Goal: Task Accomplishment & Management: Manage account settings

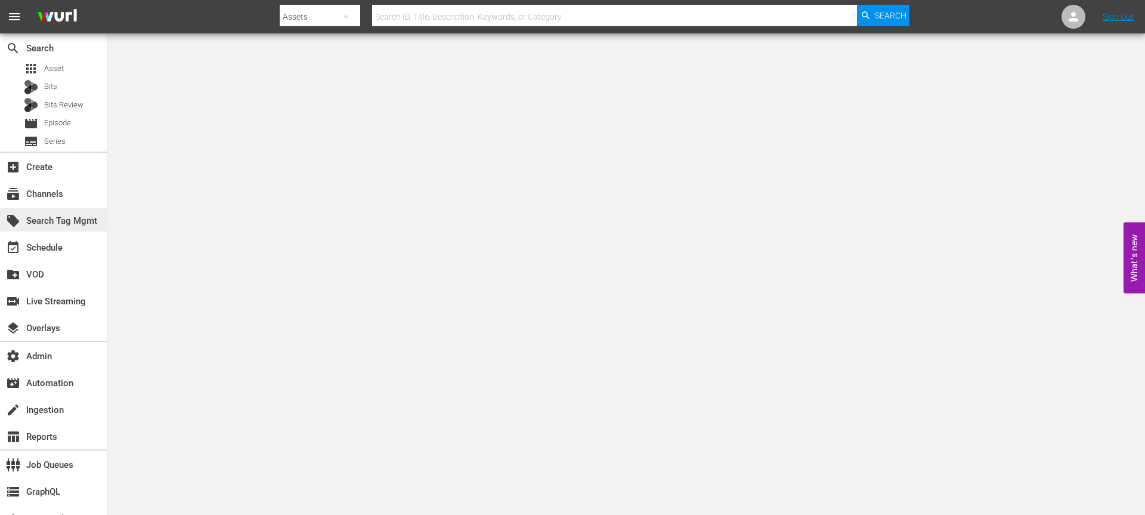
click at [70, 212] on div "local_offer Search Tag Mgmt" at bounding box center [53, 220] width 107 height 24
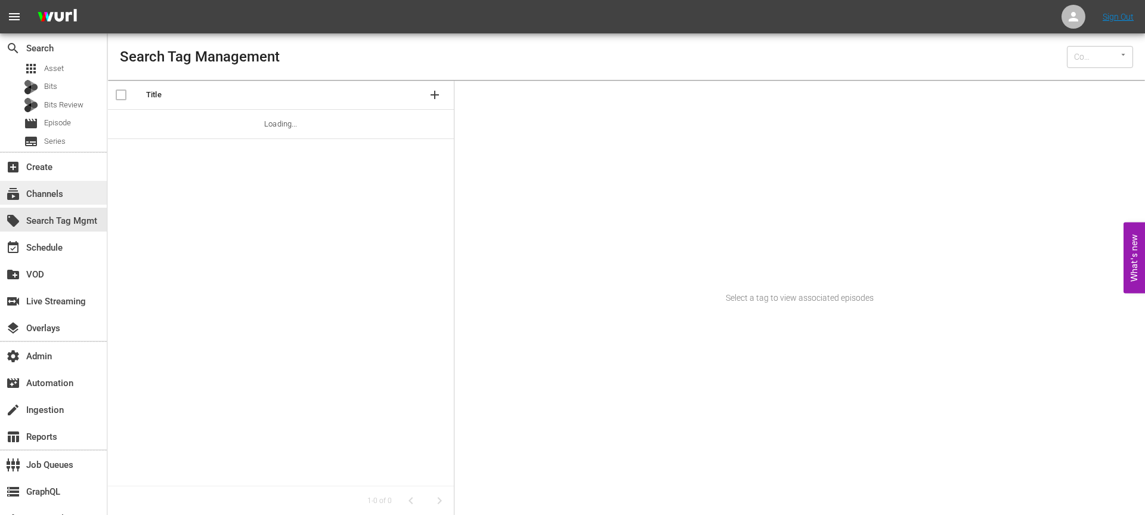
click at [76, 190] on div "subscriptions Channels" at bounding box center [53, 193] width 107 height 24
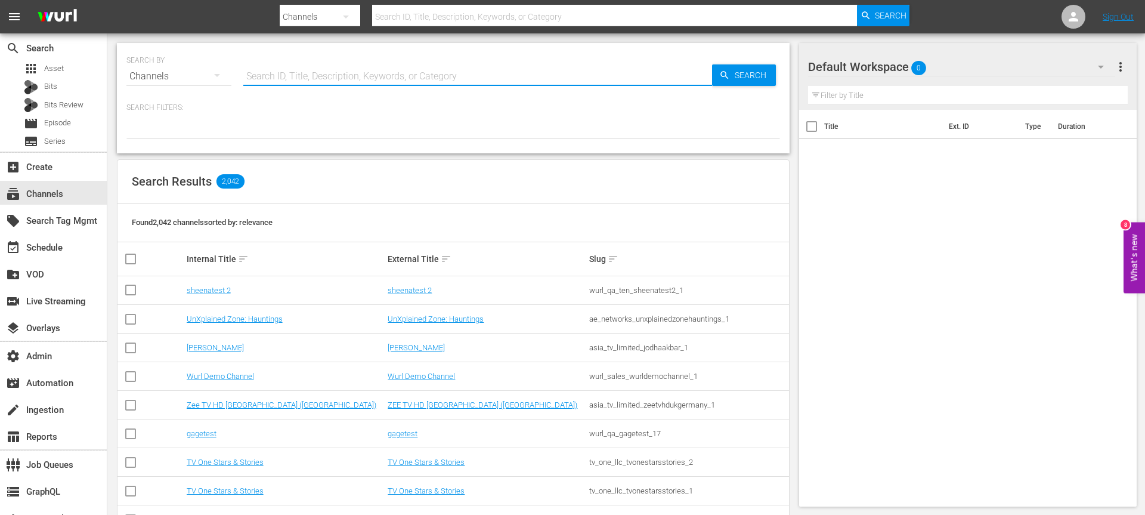
click at [268, 79] on input "text" at bounding box center [477, 76] width 469 height 29
type input "ultra"
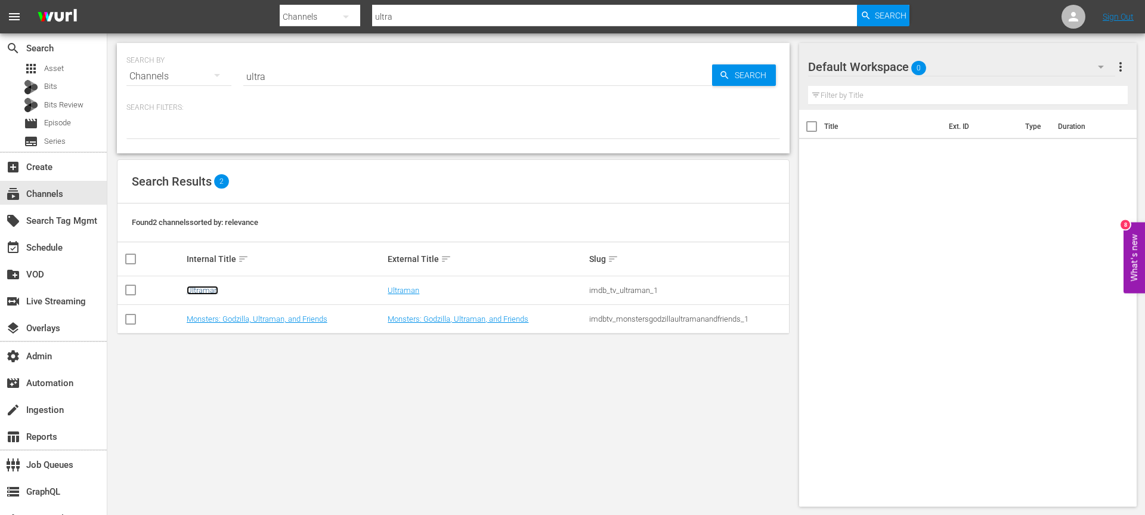
click at [210, 291] on link "Ultraman" at bounding box center [203, 290] width 32 height 9
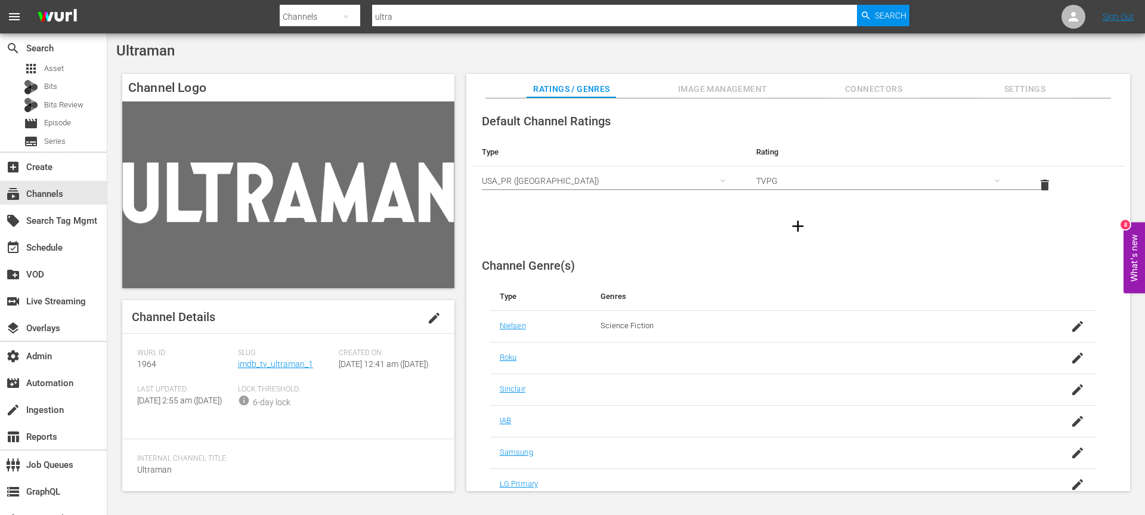
click at [244, 369] on div "Slug: imdb_tv_ultraman_1" at bounding box center [288, 366] width 101 height 36
click at [244, 367] on link "imdb_tv_ultraman_1" at bounding box center [275, 364] width 75 height 10
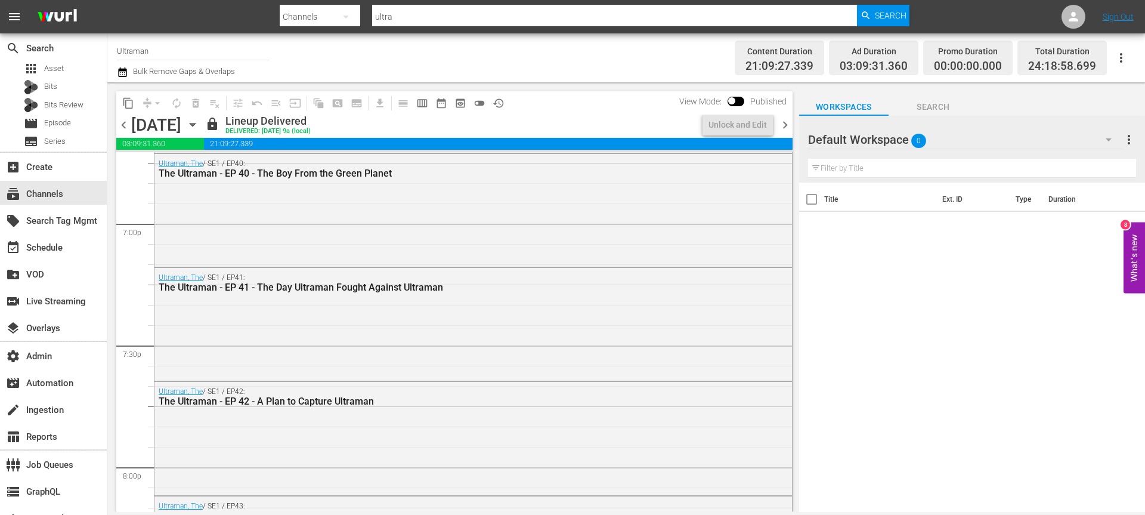
scroll to position [5556, 0]
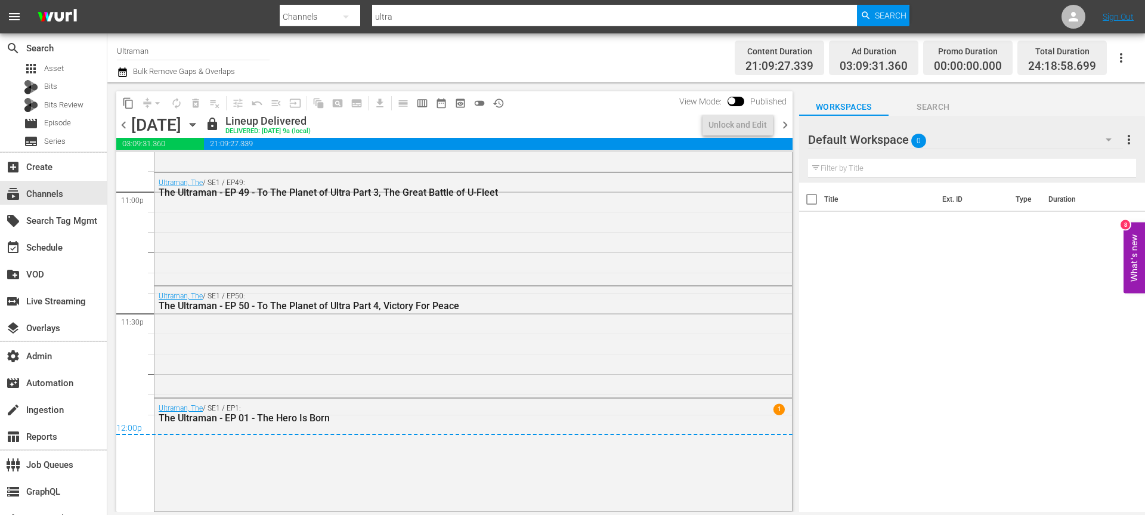
click at [779, 120] on span "chevron_right" at bounding box center [785, 124] width 15 height 15
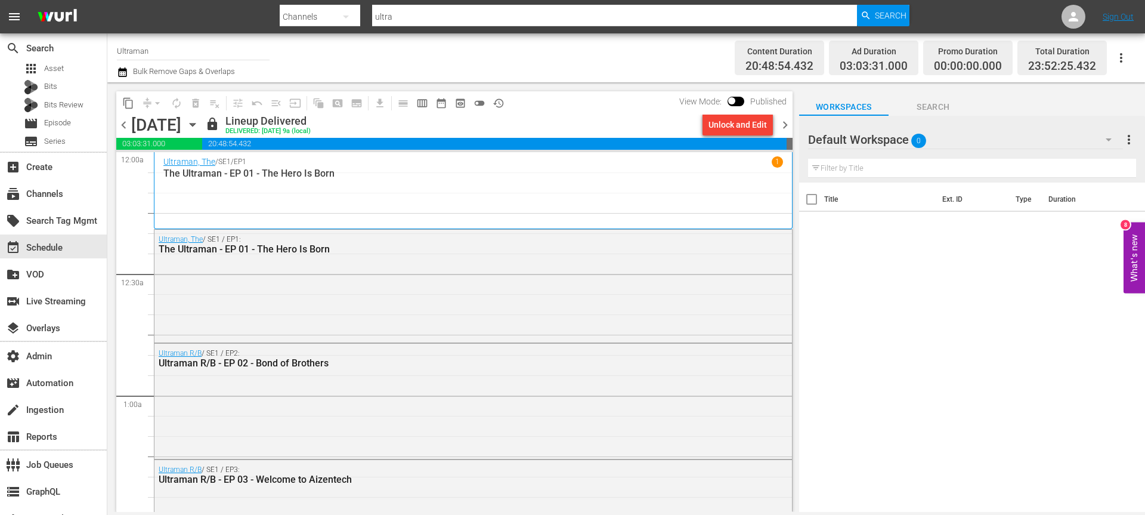
click at [781, 122] on span "chevron_right" at bounding box center [785, 124] width 15 height 15
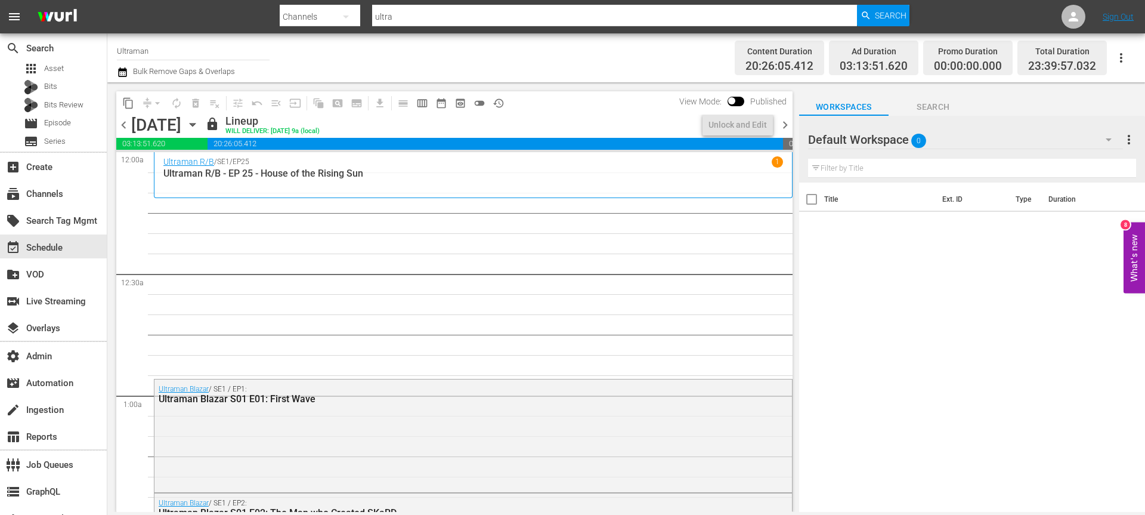
click at [120, 123] on span "chevron_left" at bounding box center [123, 124] width 15 height 15
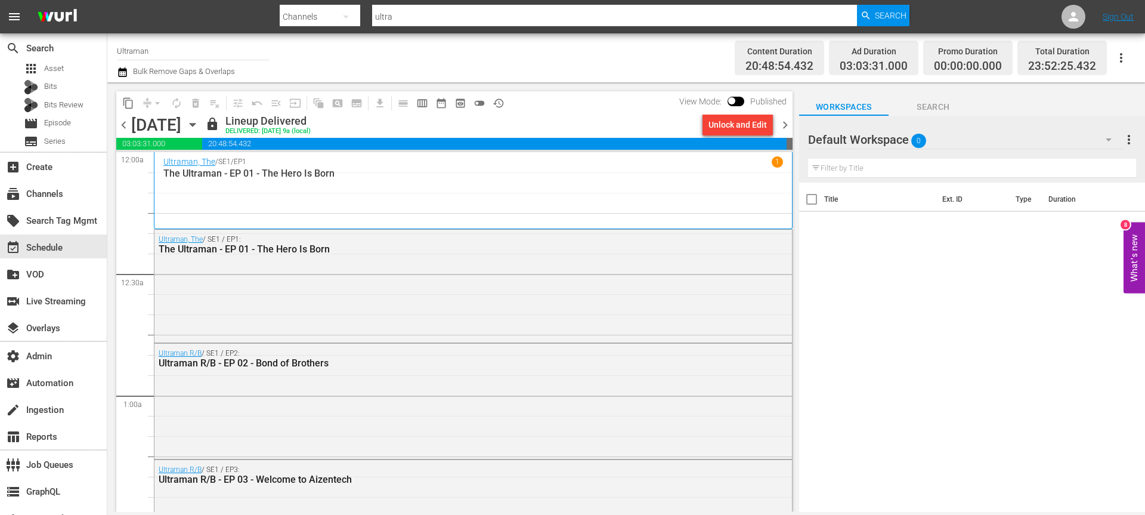
click at [782, 122] on span "chevron_right" at bounding box center [785, 124] width 15 height 15
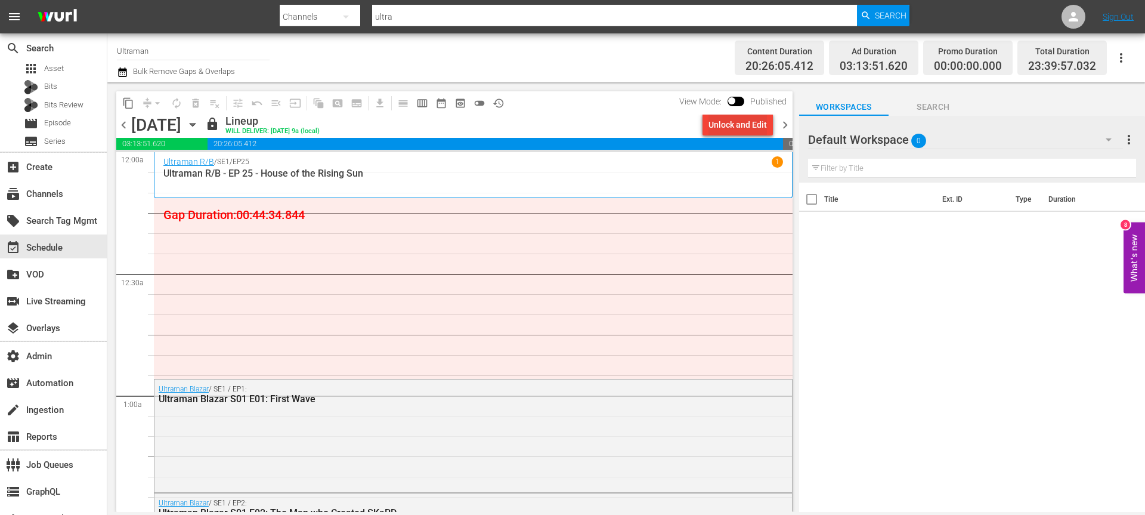
click at [750, 122] on div "Unlock and Edit" at bounding box center [737, 124] width 58 height 21
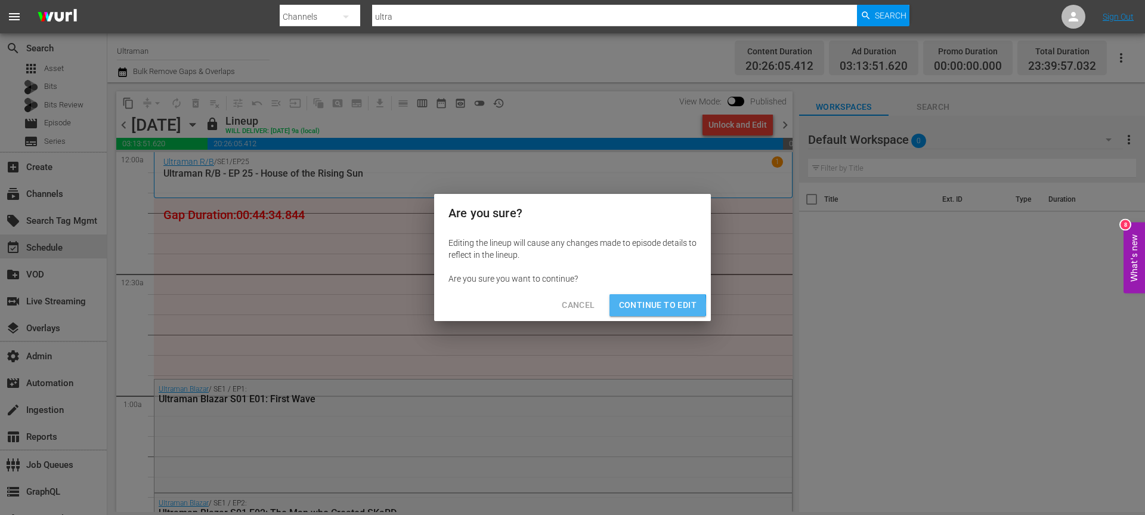
click at [614, 306] on button "Continue to Edit" at bounding box center [657, 305] width 97 height 22
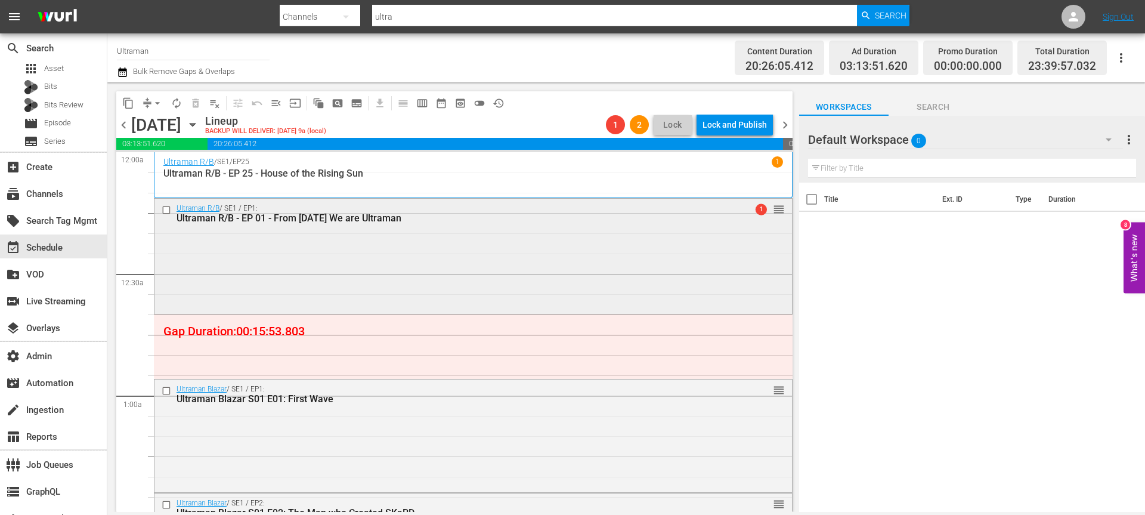
click at [168, 210] on input "checkbox" at bounding box center [168, 210] width 13 height 10
click at [195, 103] on span "delete_forever_outlined" at bounding box center [196, 103] width 12 height 12
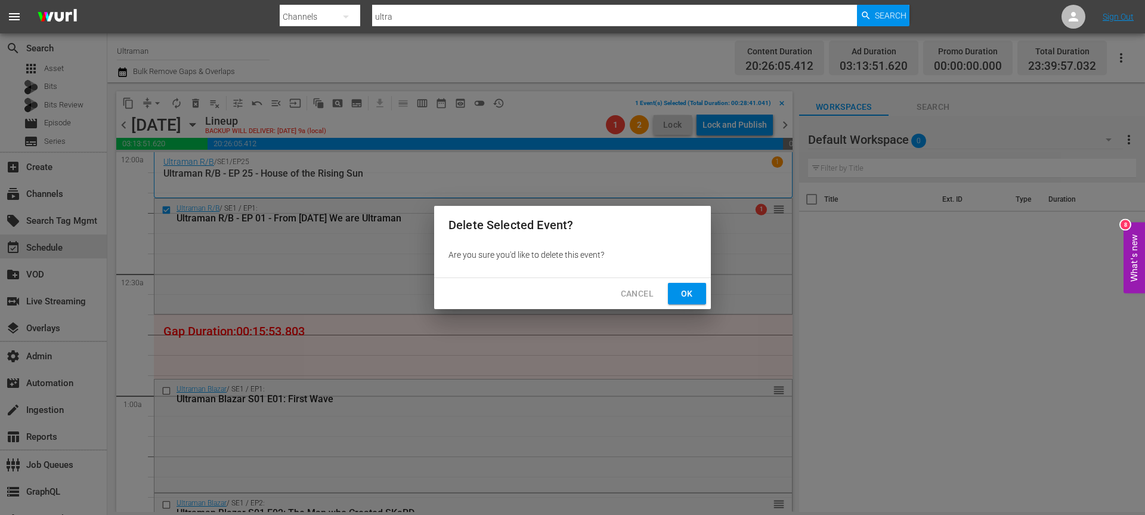
click at [676, 288] on button "Ok" at bounding box center [687, 294] width 38 height 22
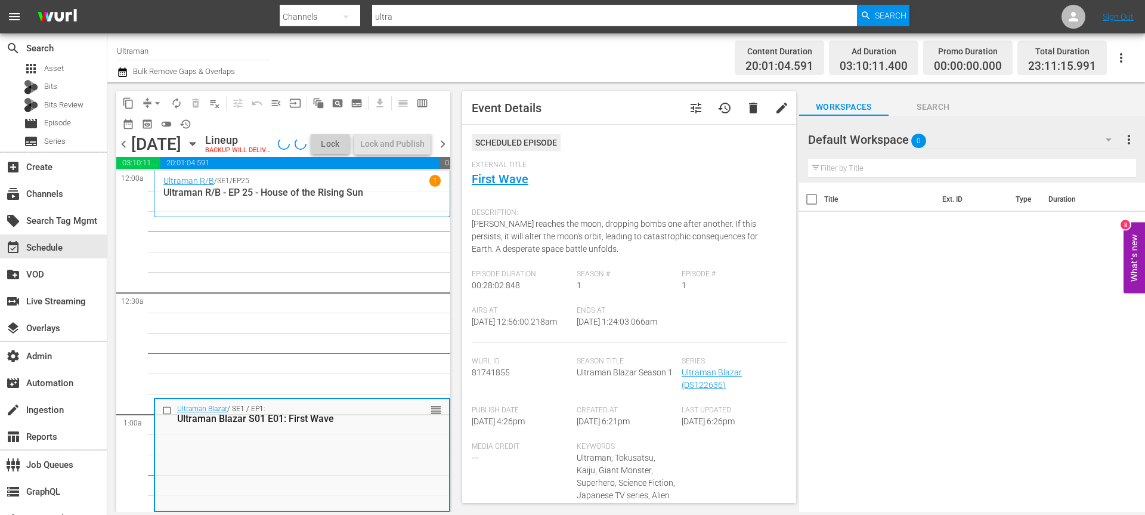
click at [695, 364] on span "Series" at bounding box center [731, 362] width 99 height 10
click at [695, 370] on link "Ultraman Blazar (DS122636)" at bounding box center [712, 378] width 60 height 22
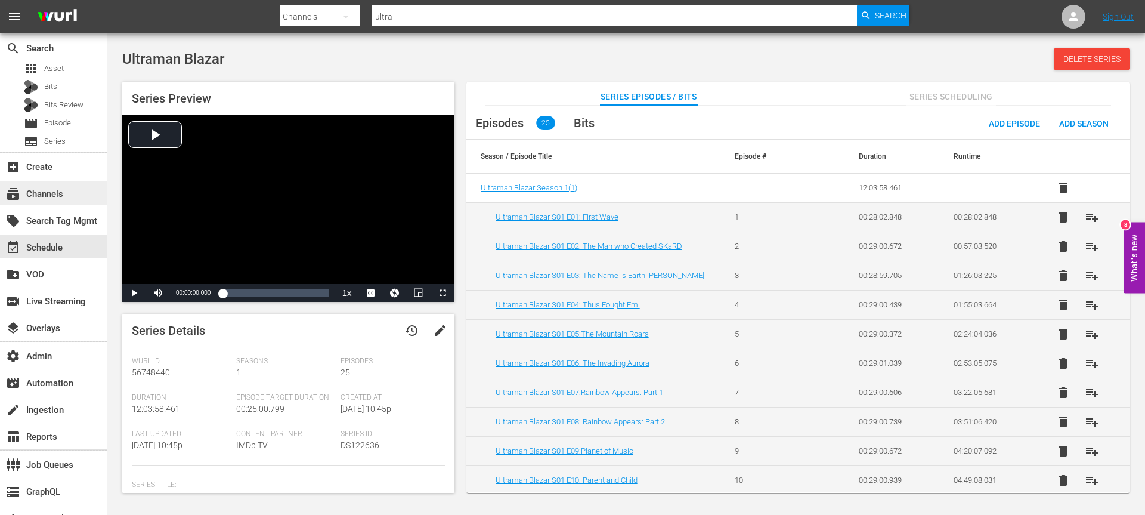
click at [36, 191] on div "subscriptions Channels" at bounding box center [33, 192] width 67 height 11
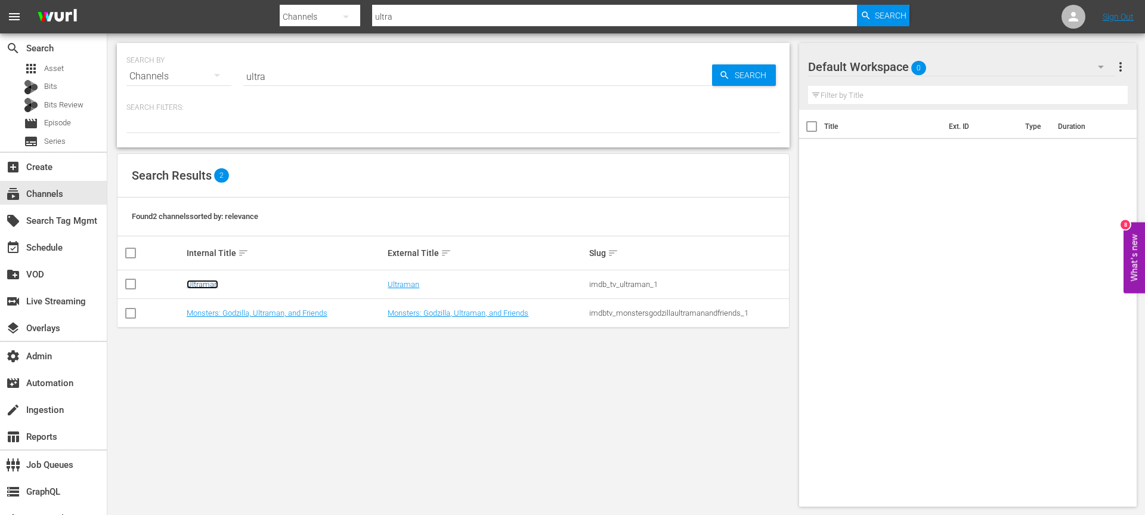
click at [210, 281] on link "Ultraman" at bounding box center [203, 284] width 32 height 9
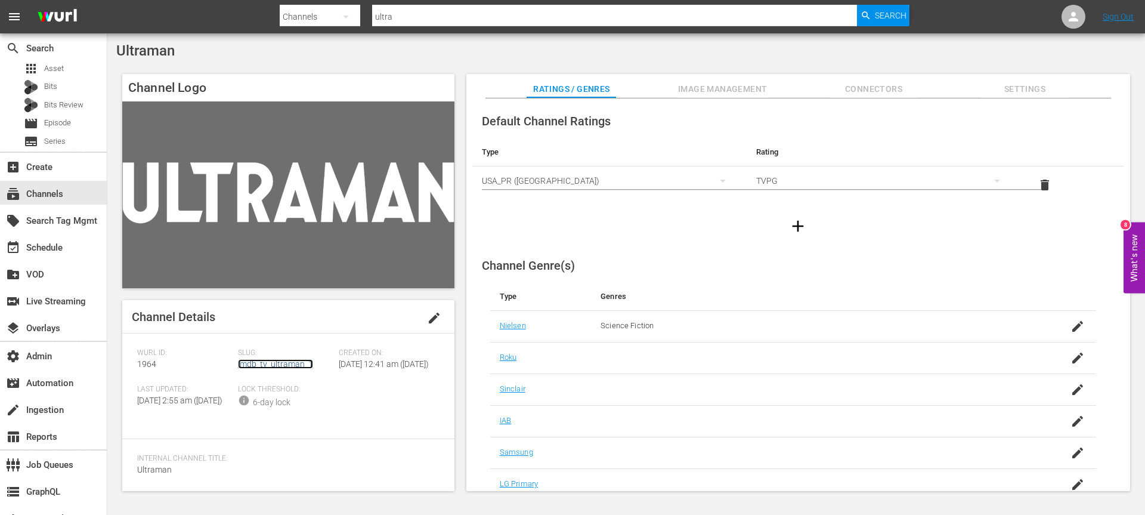
click at [276, 367] on link "imdb_tv_ultraman_1" at bounding box center [275, 364] width 75 height 10
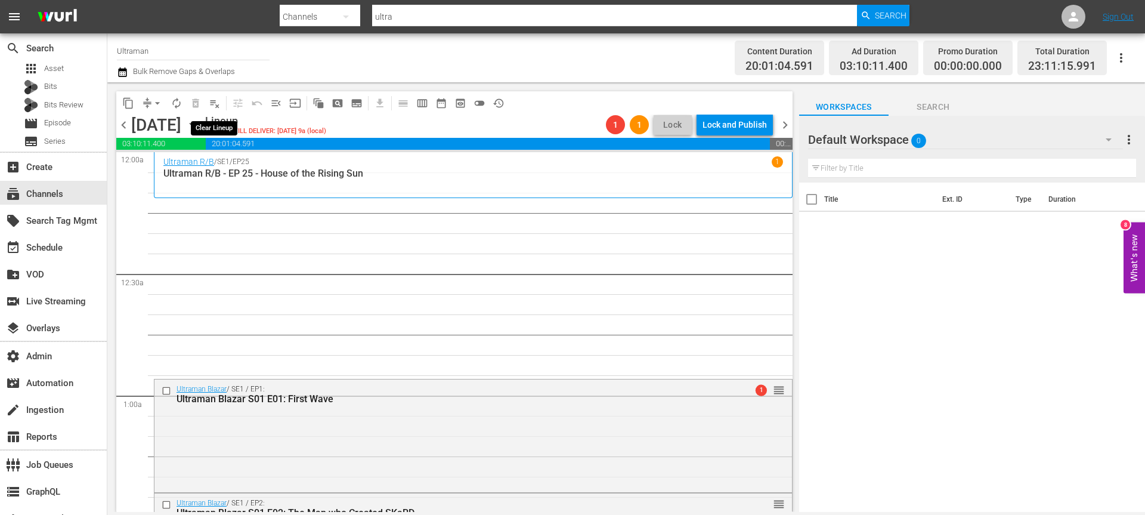
click at [213, 101] on span "playlist_remove_outlined" at bounding box center [215, 103] width 12 height 12
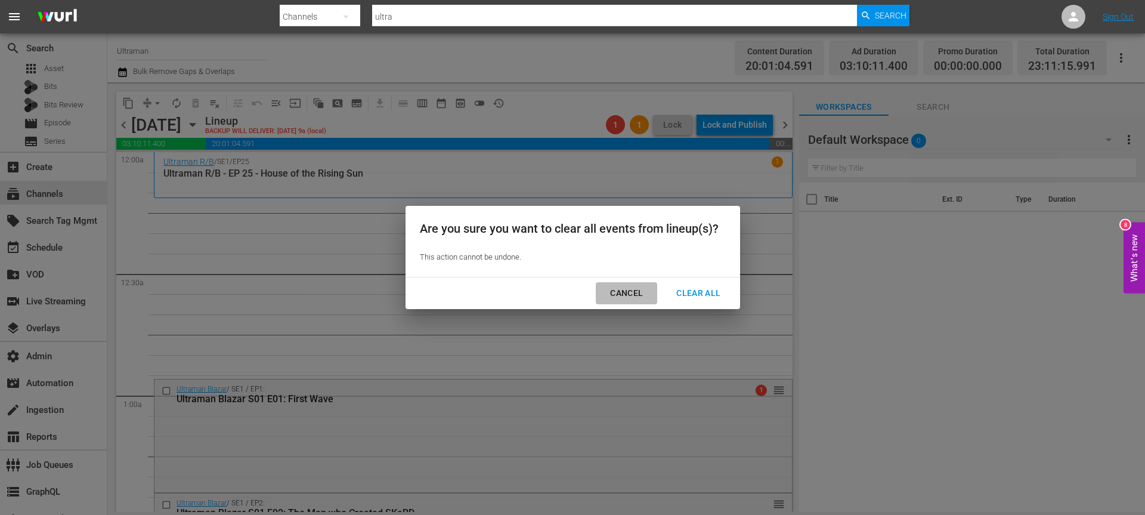
click at [632, 290] on div "Cancel" at bounding box center [626, 293] width 52 height 15
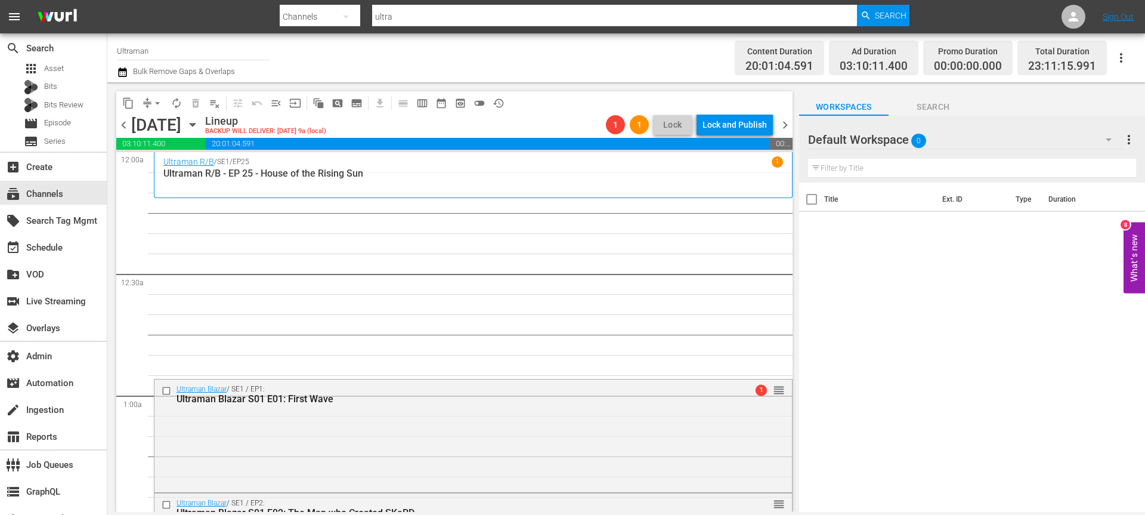
click at [159, 100] on span "arrow_drop_down" at bounding box center [157, 103] width 12 height 12
click at [159, 161] on li "Align to End of Previous Day" at bounding box center [157, 167] width 125 height 20
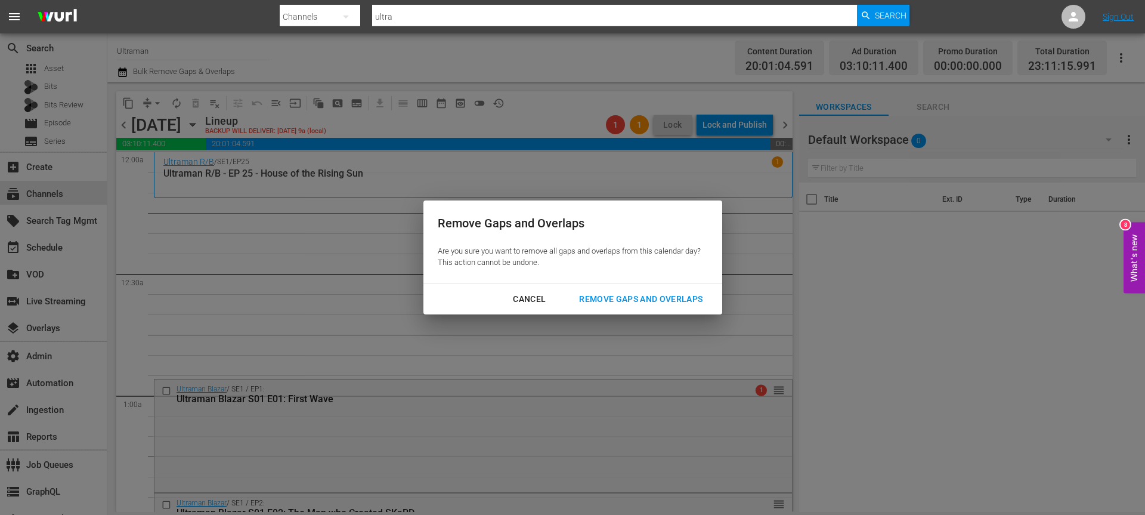
click at [621, 309] on div "Cancel Remove Gaps and Overlaps" at bounding box center [572, 299] width 299 height 32
click at [628, 300] on div "Remove Gaps and Overlaps" at bounding box center [640, 299] width 143 height 15
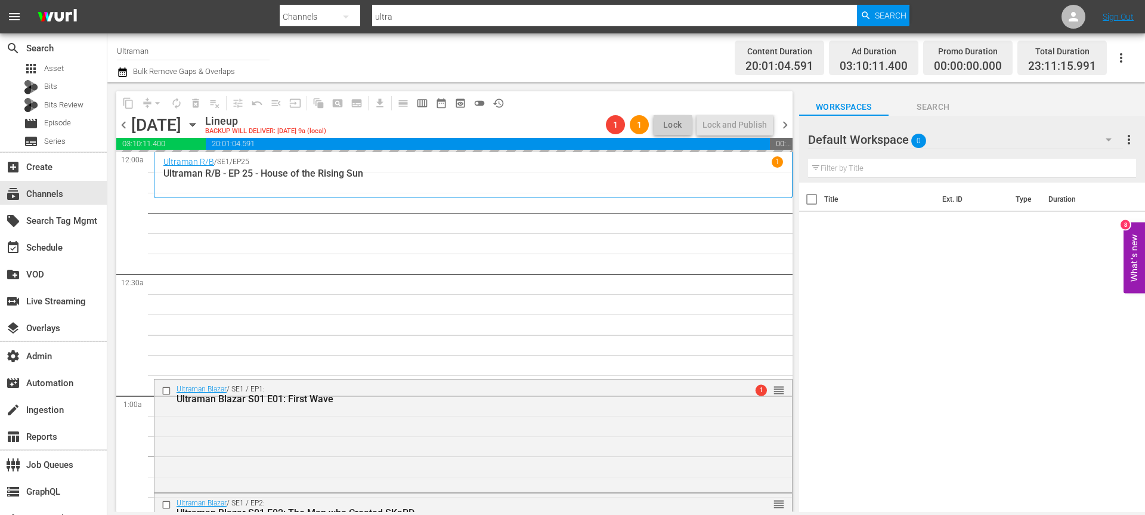
click at [791, 128] on span "chevron_right" at bounding box center [785, 124] width 15 height 15
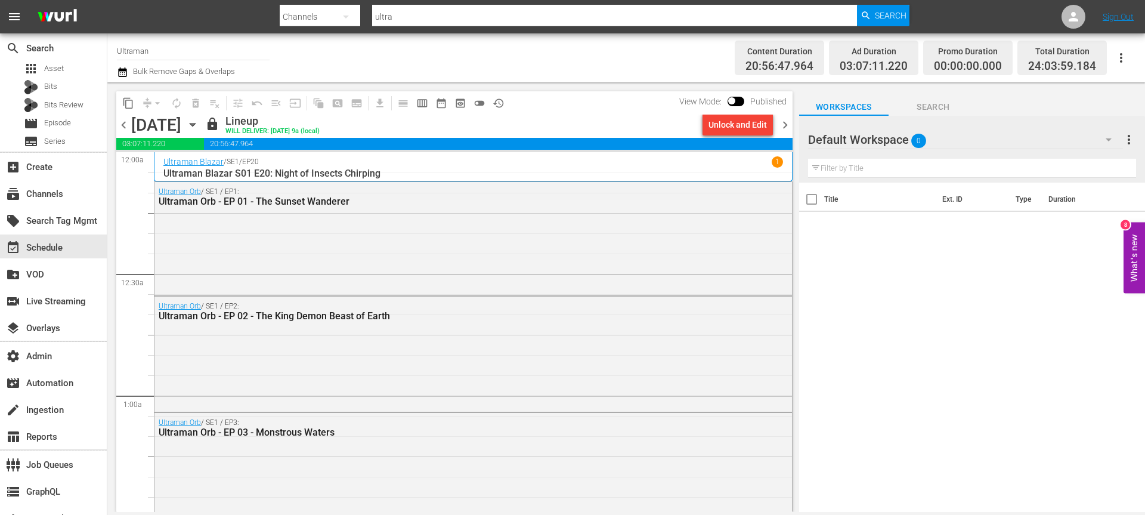
click at [121, 124] on span "chevron_left" at bounding box center [123, 124] width 15 height 15
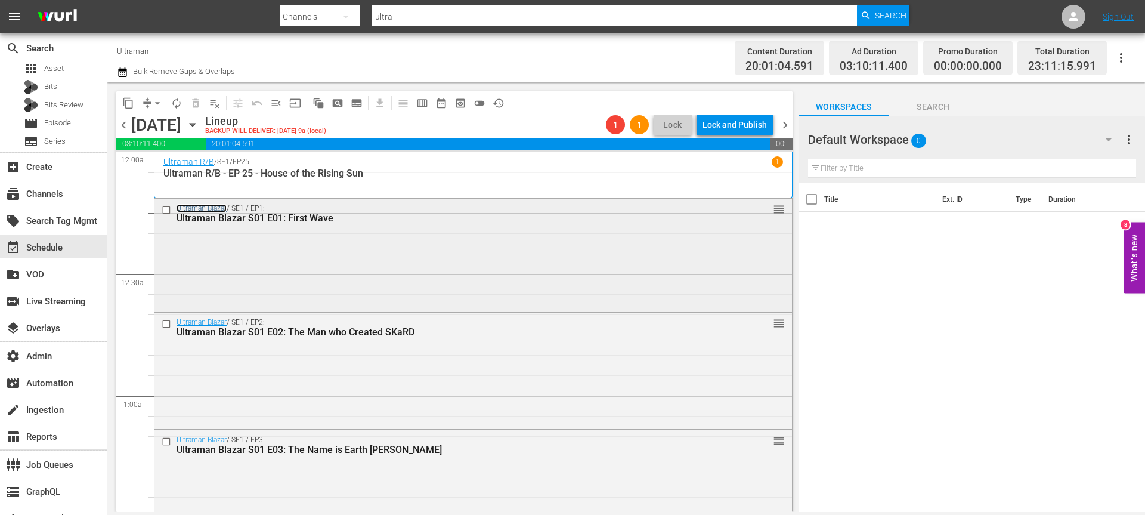
click at [222, 208] on link "Ultraman Blazar" at bounding box center [202, 208] width 50 height 8
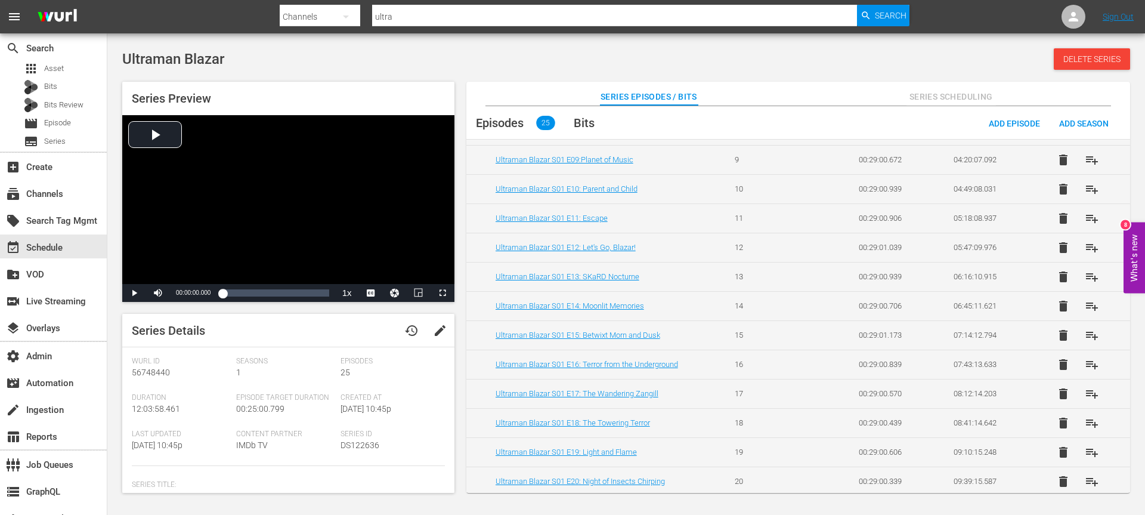
scroll to position [435, 0]
click at [1089, 479] on span "playlist_add" at bounding box center [1092, 483] width 14 height 14
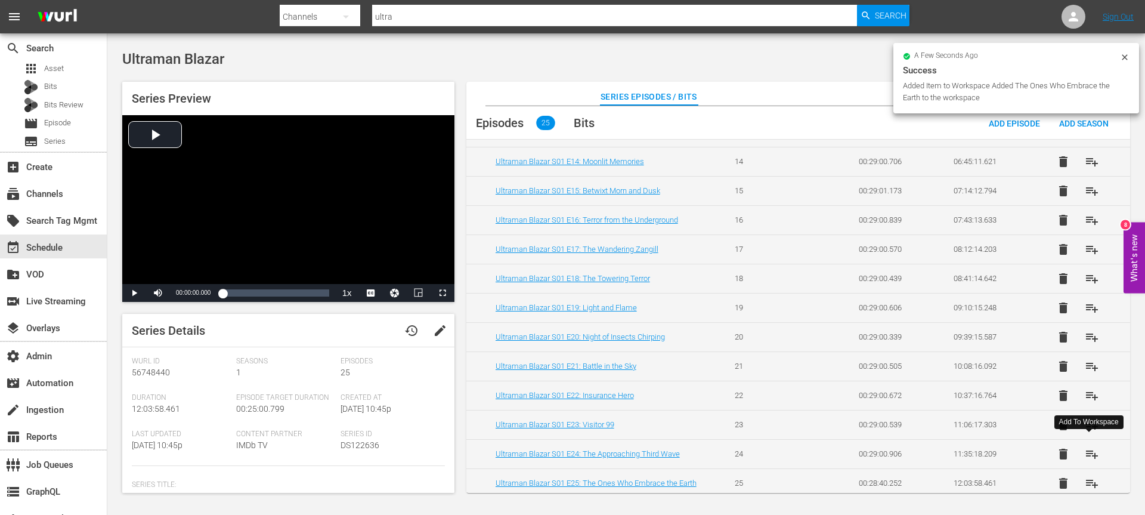
click at [1090, 451] on span "playlist_add" at bounding box center [1092, 454] width 14 height 14
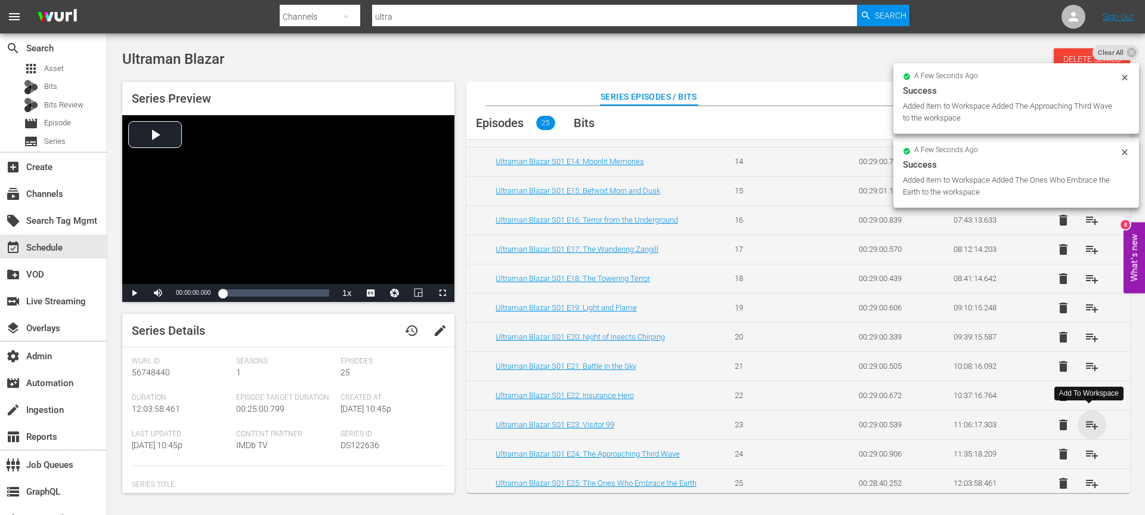
click at [1092, 419] on span "playlist_add" at bounding box center [1092, 424] width 14 height 14
click at [1092, 391] on span "playlist_add" at bounding box center [1092, 395] width 14 height 14
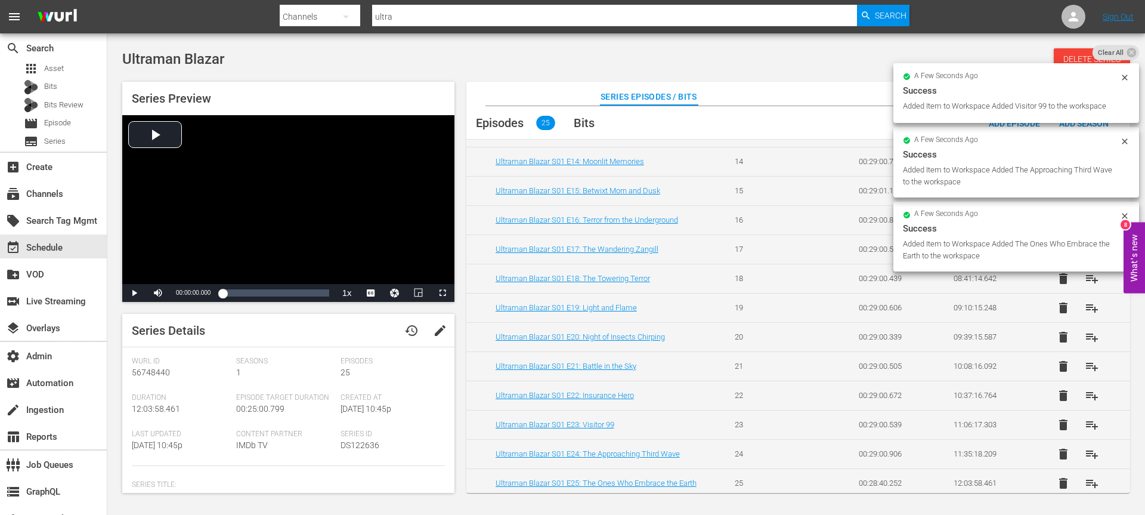
click at [1092, 363] on span "playlist_add" at bounding box center [1092, 366] width 14 height 14
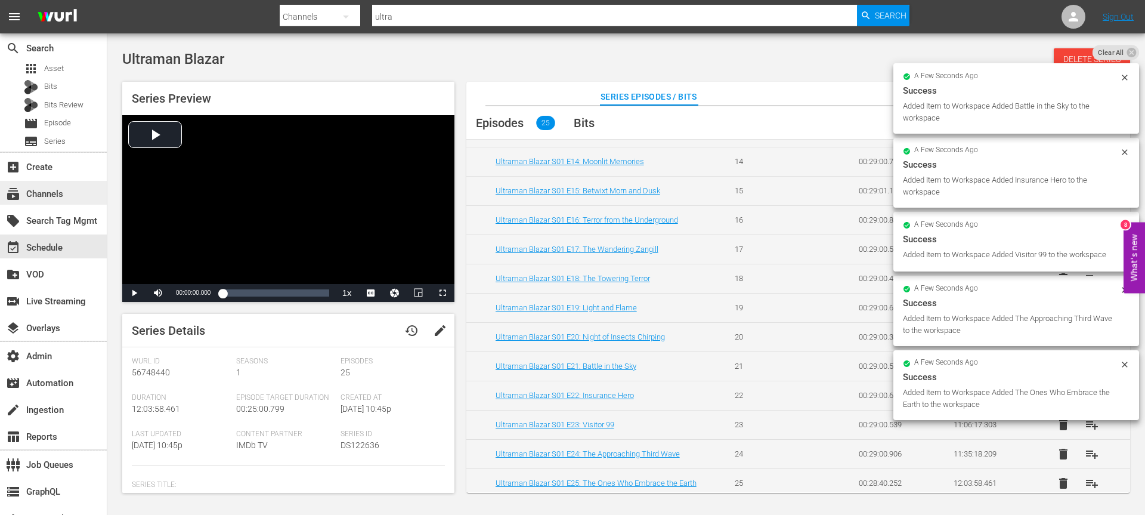
click at [12, 199] on span "subscriptions" at bounding box center [13, 194] width 14 height 14
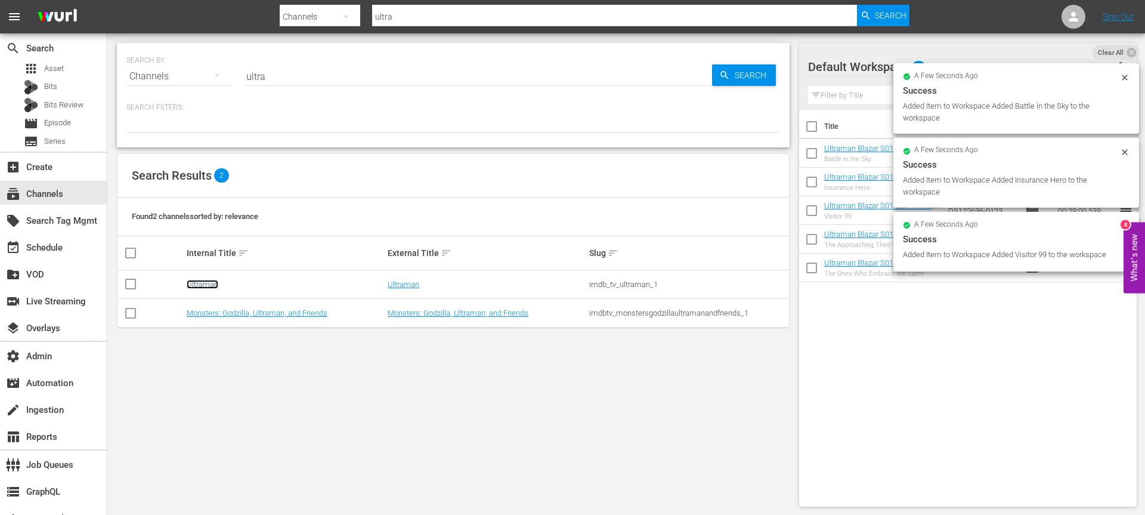
click at [206, 283] on link "Ultraman" at bounding box center [203, 284] width 32 height 9
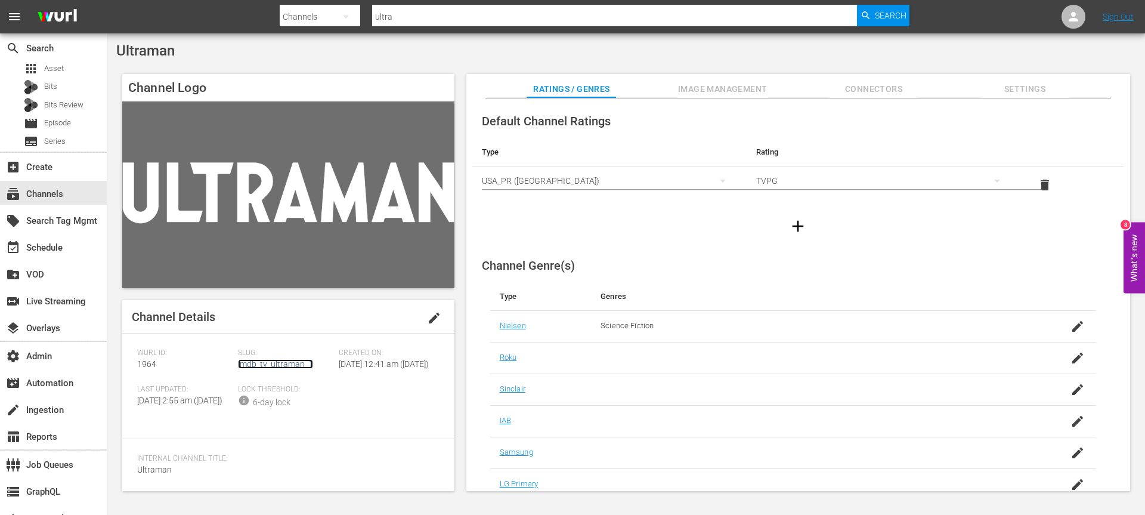
click at [257, 366] on link "imdb_tv_ultraman_1" at bounding box center [275, 364] width 75 height 10
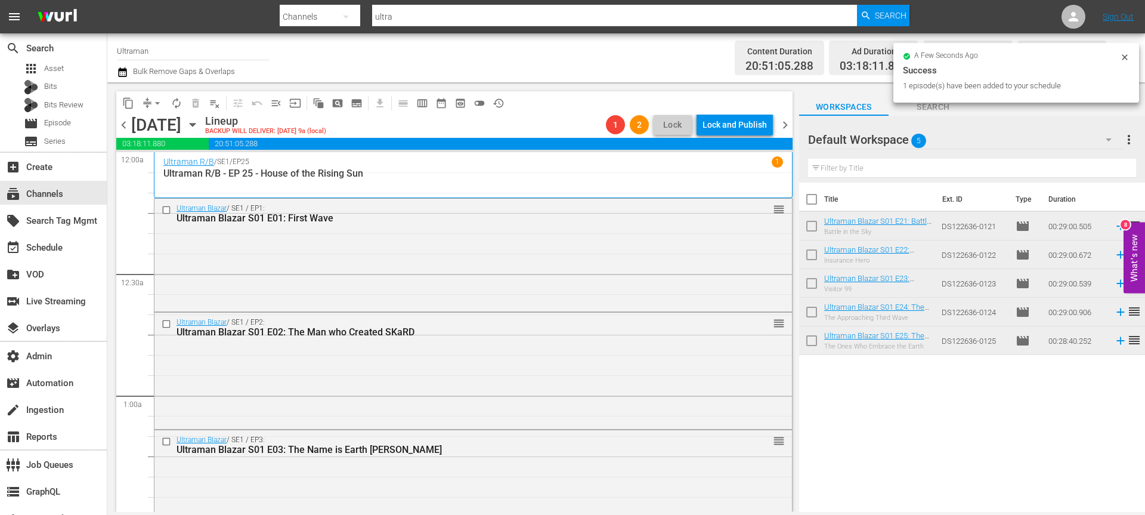
click at [123, 69] on icon "button" at bounding box center [122, 72] width 8 height 10
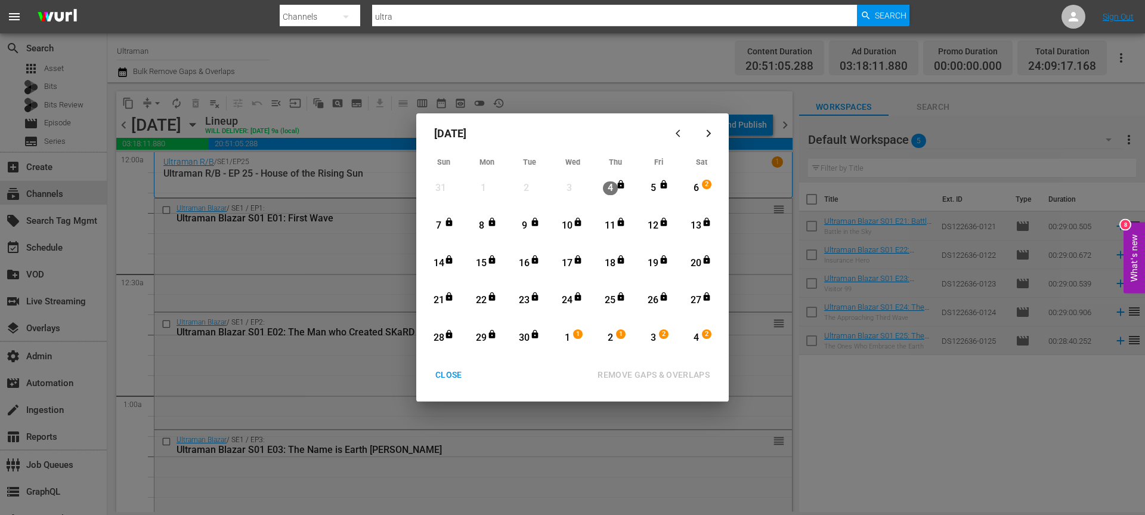
click at [698, 194] on div "6" at bounding box center [696, 188] width 15 height 14
click at [706, 340] on div "2" at bounding box center [709, 338] width 10 height 12
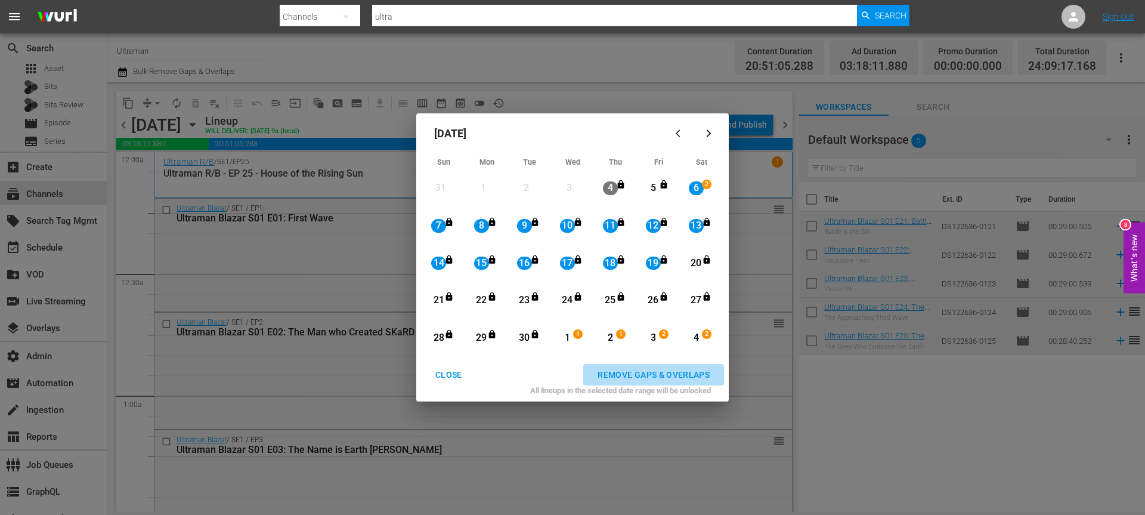
click at [687, 376] on div "REMOVE GAPS & OVERLAPS" at bounding box center [653, 374] width 131 height 15
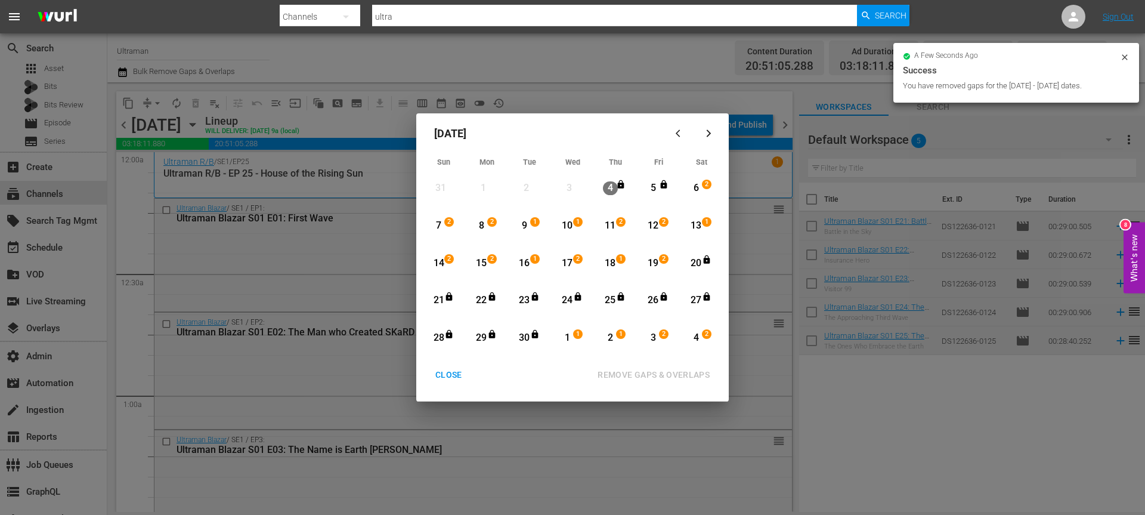
click at [655, 256] on div "19" at bounding box center [653, 263] width 15 height 14
click at [696, 337] on div "4" at bounding box center [696, 338] width 15 height 14
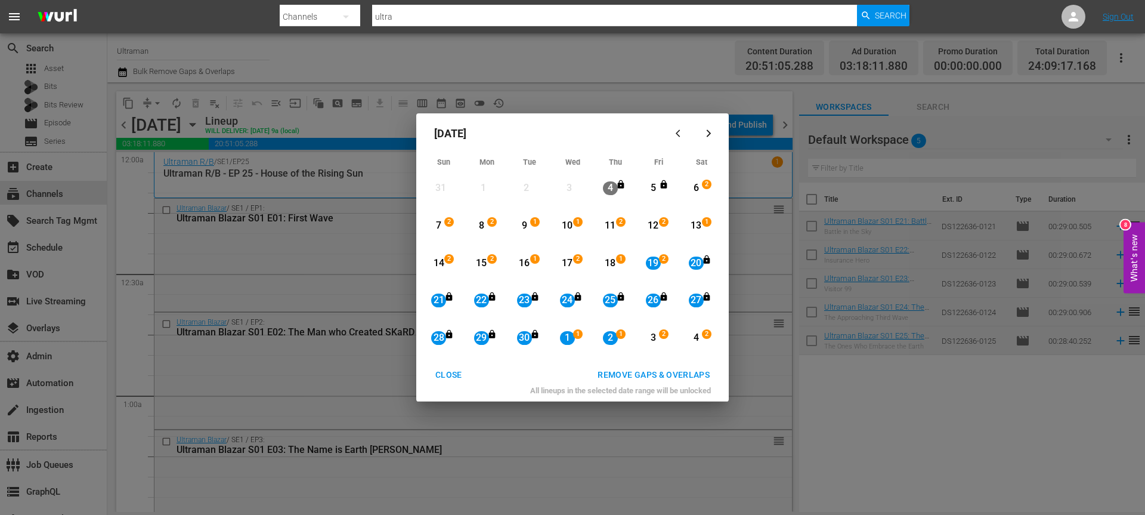
click at [654, 261] on div "19" at bounding box center [653, 263] width 15 height 14
click at [535, 336] on icon "Month View" at bounding box center [535, 334] width 7 height 8
click at [651, 264] on div "19" at bounding box center [653, 263] width 15 height 14
drag, startPoint x: 713, startPoint y: 345, endPoint x: 705, endPoint y: 350, distance: 9.9
click at [713, 345] on div "4 2 View Lineup" at bounding box center [701, 337] width 36 height 33
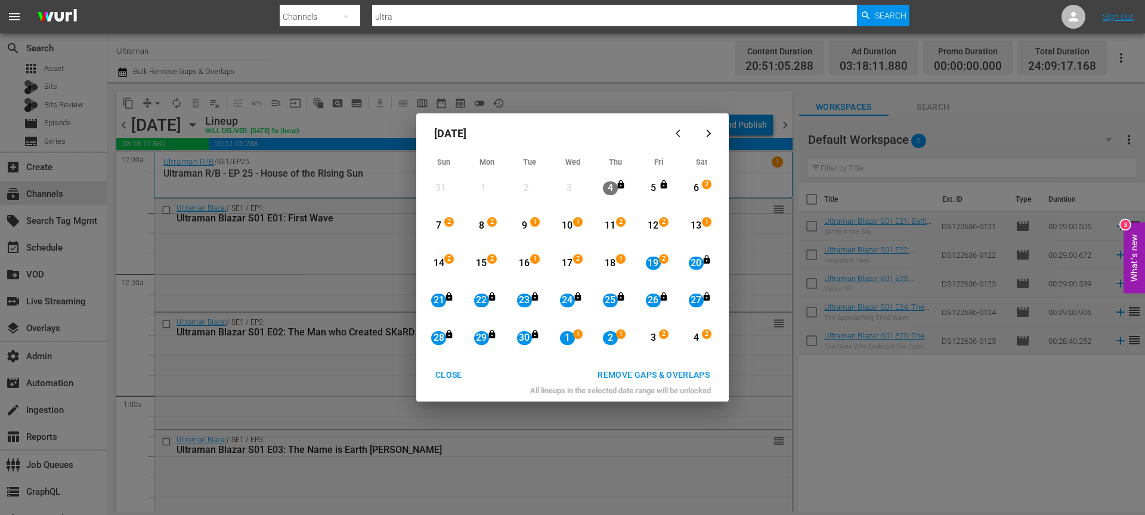
click at [676, 382] on button "REMOVE GAPS & OVERLAPS" at bounding box center [653, 375] width 141 height 22
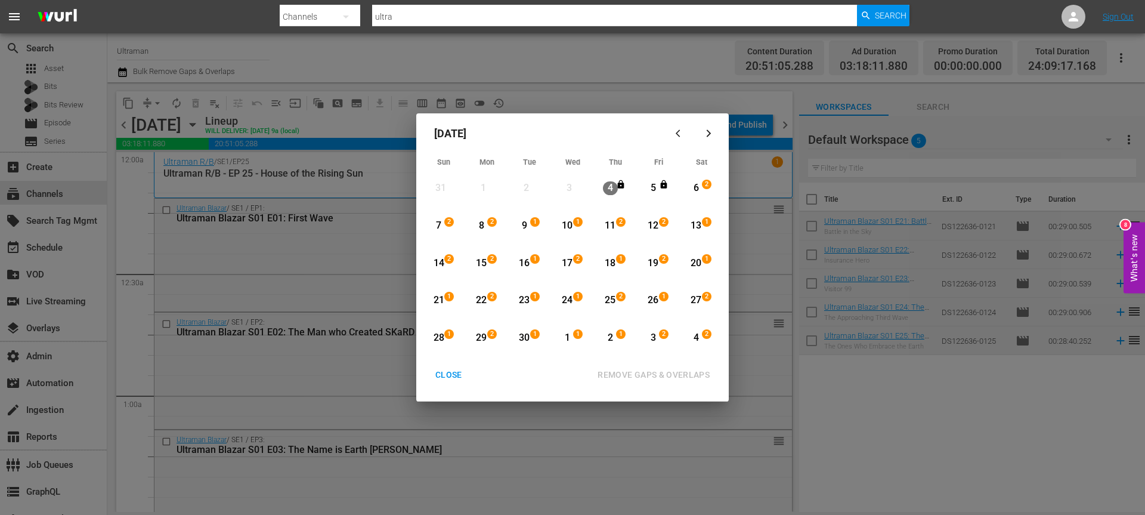
click at [701, 184] on div "6" at bounding box center [696, 188] width 15 height 14
click at [696, 340] on div "4" at bounding box center [696, 338] width 15 height 14
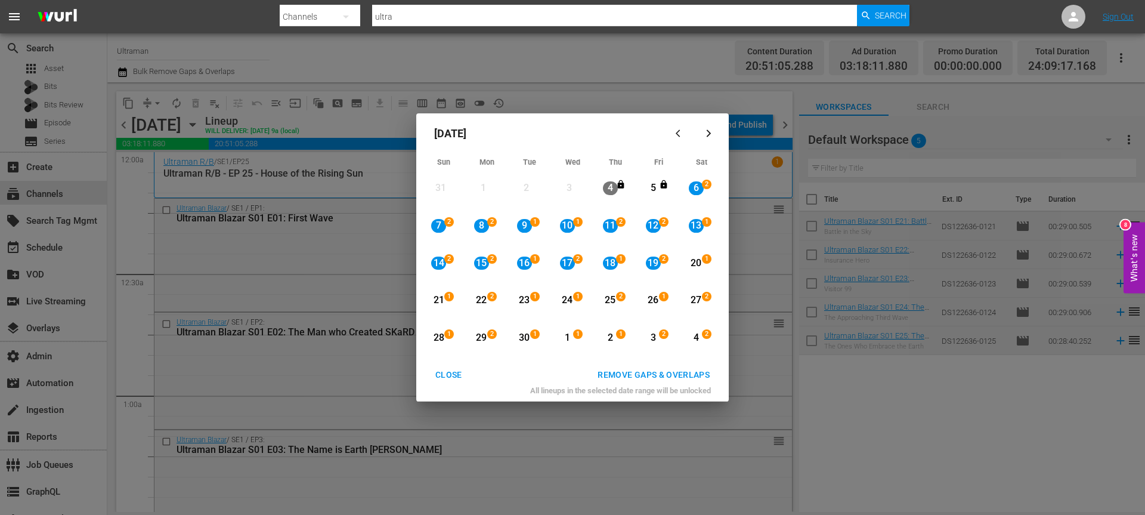
click at [657, 265] on div "19" at bounding box center [653, 263] width 15 height 14
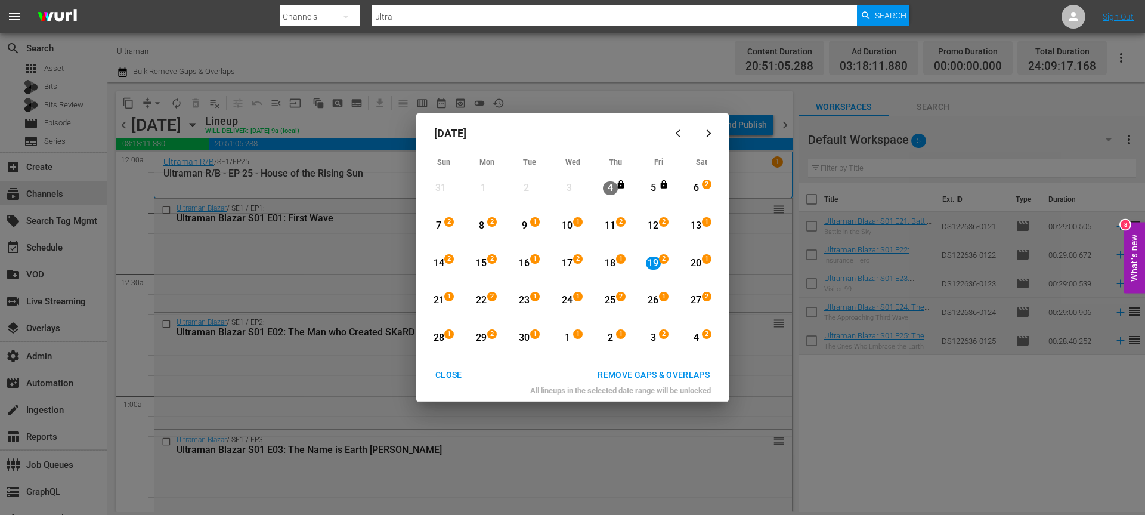
click at [698, 340] on div "4" at bounding box center [696, 338] width 15 height 14
drag, startPoint x: 609, startPoint y: 336, endPoint x: 623, endPoint y: 321, distance: 21.1
click at [609, 336] on div "2" at bounding box center [610, 338] width 15 height 14
click at [709, 138] on button "button" at bounding box center [708, 133] width 29 height 29
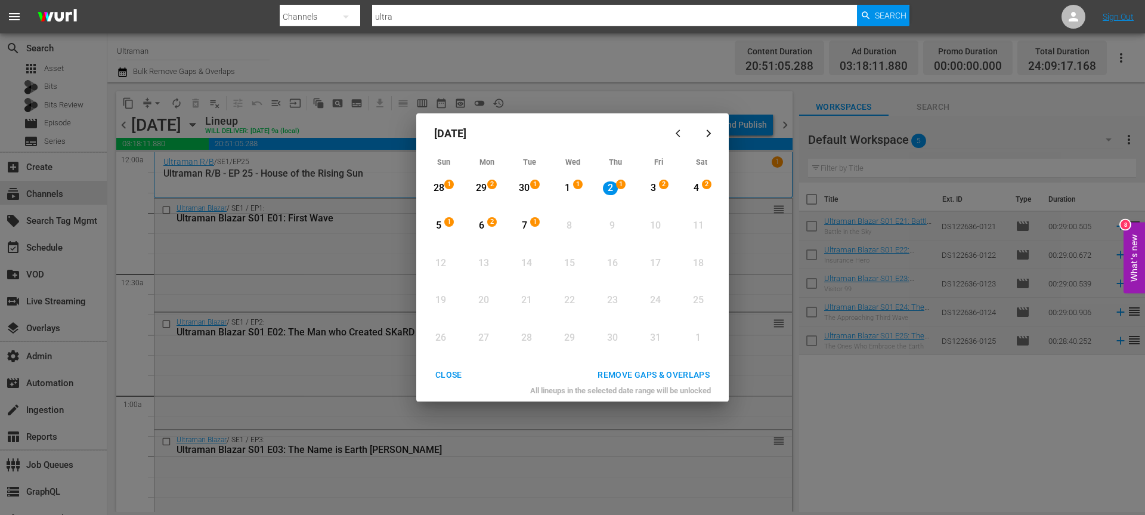
click at [533, 230] on div "1" at bounding box center [537, 225] width 10 height 12
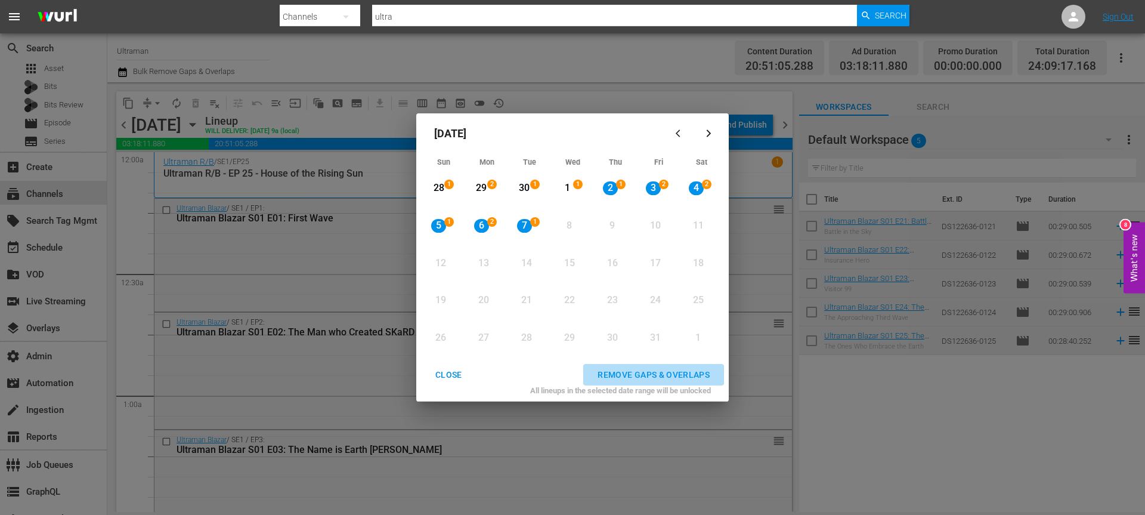
click at [636, 373] on div "REMOVE GAPS & OVERLAPS" at bounding box center [653, 374] width 131 height 15
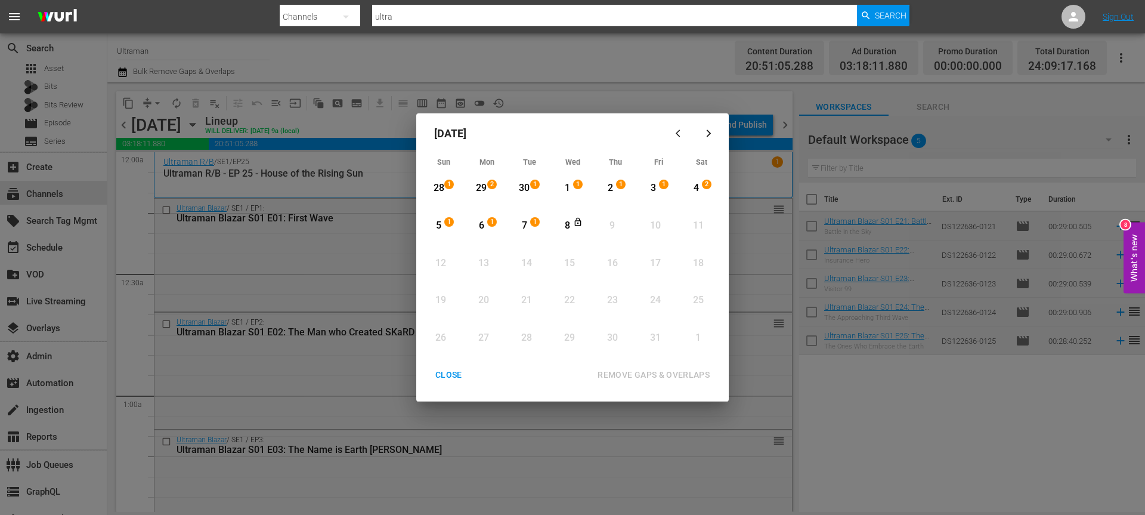
click at [438, 376] on div "CLOSE" at bounding box center [449, 374] width 46 height 15
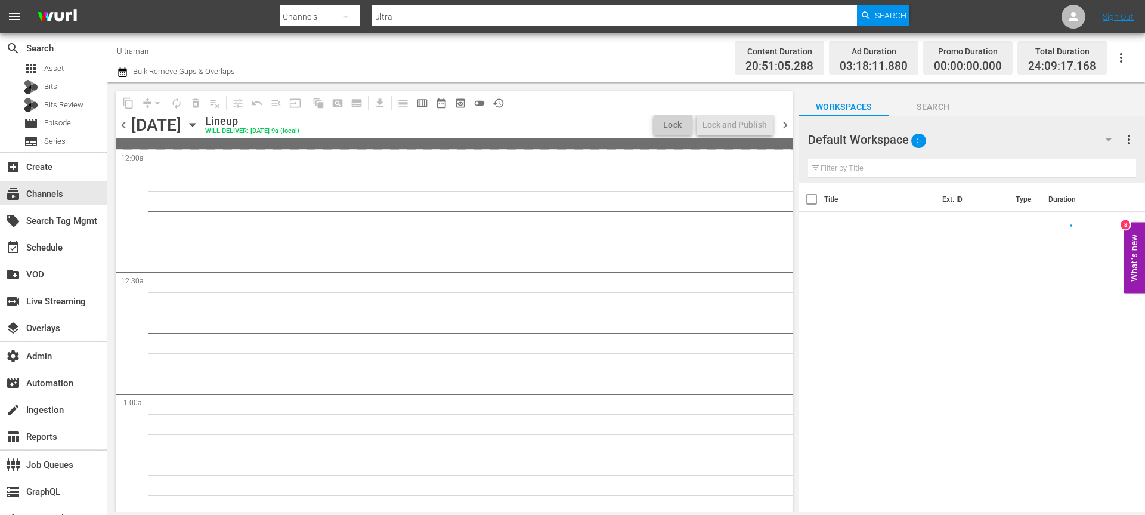
click at [195, 125] on icon "button" at bounding box center [192, 124] width 5 height 3
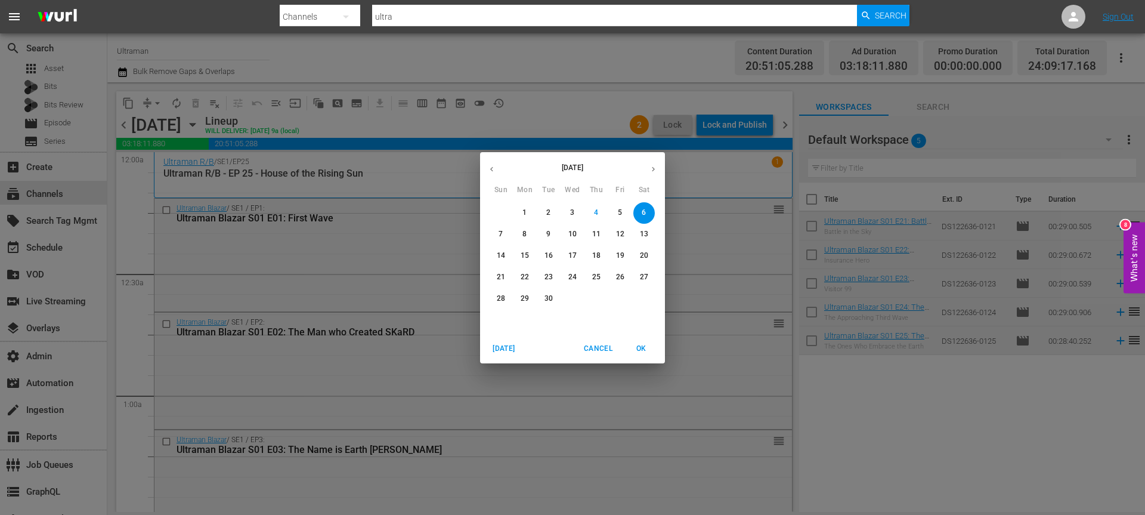
click at [553, 70] on div "September 2025 Sun Mon Tue Wed Thu Fri Sat 31 1 2 3 4 5 6 7 8 9 10 11 12 13 14 …" at bounding box center [572, 257] width 1145 height 515
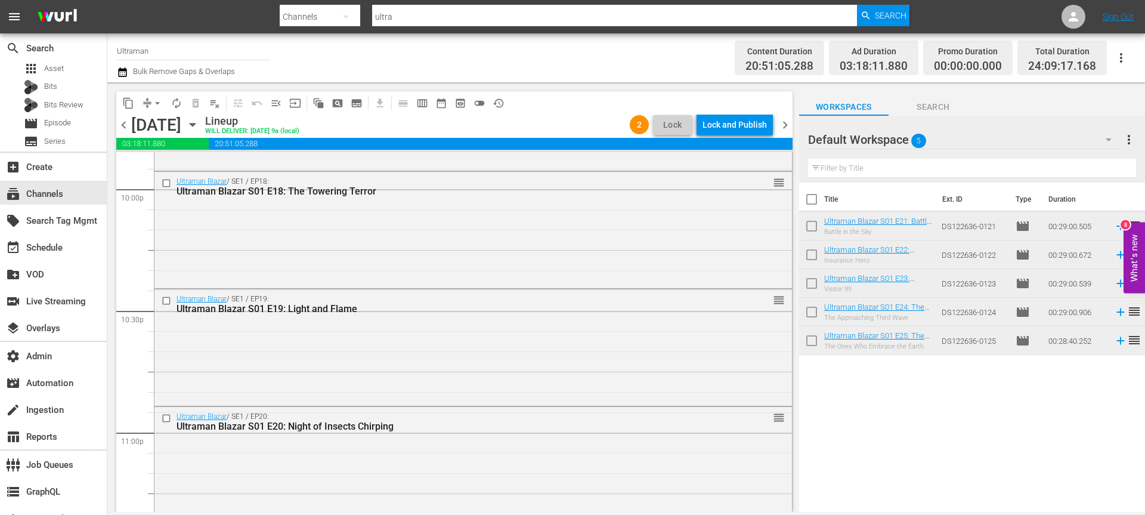
scroll to position [5563, 0]
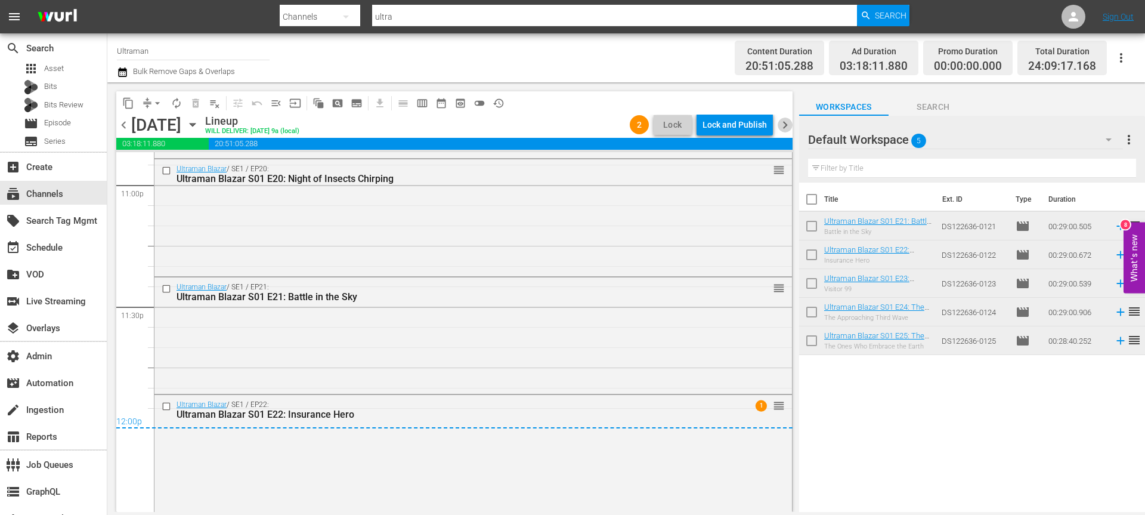
click at [789, 128] on span "chevron_right" at bounding box center [785, 124] width 15 height 15
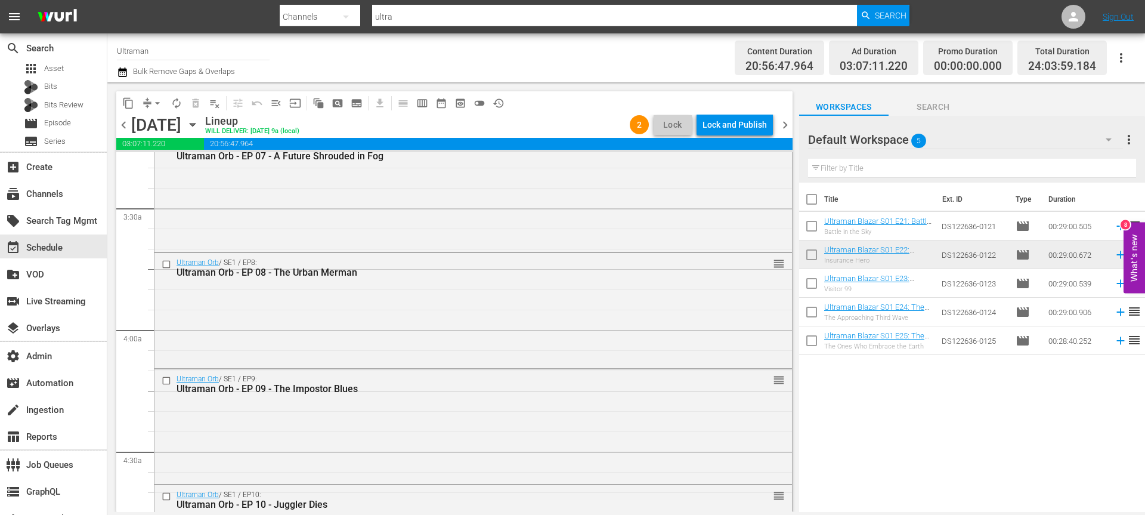
scroll to position [263, 0]
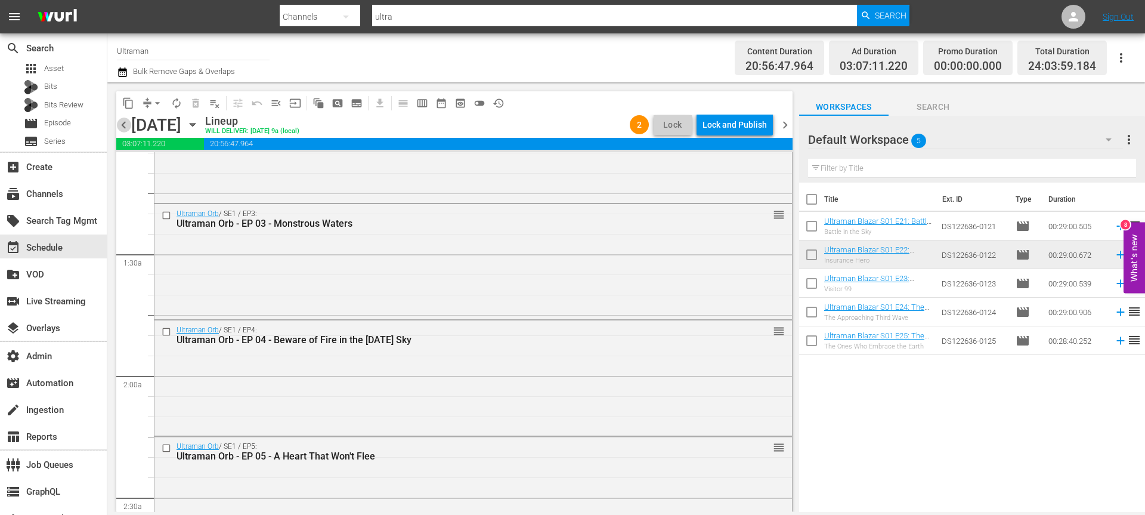
click at [128, 126] on span "chevron_left" at bounding box center [123, 124] width 15 height 15
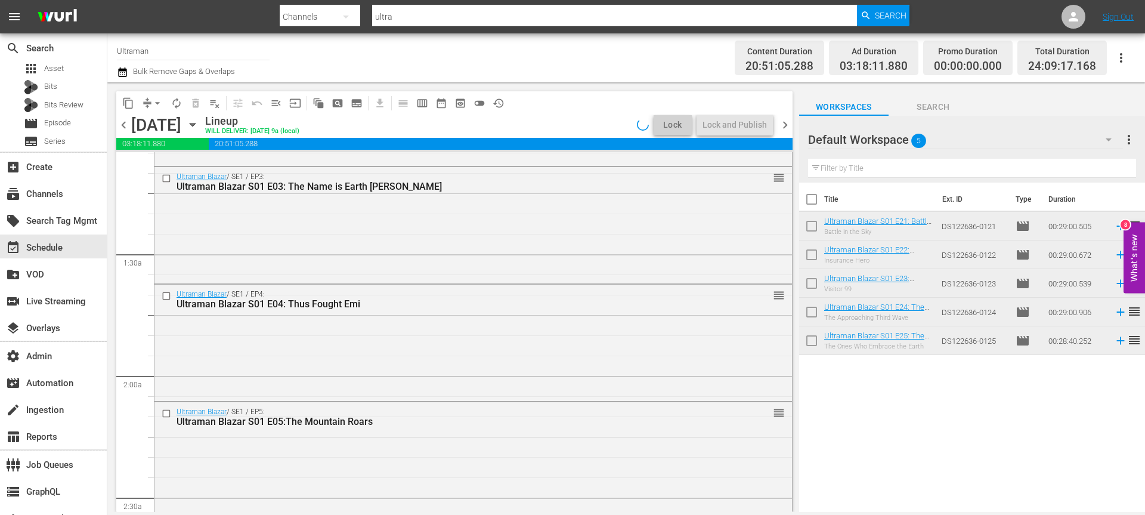
scroll to position [243, 0]
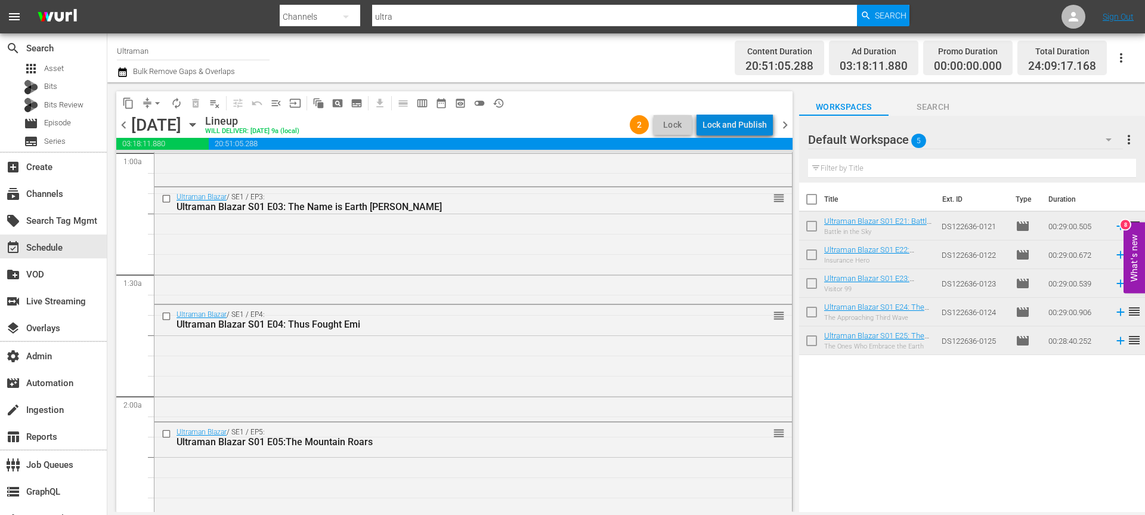
click at [744, 126] on div "Lock and Publish" at bounding box center [734, 124] width 64 height 21
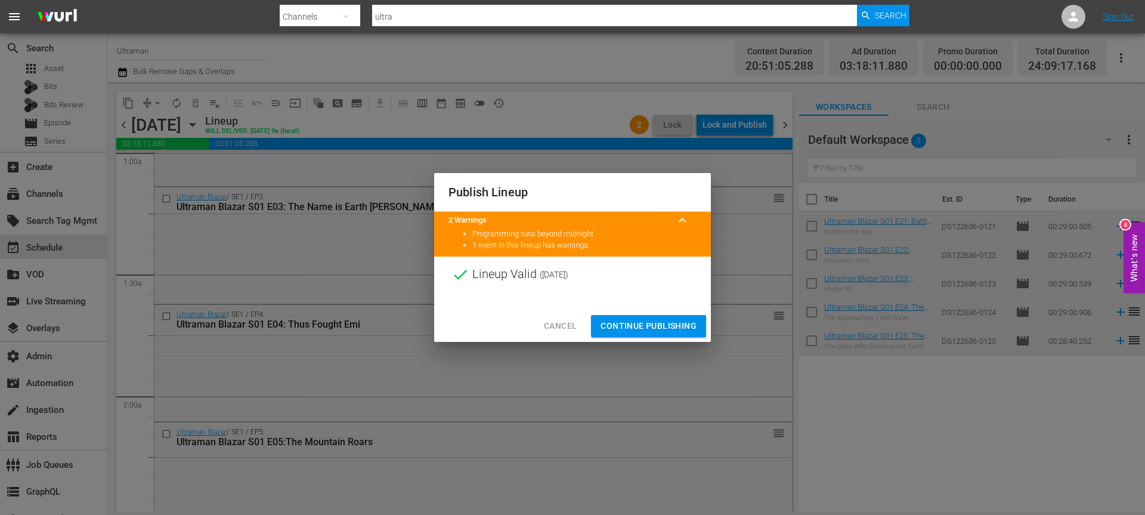
click at [664, 318] on span "Continue Publishing" at bounding box center [648, 325] width 96 height 15
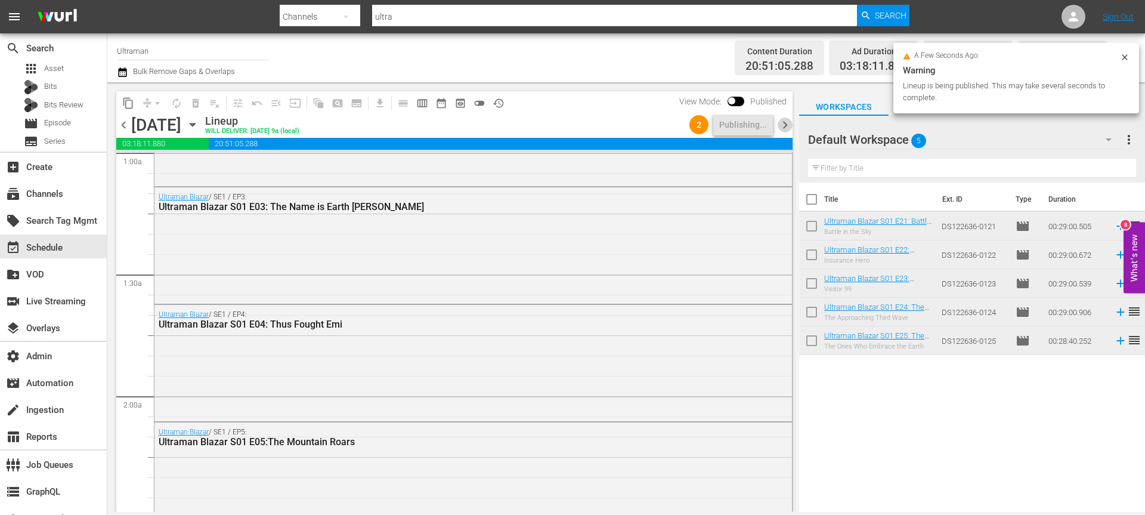
click at [784, 126] on span "chevron_right" at bounding box center [785, 124] width 15 height 15
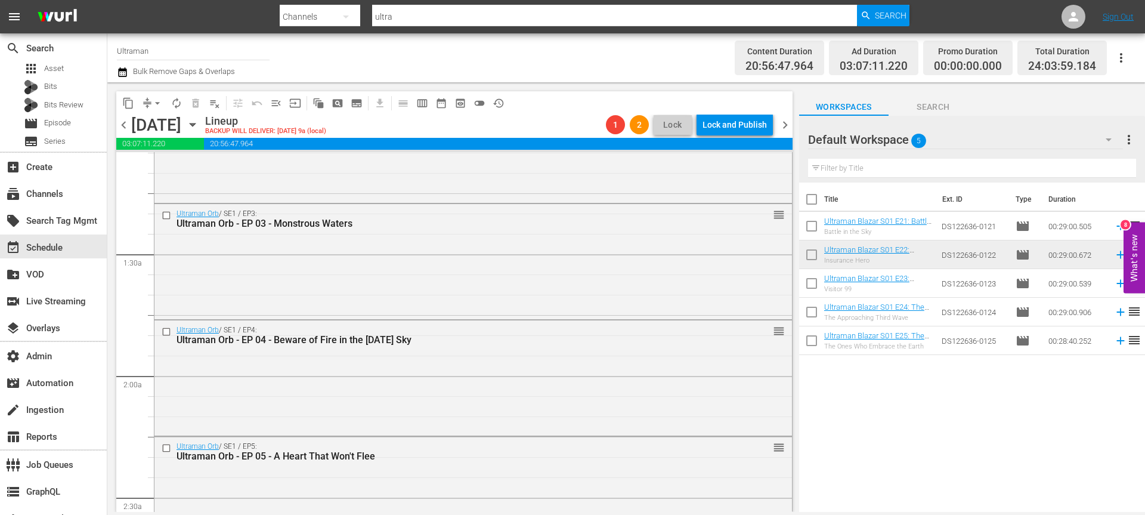
click at [735, 126] on div "Lock and Publish" at bounding box center [734, 124] width 64 height 21
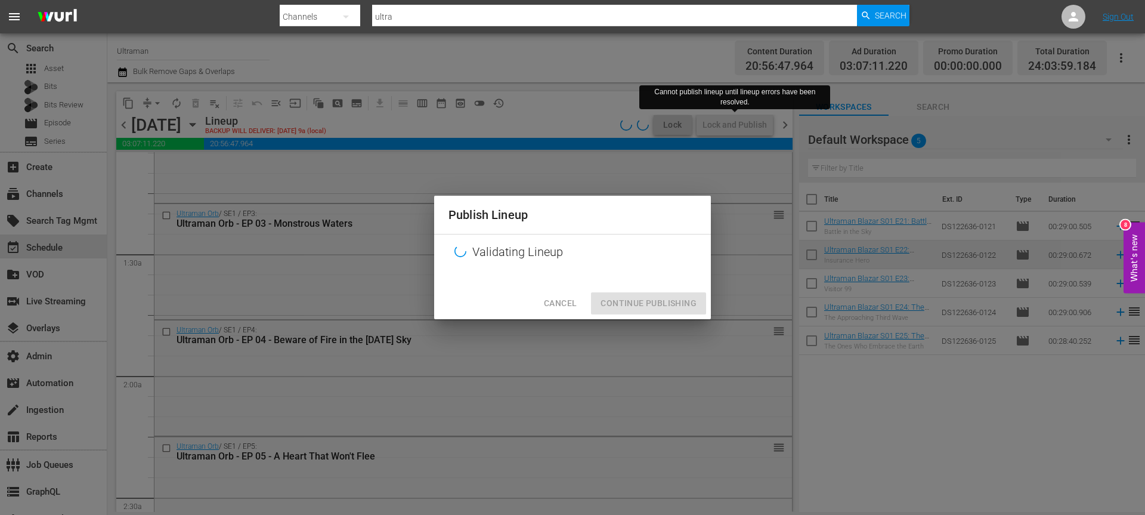
click at [561, 298] on span "Cancel" at bounding box center [560, 303] width 33 height 15
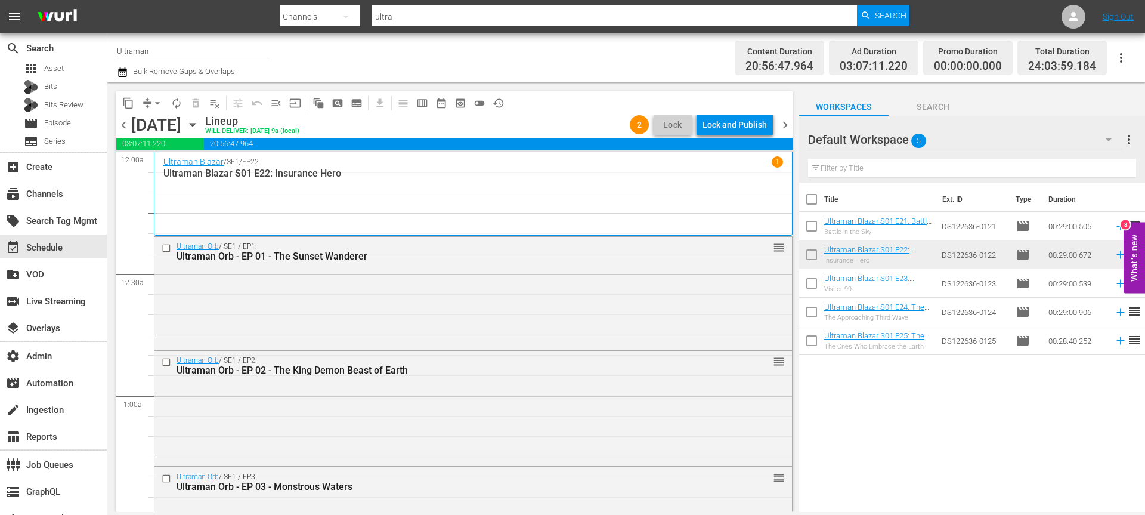
scroll to position [263, 0]
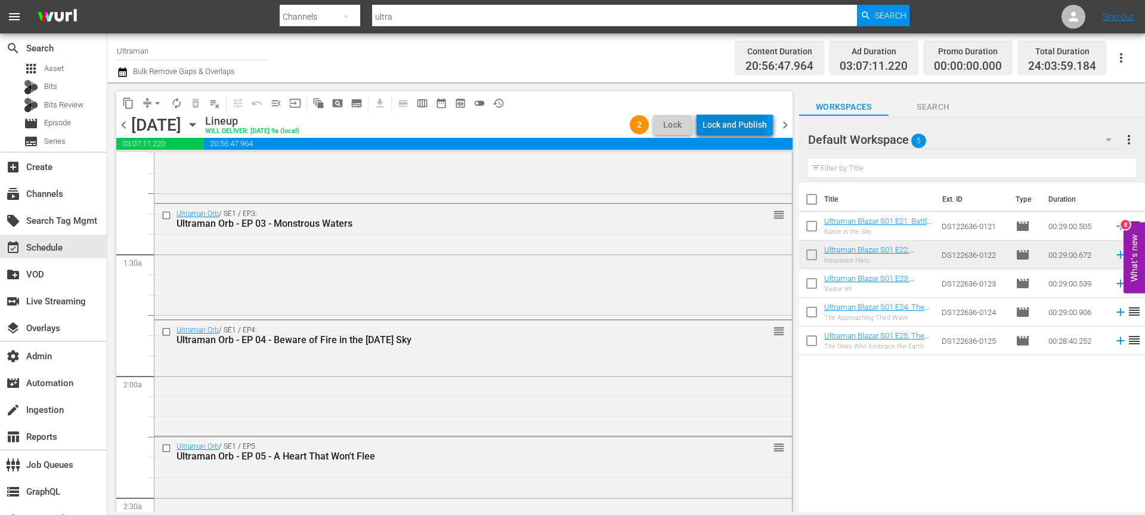
click at [725, 128] on div "Lock and Publish" at bounding box center [734, 124] width 64 height 21
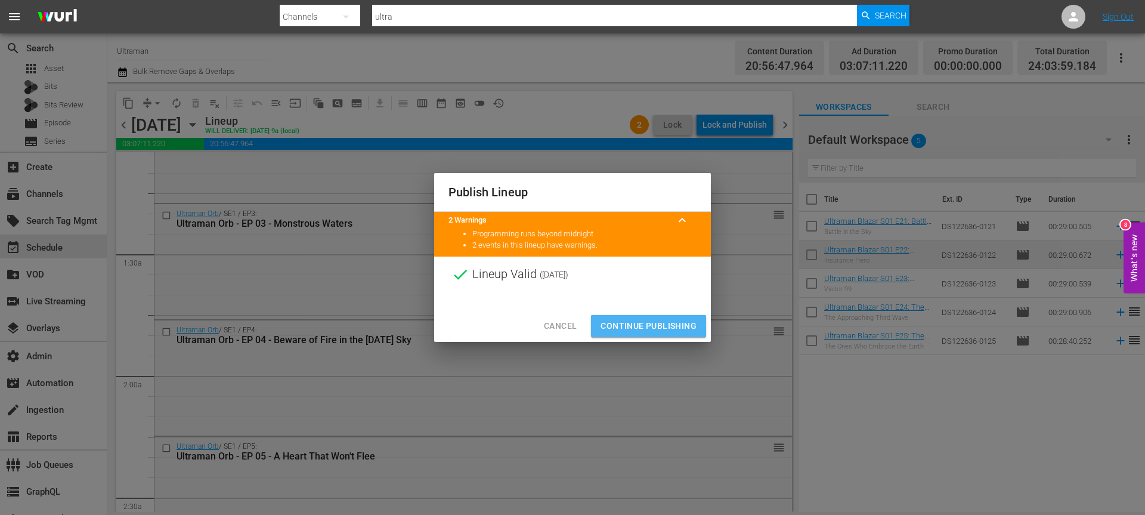
click at [649, 326] on span "Continue Publishing" at bounding box center [648, 325] width 96 height 15
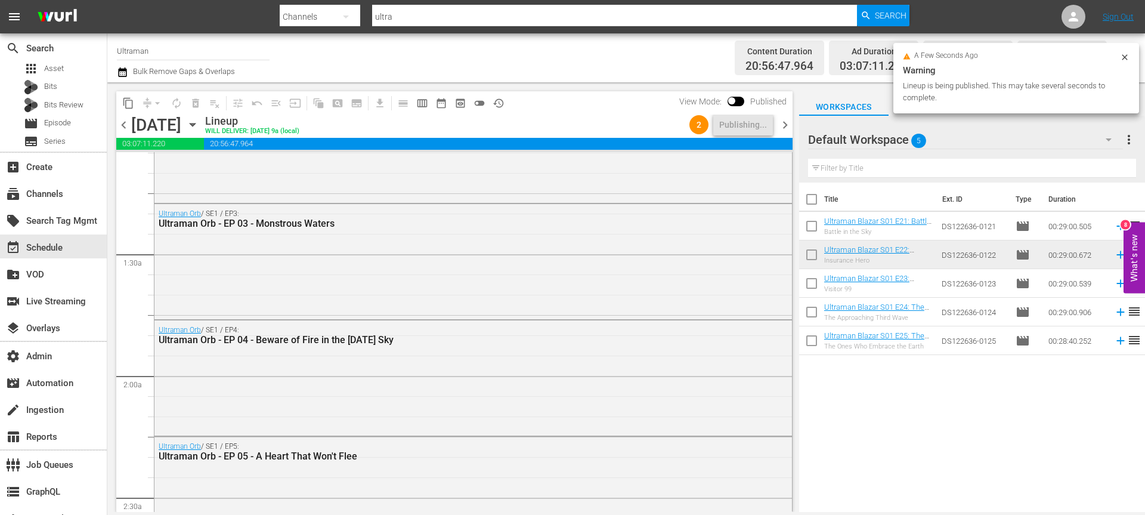
click at [783, 125] on span "chevron_right" at bounding box center [785, 124] width 15 height 15
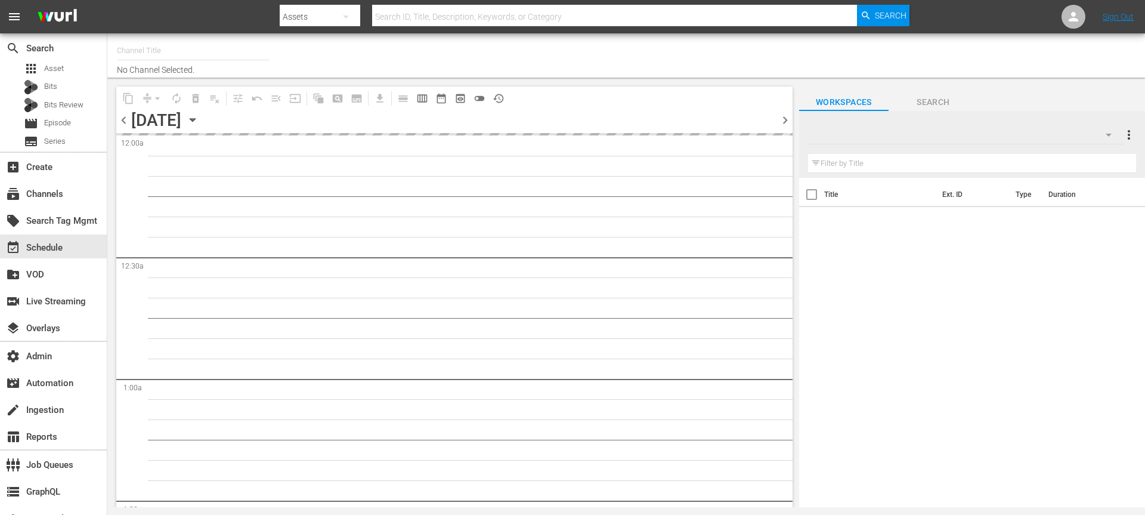
type input "Ultraman (1964)"
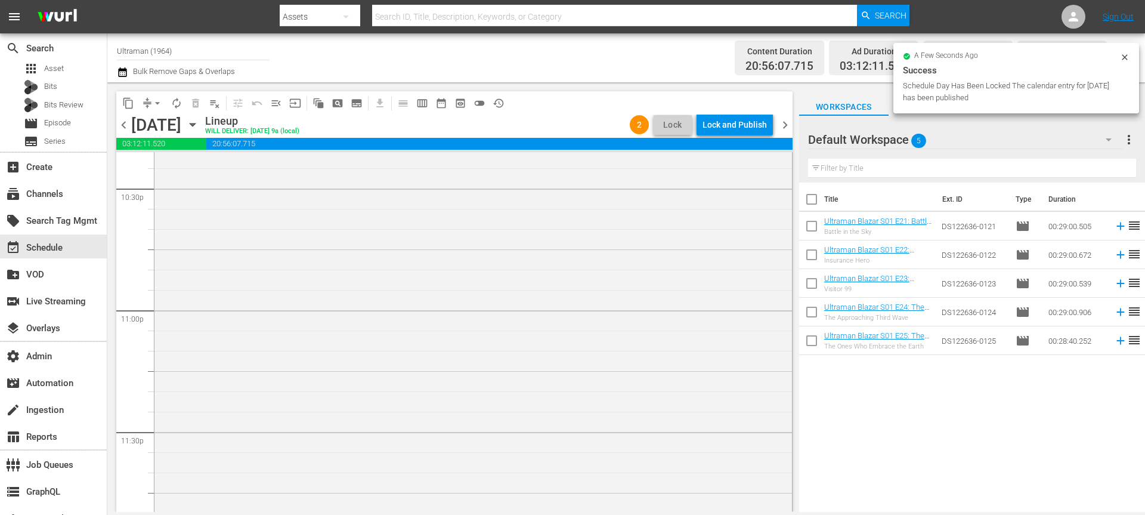
scroll to position [5414, 0]
click at [734, 128] on div "Lock and Publish" at bounding box center [734, 124] width 64 height 21
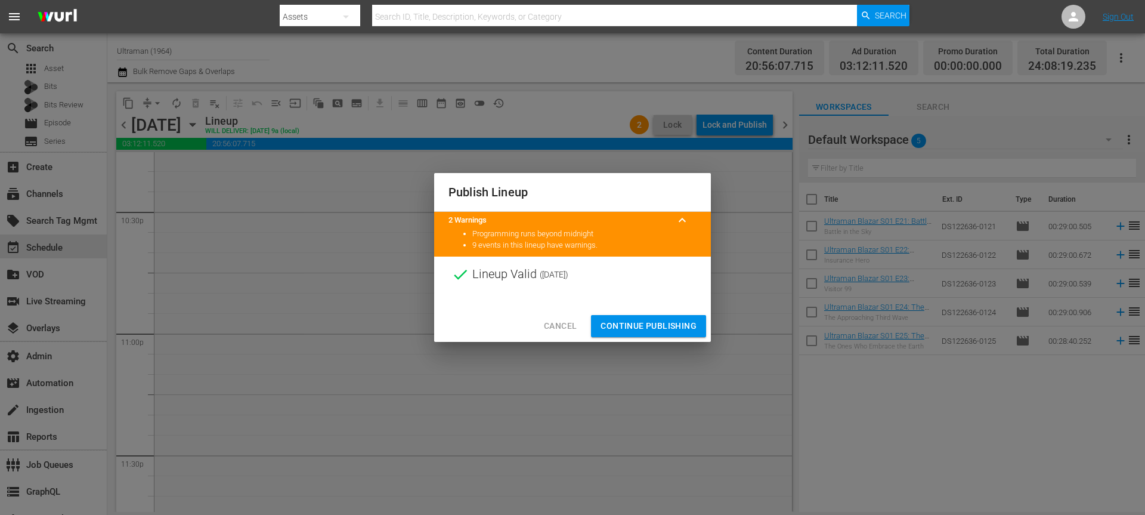
click at [672, 321] on span "Continue Publishing" at bounding box center [648, 325] width 96 height 15
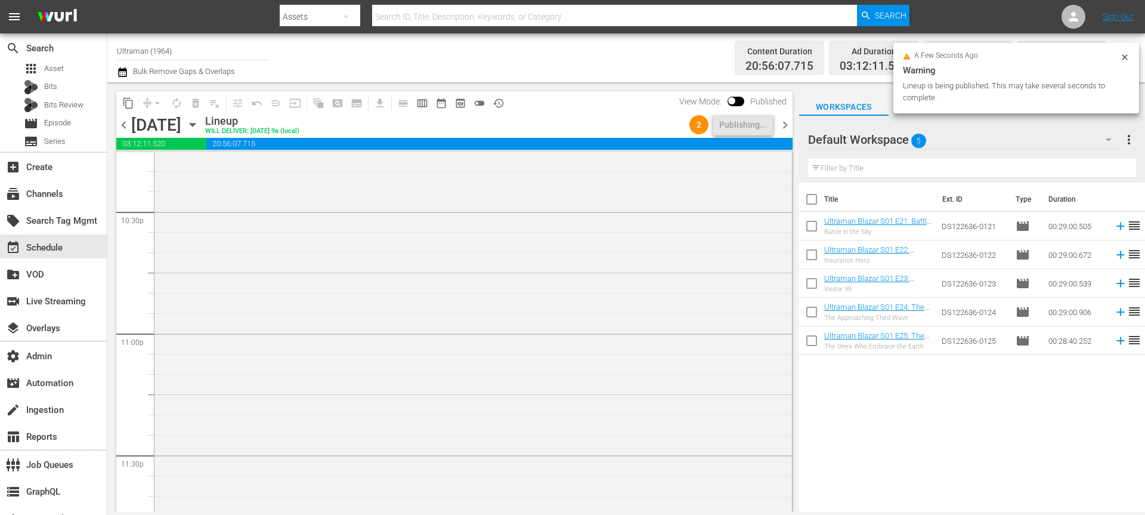
drag, startPoint x: 785, startPoint y: 123, endPoint x: 771, endPoint y: 124, distance: 14.3
click at [785, 123] on span "chevron_right" at bounding box center [785, 124] width 15 height 15
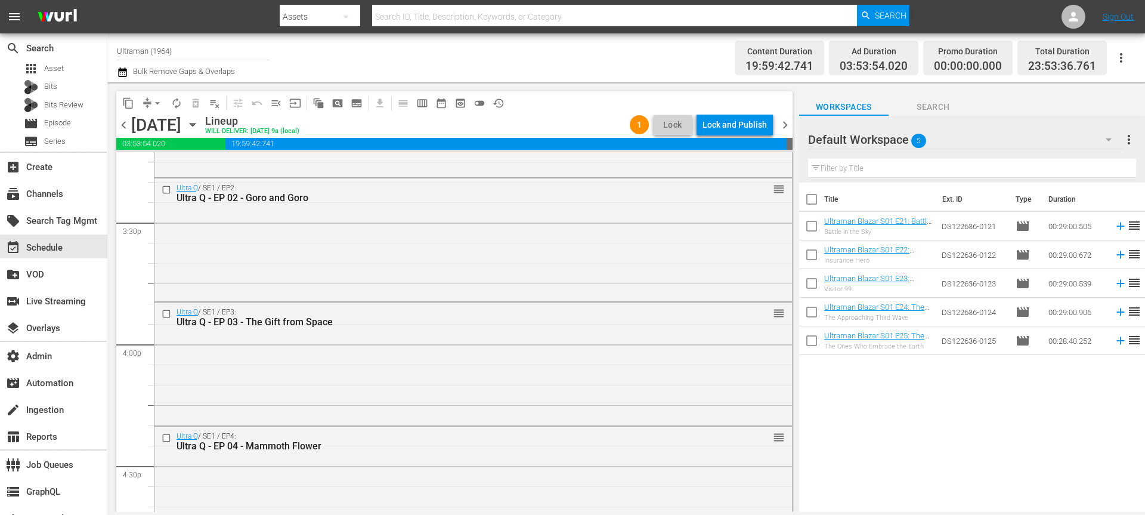
scroll to position [5587, 0]
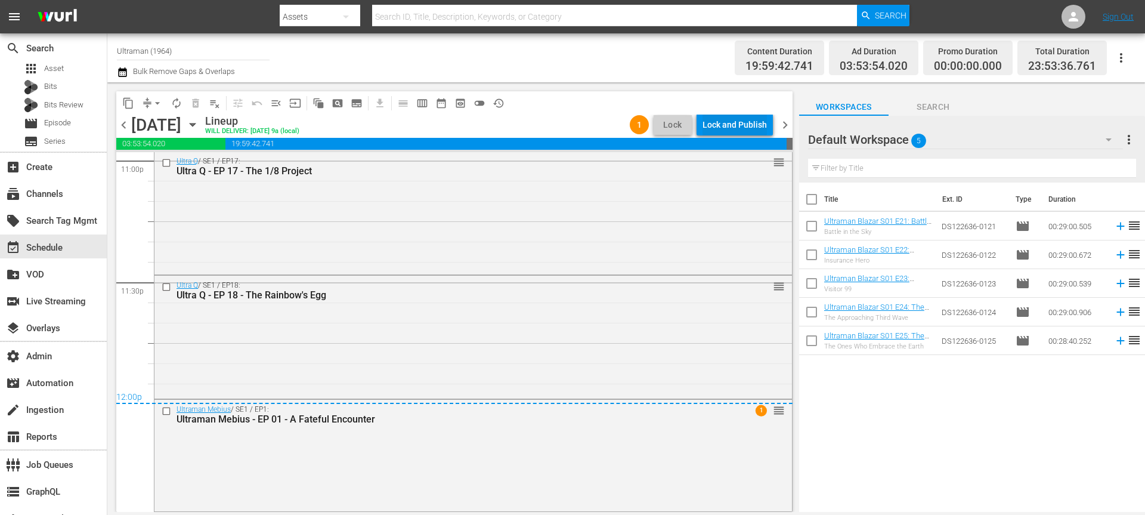
click at [720, 132] on div "Lock and Publish" at bounding box center [734, 124] width 64 height 21
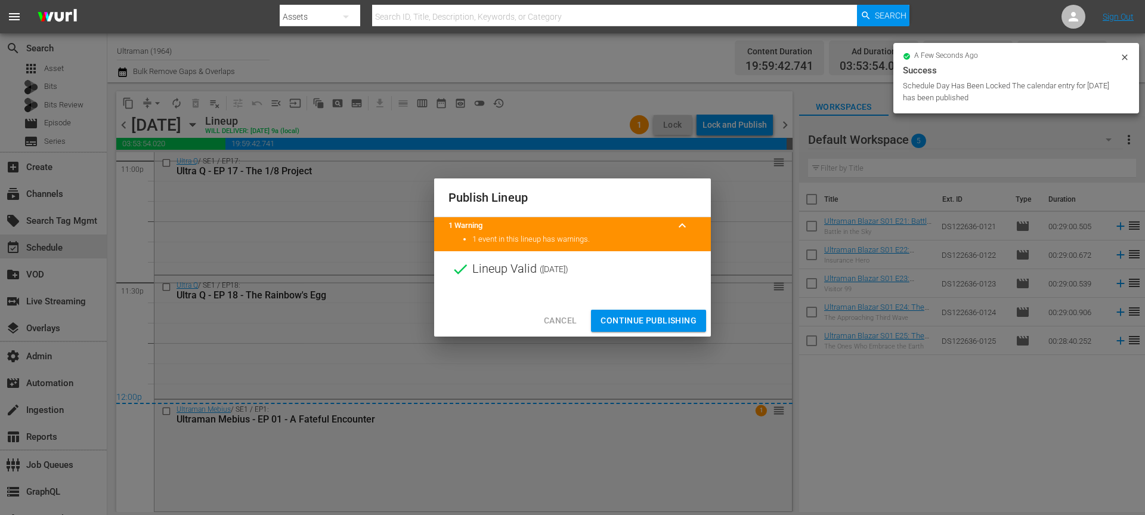
click at [655, 324] on span "Continue Publishing" at bounding box center [648, 320] width 96 height 15
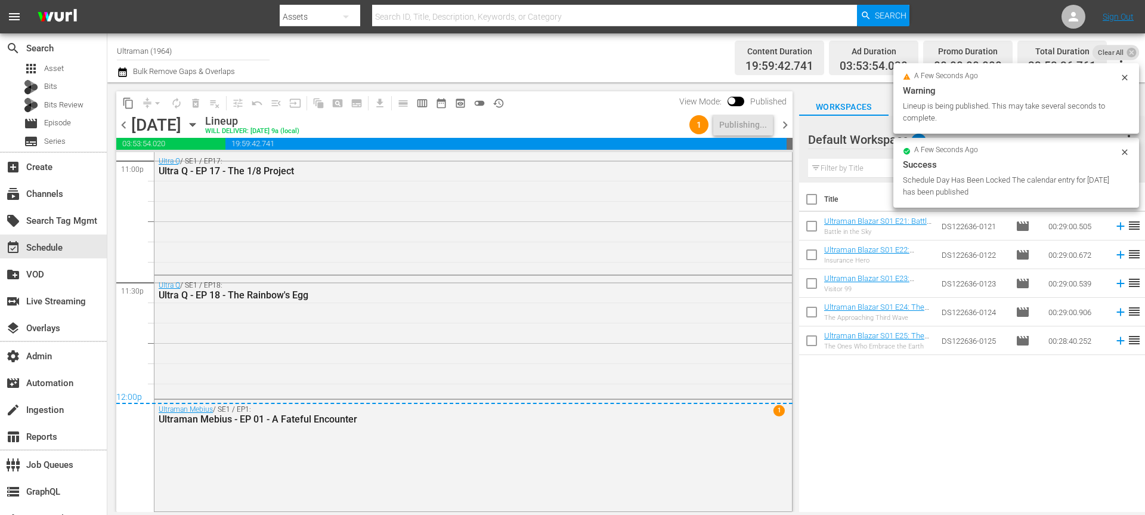
click at [786, 130] on span "chevron_right" at bounding box center [785, 124] width 15 height 15
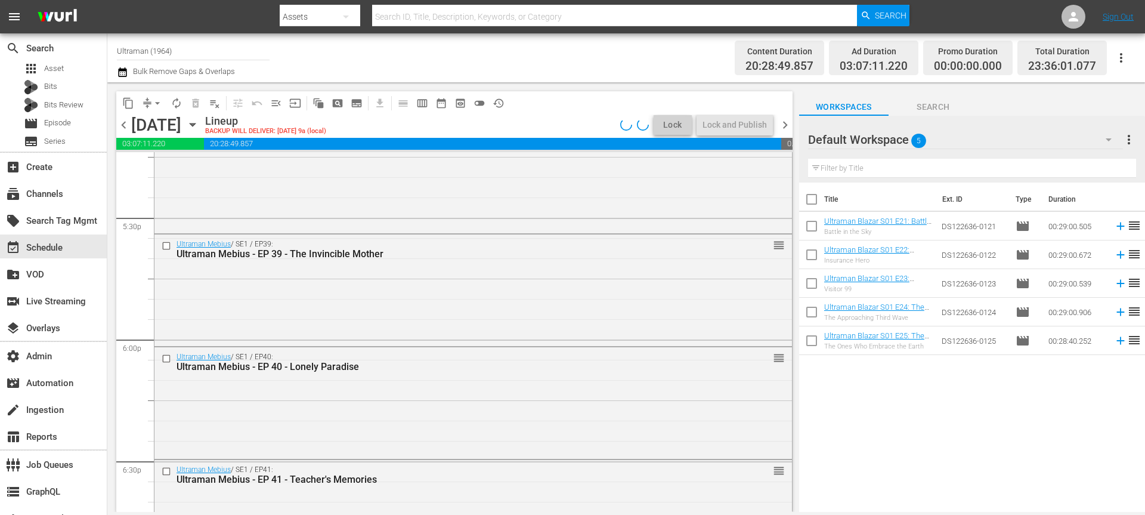
scroll to position [5490, 0]
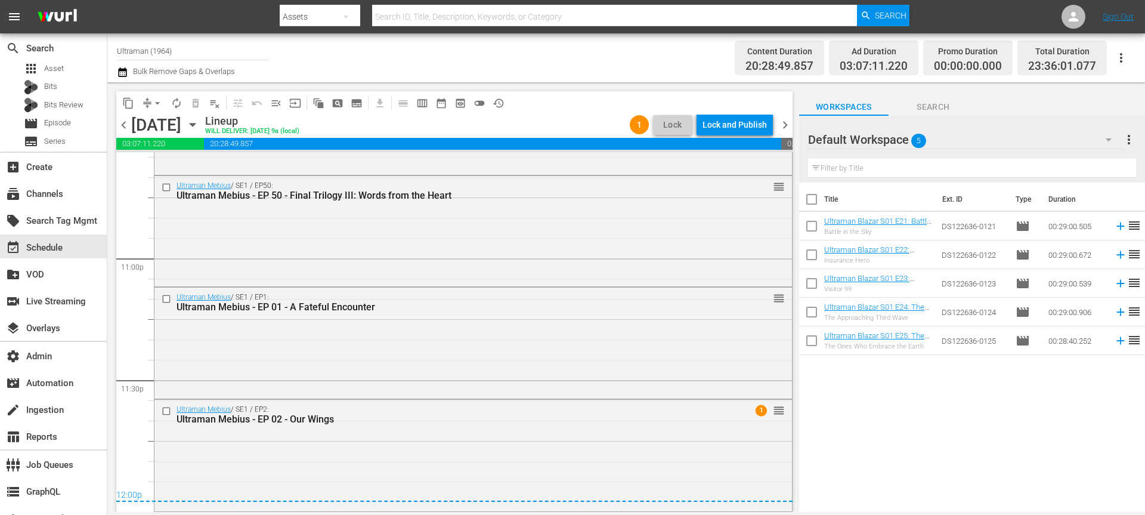
click at [736, 125] on div "Lock and Publish" at bounding box center [734, 124] width 64 height 21
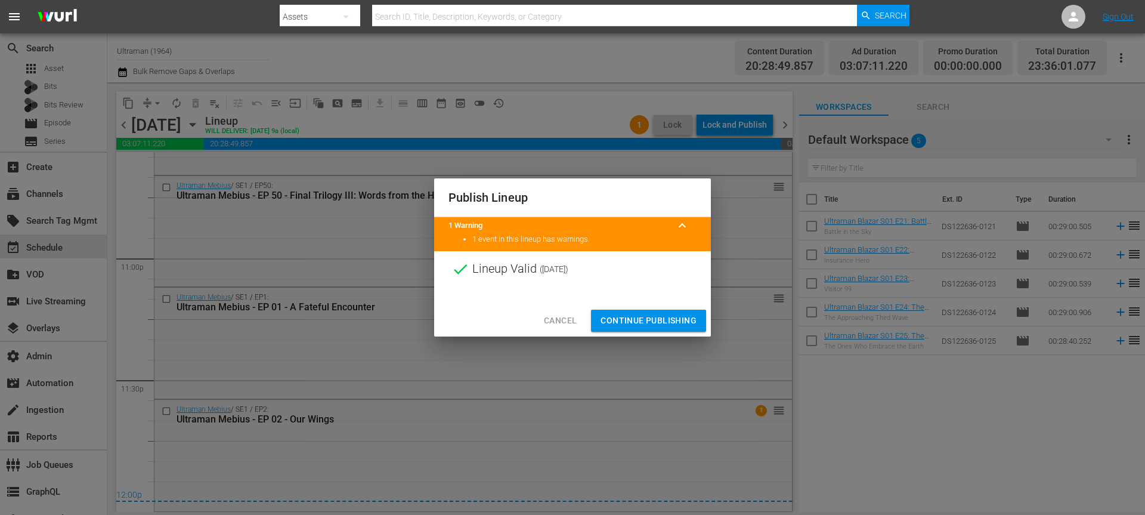
click at [664, 317] on span "Continue Publishing" at bounding box center [648, 320] width 96 height 15
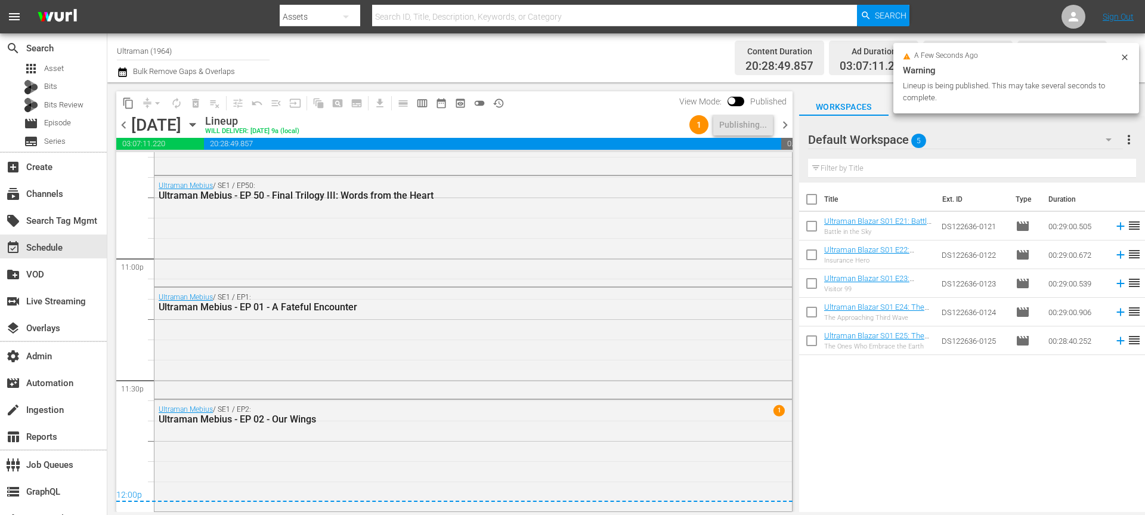
click at [783, 127] on span "chevron_right" at bounding box center [785, 124] width 15 height 15
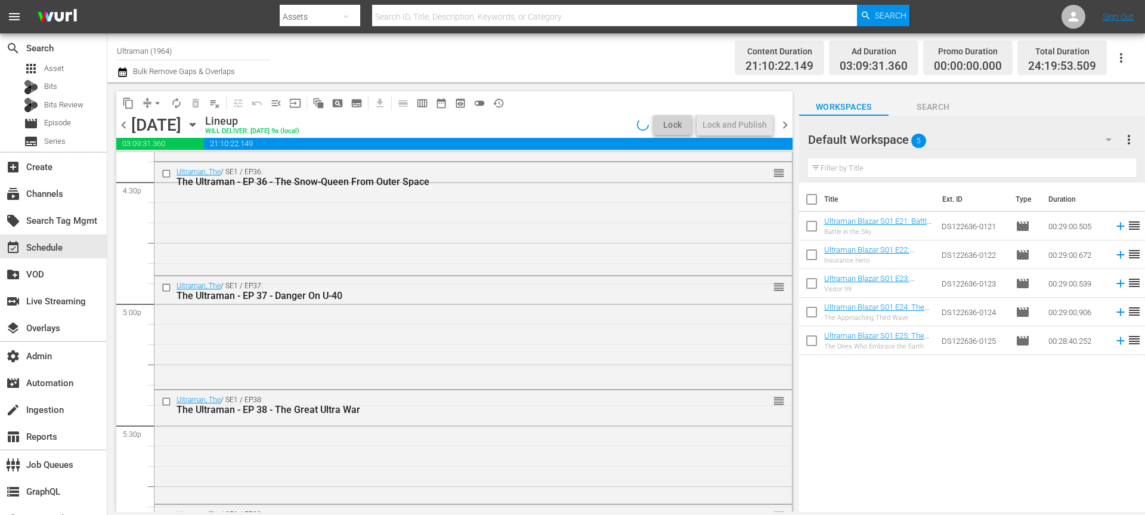
scroll to position [5570, 0]
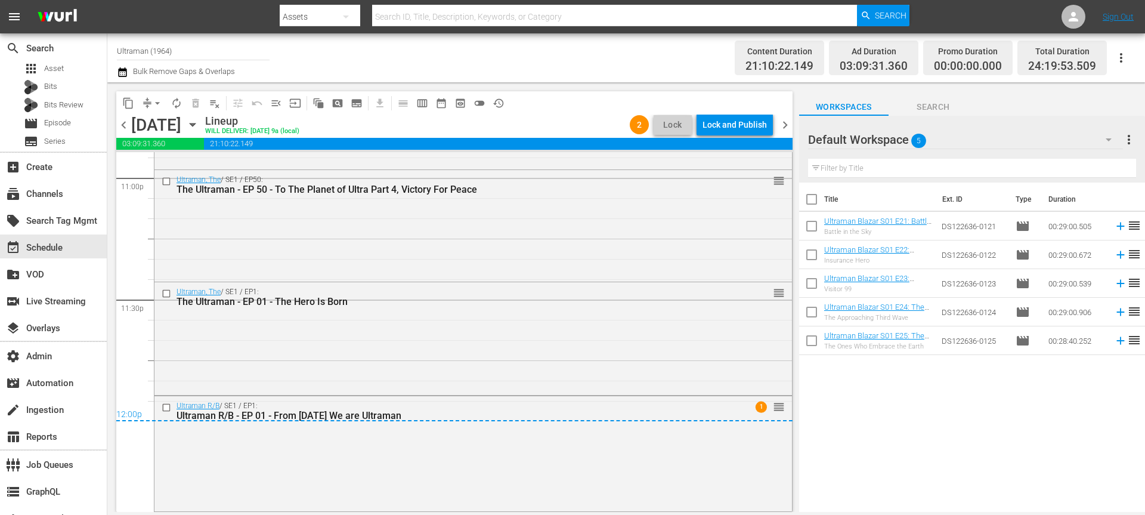
click at [784, 127] on span "chevron_right" at bounding box center [785, 124] width 15 height 15
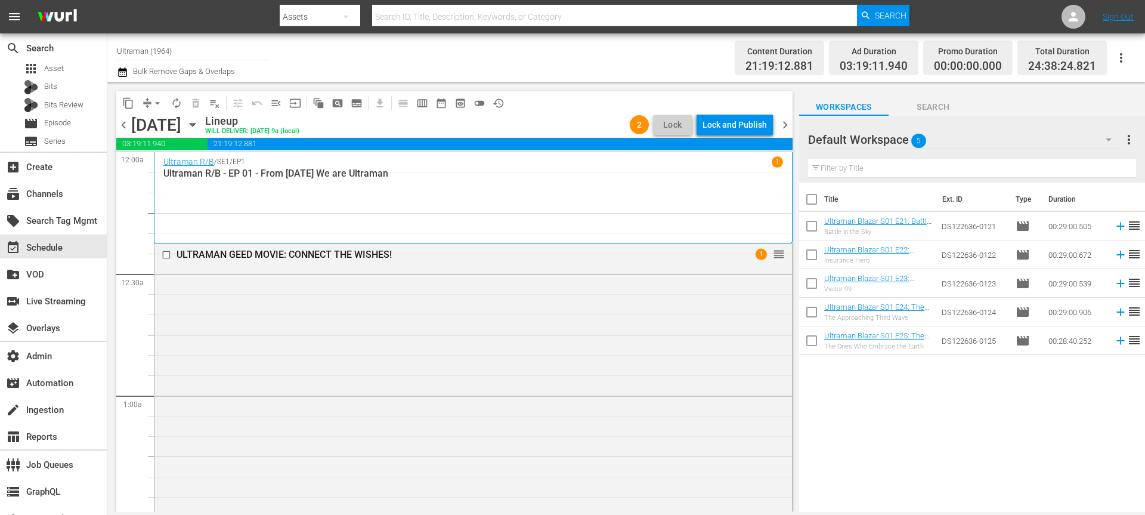
click at [125, 122] on span "chevron_left" at bounding box center [123, 124] width 15 height 15
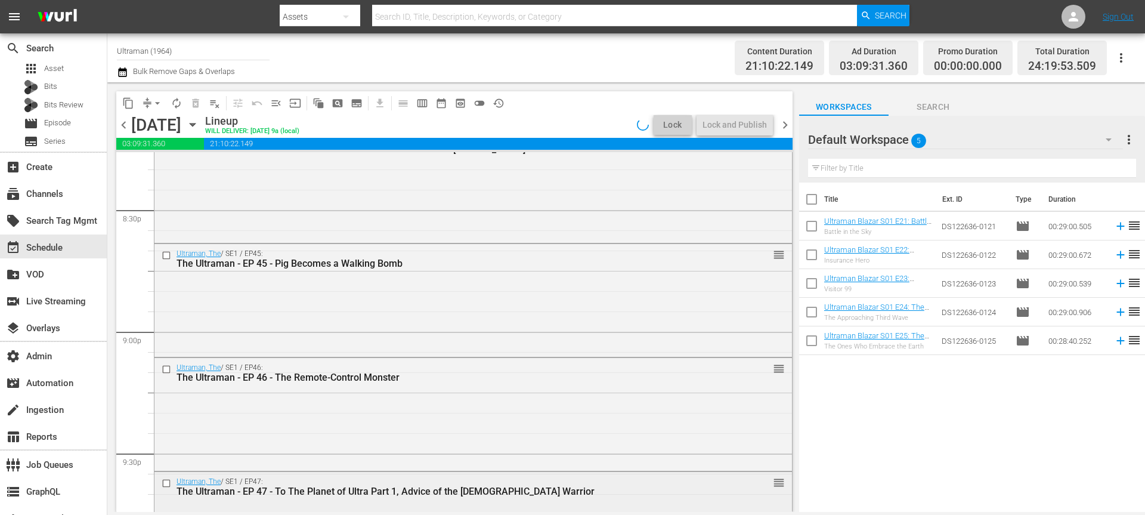
scroll to position [5570, 0]
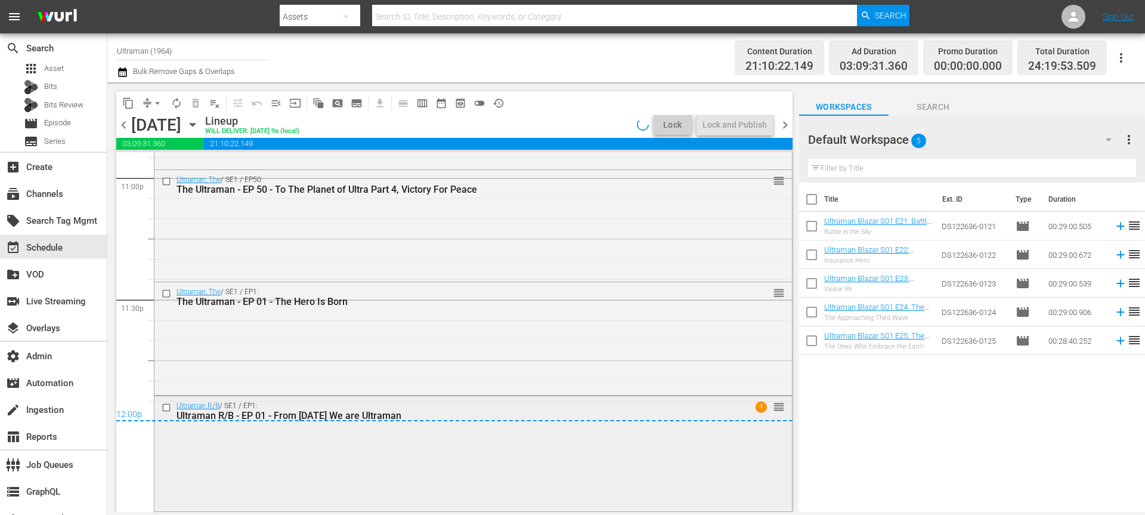
click at [164, 408] on input "checkbox" at bounding box center [168, 407] width 13 height 10
click at [194, 106] on span "delete_forever_outlined" at bounding box center [196, 103] width 12 height 12
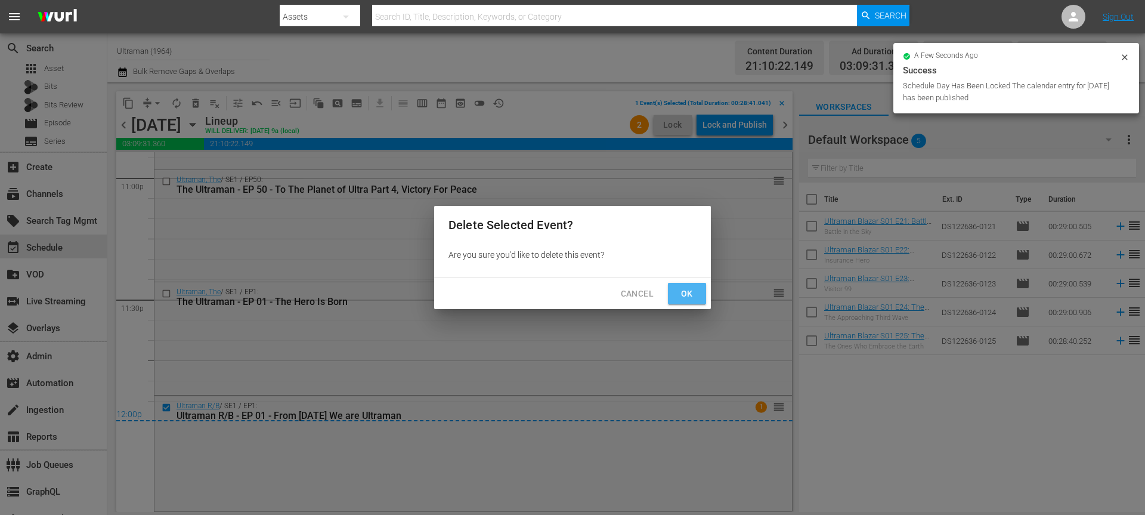
click at [676, 287] on button "Ok" at bounding box center [687, 294] width 38 height 22
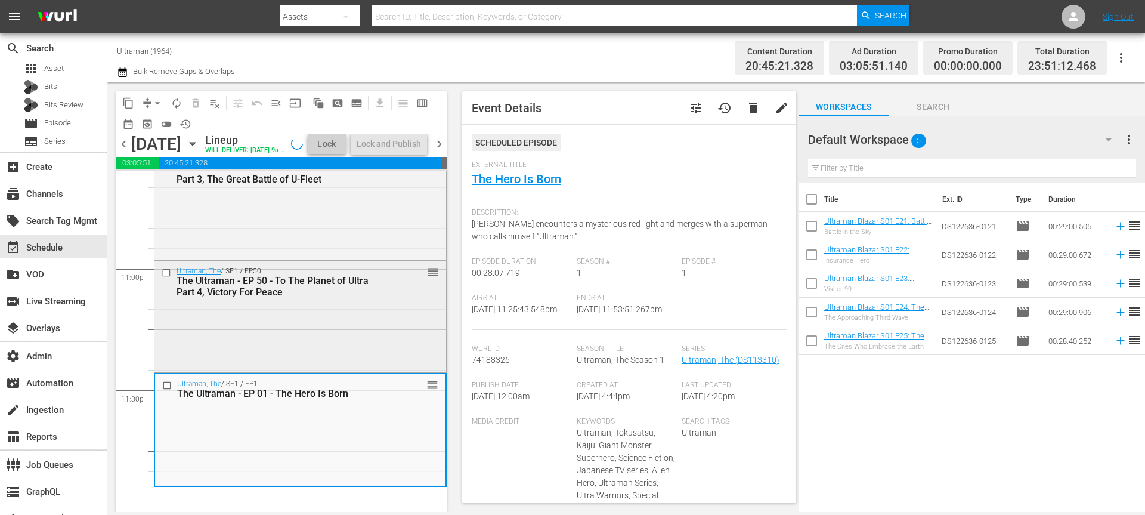
scroll to position [5517, 0]
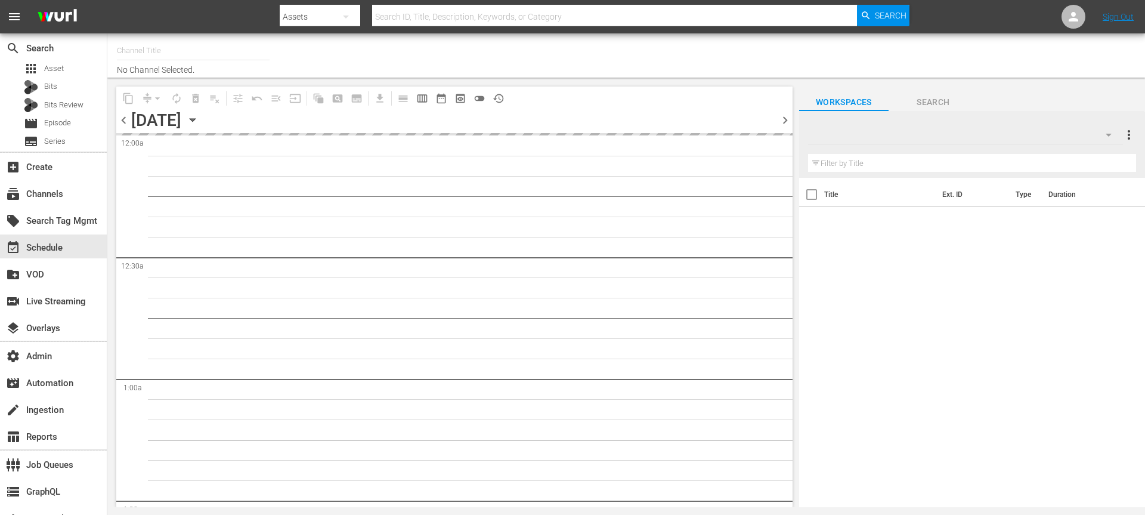
type input "Ultraman (1964)"
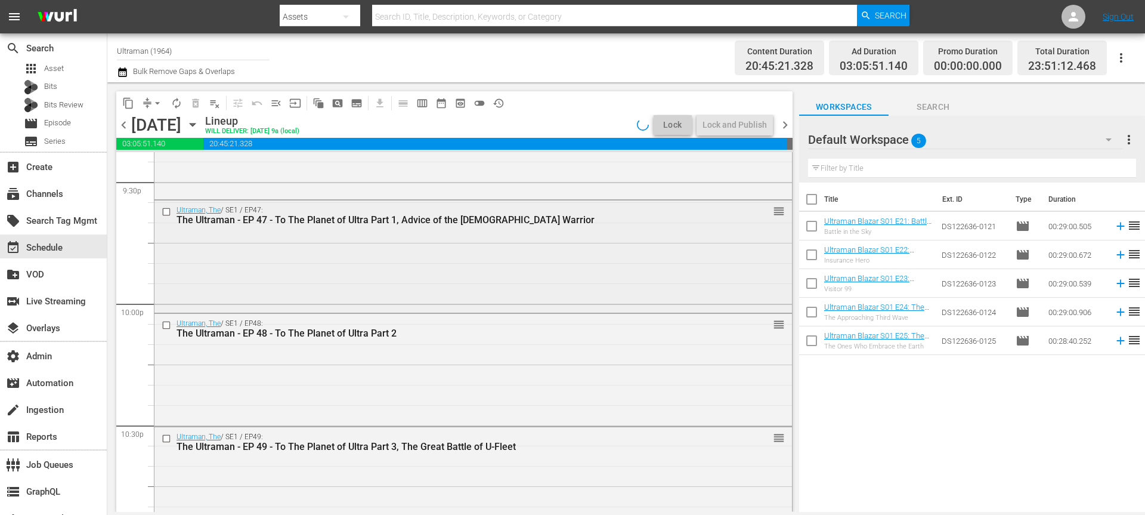
scroll to position [5479, 0]
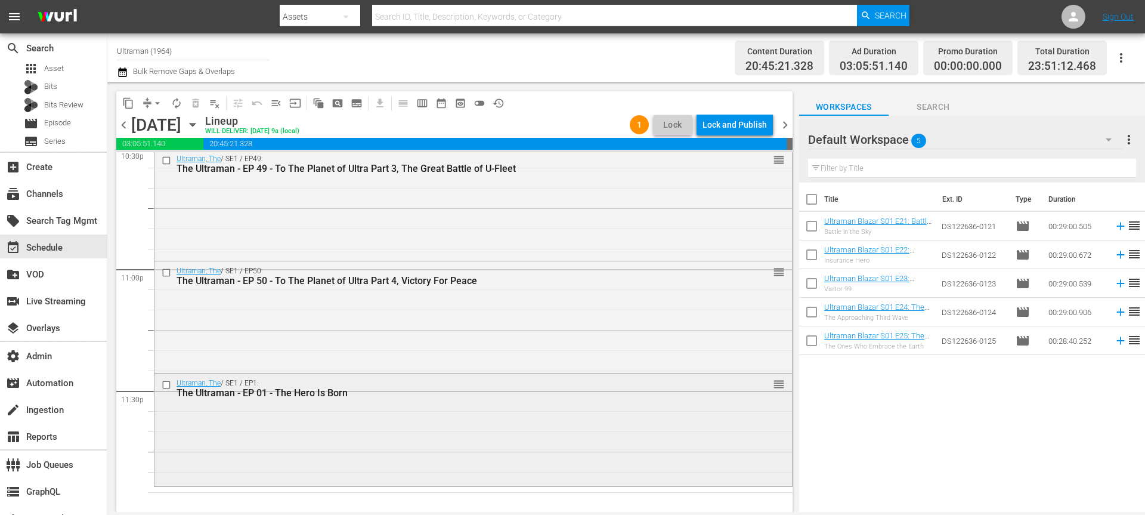
click at [256, 415] on div "Ultraman, The / SE1 / EP1: The Ultraman - EP 01 - The Hero Is Born reorder" at bounding box center [472, 428] width 637 height 110
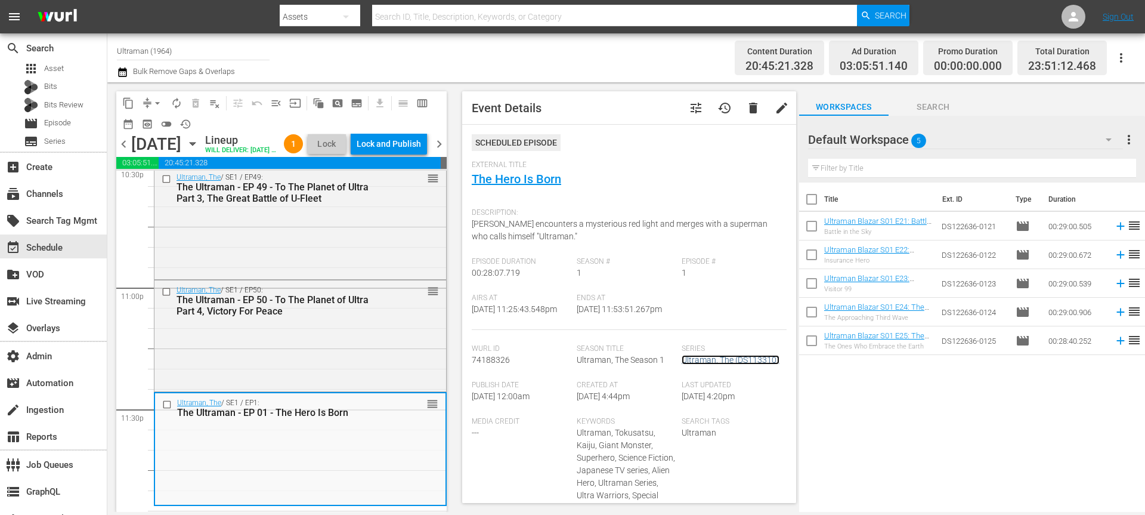
click at [731, 364] on link "Ultraman, The (DS113310)" at bounding box center [731, 360] width 98 height 10
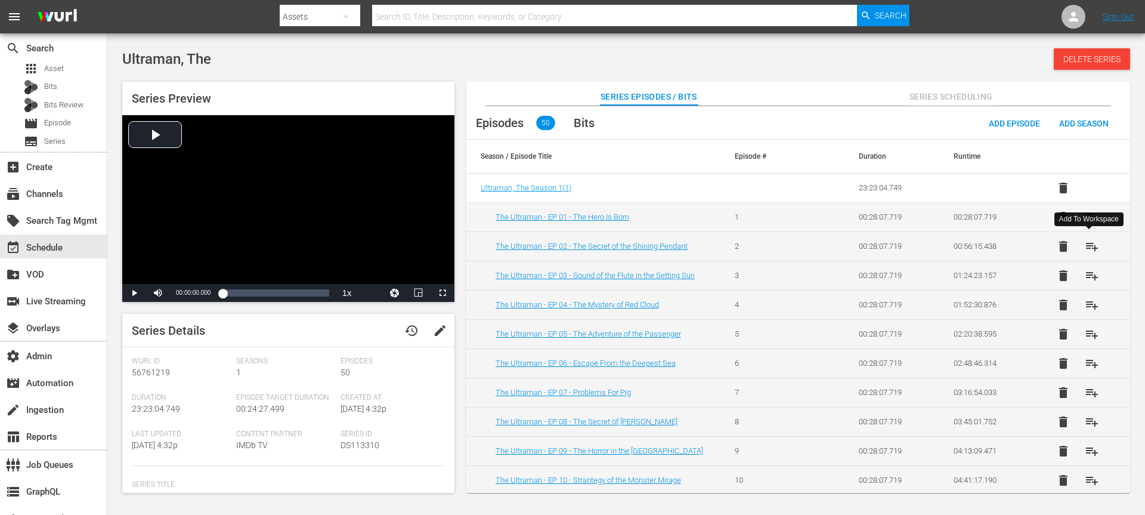
click at [1085, 242] on span "playlist_add" at bounding box center [1092, 246] width 14 height 14
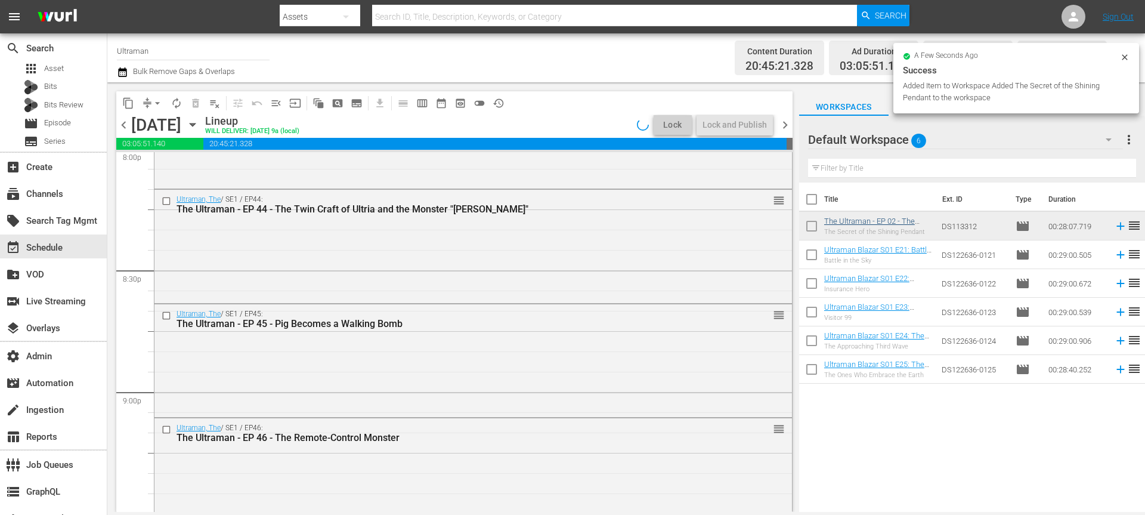
scroll to position [5479, 0]
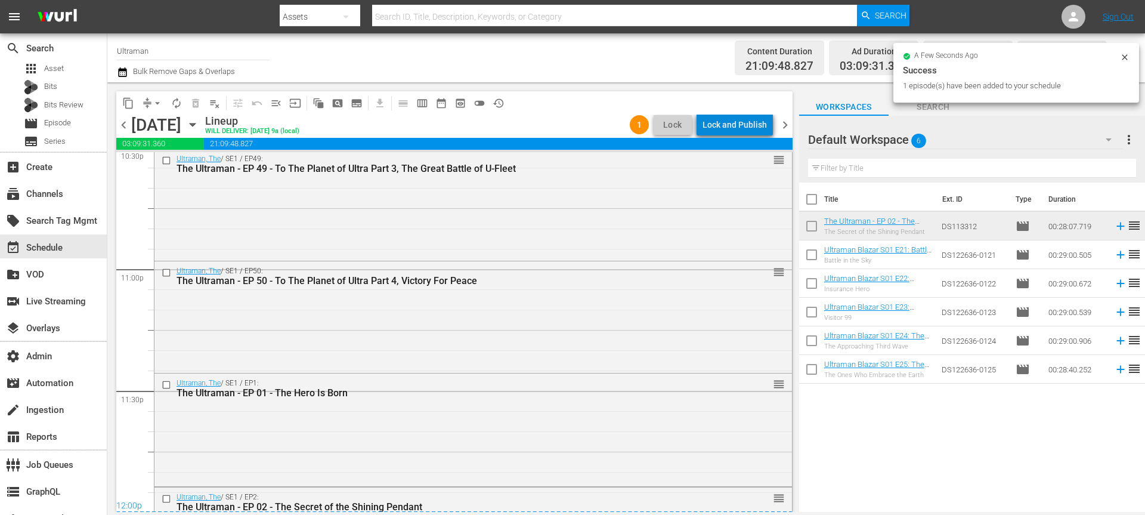
click at [742, 122] on div "Lock and Publish" at bounding box center [734, 124] width 64 height 21
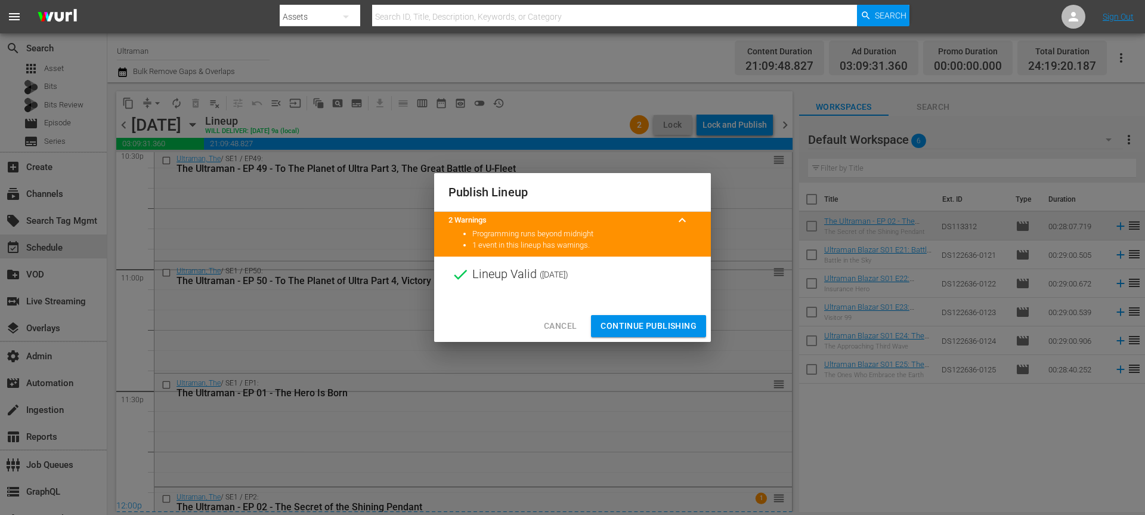
click at [658, 327] on span "Continue Publishing" at bounding box center [648, 325] width 96 height 15
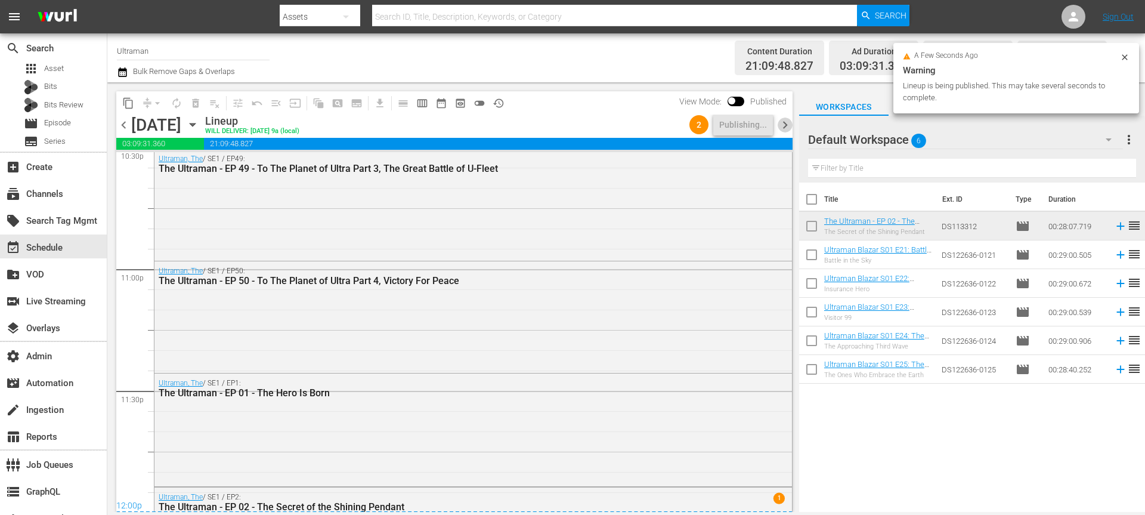
click at [790, 128] on span "chevron_right" at bounding box center [785, 124] width 15 height 15
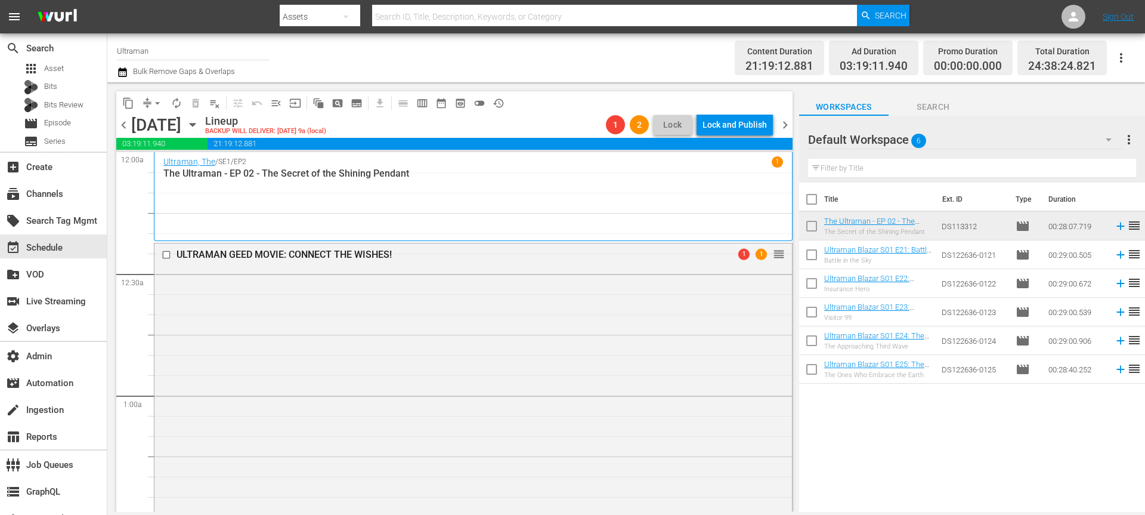
click at [122, 73] on icon "button" at bounding box center [122, 72] width 11 height 14
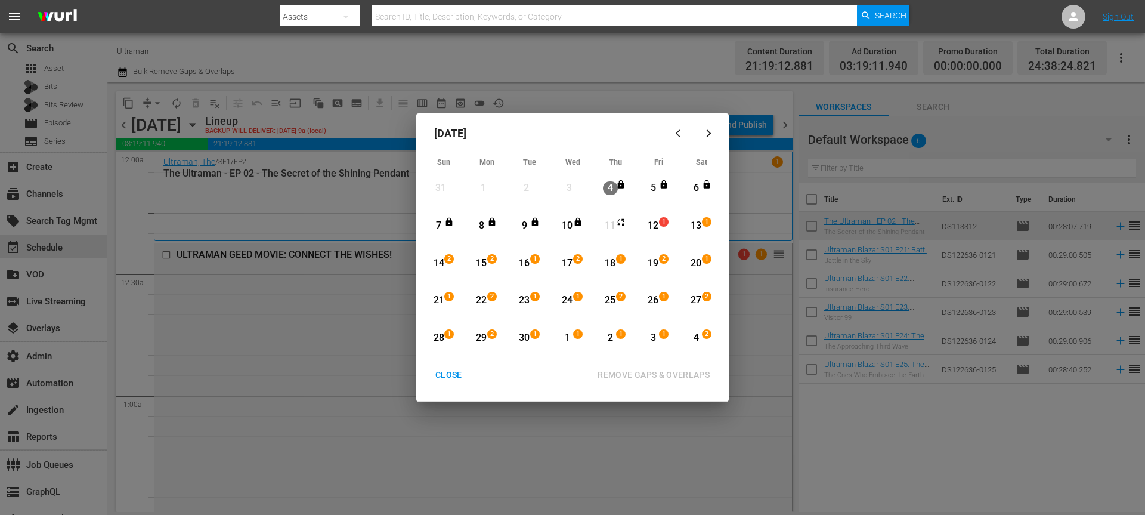
click at [656, 229] on div "12" at bounding box center [653, 226] width 15 height 14
click at [707, 344] on div "4 2" at bounding box center [698, 337] width 30 height 33
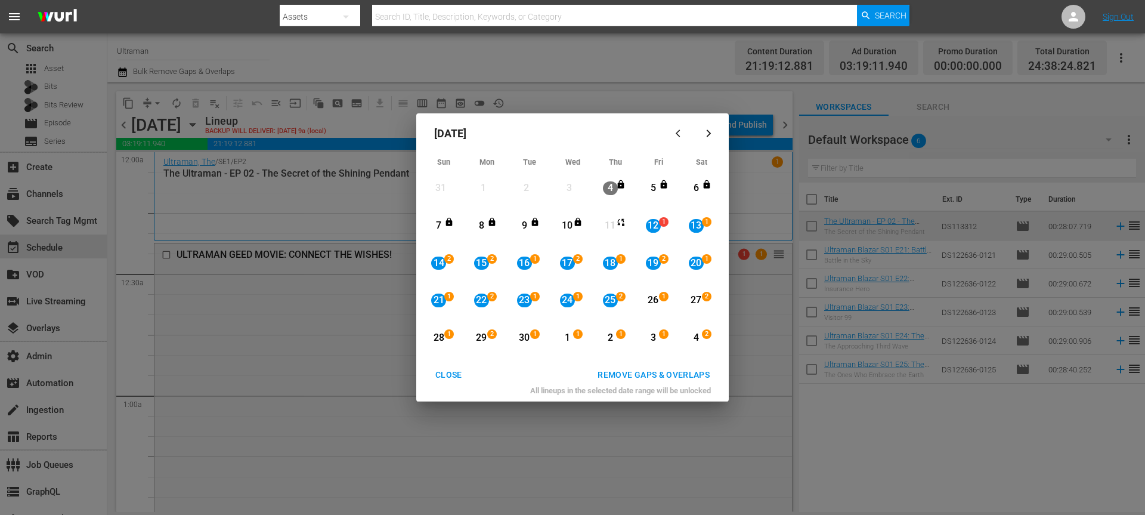
click at [699, 378] on div "REMOVE GAPS & OVERLAPS" at bounding box center [653, 374] width 131 height 15
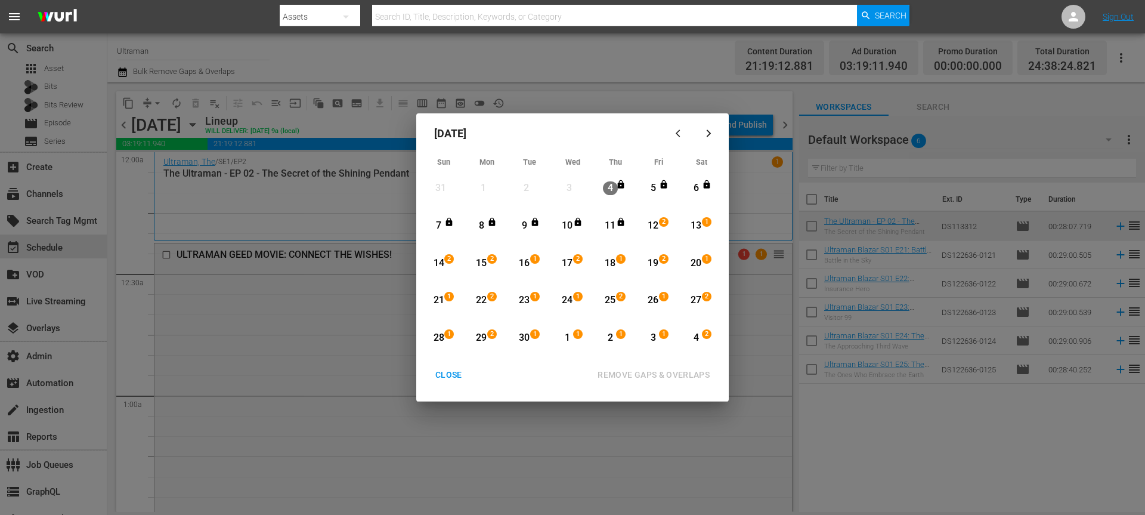
click at [432, 375] on div "CLOSE" at bounding box center [449, 374] width 46 height 15
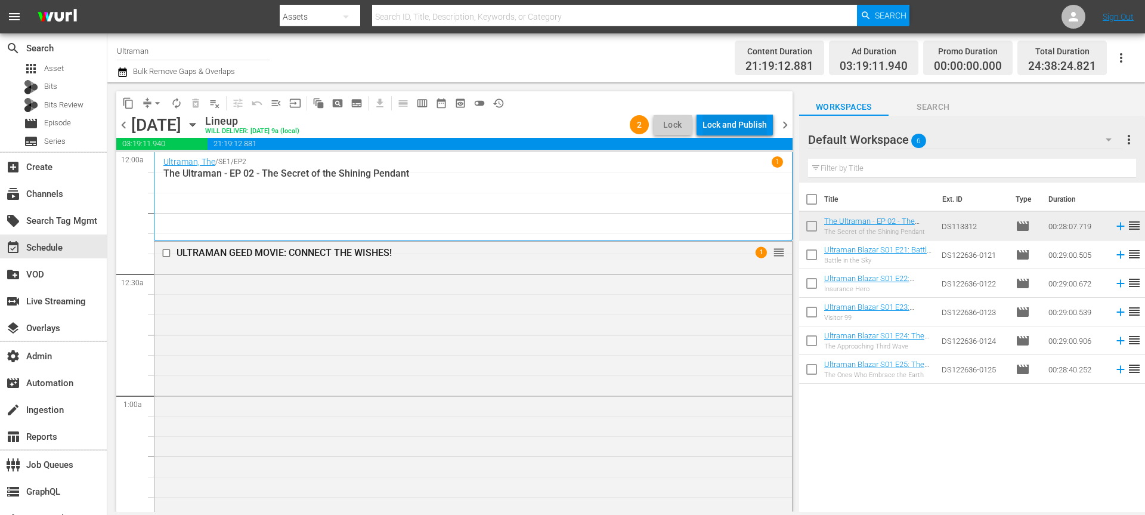
click at [732, 120] on div "Lock and Publish" at bounding box center [734, 124] width 64 height 21
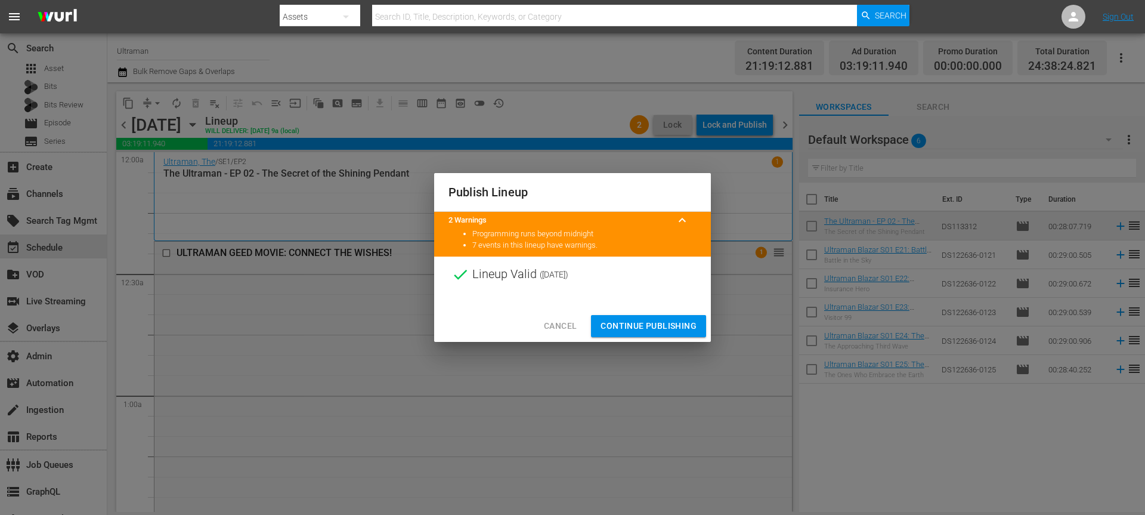
click at [643, 320] on span "Continue Publishing" at bounding box center [648, 325] width 96 height 15
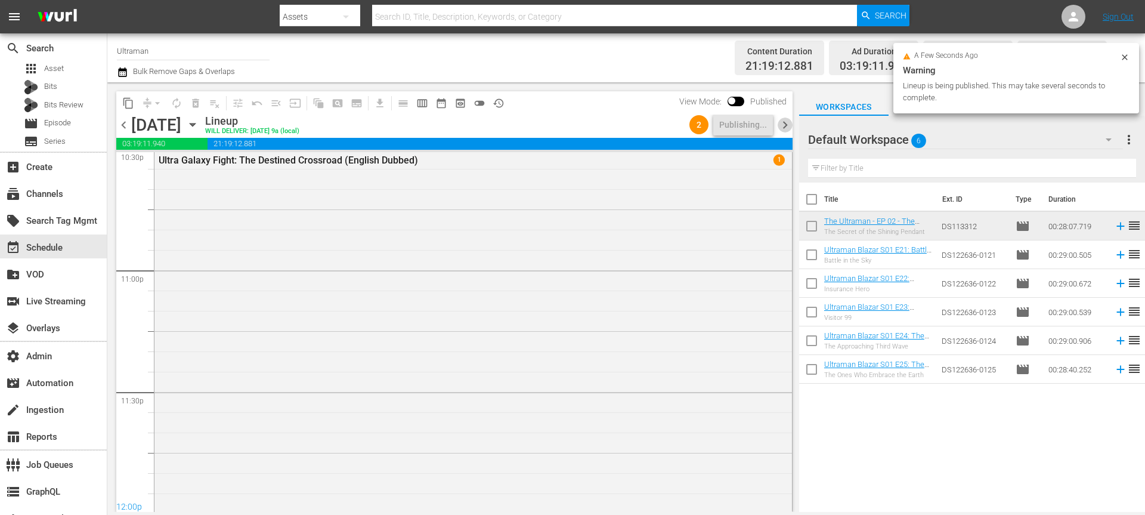
click at [787, 123] on span "chevron_right" at bounding box center [785, 124] width 15 height 15
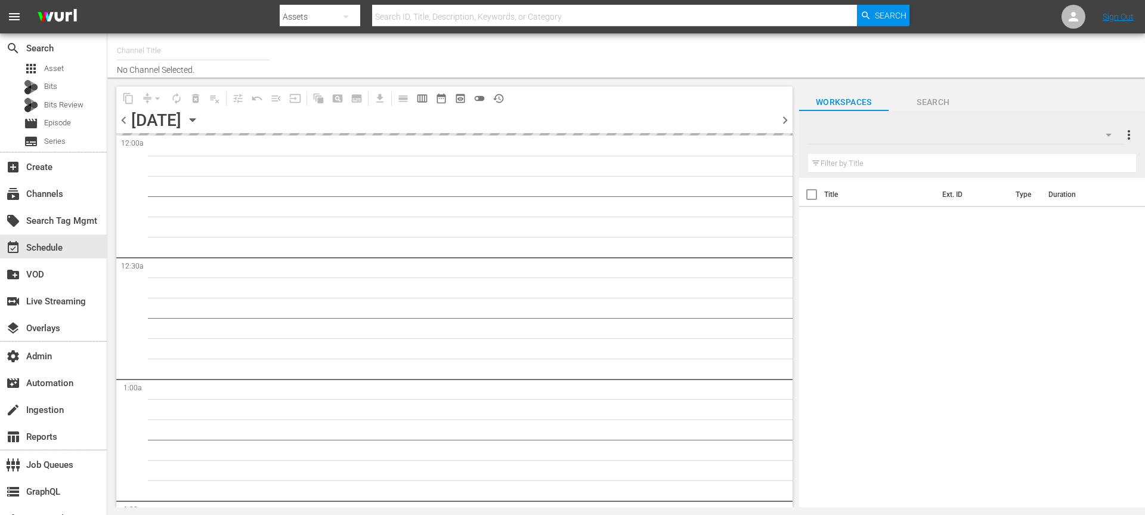
type input "Ultraman (1964)"
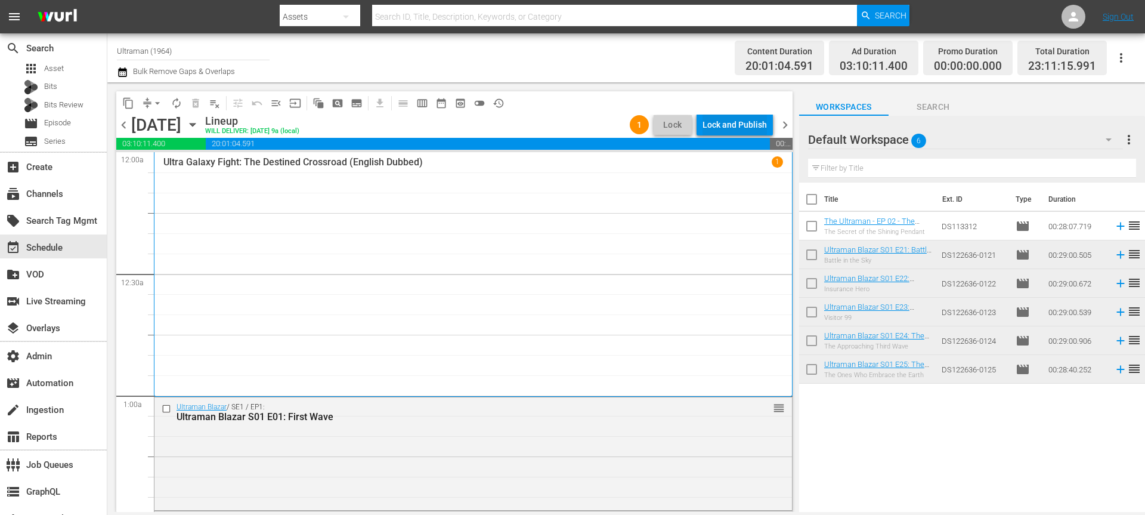
click at [707, 127] on div "Lock and Publish" at bounding box center [734, 124] width 64 height 21
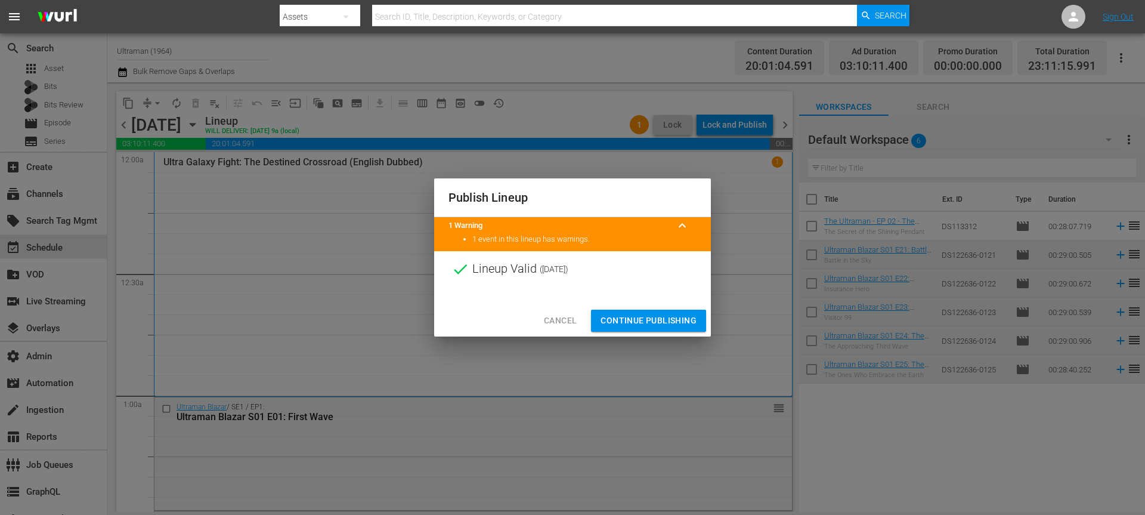
click at [649, 323] on span "Continue Publishing" at bounding box center [648, 320] width 96 height 15
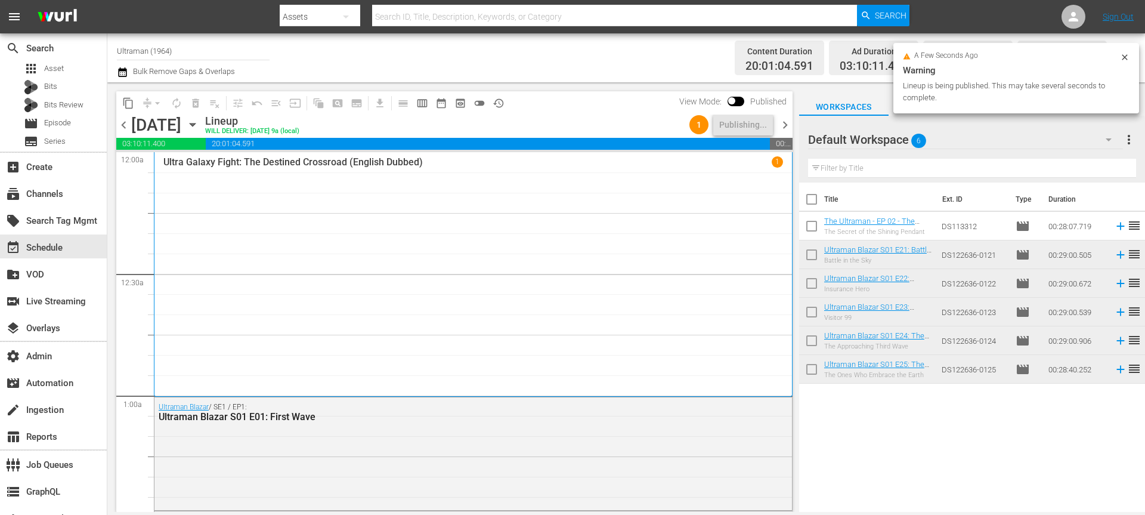
click at [789, 120] on span "chevron_right" at bounding box center [785, 124] width 15 height 15
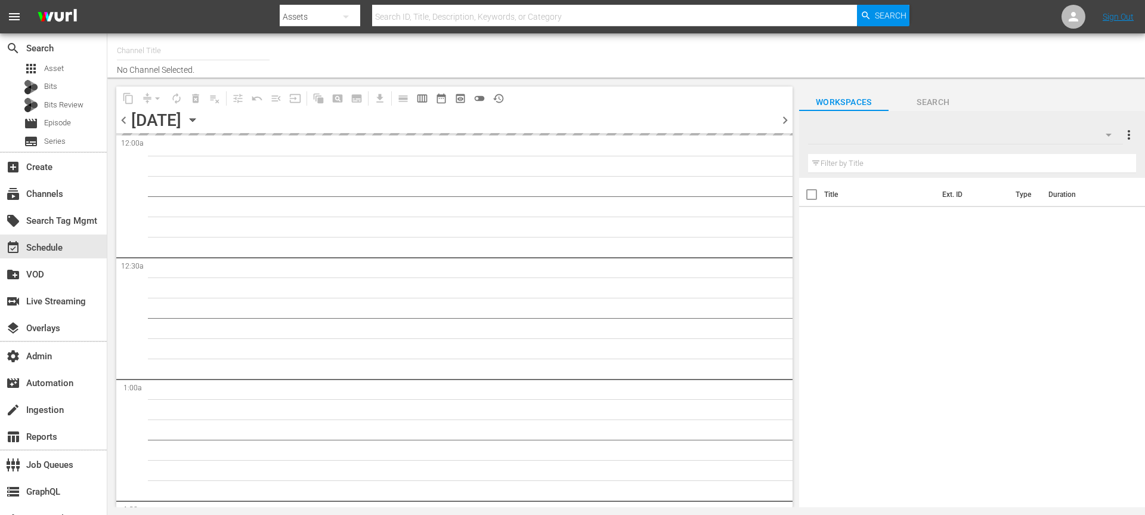
type input "Ultraman (1964)"
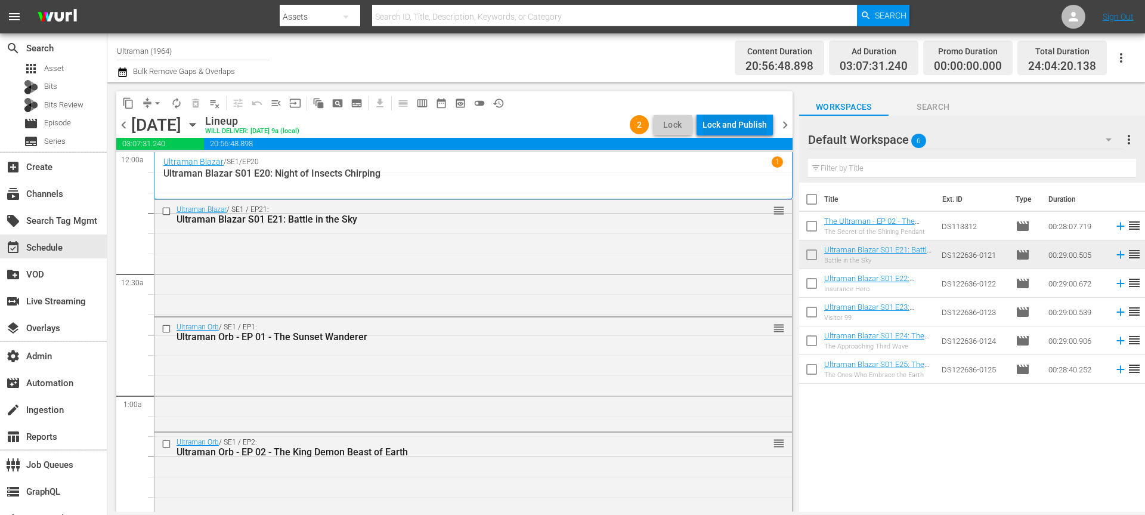
click at [760, 128] on div "Lock and Publish" at bounding box center [734, 124] width 64 height 21
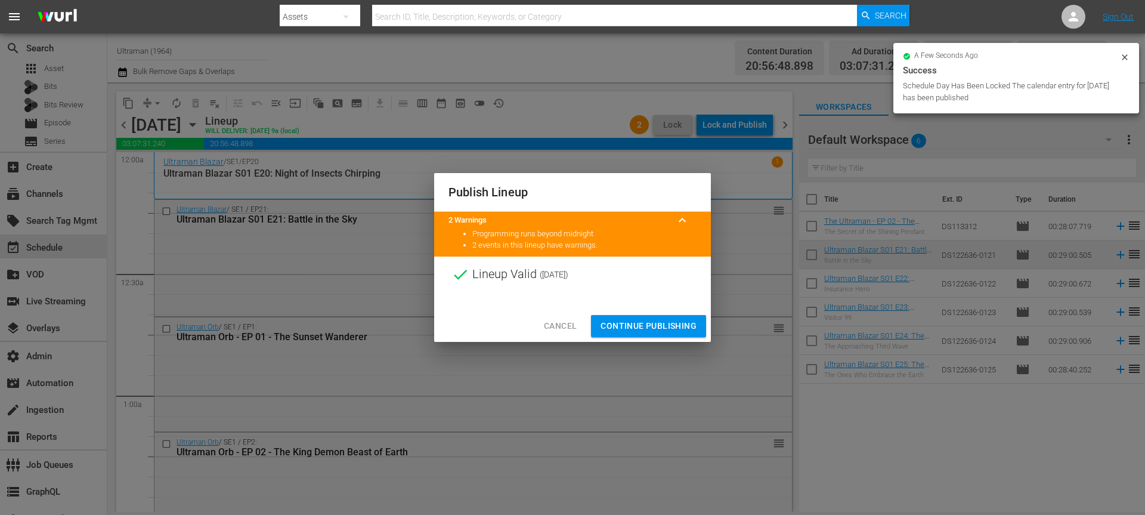
click at [672, 322] on span "Continue Publishing" at bounding box center [648, 325] width 96 height 15
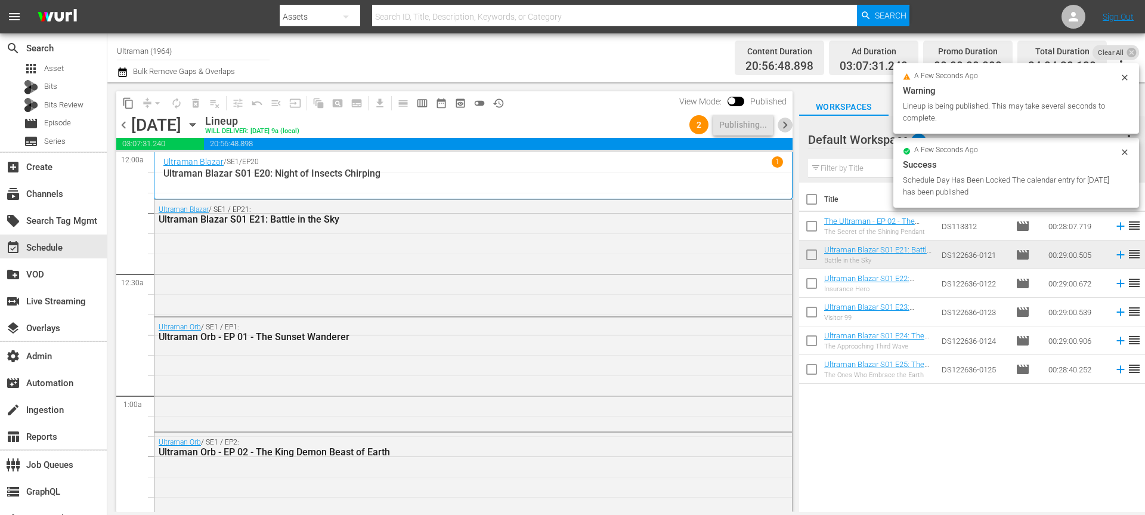
click at [785, 120] on span "chevron_right" at bounding box center [785, 124] width 15 height 15
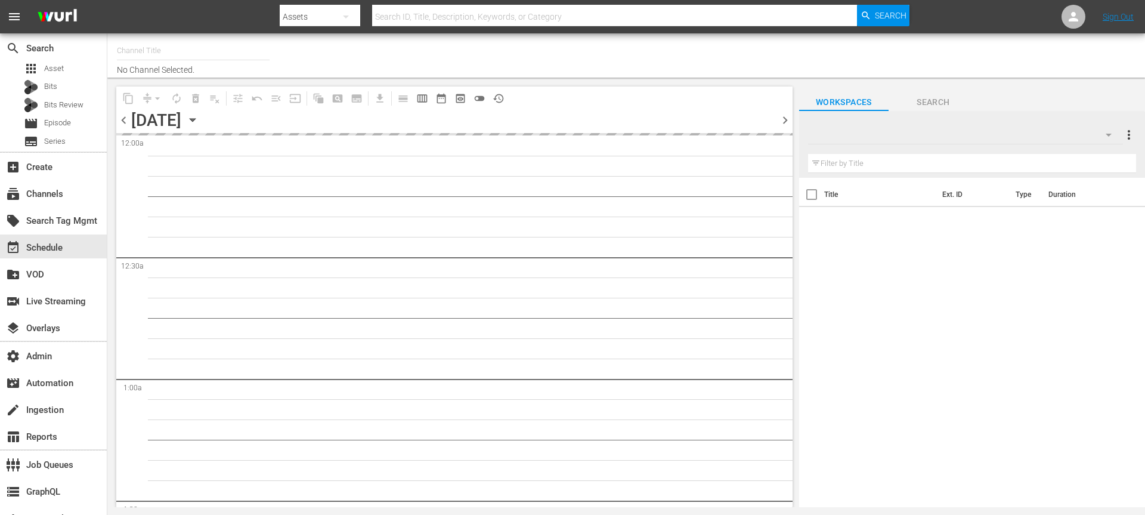
type input "Ultraman (1964)"
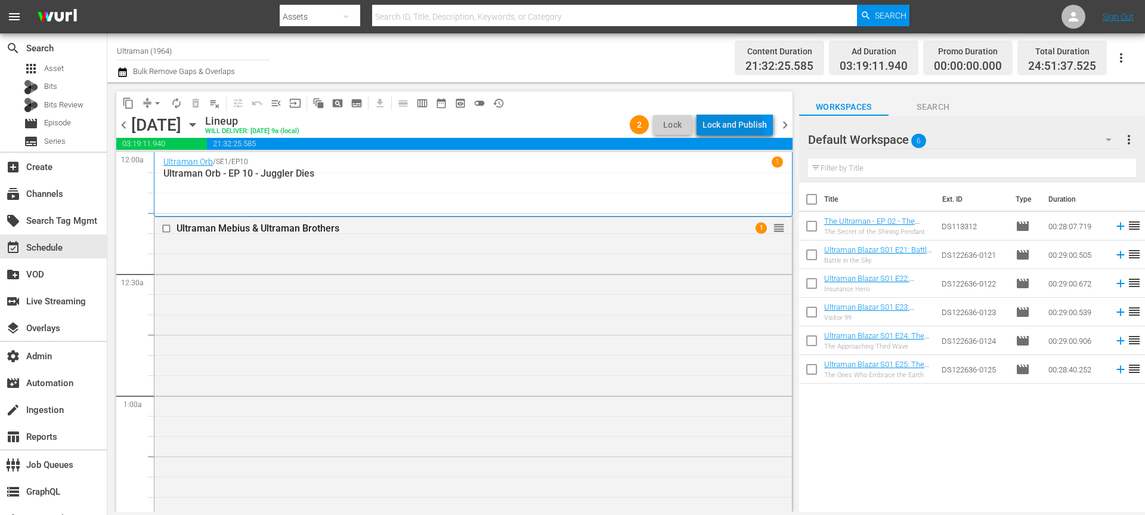
click at [730, 130] on div "Lock and Publish" at bounding box center [734, 124] width 64 height 21
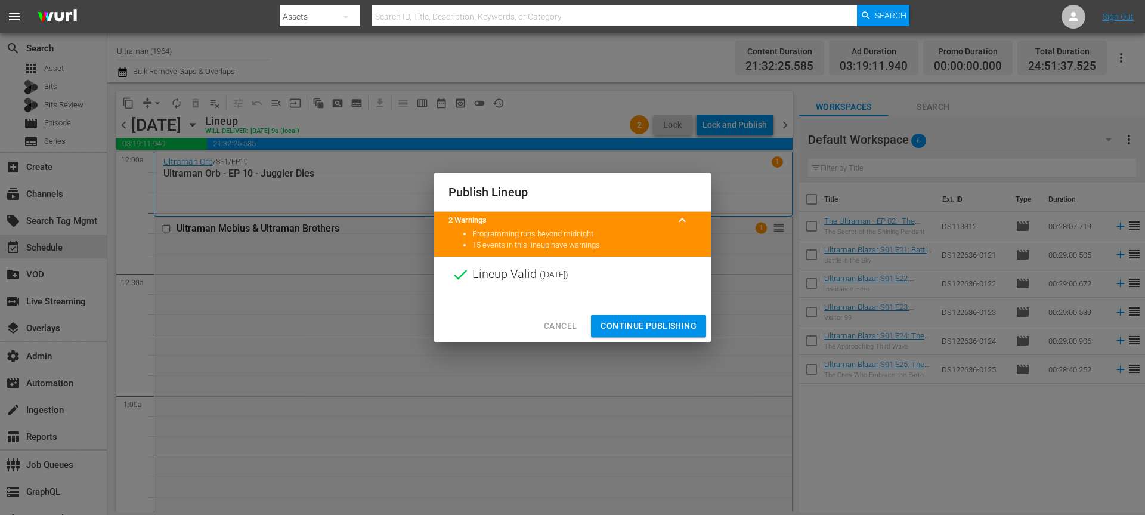
click at [670, 320] on span "Continue Publishing" at bounding box center [648, 325] width 96 height 15
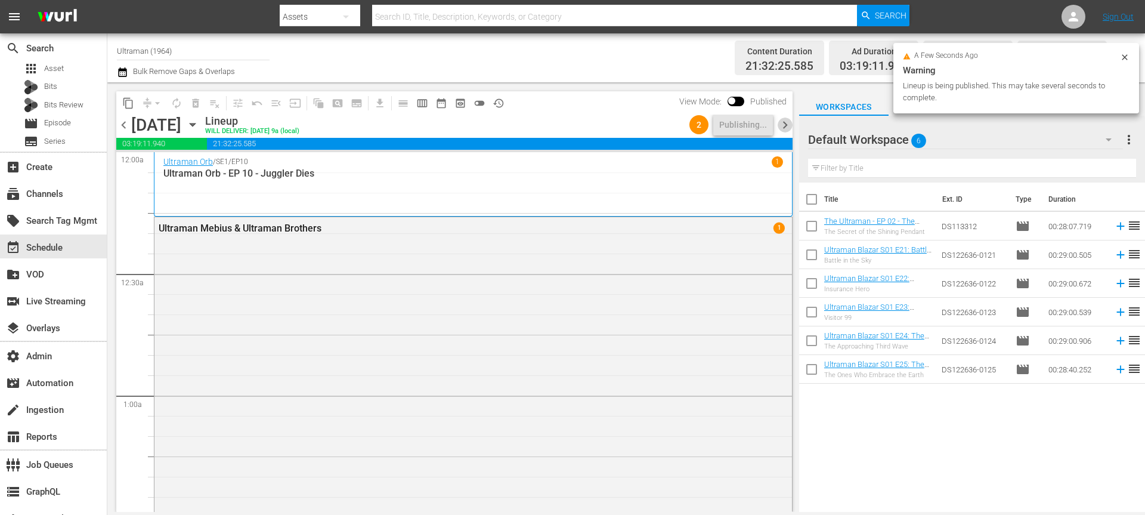
click at [787, 128] on span "chevron_right" at bounding box center [785, 124] width 15 height 15
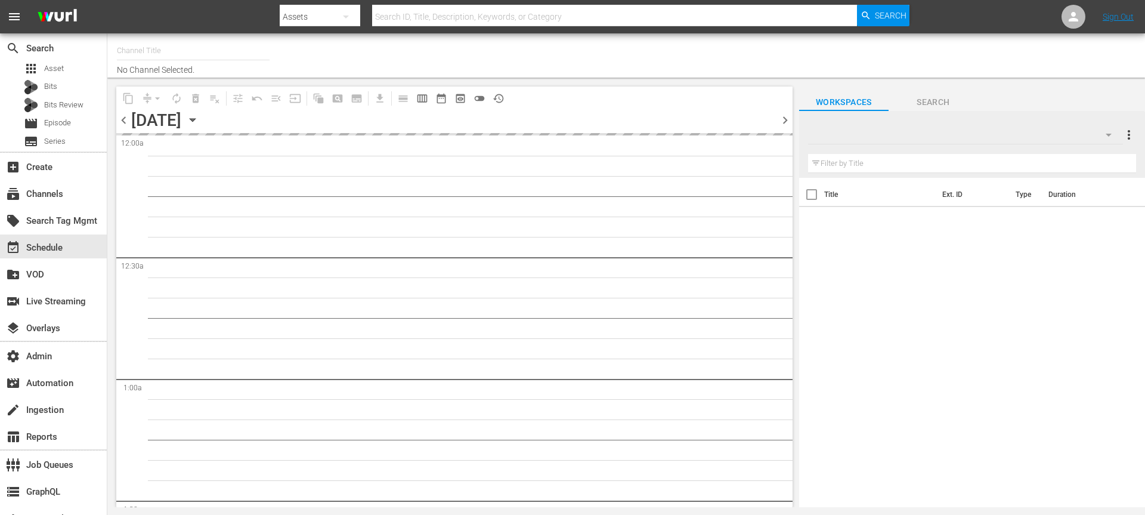
type input "Ultraman (1964)"
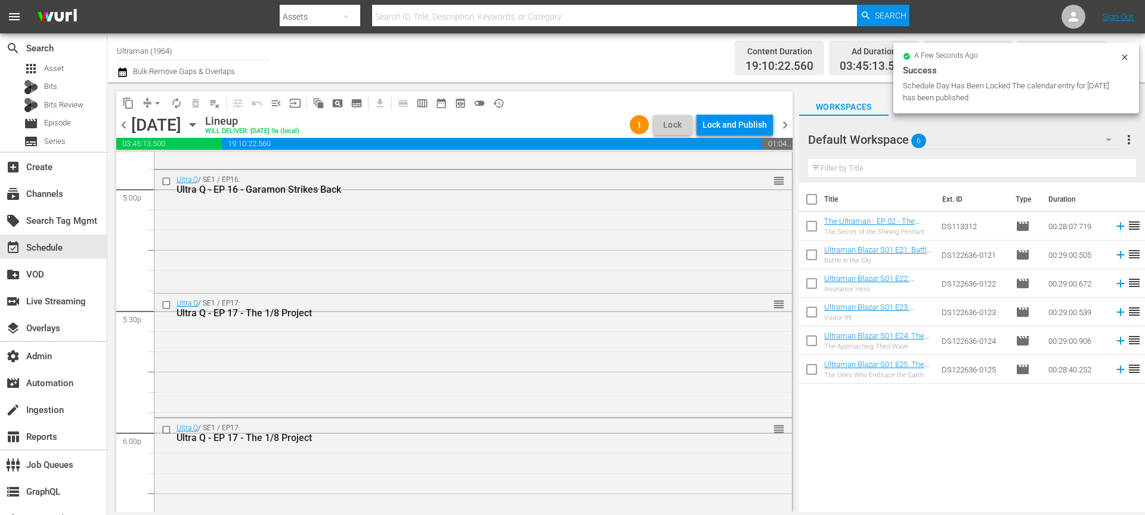
scroll to position [5492, 0]
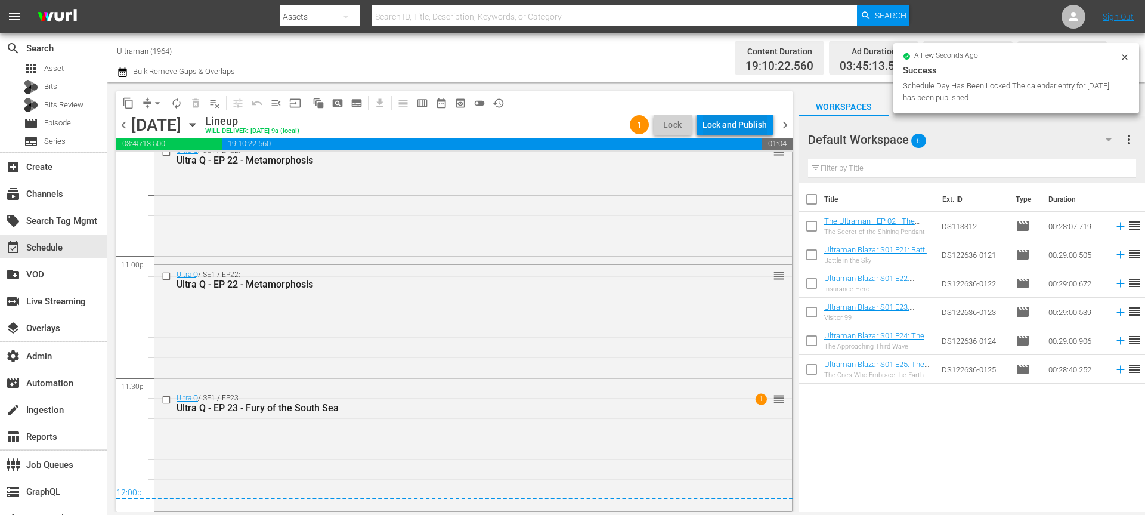
click at [711, 129] on div "Lock and Publish" at bounding box center [734, 124] width 64 height 21
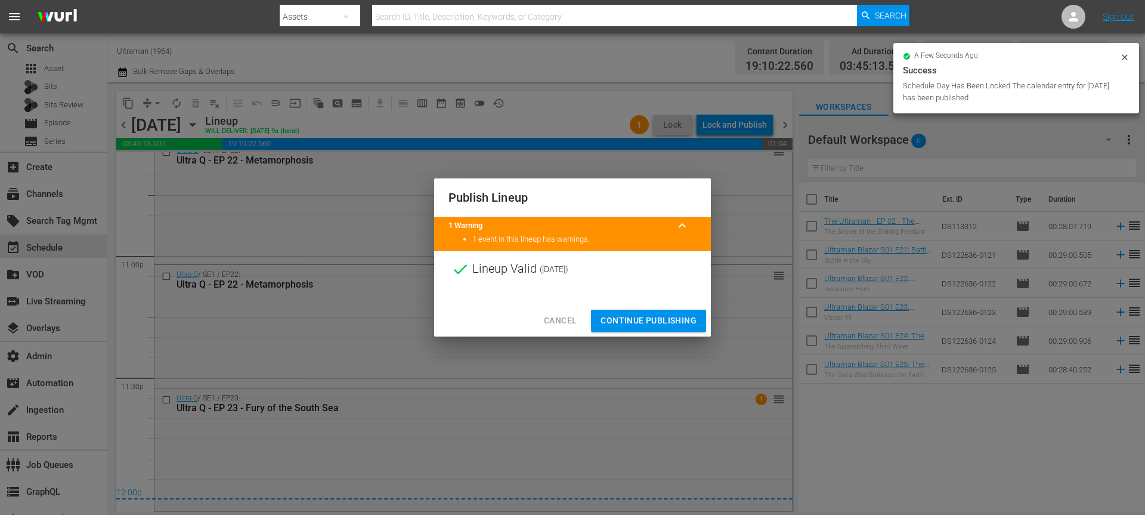
click at [637, 323] on span "Continue Publishing" at bounding box center [648, 320] width 96 height 15
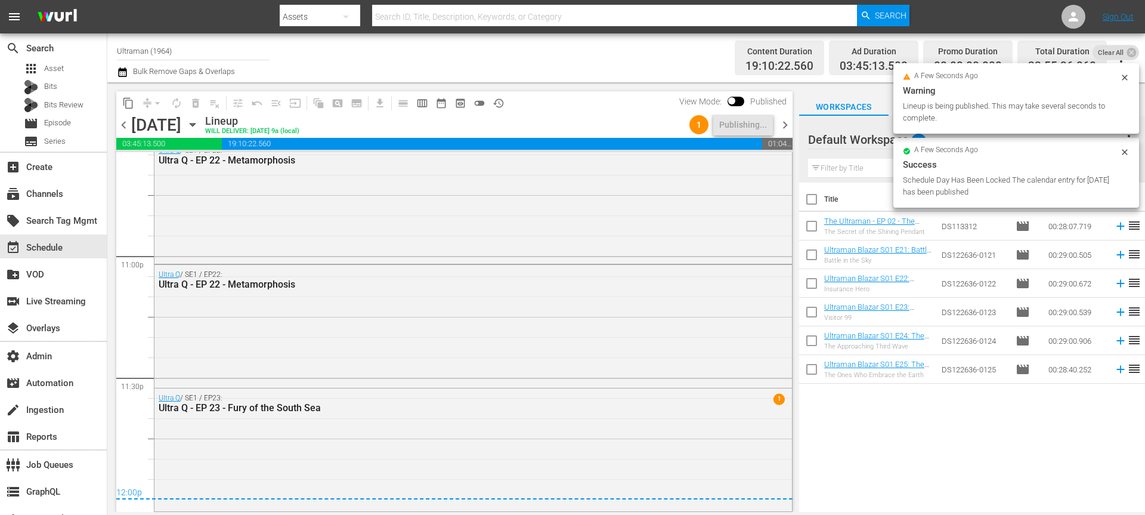
click at [785, 123] on span "chevron_right" at bounding box center [785, 124] width 15 height 15
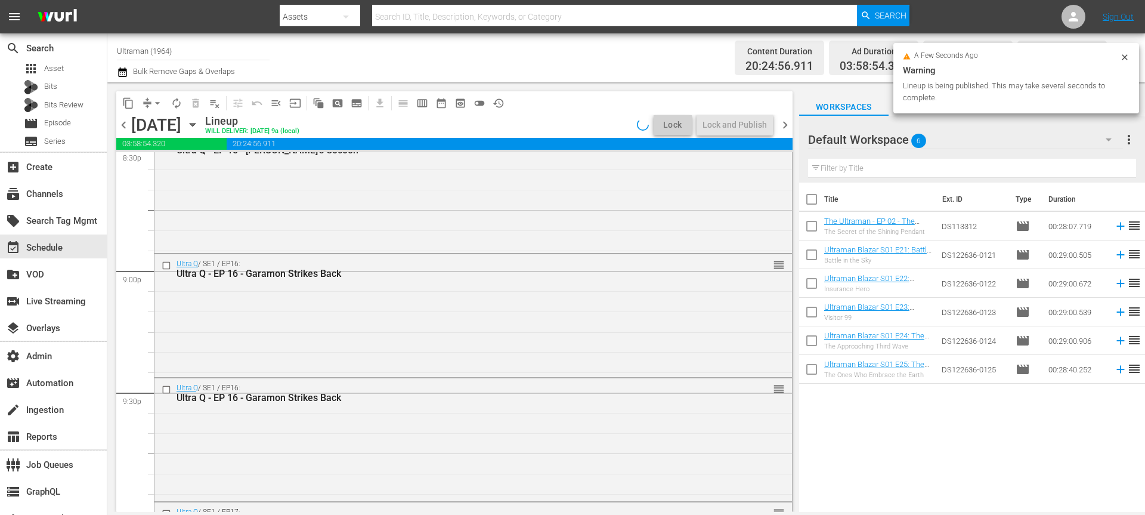
scroll to position [5588, 0]
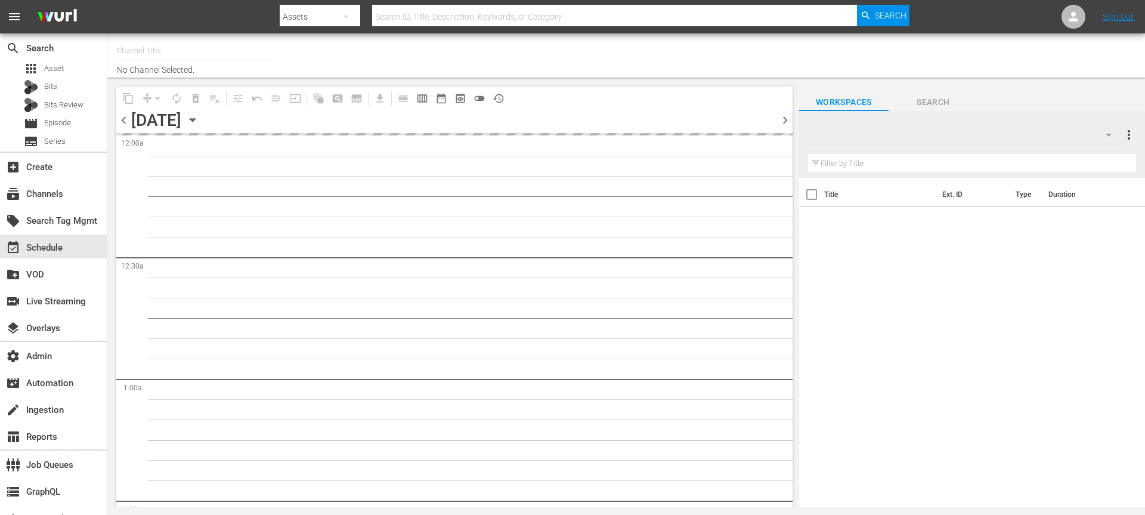
type input "Ultraman (1964)"
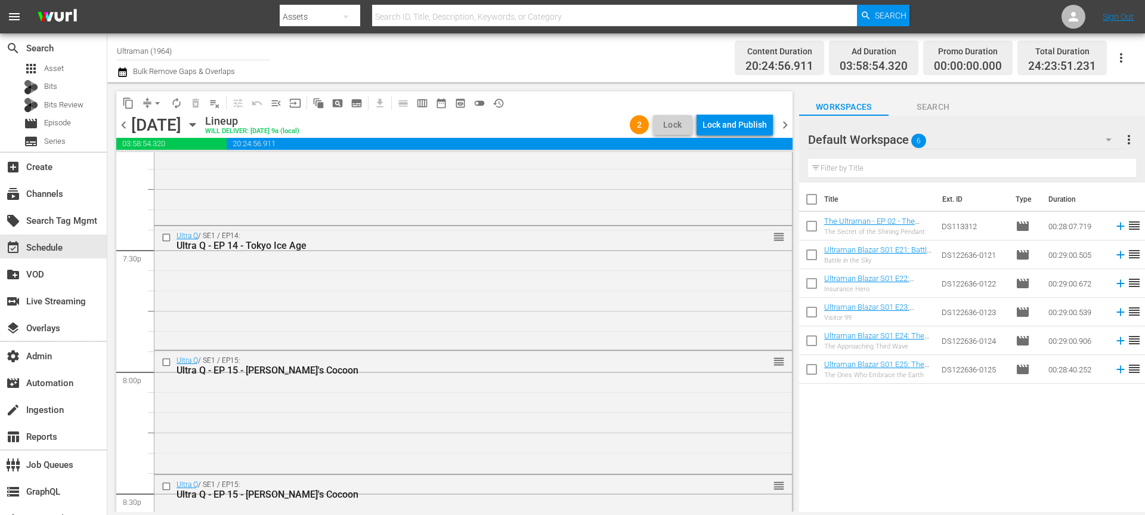
scroll to position [5588, 0]
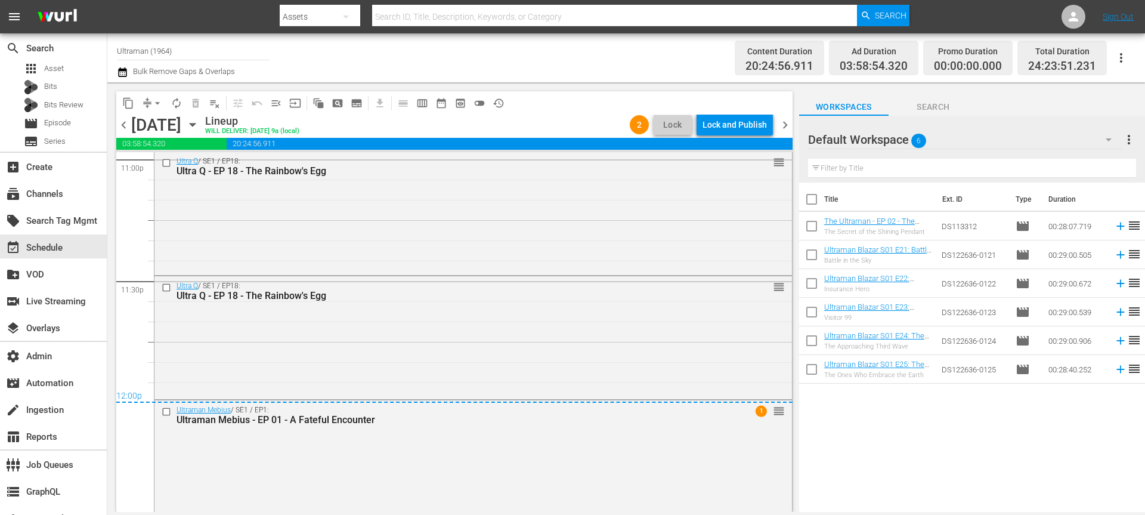
click at [785, 125] on span "chevron_right" at bounding box center [785, 124] width 15 height 15
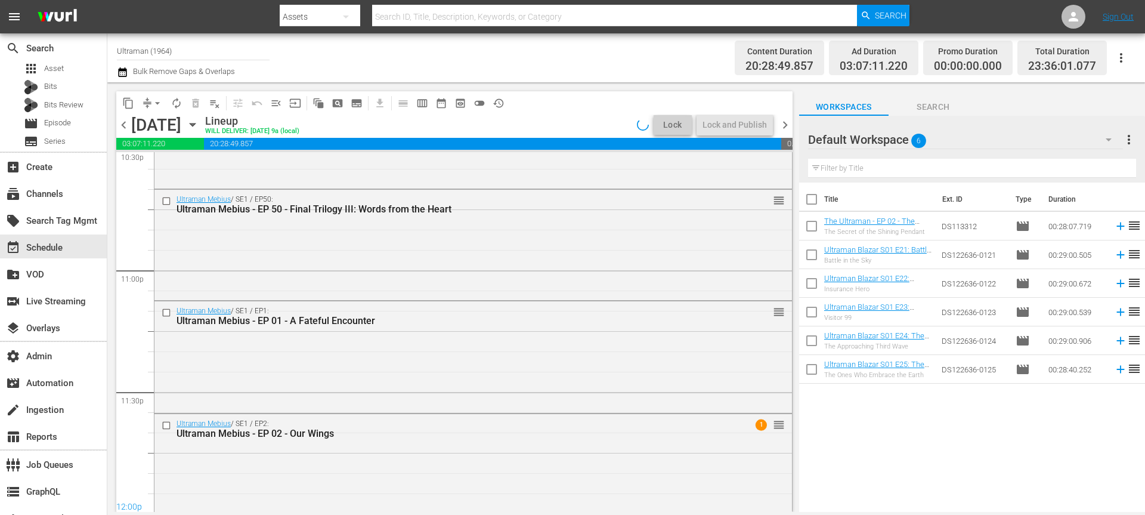
scroll to position [5491, 0]
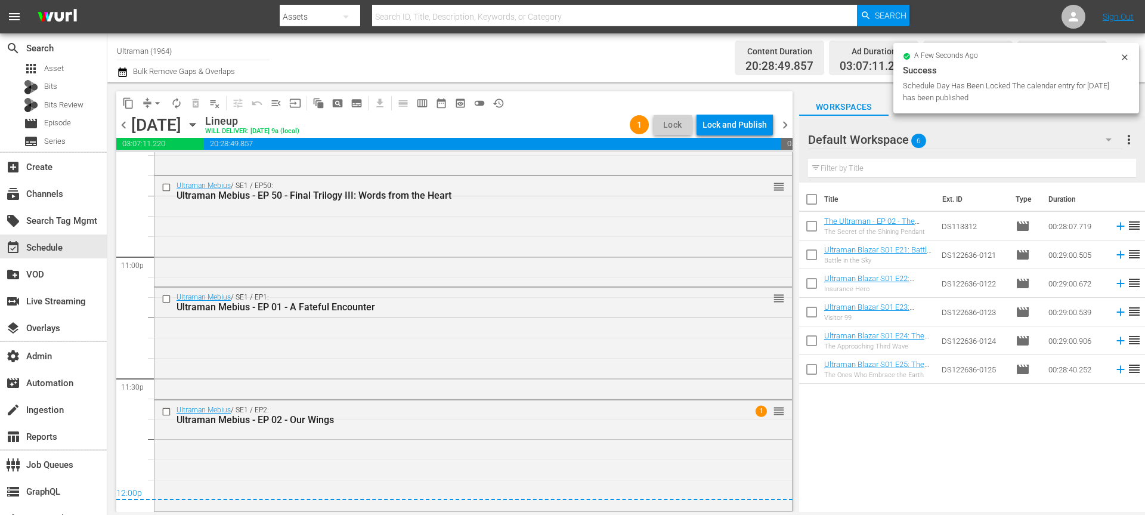
click at [127, 123] on span "chevron_left" at bounding box center [123, 124] width 15 height 15
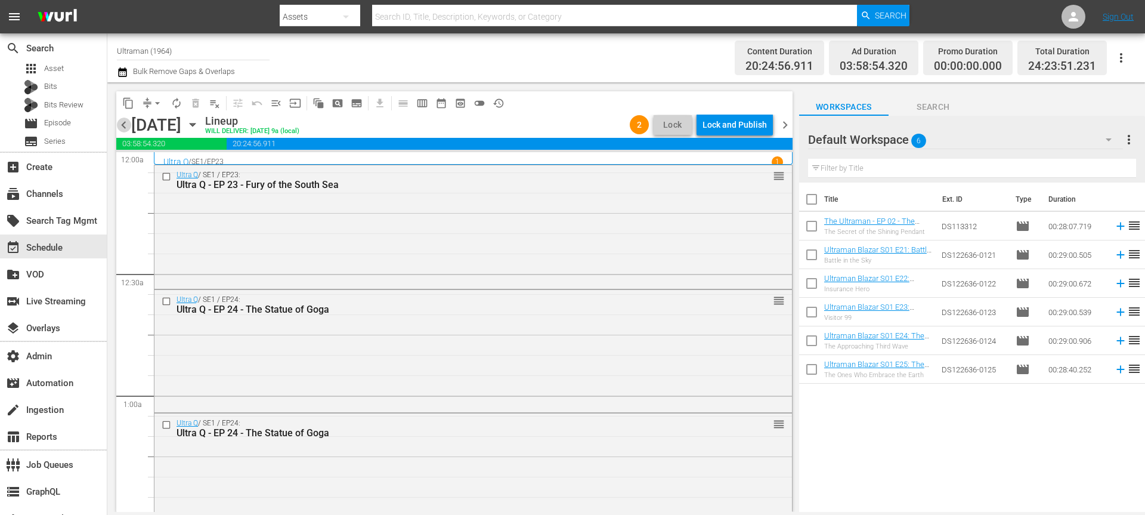
click at [122, 124] on span "chevron_left" at bounding box center [123, 124] width 15 height 15
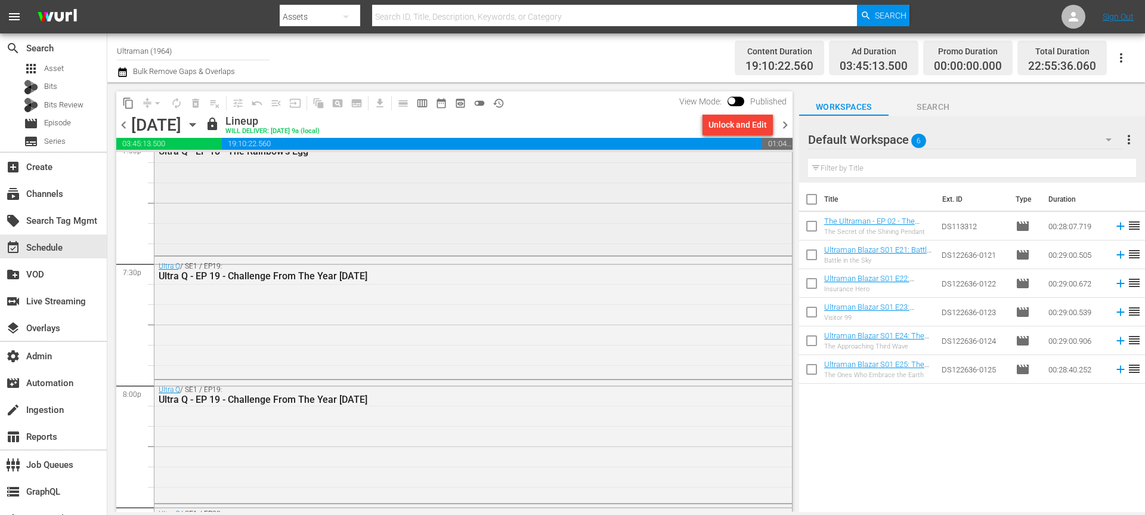
scroll to position [5492, 0]
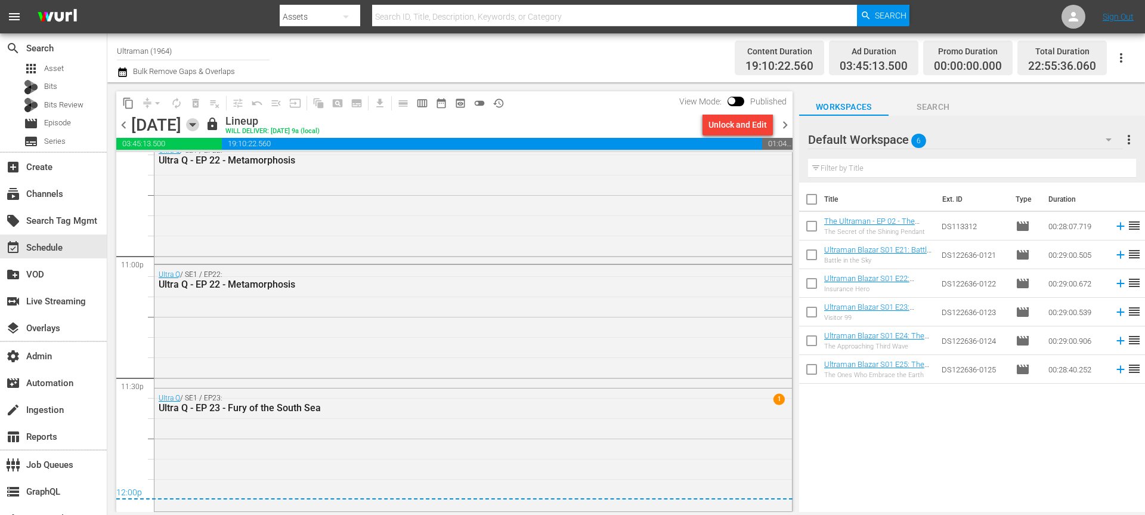
click at [199, 123] on icon "button" at bounding box center [192, 124] width 13 height 13
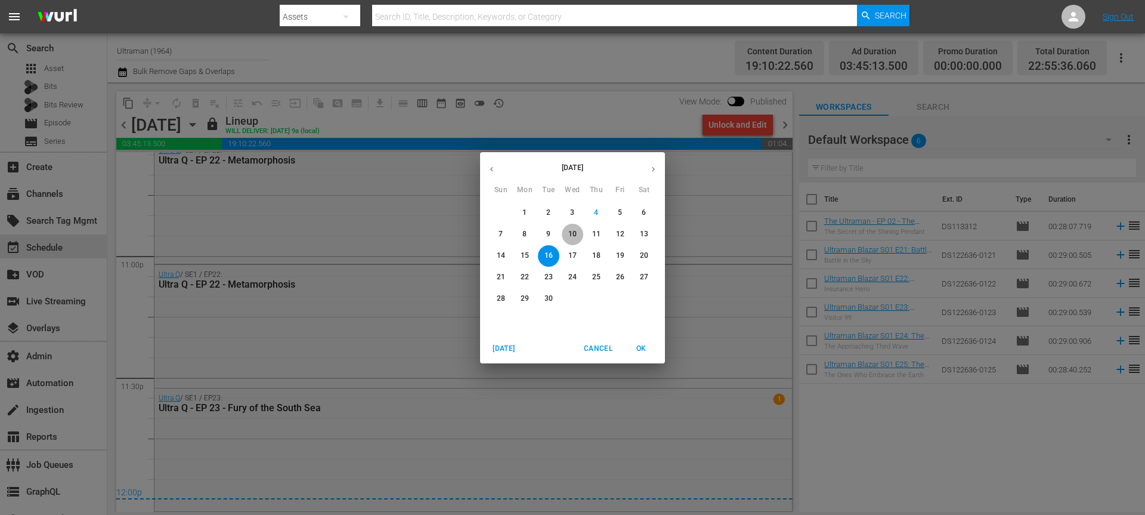
click at [568, 232] on span "10" at bounding box center [572, 234] width 21 height 10
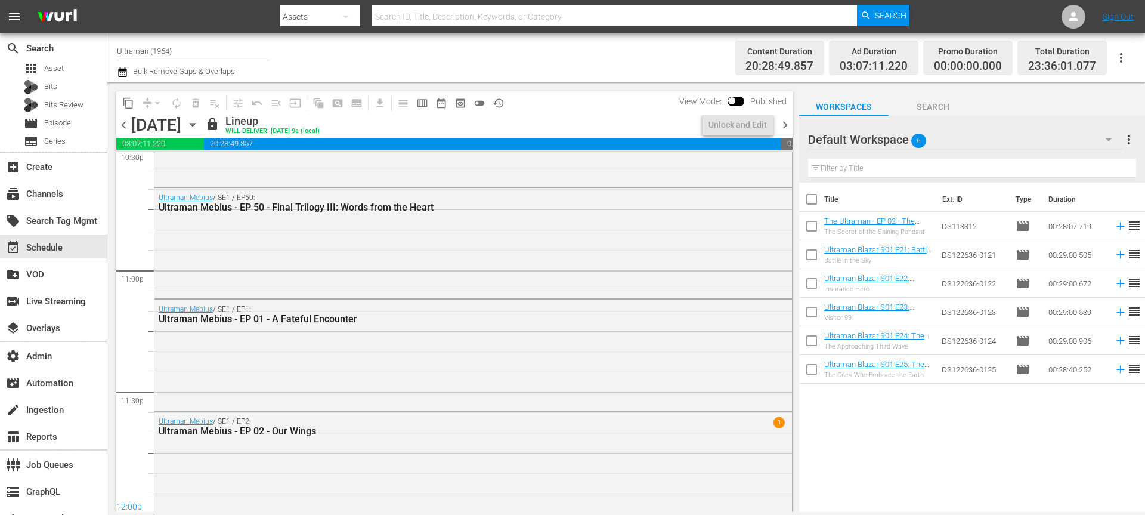
scroll to position [5490, 0]
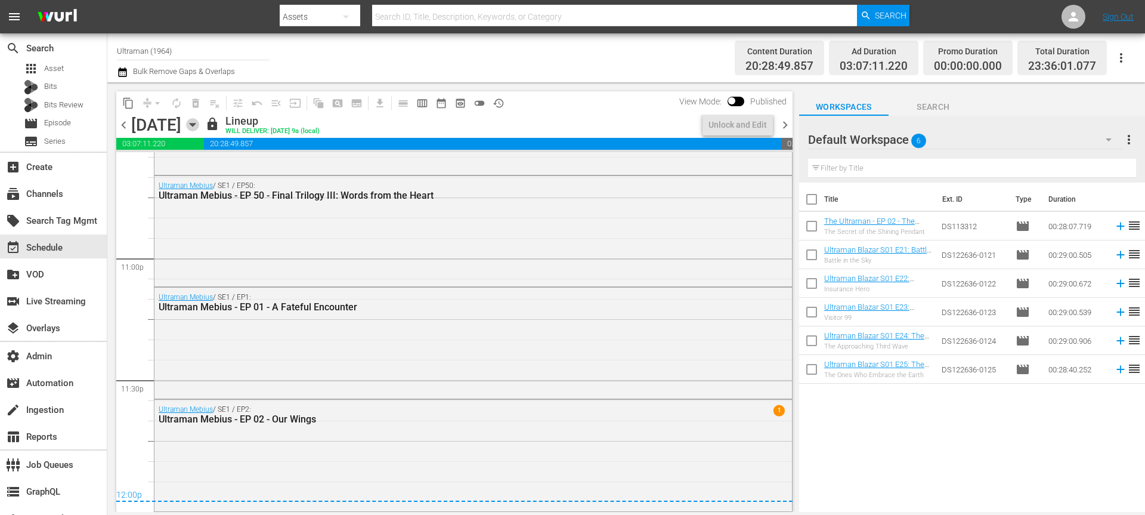
click at [195, 124] on icon "button" at bounding box center [192, 124] width 5 height 3
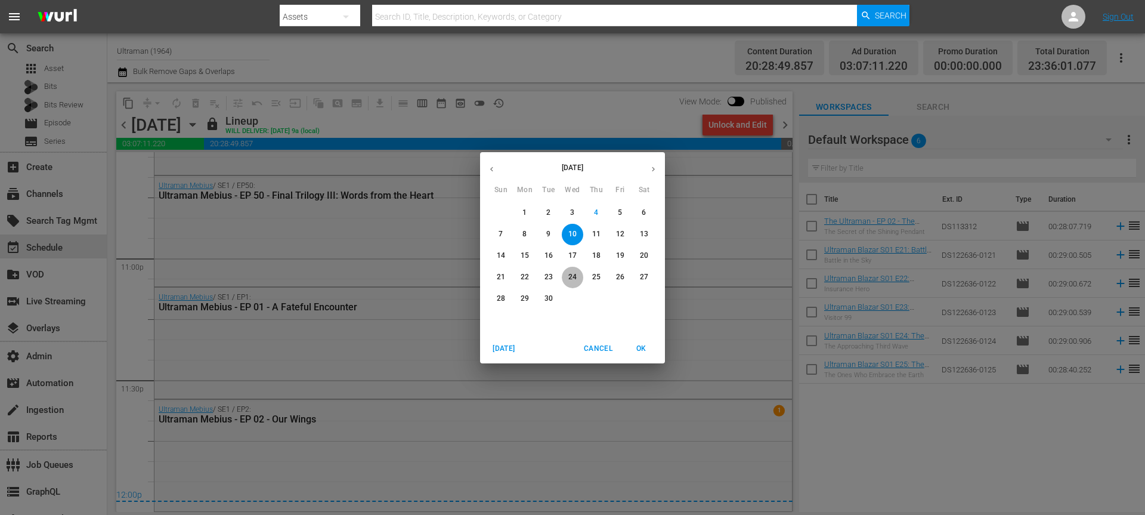
click at [569, 274] on p "24" at bounding box center [572, 277] width 8 height 10
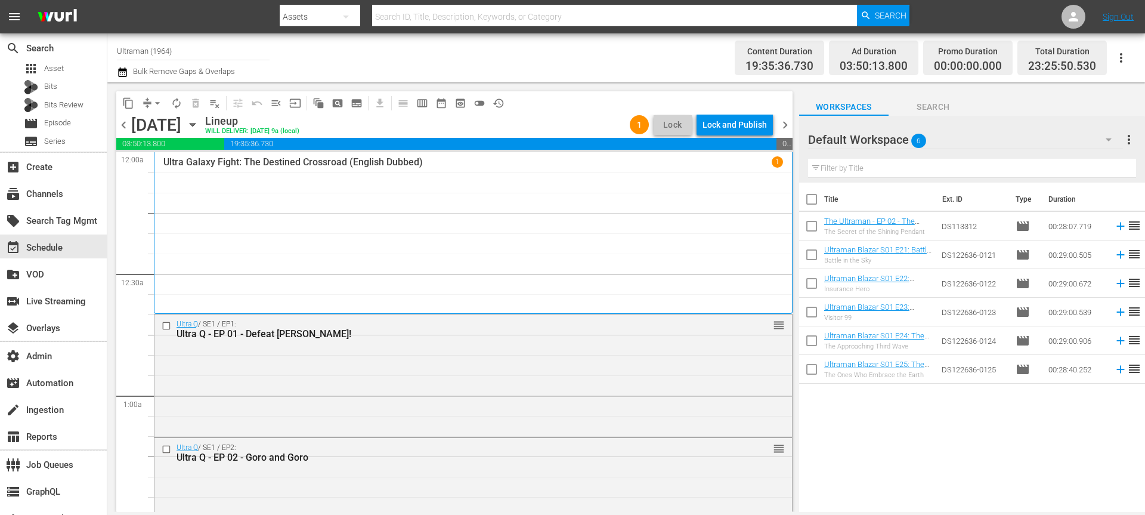
click at [125, 127] on span "chevron_left" at bounding box center [123, 124] width 15 height 15
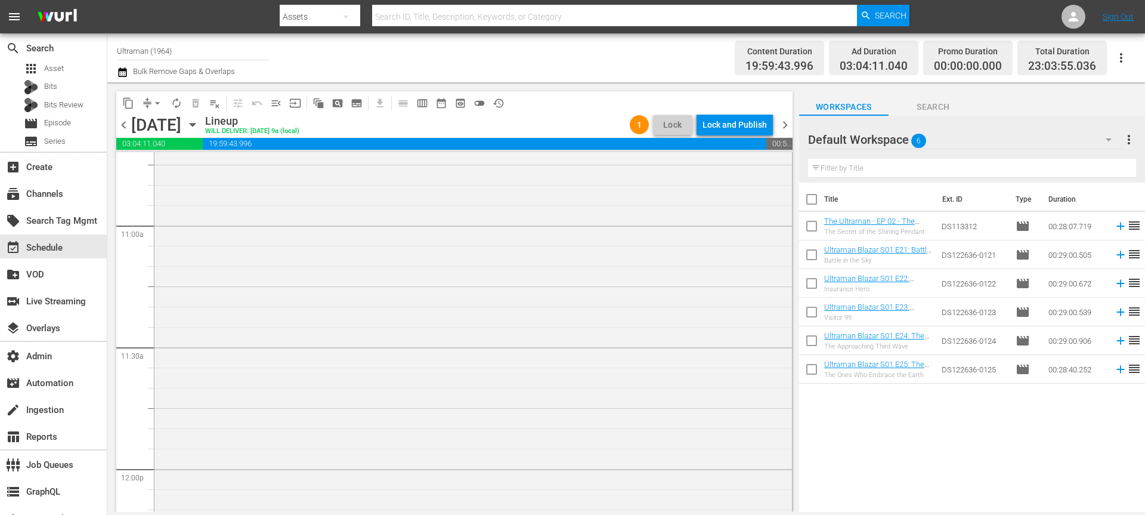
scroll to position [3803, 0]
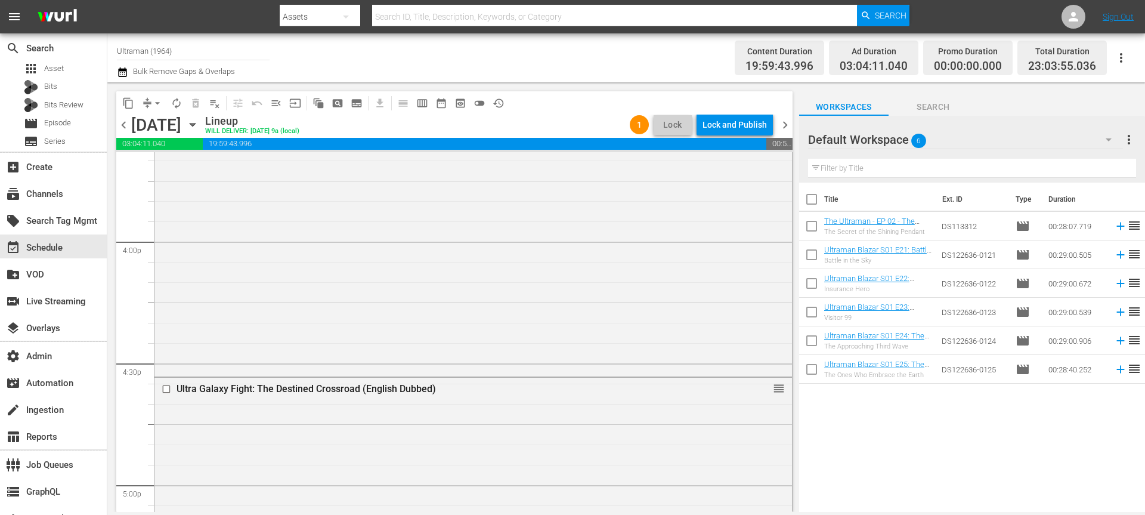
click at [202, 131] on div "Tuesday, September 23rd September 23rd" at bounding box center [166, 125] width 71 height 20
click at [199, 122] on icon "button" at bounding box center [192, 124] width 13 height 13
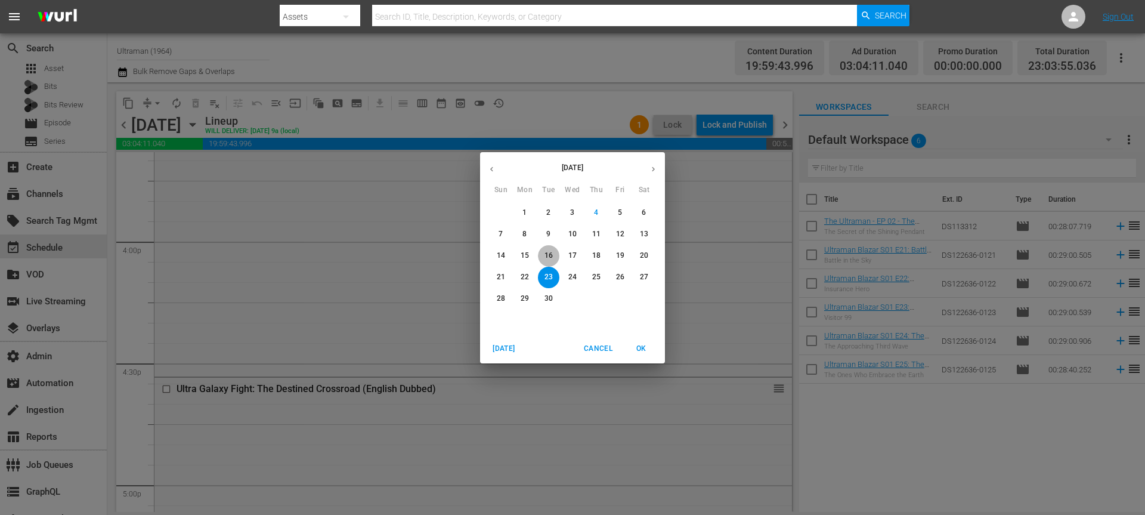
click at [553, 256] on span "16" at bounding box center [548, 255] width 21 height 10
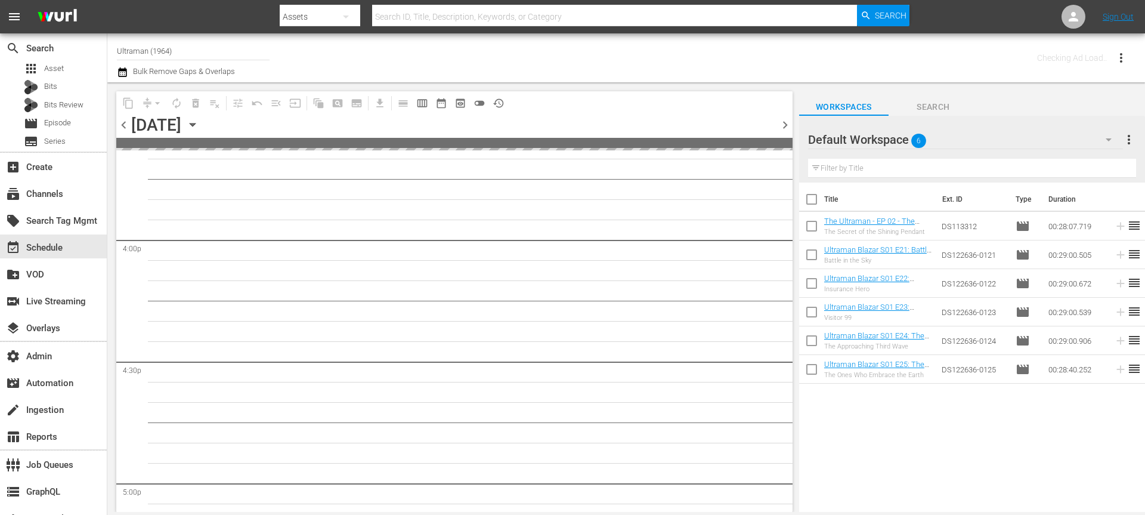
scroll to position [3965, 0]
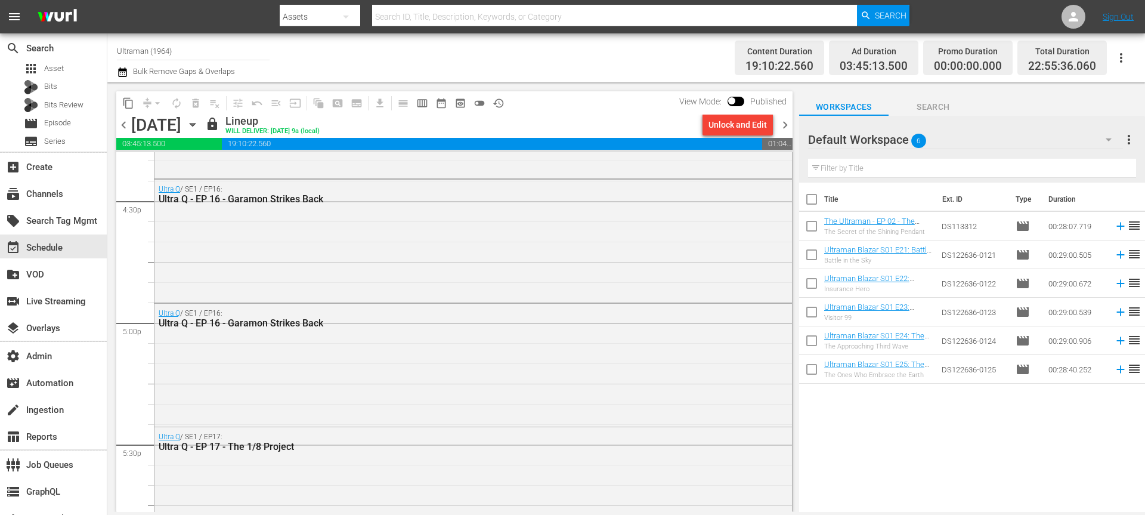
click at [790, 126] on span "chevron_right" at bounding box center [785, 124] width 15 height 15
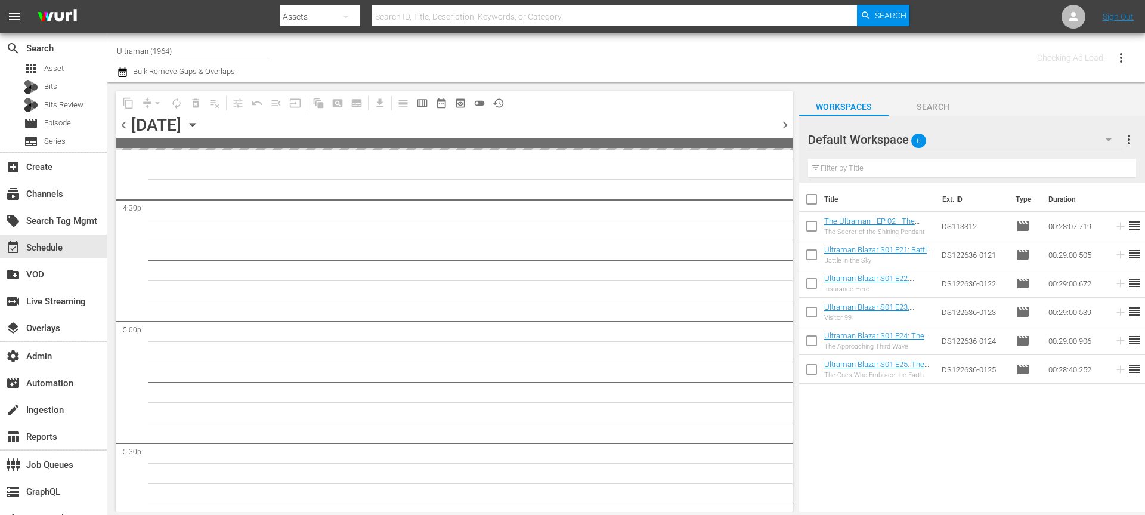
scroll to position [4351, 0]
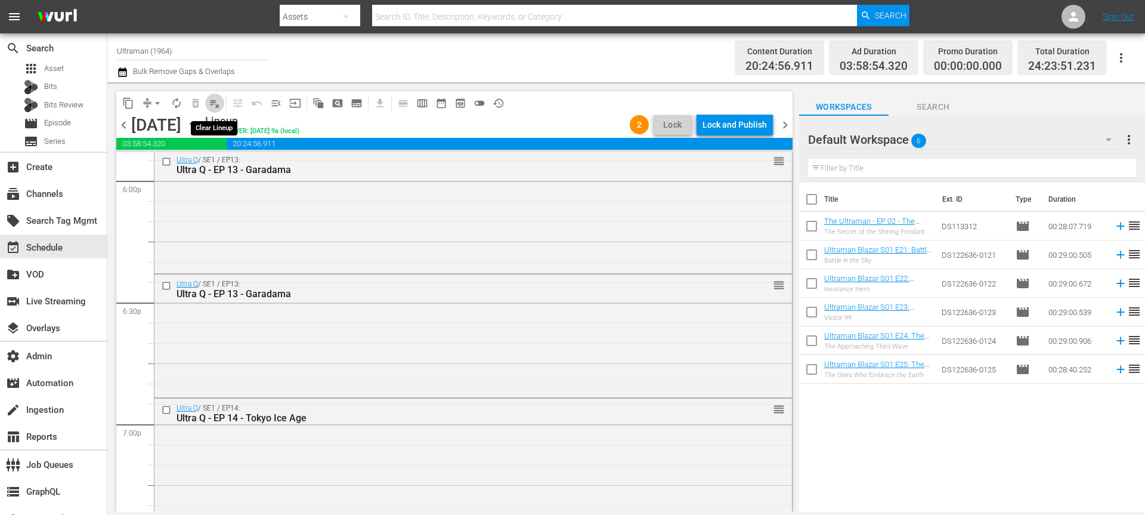
click at [209, 99] on span "playlist_remove_outlined" at bounding box center [215, 103] width 12 height 12
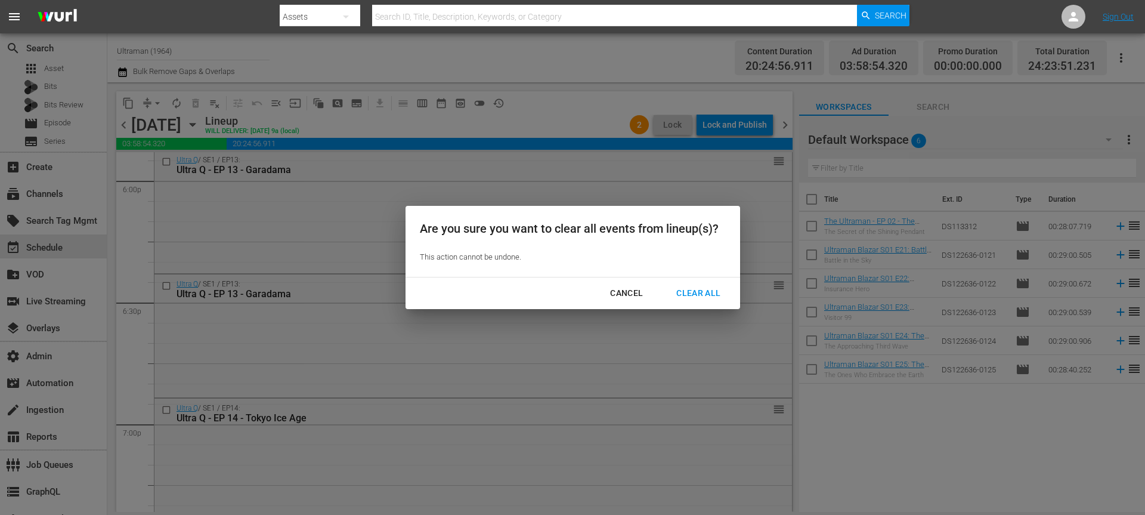
click at [683, 284] on button "Clear All" at bounding box center [698, 293] width 73 height 22
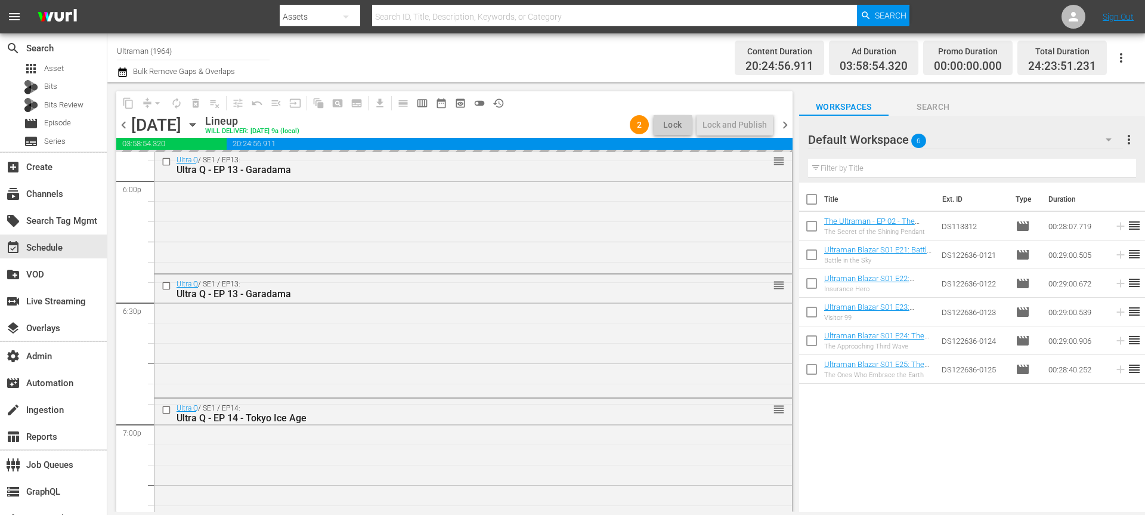
click at [786, 120] on span "chevron_right" at bounding box center [785, 124] width 15 height 15
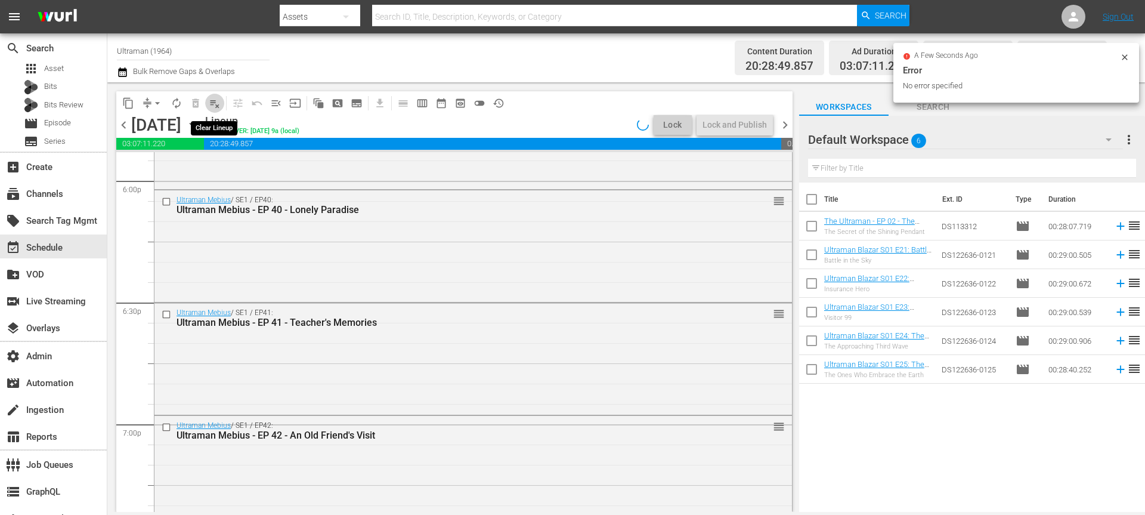
click at [215, 107] on span "playlist_remove_outlined" at bounding box center [215, 103] width 12 height 12
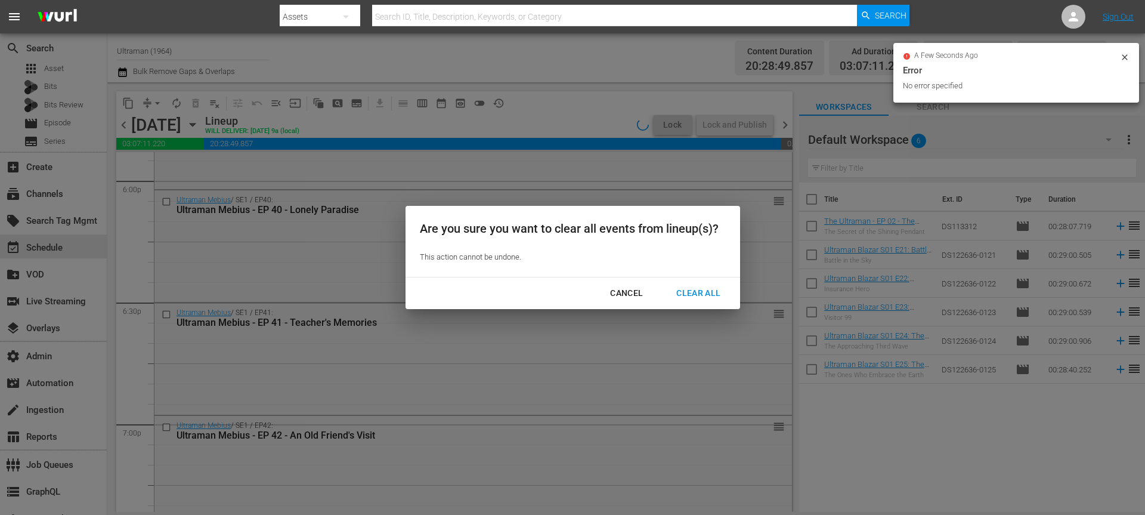
click at [712, 302] on button "Clear All" at bounding box center [698, 293] width 73 height 22
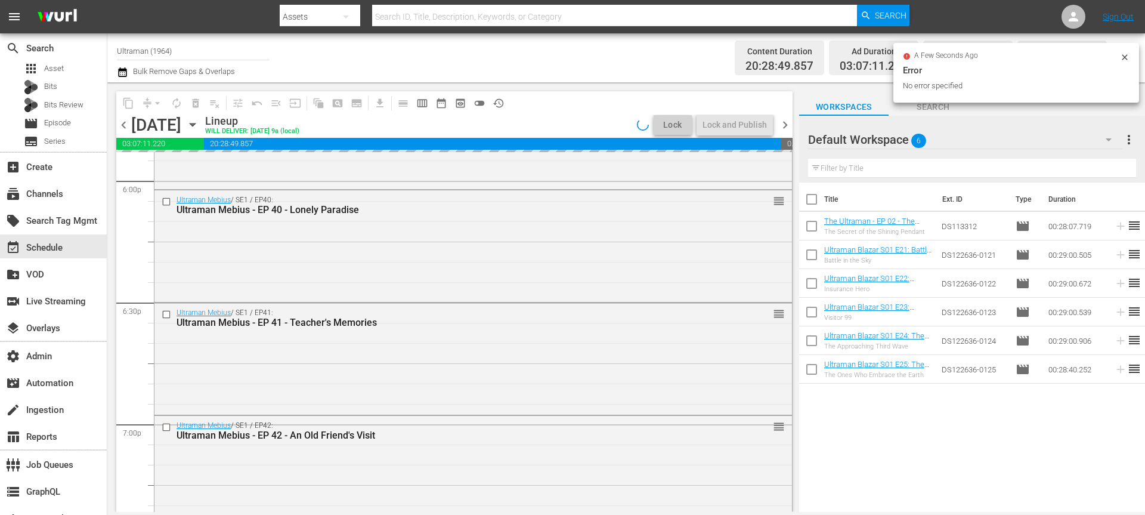
click at [784, 126] on span "chevron_right" at bounding box center [785, 124] width 15 height 15
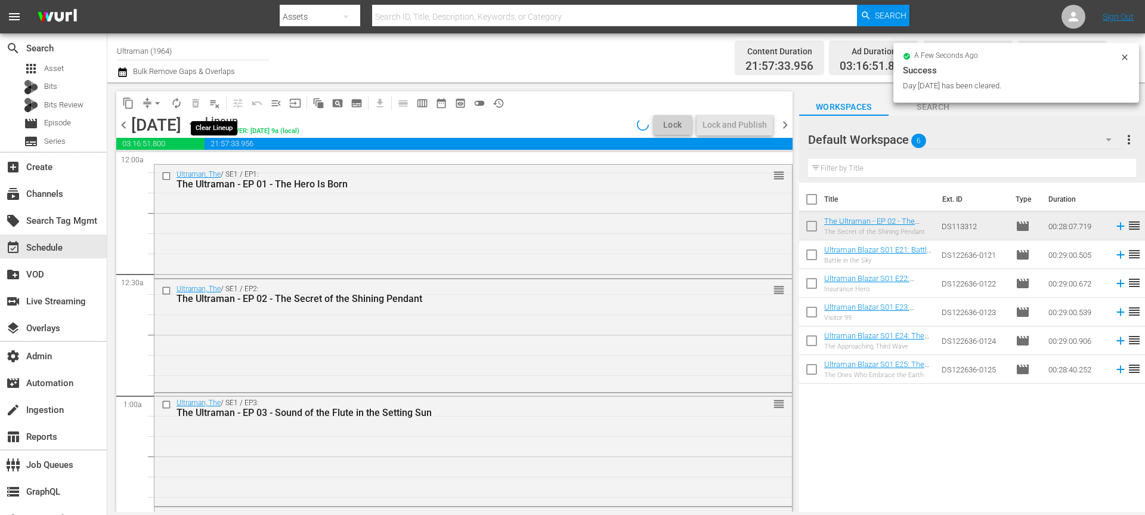
click at [218, 102] on span "playlist_remove_outlined" at bounding box center [215, 103] width 12 height 12
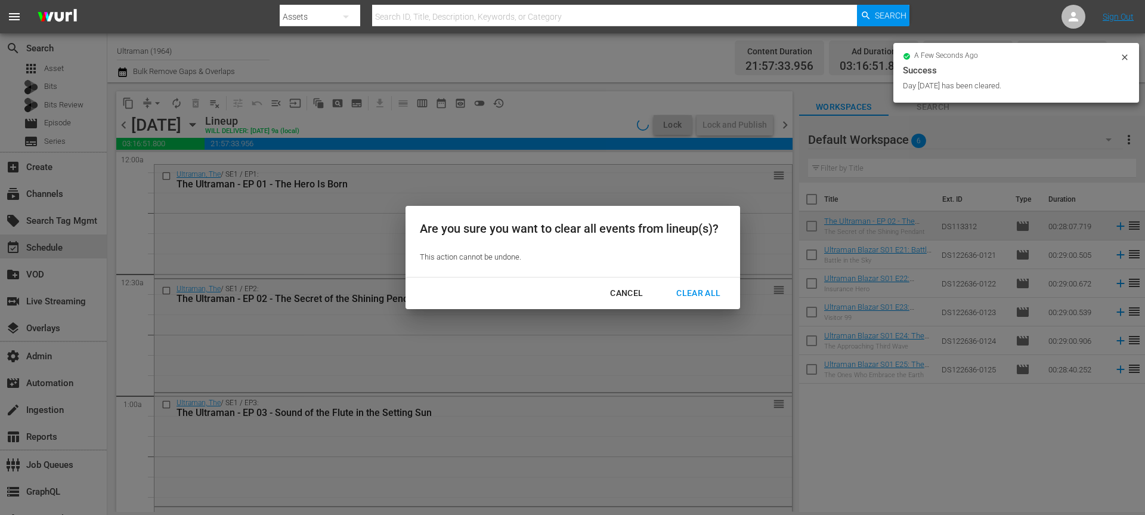
click at [673, 290] on div "Clear All" at bounding box center [698, 293] width 63 height 15
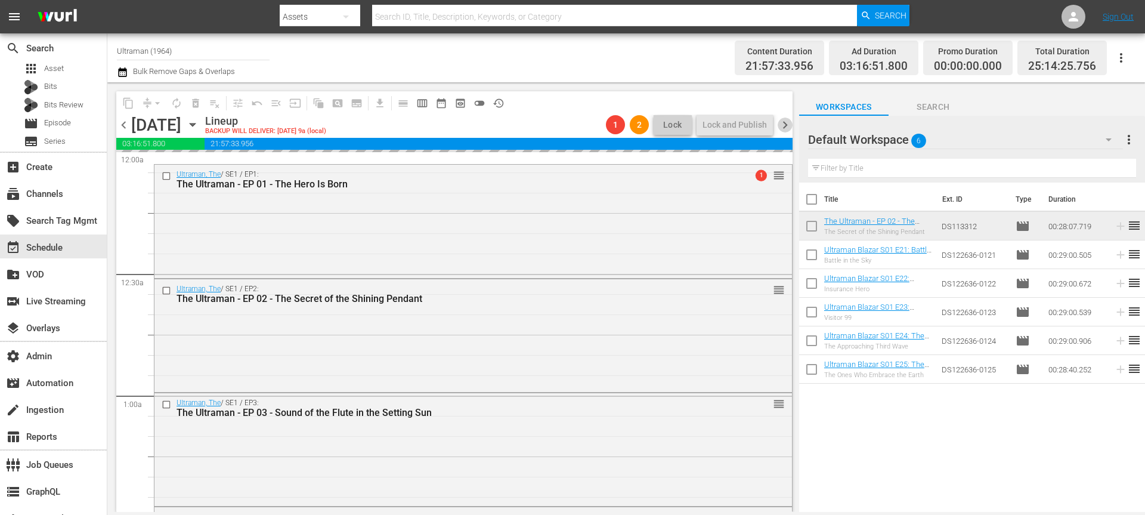
click at [787, 125] on span "chevron_right" at bounding box center [785, 124] width 15 height 15
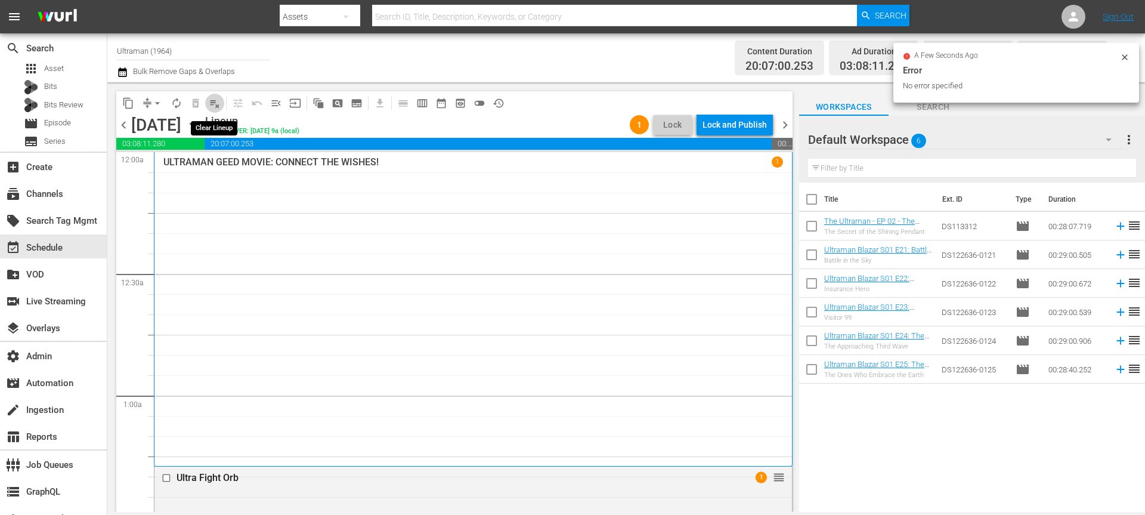
click at [213, 102] on span "playlist_remove_outlined" at bounding box center [215, 103] width 12 height 12
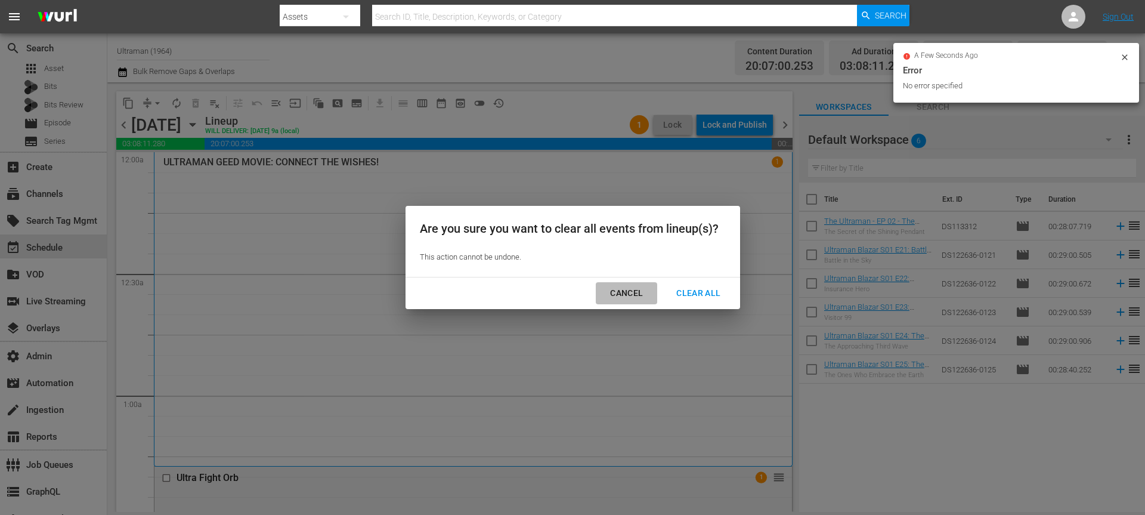
click at [616, 290] on div "Cancel" at bounding box center [626, 293] width 52 height 15
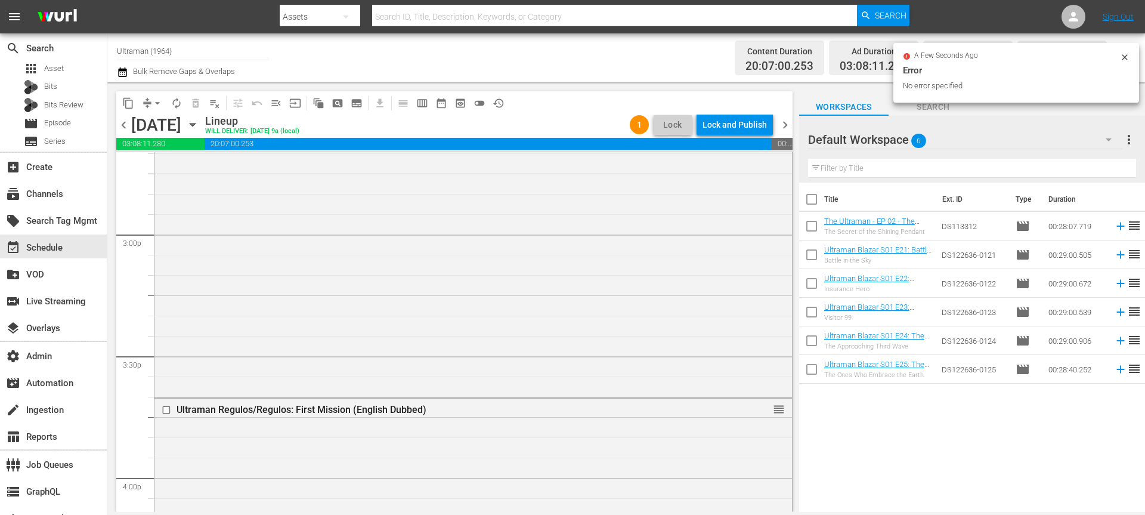
scroll to position [5611, 0]
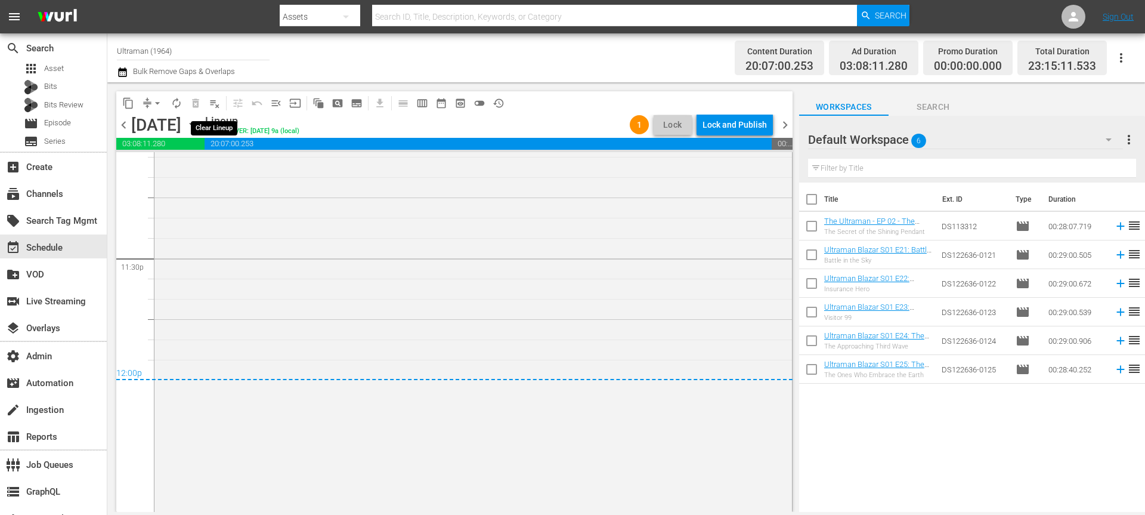
click at [216, 103] on span "playlist_remove_outlined" at bounding box center [215, 103] width 12 height 12
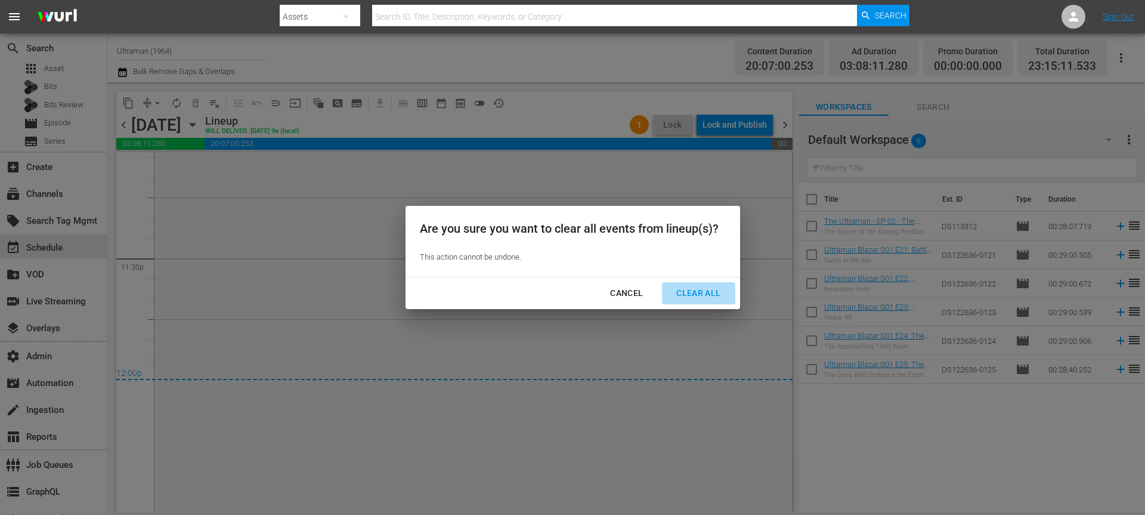
click at [694, 293] on div "Clear All" at bounding box center [698, 293] width 63 height 15
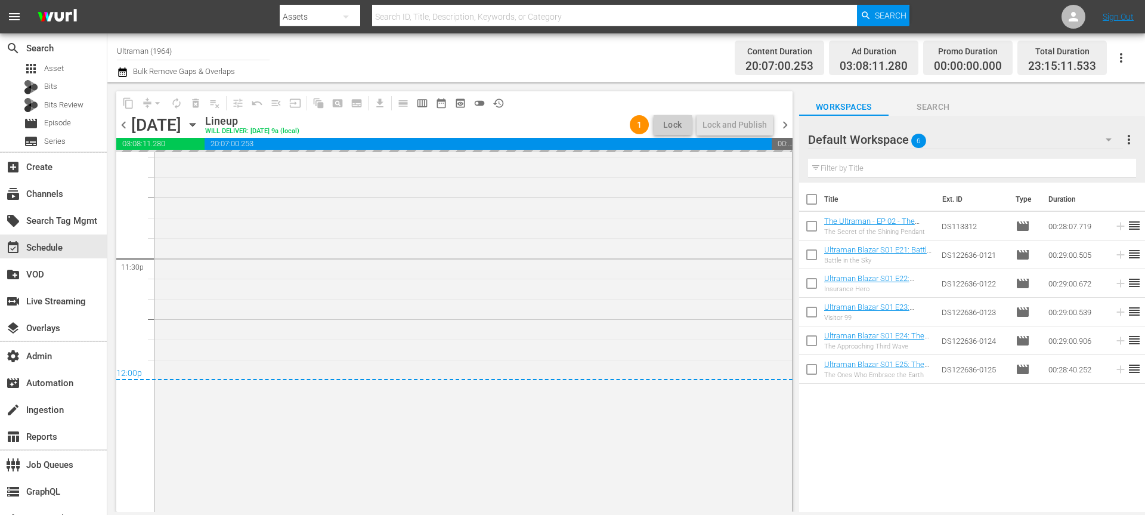
click at [786, 122] on span "chevron_right" at bounding box center [785, 124] width 15 height 15
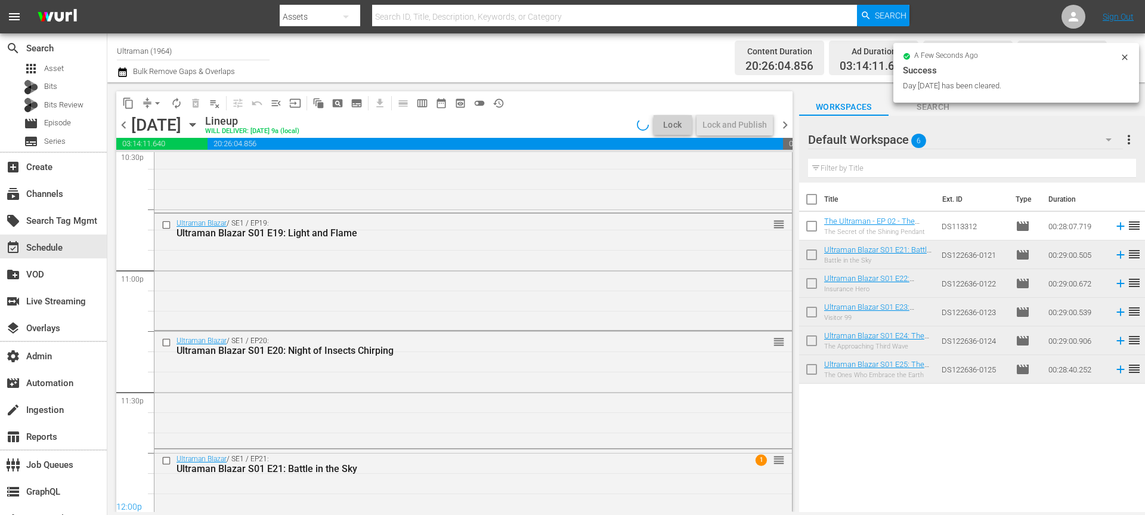
scroll to position [5287, 0]
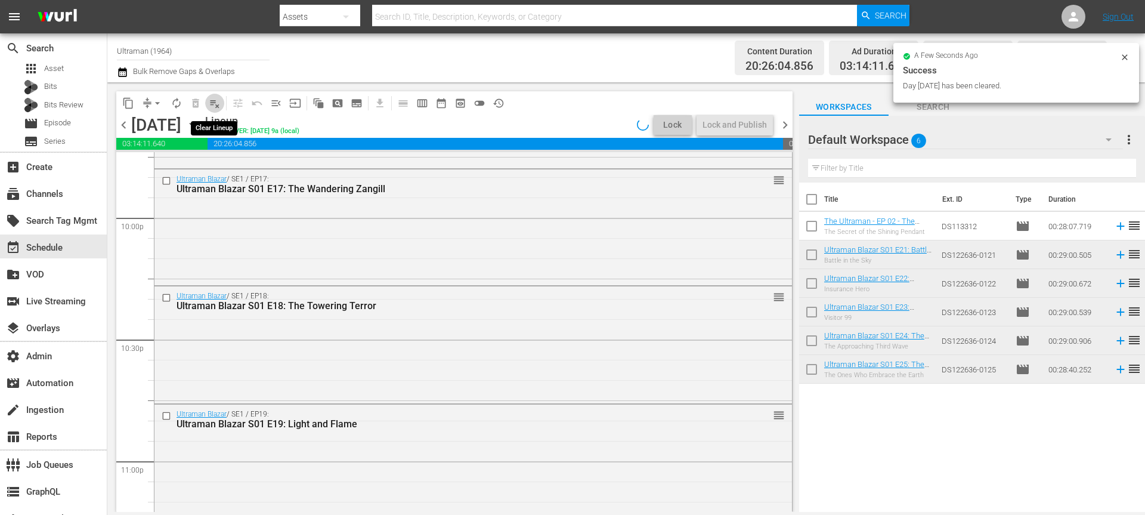
click at [214, 101] on span "playlist_remove_outlined" at bounding box center [215, 103] width 12 height 12
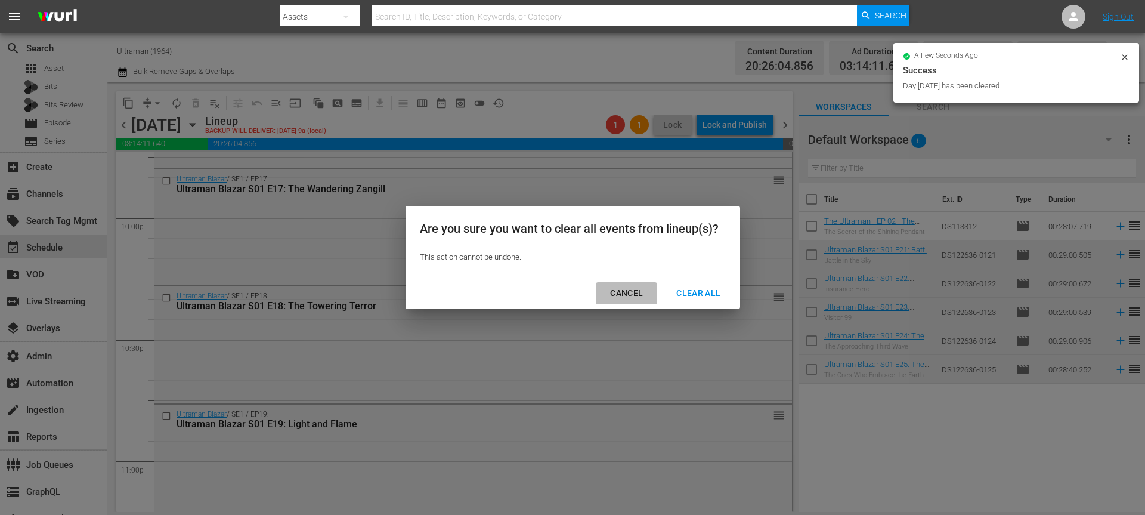
click at [615, 283] on button "Cancel" at bounding box center [626, 293] width 61 height 22
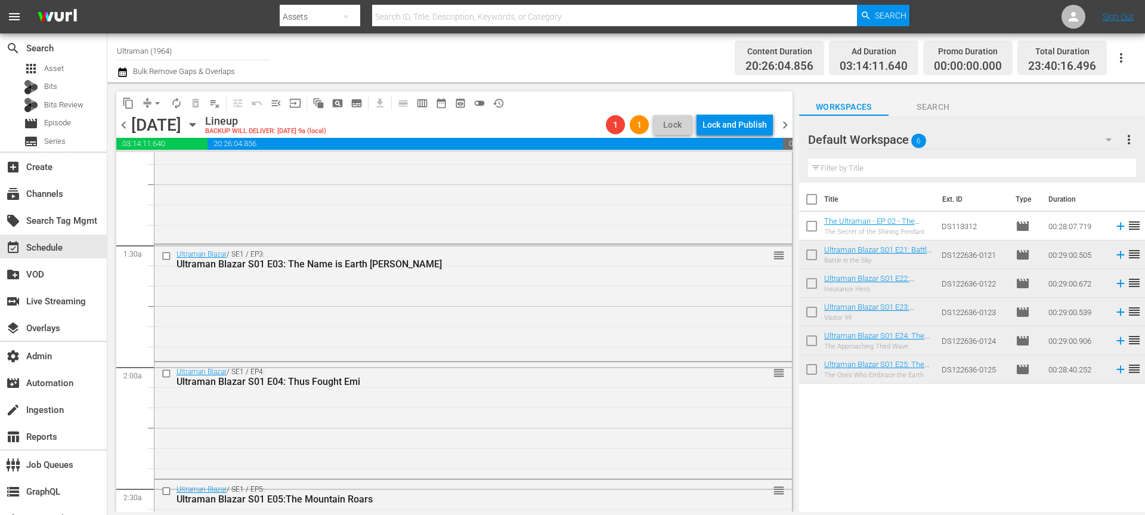
scroll to position [0, 0]
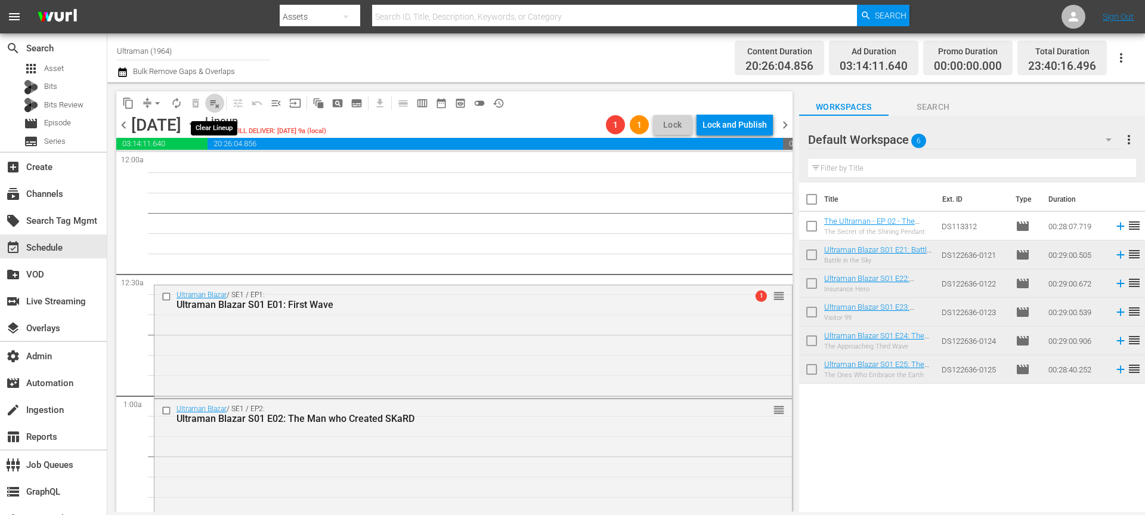
click at [213, 104] on span "playlist_remove_outlined" at bounding box center [215, 103] width 12 height 12
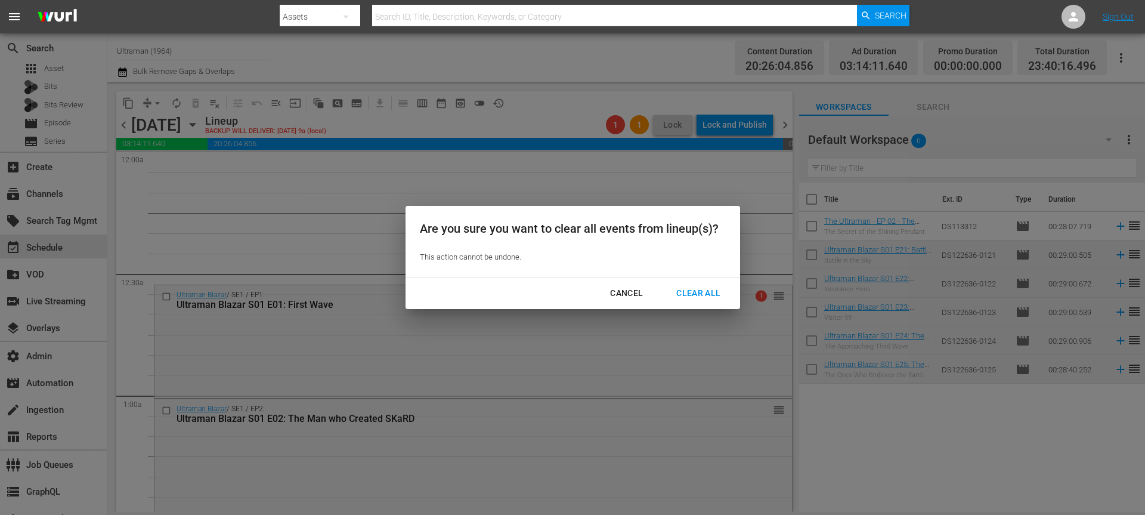
click at [698, 292] on div "Clear All" at bounding box center [698, 293] width 63 height 15
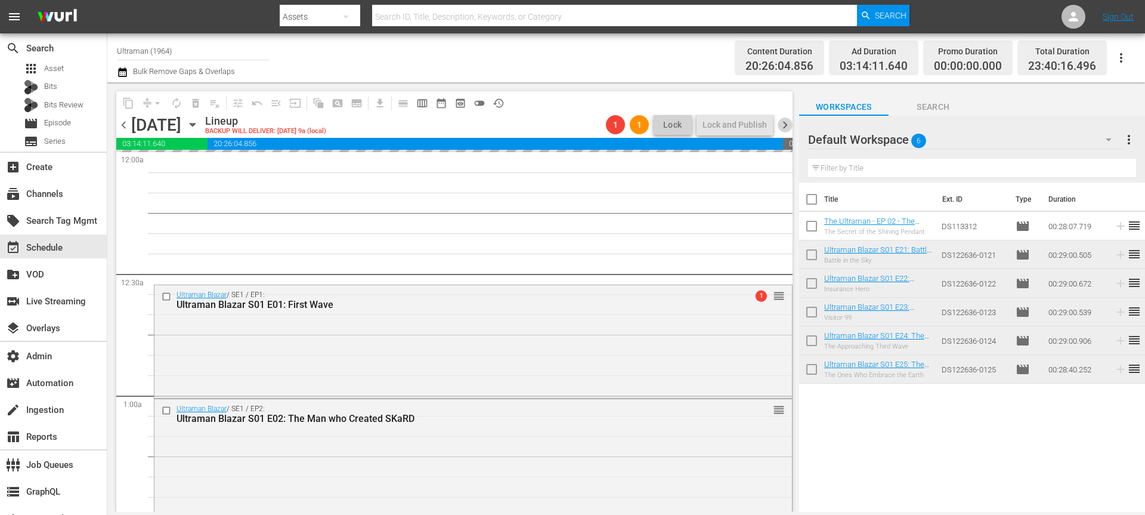
click at [784, 122] on span "chevron_right" at bounding box center [785, 124] width 15 height 15
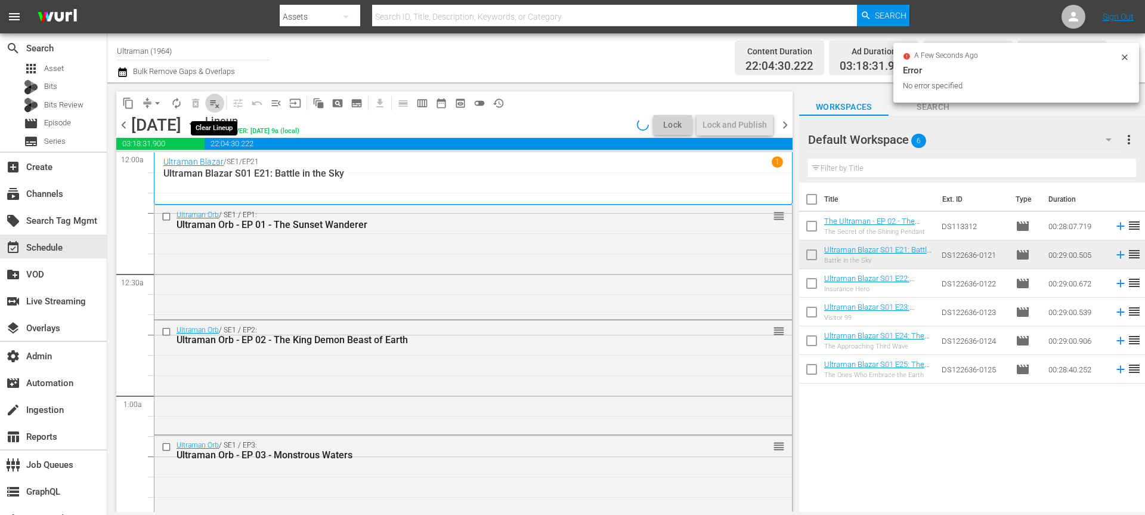
click at [216, 100] on span "playlist_remove_outlined" at bounding box center [215, 103] width 12 height 12
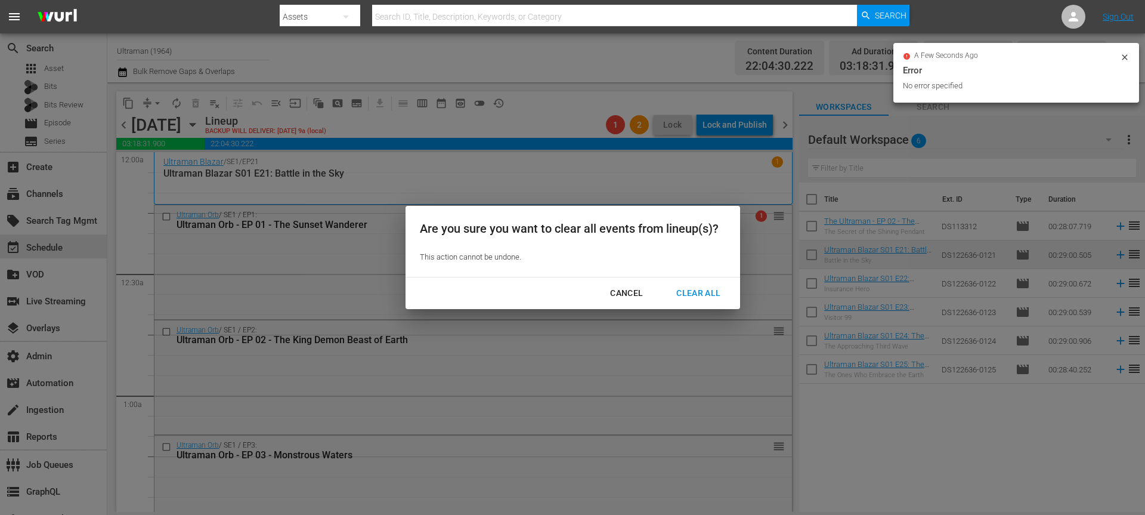
drag, startPoint x: 708, startPoint y: 290, endPoint x: 764, endPoint y: 157, distance: 144.3
click at [707, 290] on div "Clear All" at bounding box center [698, 293] width 63 height 15
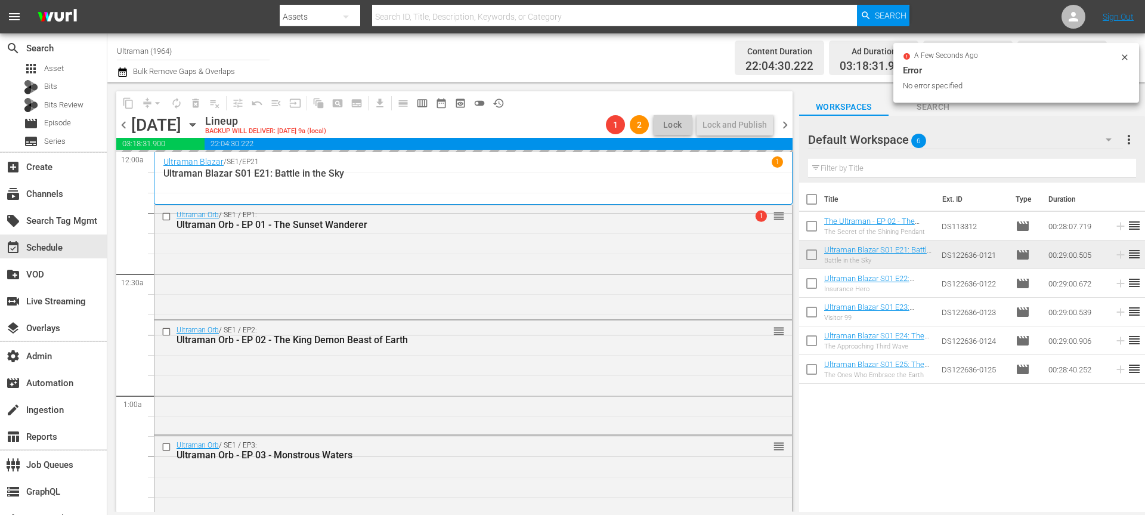
click at [782, 123] on span "chevron_right" at bounding box center [785, 124] width 15 height 15
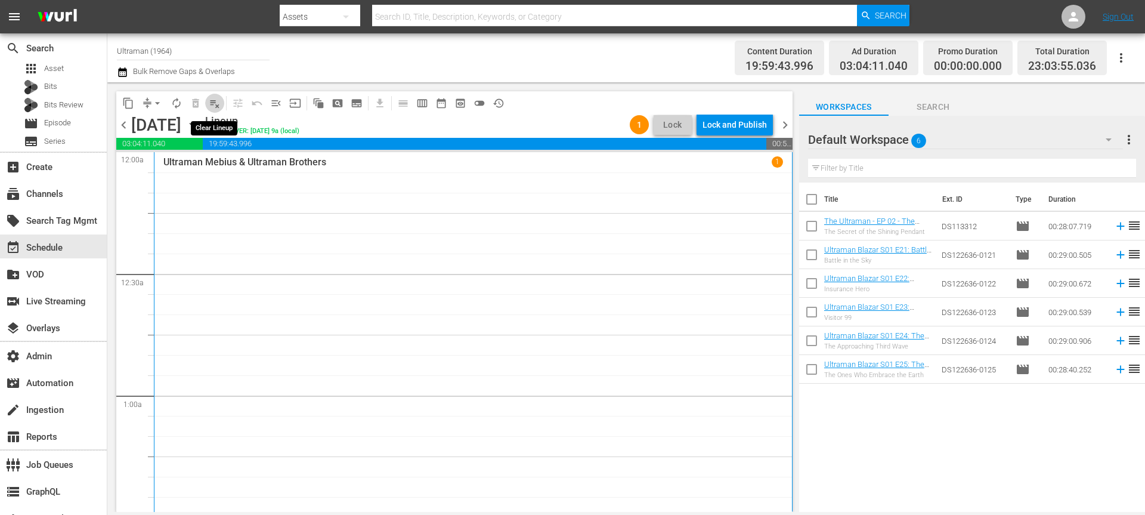
click at [216, 103] on span "playlist_remove_outlined" at bounding box center [215, 103] width 12 height 12
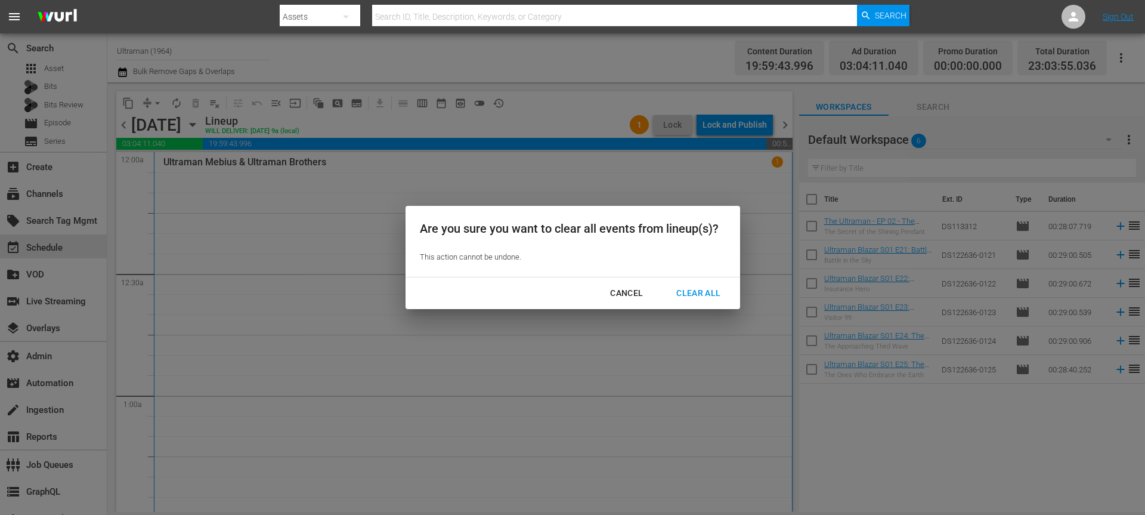
click at [676, 298] on div "Clear All" at bounding box center [698, 293] width 63 height 15
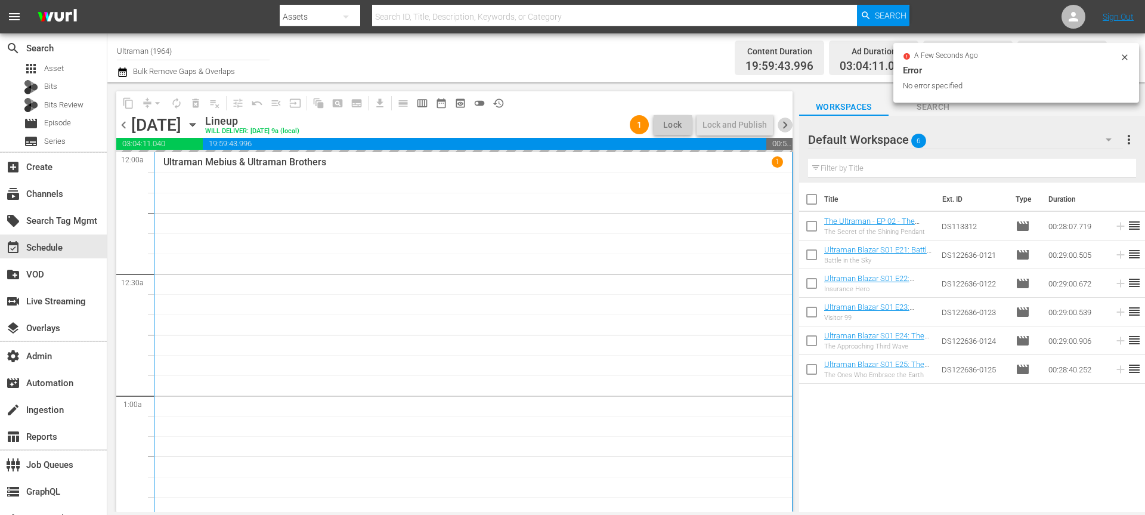
click at [778, 131] on span "chevron_right" at bounding box center [785, 124] width 15 height 15
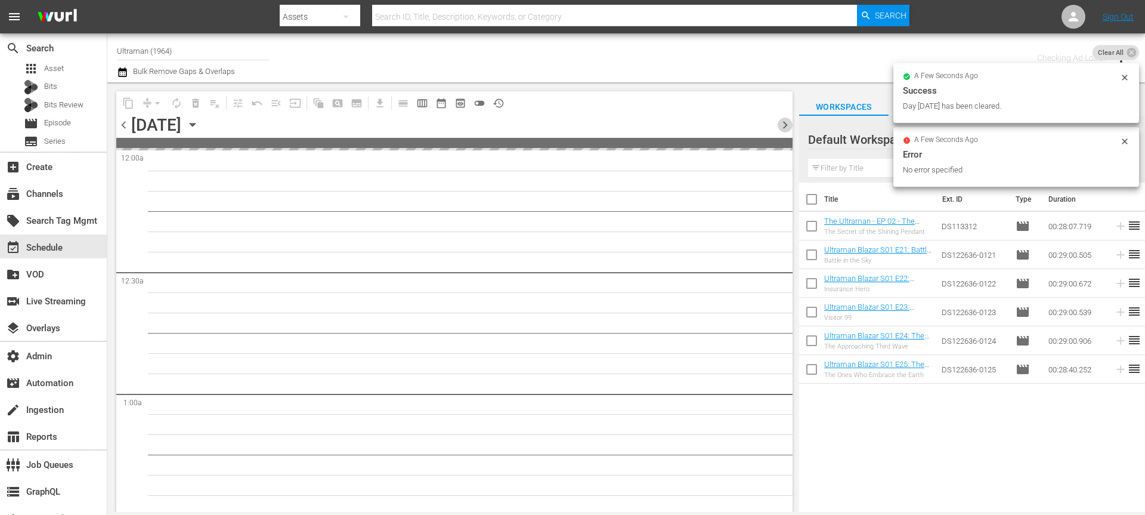
click at [782, 129] on span "chevron_right" at bounding box center [785, 124] width 15 height 15
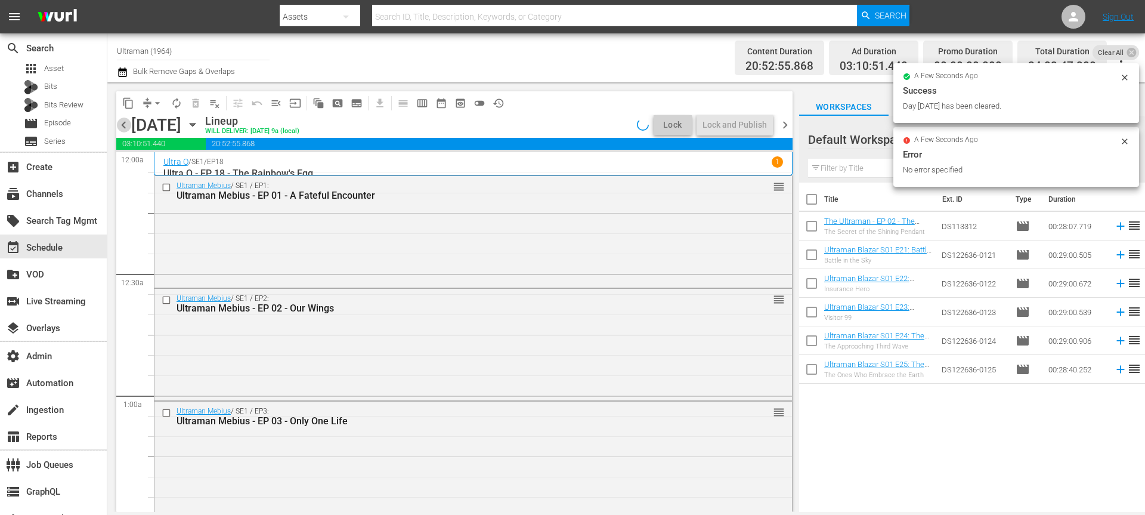
click at [123, 121] on span "chevron_left" at bounding box center [123, 124] width 15 height 15
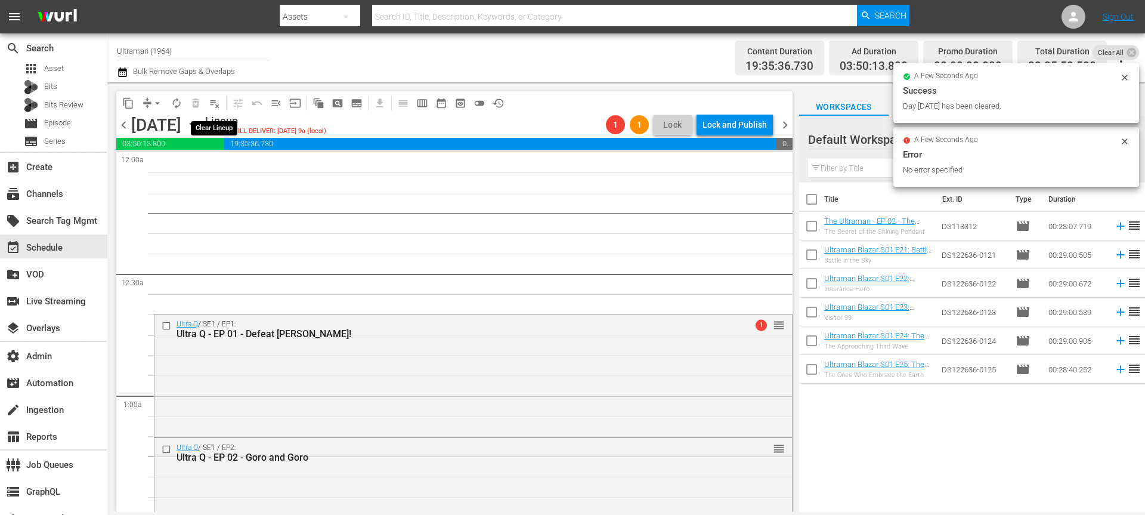
click at [215, 106] on span "playlist_remove_outlined" at bounding box center [215, 103] width 12 height 12
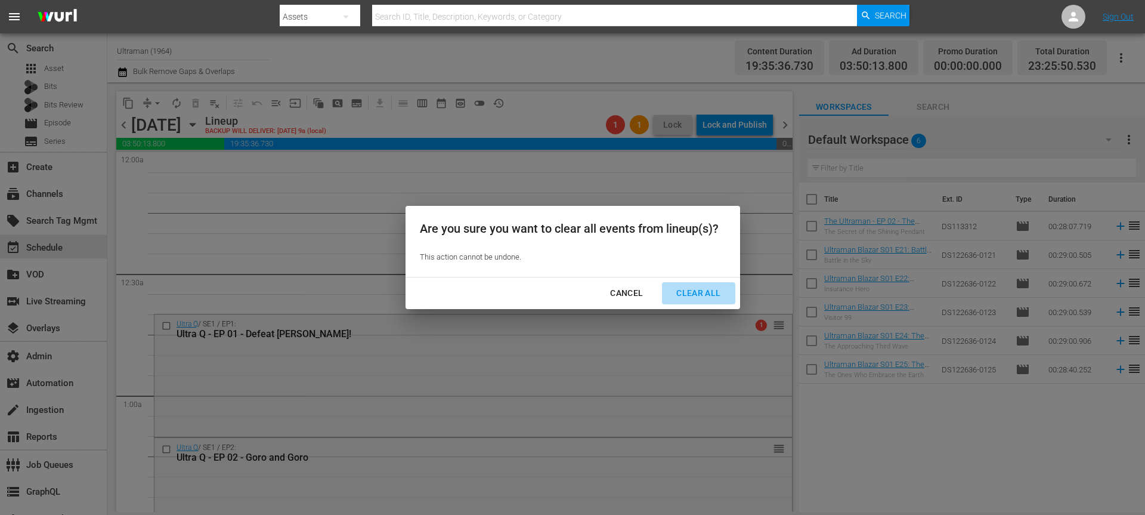
click at [707, 297] on div "Clear All" at bounding box center [698, 293] width 63 height 15
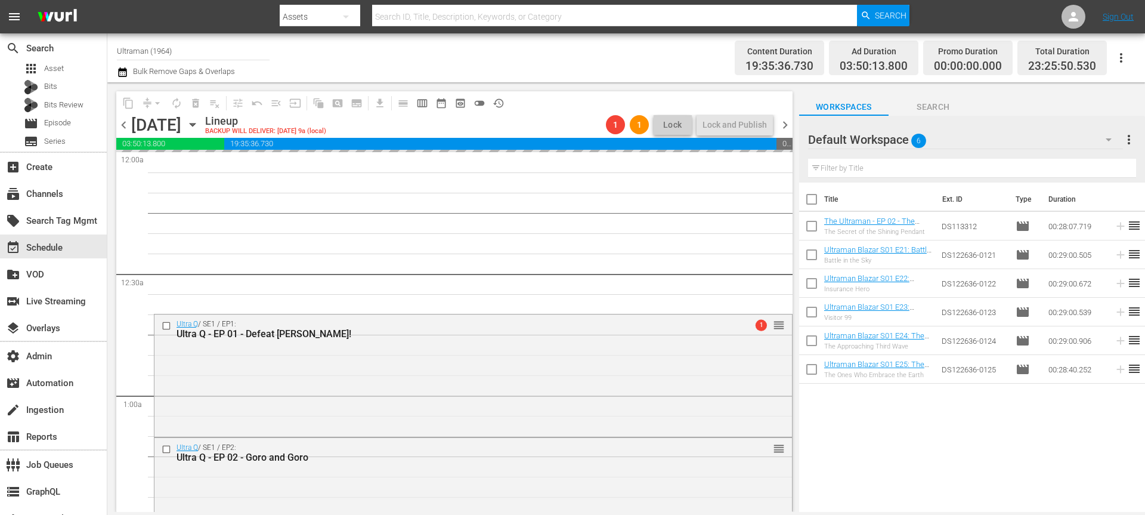
click at [785, 126] on span "chevron_right" at bounding box center [785, 124] width 15 height 15
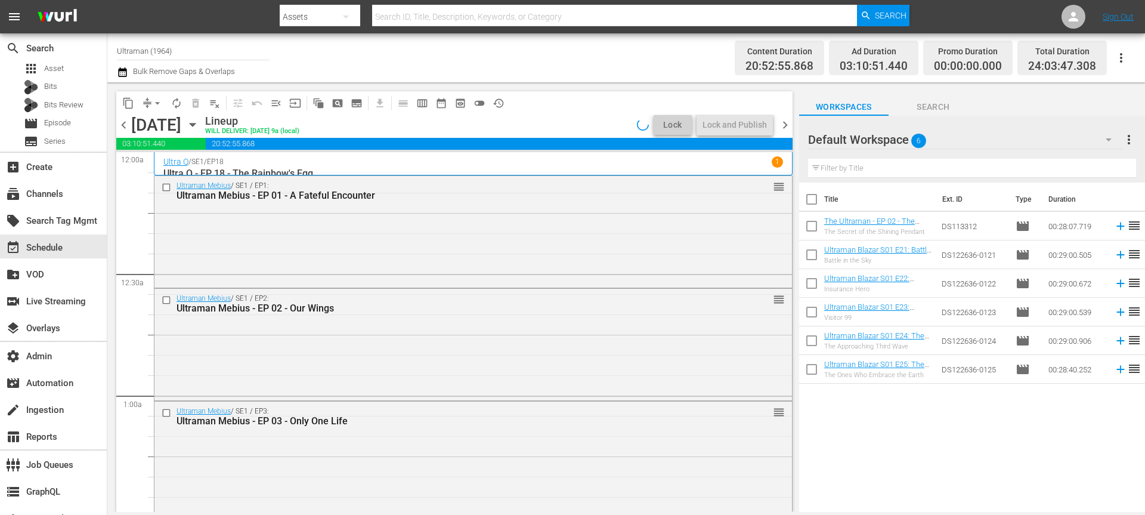
click at [215, 103] on span "playlist_remove_outlined" at bounding box center [215, 103] width 12 height 12
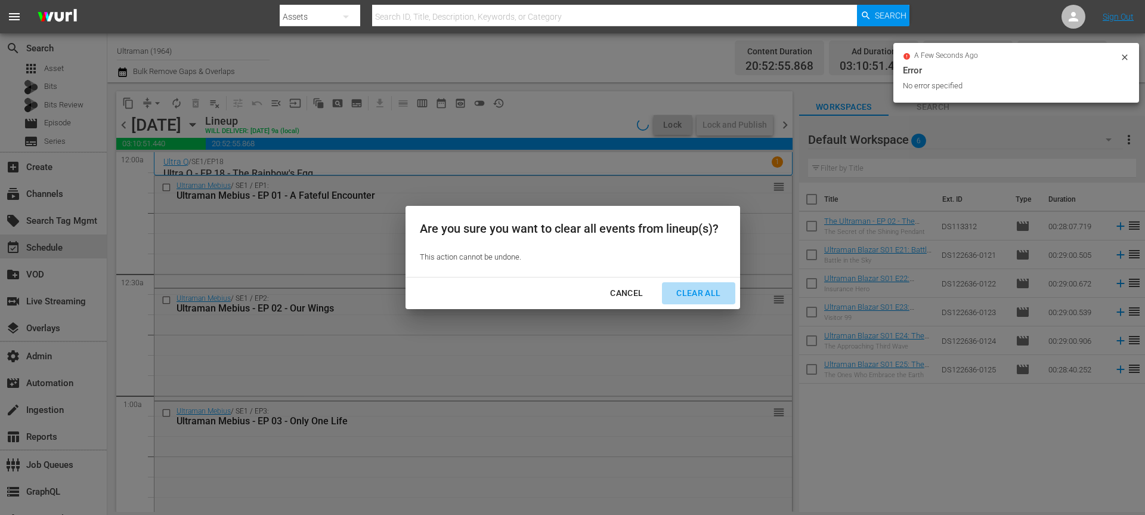
click at [714, 297] on div "Clear All" at bounding box center [698, 293] width 63 height 15
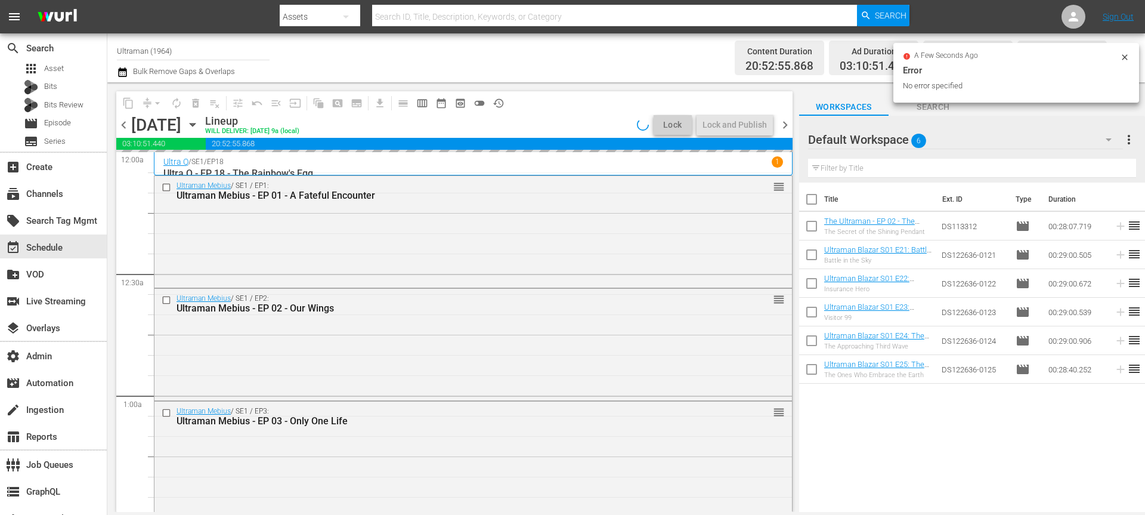
click at [789, 122] on span "chevron_right" at bounding box center [785, 124] width 15 height 15
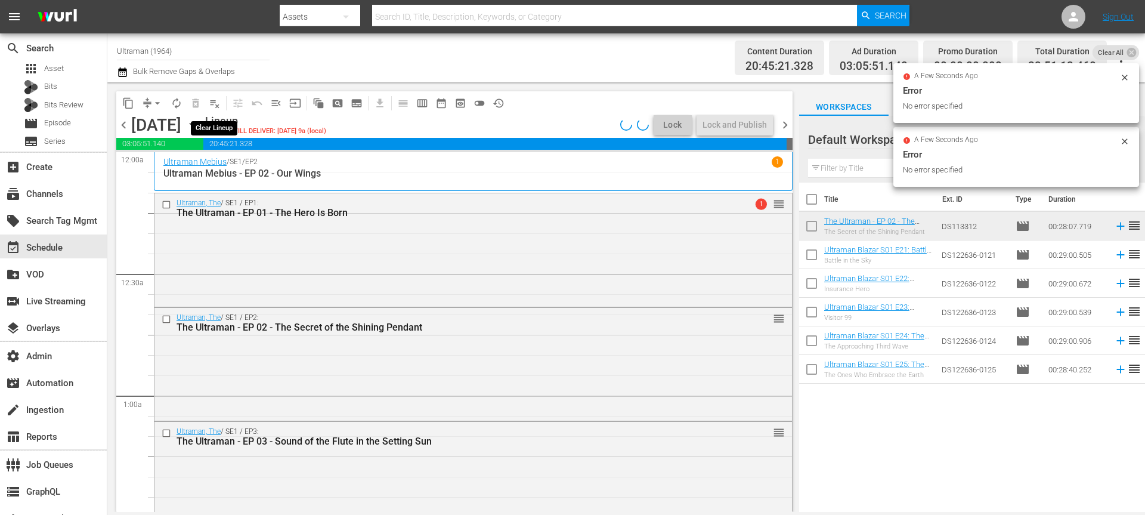
click at [216, 103] on span "playlist_remove_outlined" at bounding box center [215, 103] width 12 height 12
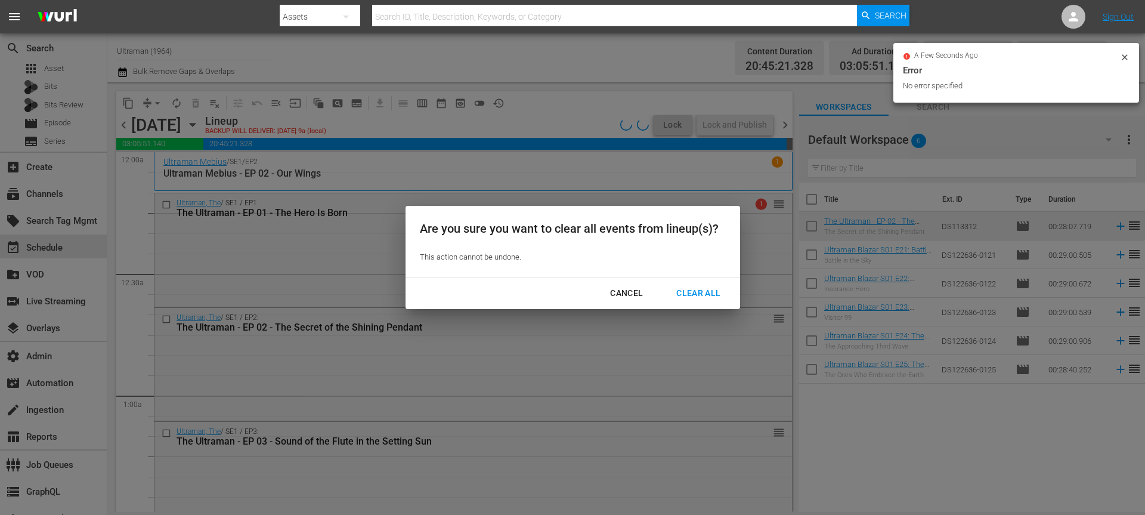
click at [698, 283] on button "Clear All" at bounding box center [698, 293] width 73 height 22
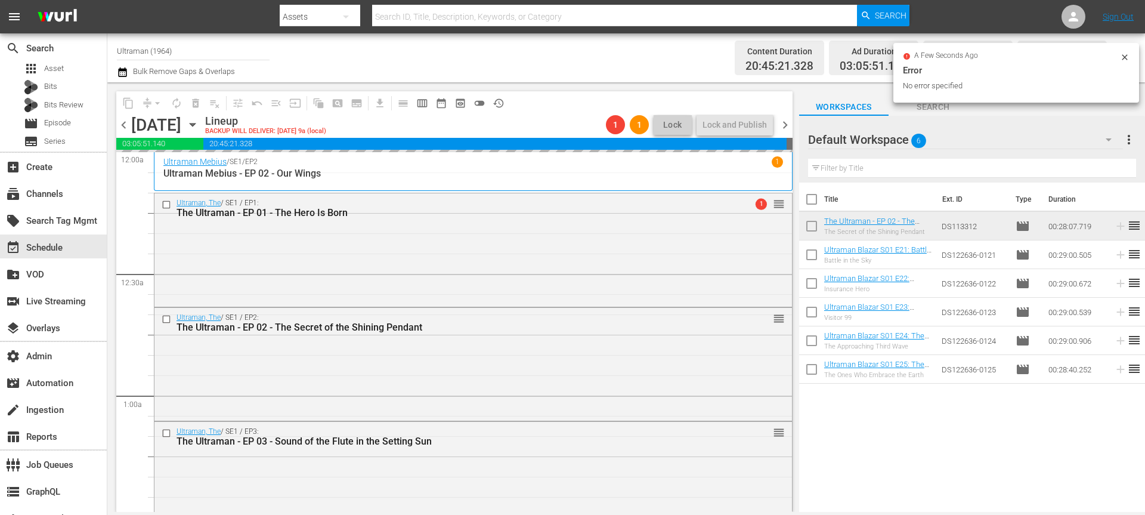
click at [788, 128] on span "chevron_right" at bounding box center [785, 124] width 15 height 15
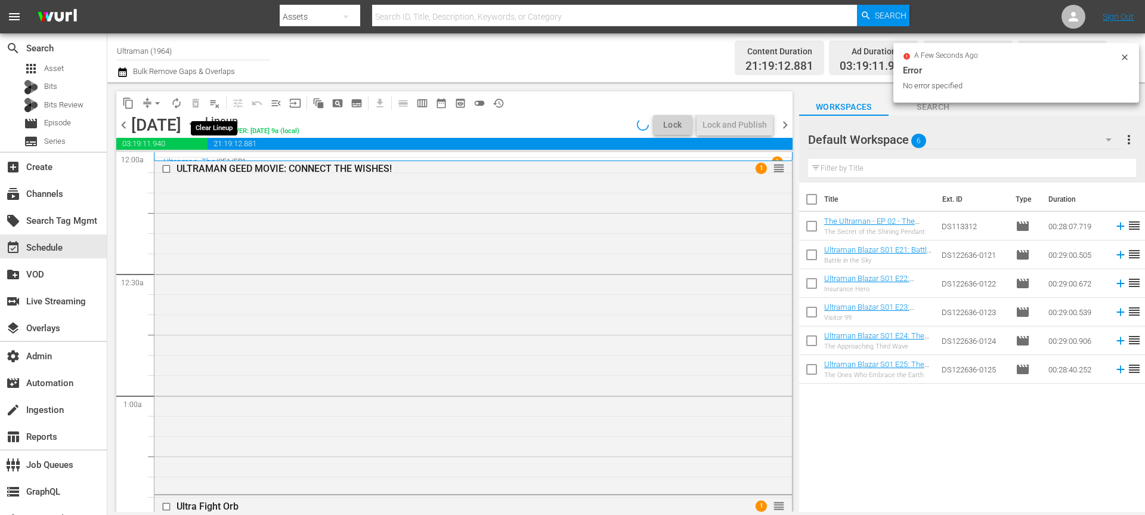
click at [212, 100] on span "playlist_remove_outlined" at bounding box center [215, 103] width 12 height 12
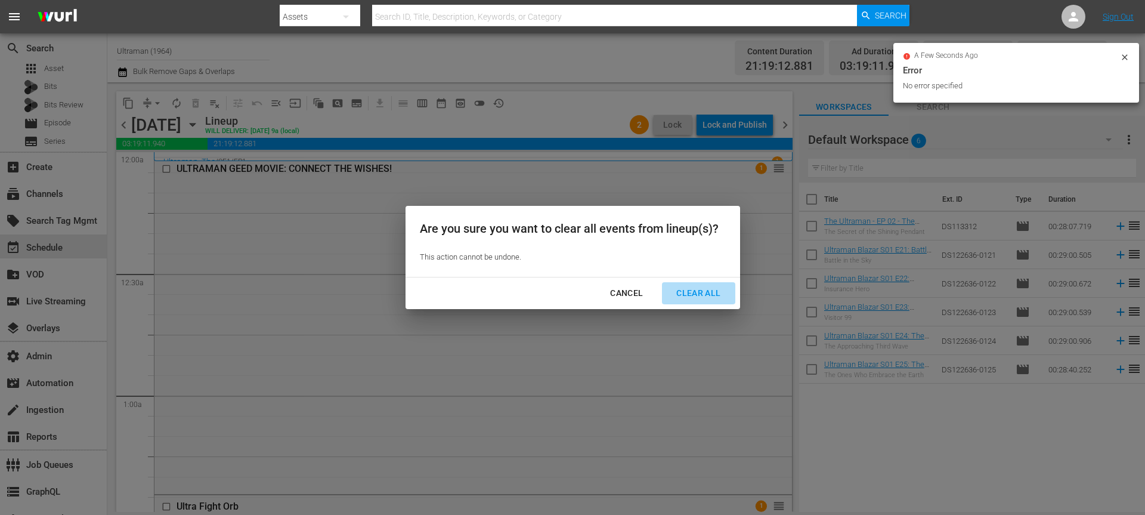
click at [703, 292] on div "Clear All" at bounding box center [698, 293] width 63 height 15
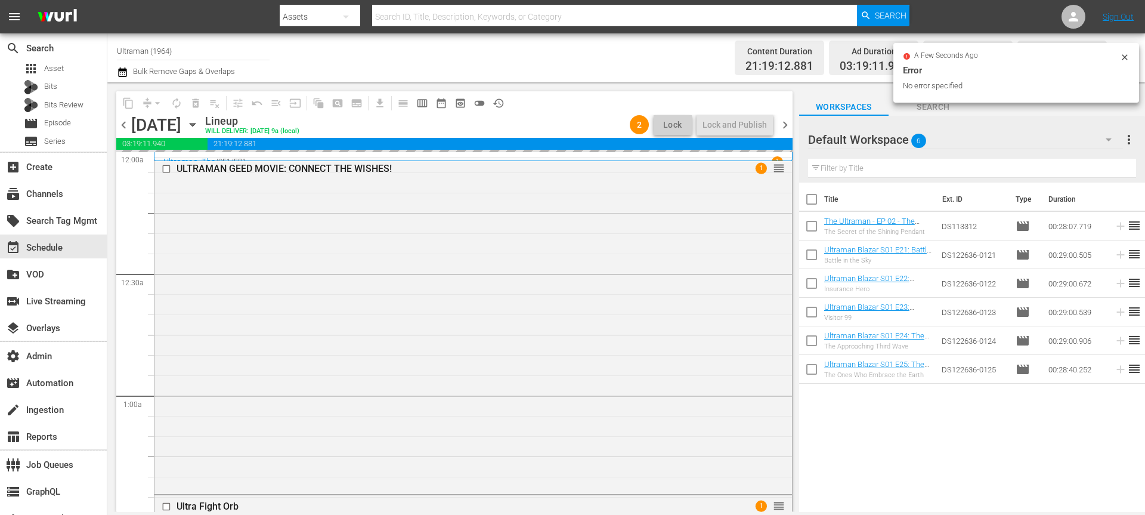
click at [785, 124] on span "chevron_right" at bounding box center [785, 124] width 15 height 15
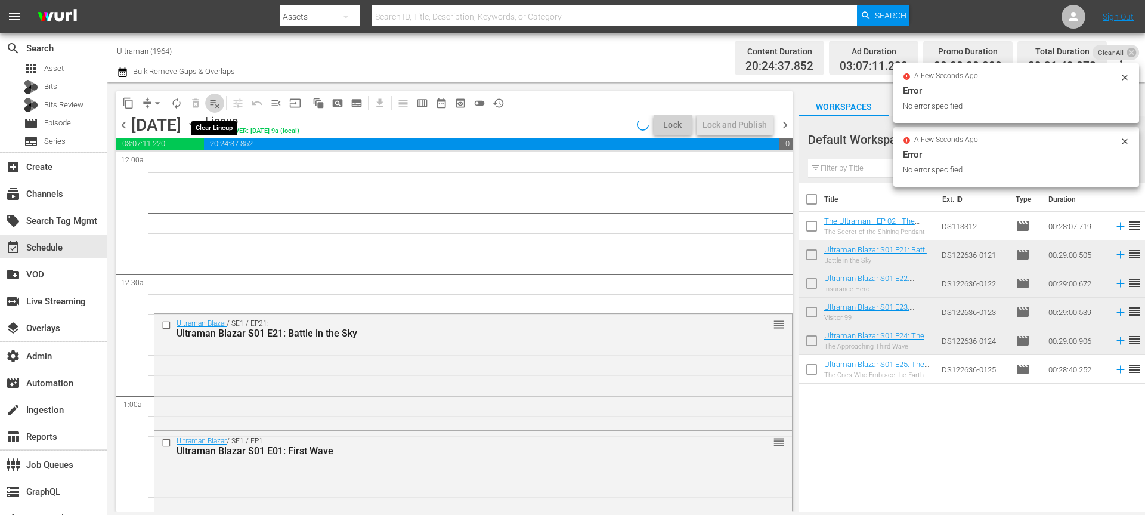
click at [214, 104] on span "playlist_remove_outlined" at bounding box center [215, 103] width 12 height 12
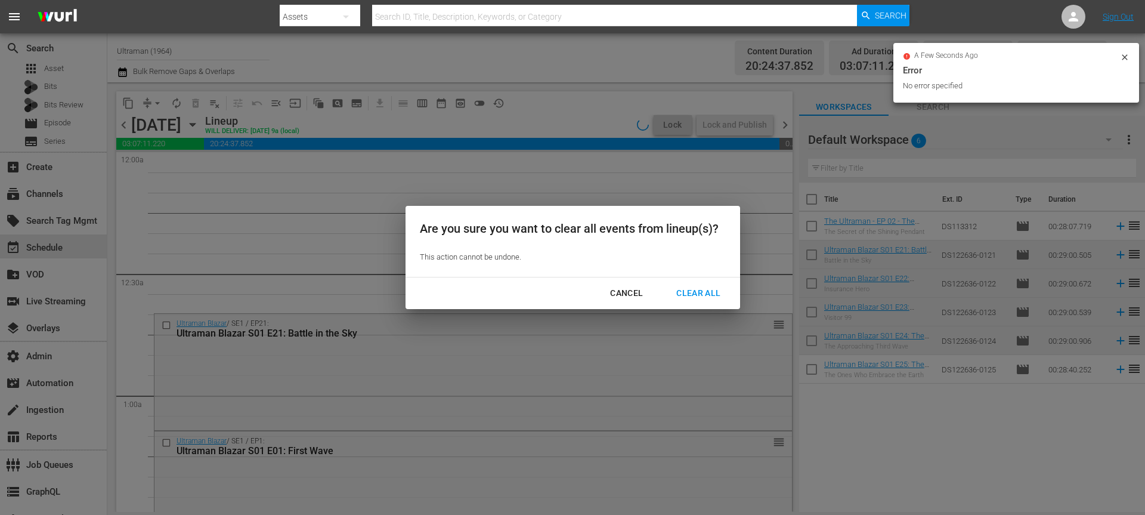
click at [686, 292] on div "Clear All" at bounding box center [698, 293] width 63 height 15
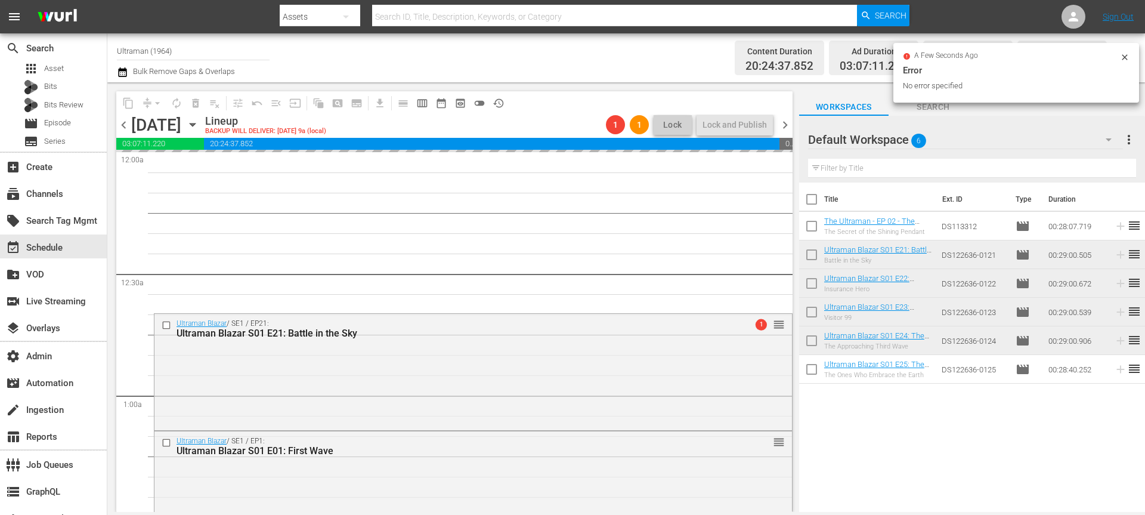
click at [782, 126] on span "chevron_right" at bounding box center [785, 124] width 15 height 15
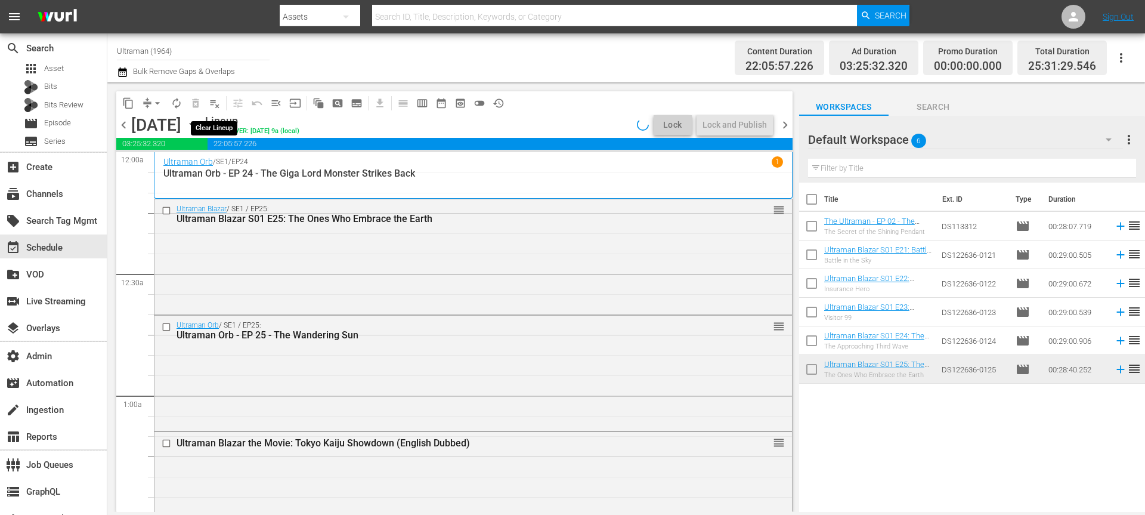
click at [215, 105] on span "playlist_remove_outlined" at bounding box center [215, 103] width 12 height 12
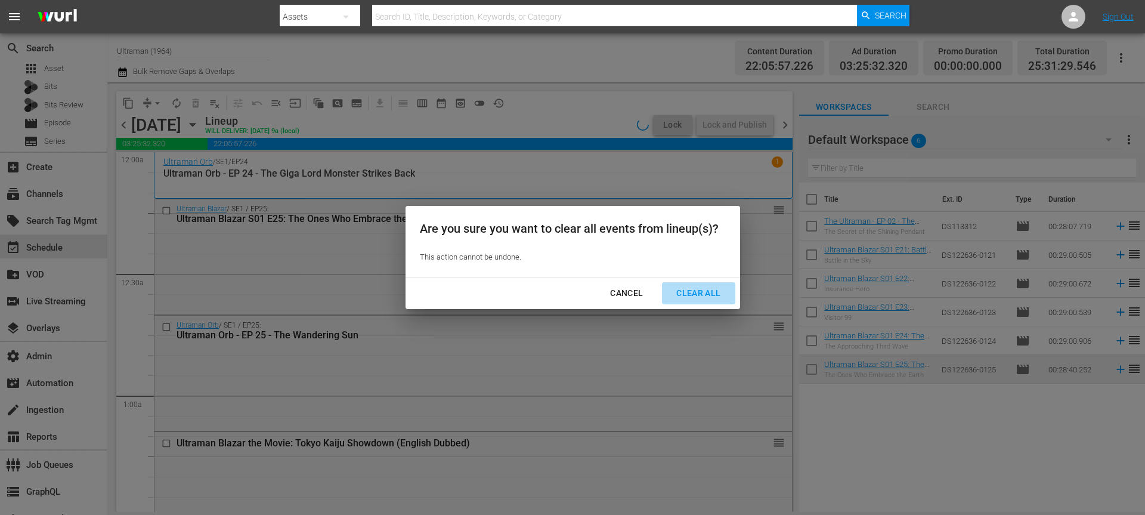
drag, startPoint x: 686, startPoint y: 289, endPoint x: 806, endPoint y: 119, distance: 207.5
click at [686, 289] on div "Clear All" at bounding box center [698, 293] width 63 height 15
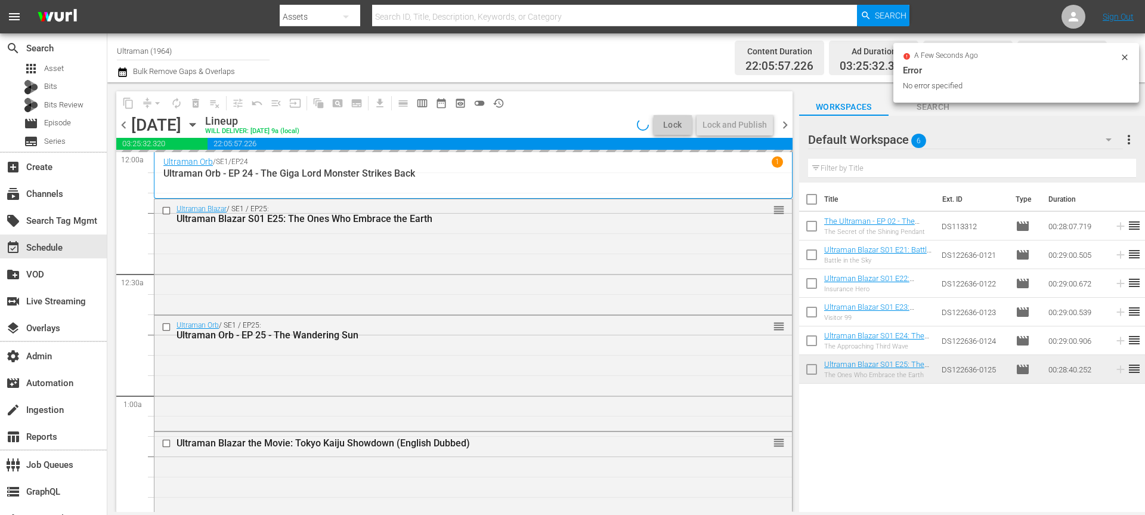
click at [784, 123] on span "chevron_right" at bounding box center [785, 124] width 15 height 15
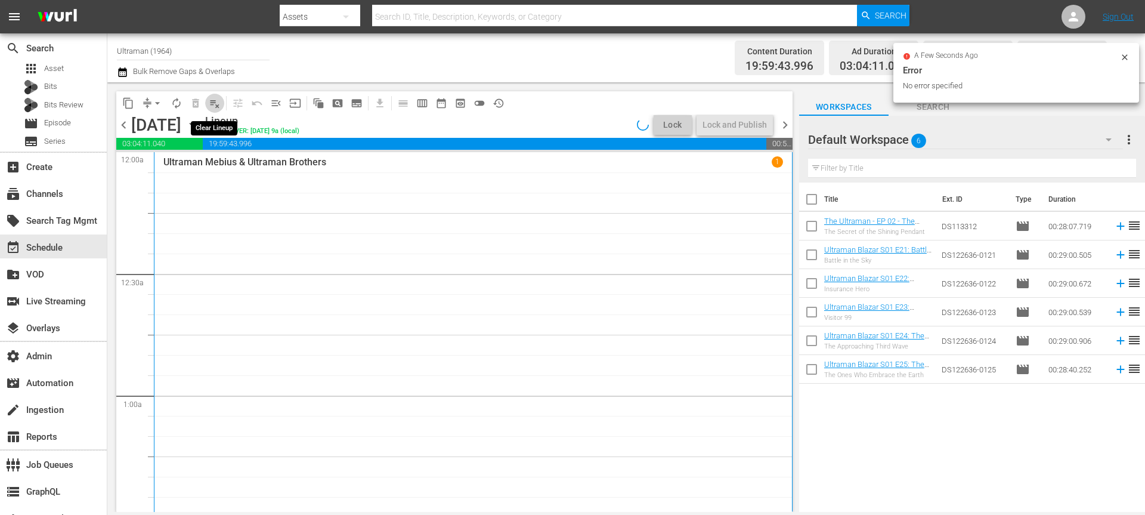
click at [215, 103] on span "playlist_remove_outlined" at bounding box center [215, 103] width 12 height 12
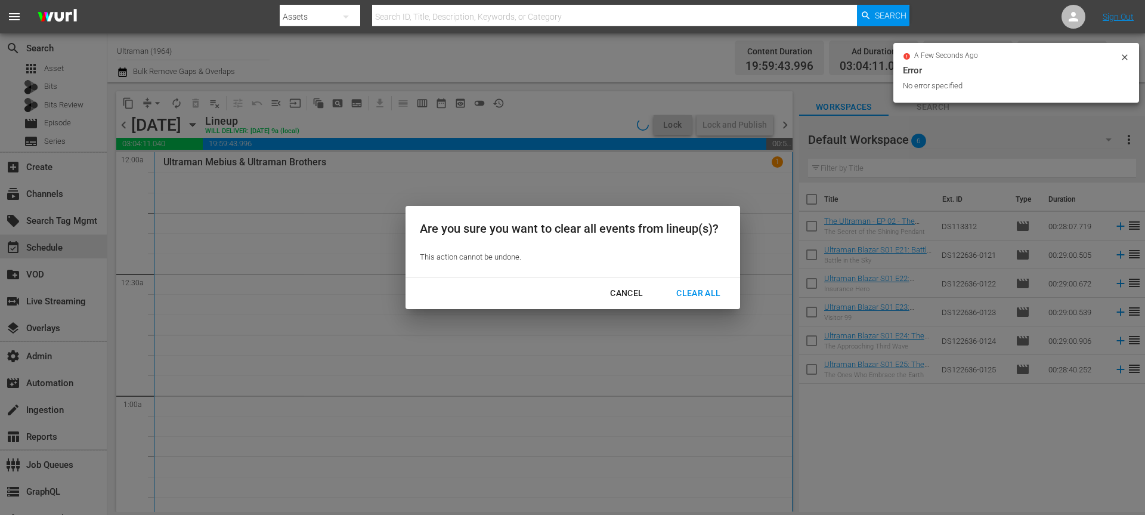
click at [704, 306] on div "Cancel Clear All" at bounding box center [572, 293] width 335 height 32
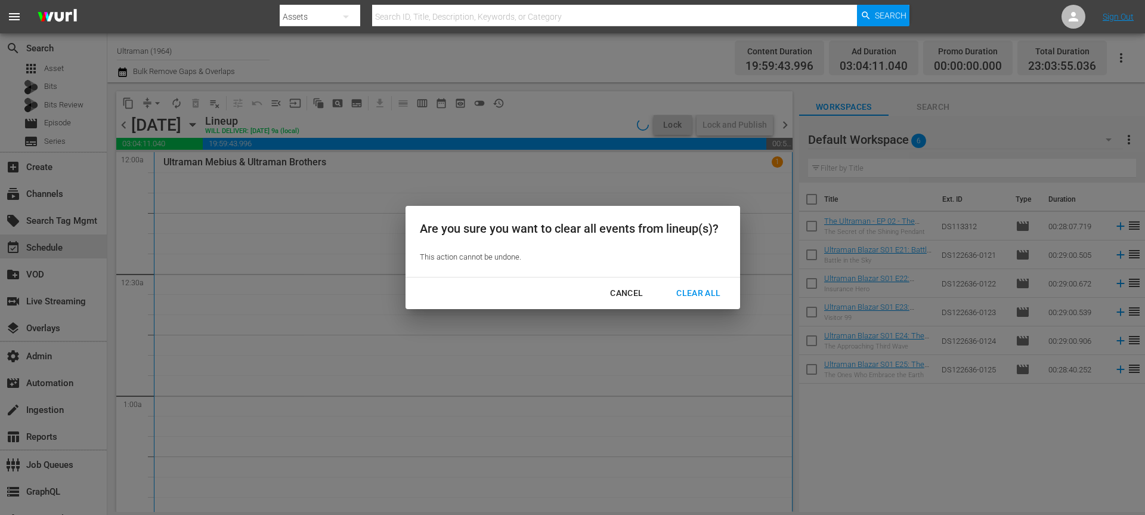
click at [704, 292] on div "Clear All" at bounding box center [698, 293] width 63 height 15
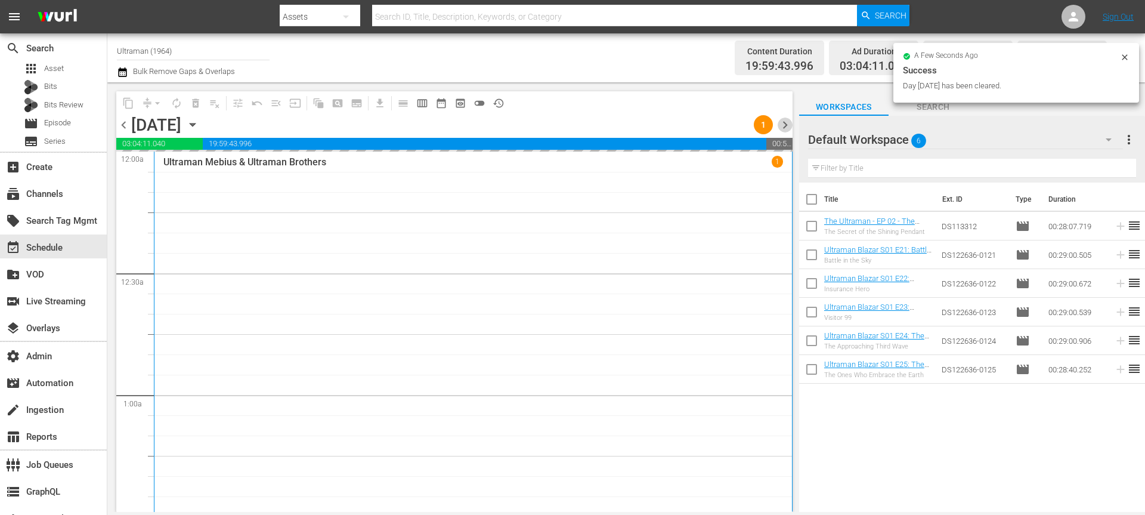
click at [786, 125] on span "chevron_right" at bounding box center [785, 124] width 15 height 15
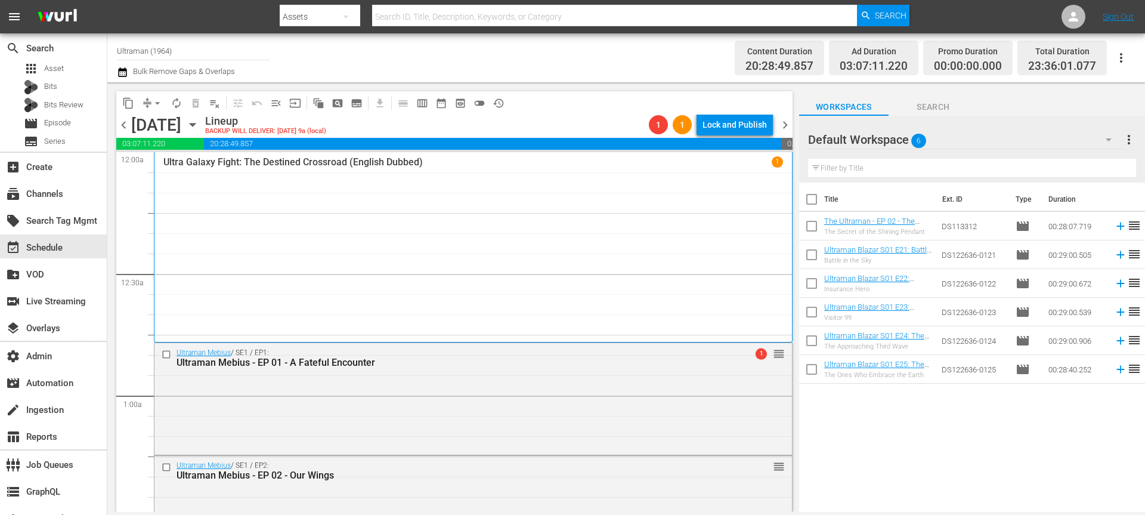
click at [784, 125] on span "chevron_right" at bounding box center [785, 124] width 15 height 15
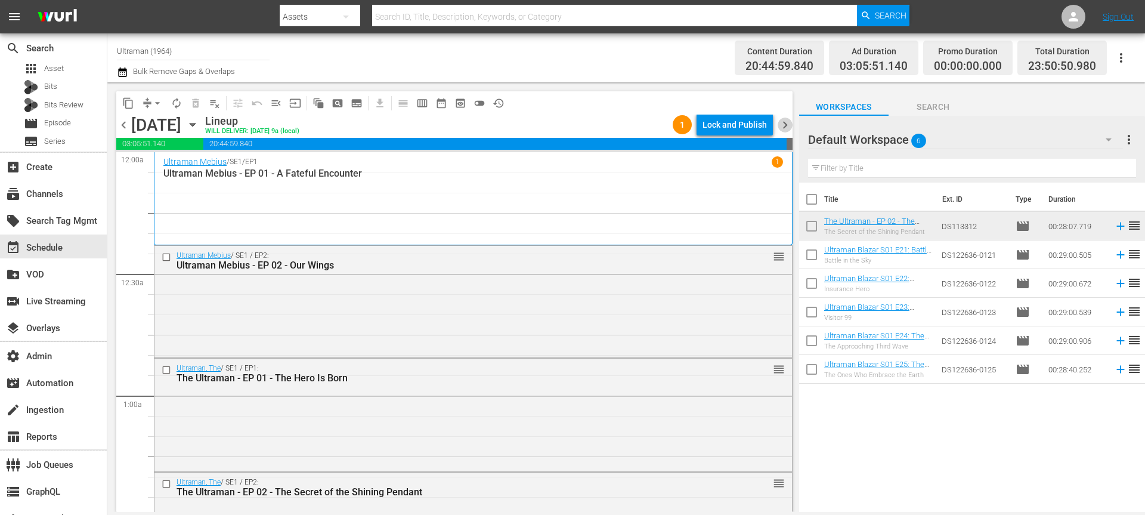
click at [785, 127] on span "chevron_right" at bounding box center [785, 124] width 15 height 15
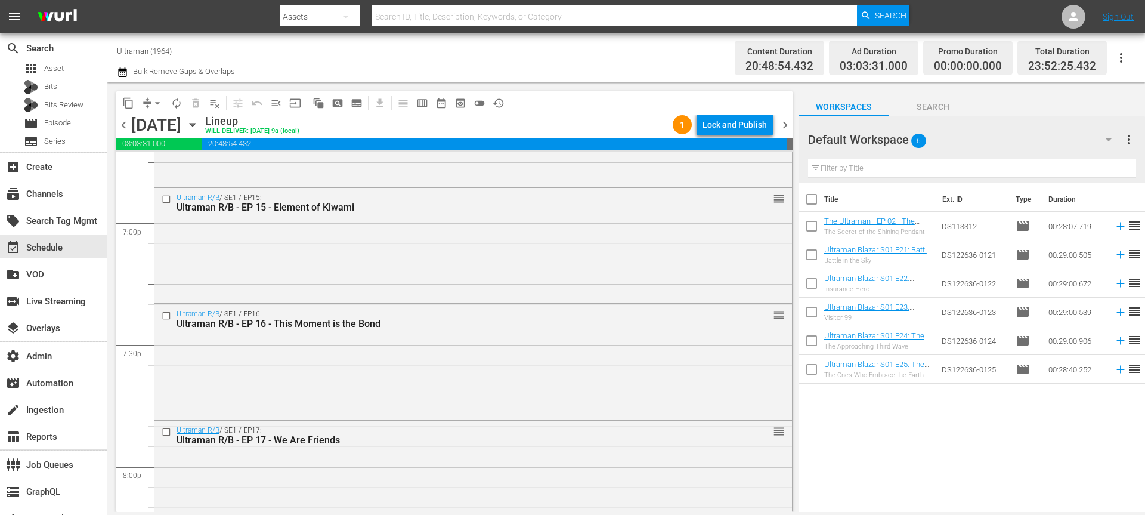
scroll to position [5504, 0]
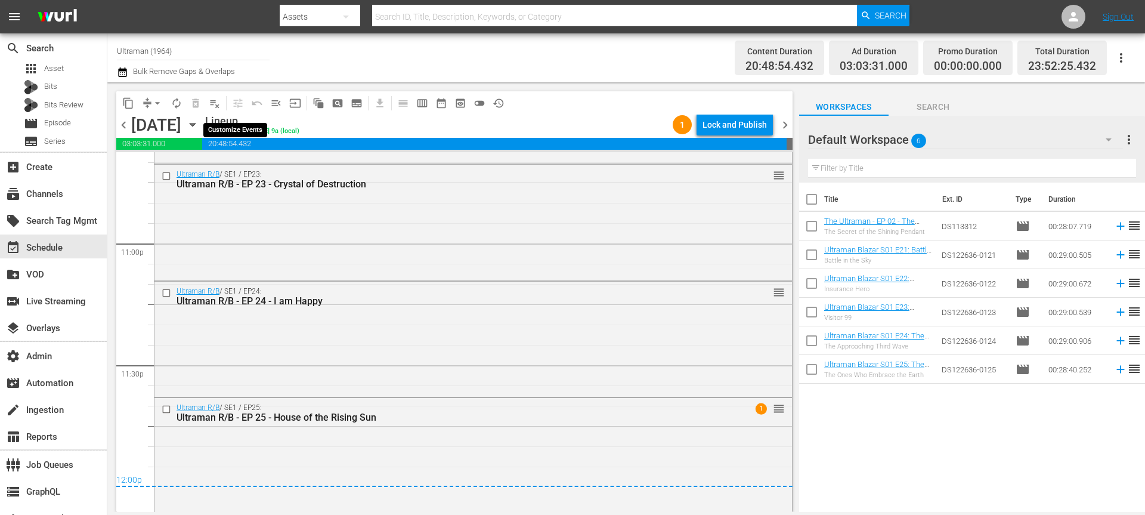
click at [215, 105] on span "playlist_remove_outlined" at bounding box center [215, 103] width 12 height 12
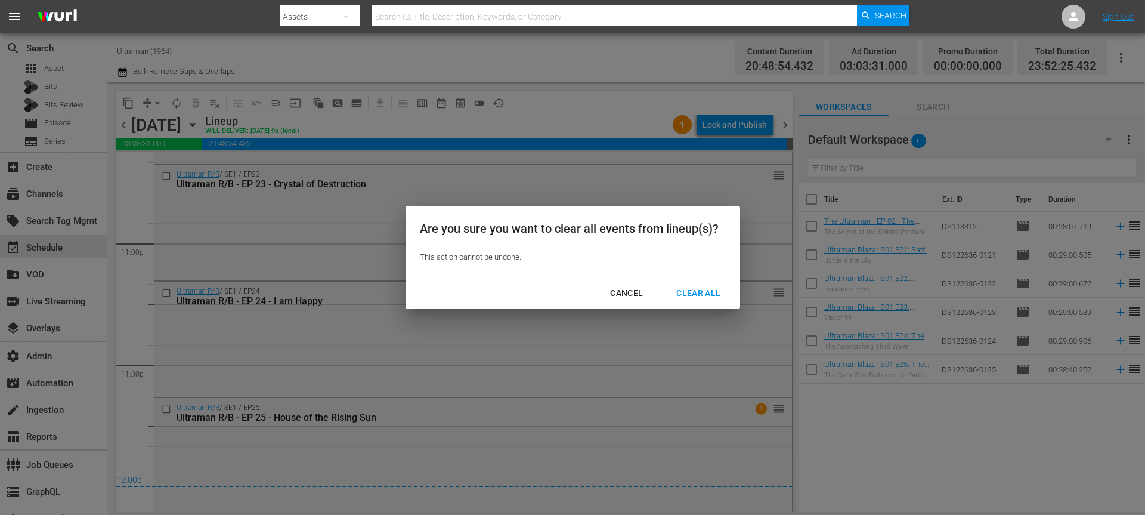
click at [682, 280] on div "Cancel Clear All" at bounding box center [572, 293] width 335 height 32
click at [682, 289] on div "Clear All" at bounding box center [698, 293] width 63 height 15
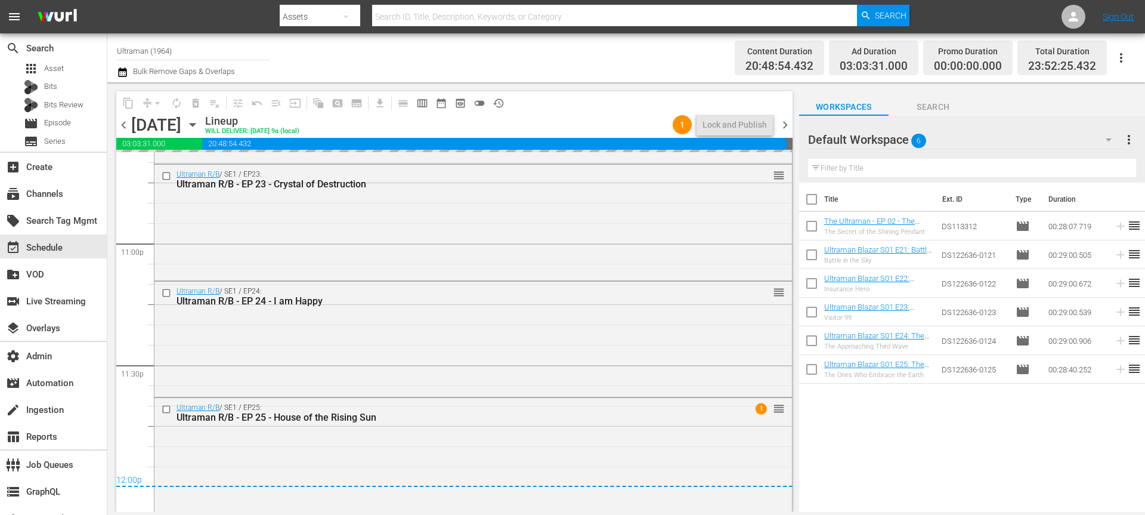
click at [788, 126] on span "chevron_right" at bounding box center [785, 124] width 15 height 15
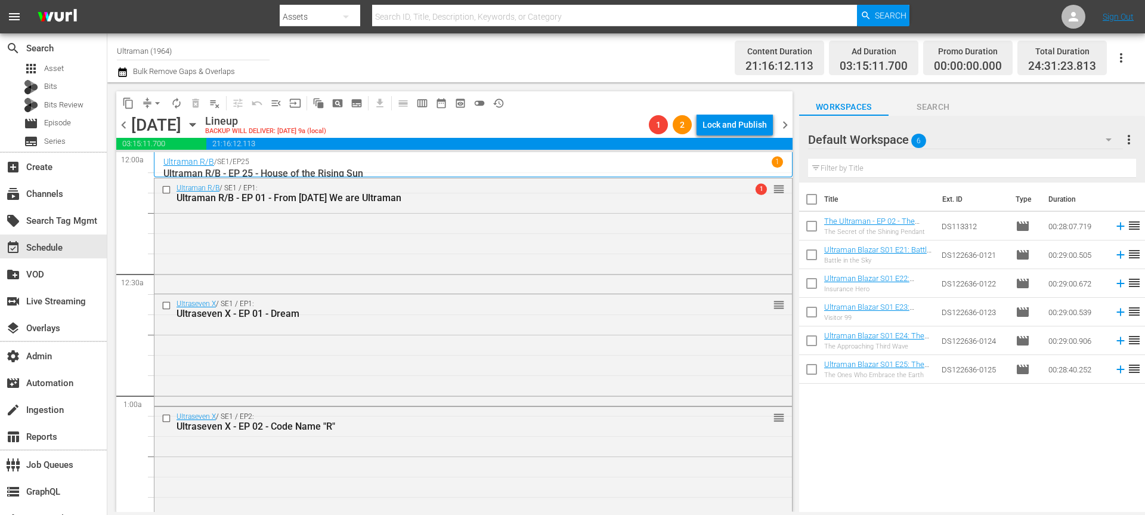
click at [216, 106] on span "playlist_remove_outlined" at bounding box center [215, 103] width 12 height 12
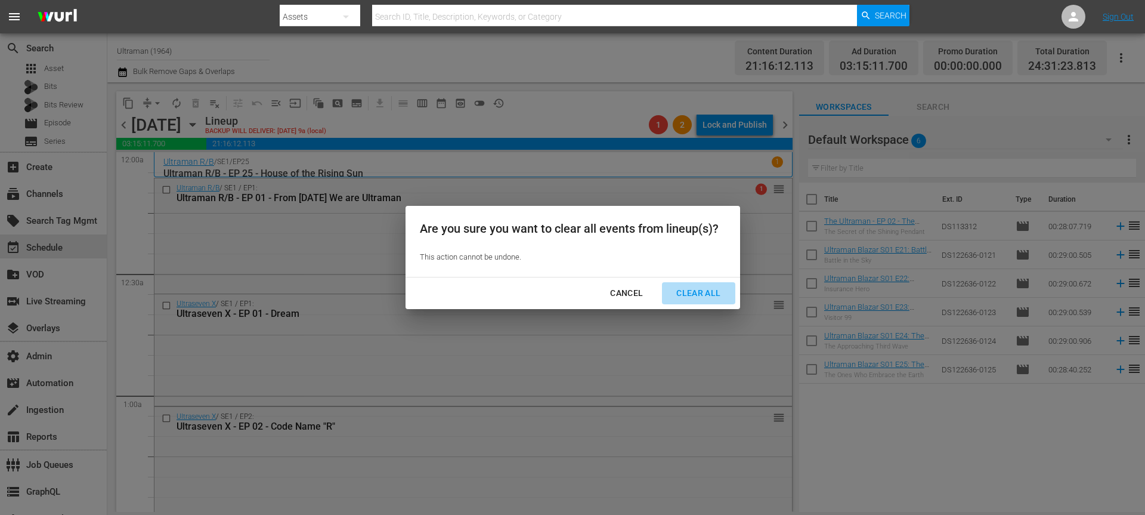
click at [721, 296] on div "Clear All" at bounding box center [698, 293] width 63 height 15
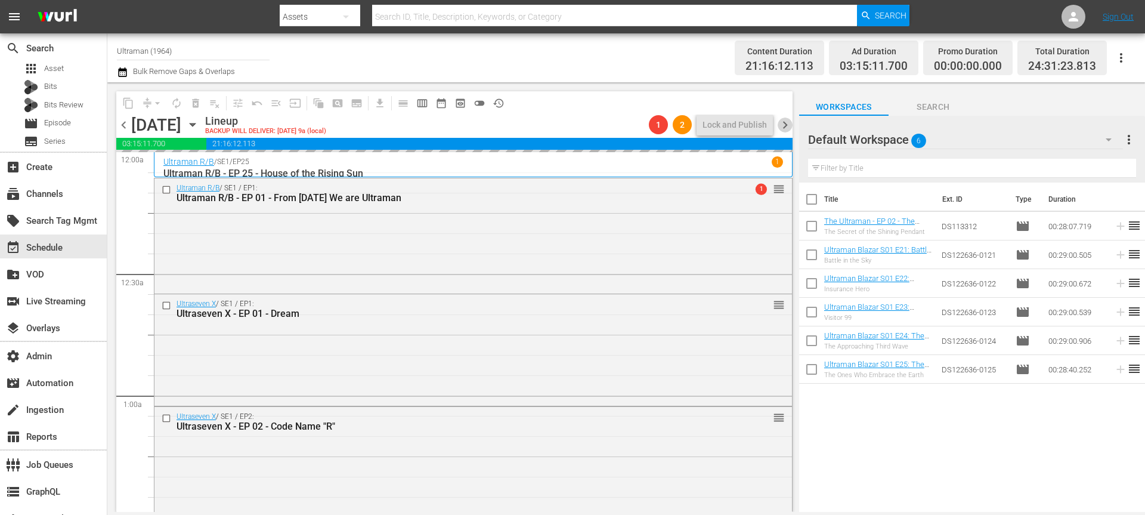
click at [787, 121] on span "chevron_right" at bounding box center [785, 124] width 15 height 15
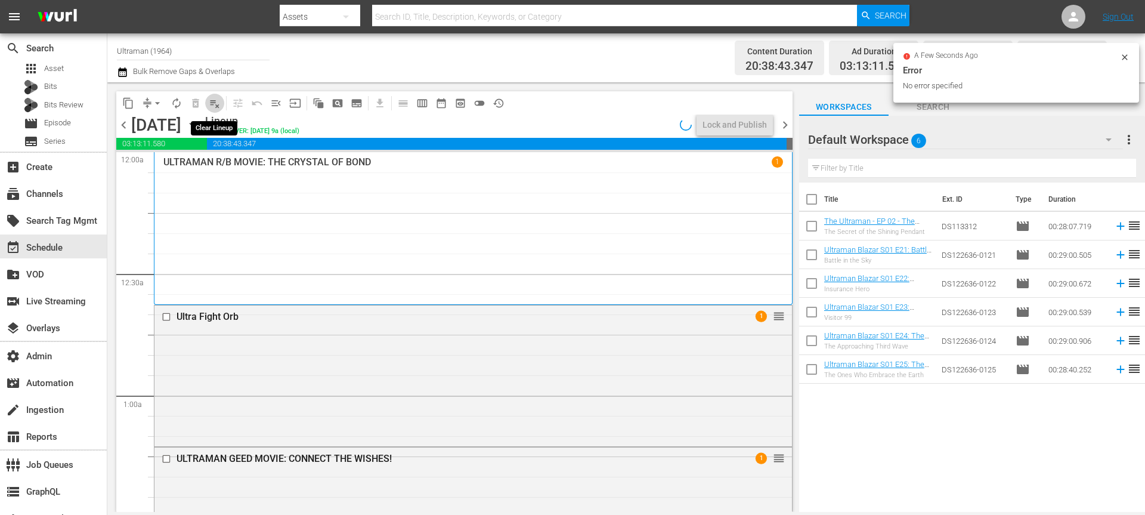
click at [216, 104] on span "playlist_remove_outlined" at bounding box center [215, 103] width 12 height 12
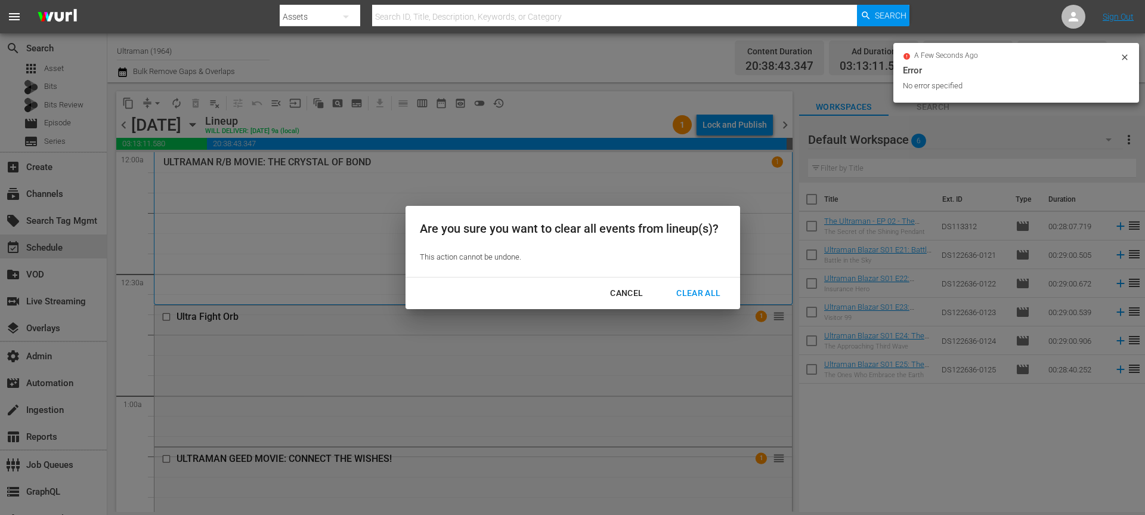
click at [698, 297] on div "Clear All" at bounding box center [698, 293] width 63 height 15
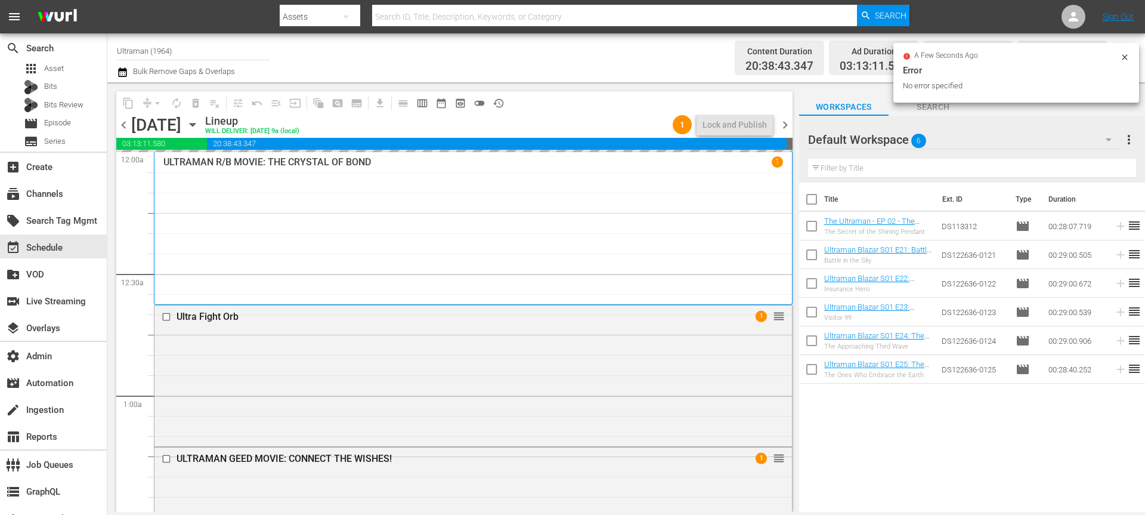
click at [782, 124] on span "chevron_right" at bounding box center [785, 124] width 15 height 15
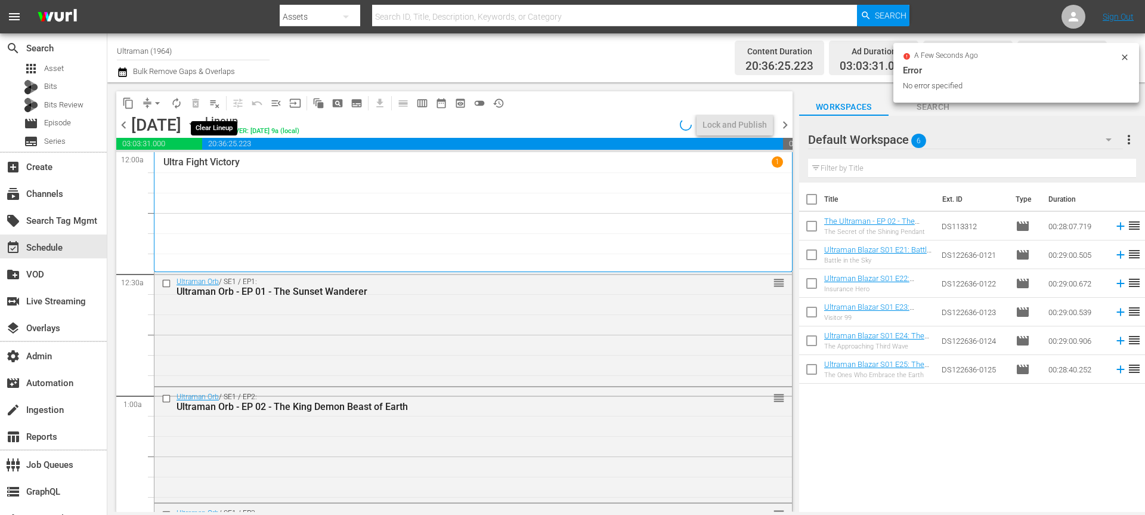
click at [216, 105] on span "playlist_remove_outlined" at bounding box center [215, 103] width 12 height 12
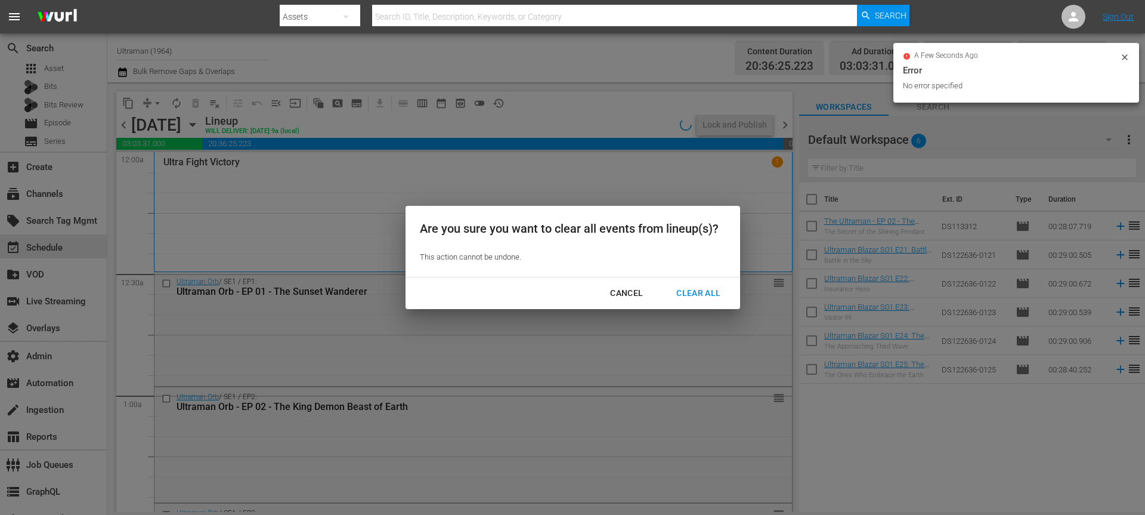
click at [685, 287] on div "Clear All" at bounding box center [698, 293] width 63 height 15
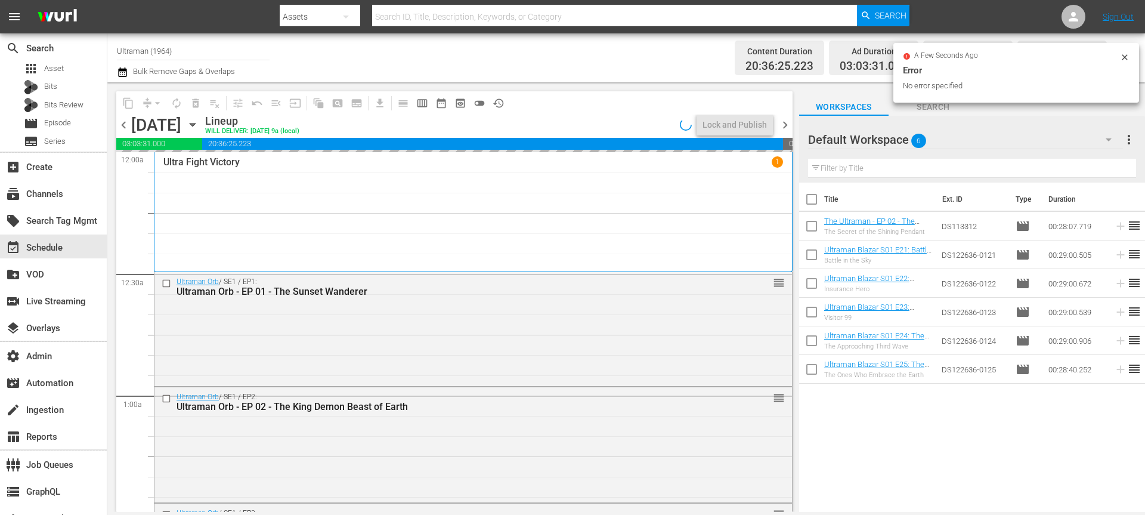
click at [783, 127] on span "chevron_right" at bounding box center [785, 124] width 15 height 15
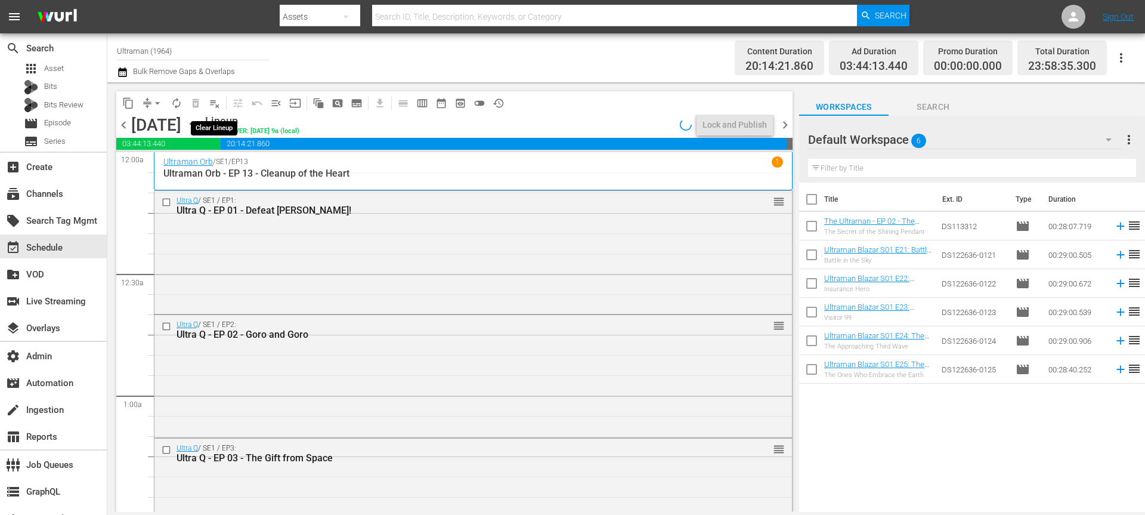
click at [216, 106] on span "playlist_remove_outlined" at bounding box center [215, 103] width 12 height 12
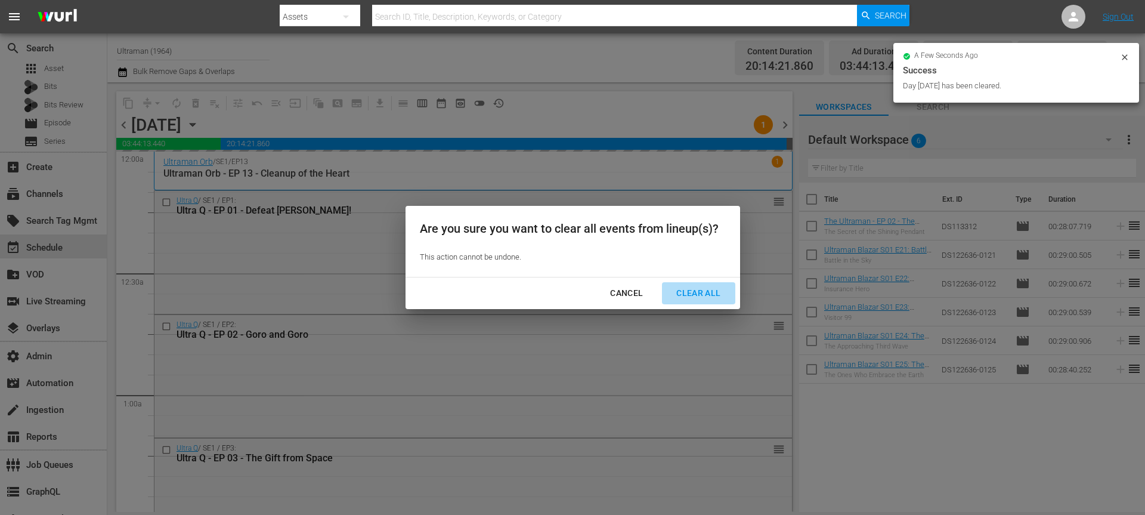
click at [696, 287] on div "Clear All" at bounding box center [698, 293] width 63 height 15
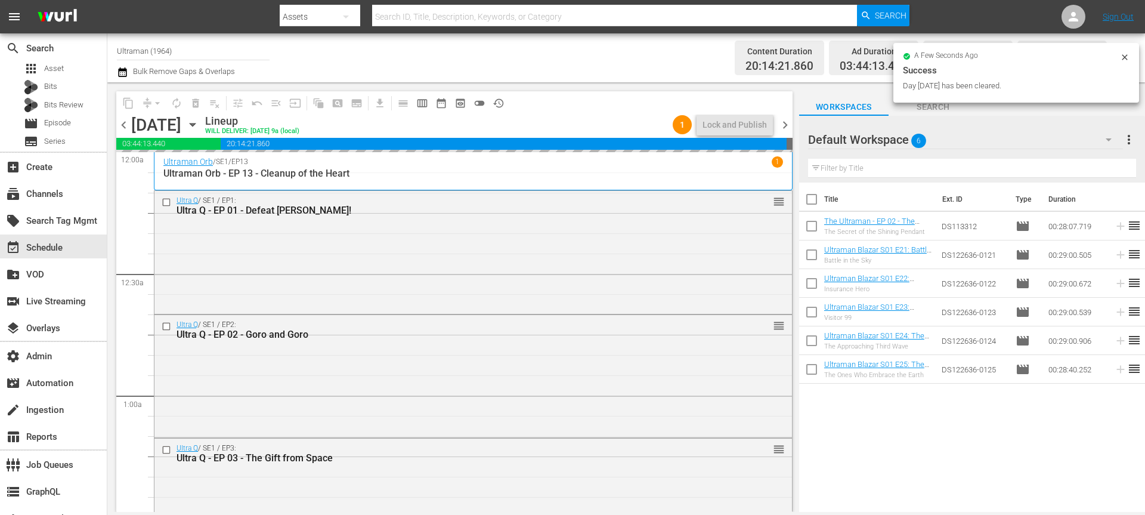
click at [785, 125] on span "chevron_right" at bounding box center [785, 124] width 15 height 15
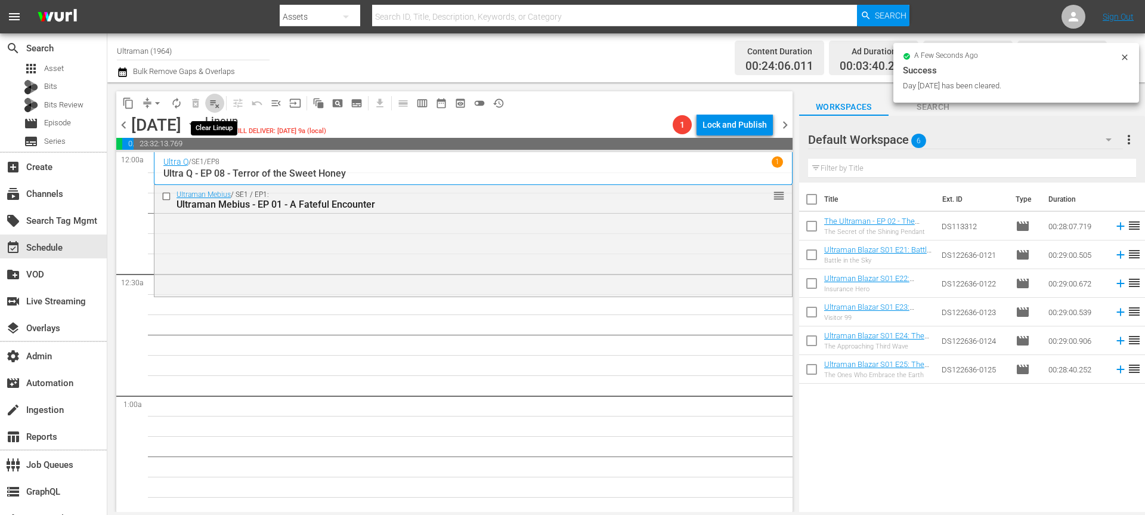
click at [214, 104] on span "playlist_remove_outlined" at bounding box center [215, 103] width 12 height 12
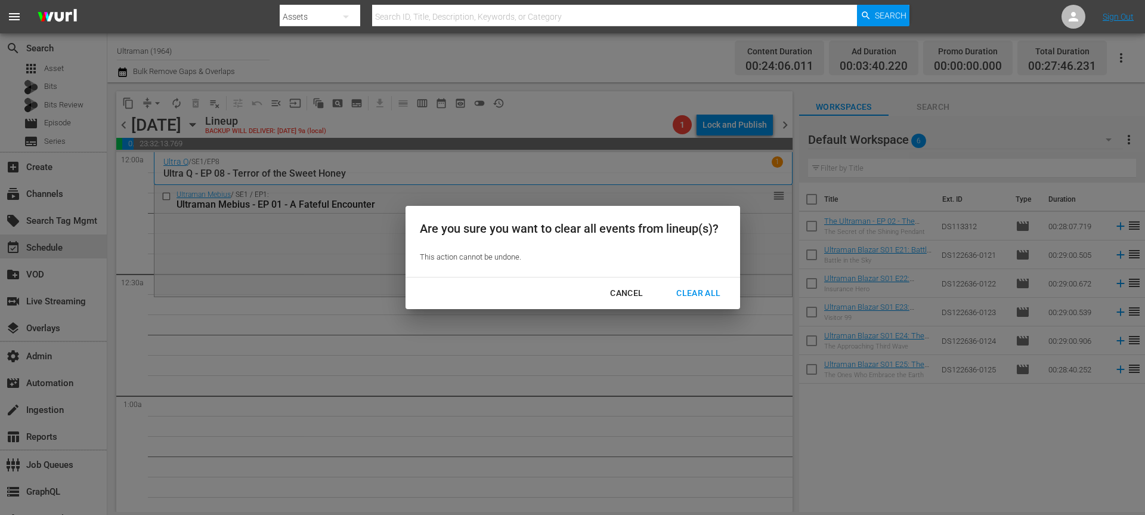
click at [695, 281] on div "Cancel Clear All" at bounding box center [572, 293] width 335 height 32
click at [686, 290] on div "Clear All" at bounding box center [698, 293] width 63 height 15
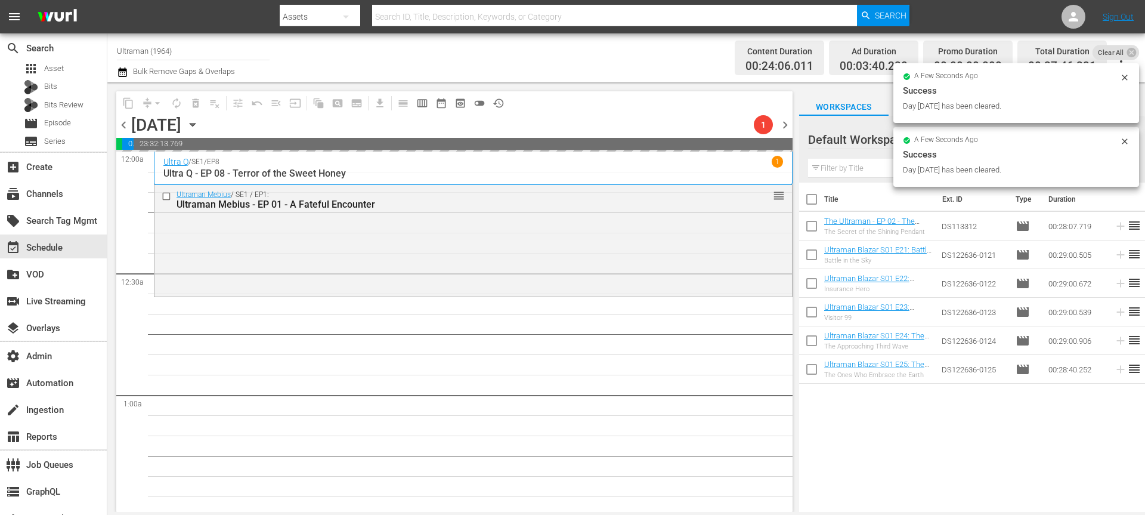
click at [199, 123] on icon "button" at bounding box center [192, 124] width 13 height 13
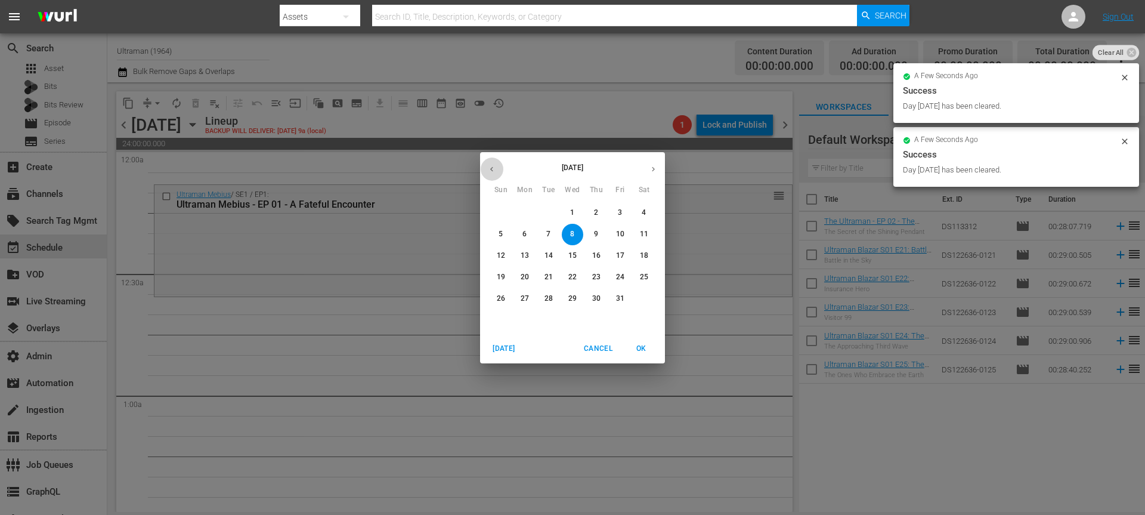
click at [500, 171] on button "button" at bounding box center [491, 168] width 23 height 23
click at [555, 253] on span "16" at bounding box center [548, 255] width 21 height 10
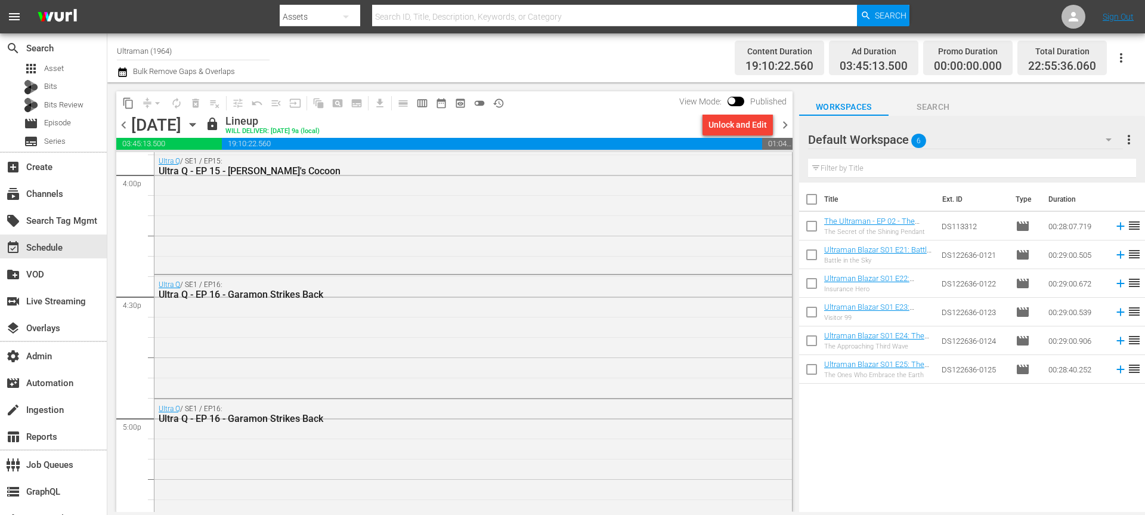
scroll to position [5492, 0]
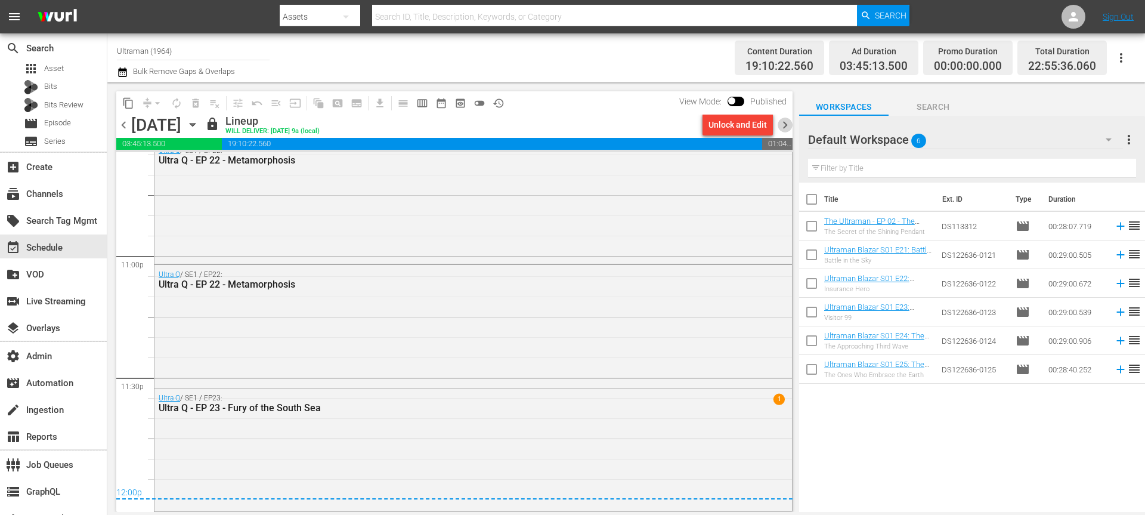
click at [787, 124] on span "chevron_right" at bounding box center [785, 124] width 15 height 15
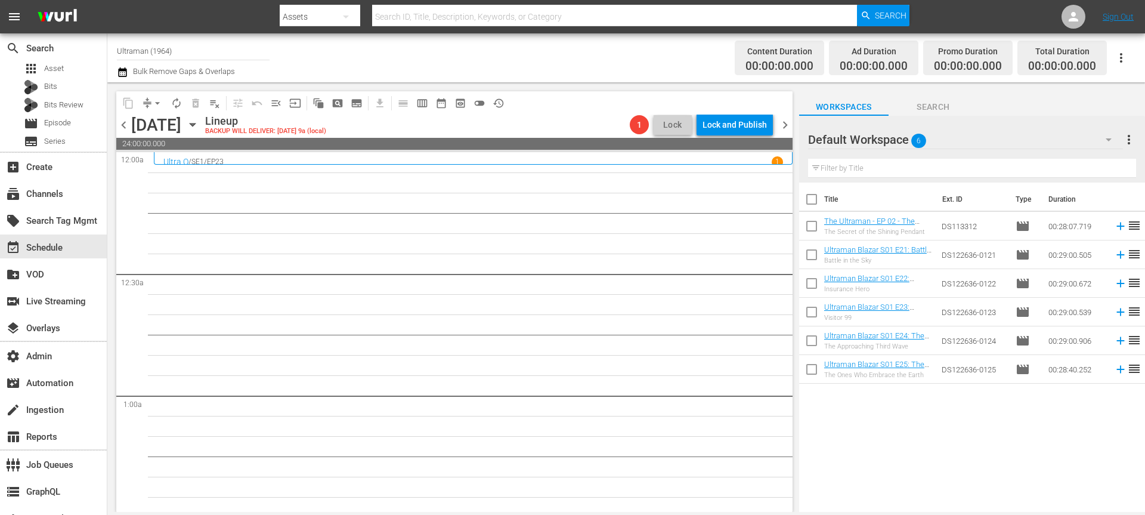
click at [199, 128] on icon "button" at bounding box center [192, 124] width 13 height 13
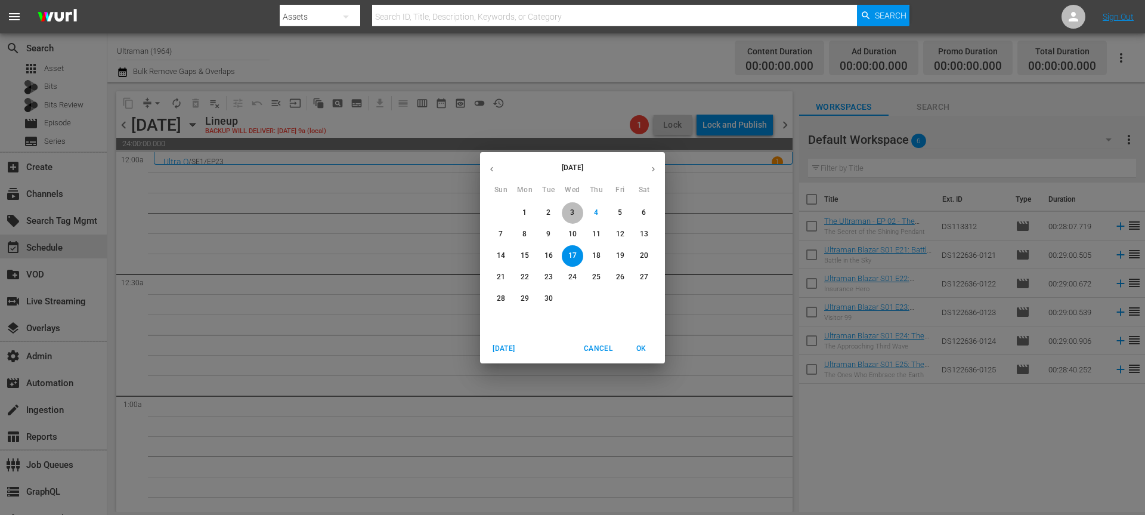
click at [572, 216] on p "3" at bounding box center [572, 213] width 4 height 10
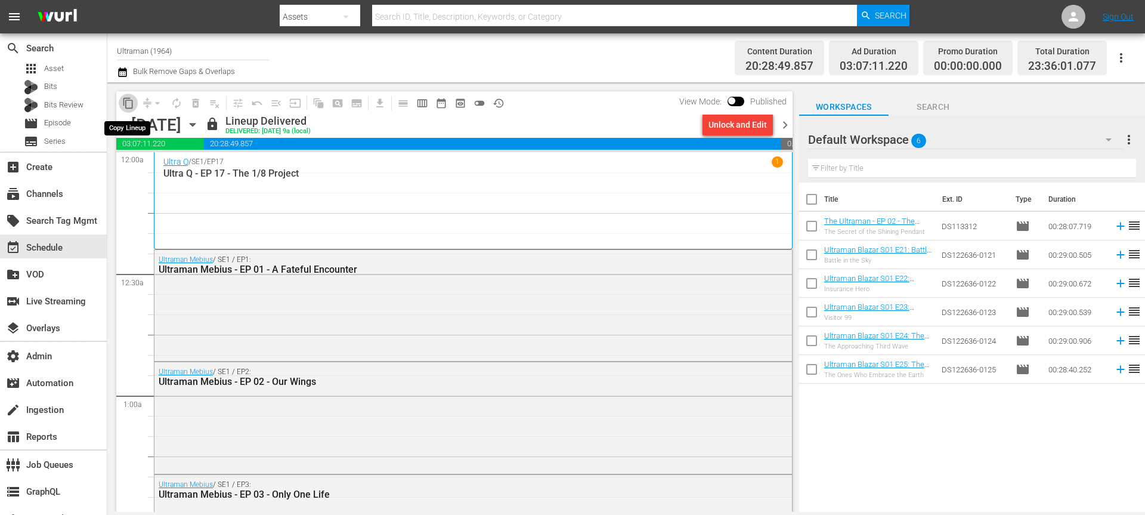
click at [131, 104] on span "content_copy" at bounding box center [128, 103] width 12 height 12
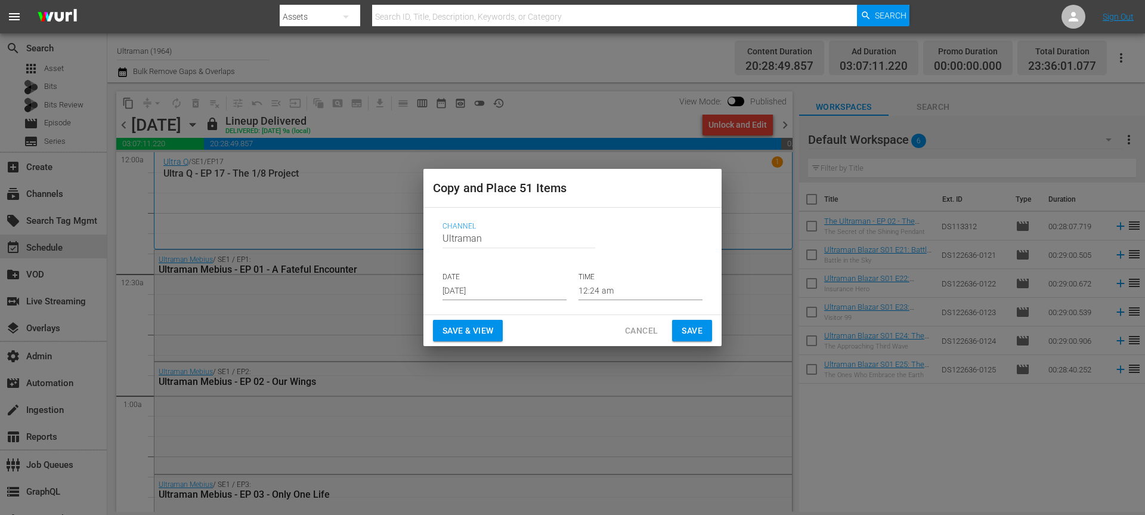
click at [476, 285] on input "[DATE]" at bounding box center [504, 291] width 124 height 18
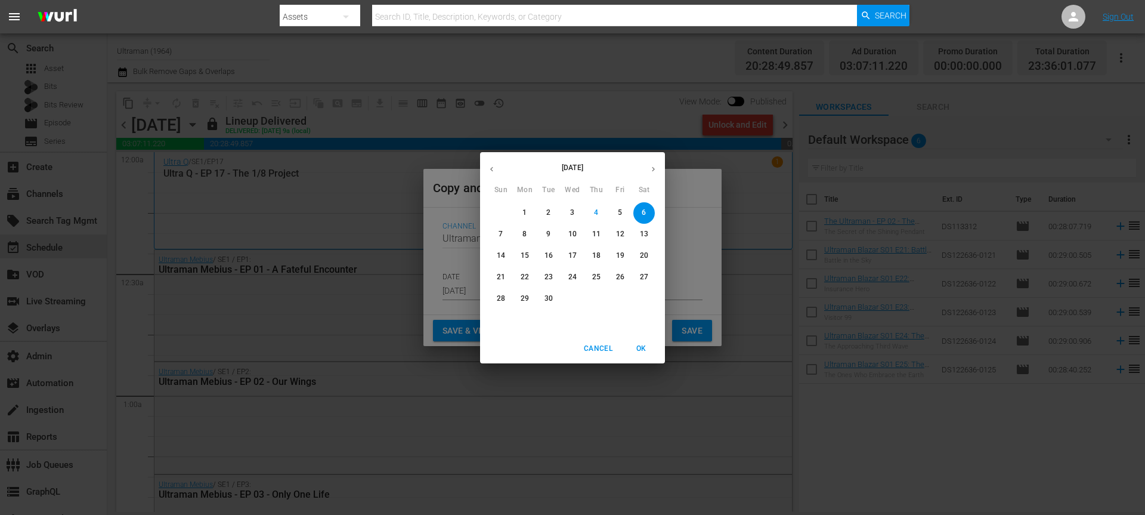
click at [572, 256] on p "17" at bounding box center [572, 255] width 8 height 10
type input "Sep 17th 2025"
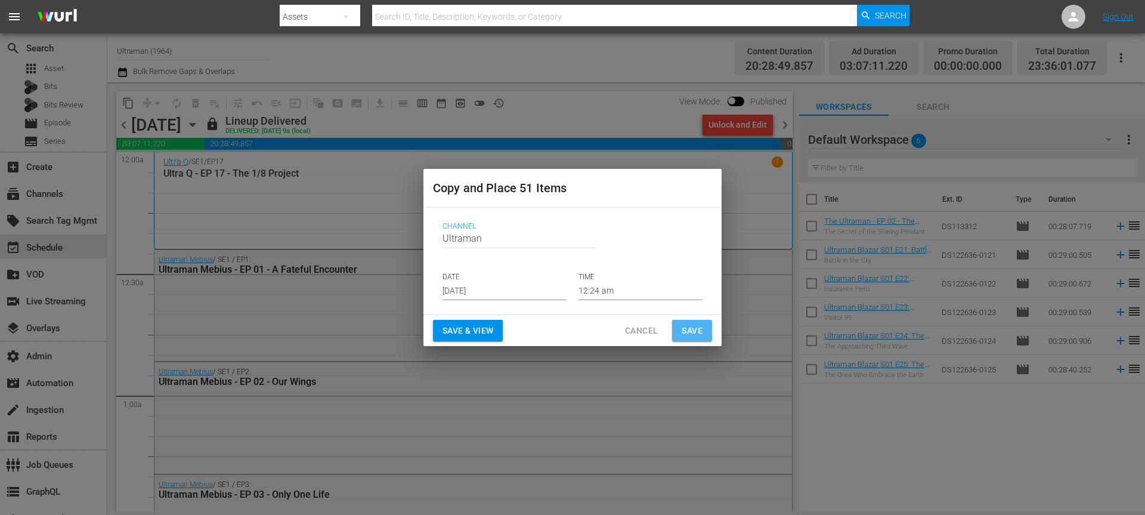
click at [679, 334] on button "Save" at bounding box center [692, 331] width 40 height 22
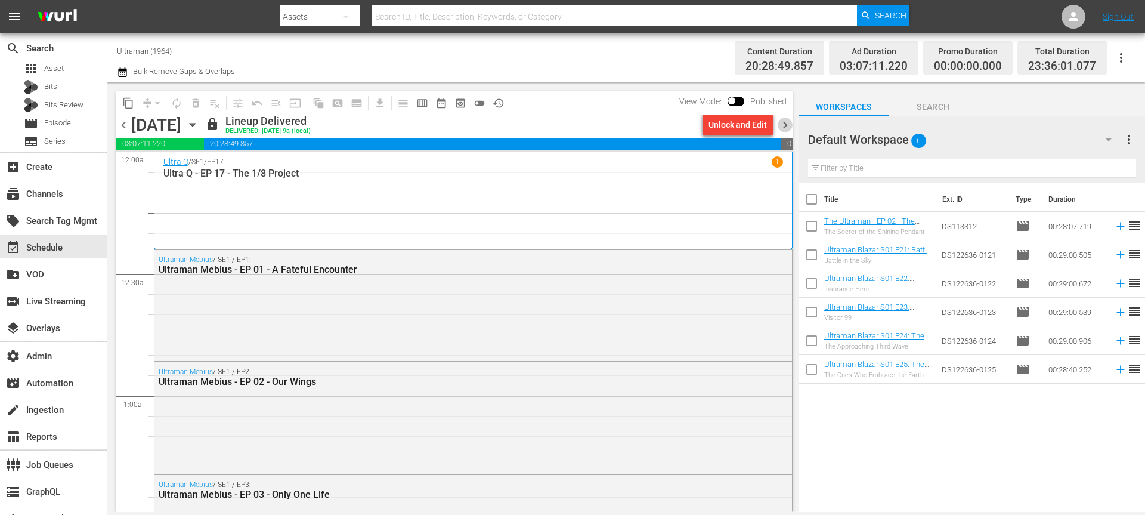
click at [785, 122] on span "chevron_right" at bounding box center [785, 124] width 15 height 15
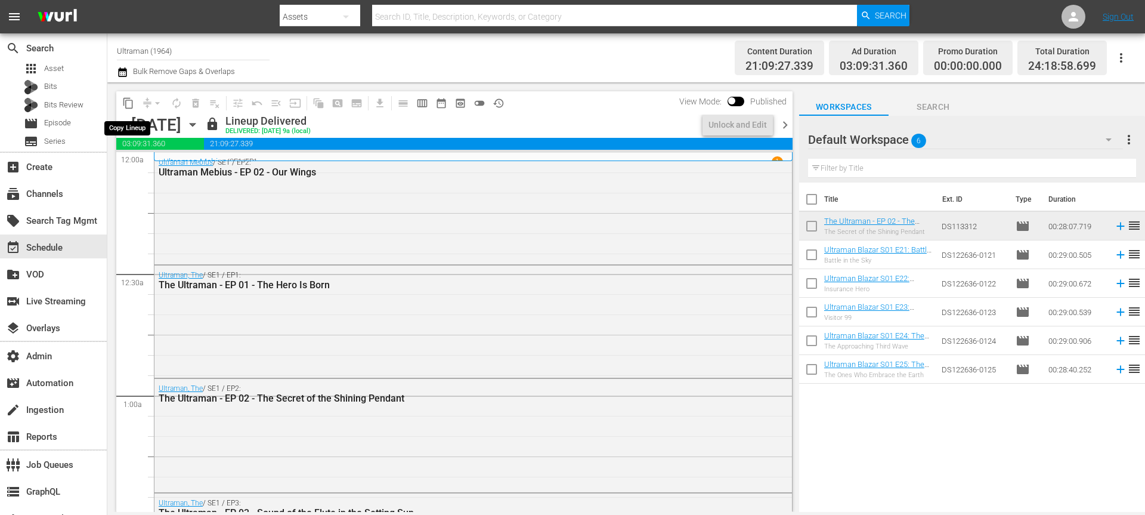
click at [126, 105] on span "content_copy" at bounding box center [128, 103] width 12 height 12
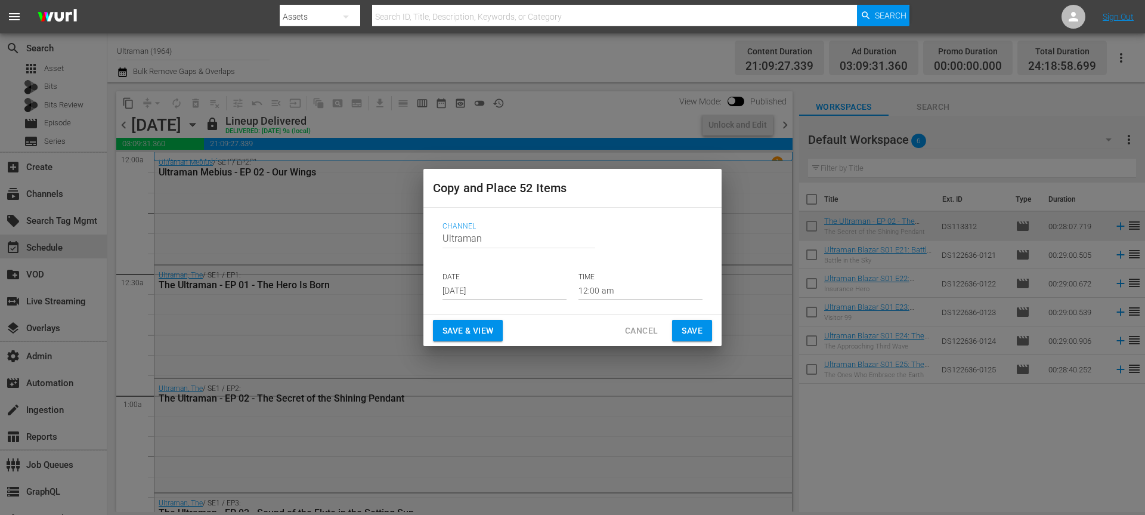
click at [487, 290] on input "[DATE]" at bounding box center [504, 291] width 124 height 18
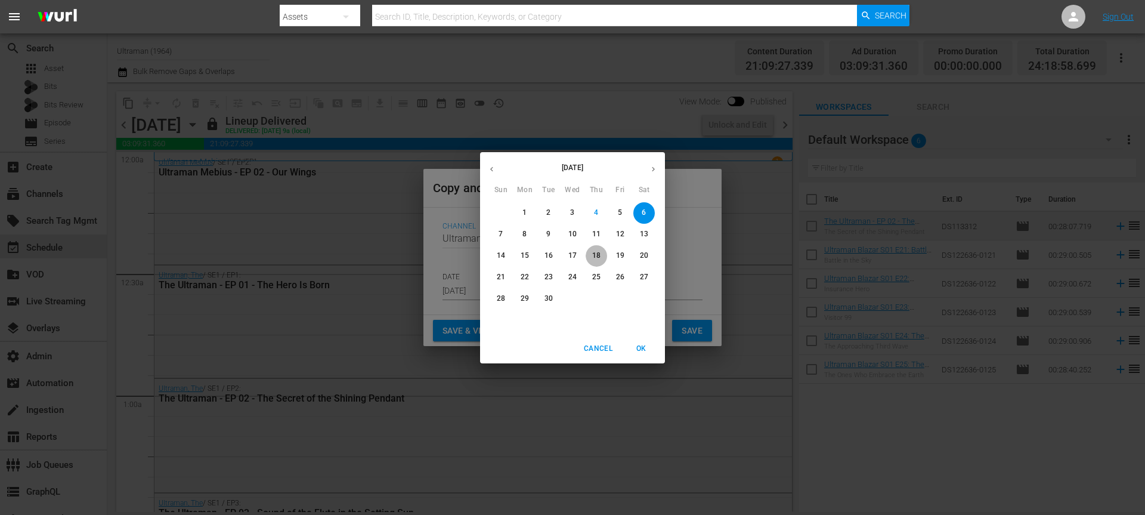
click at [595, 259] on p "18" at bounding box center [596, 255] width 8 height 10
type input "Sep 18th 2025"
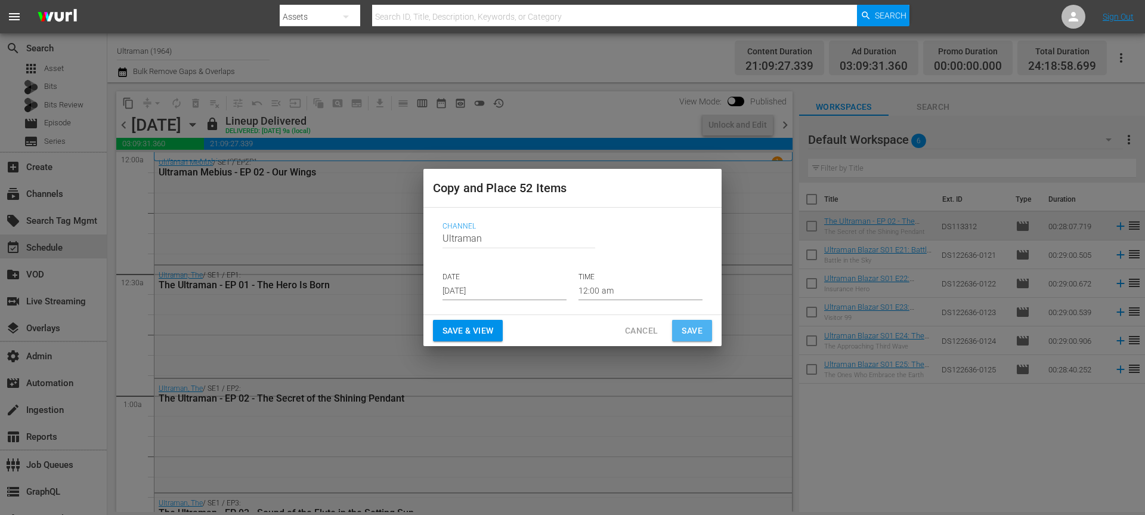
click at [689, 324] on span "Save" at bounding box center [692, 330] width 21 height 15
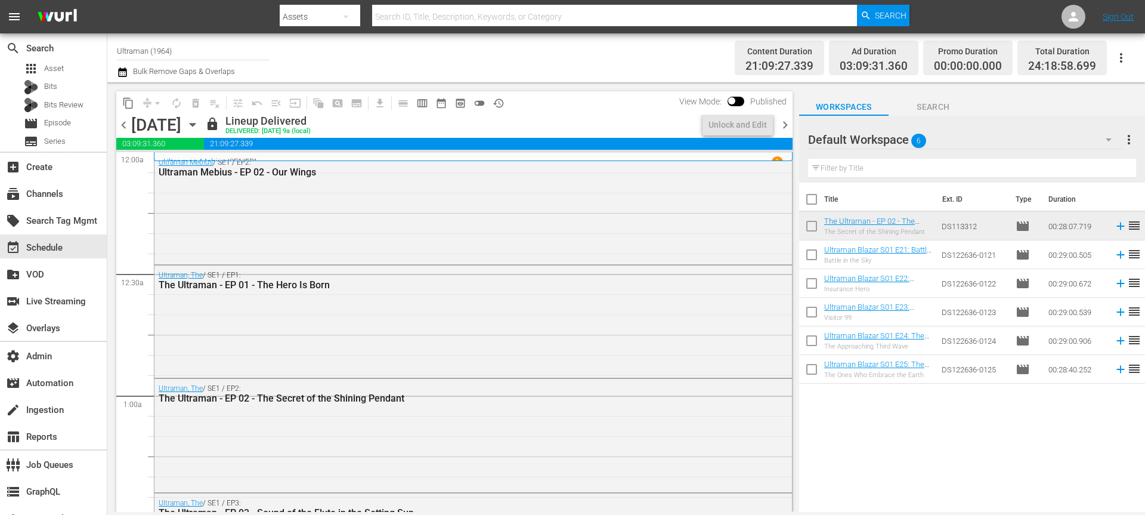
click at [199, 126] on icon "button" at bounding box center [192, 124] width 13 height 13
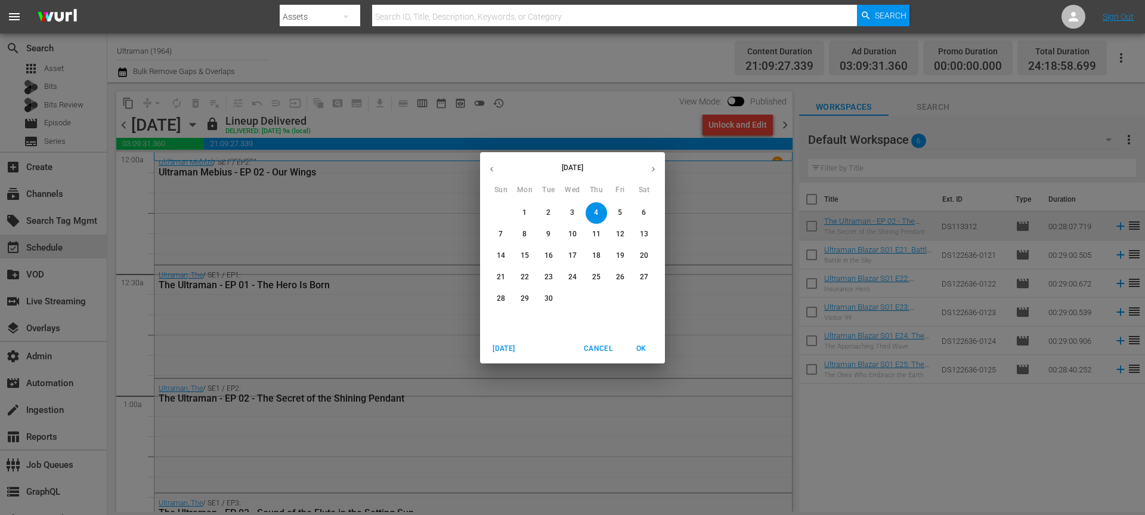
click at [619, 237] on p "12" at bounding box center [620, 234] width 8 height 10
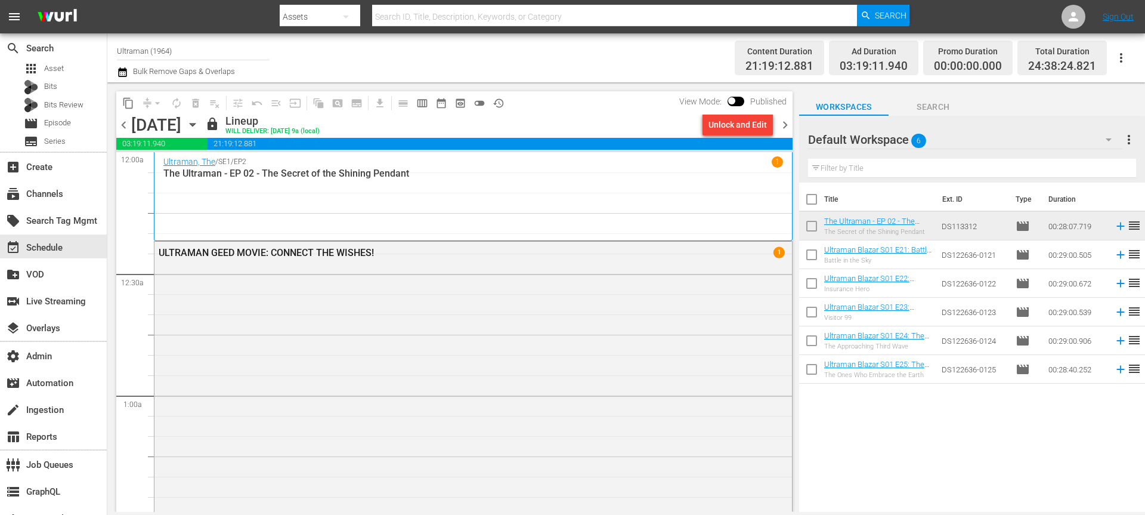
click at [122, 111] on span "content_copy" at bounding box center [128, 103] width 19 height 19
click at [131, 100] on span "content_copy" at bounding box center [128, 103] width 12 height 12
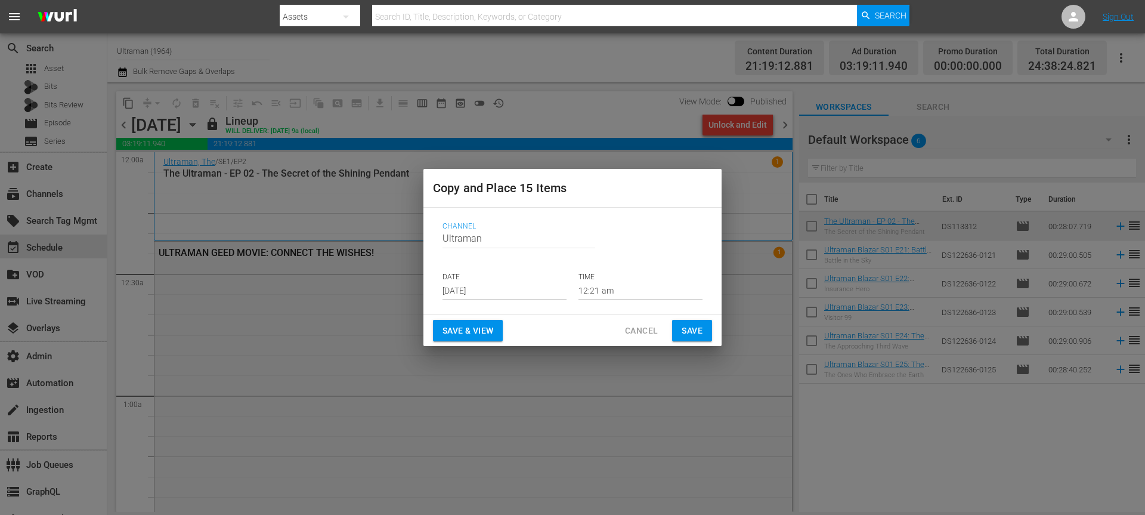
click at [470, 301] on div "Channel Channel Title Ultraman DATE Sep 6th 2025 TIME 12:21 am" at bounding box center [572, 260] width 279 height 97
click at [475, 290] on input "[DATE]" at bounding box center [504, 291] width 124 height 18
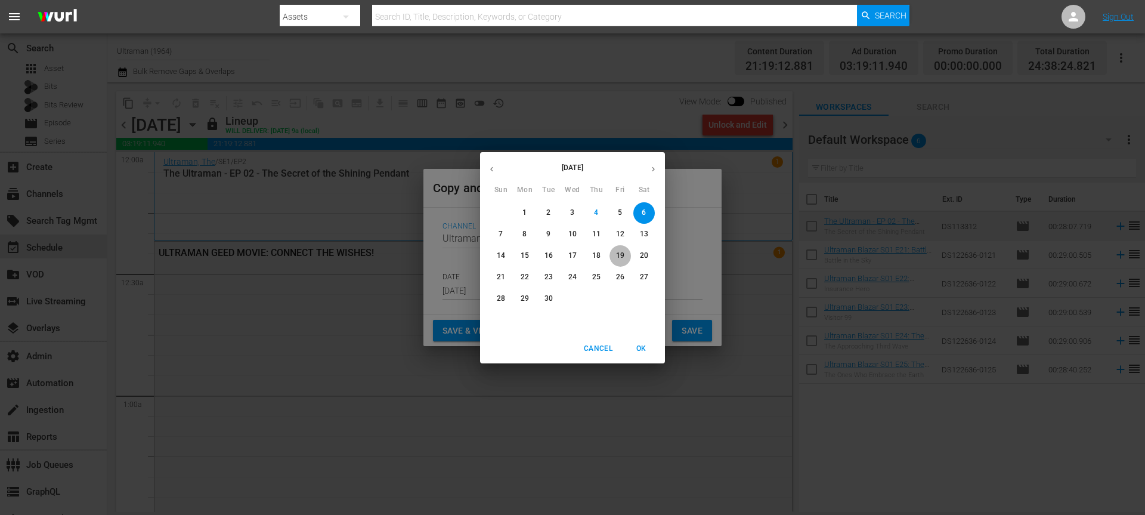
click at [615, 258] on span "19" at bounding box center [619, 255] width 21 height 10
type input "Sep 19th 2025"
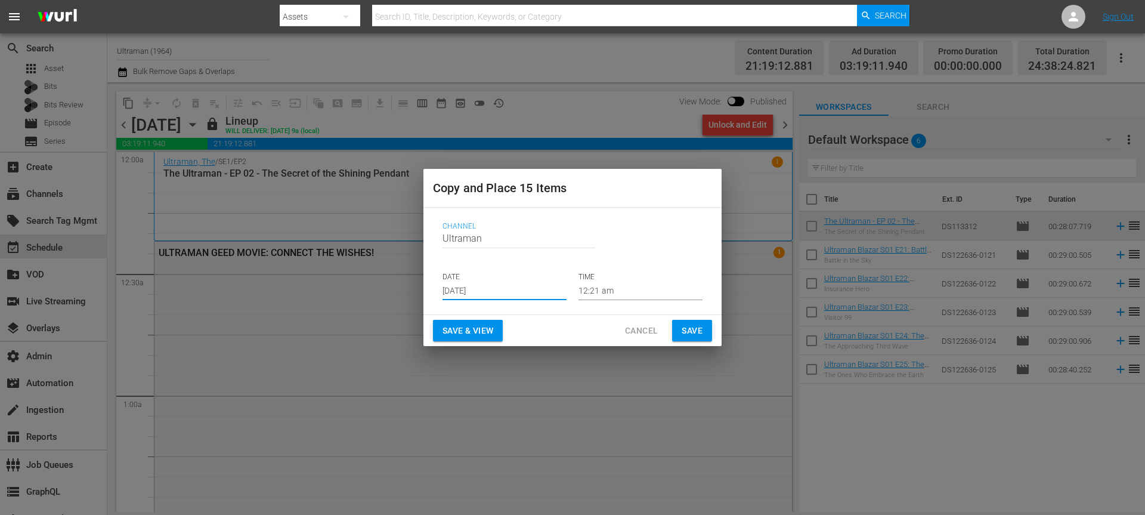
click at [696, 327] on span "Save" at bounding box center [692, 330] width 21 height 15
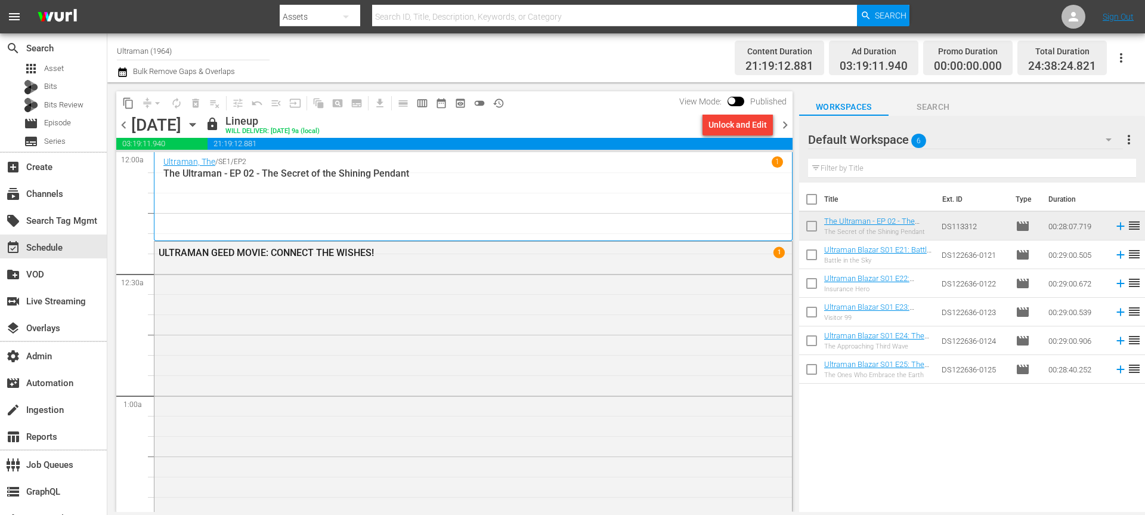
click at [195, 124] on icon "button" at bounding box center [192, 124] width 5 height 3
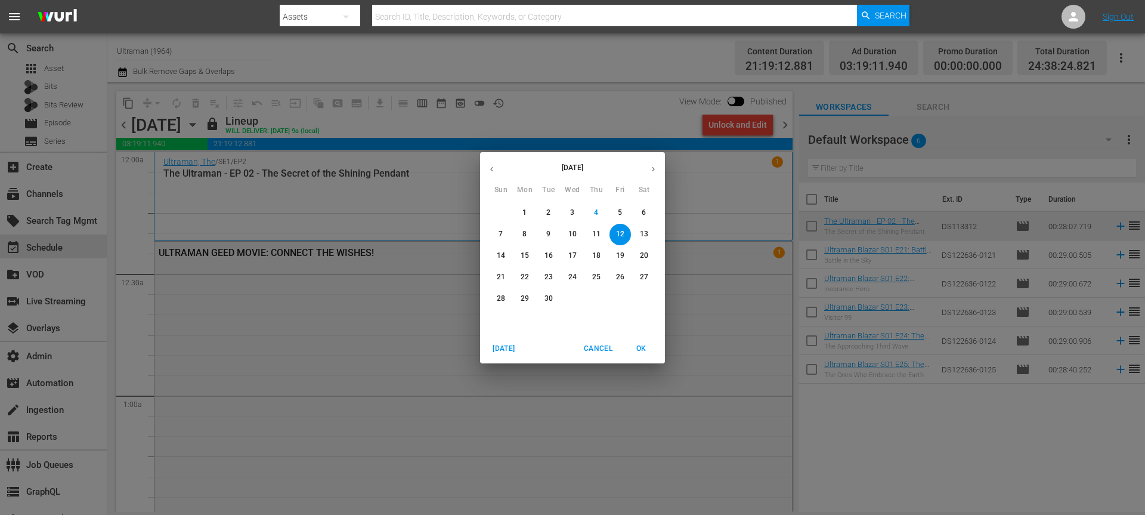
drag, startPoint x: 643, startPoint y: 205, endPoint x: 540, endPoint y: 9, distance: 220.8
click at [643, 205] on button "6" at bounding box center [643, 212] width 21 height 21
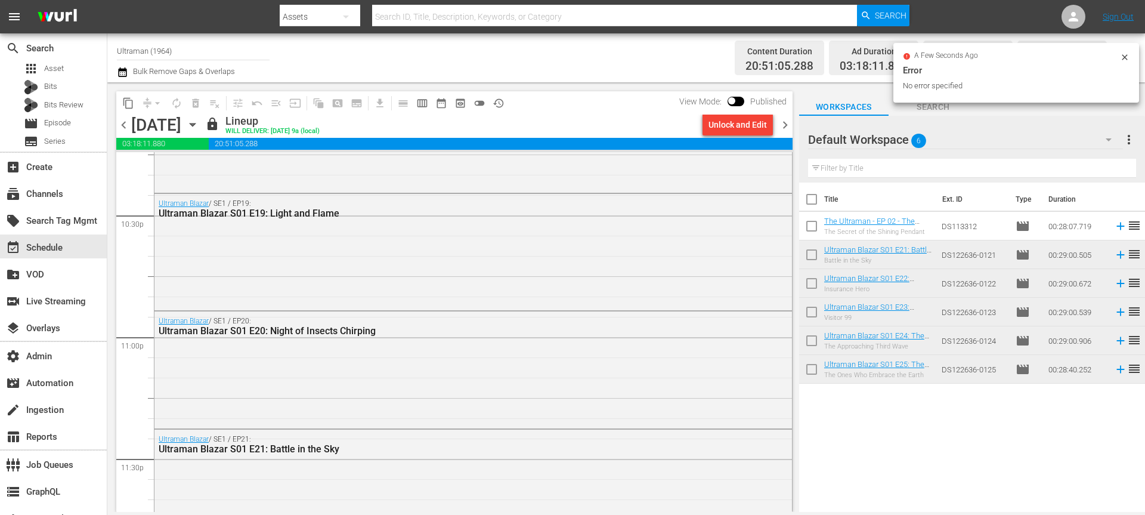
scroll to position [4891, 0]
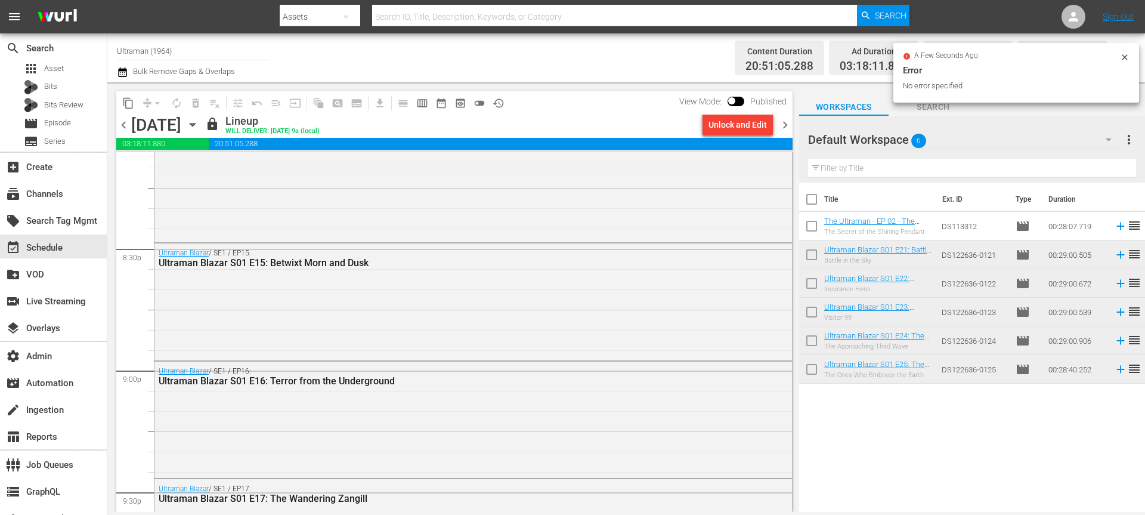
click at [120, 109] on span "content_copy" at bounding box center [128, 103] width 19 height 19
click at [128, 103] on span "content_copy" at bounding box center [128, 103] width 12 height 12
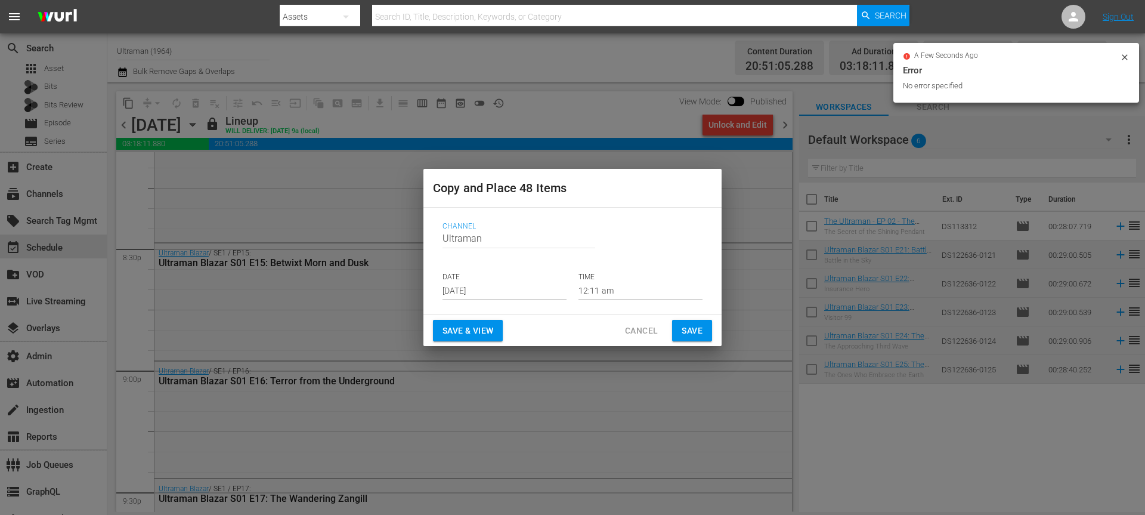
click at [460, 292] on input "[DATE]" at bounding box center [504, 291] width 124 height 18
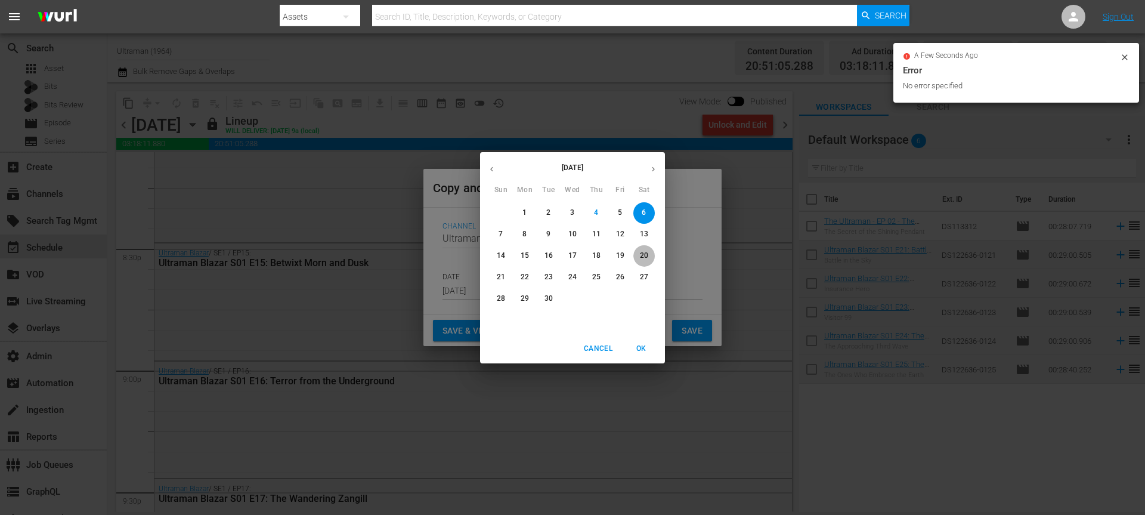
click at [646, 259] on p "20" at bounding box center [644, 255] width 8 height 10
type input "[DATE]"
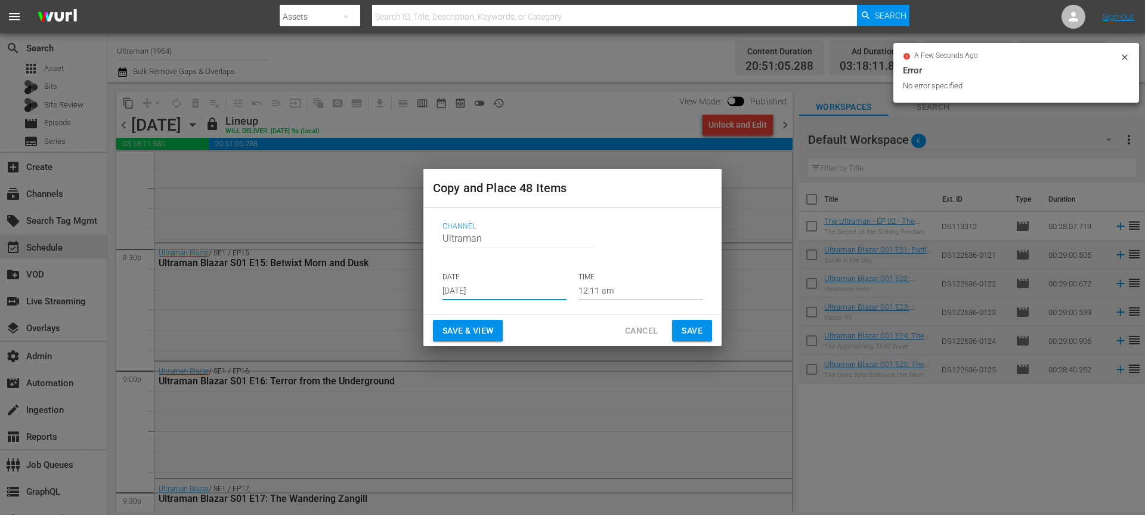
click at [682, 325] on span "Save" at bounding box center [692, 330] width 21 height 15
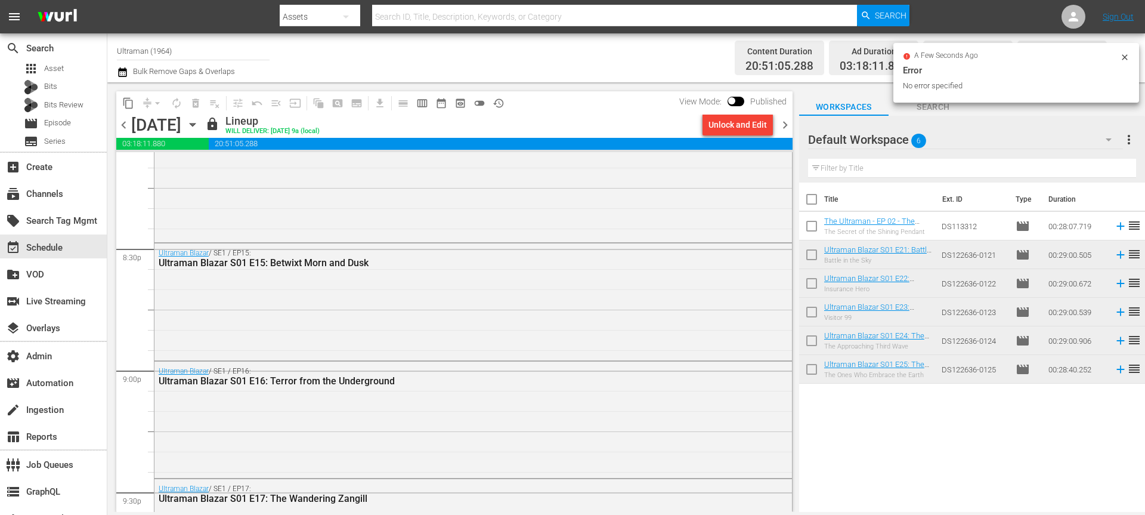
click at [784, 128] on span "chevron_right" at bounding box center [785, 124] width 15 height 15
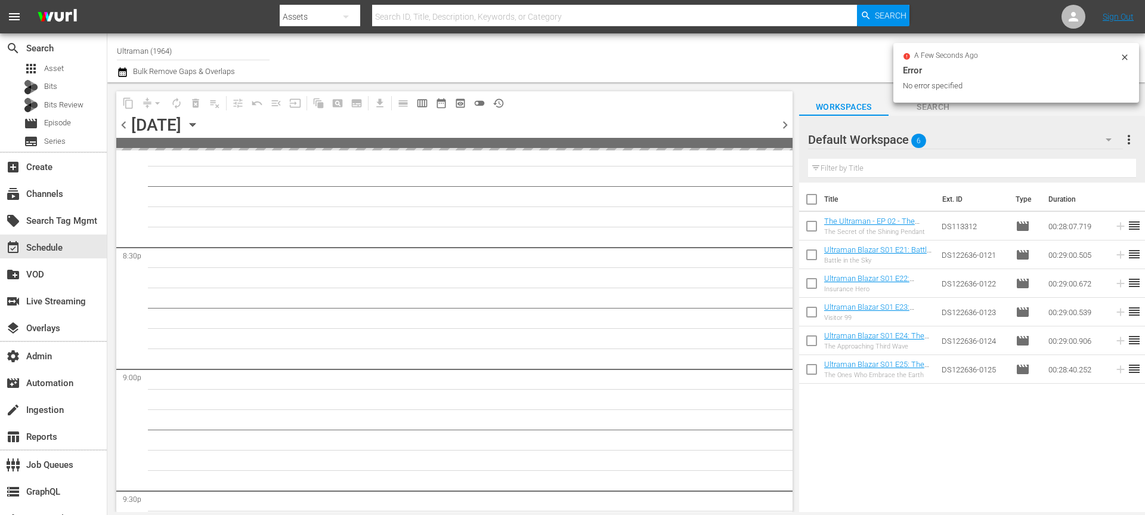
scroll to position [5378, 0]
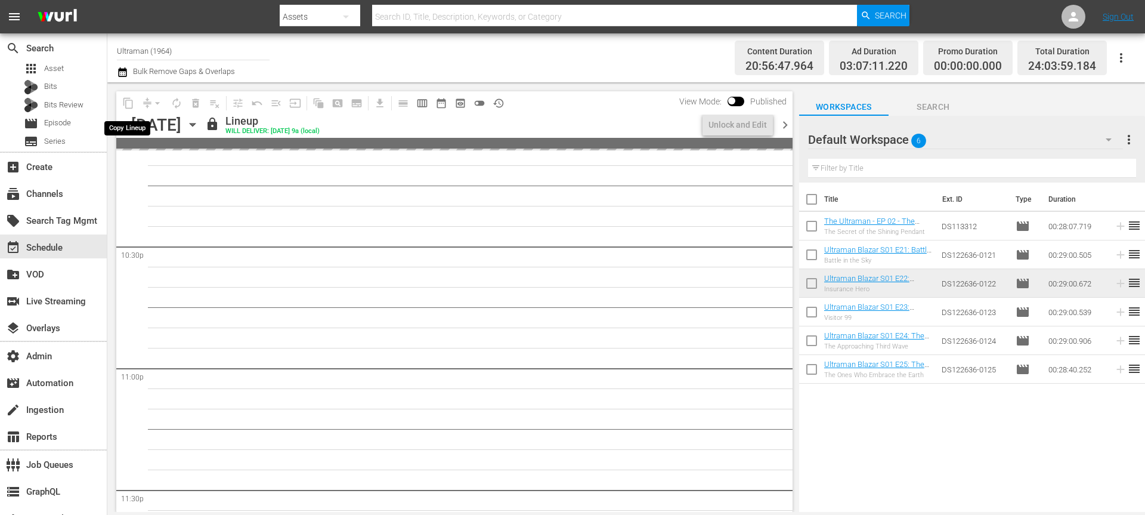
click at [125, 104] on span "content_copy" at bounding box center [128, 103] width 19 height 19
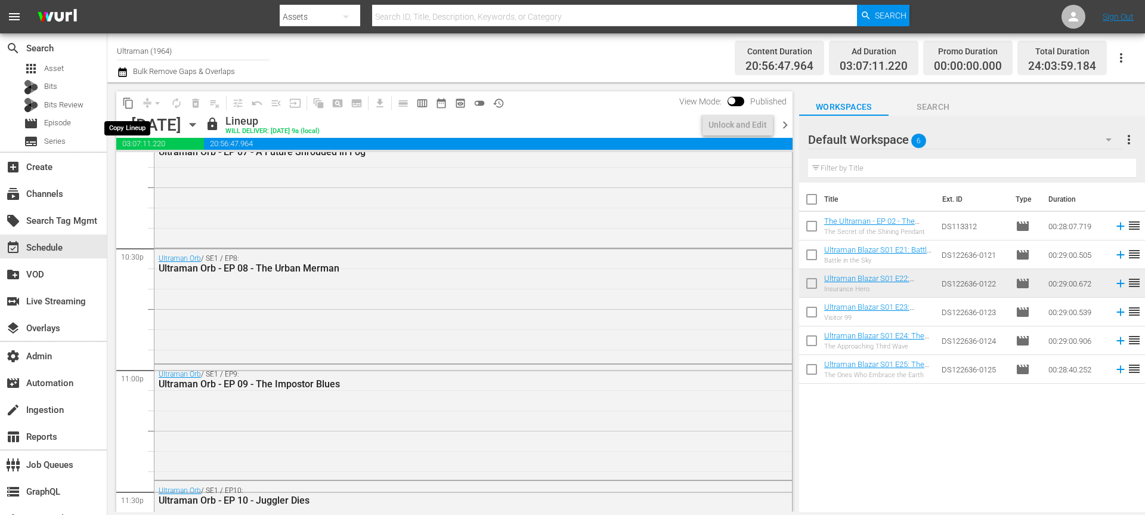
click at [128, 103] on span "content_copy" at bounding box center [128, 103] width 12 height 12
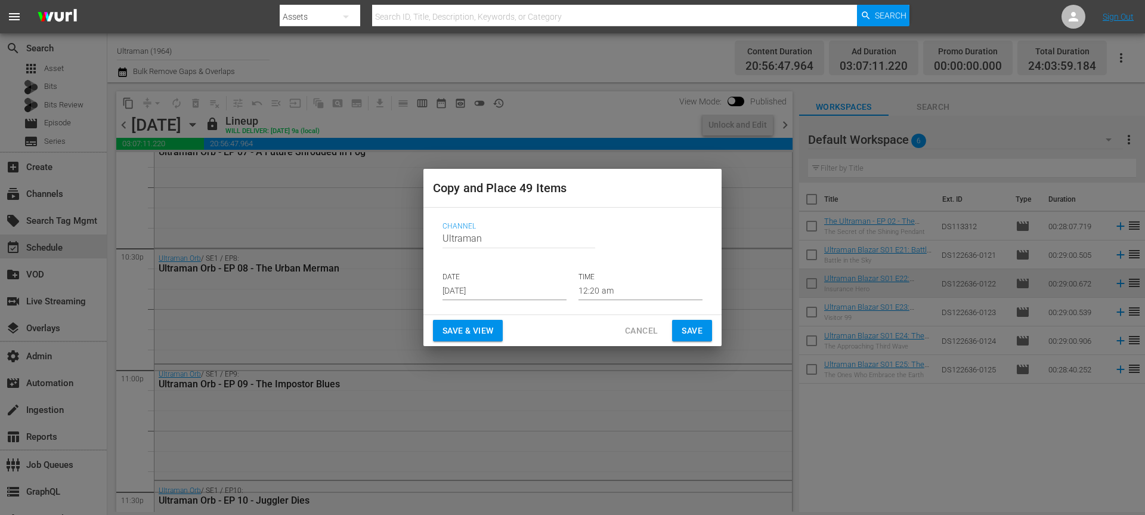
click at [493, 299] on div "Channel Channel Title Ultraman DATE Sep 6th 2025 TIME 12:20 am" at bounding box center [572, 260] width 279 height 97
click at [493, 293] on input "[DATE]" at bounding box center [504, 291] width 124 height 18
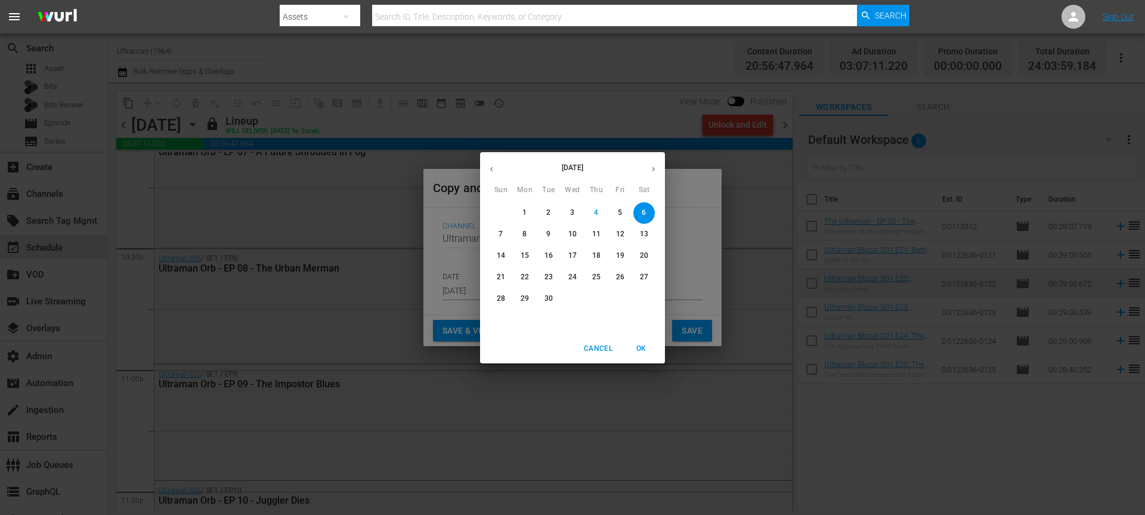
click at [499, 277] on p "21" at bounding box center [501, 277] width 8 height 10
type input "Sep 21st 2025"
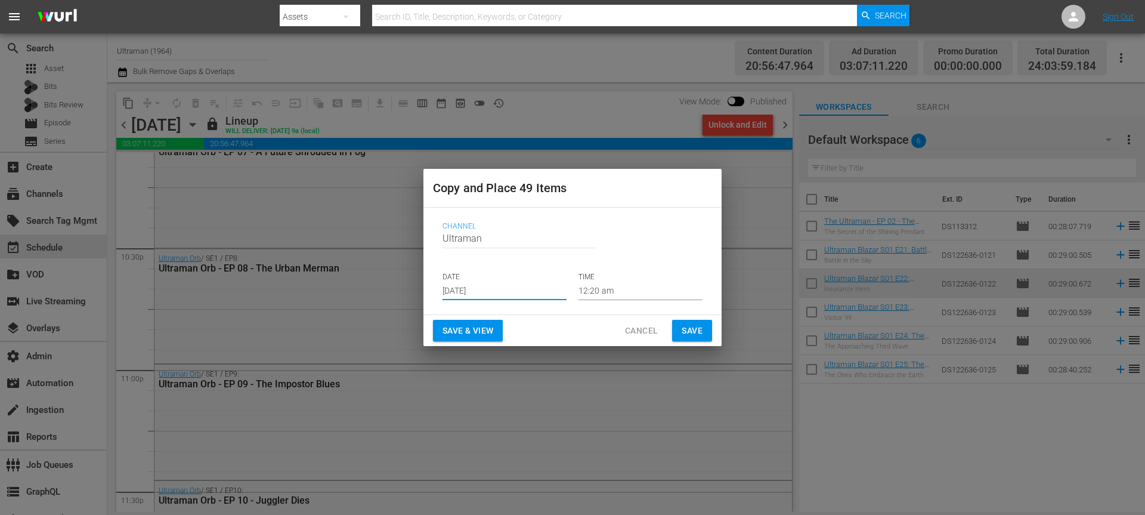
click at [703, 329] on button "Save" at bounding box center [692, 331] width 40 height 22
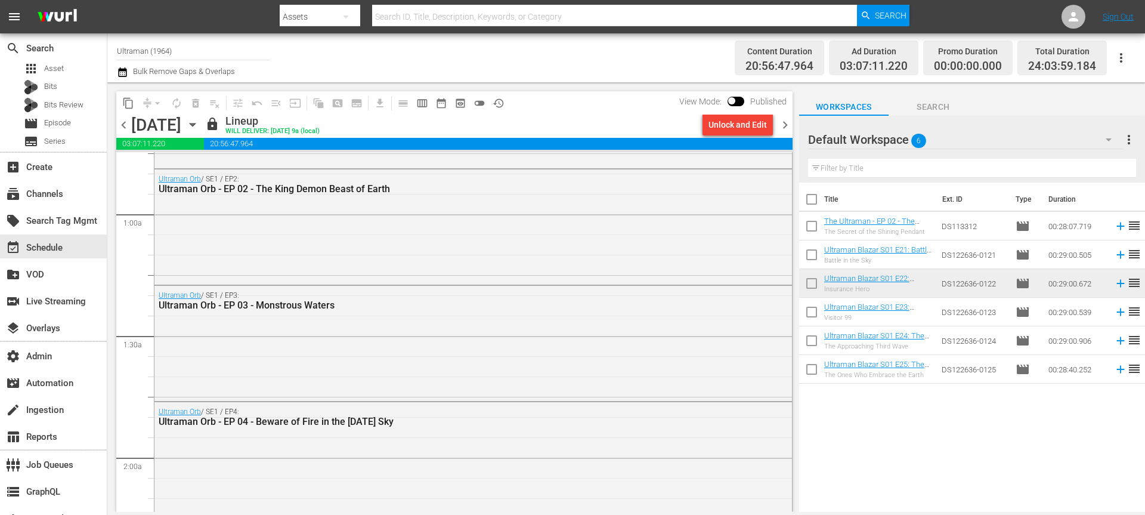
scroll to position [0, 0]
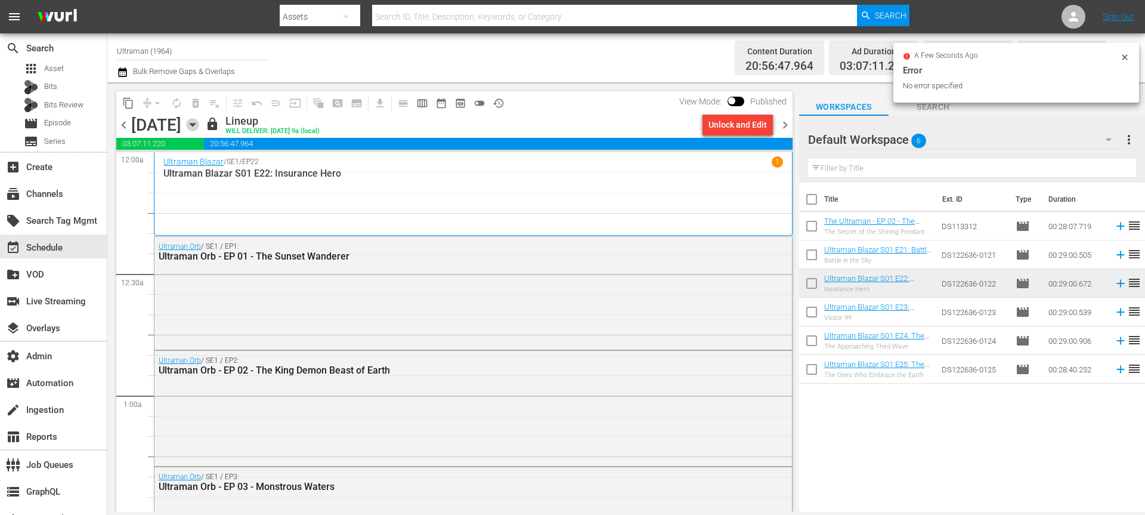
click at [199, 126] on icon "button" at bounding box center [192, 124] width 13 height 13
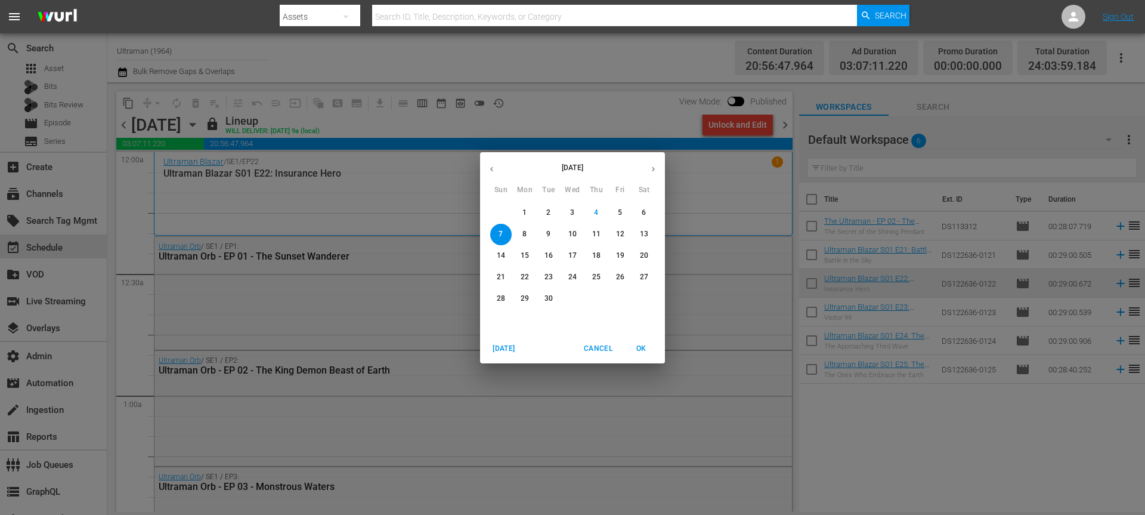
click at [645, 210] on p "6" at bounding box center [644, 213] width 4 height 10
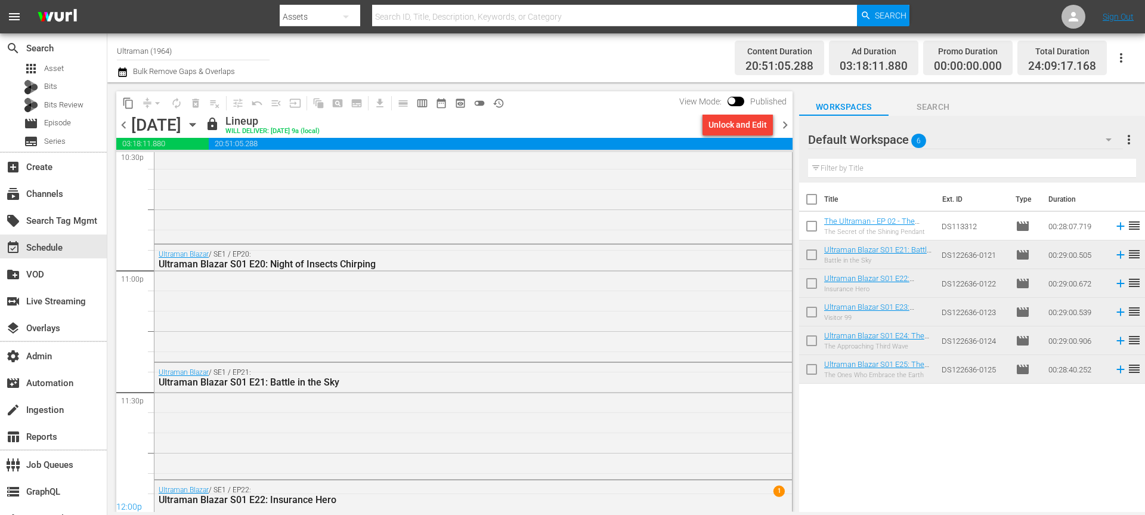
scroll to position [5563, 0]
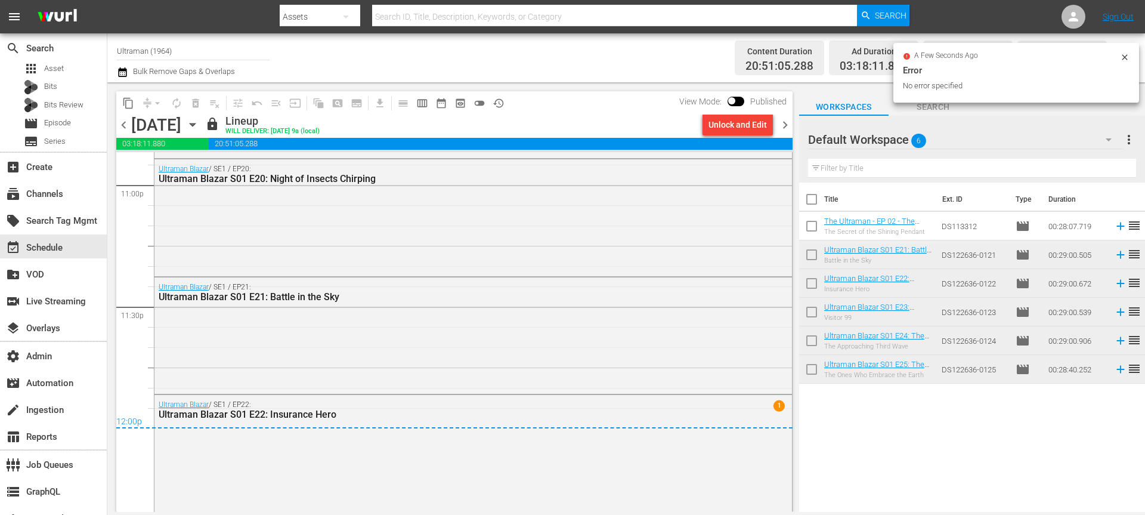
click at [338, 122] on div "chevron_left Saturday, September 6th September 6th lock Lineup WILL DELIVER: 9/…" at bounding box center [454, 125] width 676 height 23
click at [199, 122] on icon "button" at bounding box center [192, 124] width 13 height 13
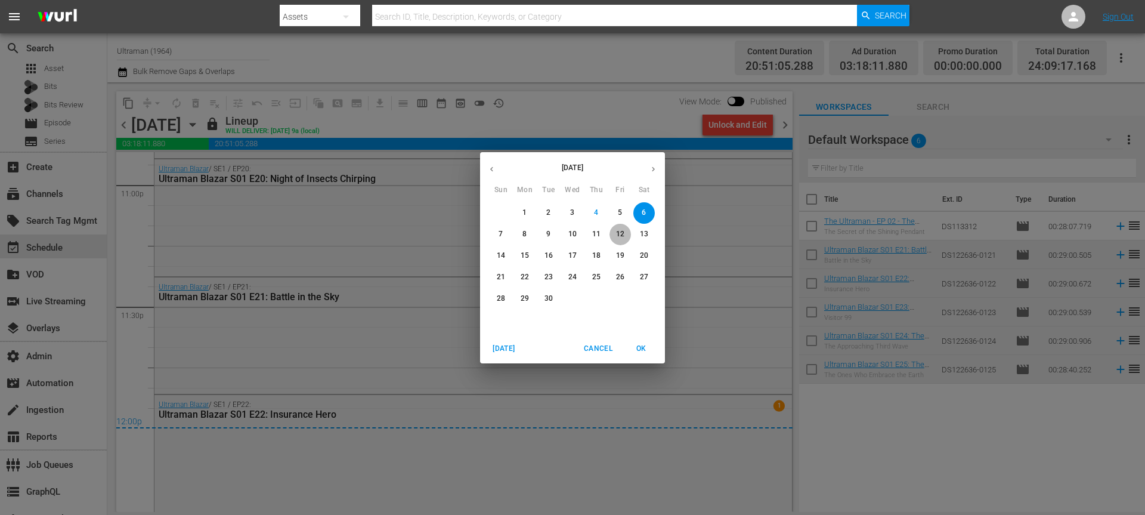
click at [613, 237] on span "12" at bounding box center [619, 234] width 21 height 10
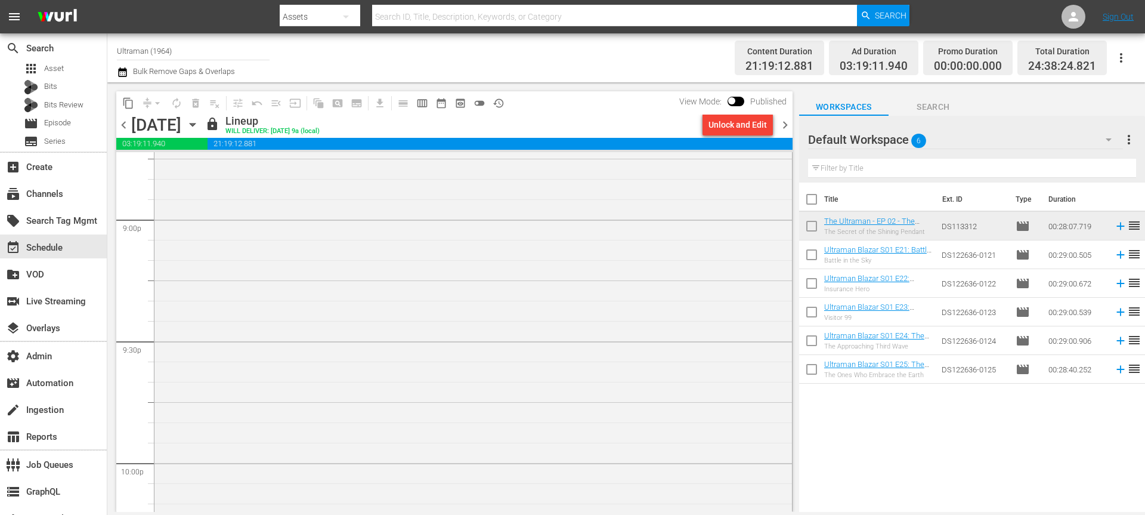
scroll to position [4780, 0]
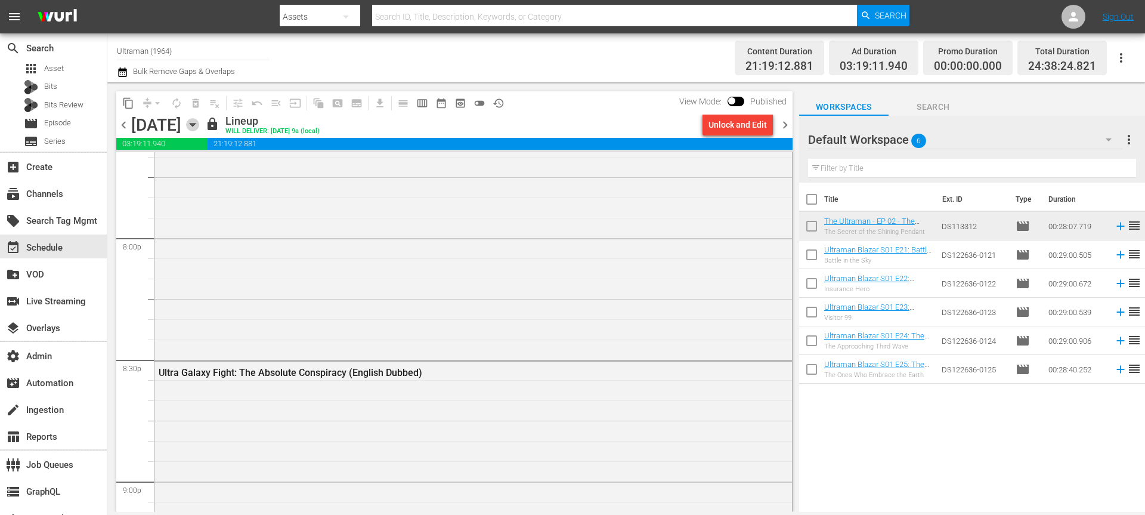
click at [199, 119] on icon "button" at bounding box center [192, 124] width 13 height 13
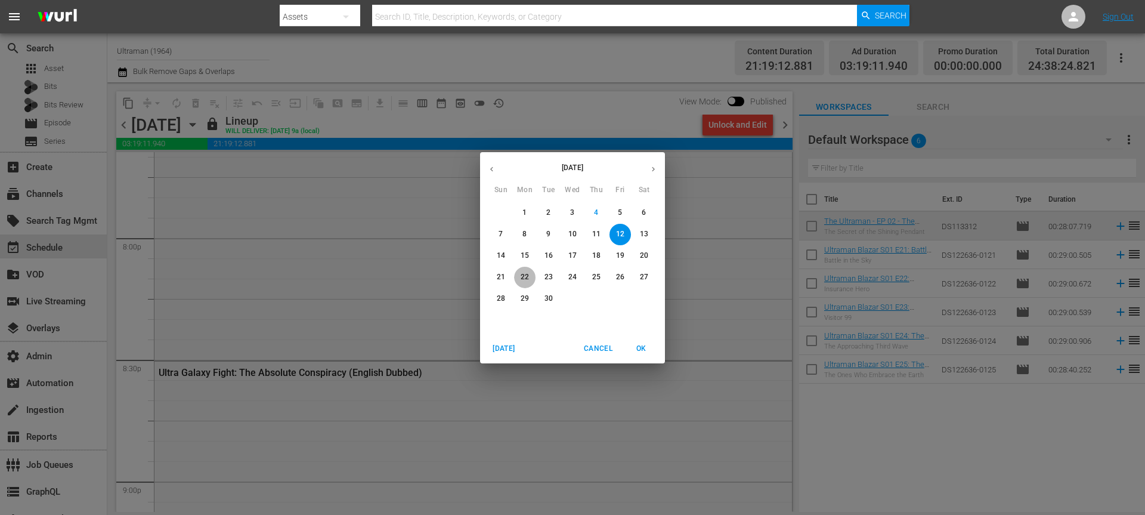
click at [519, 277] on span "22" at bounding box center [524, 277] width 21 height 10
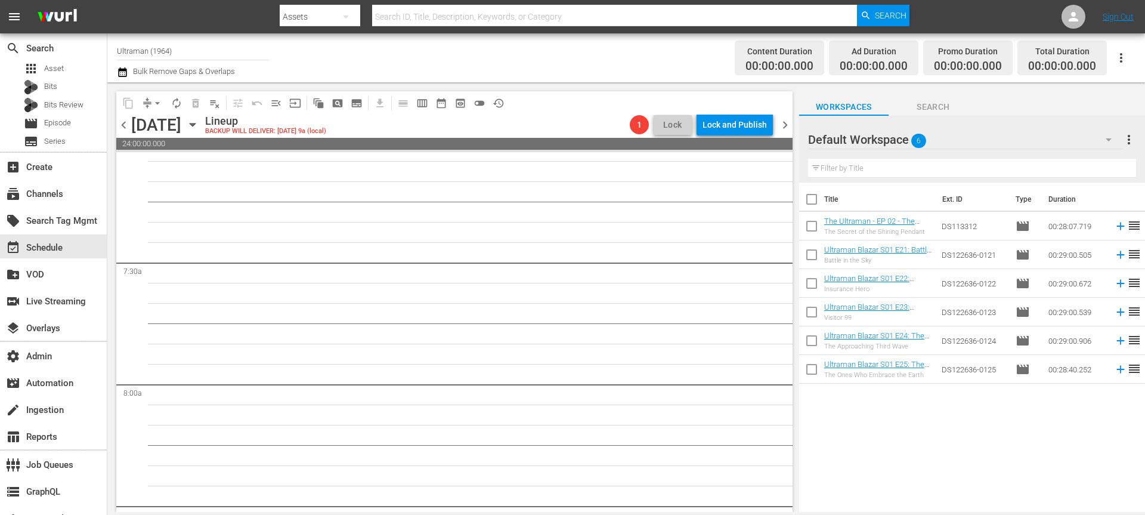
scroll to position [107, 0]
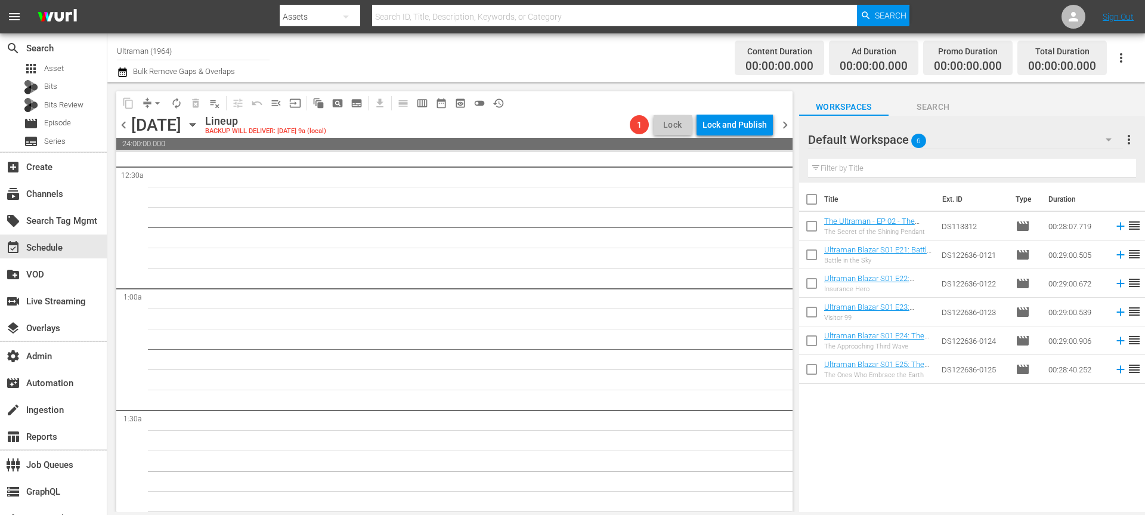
click at [199, 124] on icon "button" at bounding box center [192, 124] width 13 height 13
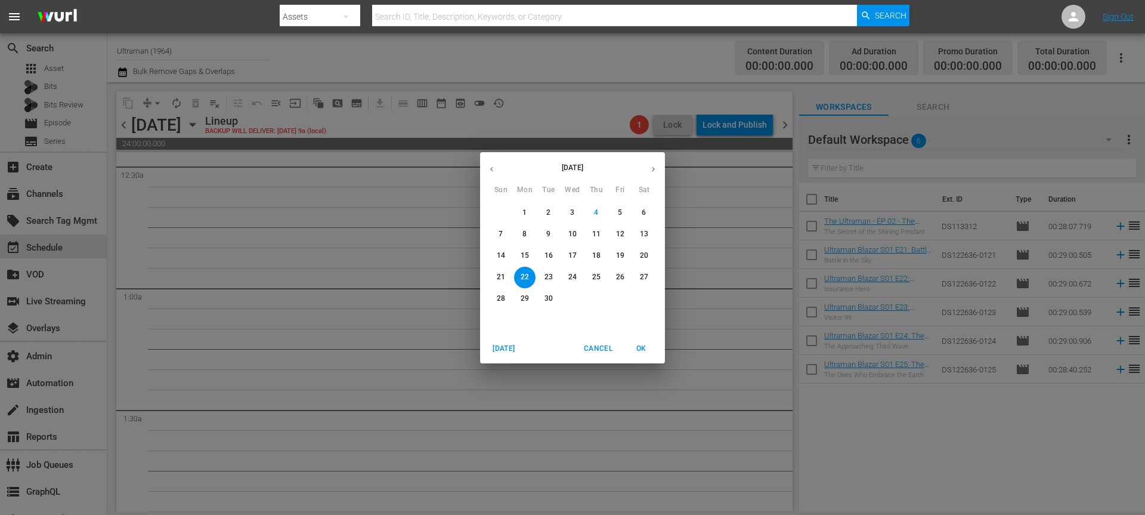
click at [524, 233] on p "8" at bounding box center [524, 234] width 4 height 10
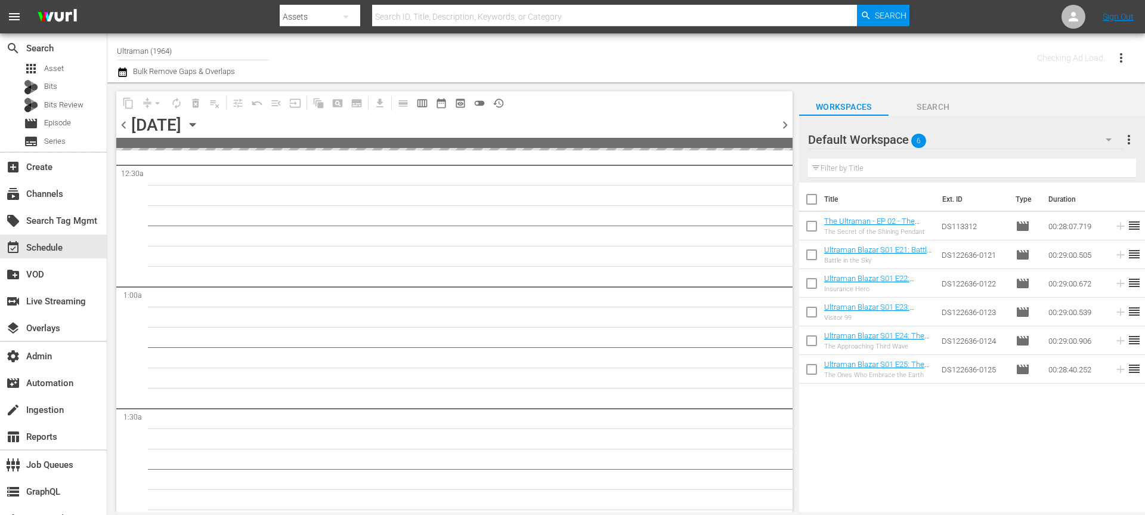
scroll to position [128, 0]
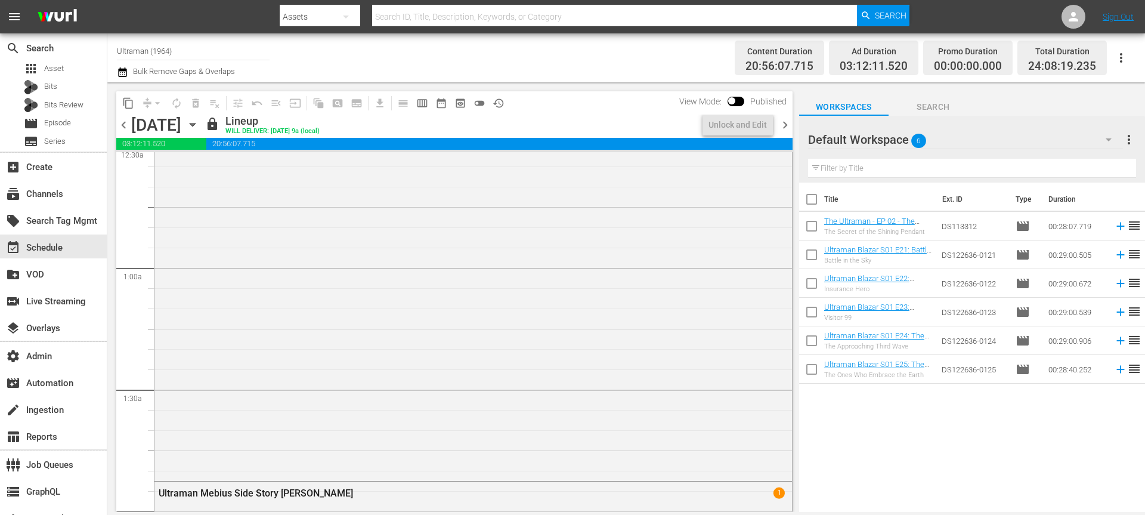
click at [199, 126] on icon "button" at bounding box center [192, 124] width 13 height 13
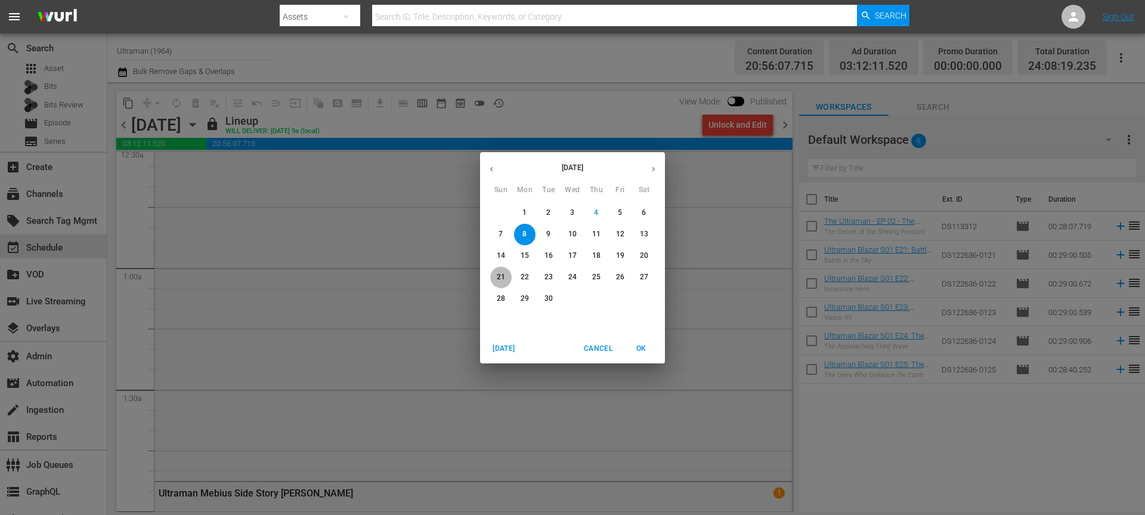
click at [495, 274] on span "21" at bounding box center [500, 277] width 21 height 10
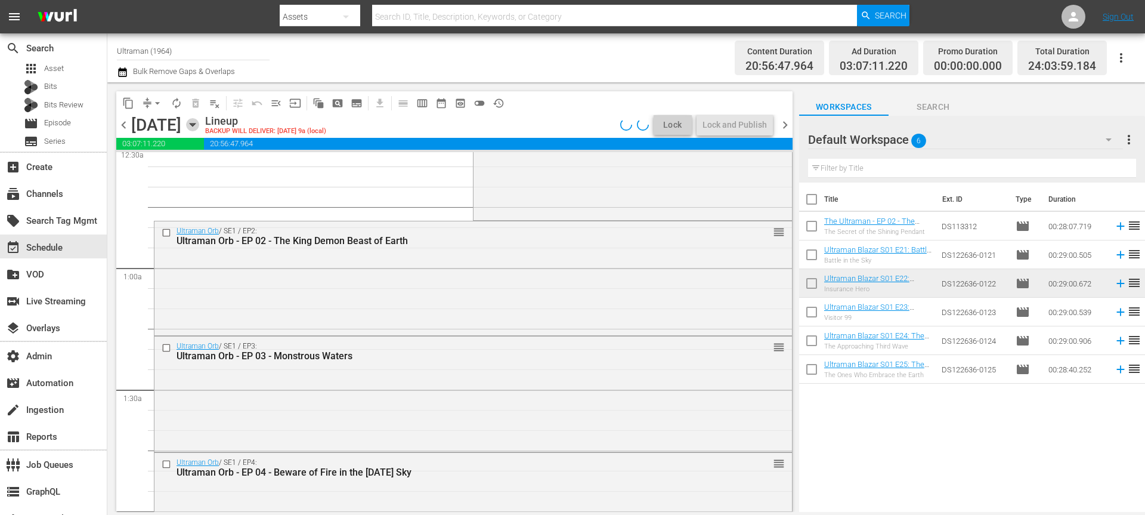
click at [199, 124] on icon "button" at bounding box center [192, 124] width 13 height 13
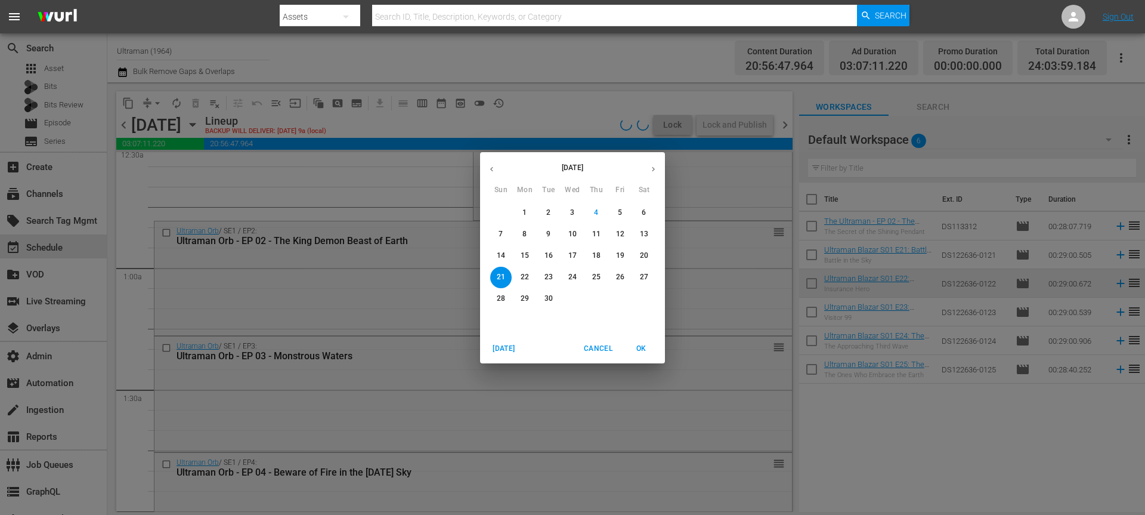
click at [593, 346] on span "Cancel" at bounding box center [598, 348] width 29 height 13
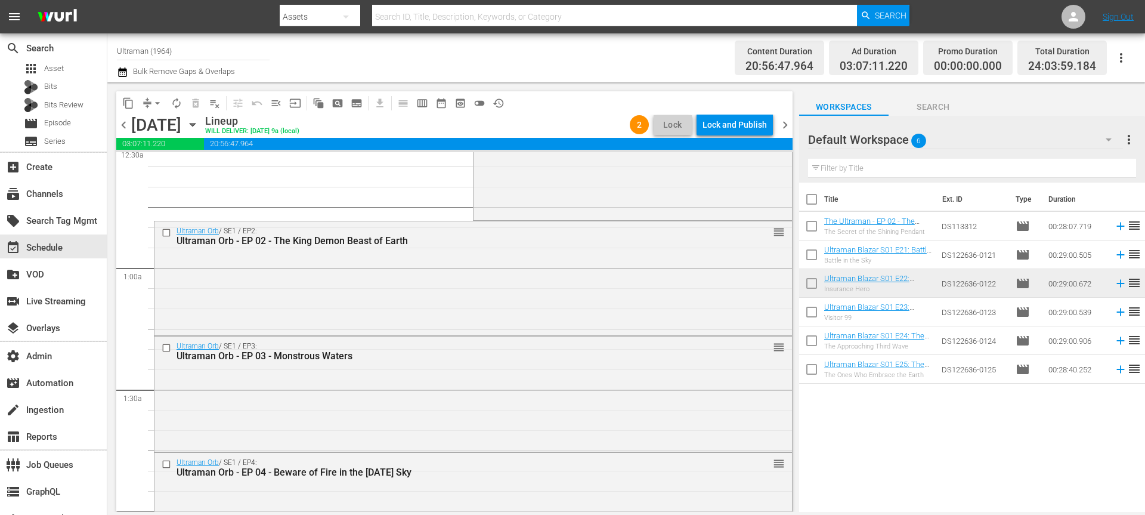
click at [125, 73] on icon "button" at bounding box center [122, 72] width 11 height 14
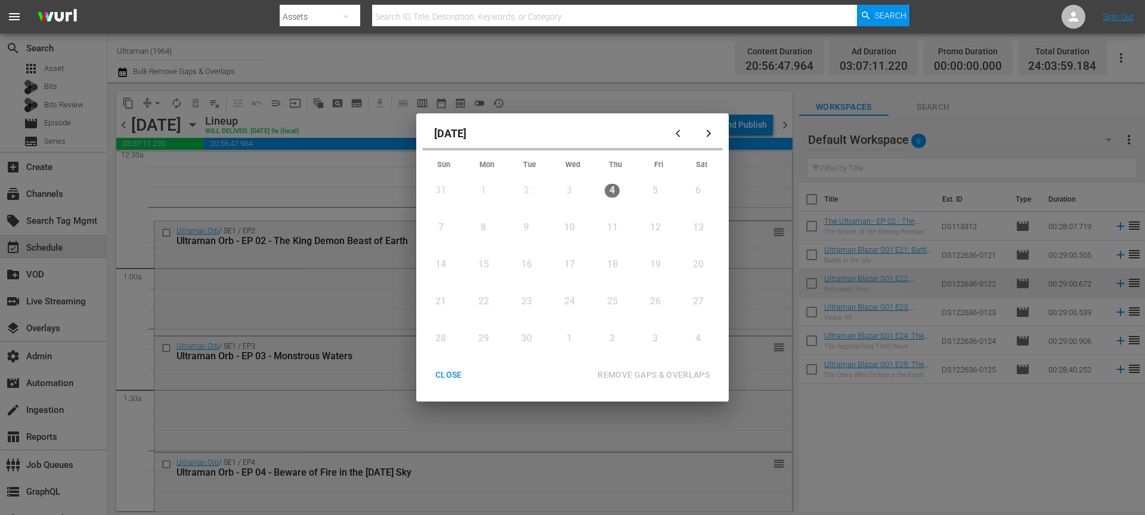
click at [710, 139] on button "button" at bounding box center [708, 133] width 29 height 29
click at [448, 370] on div "CLOSE" at bounding box center [449, 374] width 46 height 15
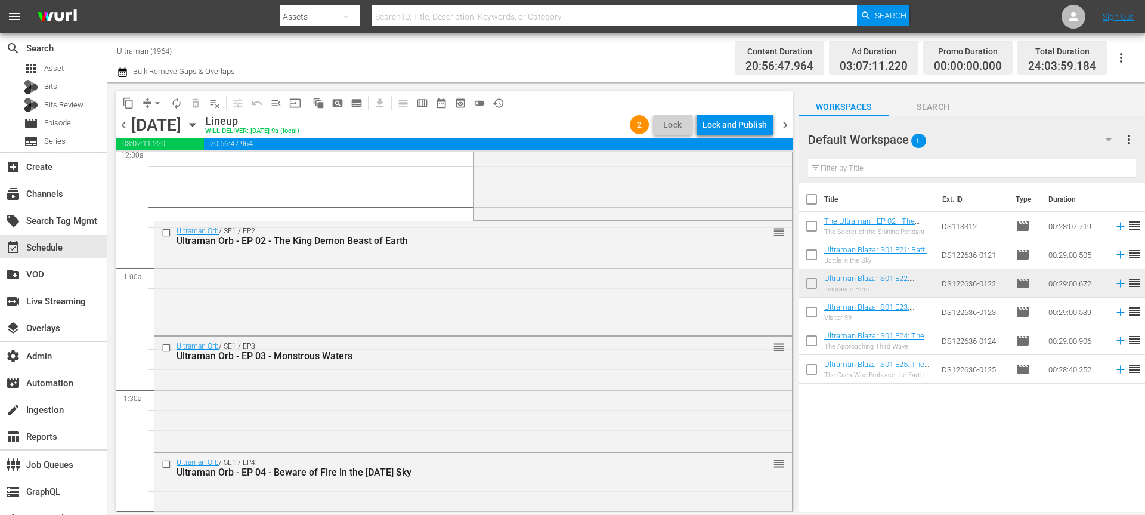
click at [202, 131] on div "Sunday, September 21st September 21st" at bounding box center [166, 125] width 71 height 20
click at [199, 128] on icon "button" at bounding box center [192, 124] width 13 height 13
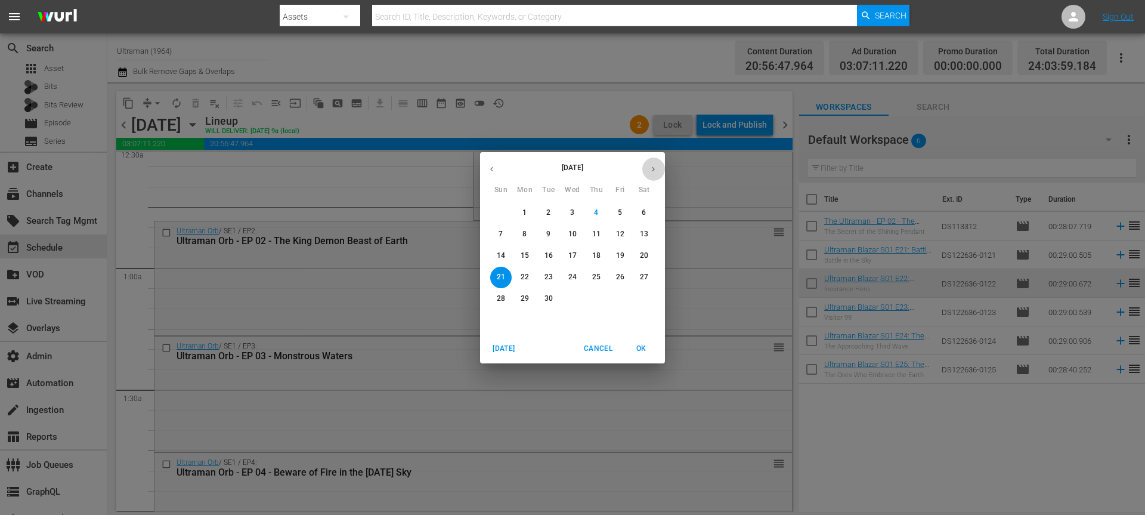
click at [653, 163] on button "button" at bounding box center [653, 168] width 23 height 23
click at [573, 208] on p "1" at bounding box center [572, 213] width 4 height 10
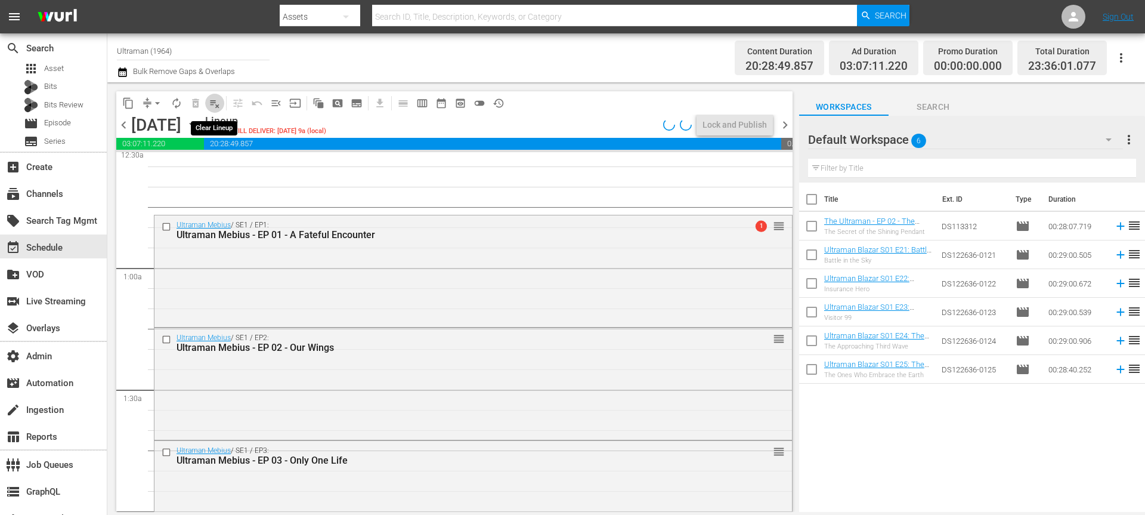
click at [215, 104] on span "playlist_remove_outlined" at bounding box center [215, 103] width 12 height 12
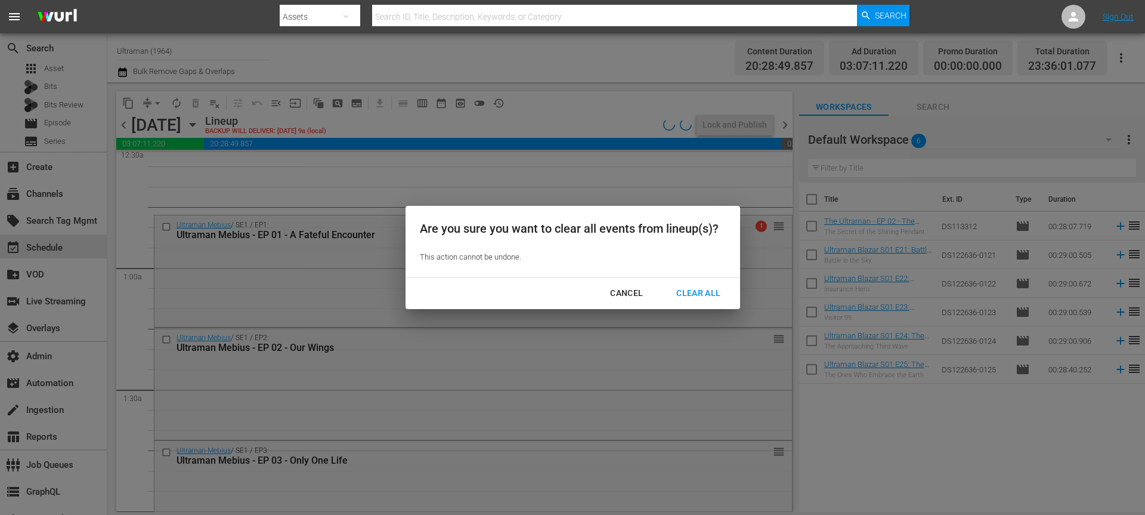
click at [696, 290] on div "Clear All" at bounding box center [698, 293] width 63 height 15
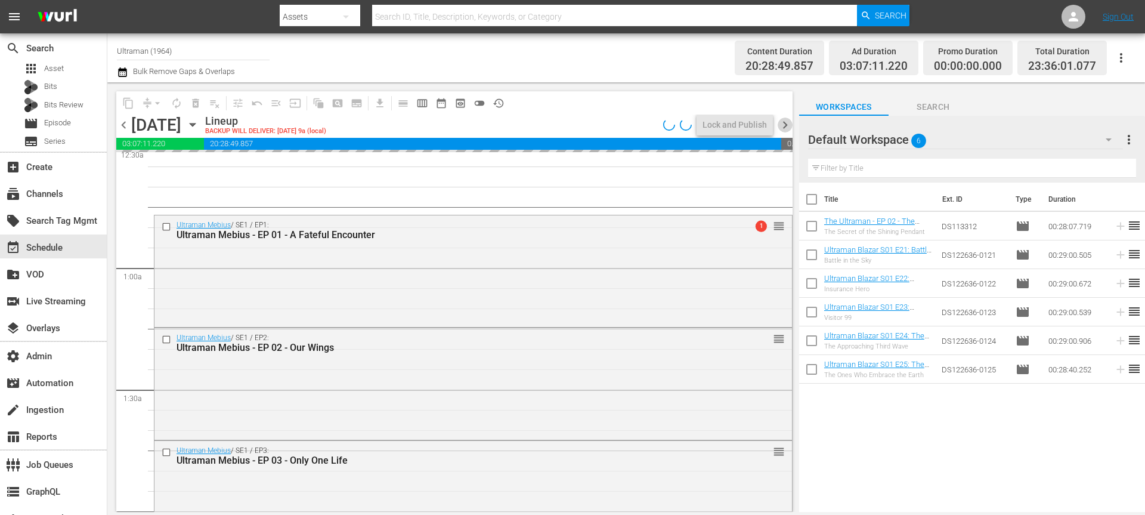
click at [788, 122] on span "chevron_right" at bounding box center [785, 124] width 15 height 15
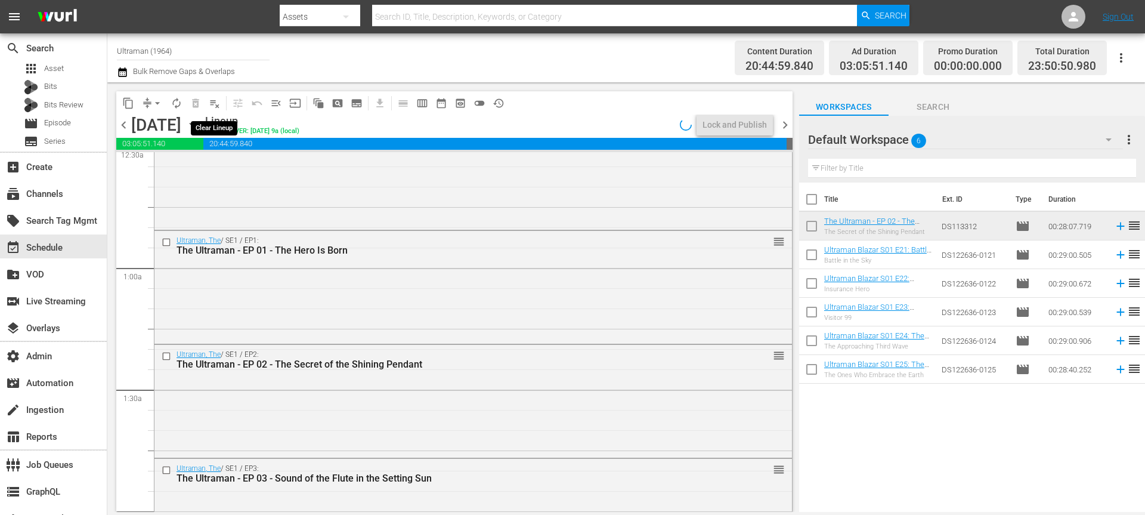
scroll to position [107, 0]
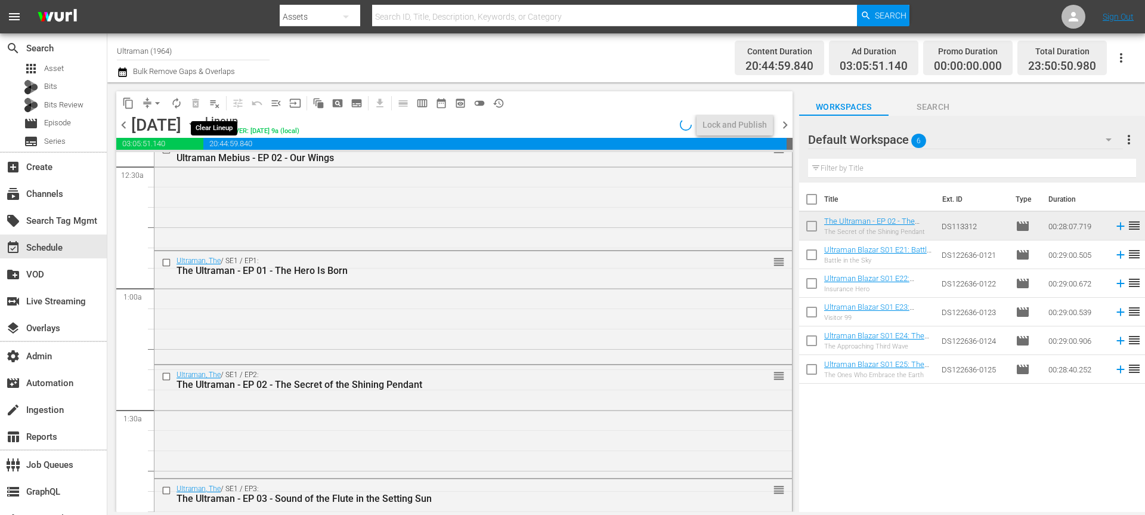
click at [218, 105] on span "playlist_remove_outlined" at bounding box center [215, 103] width 12 height 12
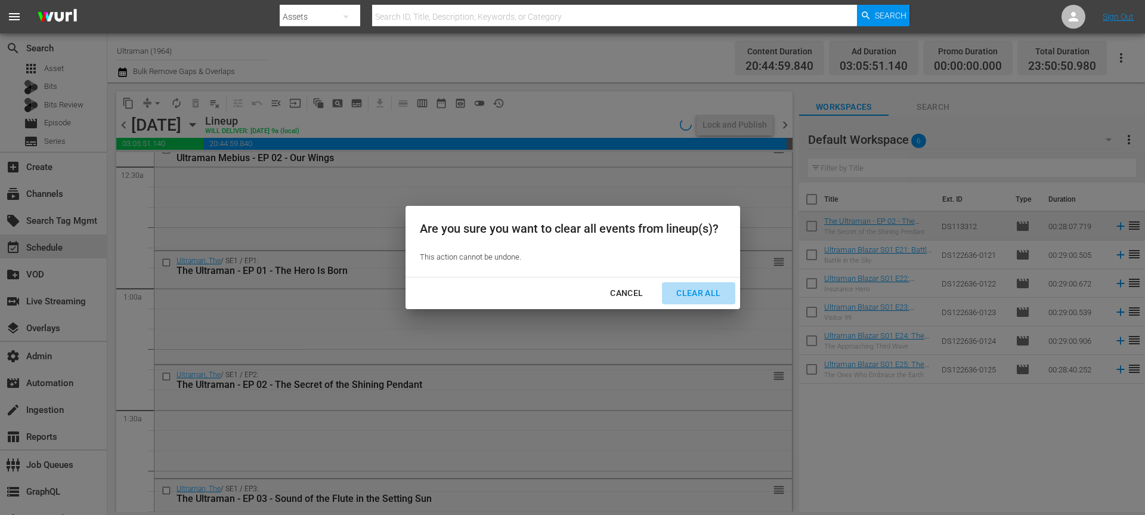
click at [696, 287] on div "Clear All" at bounding box center [698, 293] width 63 height 15
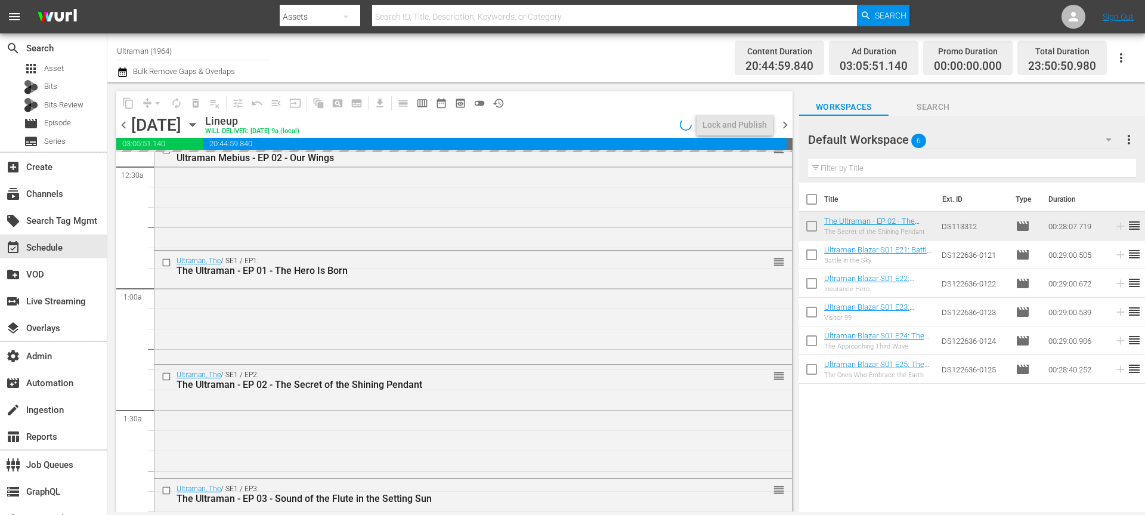
click at [788, 129] on span "chevron_right" at bounding box center [785, 124] width 15 height 15
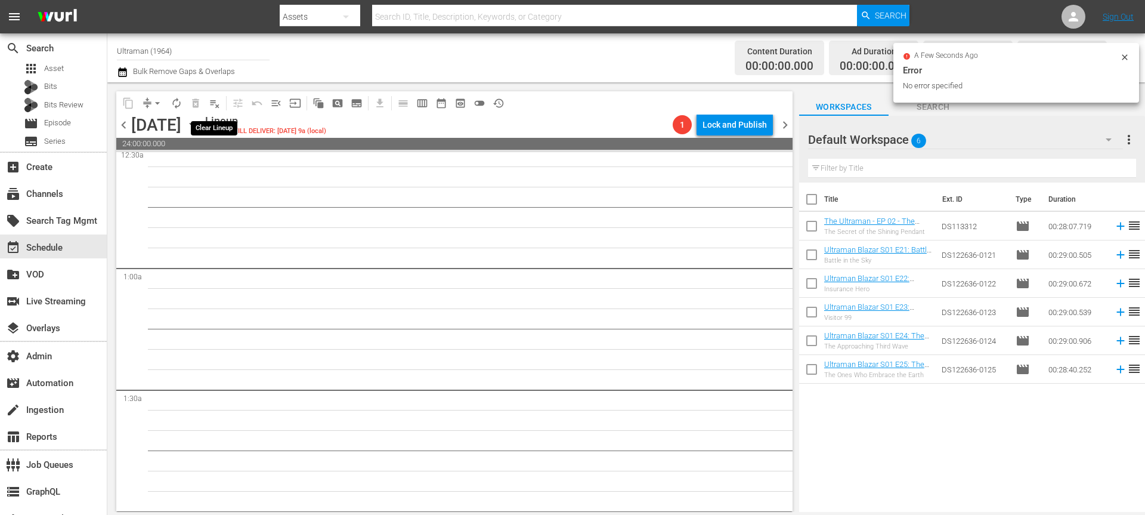
scroll to position [107, 0]
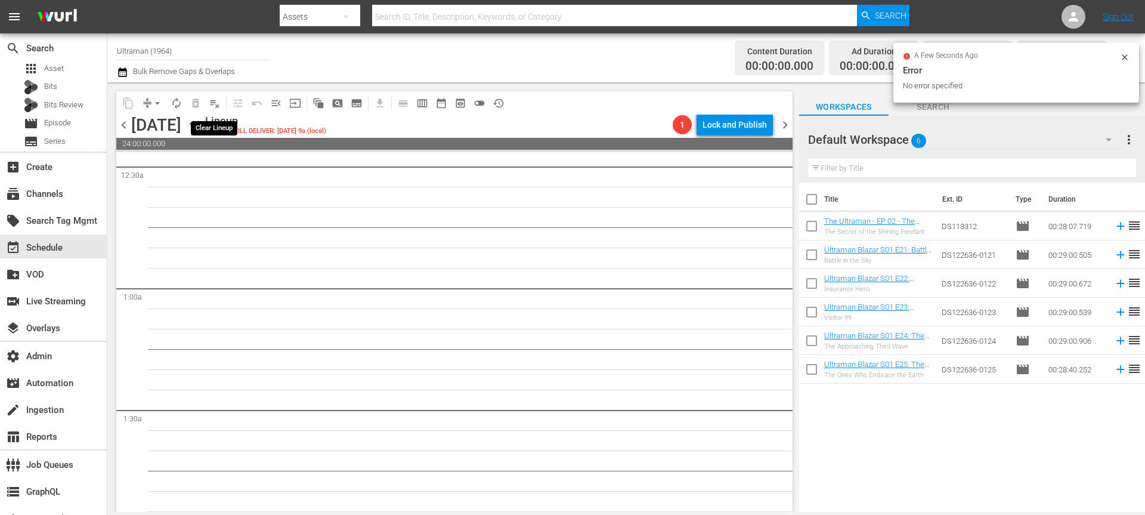
click at [216, 103] on span "playlist_remove_outlined" at bounding box center [215, 103] width 12 height 12
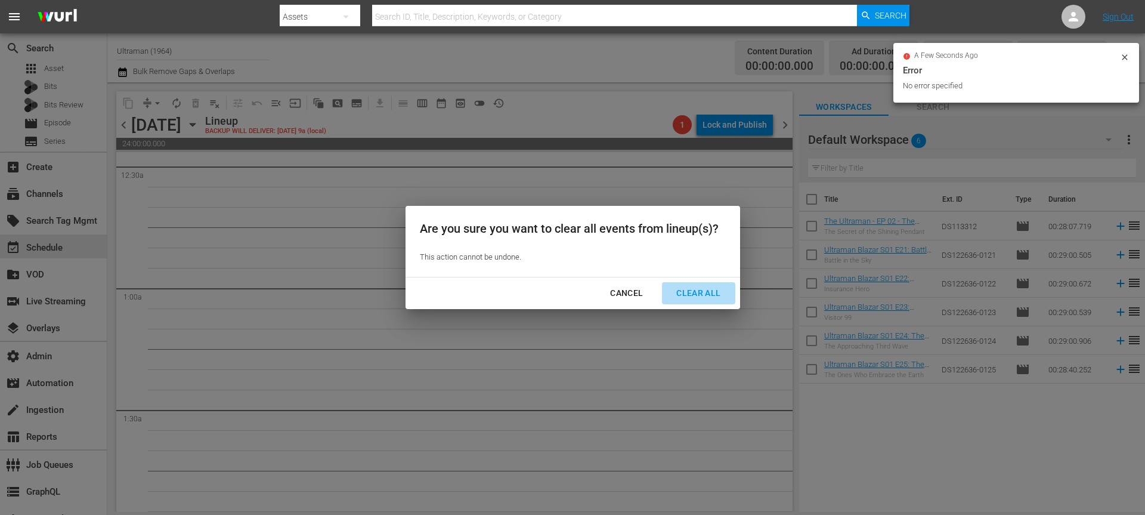
click at [702, 287] on div "Clear All" at bounding box center [698, 293] width 63 height 15
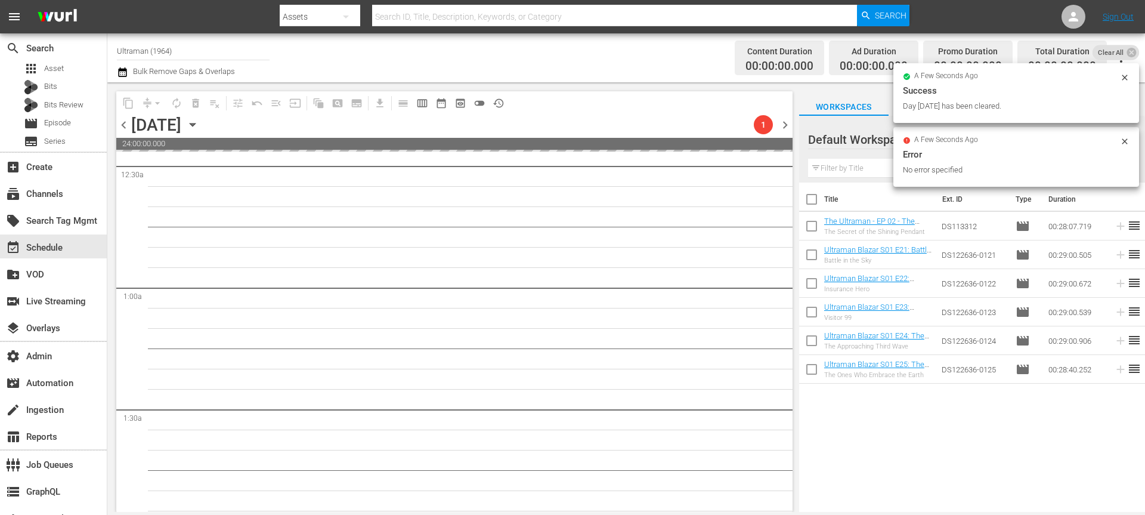
click at [782, 130] on span "chevron_right" at bounding box center [785, 124] width 15 height 15
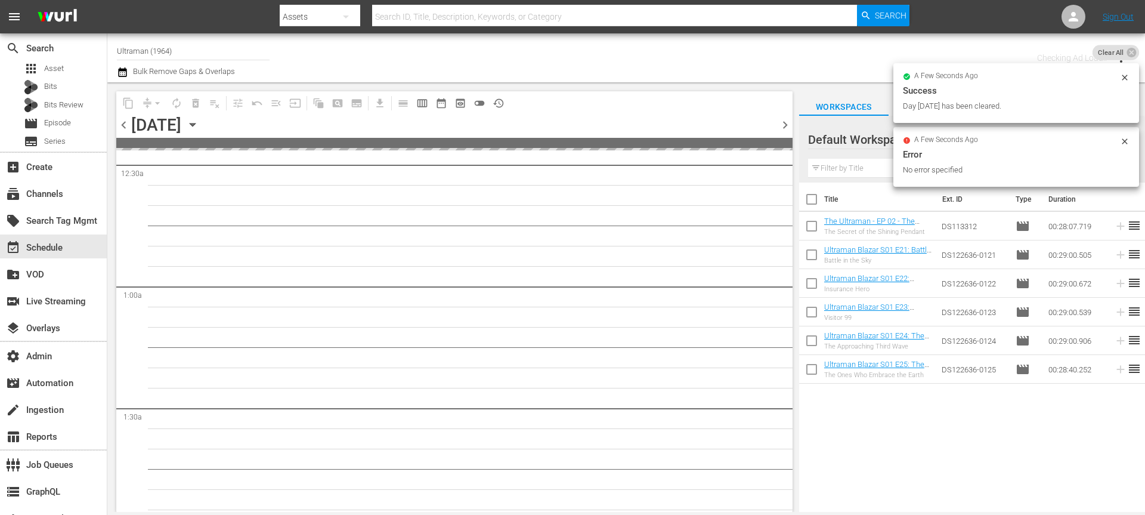
scroll to position [128, 0]
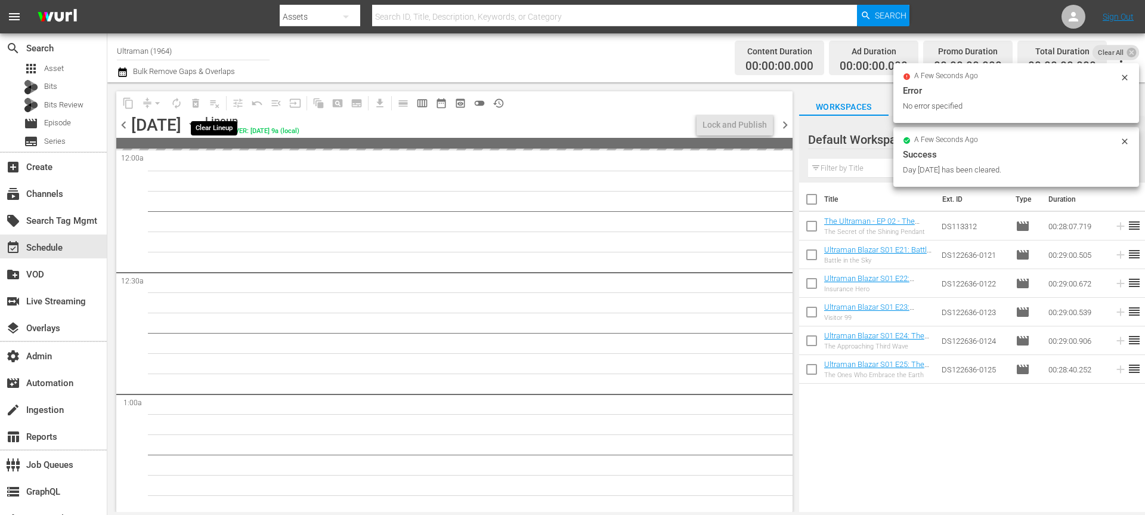
scroll to position [128, 0]
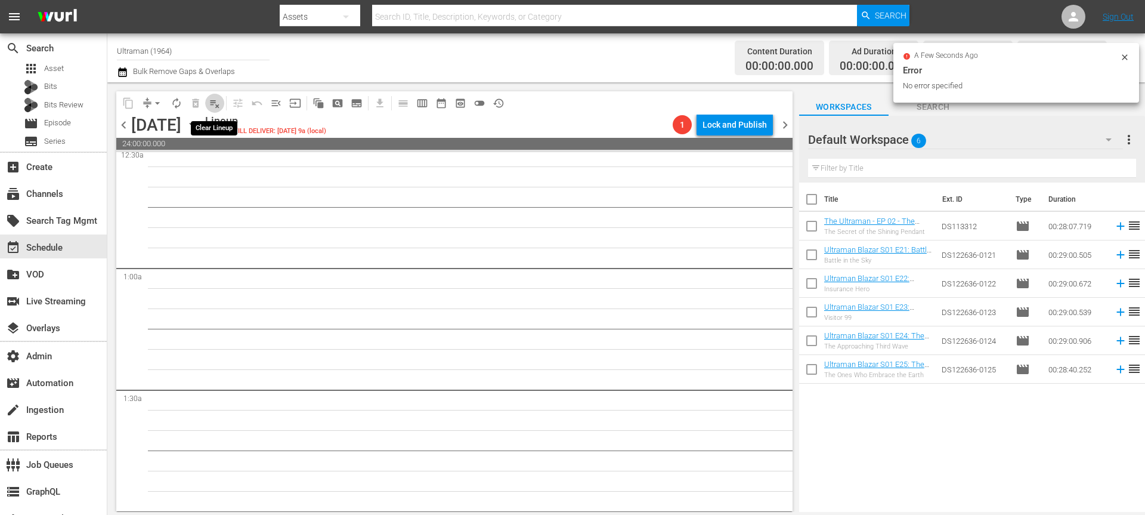
click at [216, 106] on span "playlist_remove_outlined" at bounding box center [215, 103] width 12 height 12
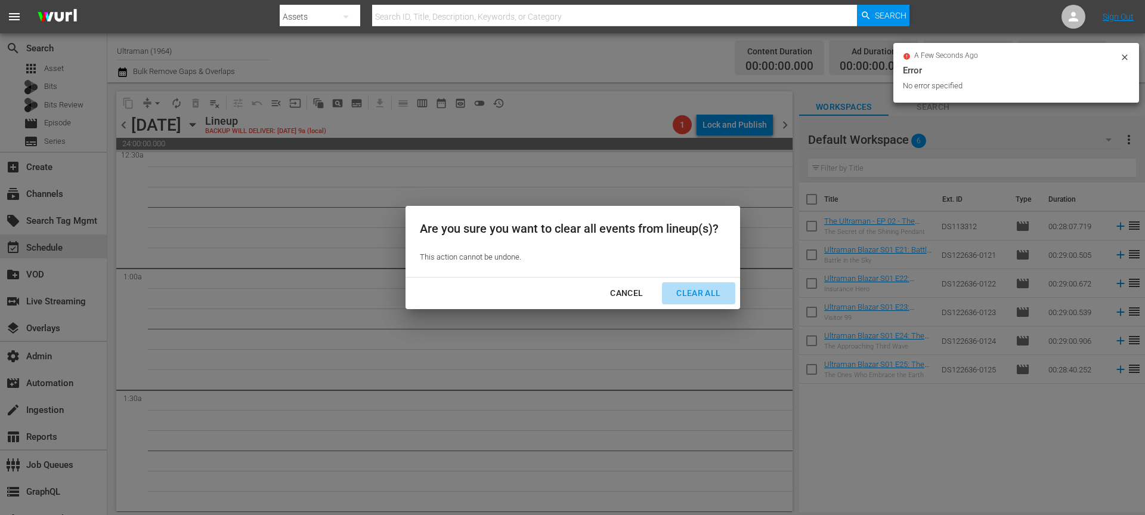
click at [706, 291] on div "Clear All" at bounding box center [698, 293] width 63 height 15
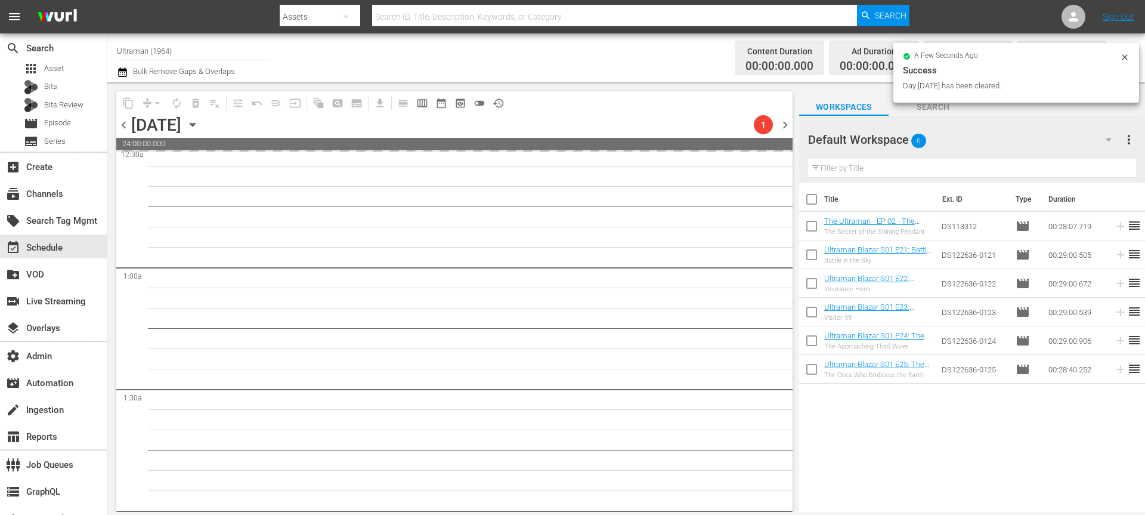
click at [781, 126] on span "chevron_right" at bounding box center [785, 124] width 15 height 15
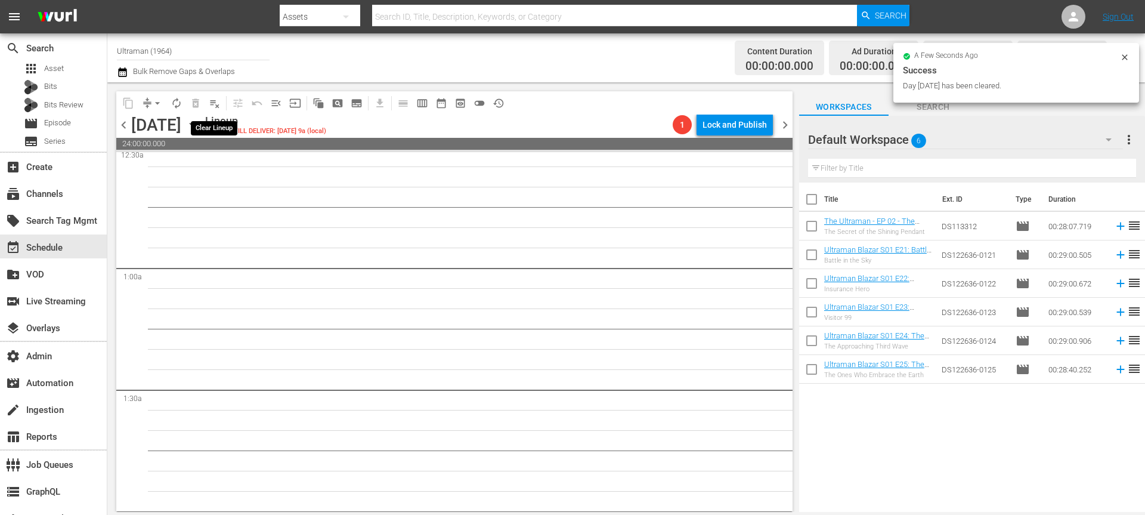
click at [216, 106] on span "playlist_remove_outlined" at bounding box center [215, 103] width 12 height 12
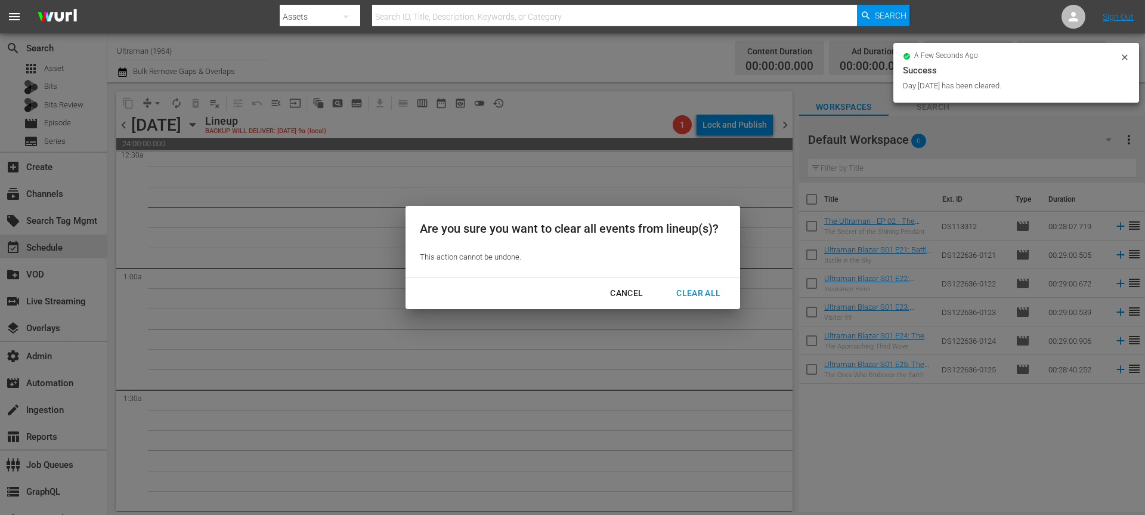
click at [689, 291] on div "Clear All" at bounding box center [698, 293] width 63 height 15
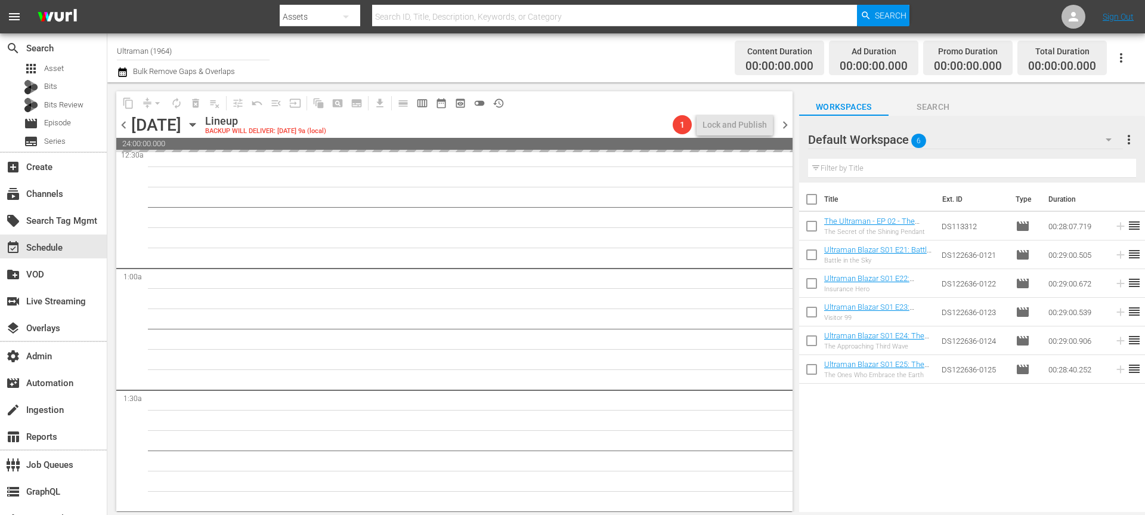
click at [784, 126] on span "chevron_right" at bounding box center [785, 124] width 15 height 15
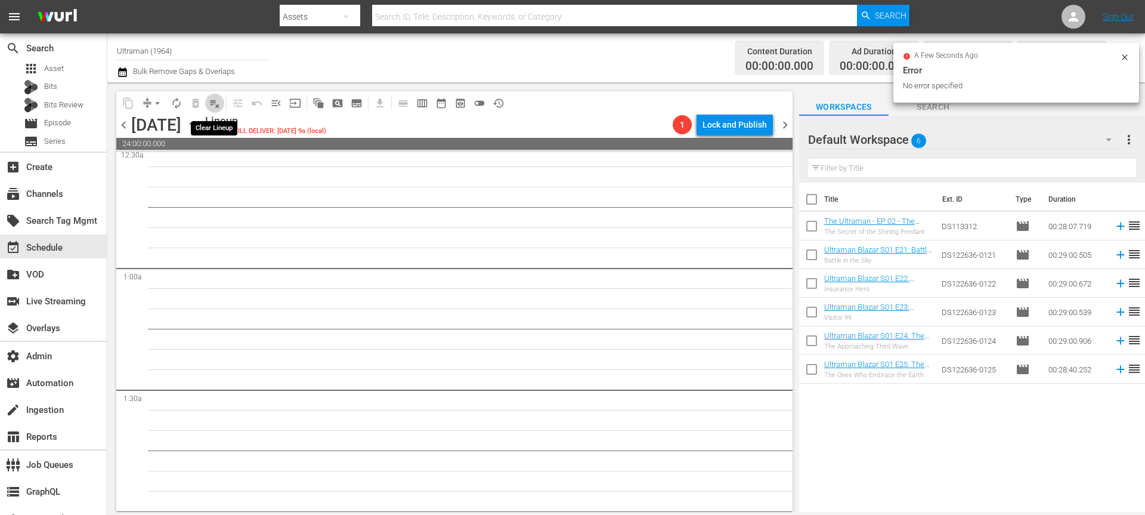
click at [213, 105] on span "playlist_remove_outlined" at bounding box center [215, 103] width 12 height 12
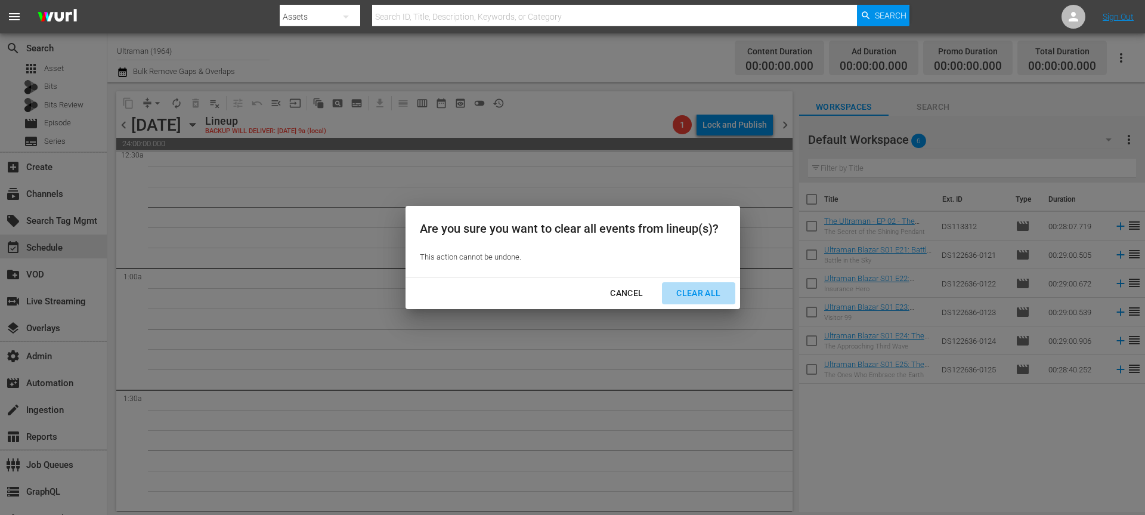
click at [708, 289] on div "Clear All" at bounding box center [698, 293] width 63 height 15
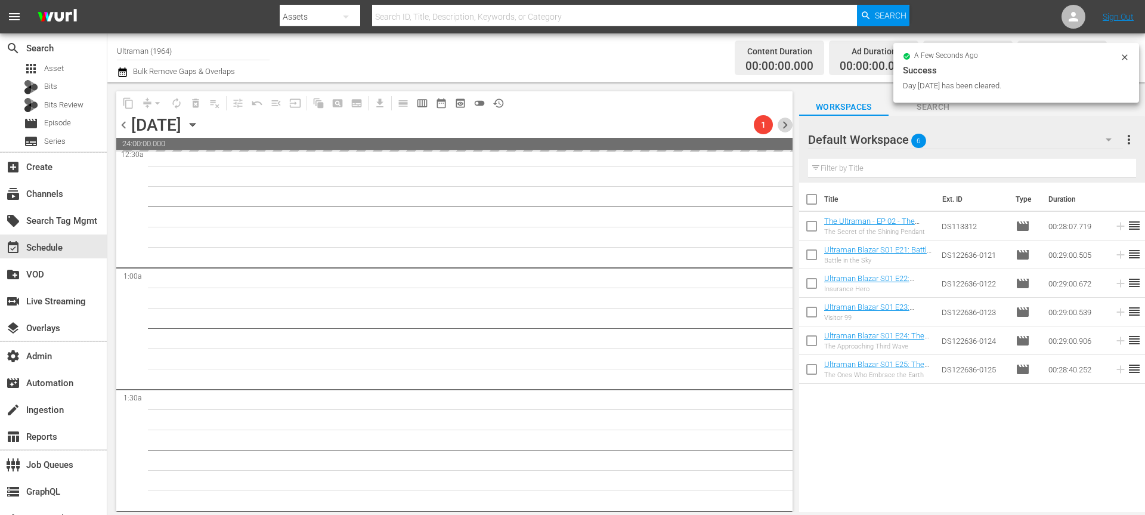
click at [787, 123] on span "chevron_right" at bounding box center [785, 124] width 15 height 15
click at [211, 103] on span "playlist_remove_outlined" at bounding box center [215, 103] width 12 height 12
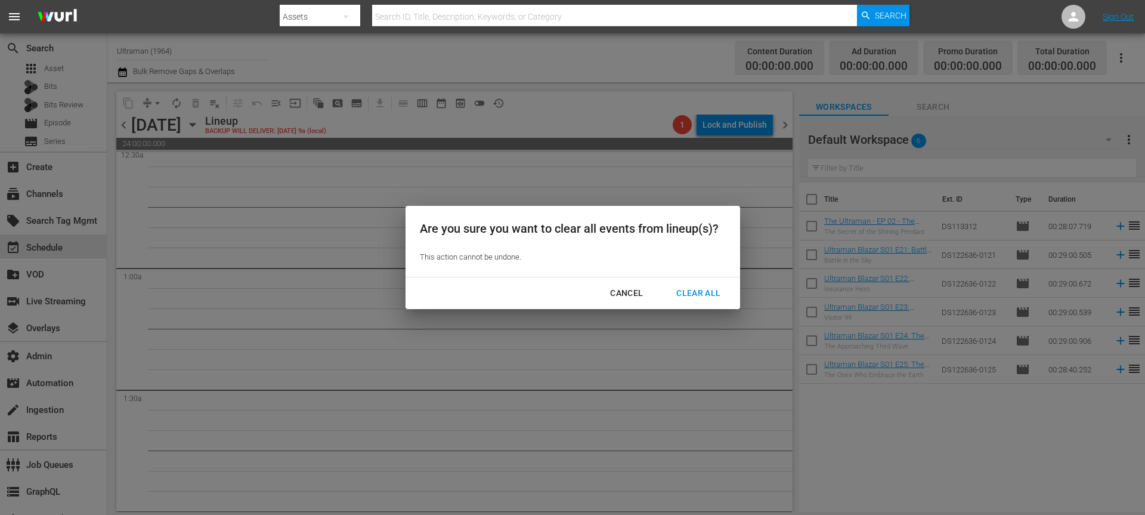
click at [682, 292] on div "Clear All" at bounding box center [698, 293] width 63 height 15
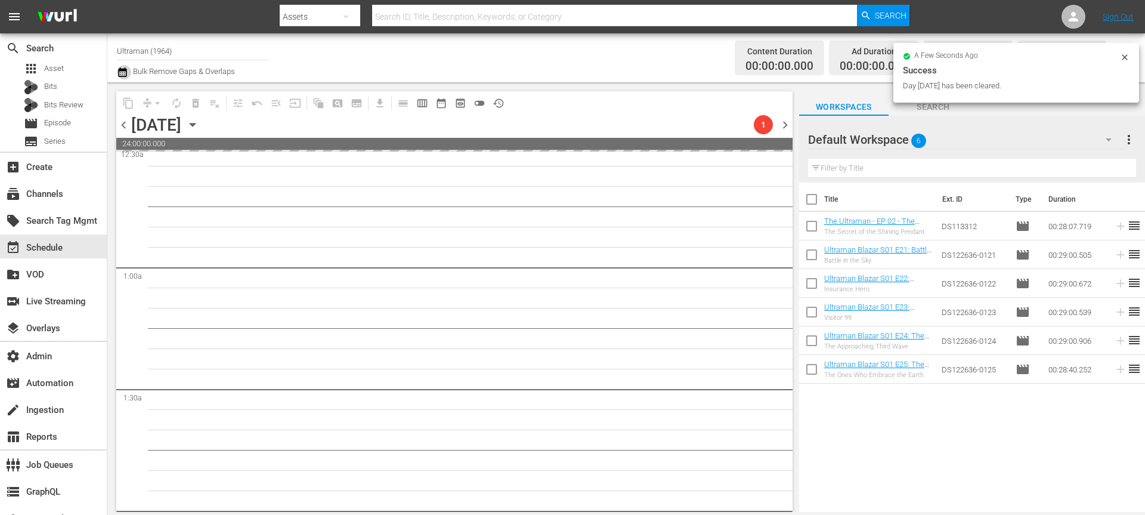
click at [125, 70] on icon "button" at bounding box center [122, 72] width 8 height 10
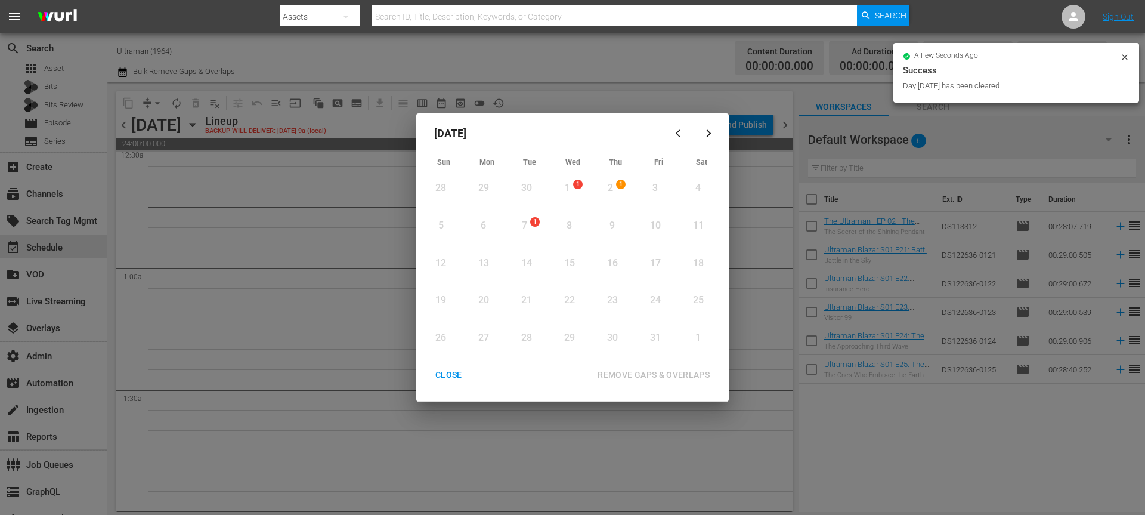
click at [678, 131] on icon "button" at bounding box center [678, 133] width 4 height 7
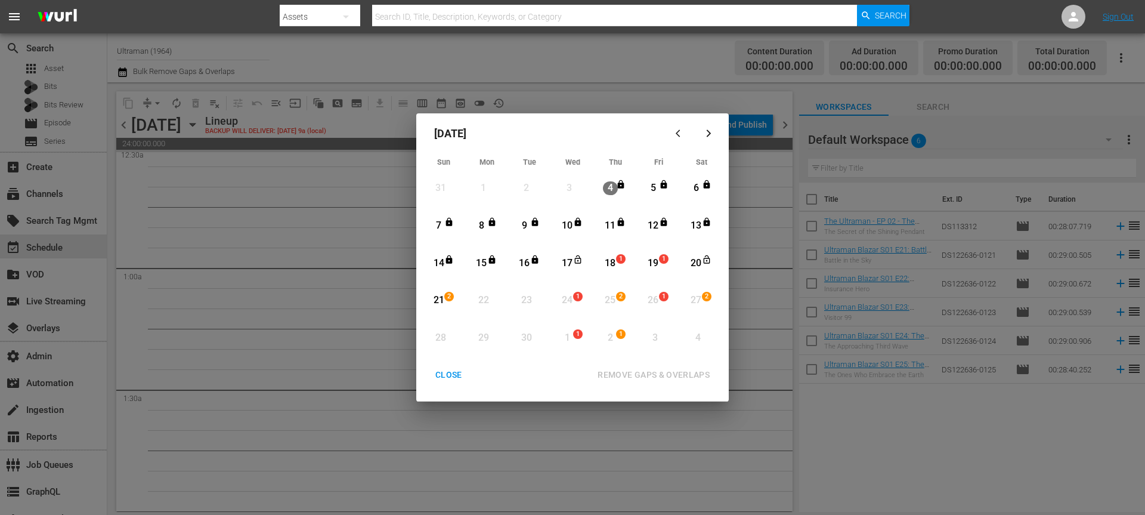
click at [450, 371] on div "CLOSE" at bounding box center [449, 374] width 46 height 15
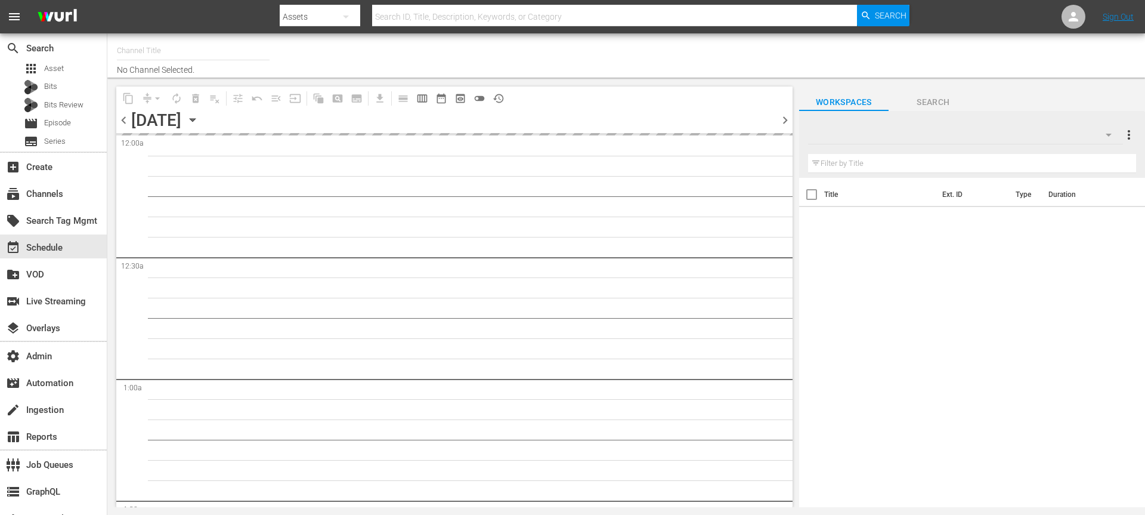
type input "Ultraman (1964)"
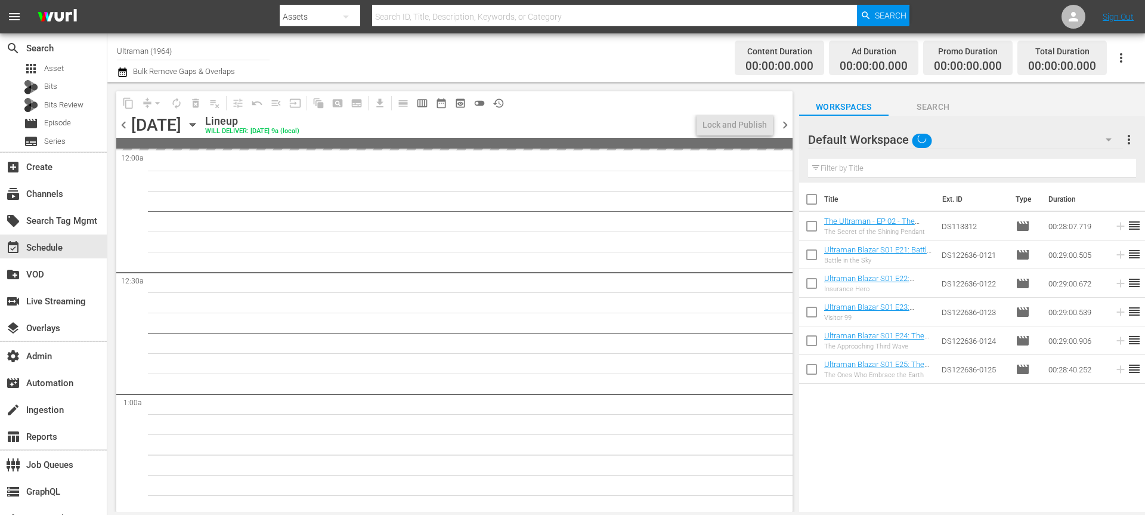
click at [121, 72] on icon "button" at bounding box center [122, 72] width 11 height 14
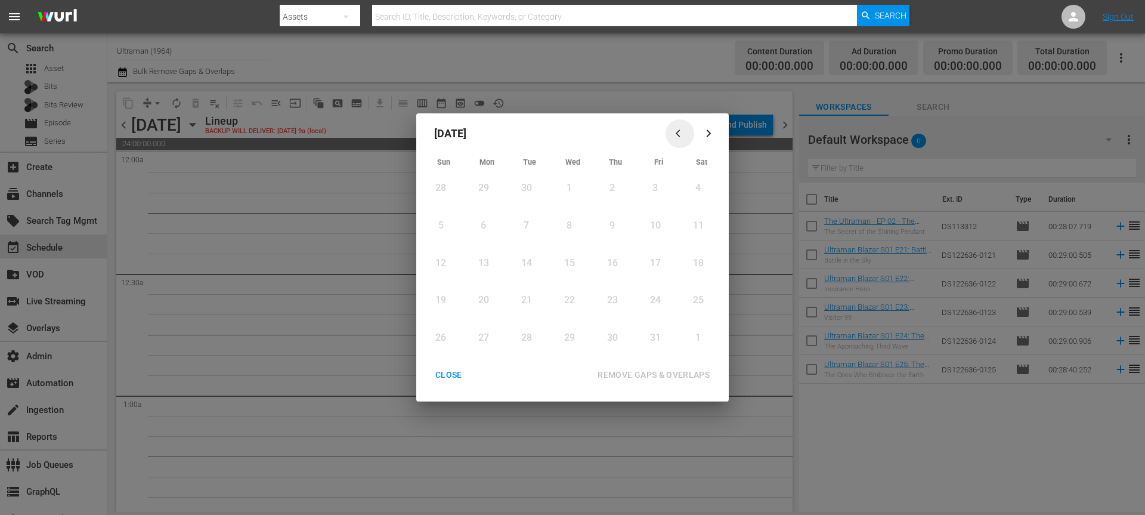
click at [677, 129] on icon "button" at bounding box center [680, 133] width 9 height 9
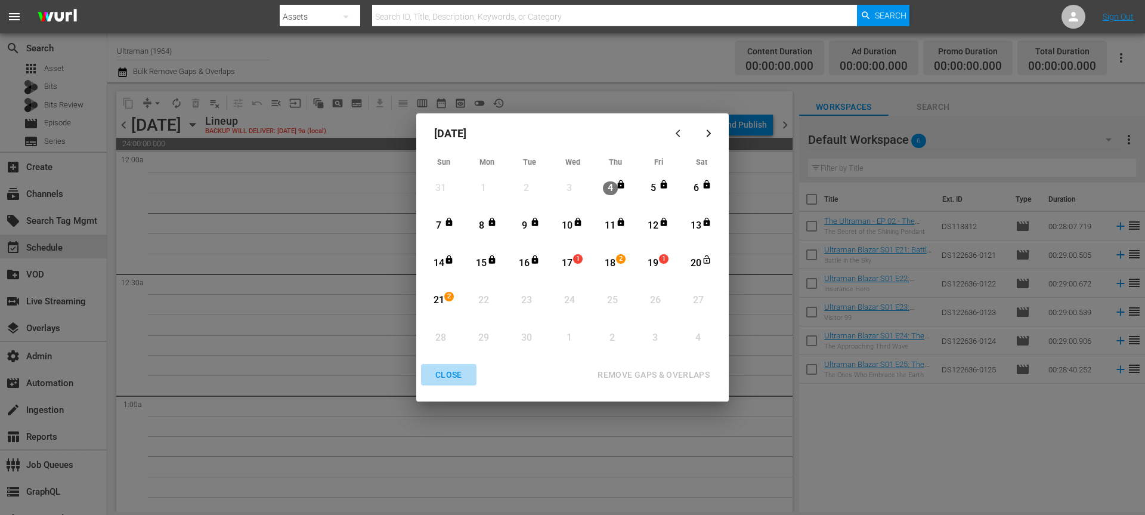
click at [444, 370] on div "CLOSE" at bounding box center [449, 374] width 46 height 15
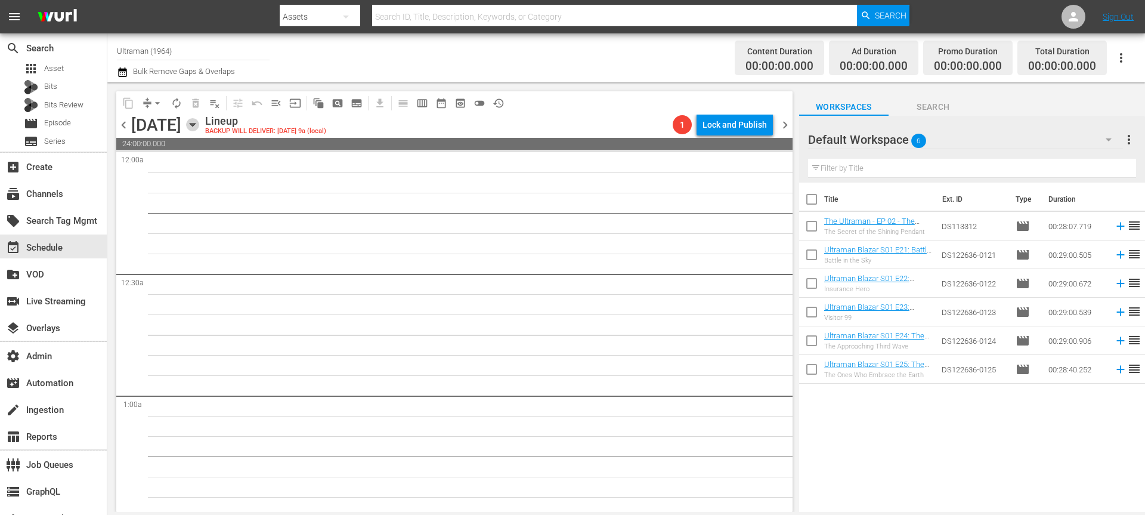
click at [199, 127] on icon "button" at bounding box center [192, 124] width 13 height 13
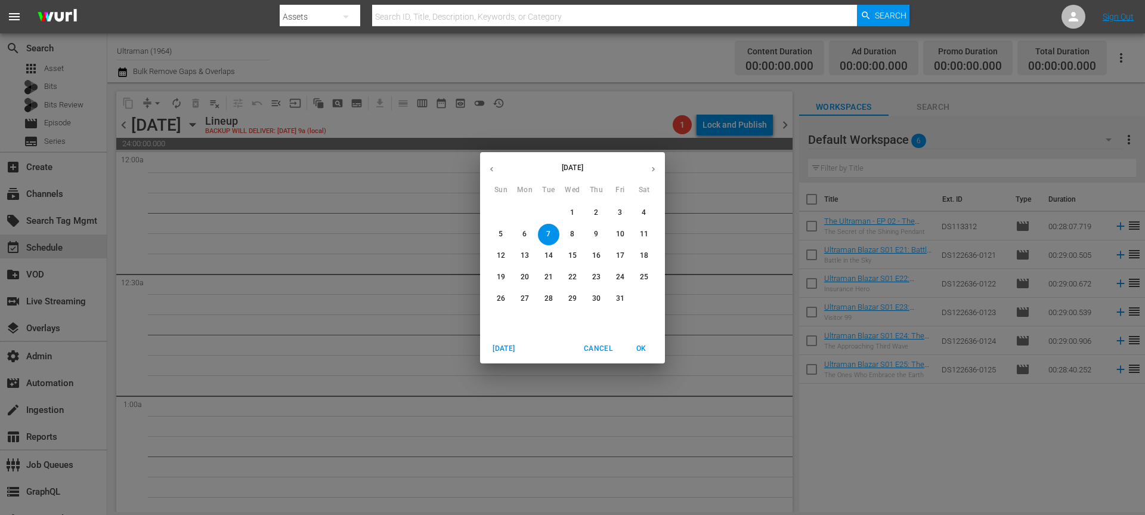
click at [487, 168] on icon "button" at bounding box center [491, 169] width 9 height 9
click at [524, 237] on p "8" at bounding box center [524, 234] width 4 height 10
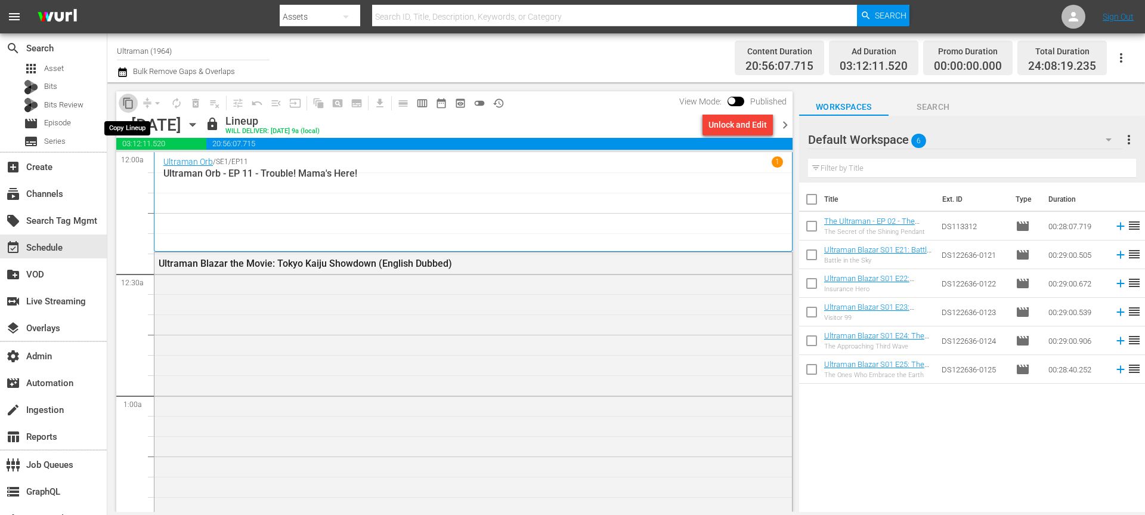
click at [126, 103] on span "content_copy" at bounding box center [128, 103] width 12 height 12
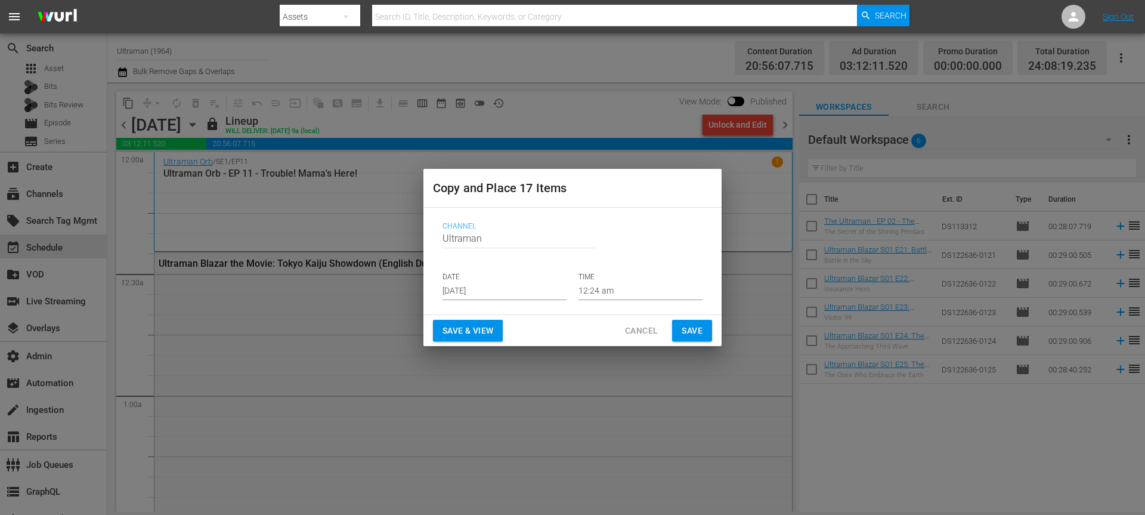
click at [480, 286] on input "[DATE]" at bounding box center [504, 291] width 124 height 18
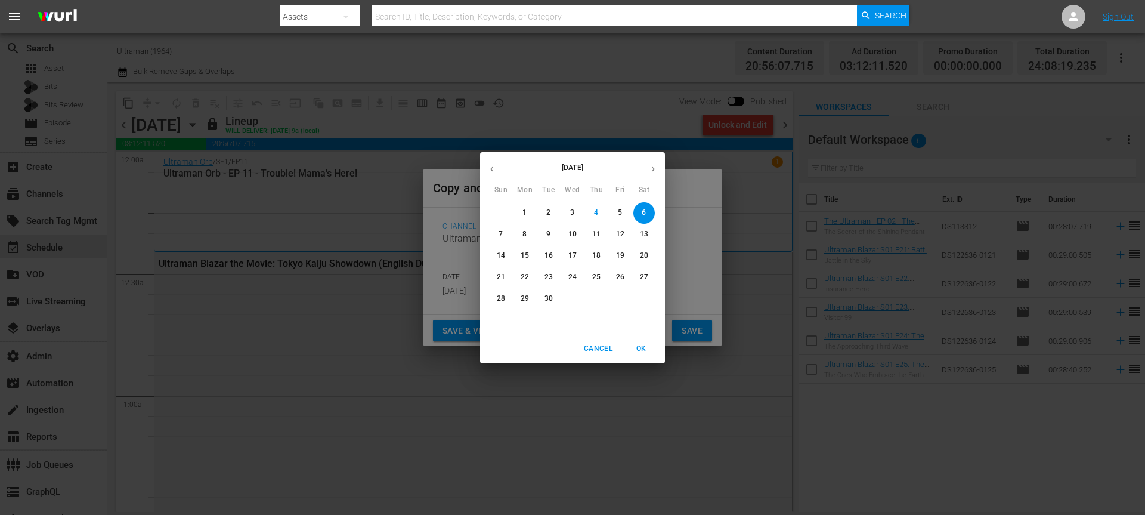
click at [528, 283] on button "22" at bounding box center [524, 277] width 21 height 21
type input "[DATE]"
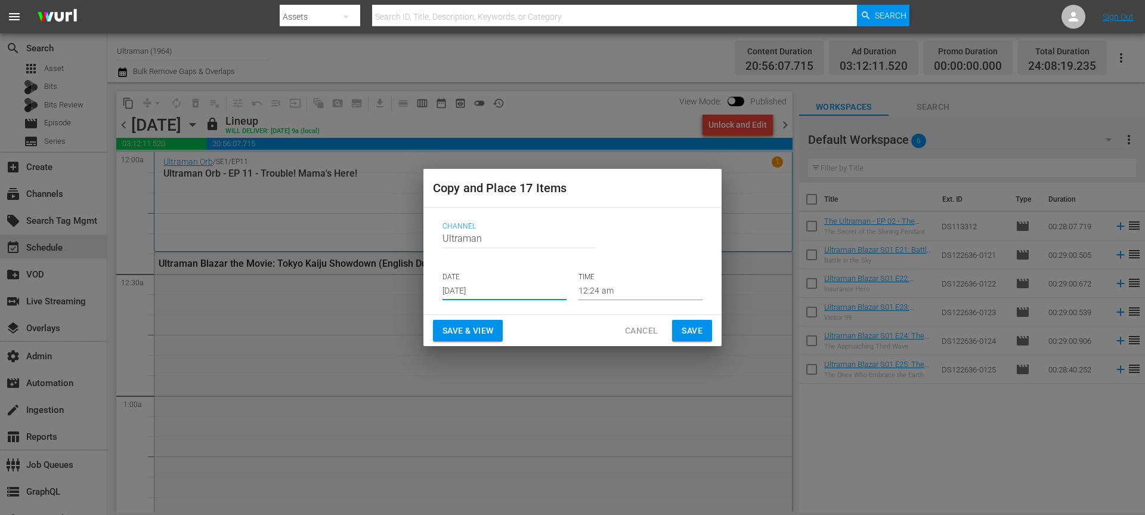
click at [702, 335] on span "Save" at bounding box center [692, 330] width 21 height 15
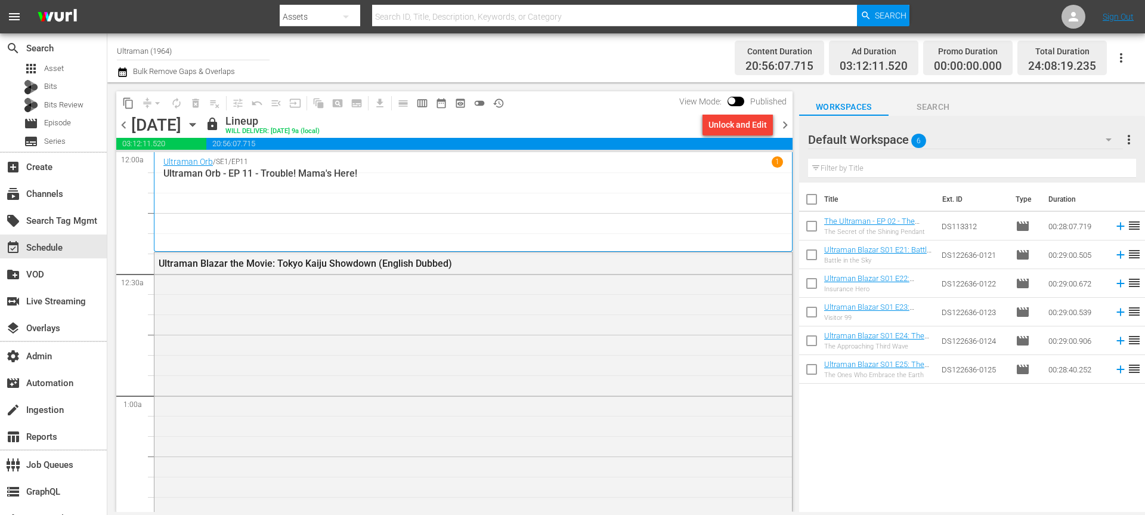
click at [126, 95] on button "content_copy" at bounding box center [128, 103] width 19 height 19
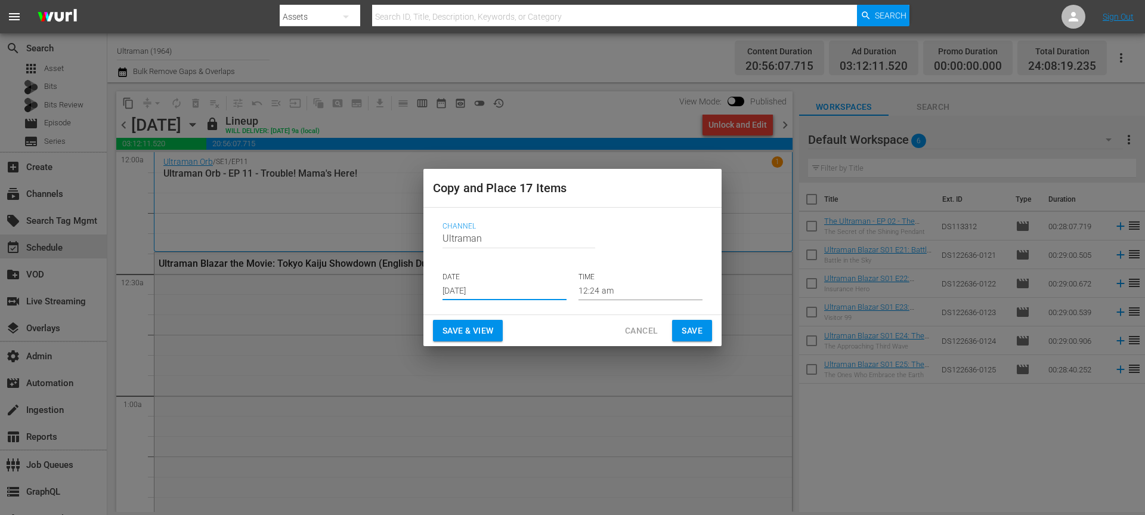
click at [448, 291] on input "[DATE]" at bounding box center [504, 291] width 124 height 18
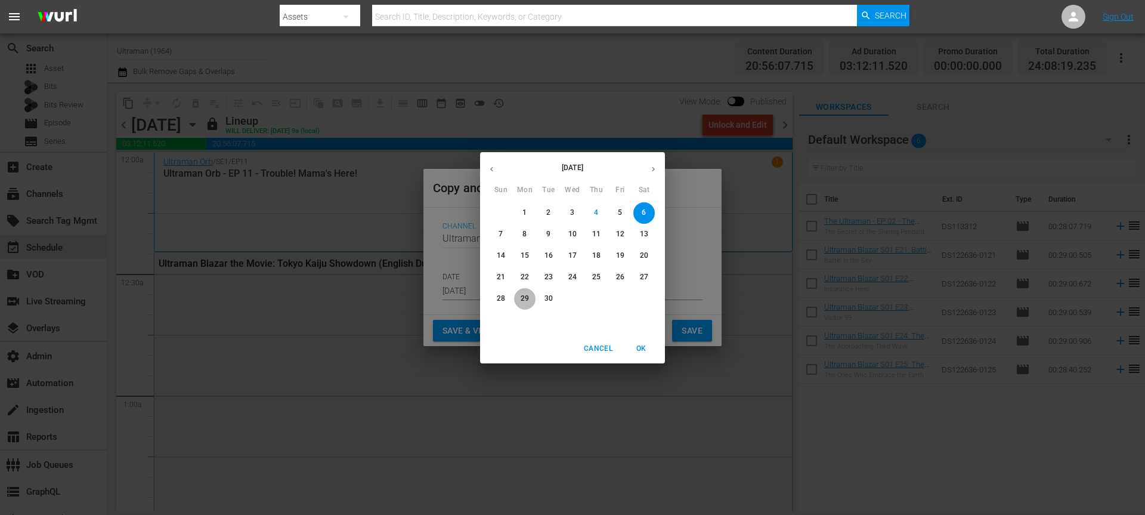
click at [527, 301] on p "29" at bounding box center [525, 298] width 8 height 10
type input "[DATE]"
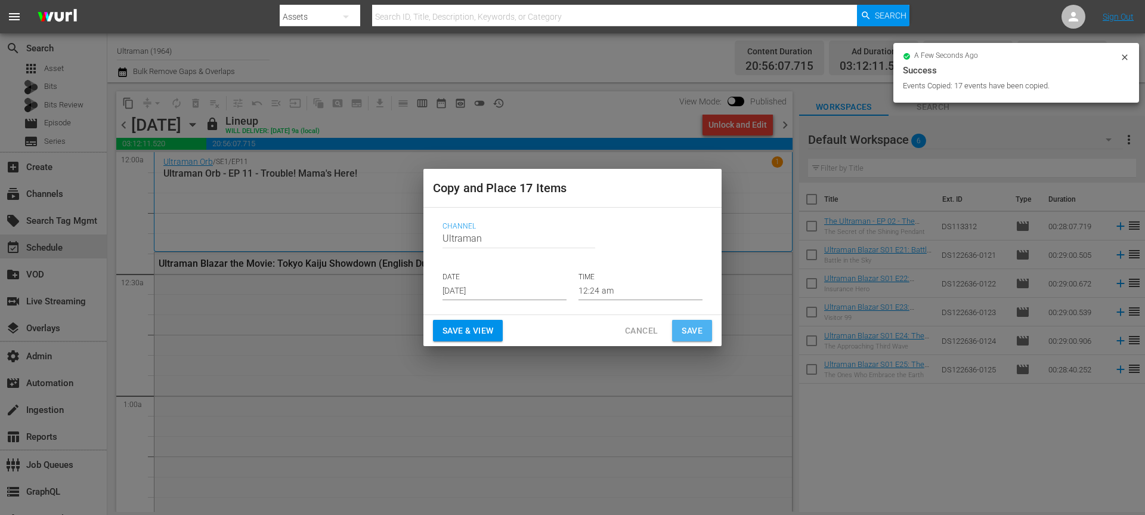
click at [700, 338] on button "Save" at bounding box center [692, 331] width 40 height 22
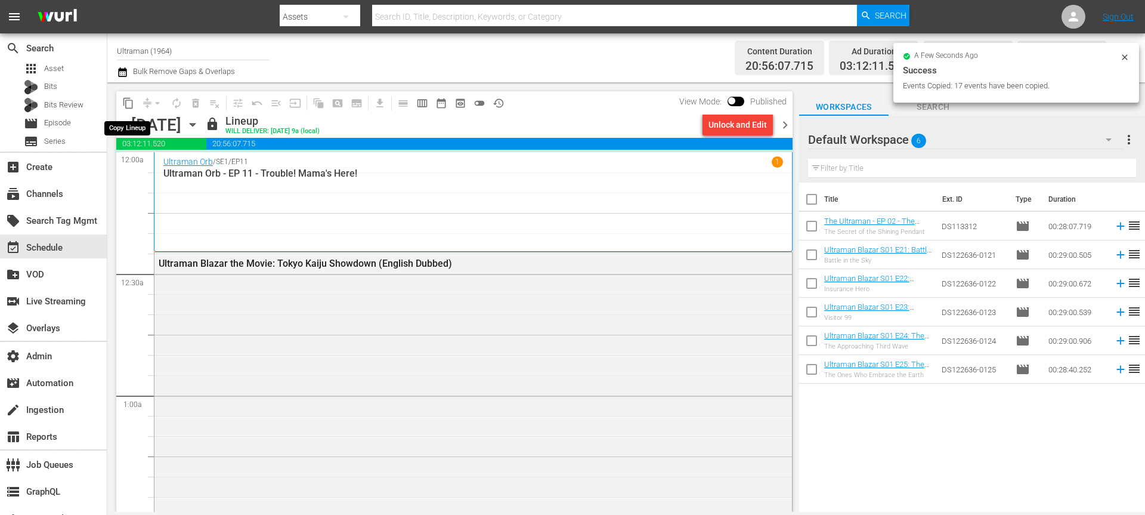
click at [128, 104] on span "content_copy" at bounding box center [128, 103] width 12 height 12
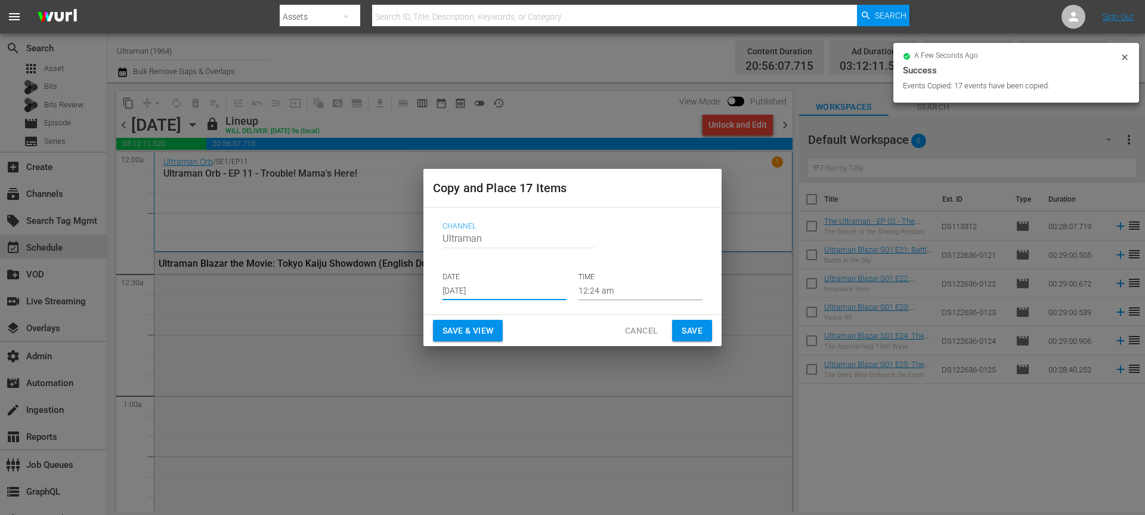
click at [477, 294] on input "[DATE]" at bounding box center [504, 291] width 124 height 18
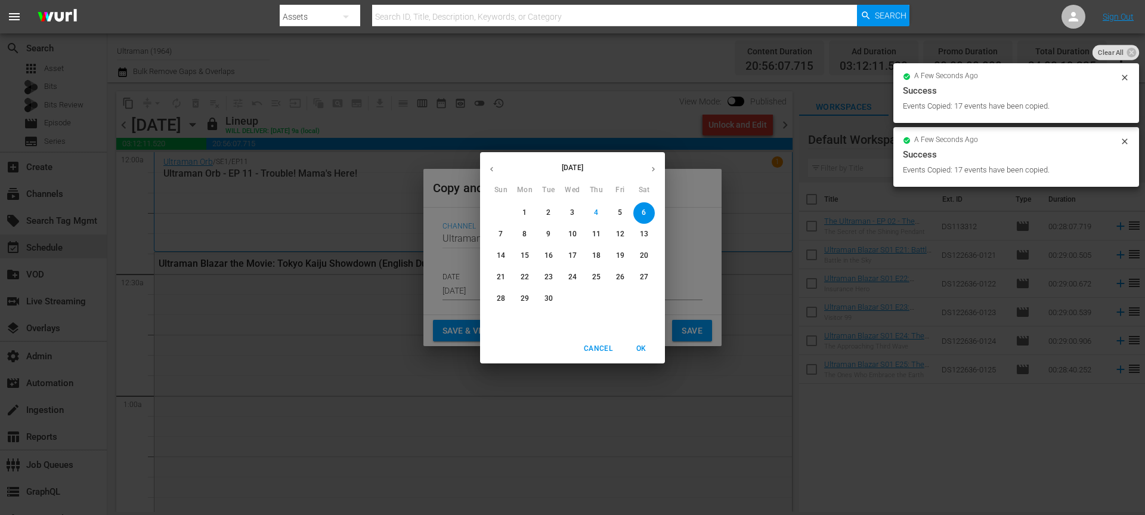
click at [650, 165] on icon "button" at bounding box center [653, 169] width 9 height 9
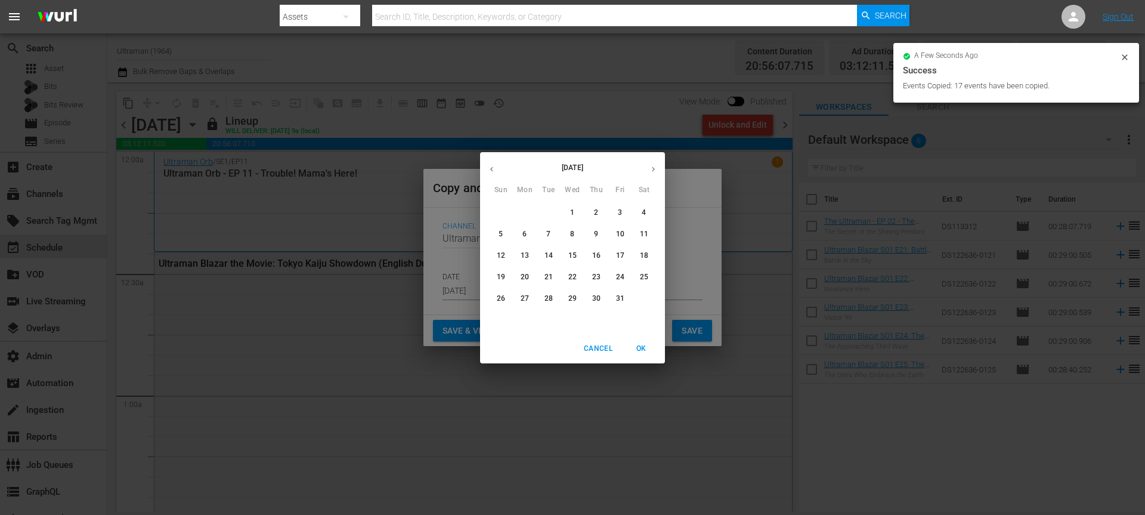
click at [522, 233] on p "6" at bounding box center [524, 234] width 4 height 10
type input "[DATE]"
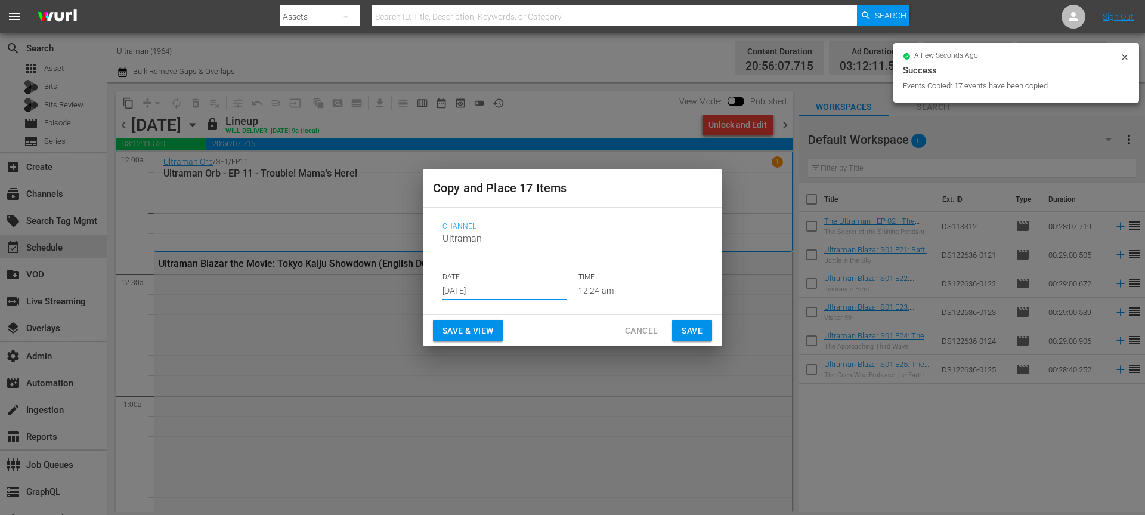
click at [693, 327] on span "Save" at bounding box center [692, 330] width 21 height 15
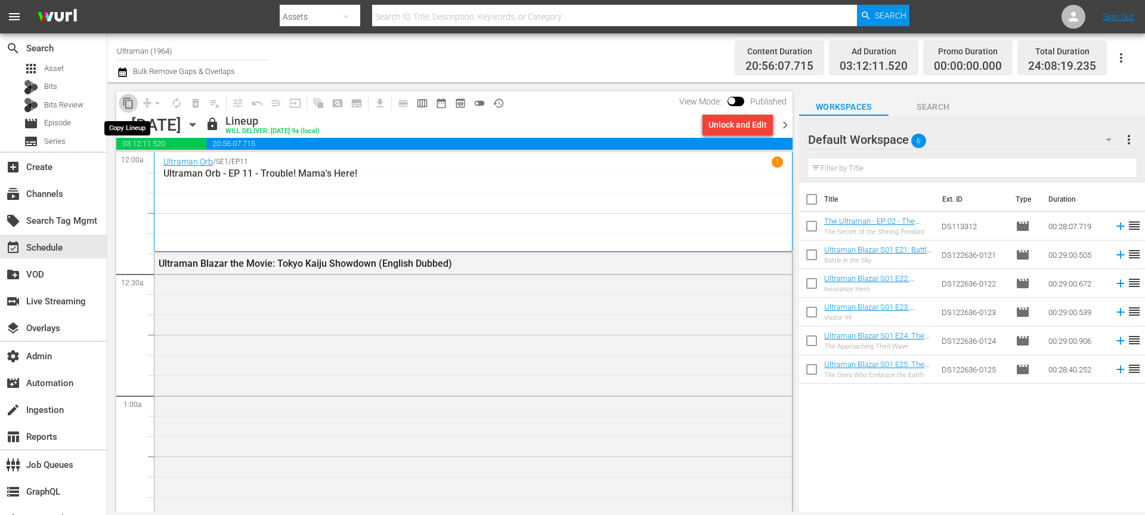
click at [126, 101] on span "content_copy" at bounding box center [128, 103] width 12 height 12
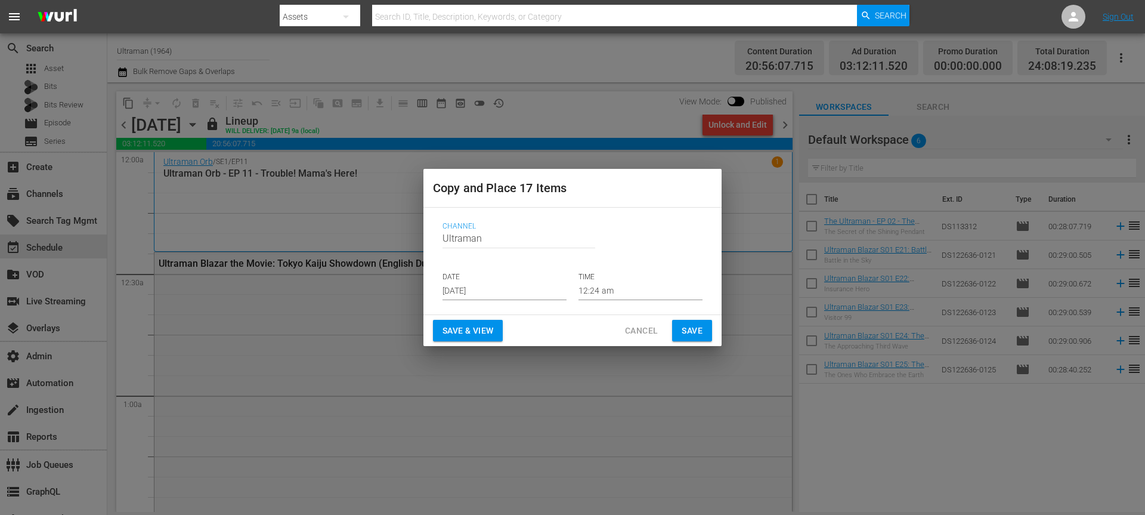
click at [482, 294] on input "[DATE]" at bounding box center [504, 291] width 124 height 18
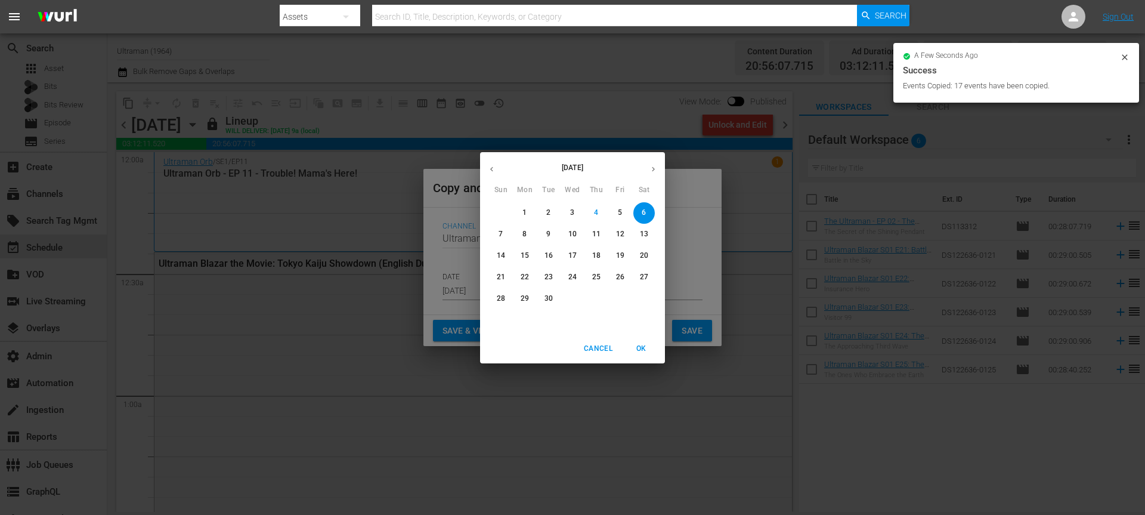
click at [658, 165] on button "button" at bounding box center [653, 168] width 23 height 23
click at [527, 252] on p "13" at bounding box center [525, 255] width 8 height 10
type input "[DATE]"
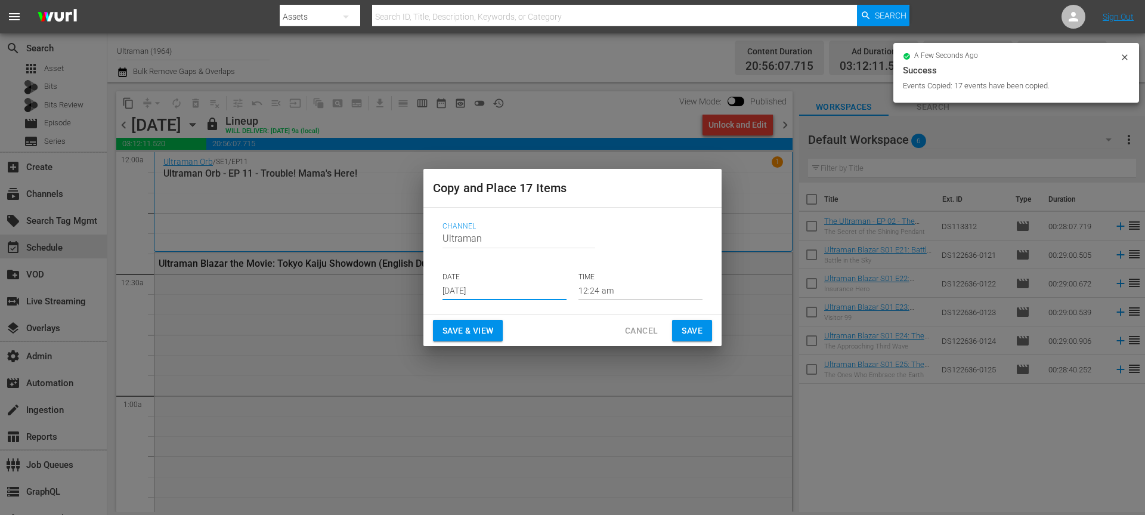
click at [696, 329] on span "Save" at bounding box center [692, 330] width 21 height 15
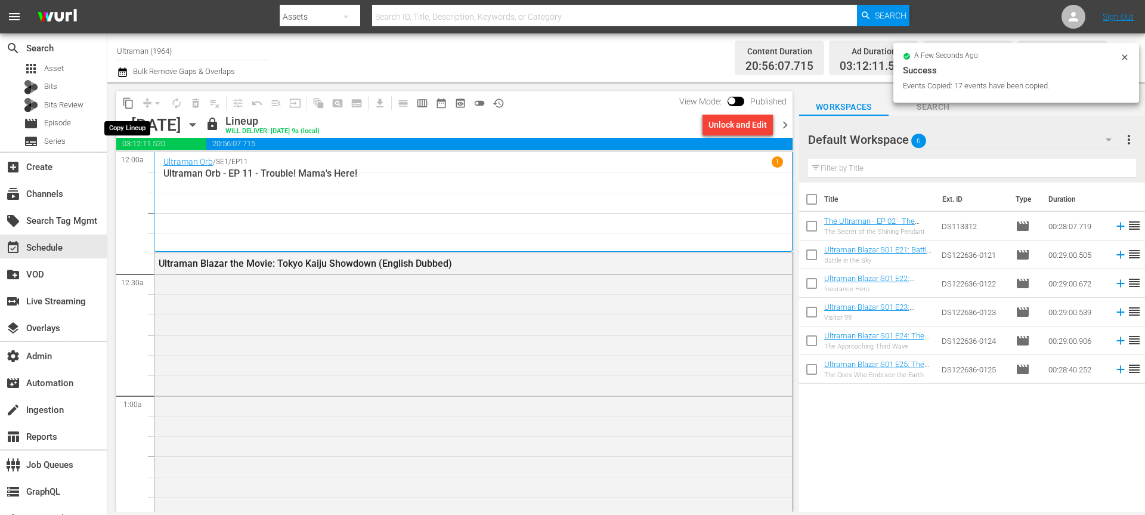
click at [127, 103] on span "content_copy" at bounding box center [128, 103] width 12 height 12
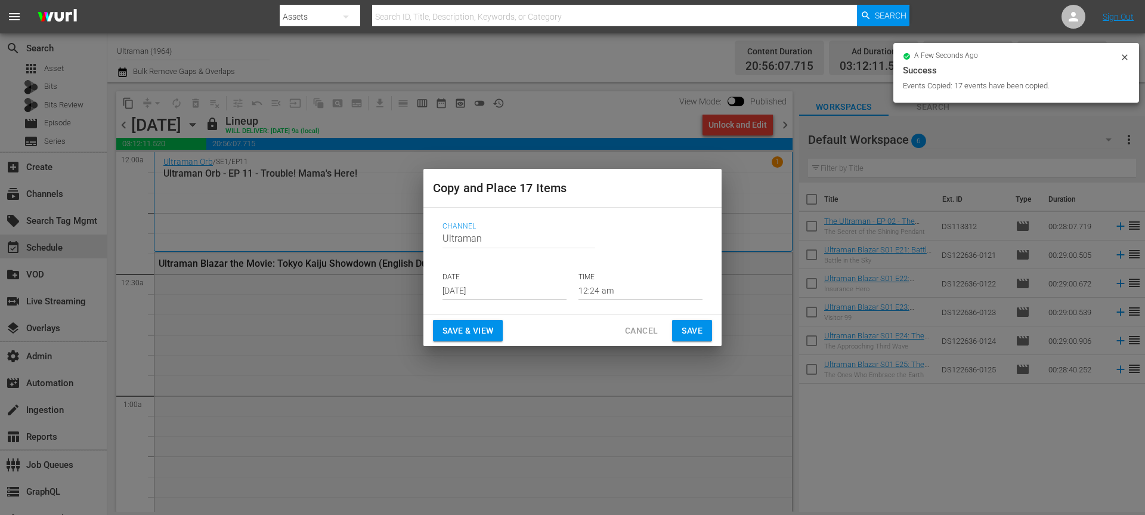
click at [447, 283] on input "[DATE]" at bounding box center [504, 291] width 124 height 18
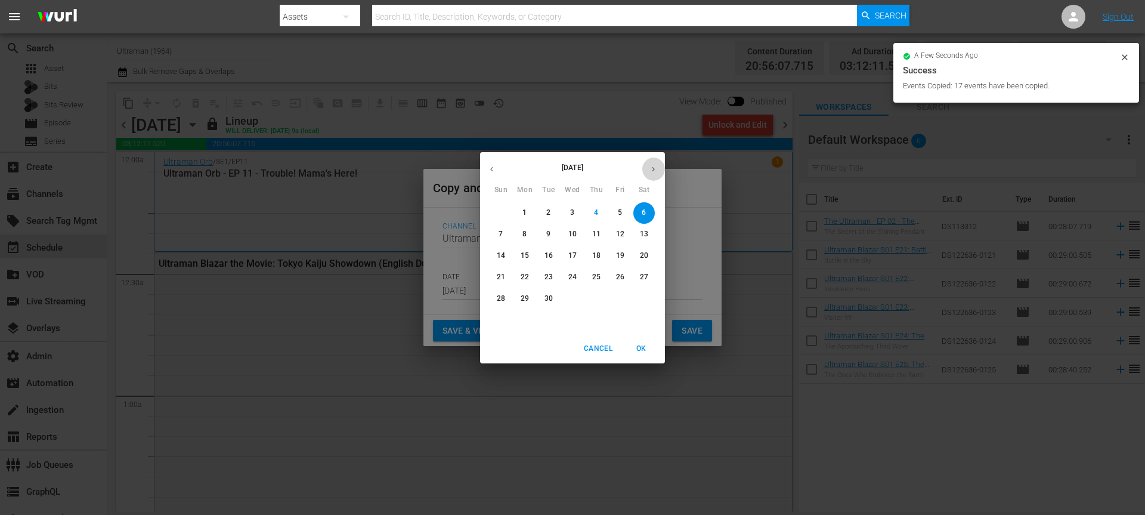
click at [659, 166] on button "button" at bounding box center [653, 168] width 23 height 23
click at [530, 277] on span "20" at bounding box center [524, 277] width 21 height 10
type input "[DATE]"
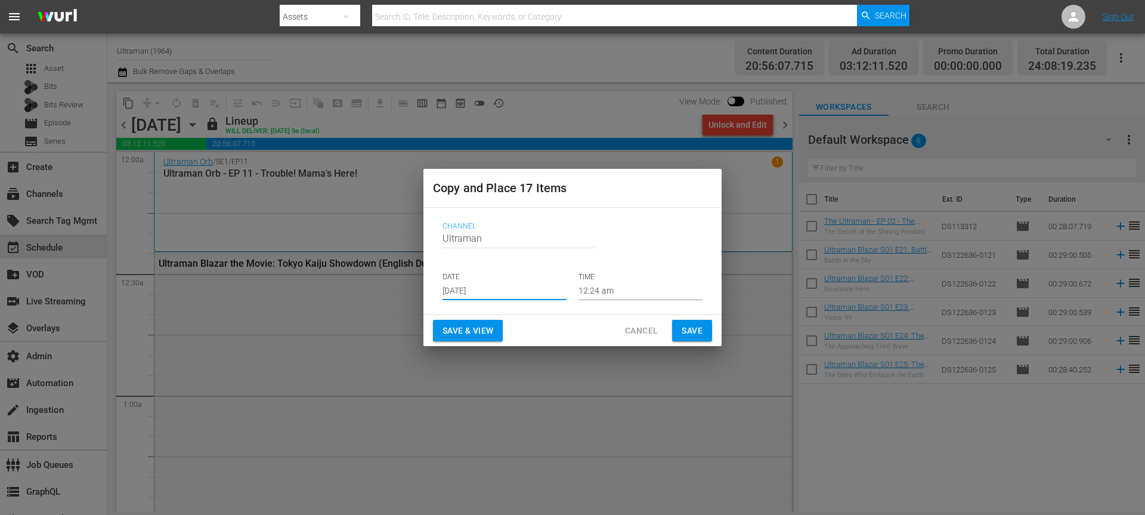
click at [687, 331] on span "Save" at bounding box center [692, 330] width 21 height 15
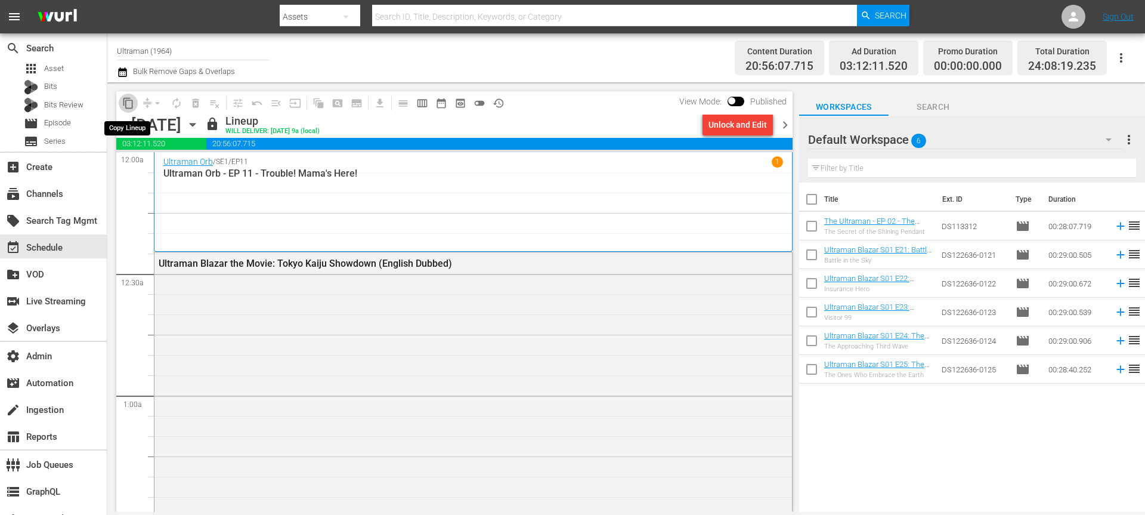
click at [128, 107] on span "content_copy" at bounding box center [128, 103] width 12 height 12
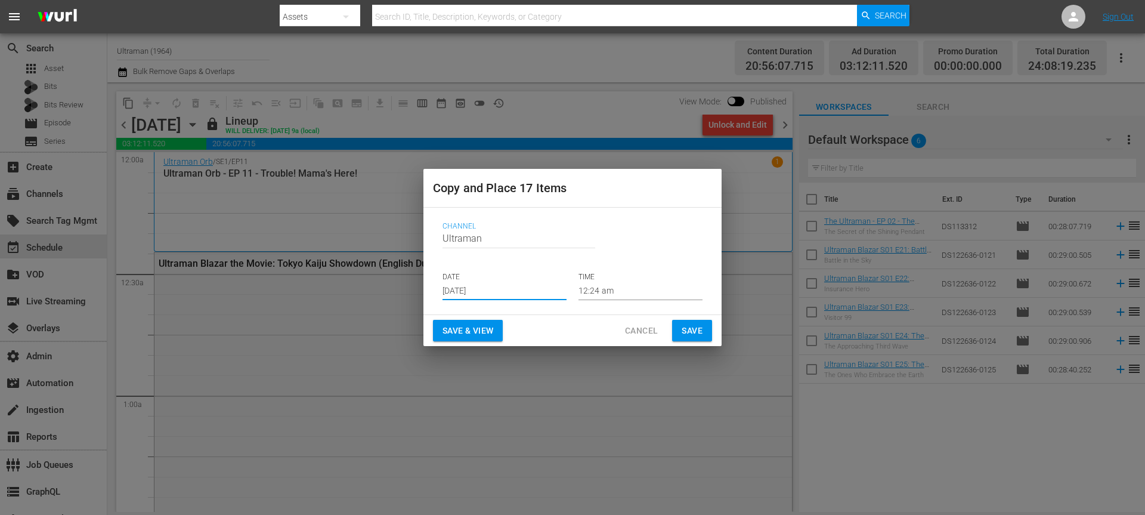
click at [490, 298] on input "[DATE]" at bounding box center [504, 291] width 124 height 18
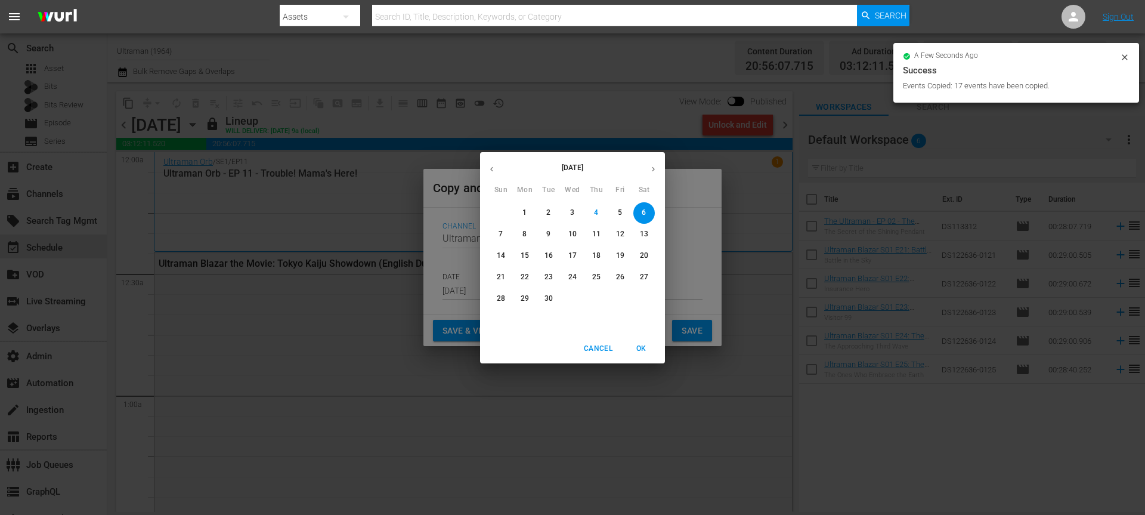
click at [656, 166] on icon "button" at bounding box center [653, 169] width 9 height 9
click at [530, 300] on span "27" at bounding box center [524, 298] width 21 height 10
type input "[DATE]"
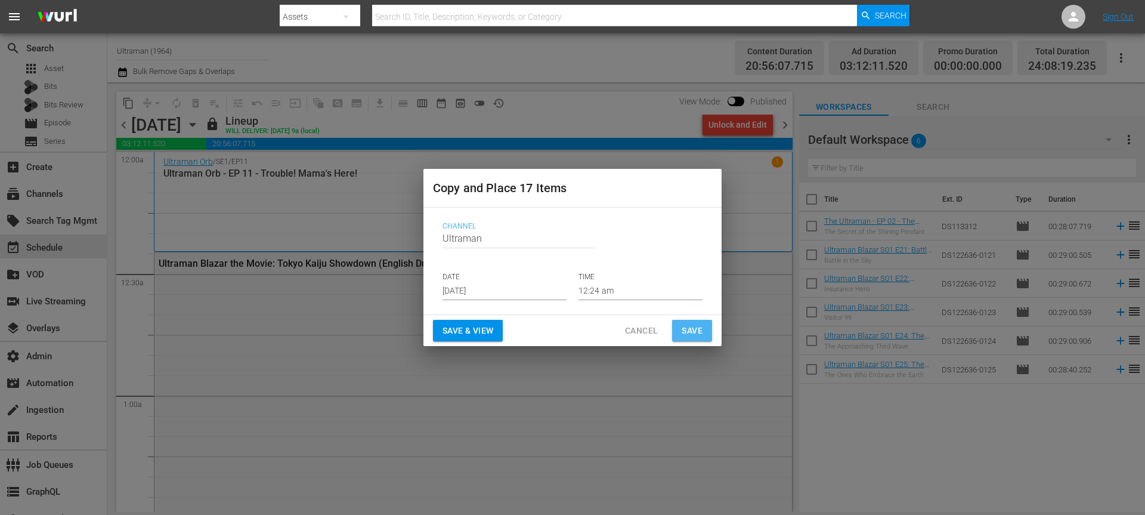
click at [689, 326] on span "Save" at bounding box center [692, 330] width 21 height 15
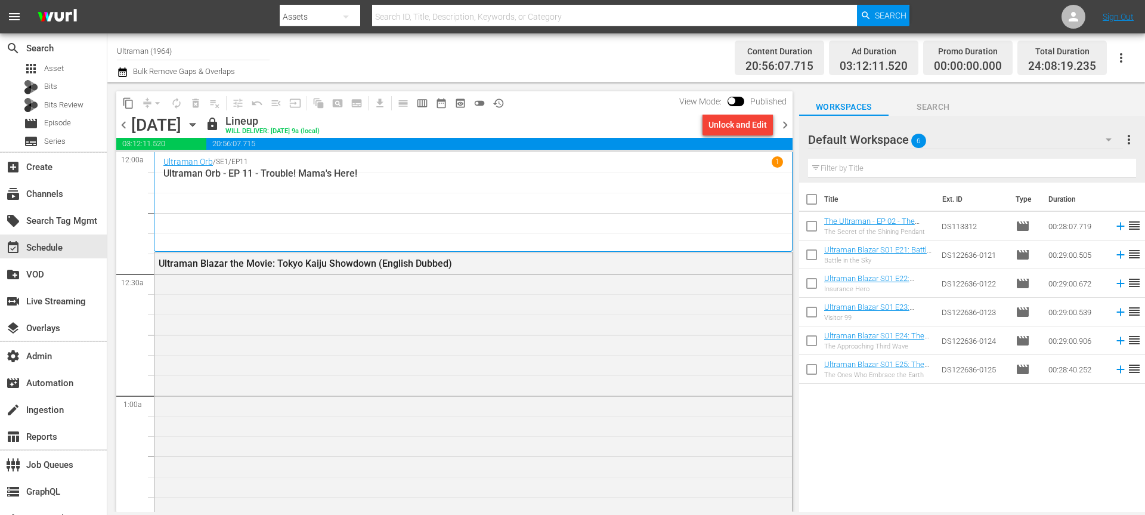
click at [790, 125] on span "chevron_right" at bounding box center [785, 124] width 15 height 15
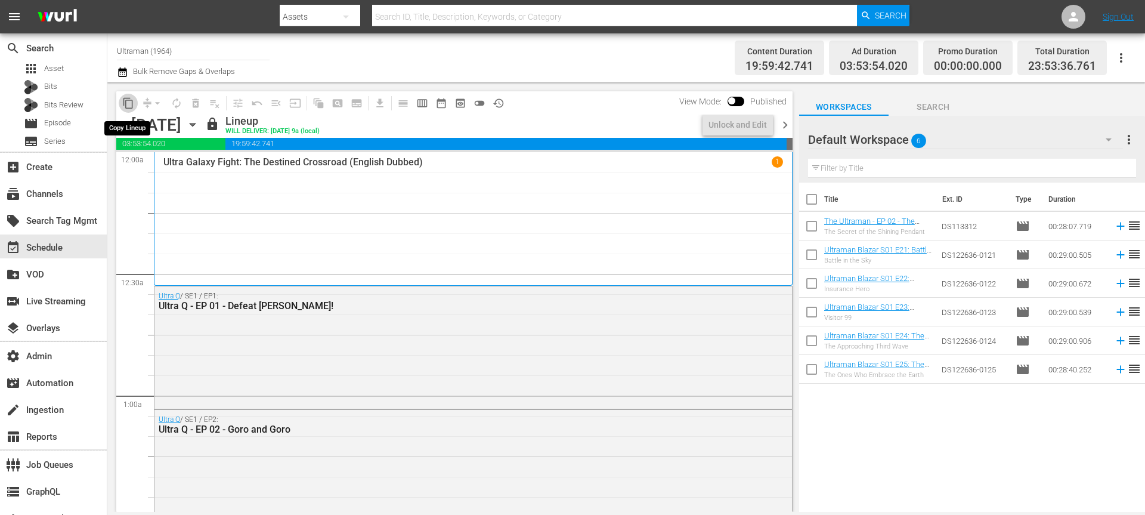
click at [128, 104] on span "content_copy" at bounding box center [128, 103] width 12 height 12
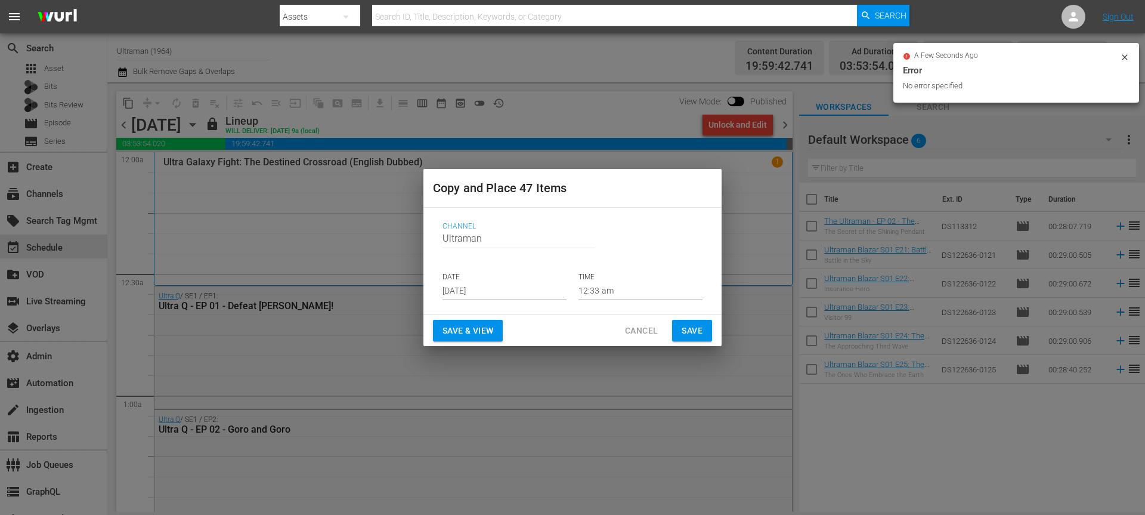
click at [492, 291] on input "[DATE]" at bounding box center [504, 291] width 124 height 18
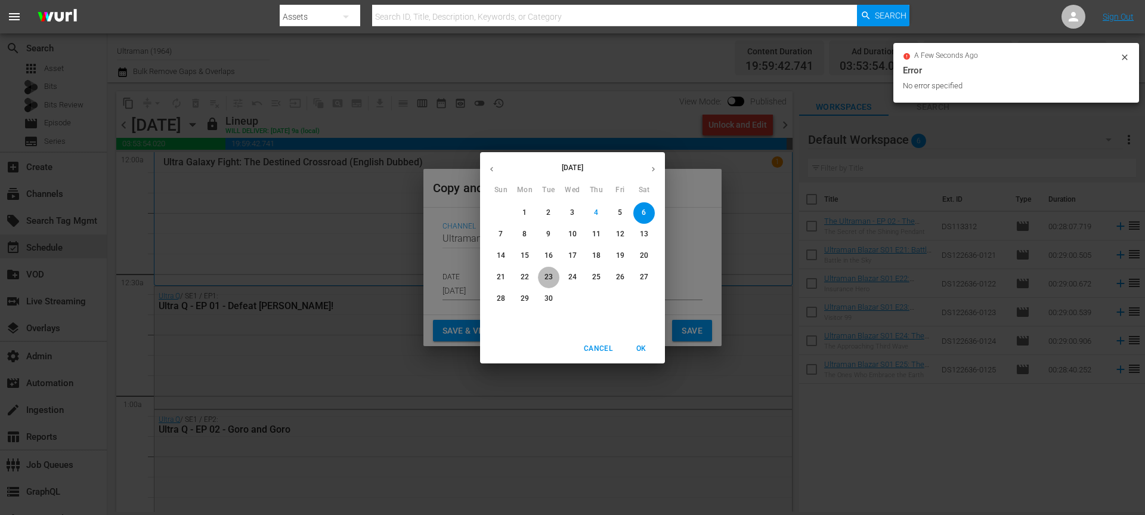
click at [551, 274] on p "23" at bounding box center [548, 277] width 8 height 10
type input "[DATE]"
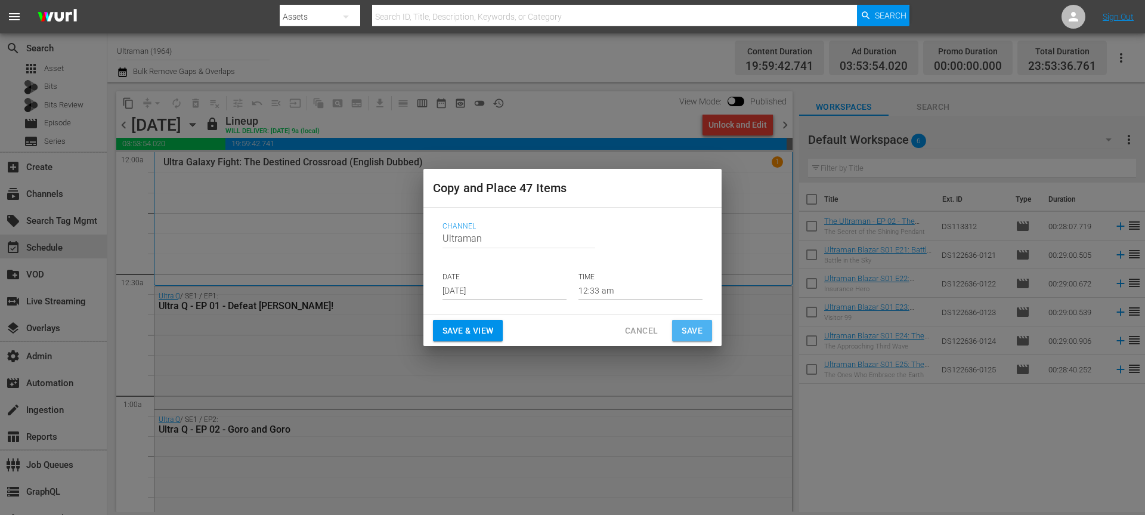
click at [699, 326] on span "Save" at bounding box center [692, 330] width 21 height 15
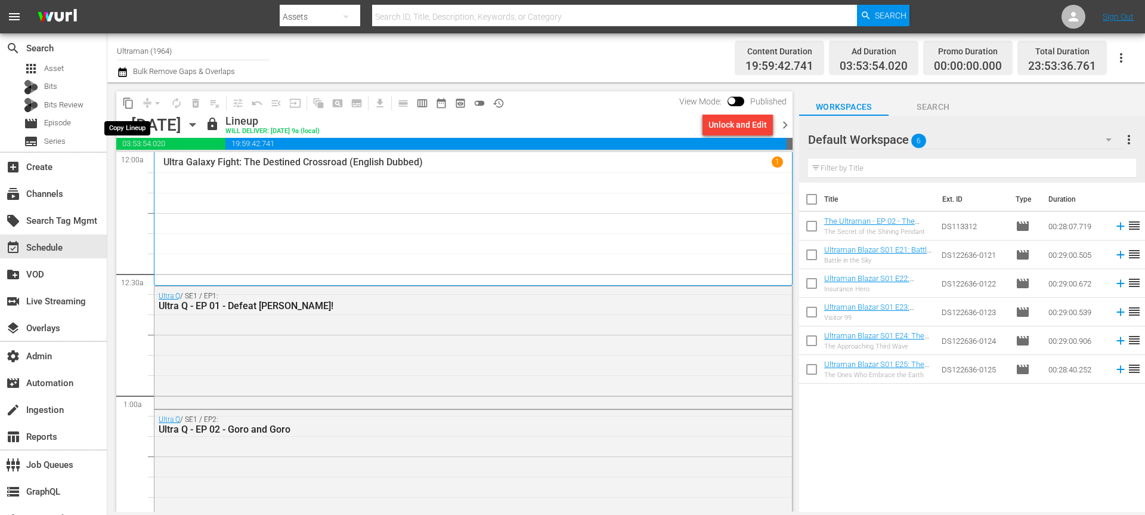
click at [129, 104] on span "content_copy" at bounding box center [128, 103] width 12 height 12
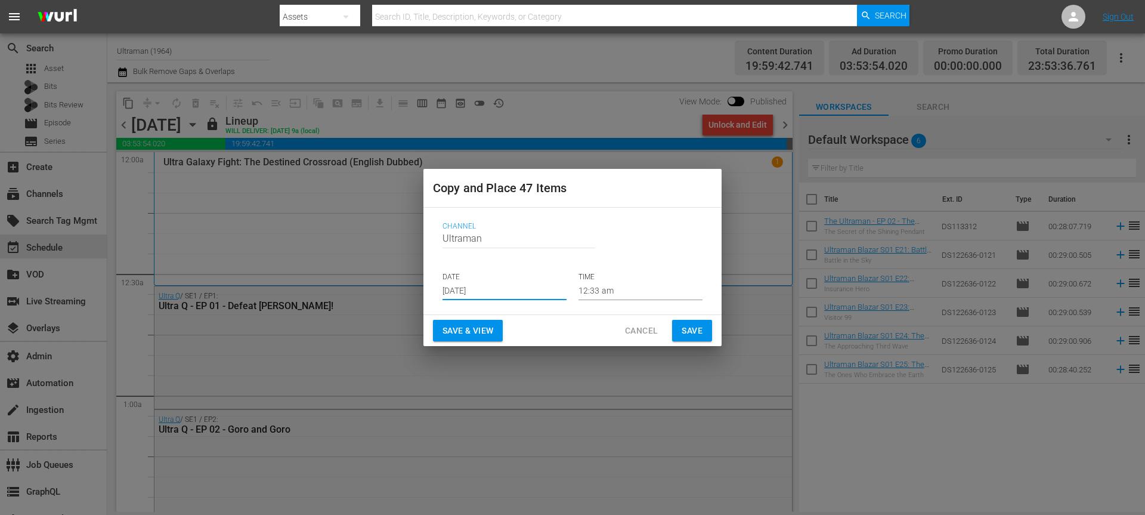
click at [481, 286] on input "[DATE]" at bounding box center [504, 291] width 124 height 18
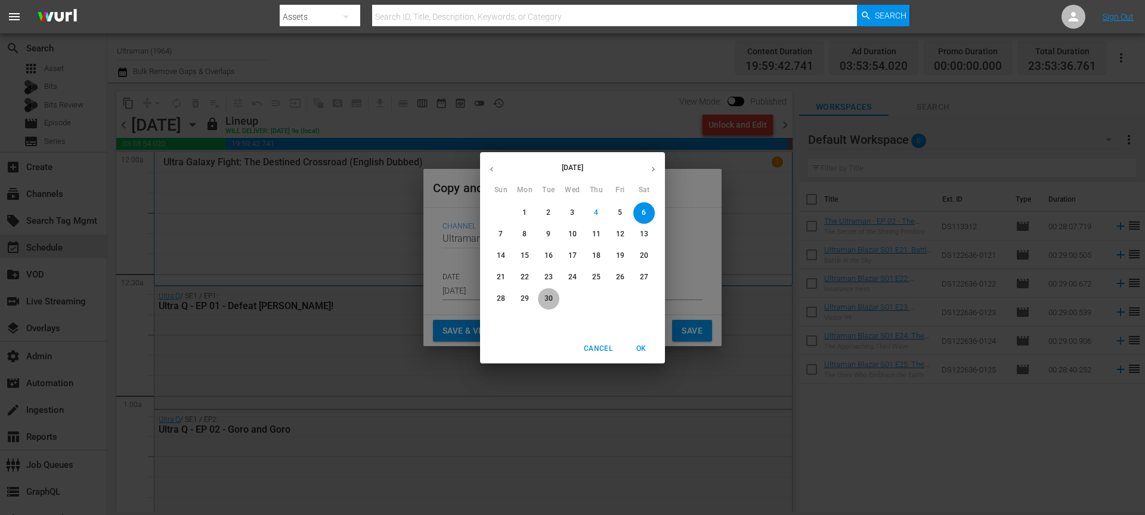
click at [539, 297] on span "30" at bounding box center [548, 298] width 21 height 10
type input "[DATE]"
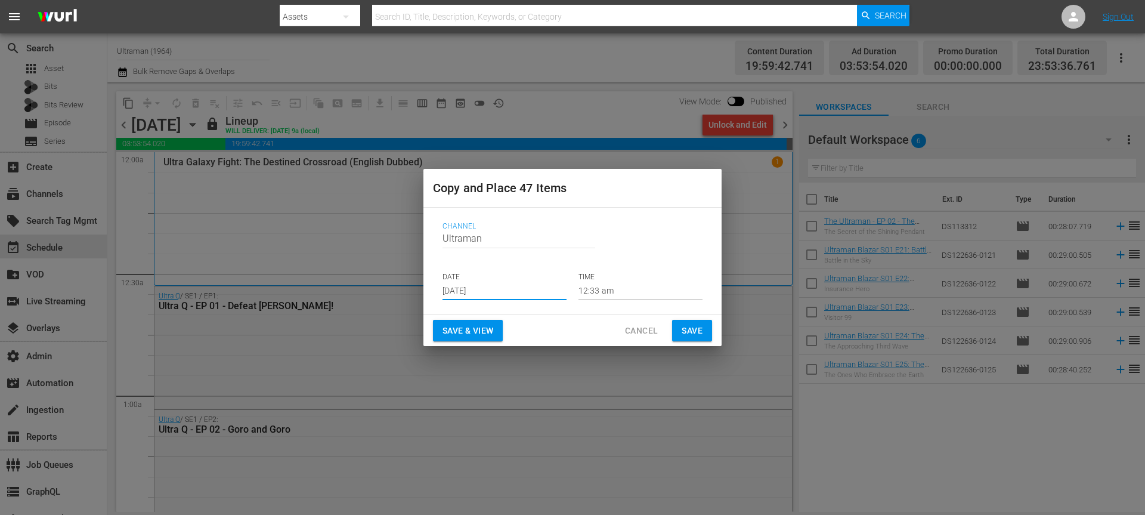
click at [691, 335] on span "Save" at bounding box center [692, 330] width 21 height 15
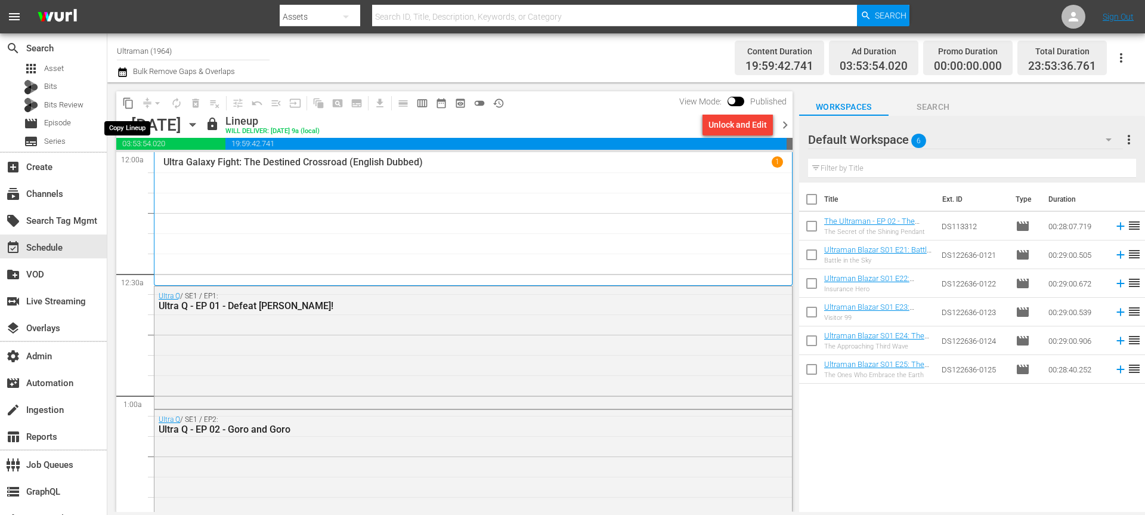
click at [128, 101] on span "content_copy" at bounding box center [128, 103] width 12 height 12
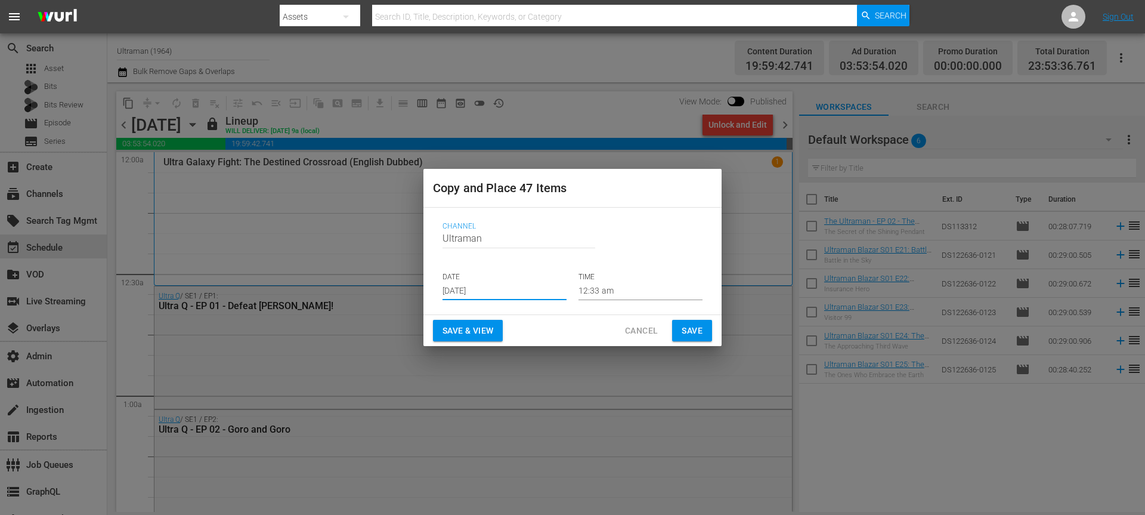
click at [476, 290] on input "[DATE]" at bounding box center [504, 291] width 124 height 18
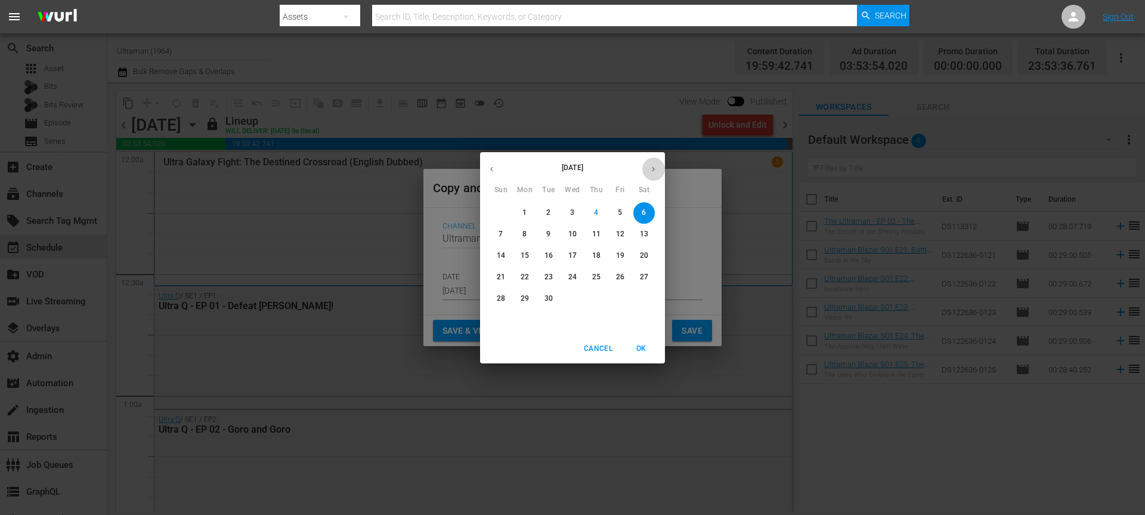
click at [656, 168] on icon "button" at bounding box center [653, 169] width 9 height 9
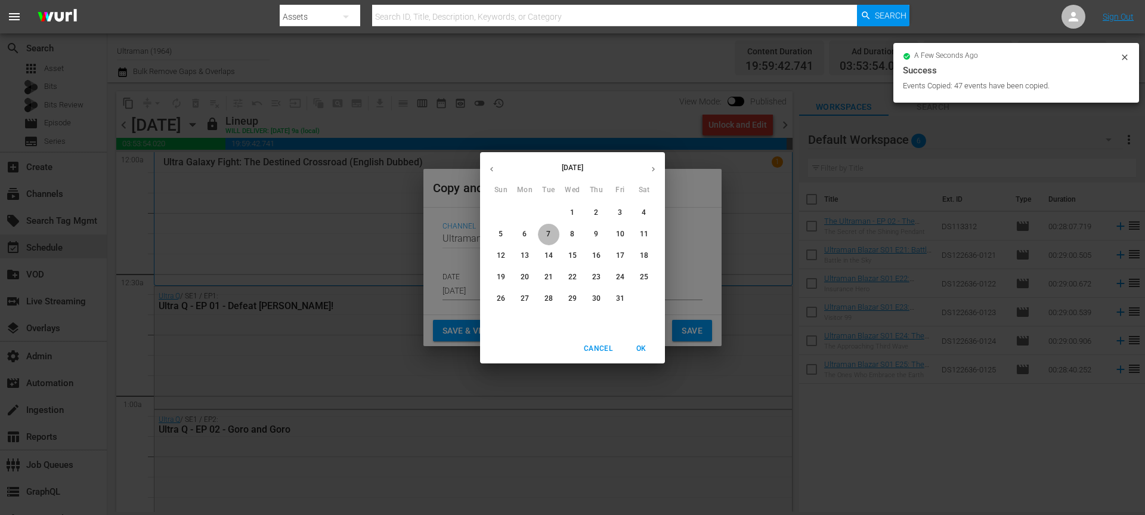
click at [545, 235] on span "7" at bounding box center [548, 234] width 21 height 10
type input "[DATE]"
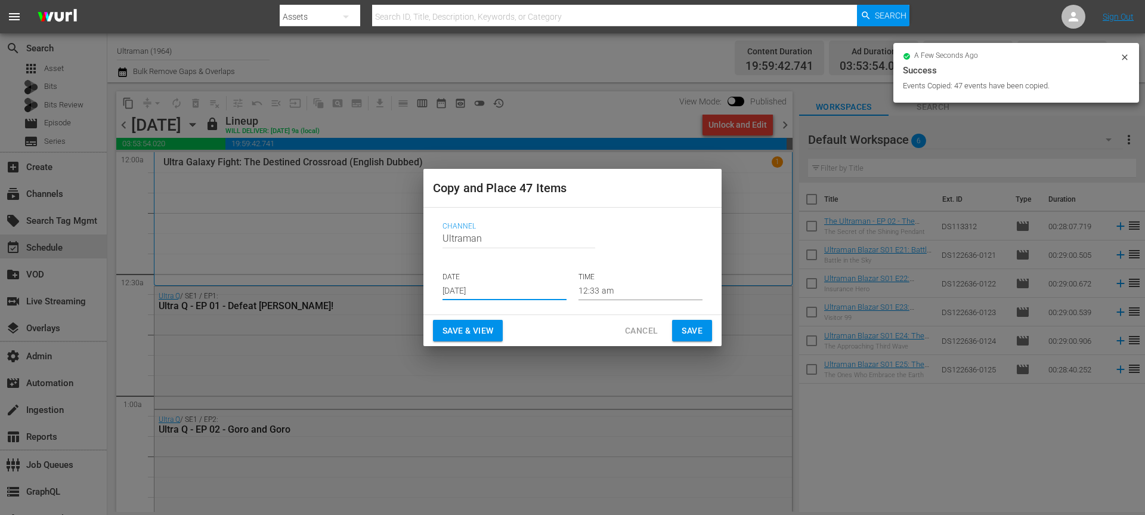
click at [704, 334] on button "Save" at bounding box center [692, 331] width 40 height 22
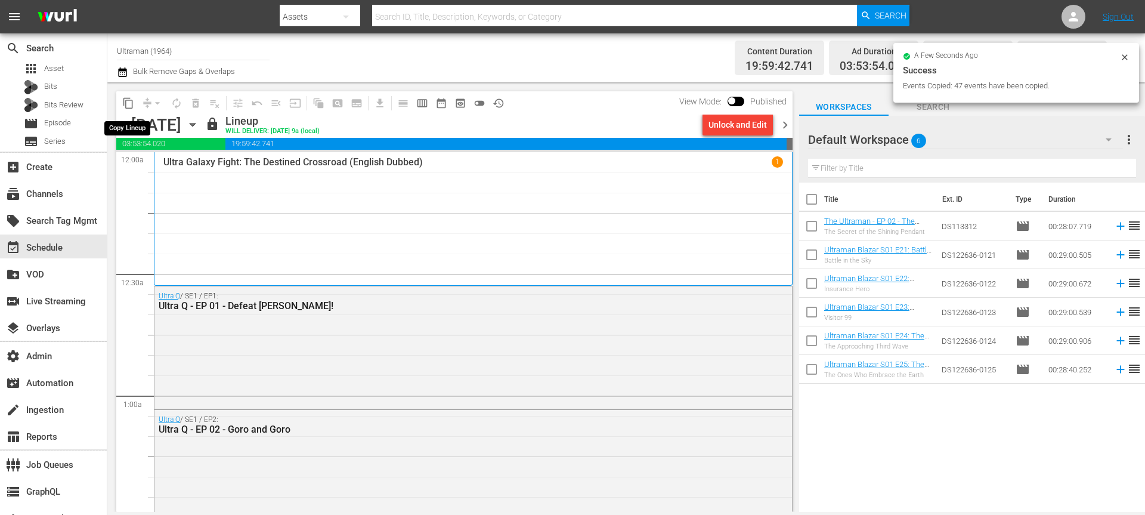
click at [128, 107] on span "content_copy" at bounding box center [128, 103] width 12 height 12
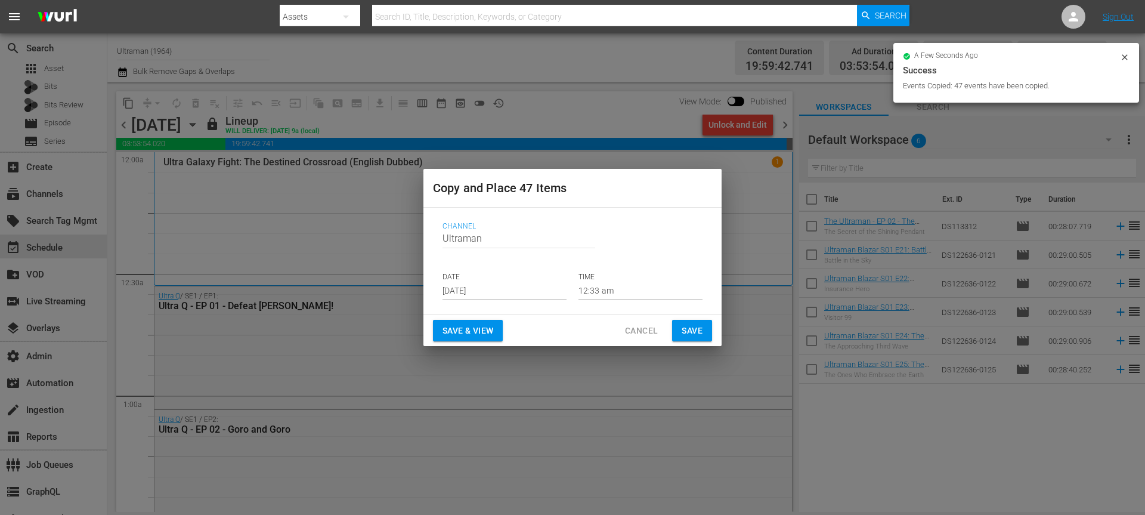
click at [490, 298] on input "[DATE]" at bounding box center [504, 291] width 124 height 18
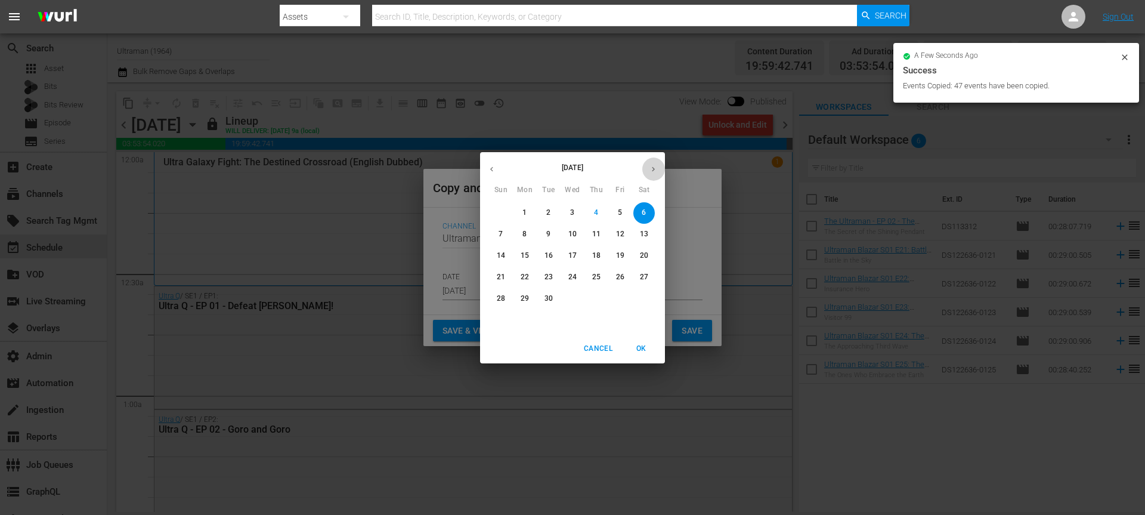
click at [664, 168] on button "button" at bounding box center [653, 168] width 23 height 23
click at [551, 252] on p "14" at bounding box center [548, 255] width 8 height 10
type input "Oct 14th 2025"
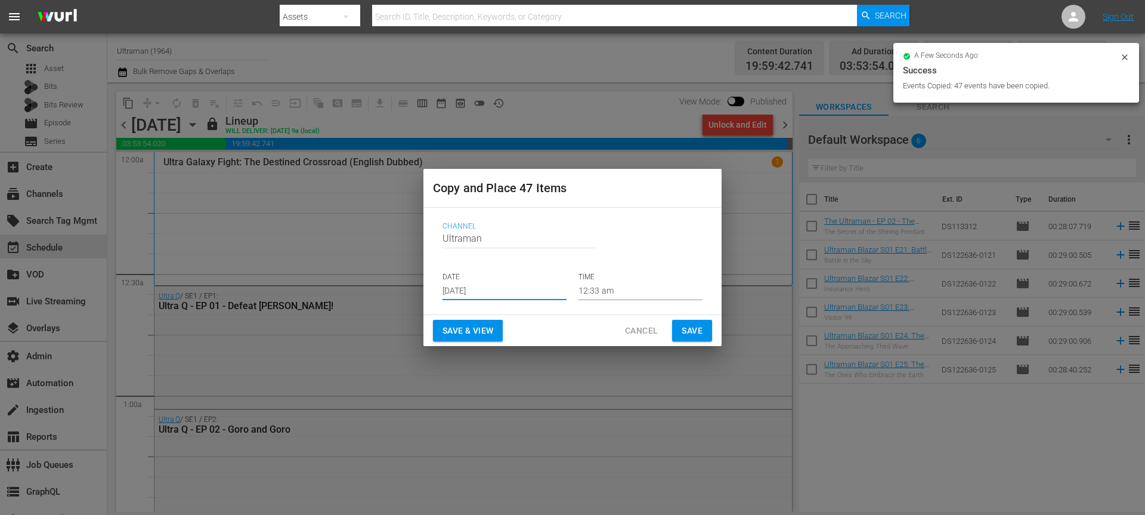
click at [683, 326] on span "Save" at bounding box center [692, 330] width 21 height 15
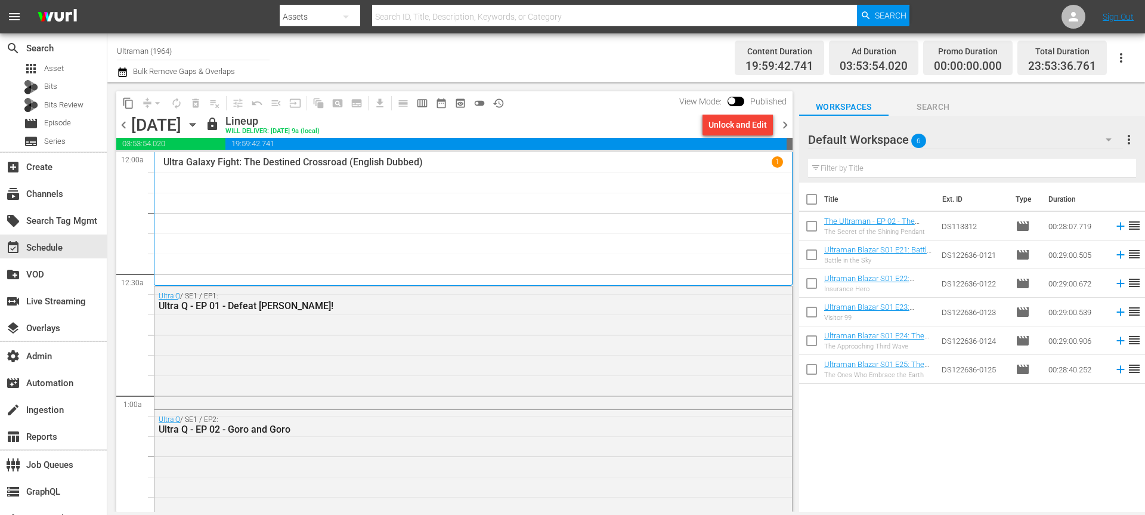
click at [130, 104] on span "content_copy" at bounding box center [128, 103] width 12 height 12
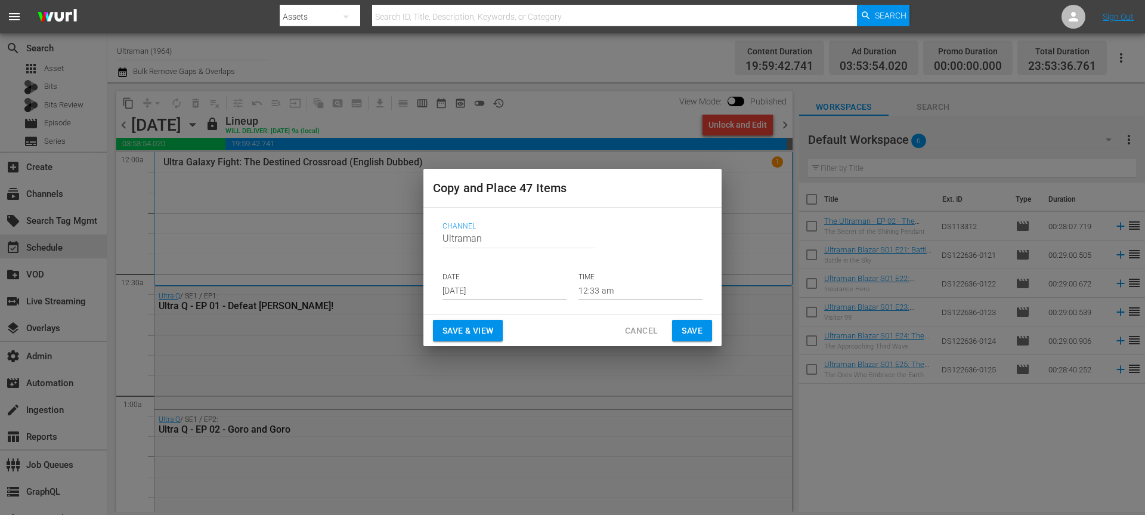
click at [478, 298] on input "[DATE]" at bounding box center [504, 291] width 124 height 18
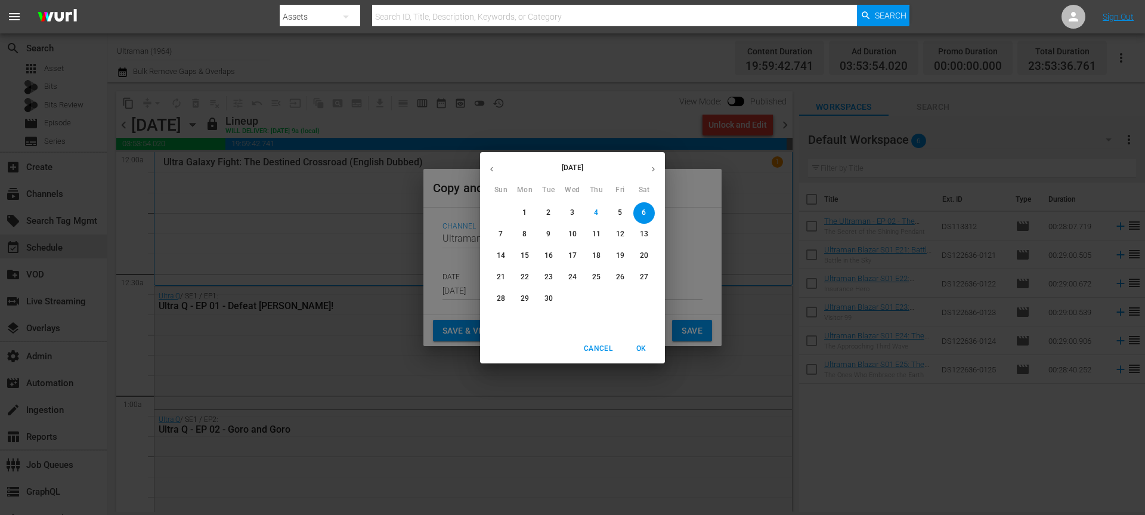
click at [649, 168] on icon "button" at bounding box center [653, 169] width 9 height 9
click at [549, 275] on p "21" at bounding box center [548, 277] width 8 height 10
type input "Oct 21st 2025"
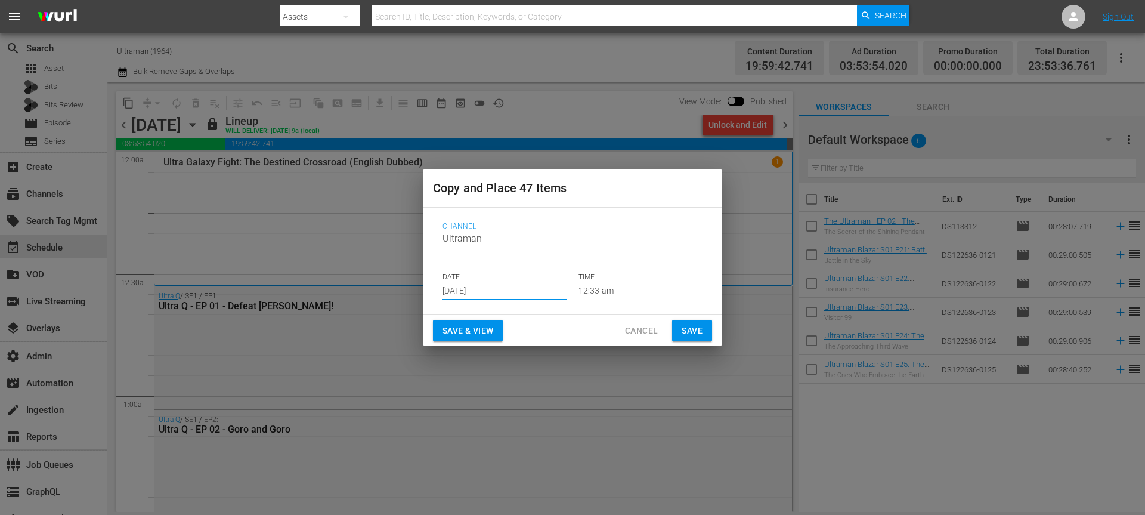
drag, startPoint x: 687, startPoint y: 330, endPoint x: 456, endPoint y: 243, distance: 246.6
click at [687, 330] on span "Save" at bounding box center [692, 330] width 21 height 15
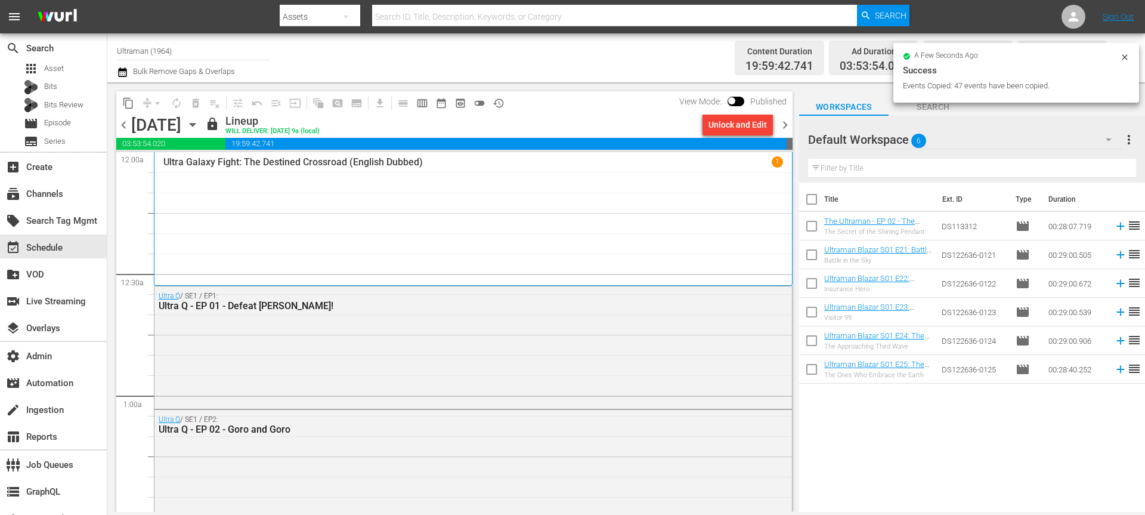
click at [125, 104] on span "content_copy" at bounding box center [128, 103] width 12 height 12
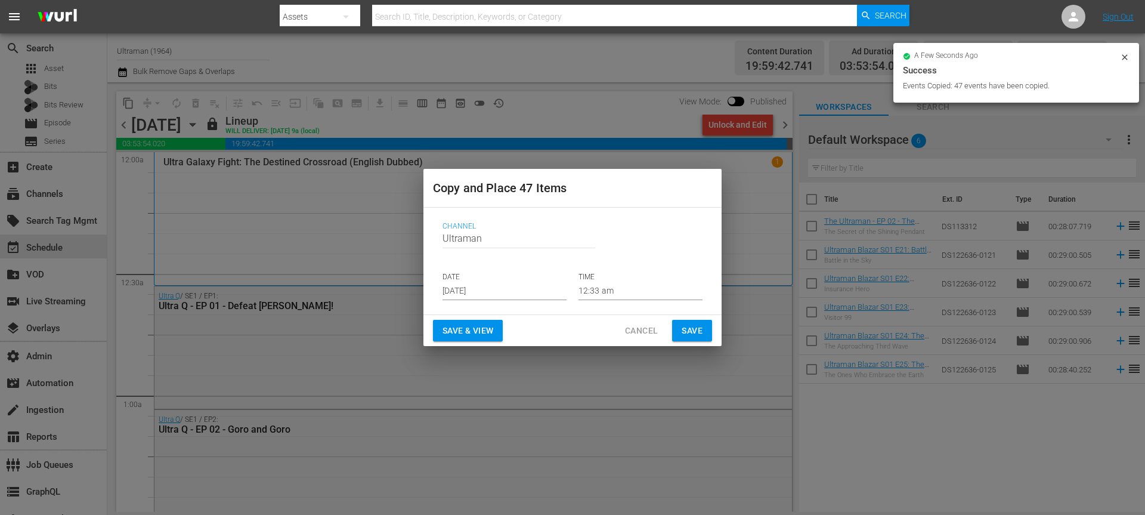
click at [471, 289] on input "[DATE]" at bounding box center [504, 291] width 124 height 18
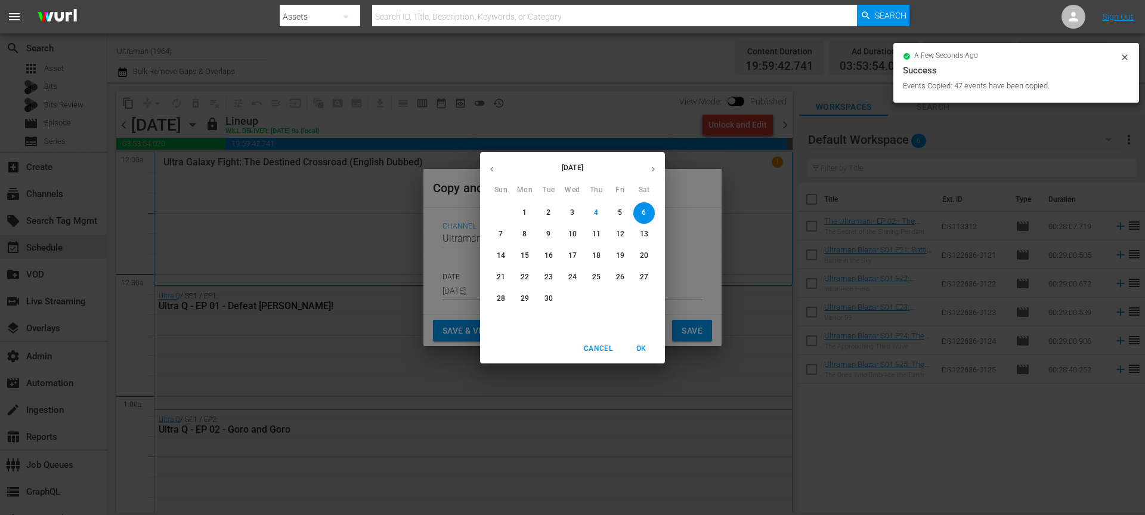
click at [652, 172] on icon "button" at bounding box center [653, 169] width 9 height 9
drag, startPoint x: 545, startPoint y: 297, endPoint x: 671, endPoint y: 314, distance: 127.6
click at [545, 297] on p "28" at bounding box center [548, 298] width 8 height 10
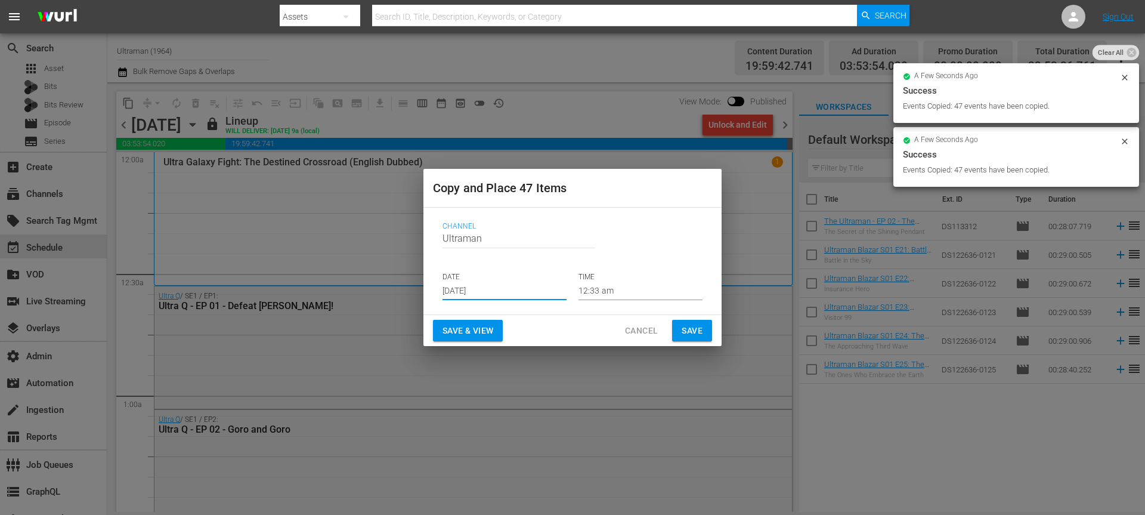
type input "Oct 28th 2025"
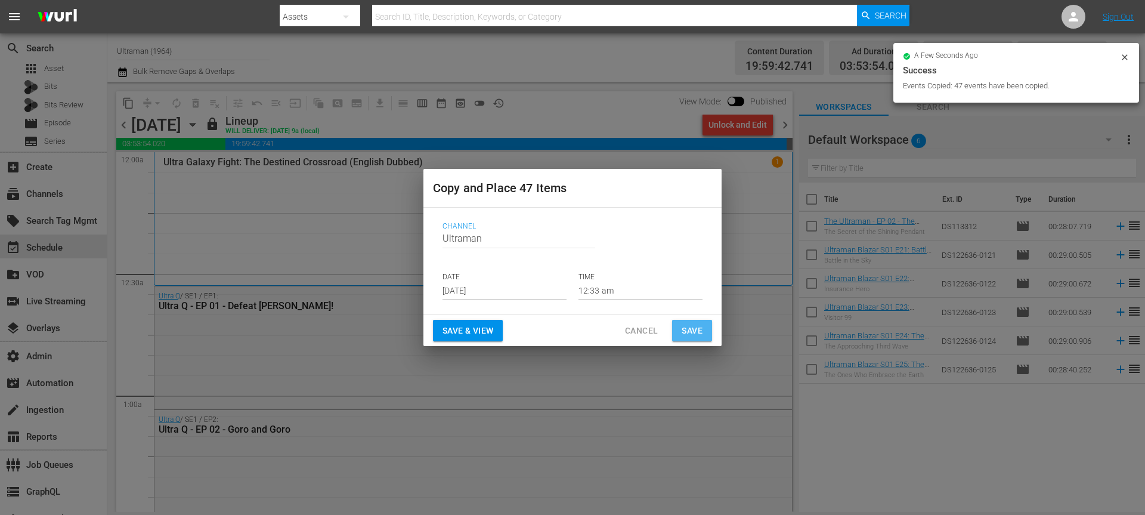
click at [685, 328] on span "Save" at bounding box center [692, 330] width 21 height 15
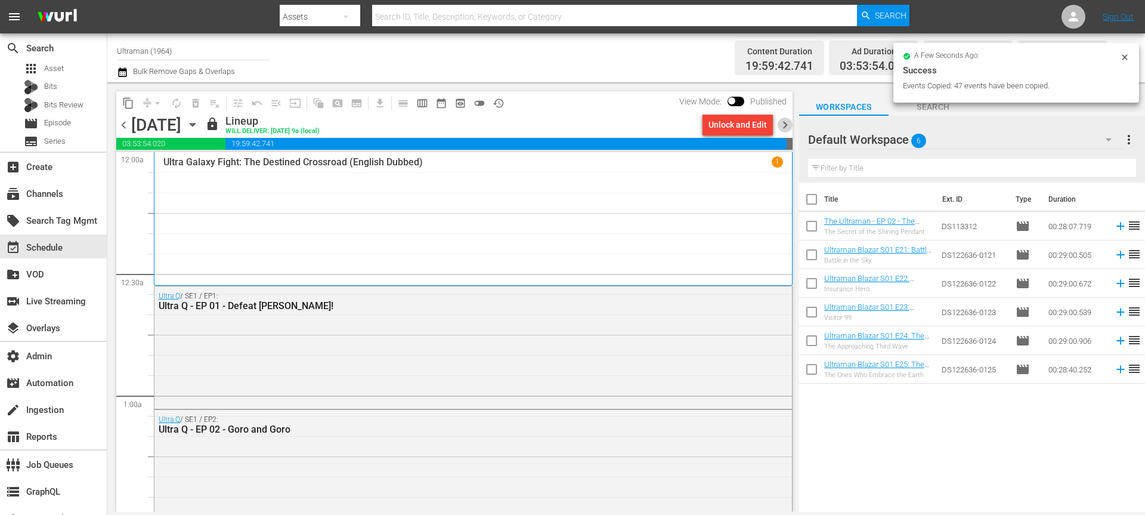
click at [787, 123] on span "chevron_right" at bounding box center [785, 124] width 15 height 15
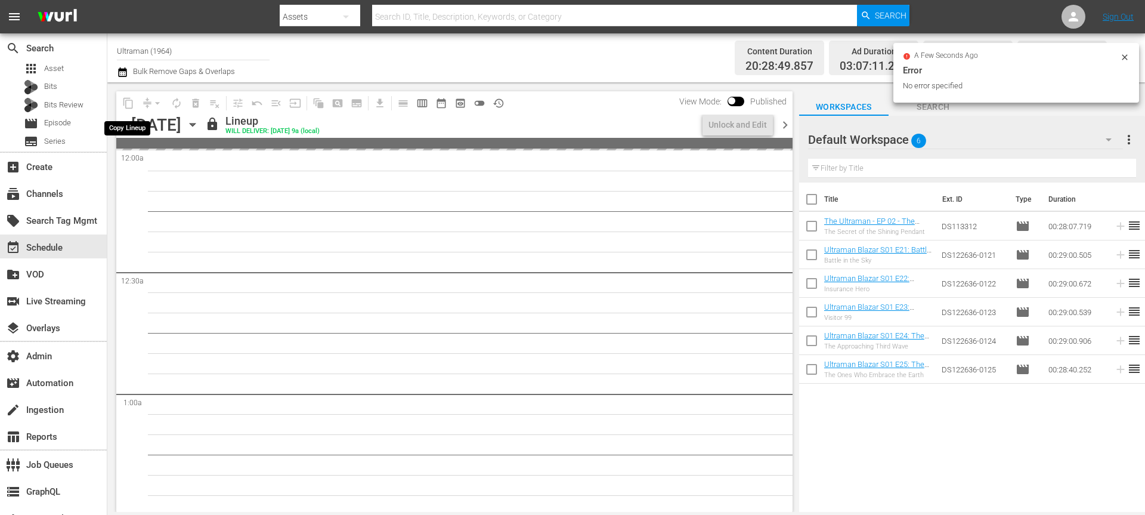
click at [128, 102] on span "content_copy" at bounding box center [128, 103] width 19 height 19
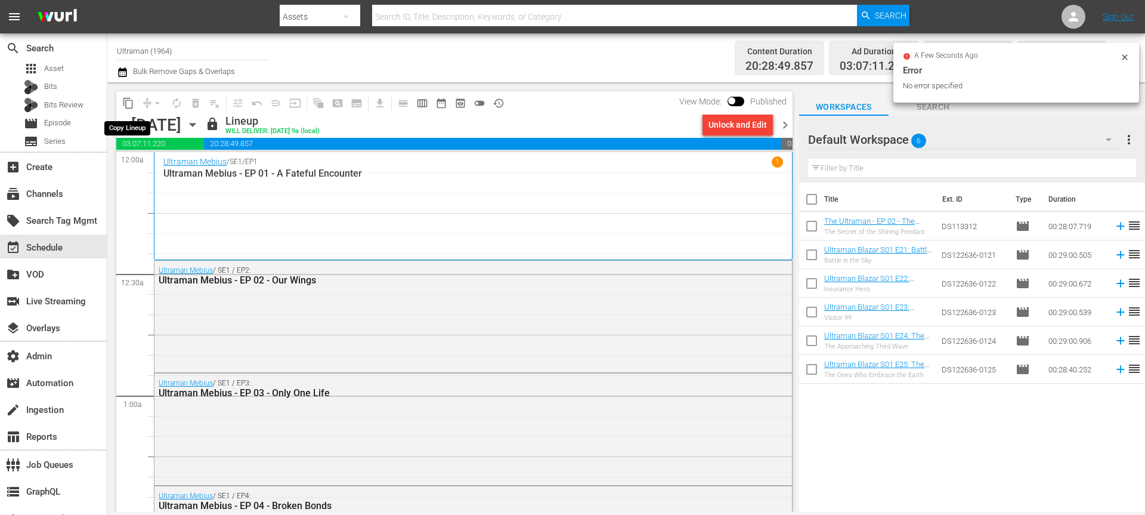
click at [128, 103] on span "content_copy" at bounding box center [128, 103] width 12 height 12
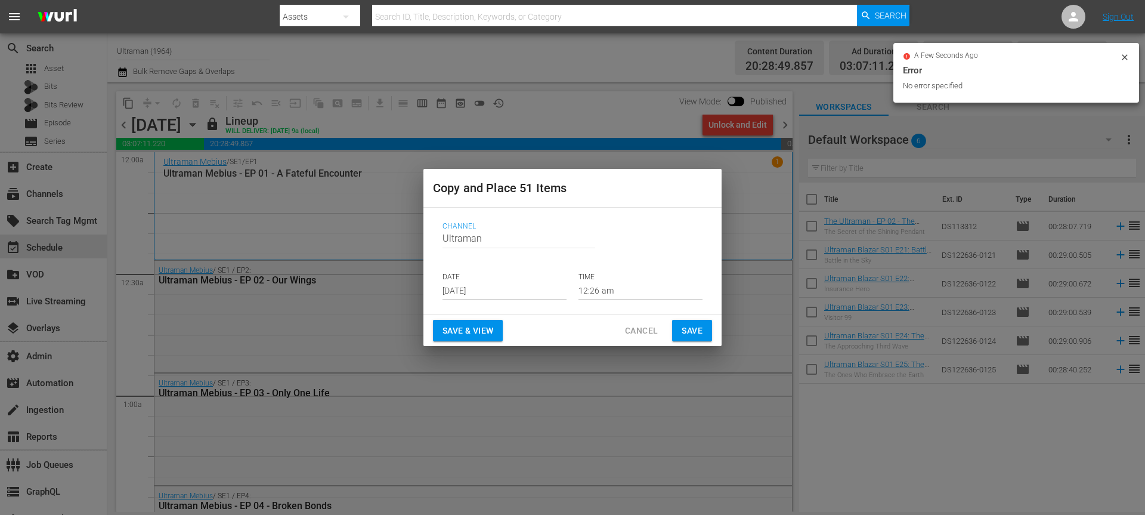
click at [472, 289] on input "[DATE]" at bounding box center [504, 291] width 124 height 18
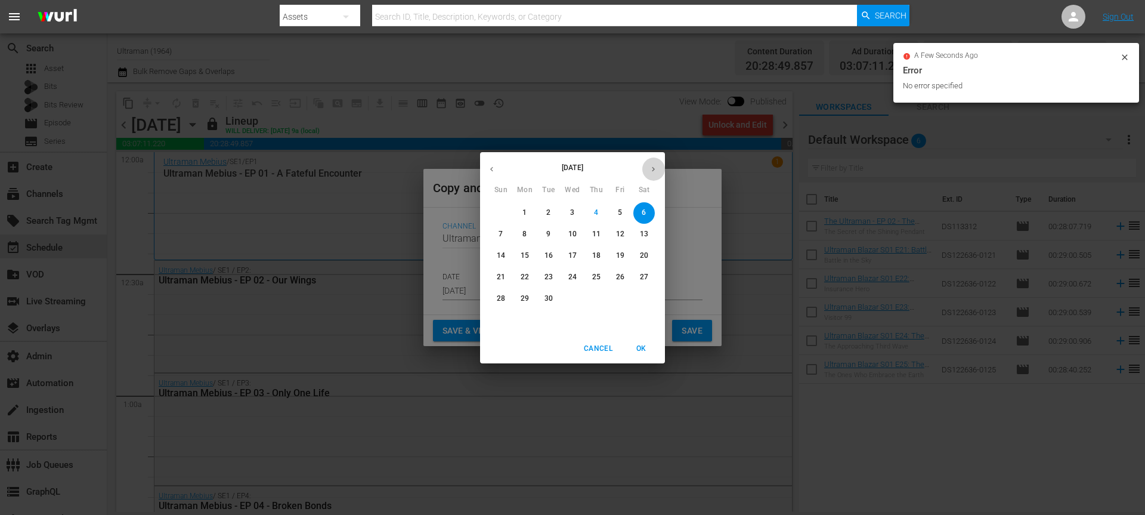
click at [655, 166] on icon "button" at bounding box center [653, 169] width 9 height 9
click at [479, 166] on div "October 2025 Sun Mon Tue Wed Thu Fri Sat 28 29 30 1 2 3 4 5 6 7 8 9 10 11 12 13…" at bounding box center [572, 257] width 1145 height 515
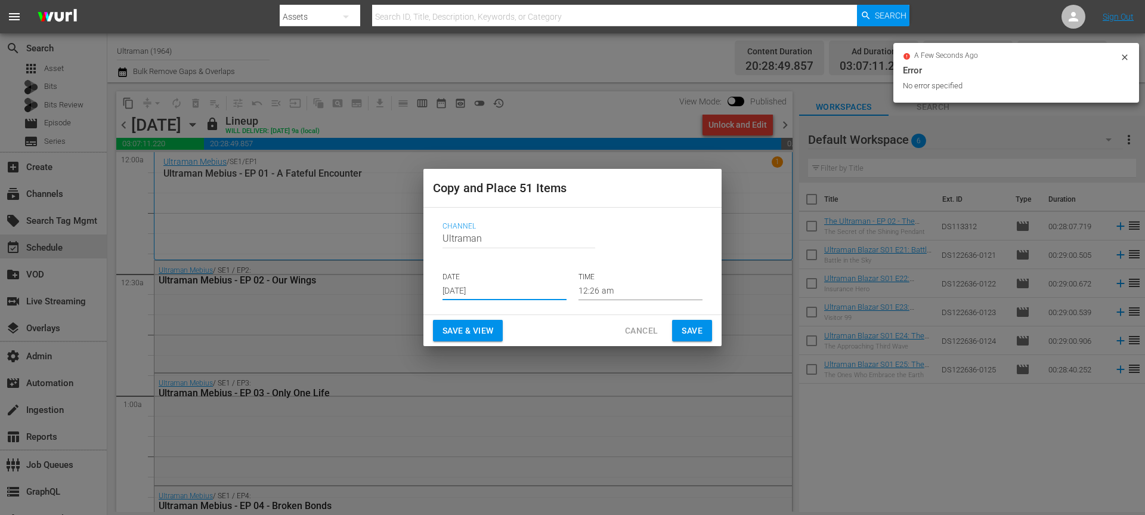
click at [482, 167] on div "Copy and Place 51 Items Channel Channel Title Ultraman DATE Sep 6th 2025 TIME 1…" at bounding box center [572, 257] width 1145 height 515
click at [454, 280] on p "DATE" at bounding box center [504, 277] width 124 height 10
click at [482, 292] on input "[DATE]" at bounding box center [504, 291] width 124 height 18
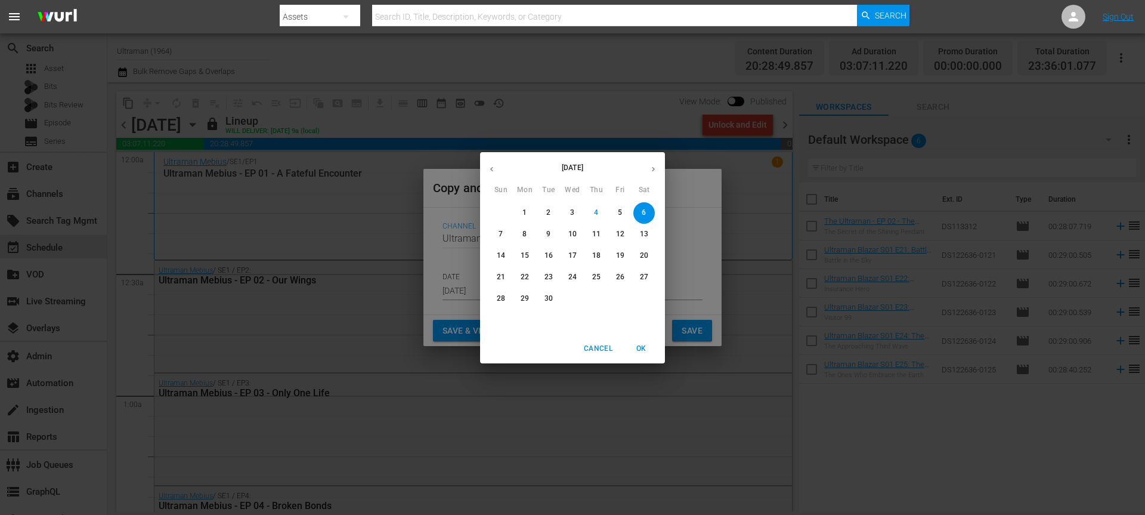
click at [569, 279] on p "24" at bounding box center [572, 277] width 8 height 10
type input "Sep 24th 2025"
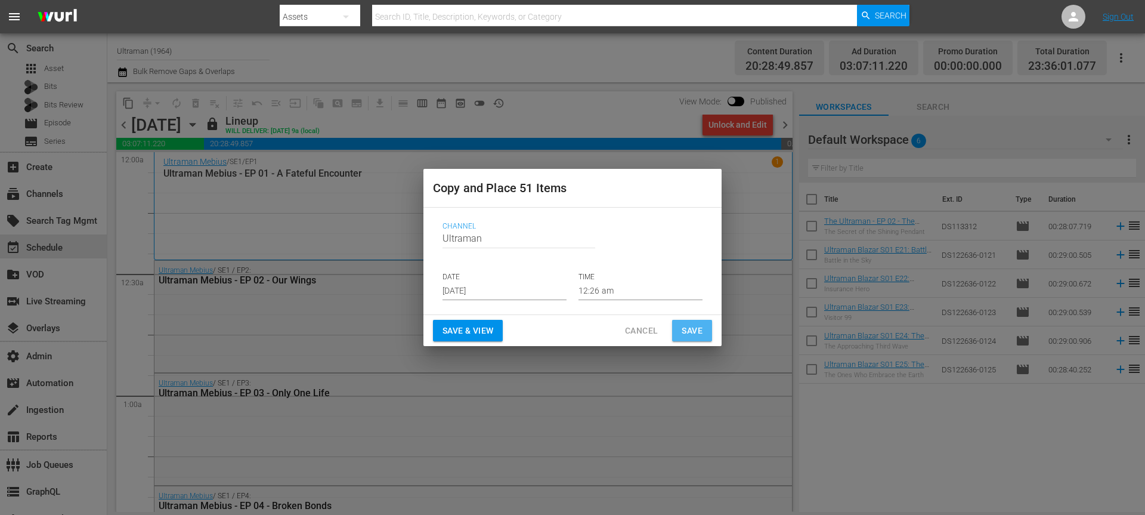
click at [687, 320] on button "Save" at bounding box center [692, 331] width 40 height 22
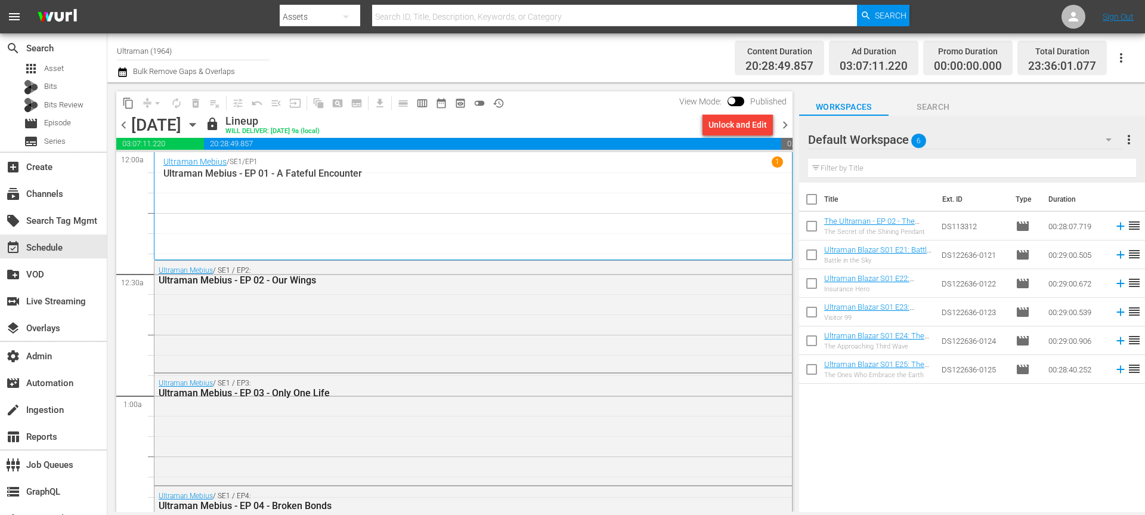
click at [132, 107] on span "content_copy" at bounding box center [128, 103] width 12 height 12
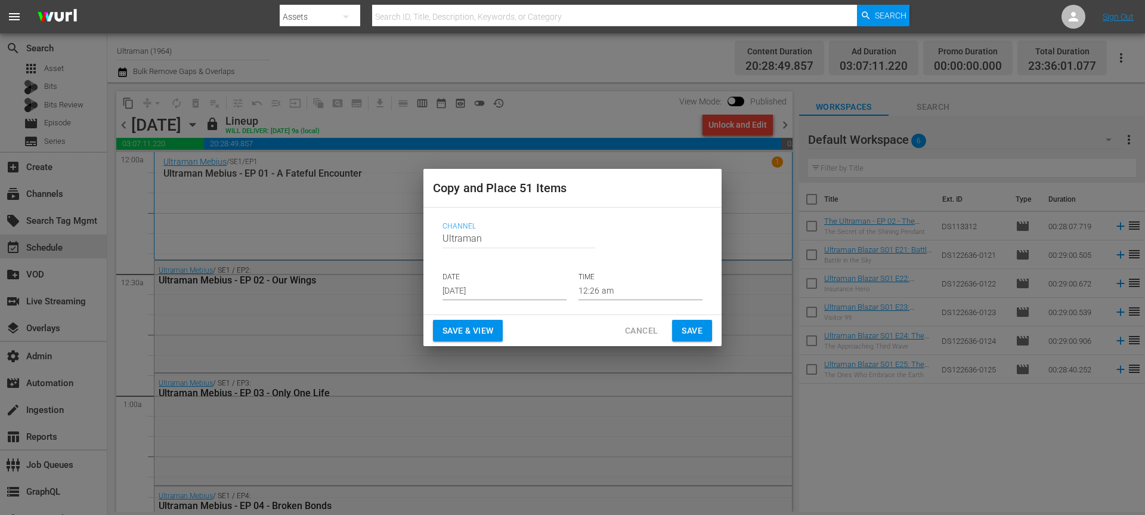
click at [476, 295] on input "[DATE]" at bounding box center [504, 291] width 124 height 18
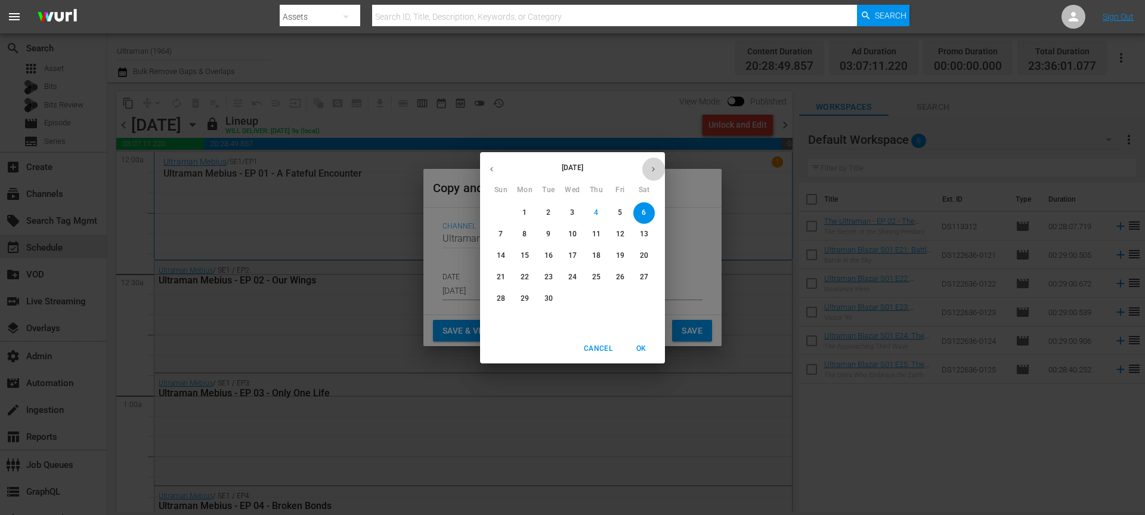
click at [657, 170] on icon "button" at bounding box center [653, 169] width 9 height 9
click at [575, 216] on span "1" at bounding box center [572, 213] width 21 height 10
type input "Oct 1st 2025"
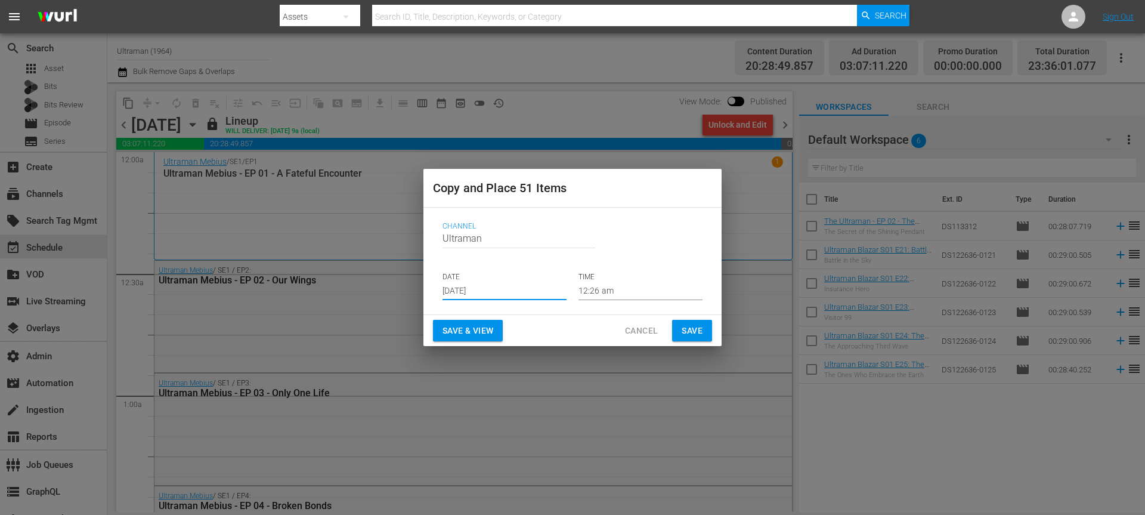
click at [684, 325] on span "Save" at bounding box center [692, 330] width 21 height 15
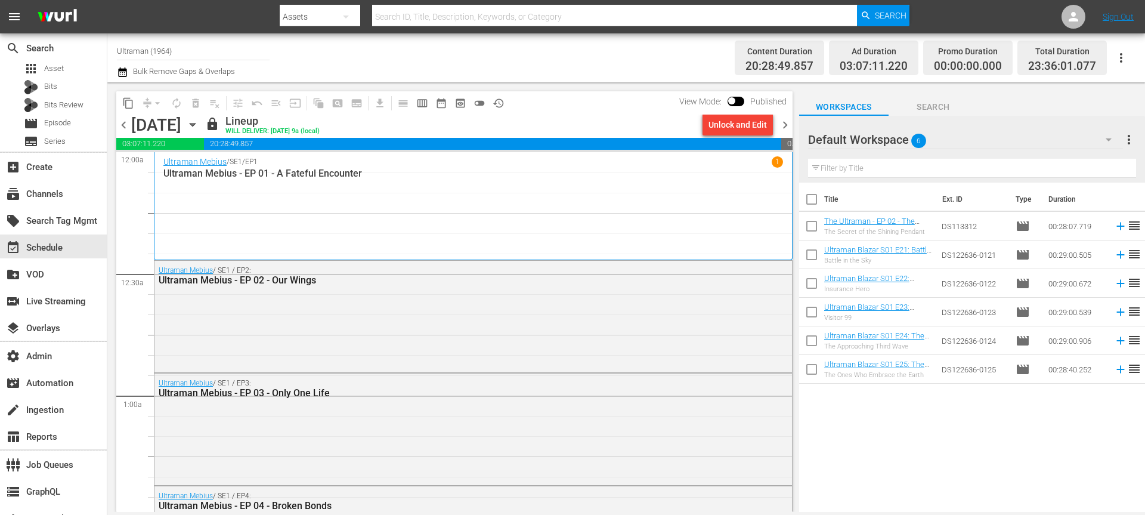
click at [135, 105] on button "content_copy" at bounding box center [128, 103] width 19 height 19
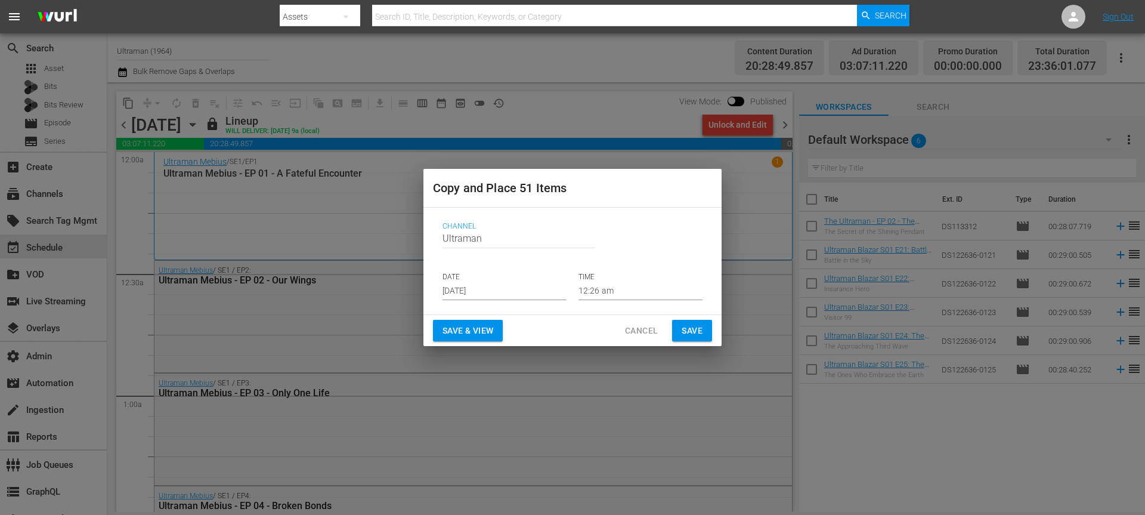
click at [451, 293] on input "[DATE]" at bounding box center [504, 291] width 124 height 18
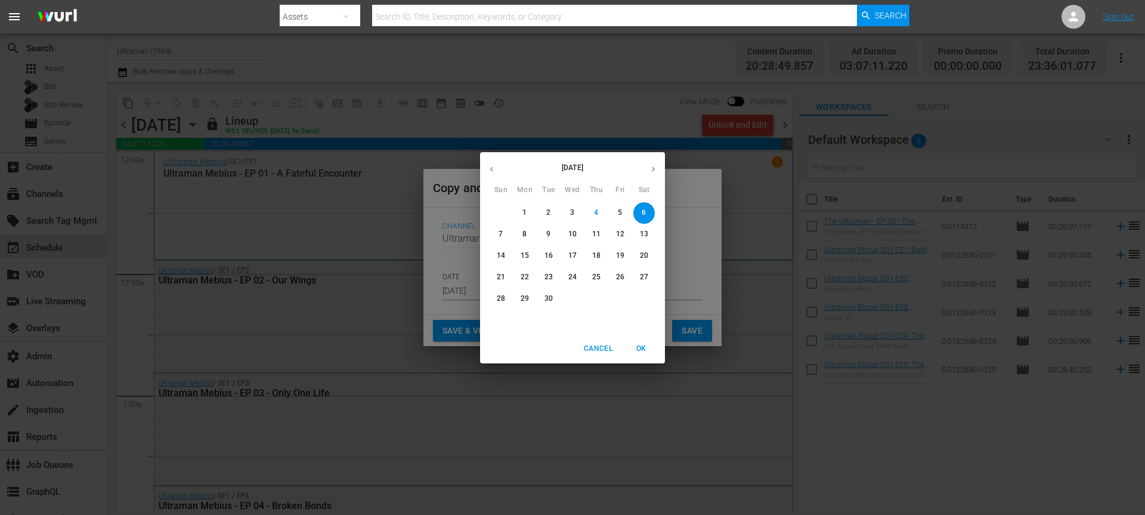
click at [656, 166] on icon "button" at bounding box center [653, 169] width 9 height 9
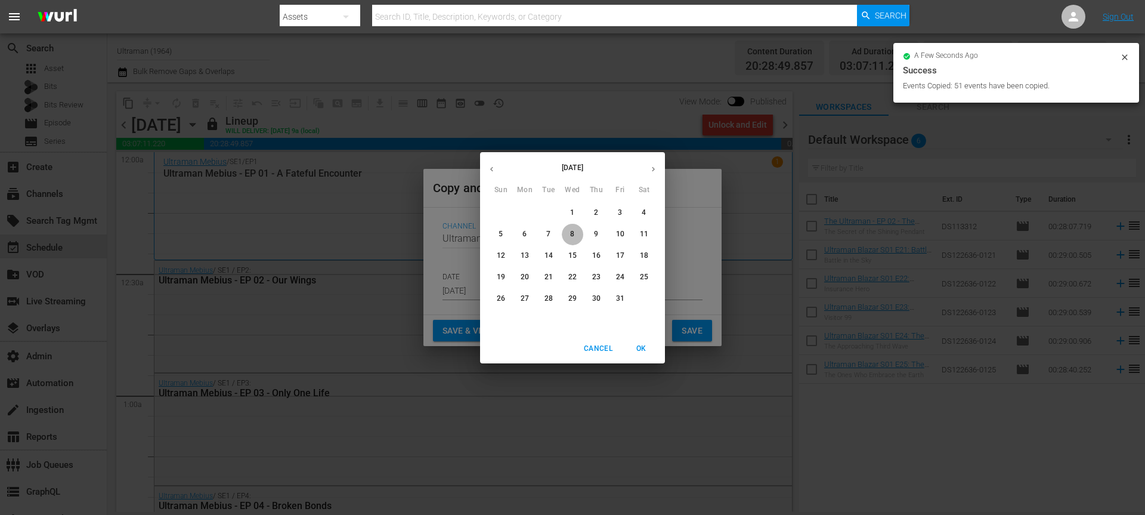
click at [579, 234] on span "8" at bounding box center [572, 234] width 21 height 10
type input "Oct 8th 2025"
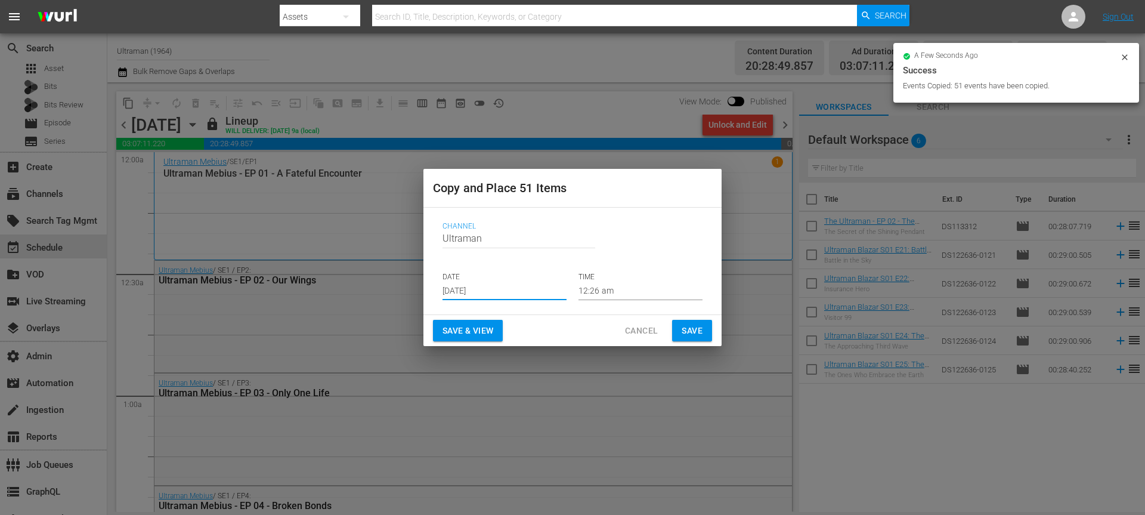
click at [683, 330] on span "Save" at bounding box center [692, 330] width 21 height 15
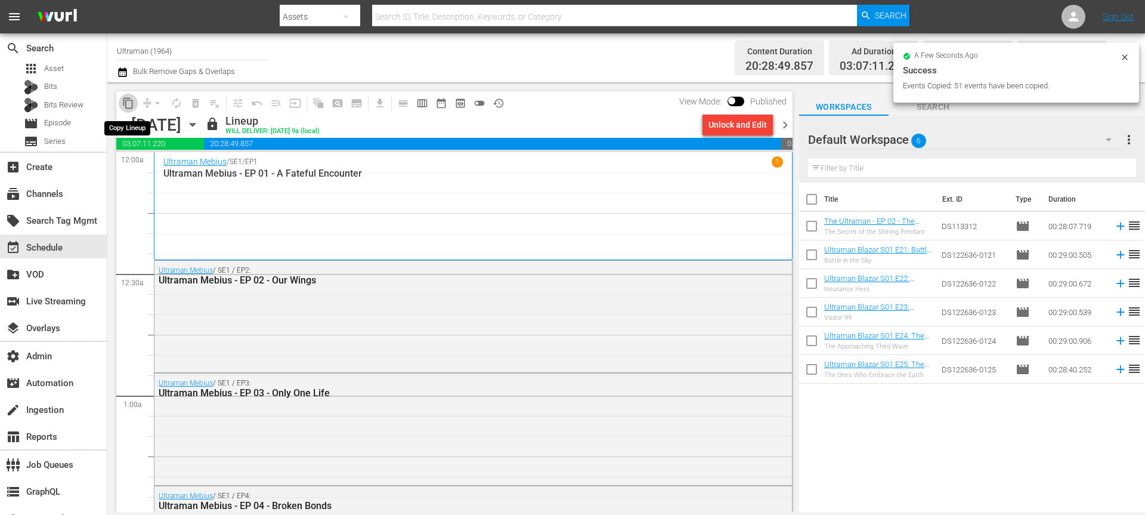
click at [130, 103] on span "content_copy" at bounding box center [128, 103] width 12 height 12
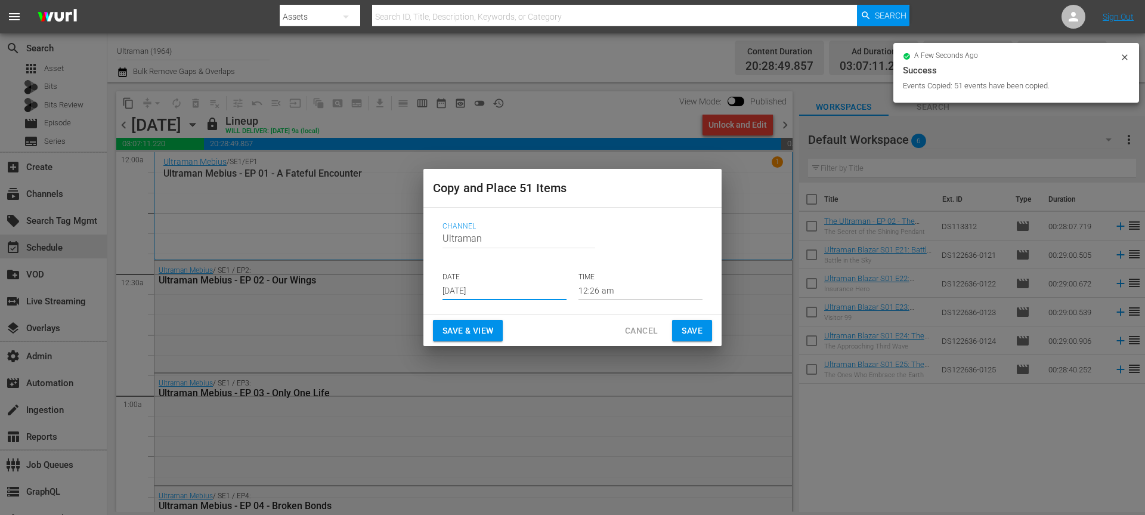
click at [465, 289] on input "Sep 6th 2025" at bounding box center [504, 291] width 124 height 18
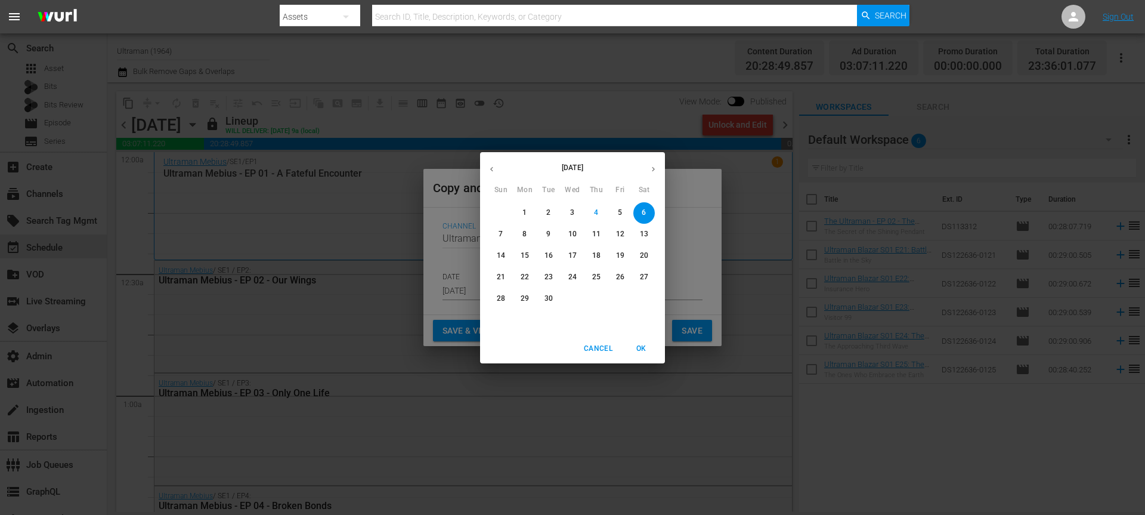
click at [649, 165] on icon "button" at bounding box center [653, 169] width 9 height 9
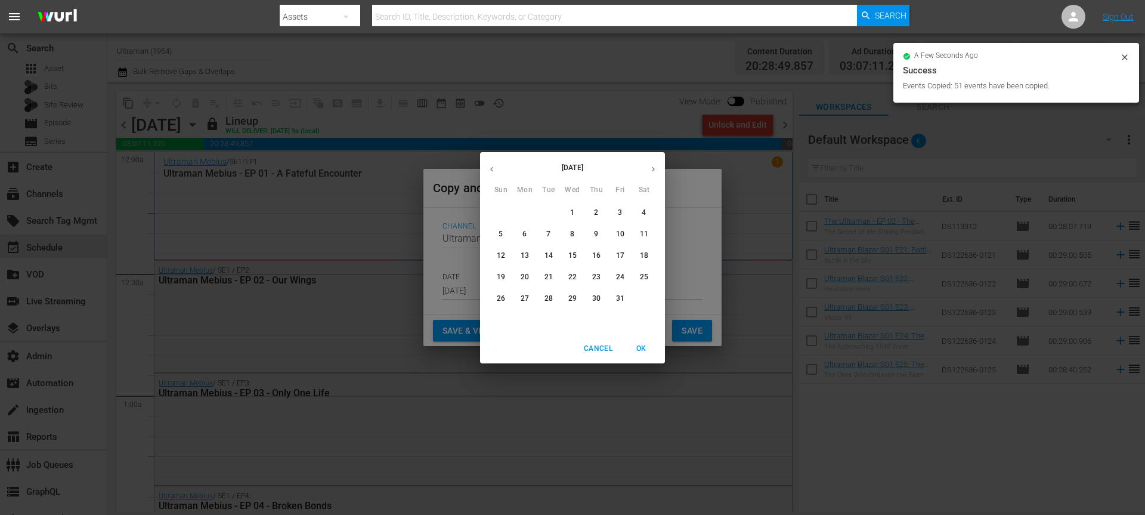
click at [568, 255] on span "15" at bounding box center [572, 255] width 21 height 10
type input "Oct 15th 2025"
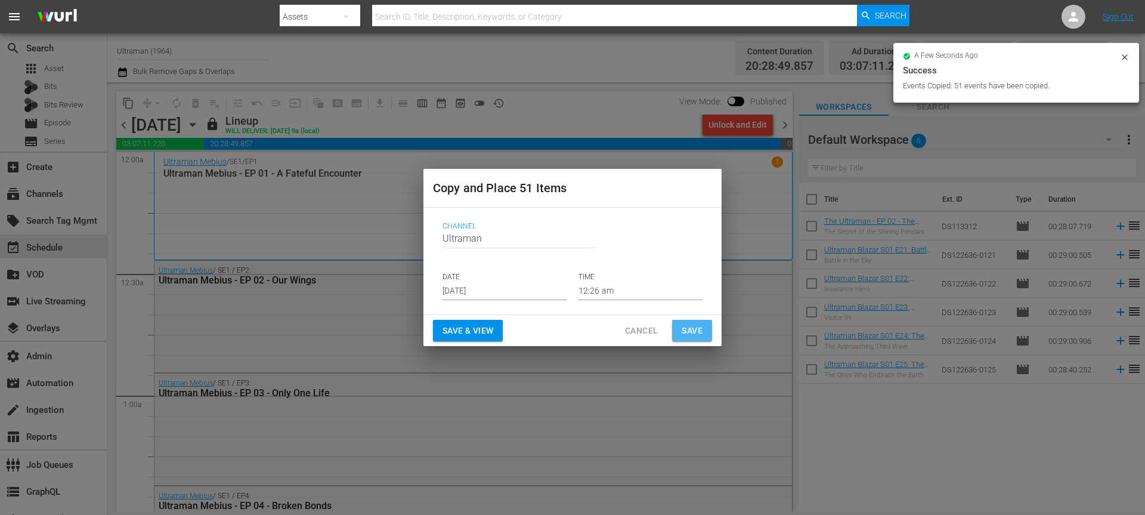
click at [686, 335] on span "Save" at bounding box center [692, 330] width 21 height 15
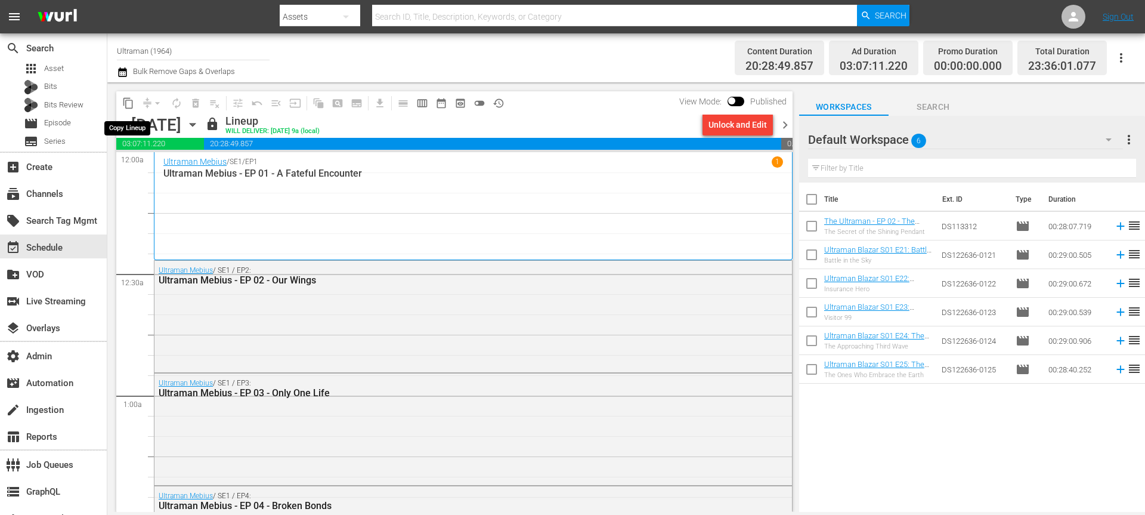
click at [123, 103] on span "content_copy" at bounding box center [128, 103] width 12 height 12
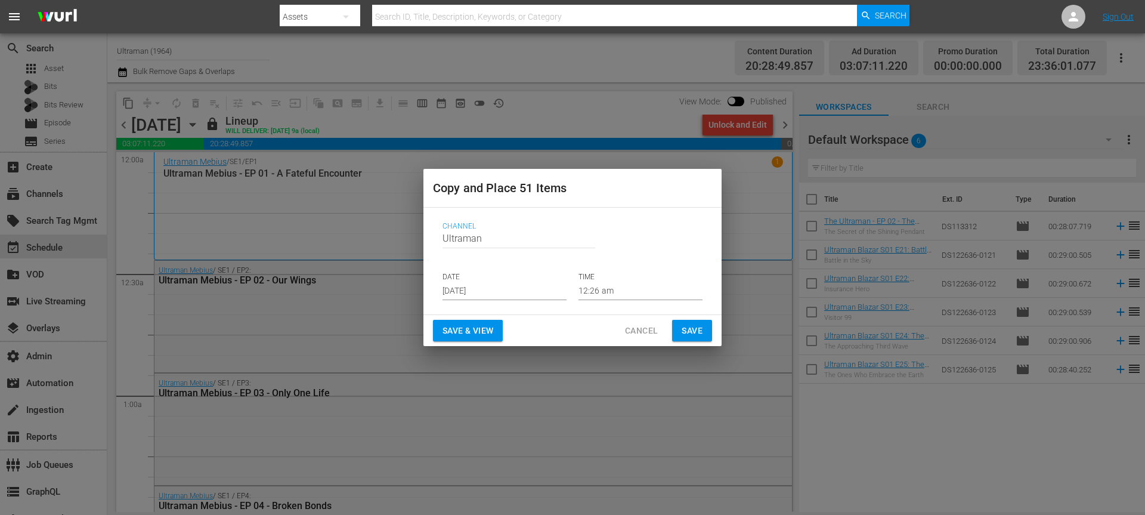
click at [452, 289] on input "Sep 6th 2025" at bounding box center [504, 291] width 124 height 18
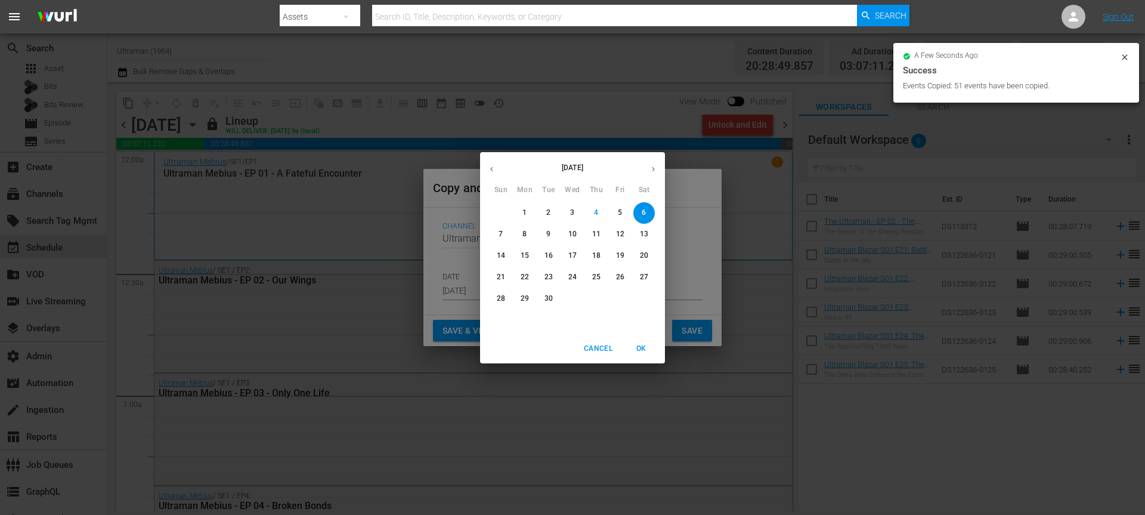
click at [648, 168] on button "button" at bounding box center [653, 168] width 23 height 23
click at [577, 281] on span "22" at bounding box center [572, 277] width 21 height 10
type input "Oct 22nd 2025"
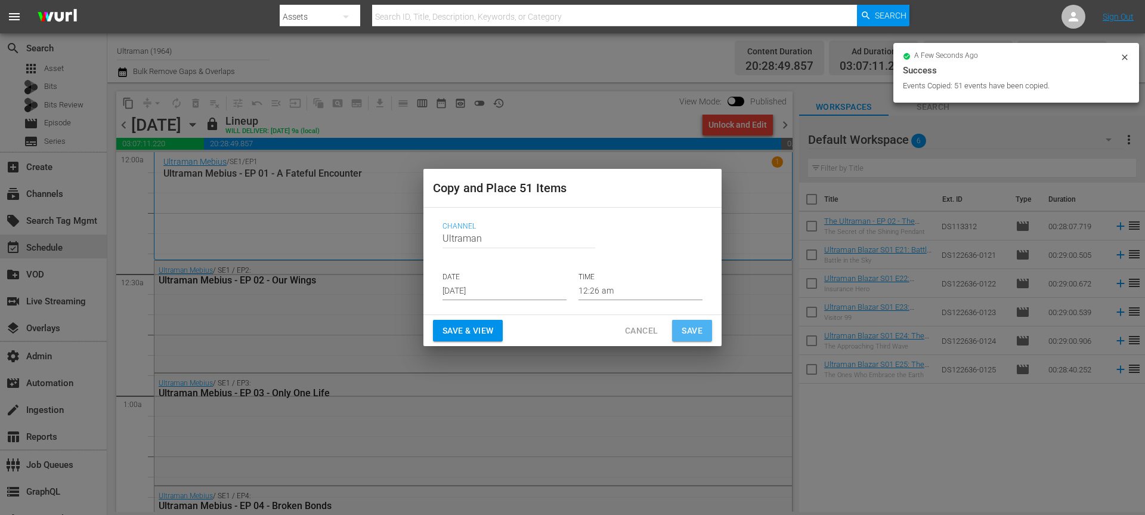
click at [682, 326] on span "Save" at bounding box center [692, 330] width 21 height 15
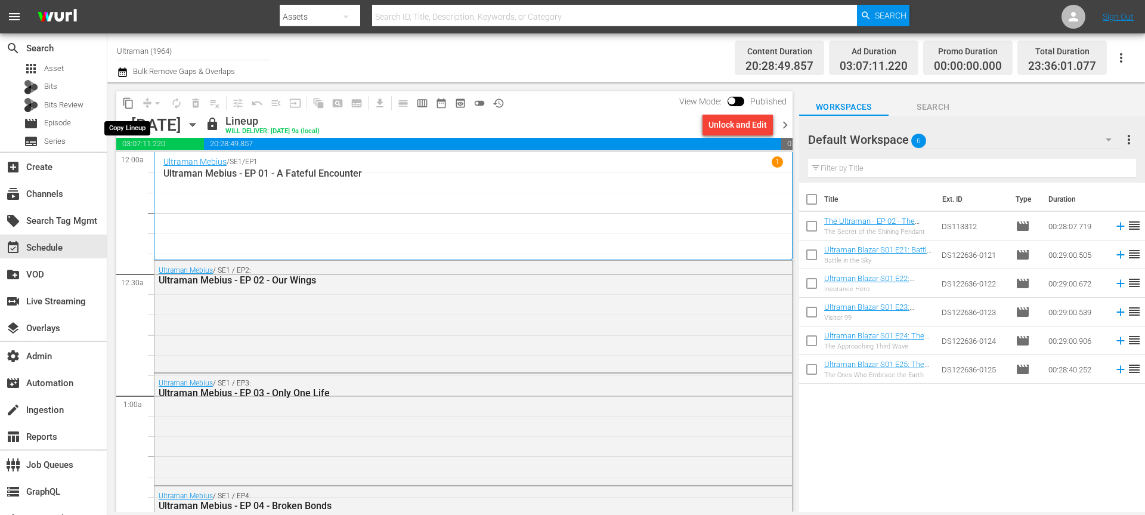
click at [129, 103] on span "content_copy" at bounding box center [128, 103] width 12 height 12
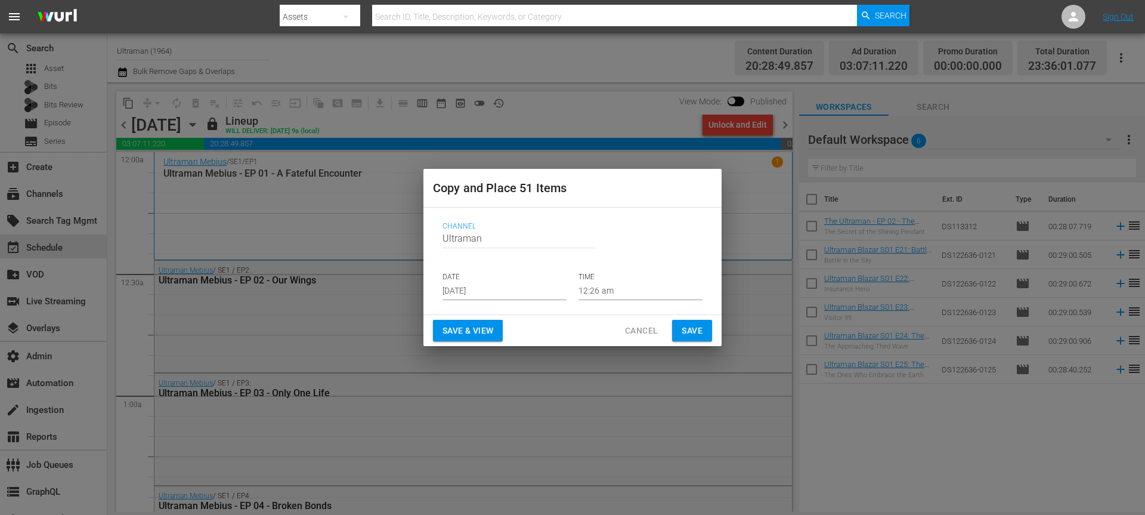
click at [482, 289] on input "Sep 6th 2025" at bounding box center [504, 291] width 124 height 18
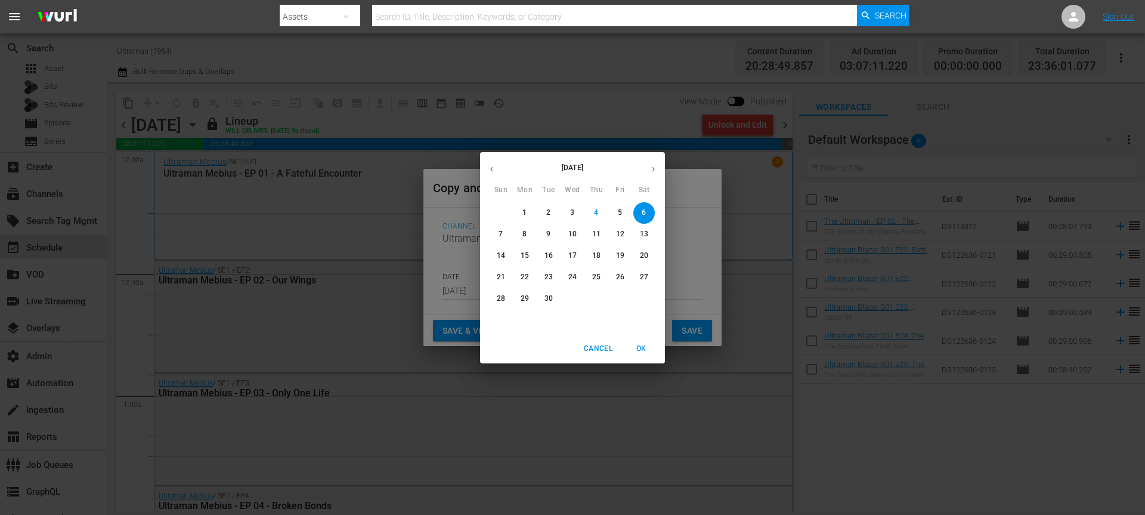
click at [659, 175] on button "button" at bounding box center [653, 168] width 23 height 23
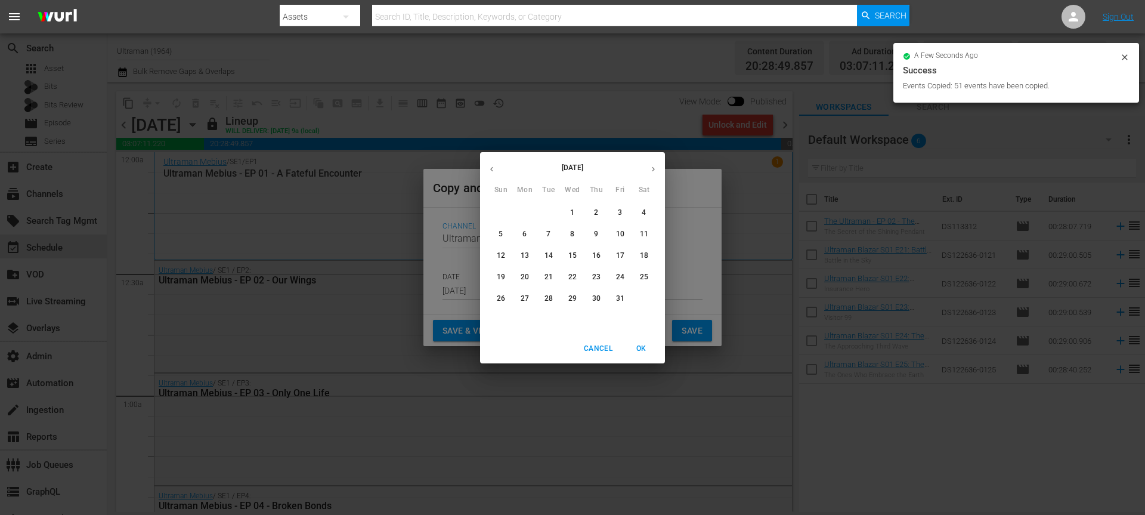
drag, startPoint x: 571, startPoint y: 309, endPoint x: 575, endPoint y: 302, distance: 9.1
click at [575, 302] on div "28 29 30 1 2 3 4 5 6 7 8 9 10 11 12 13 14 15 16 17 18 19 20 21 22 23 24 25 26 2…" at bounding box center [572, 266] width 185 height 129
click at [575, 302] on p "29" at bounding box center [572, 298] width 8 height 10
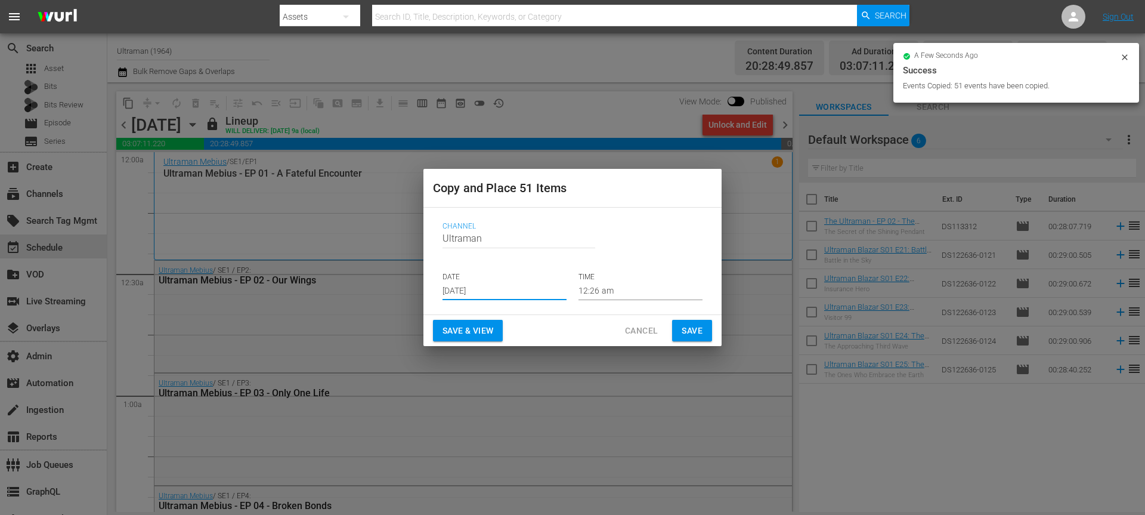
type input "Oct 29th 2025"
click at [707, 329] on button "Save" at bounding box center [692, 331] width 40 height 22
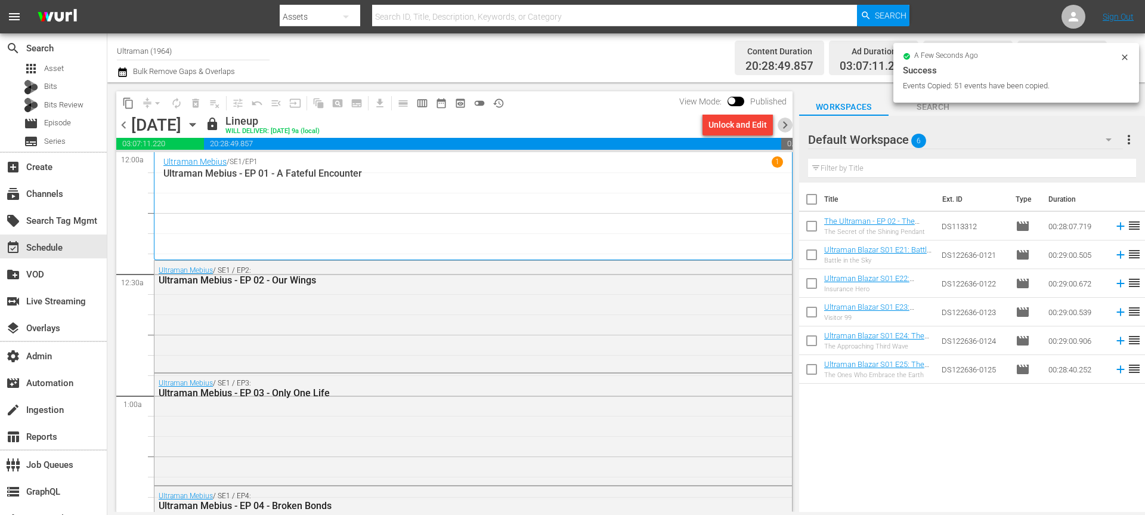
click at [788, 126] on span "chevron_right" at bounding box center [785, 124] width 15 height 15
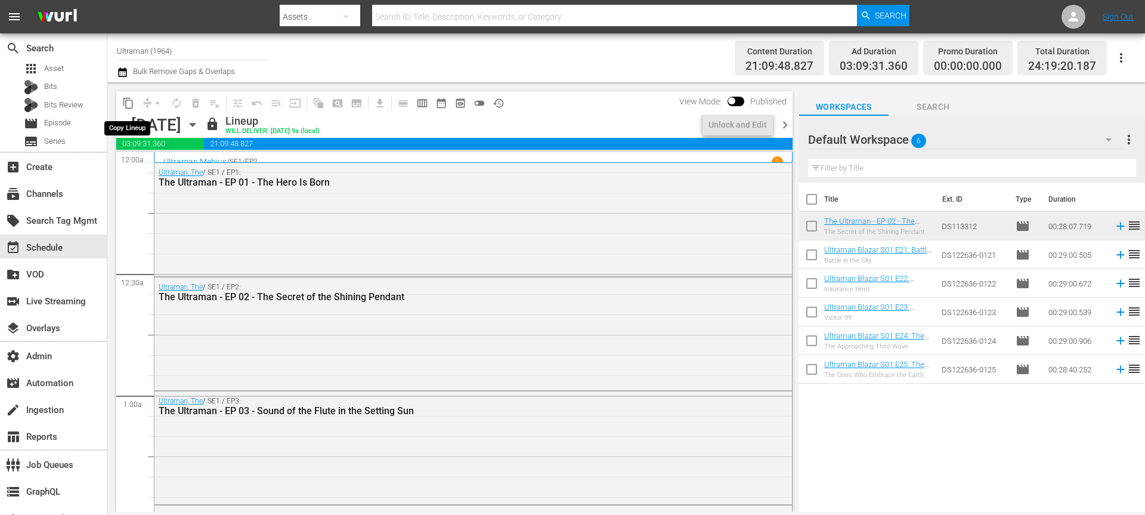
click at [130, 103] on span "content_copy" at bounding box center [128, 103] width 12 height 12
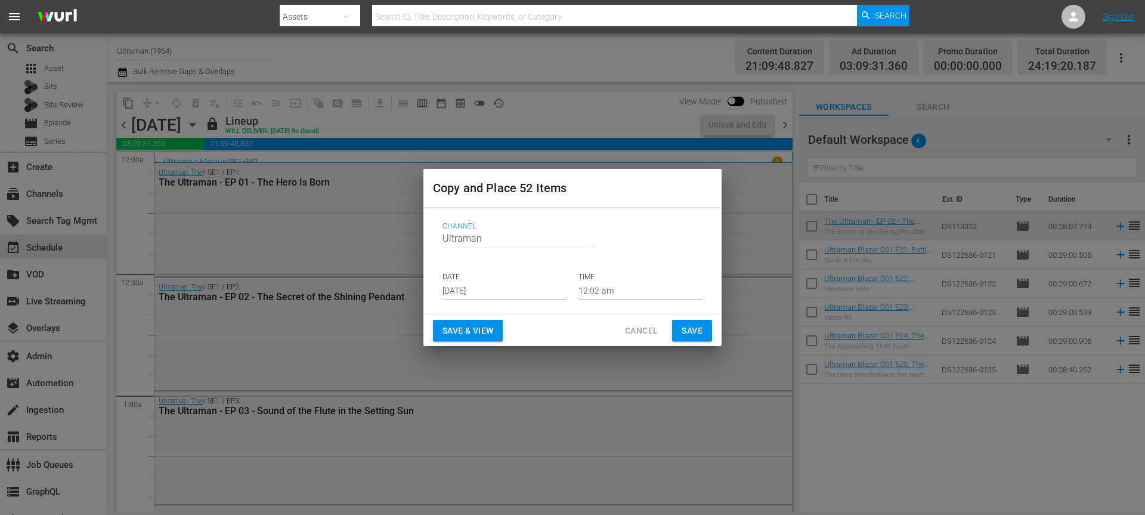
click at [459, 292] on input "Sep 6th 2025" at bounding box center [504, 291] width 124 height 18
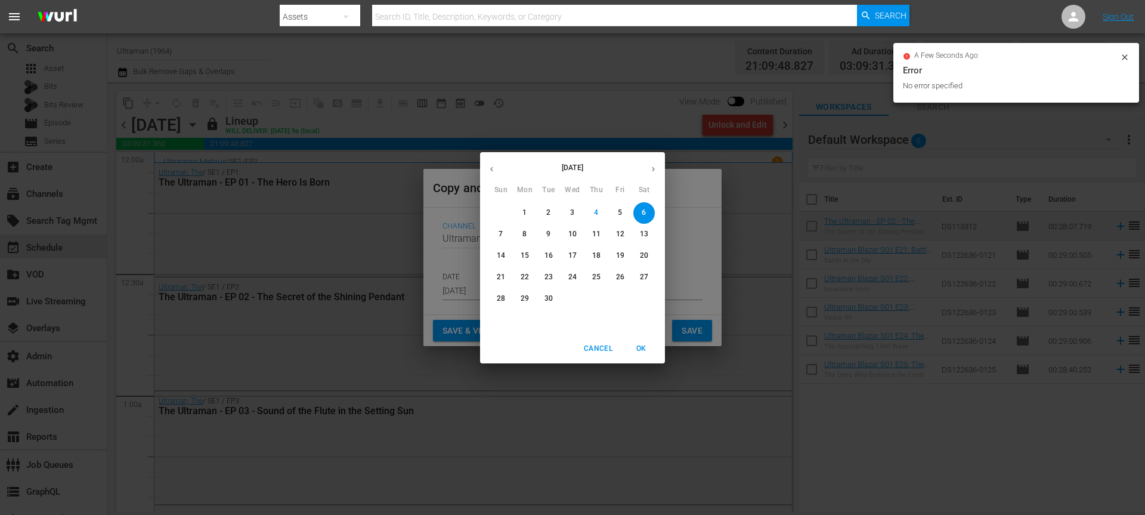
click at [597, 275] on p "25" at bounding box center [596, 277] width 8 height 10
type input "Sep 25th 2025"
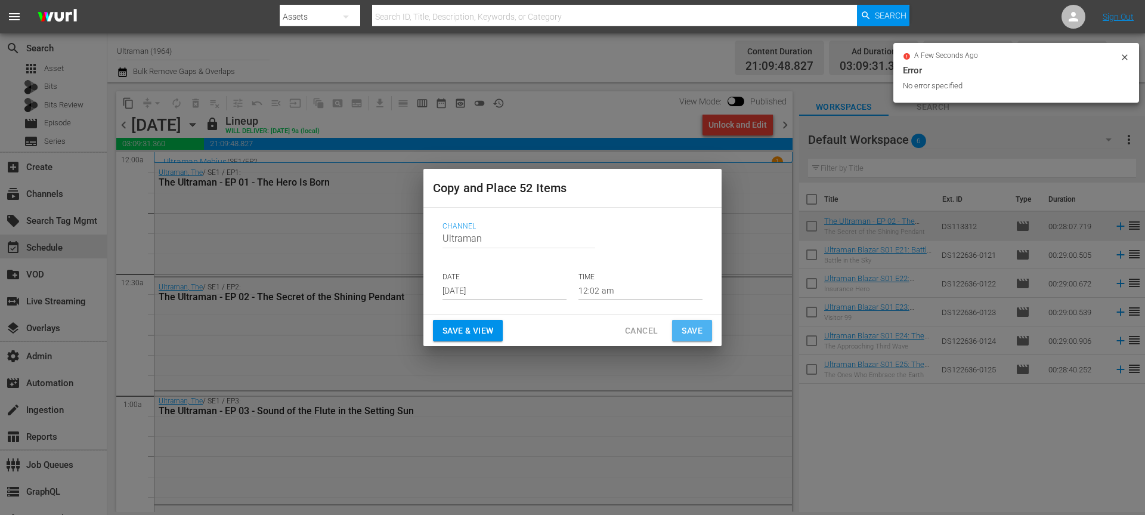
click at [699, 331] on span "Save" at bounding box center [692, 330] width 21 height 15
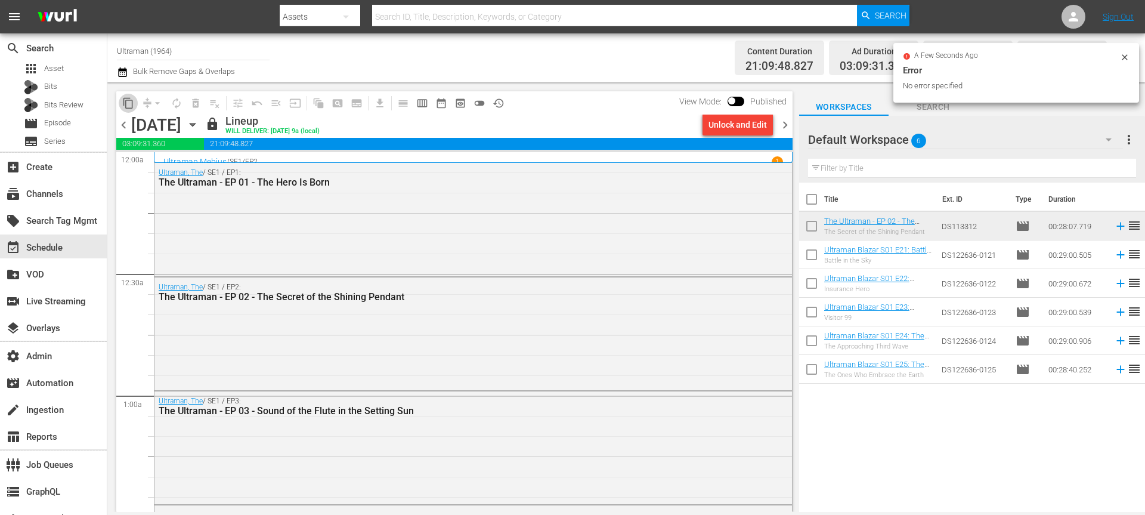
click at [131, 107] on span "content_copy" at bounding box center [128, 103] width 12 height 12
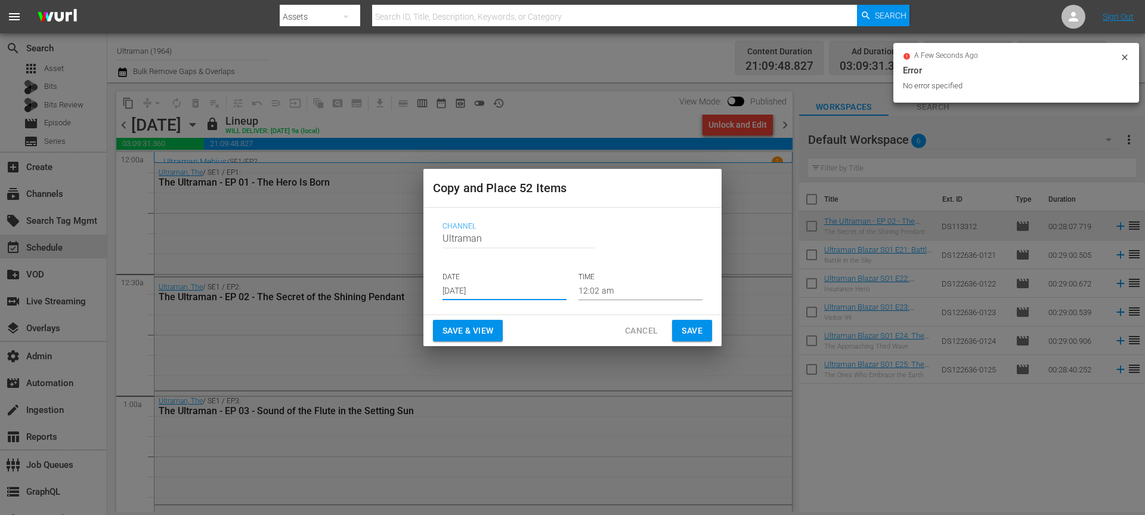
click at [481, 292] on input "Sep 6th 2025" at bounding box center [504, 291] width 124 height 18
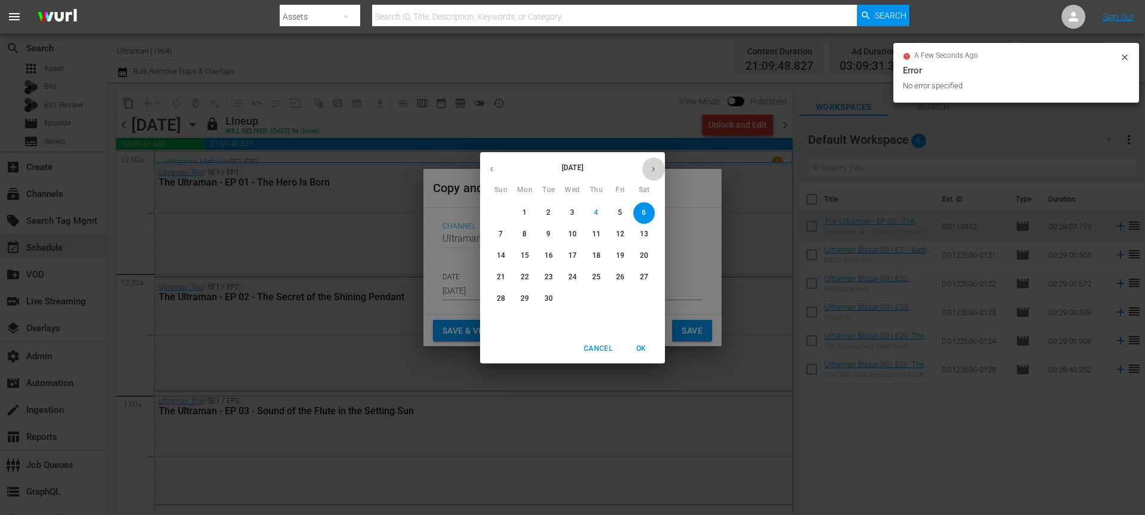
click at [651, 168] on icon "button" at bounding box center [653, 169] width 9 height 9
click at [599, 216] on span "2" at bounding box center [596, 213] width 21 height 10
type input "Oct 2nd 2025"
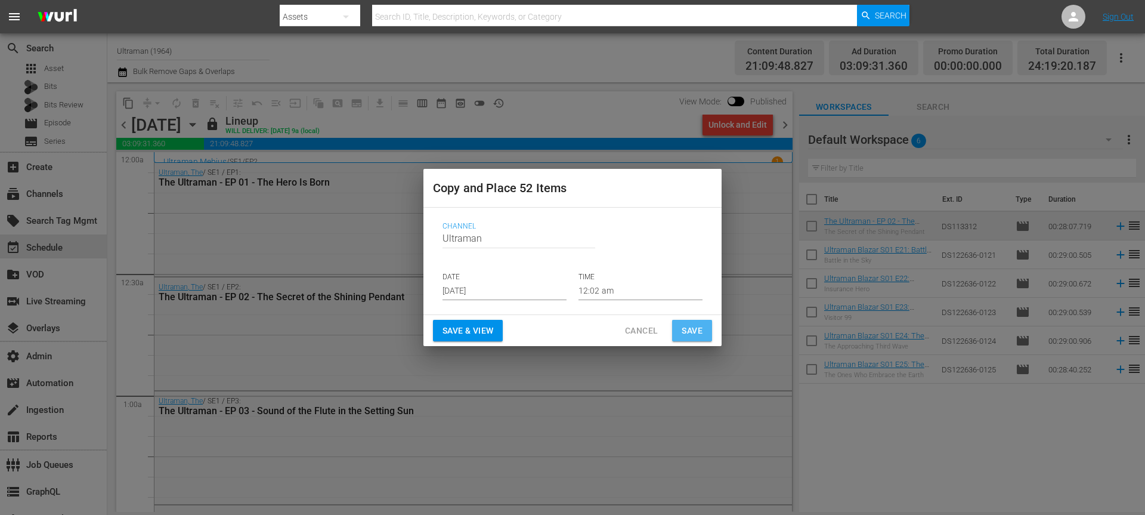
click at [693, 331] on span "Save" at bounding box center [692, 330] width 21 height 15
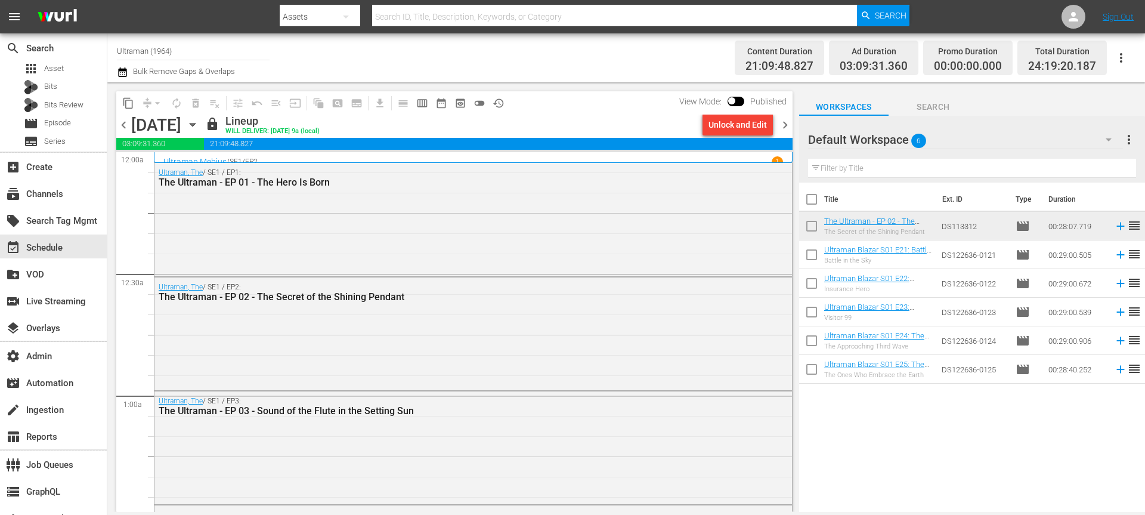
click at [124, 111] on button "content_copy" at bounding box center [128, 103] width 19 height 19
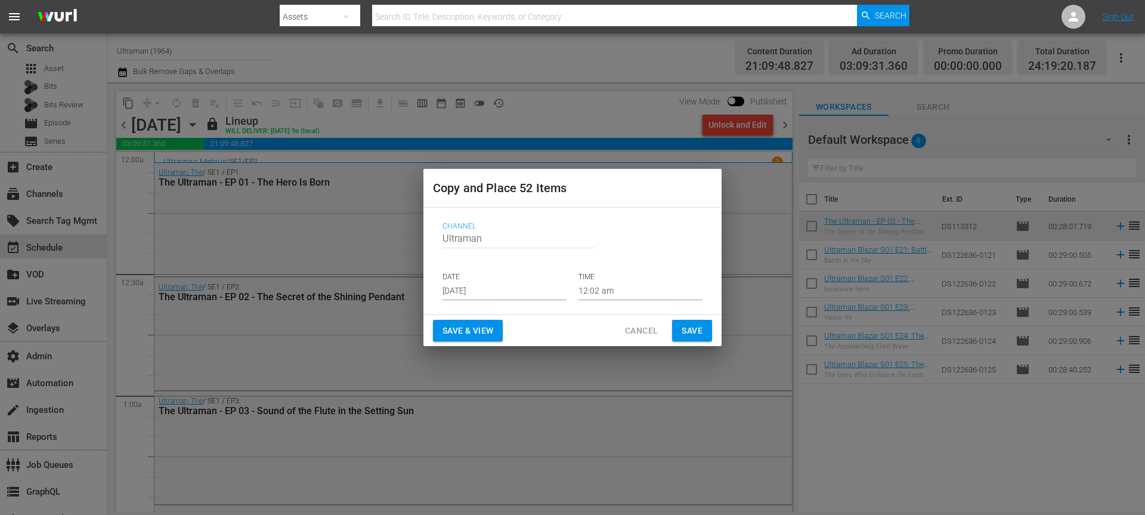
click at [454, 296] on input "Sep 6th 2025" at bounding box center [504, 291] width 124 height 18
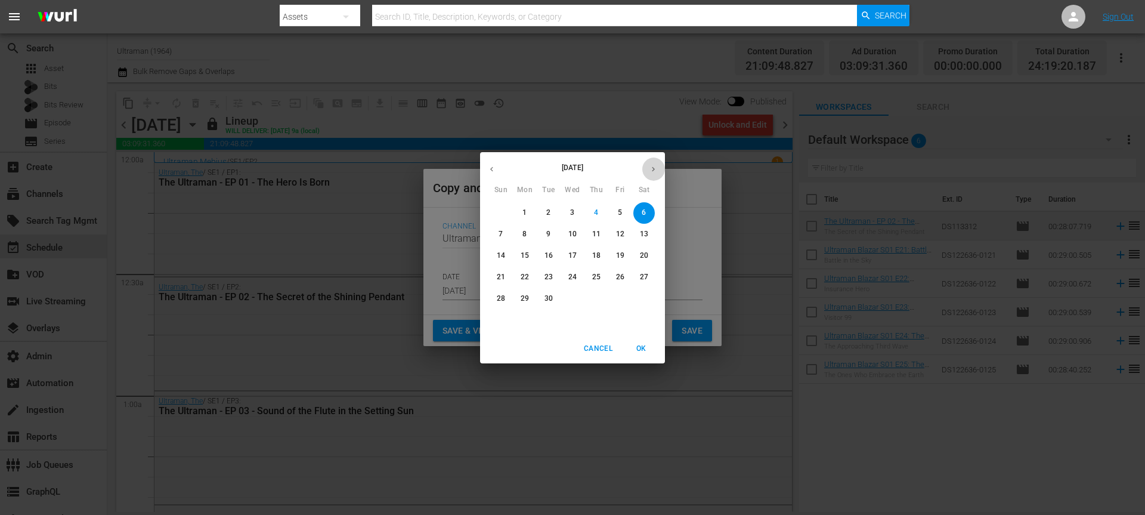
click at [645, 169] on button "button" at bounding box center [653, 168] width 23 height 23
click at [602, 234] on span "9" at bounding box center [596, 234] width 21 height 10
type input "Oct 9th 2025"
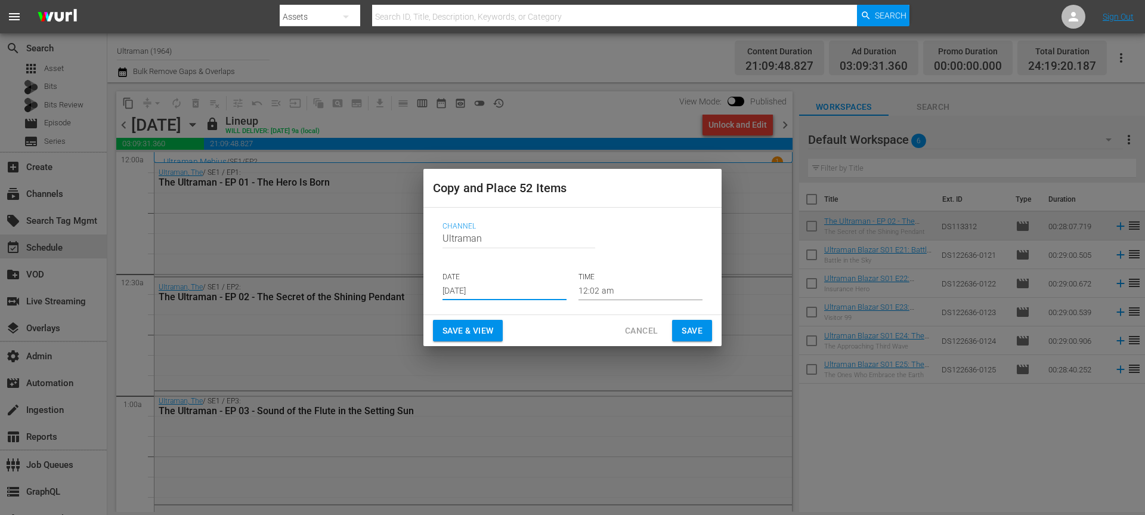
click at [683, 328] on span "Save" at bounding box center [692, 330] width 21 height 15
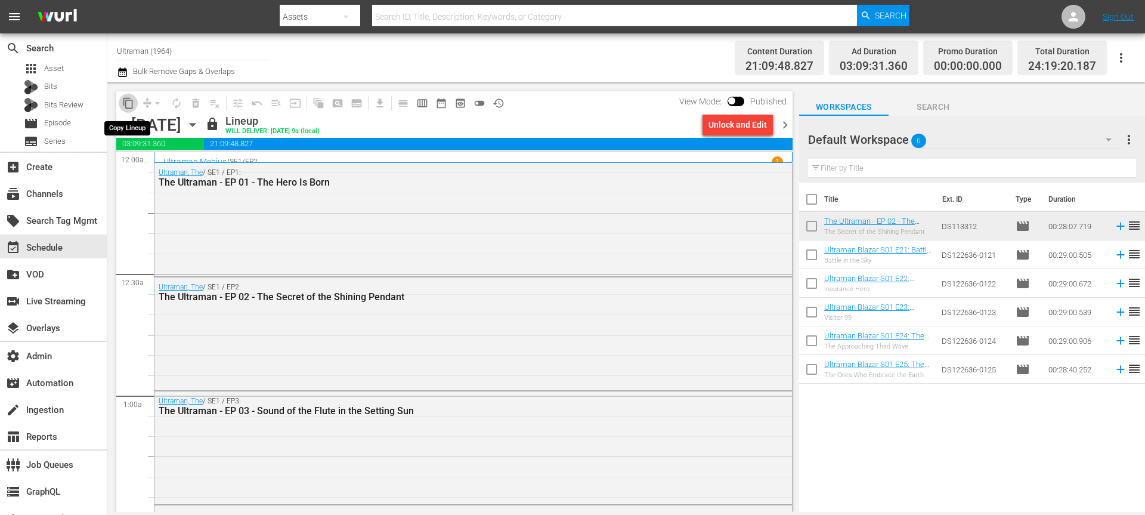
click at [130, 103] on span "content_copy" at bounding box center [128, 103] width 12 height 12
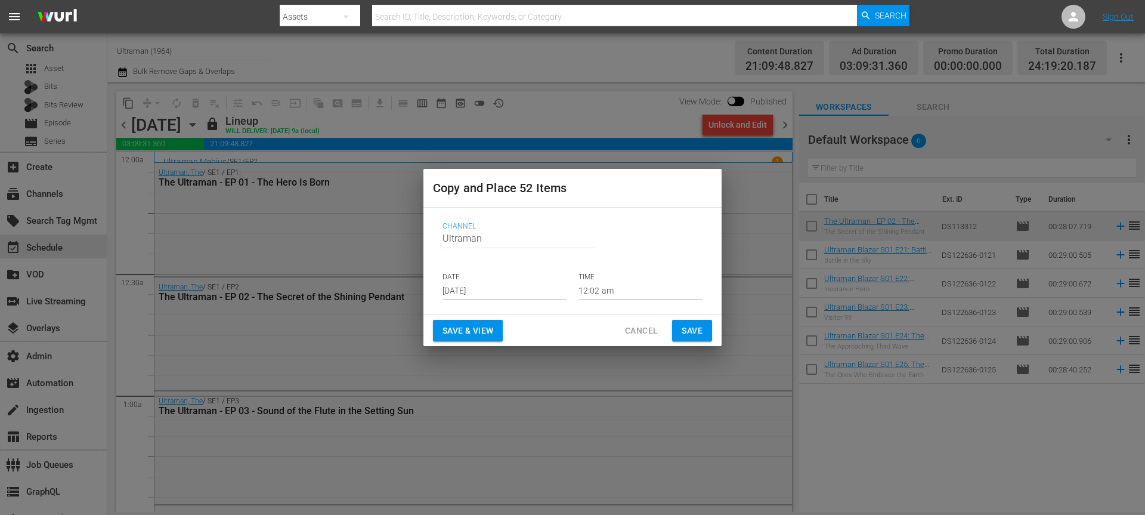
click at [475, 282] on input "Sep 6th 2025" at bounding box center [504, 291] width 124 height 18
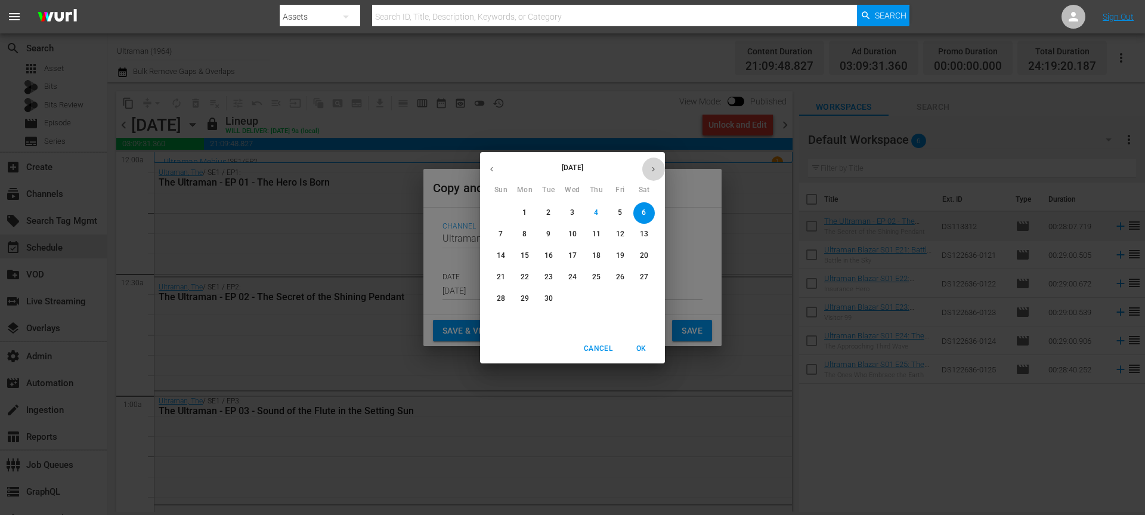
click at [659, 166] on button "button" at bounding box center [653, 168] width 23 height 23
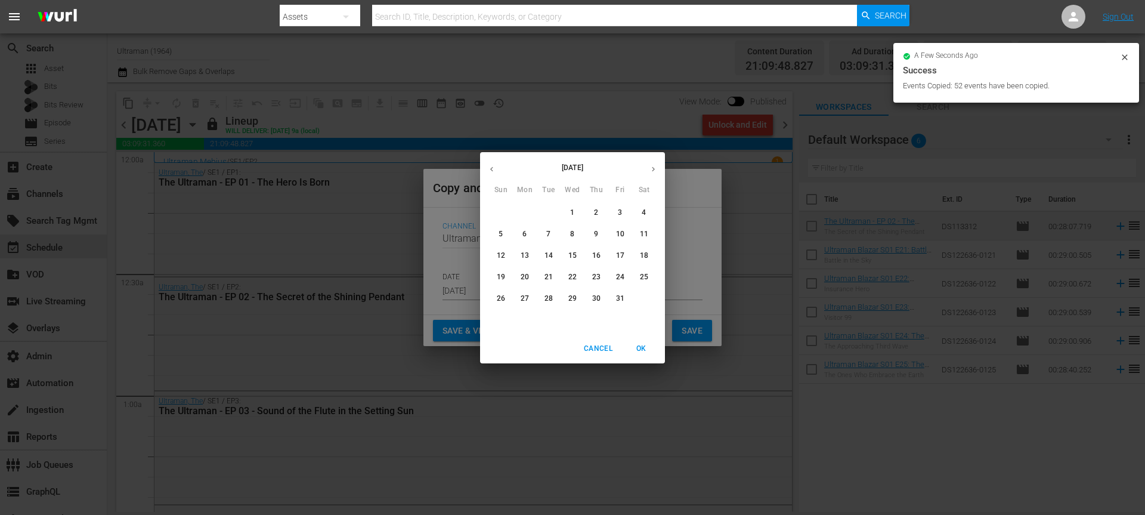
click at [597, 258] on p "16" at bounding box center [596, 255] width 8 height 10
type input "Oct 16th 2025"
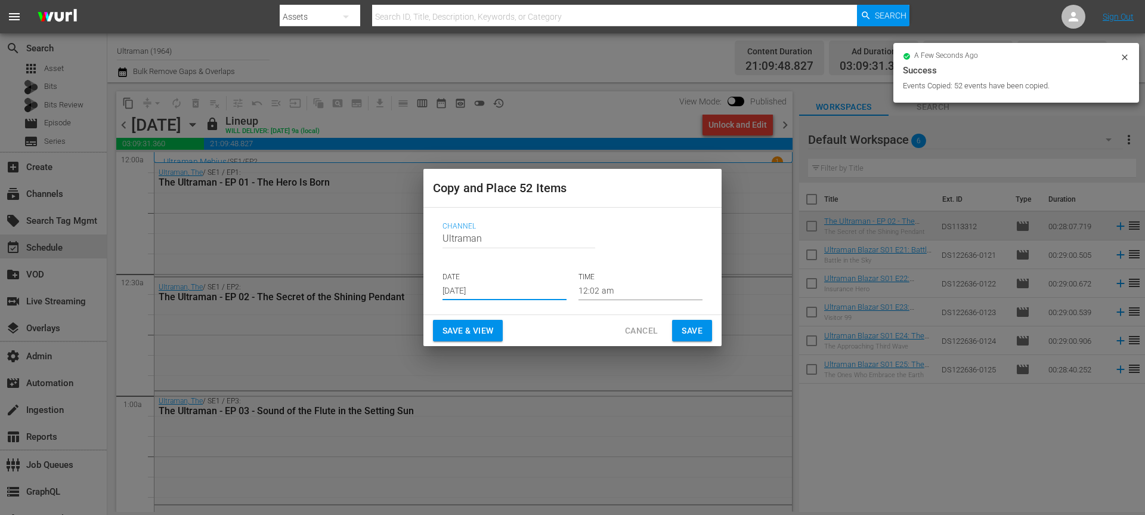
click at [683, 331] on span "Save" at bounding box center [692, 330] width 21 height 15
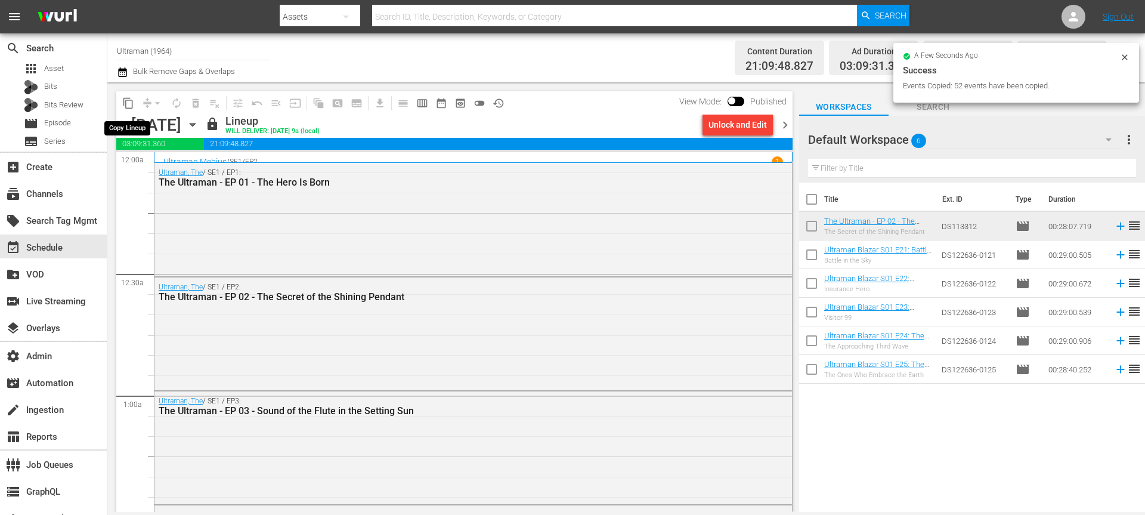
click at [128, 101] on span "content_copy" at bounding box center [128, 103] width 12 height 12
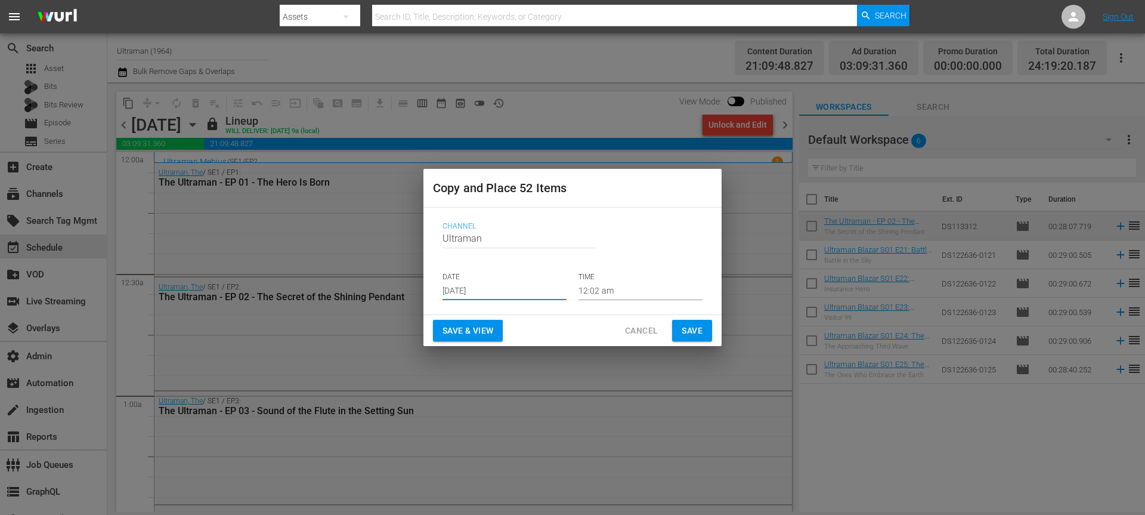
click at [481, 289] on input "Sep 6th 2025" at bounding box center [504, 291] width 124 height 18
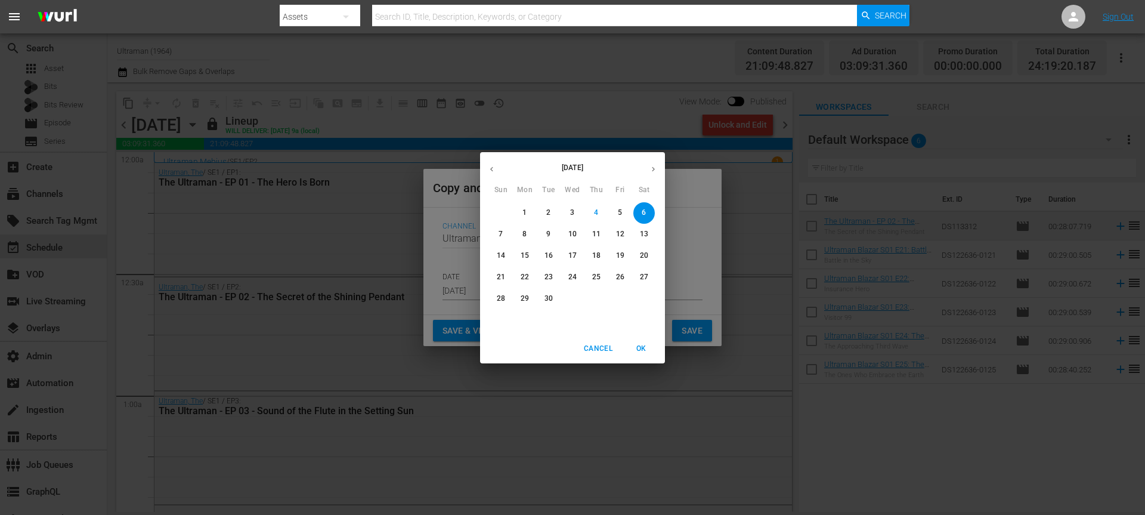
click at [652, 166] on icon "button" at bounding box center [653, 169] width 9 height 9
click at [594, 275] on p "23" at bounding box center [596, 277] width 8 height 10
type input "Oct 23rd 2025"
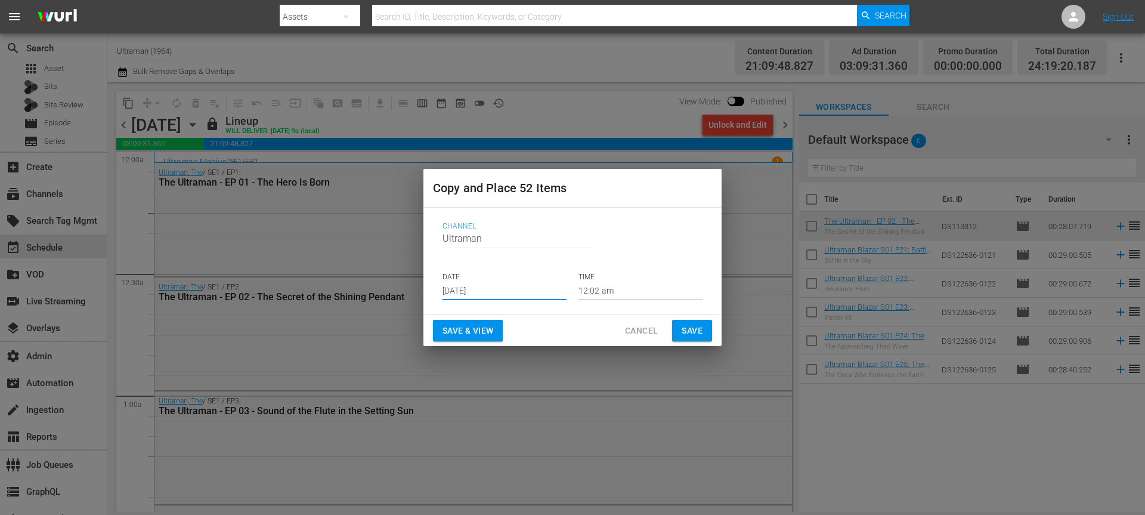
click at [683, 323] on span "Save" at bounding box center [692, 330] width 21 height 15
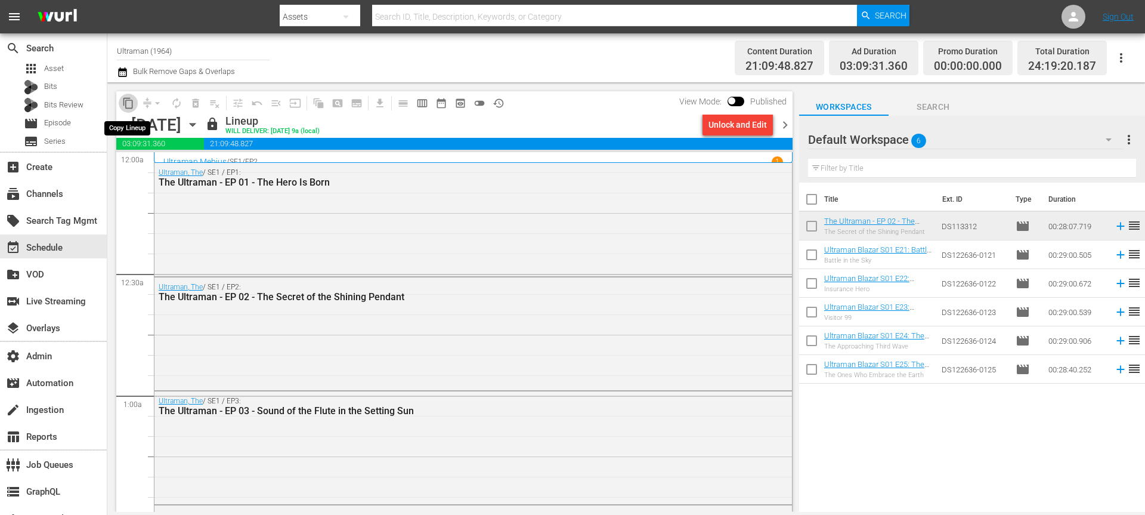
click at [124, 98] on span "content_copy" at bounding box center [128, 103] width 12 height 12
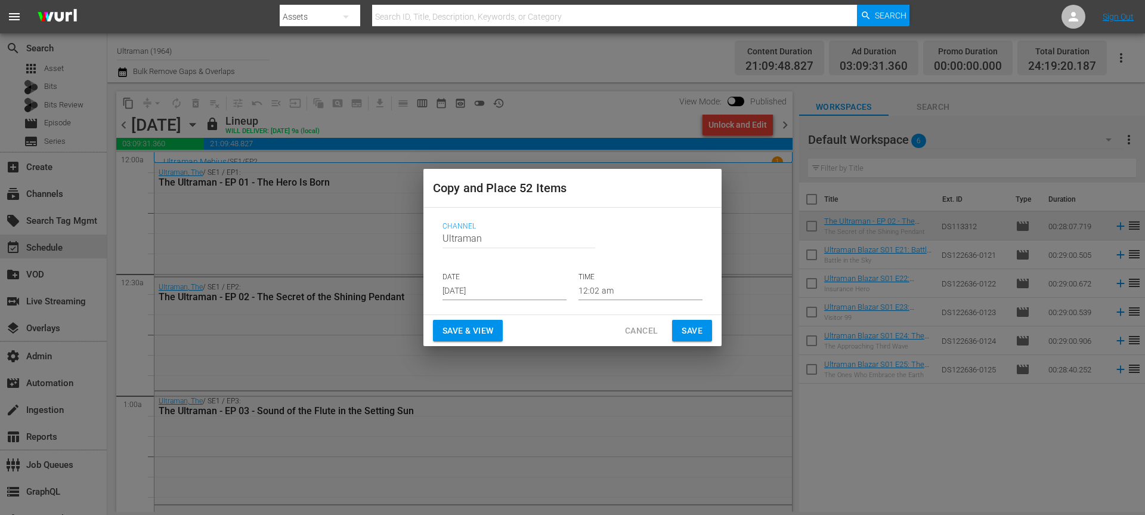
click at [482, 288] on input "Sep 6th 2025" at bounding box center [504, 291] width 124 height 18
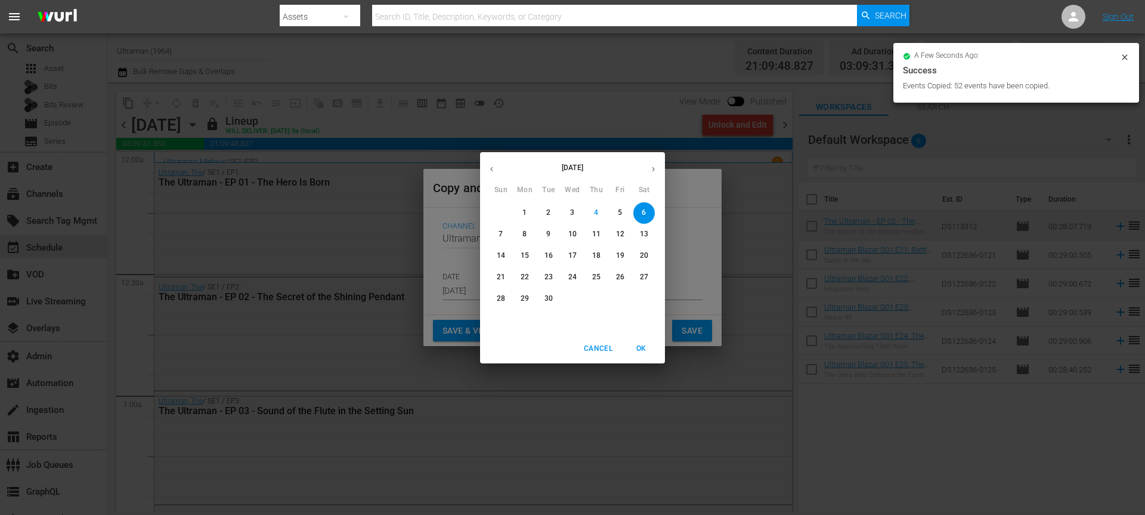
click at [652, 166] on icon "button" at bounding box center [653, 169] width 9 height 9
click at [600, 299] on span "30" at bounding box center [596, 298] width 21 height 10
type input "Oct 30th 2025"
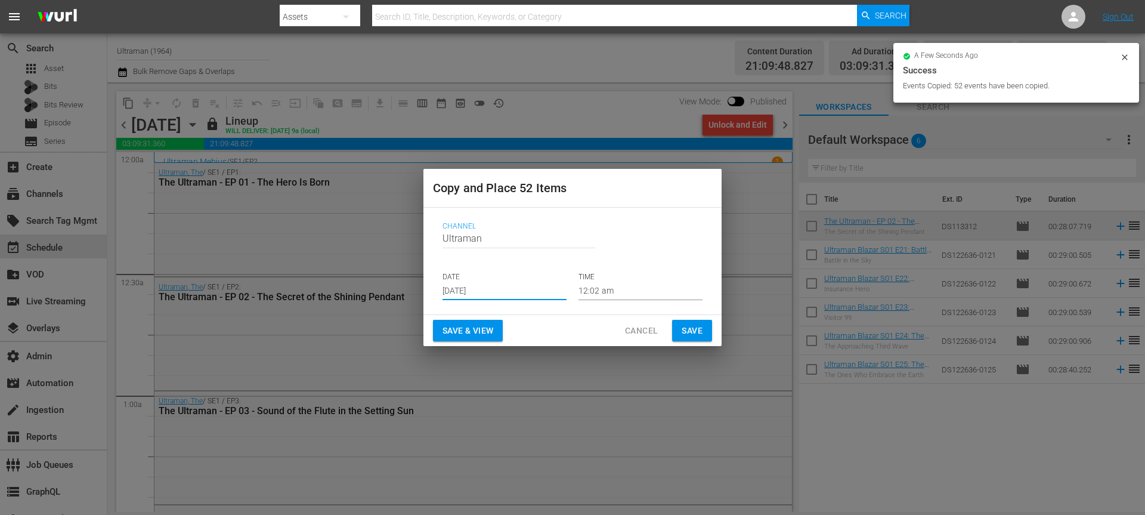
click at [680, 329] on button "Save" at bounding box center [692, 331] width 40 height 22
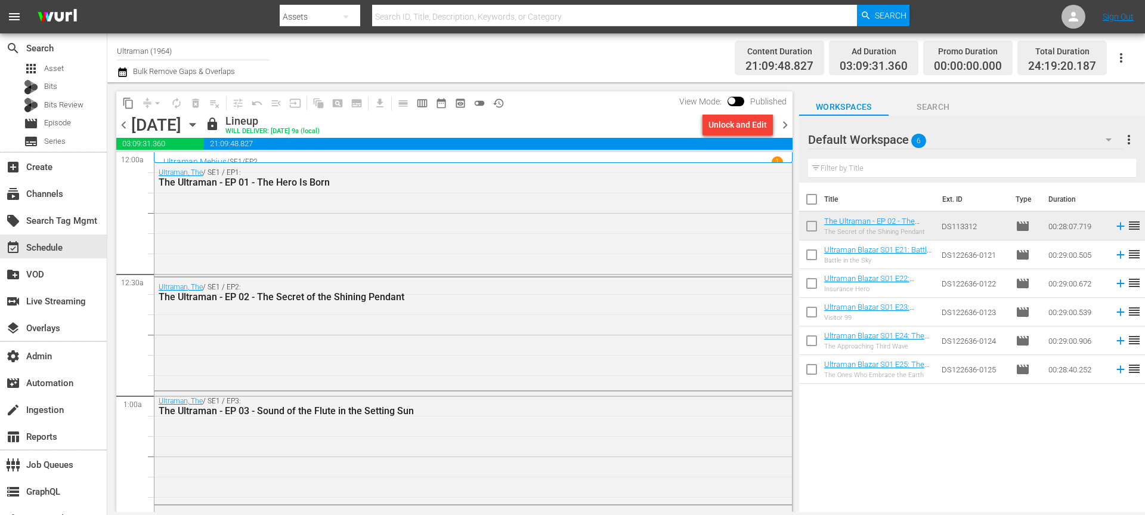
click at [784, 121] on span "chevron_right" at bounding box center [785, 124] width 15 height 15
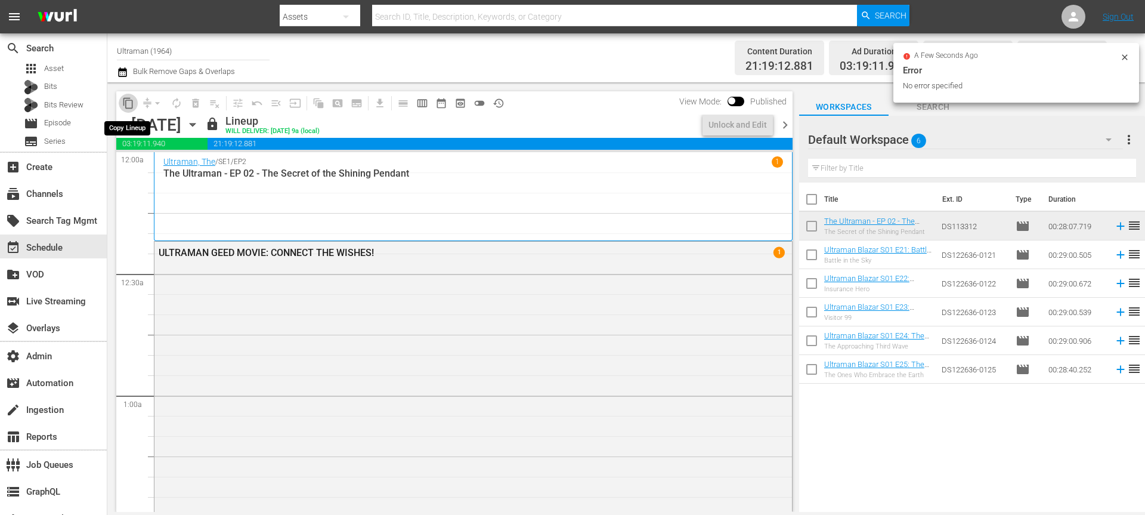
click at [126, 103] on span "content_copy" at bounding box center [128, 103] width 12 height 12
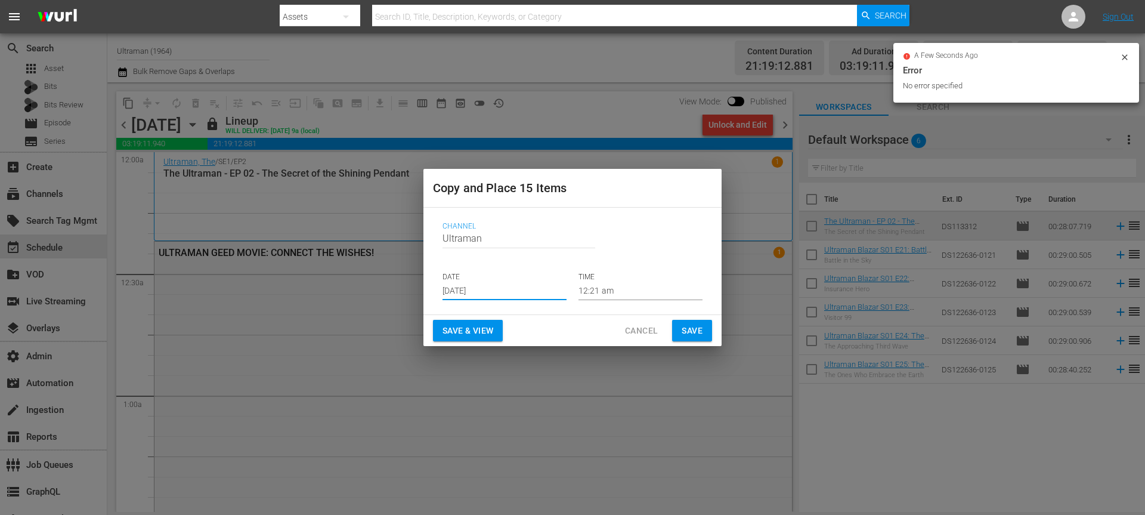
click at [505, 290] on input "Sep 6th 2025" at bounding box center [504, 291] width 124 height 18
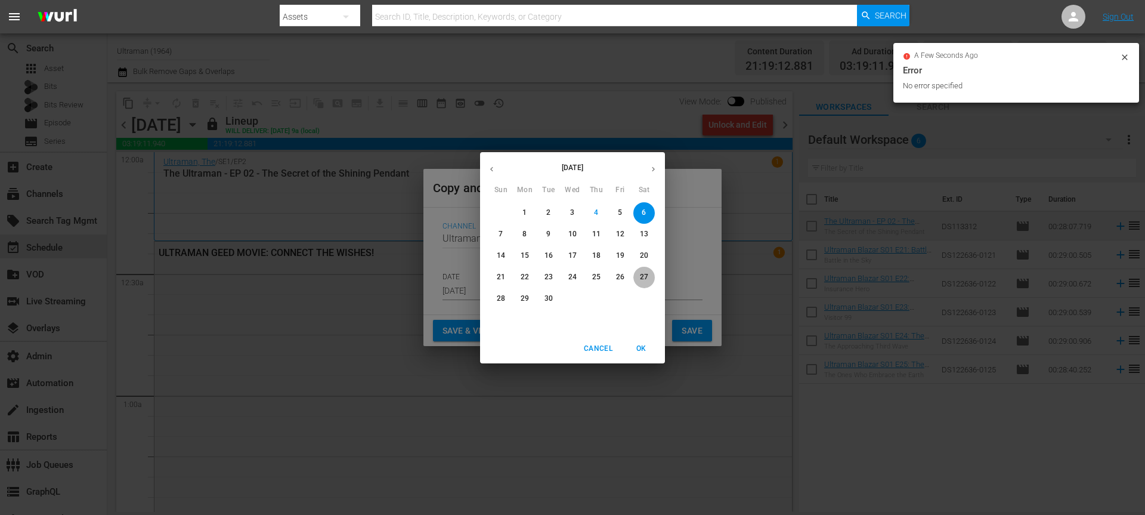
click at [644, 279] on p "27" at bounding box center [644, 277] width 8 height 10
type input "Sep 27th 2025"
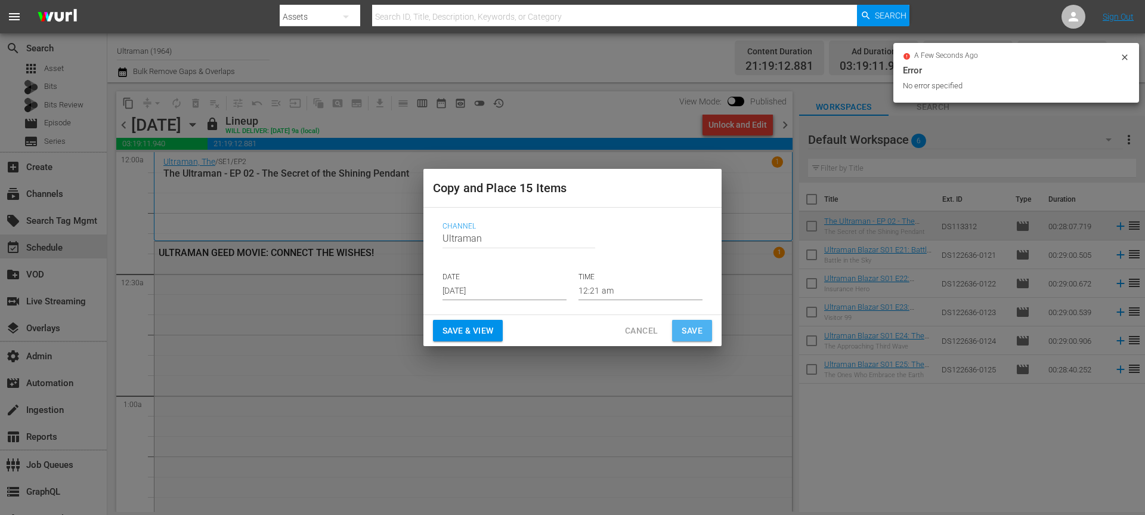
click at [691, 328] on span "Save" at bounding box center [692, 330] width 21 height 15
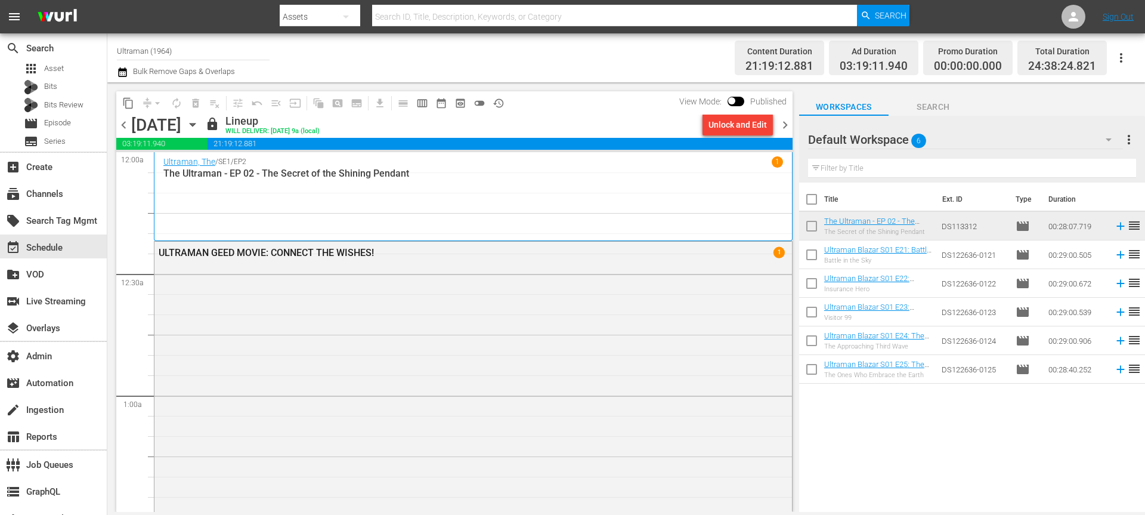
click at [125, 101] on span "content_copy" at bounding box center [128, 103] width 12 height 12
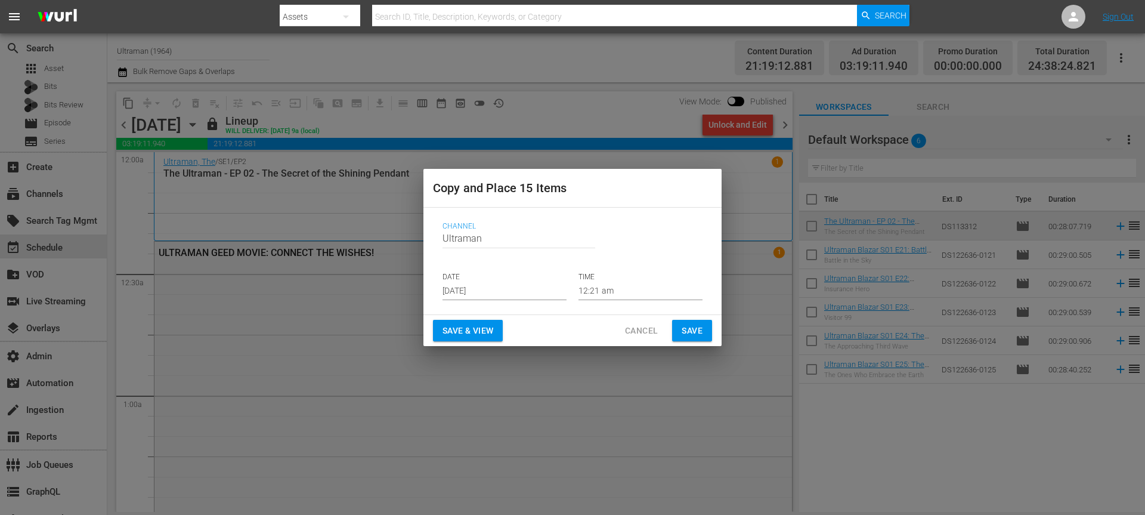
click at [478, 299] on input "Sep 6th 2025" at bounding box center [504, 291] width 124 height 18
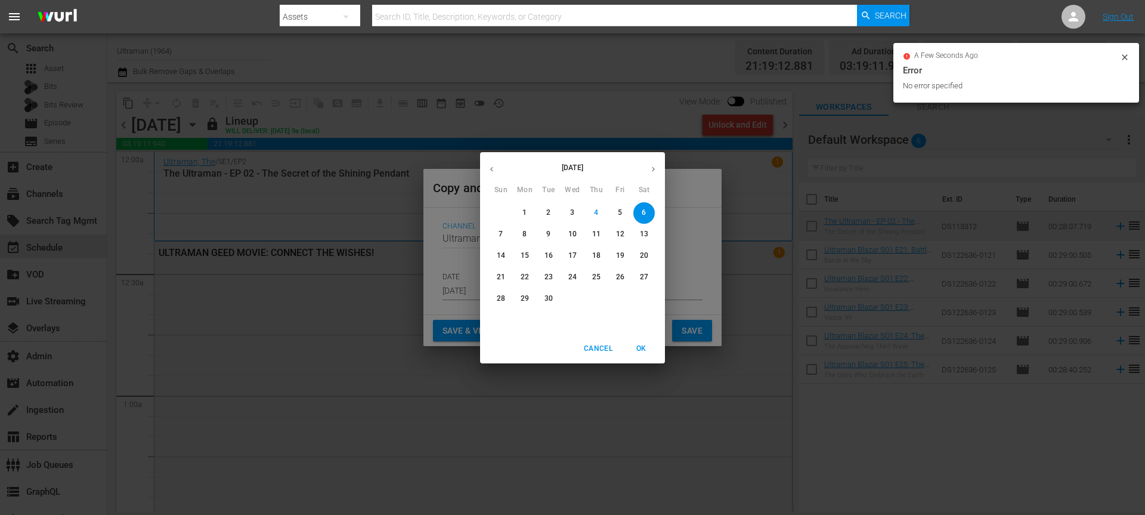
click at [659, 164] on button "button" at bounding box center [653, 168] width 23 height 23
click at [645, 212] on p "4" at bounding box center [644, 213] width 4 height 10
type input "Oct 4th 2025"
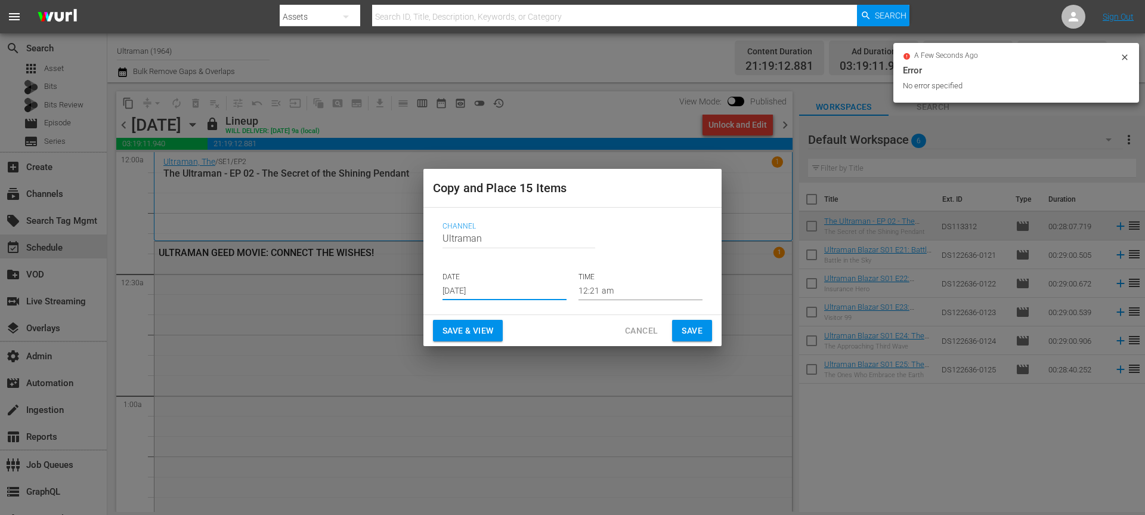
click at [696, 328] on span "Save" at bounding box center [692, 330] width 21 height 15
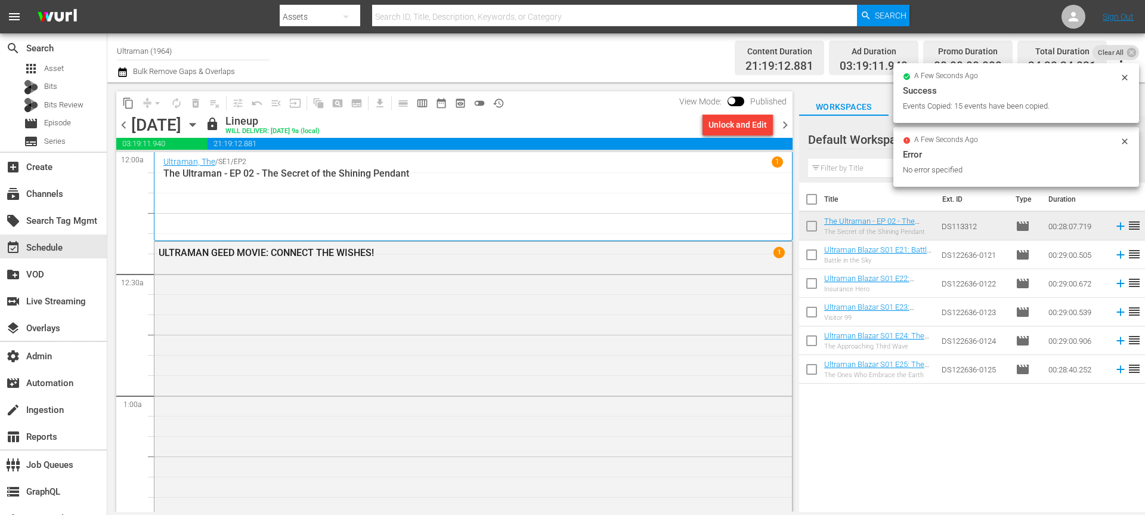
click at [129, 98] on span "content_copy" at bounding box center [128, 103] width 12 height 12
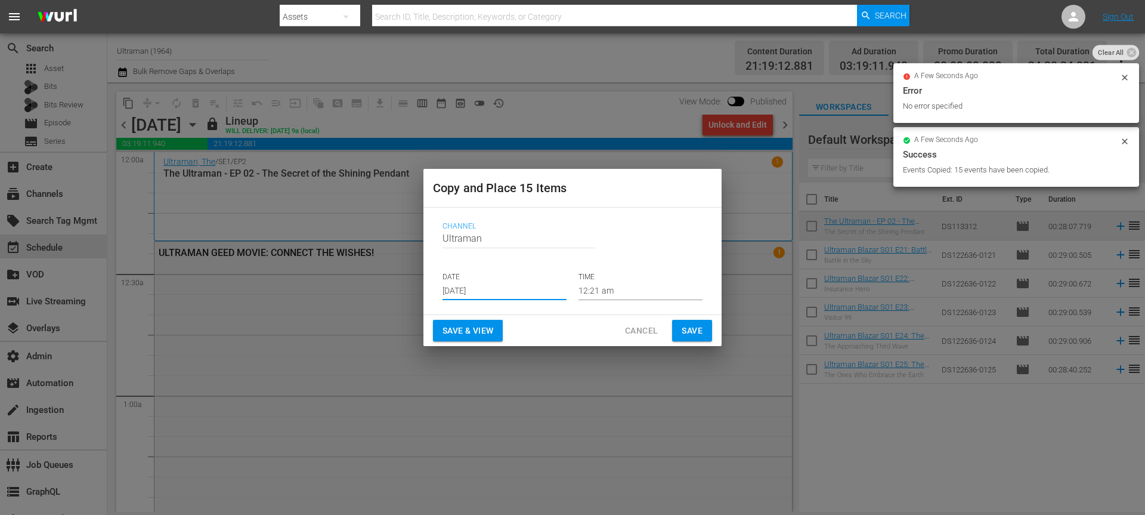
click at [451, 290] on input "Sep 6th 2025" at bounding box center [504, 291] width 124 height 18
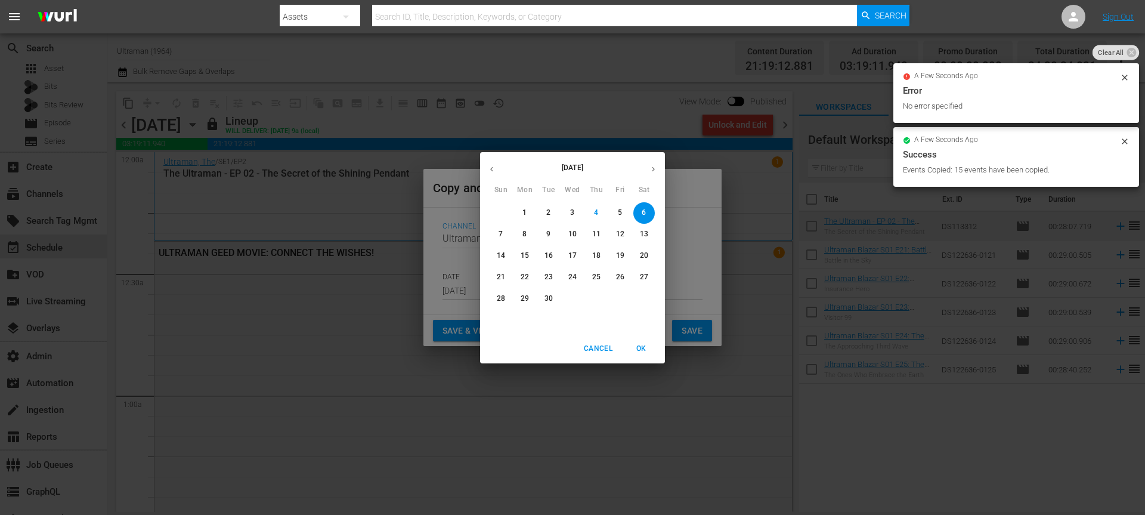
click at [648, 157] on button "button" at bounding box center [653, 168] width 23 height 23
click at [641, 236] on p "11" at bounding box center [644, 234] width 8 height 10
type input "Oct 11th 2025"
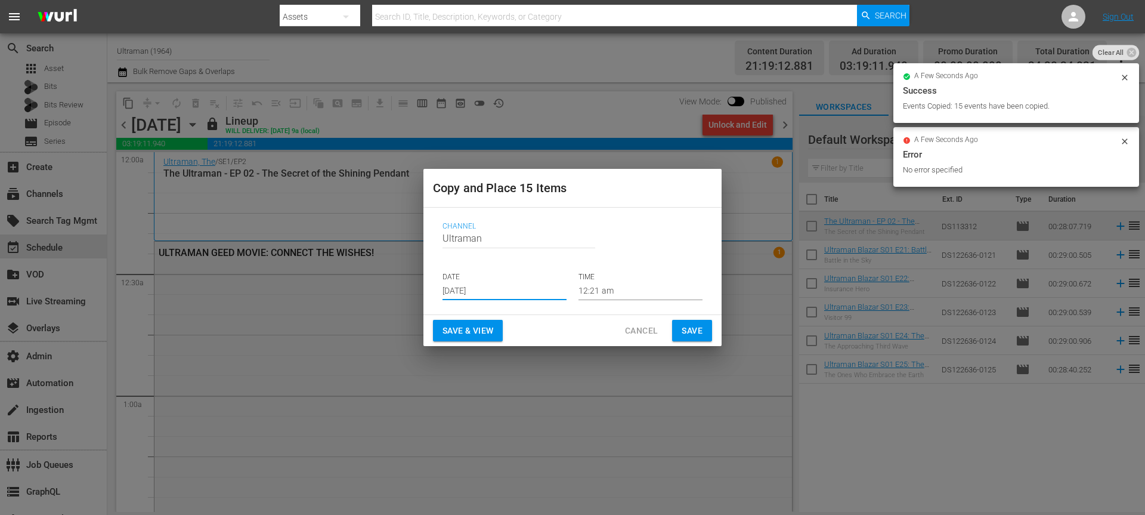
click at [691, 326] on span "Save" at bounding box center [692, 330] width 21 height 15
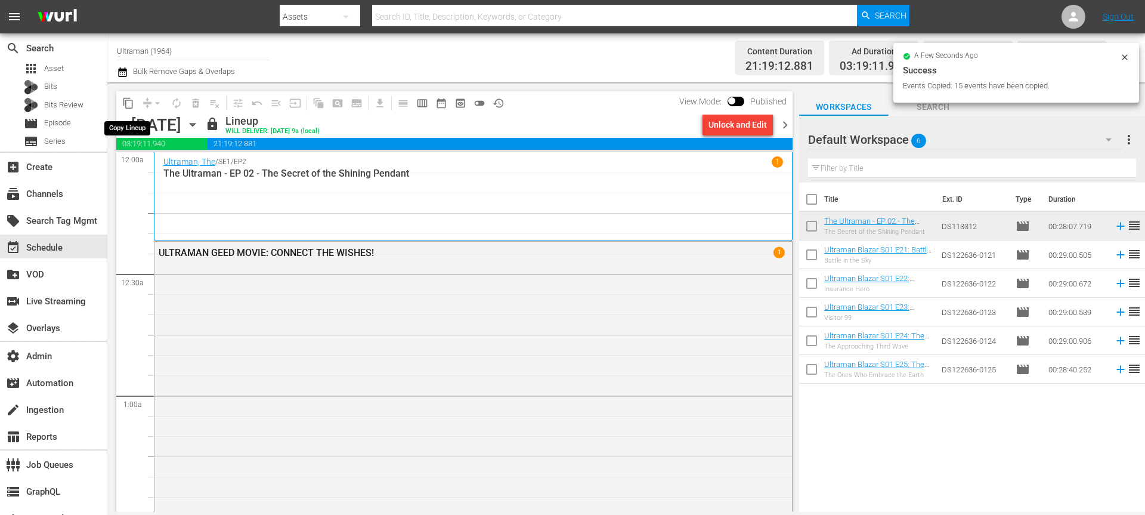
click at [128, 103] on span "content_copy" at bounding box center [128, 103] width 12 height 12
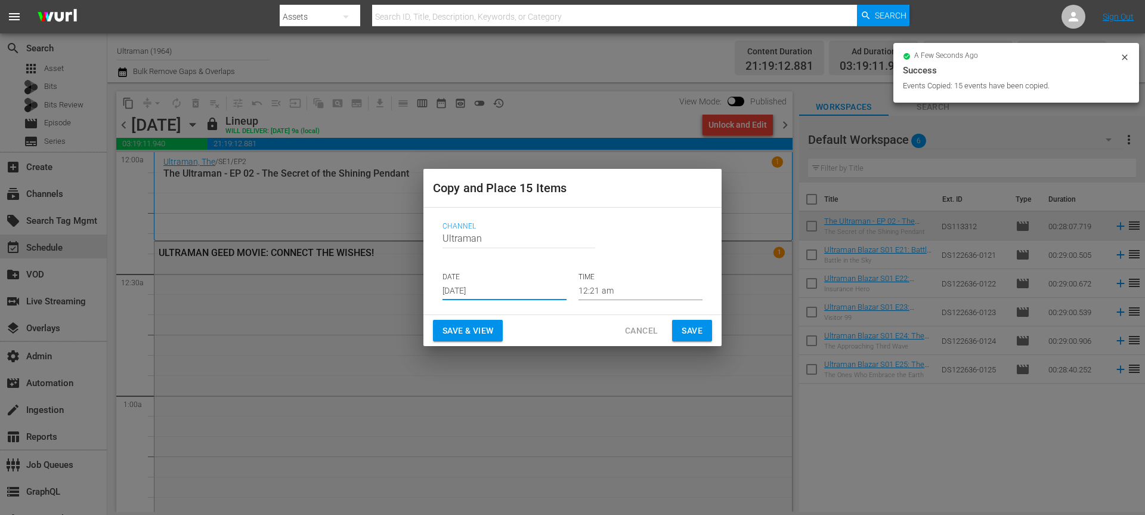
click at [444, 290] on input "Sep 6th 2025" at bounding box center [504, 291] width 124 height 18
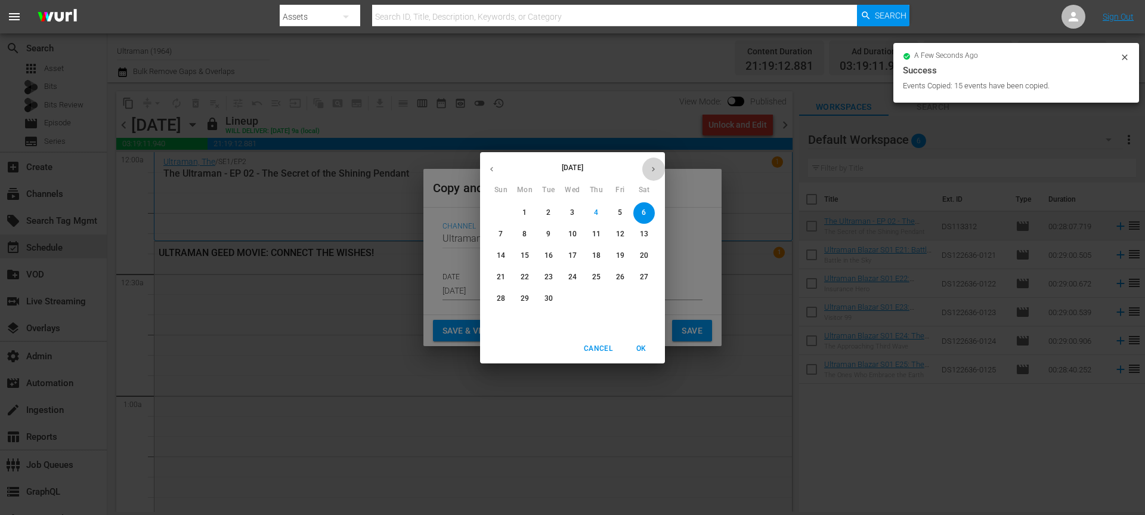
click at [645, 165] on button "button" at bounding box center [653, 168] width 23 height 23
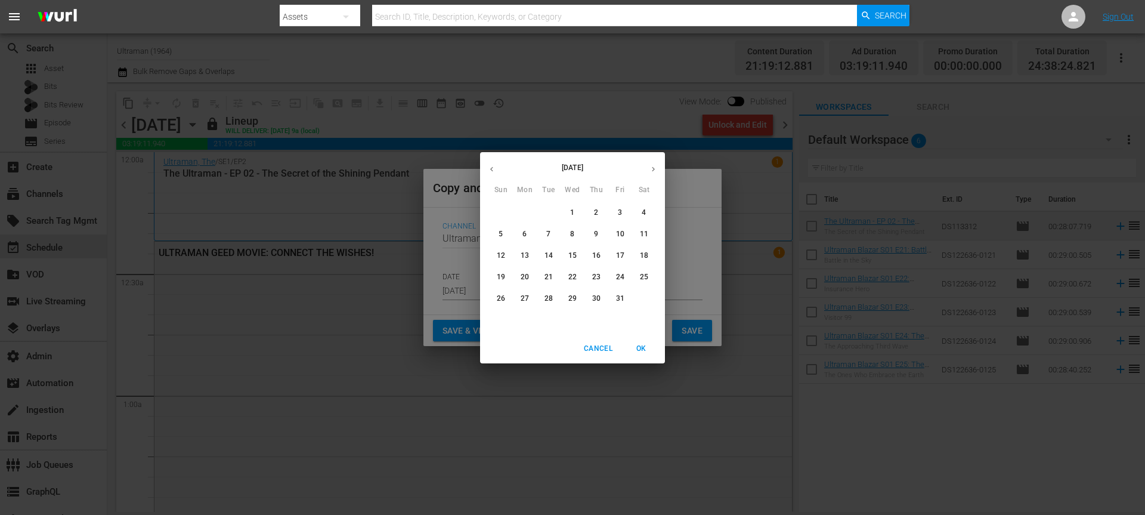
click at [641, 256] on p "18" at bounding box center [644, 255] width 8 height 10
type input "Oct 18th 2025"
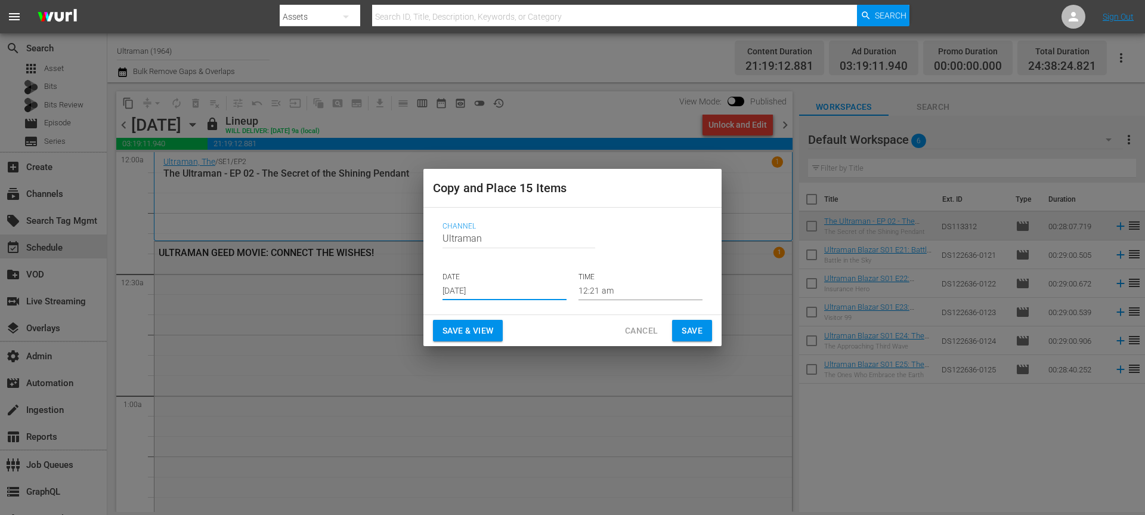
click at [680, 328] on button "Save" at bounding box center [692, 331] width 40 height 22
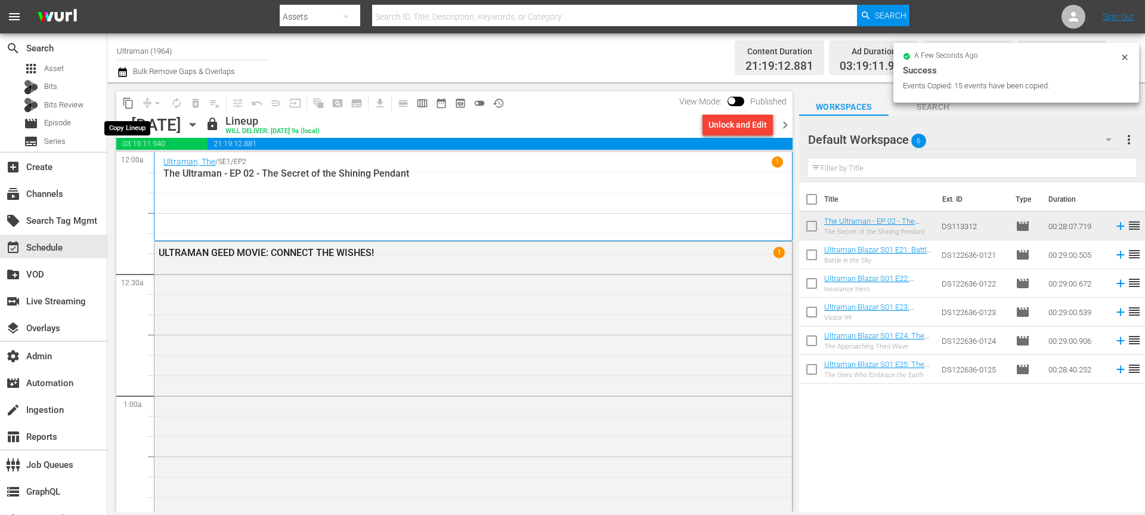
click at [124, 100] on span "content_copy" at bounding box center [128, 103] width 12 height 12
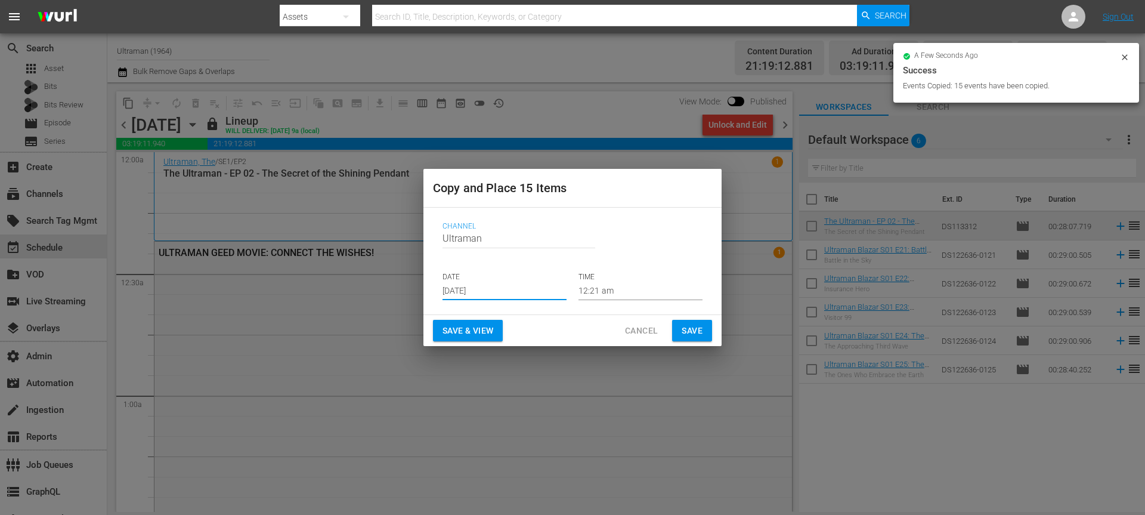
click at [470, 290] on input "Sep 6th 2025" at bounding box center [504, 291] width 124 height 18
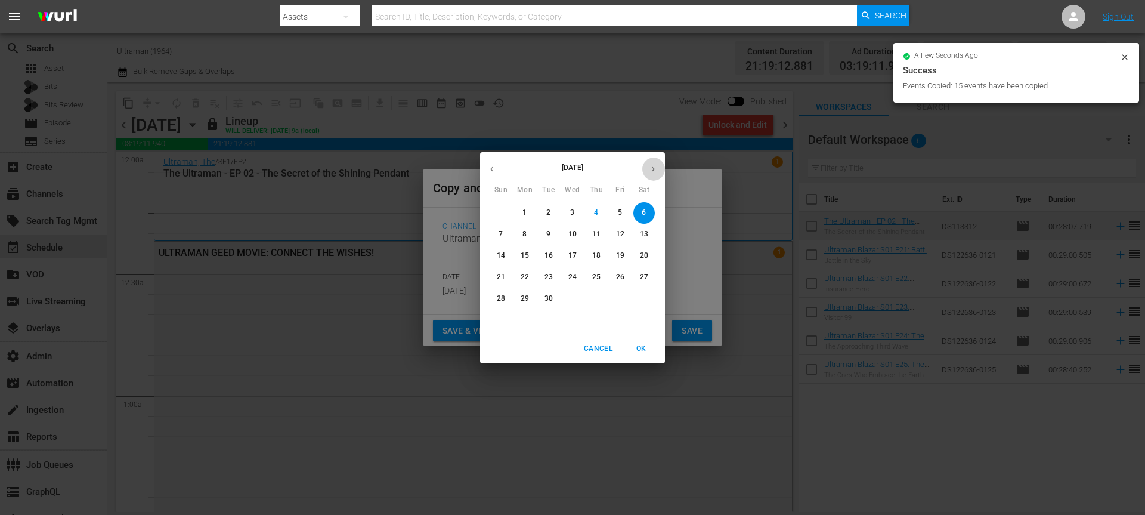
click at [652, 170] on icon "button" at bounding box center [653, 168] width 3 height 5
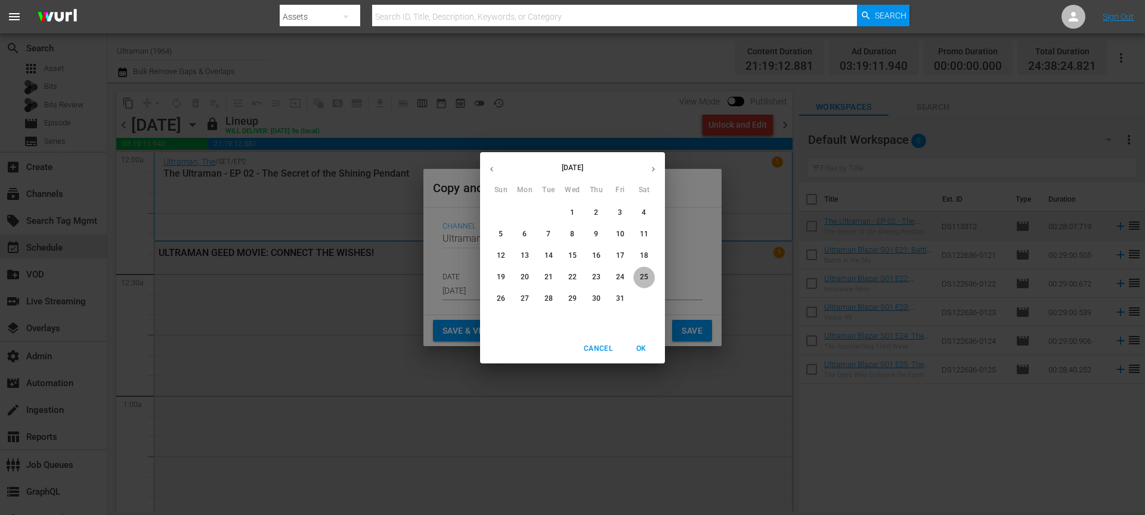
click at [639, 275] on span "25" at bounding box center [643, 277] width 21 height 10
type input "Oct 25th 2025"
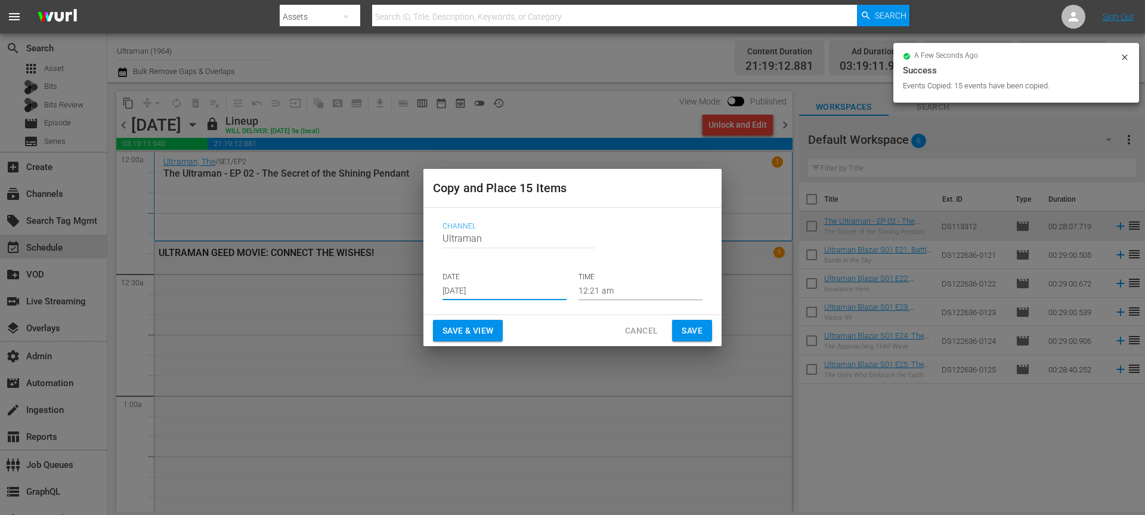
click at [685, 326] on span "Save" at bounding box center [692, 330] width 21 height 15
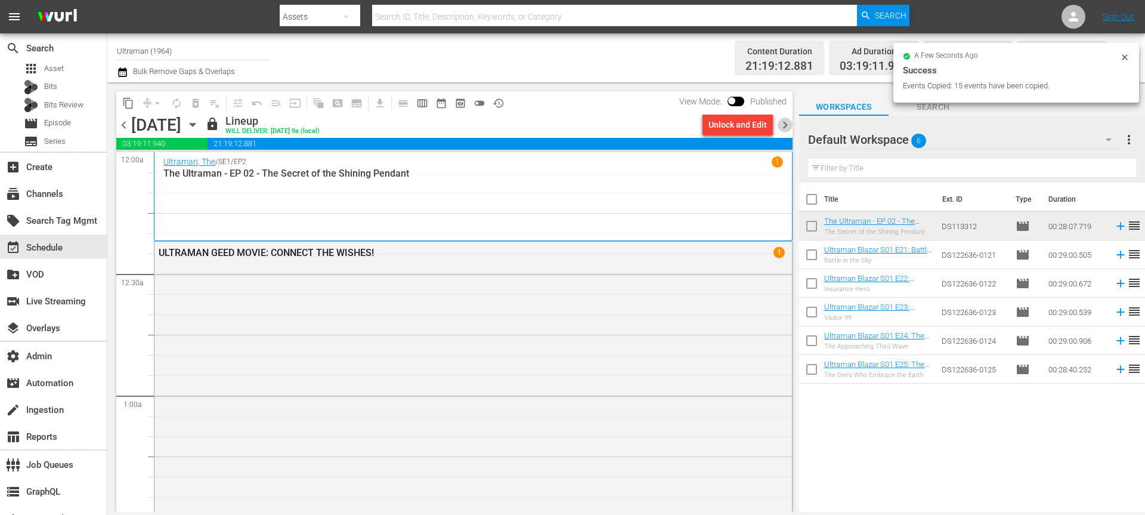
click at [782, 126] on span "chevron_right" at bounding box center [785, 124] width 15 height 15
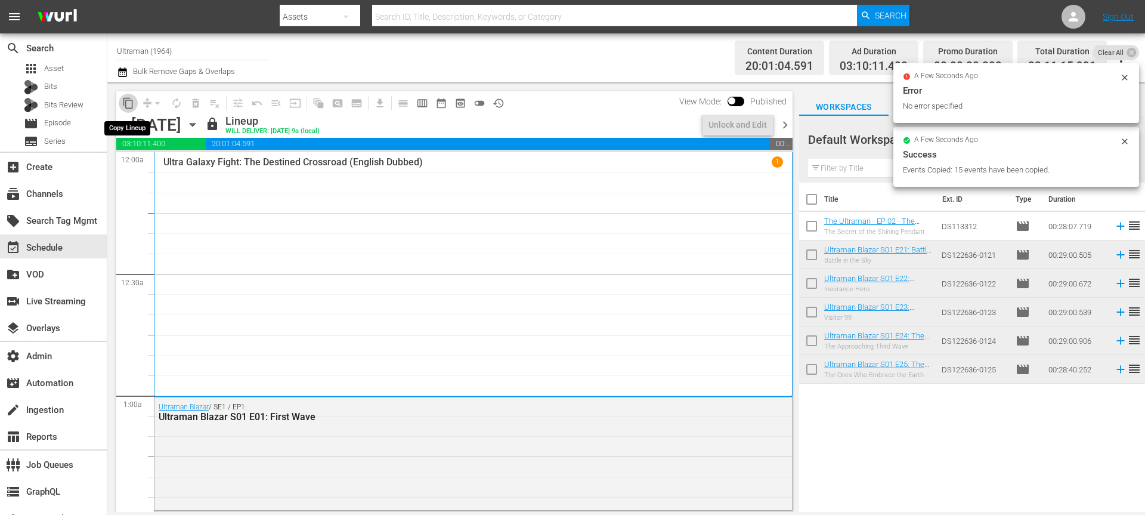
click at [128, 102] on span "content_copy" at bounding box center [128, 103] width 12 height 12
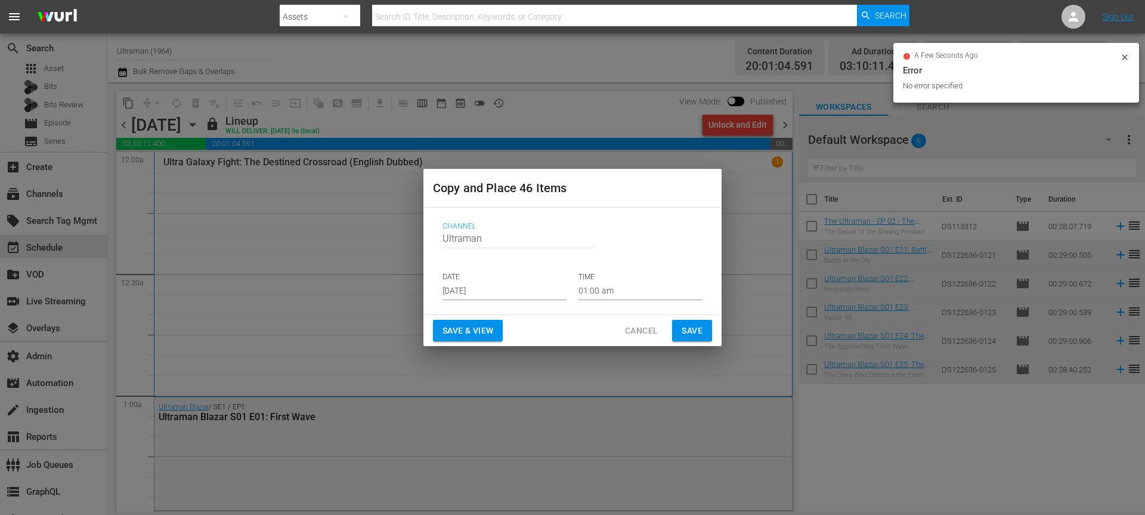
click at [472, 296] on input "Sep 6th 2025" at bounding box center [504, 291] width 124 height 18
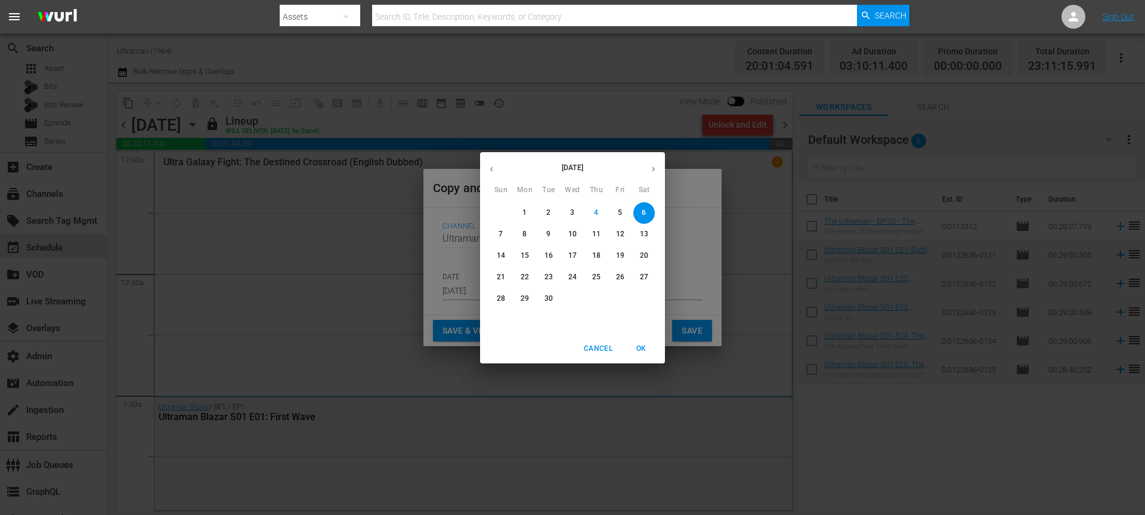
click at [605, 350] on span "Cancel" at bounding box center [598, 348] width 29 height 13
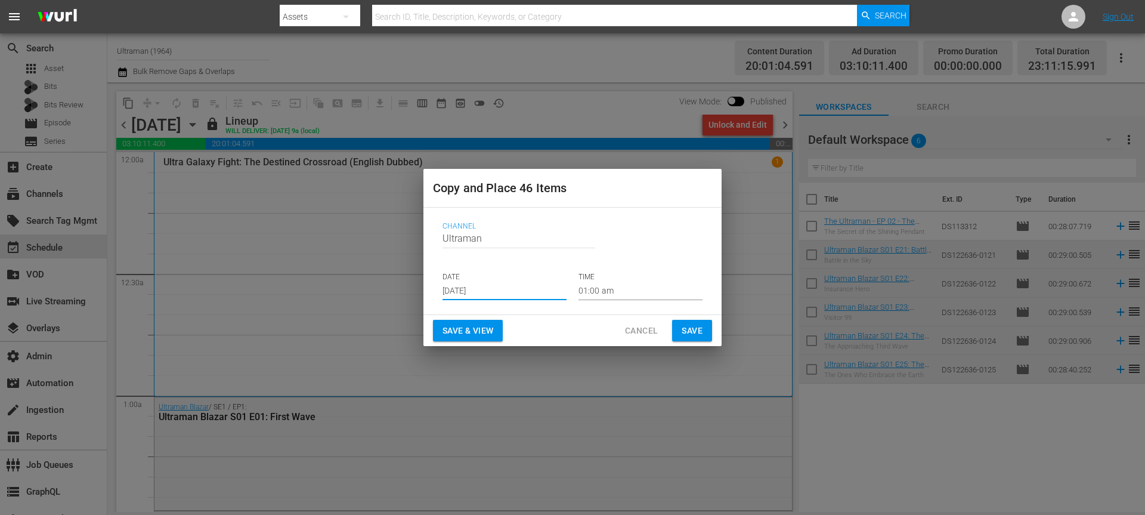
click at [640, 329] on span "Cancel" at bounding box center [641, 330] width 33 height 15
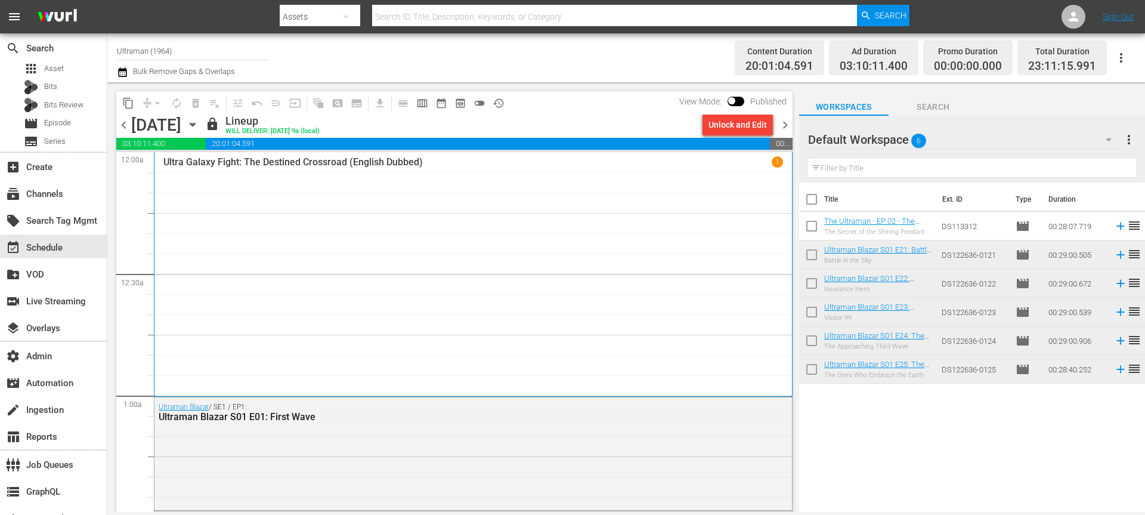
click at [199, 124] on icon "button" at bounding box center [192, 124] width 13 height 13
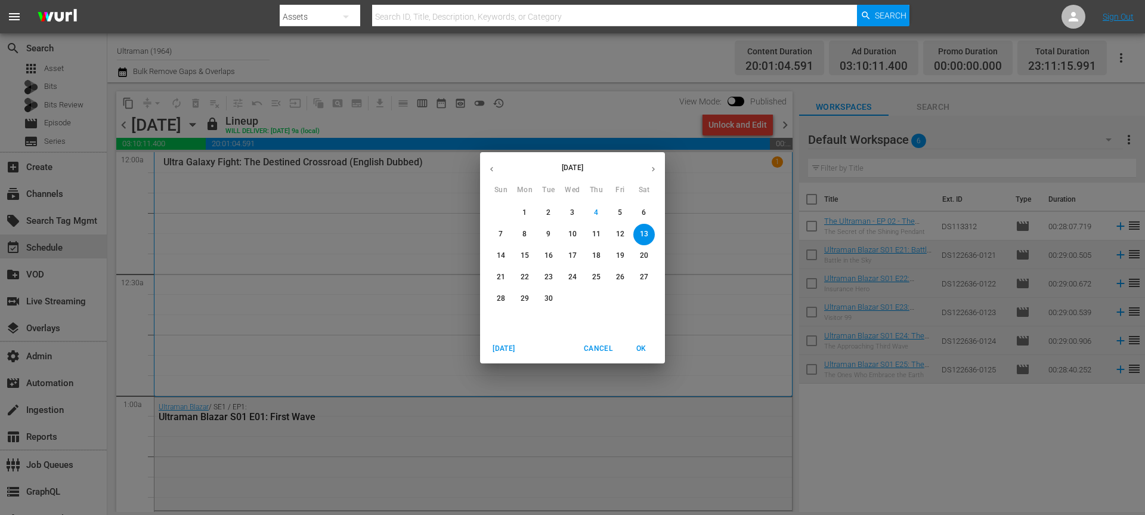
click at [646, 279] on p "27" at bounding box center [644, 277] width 8 height 10
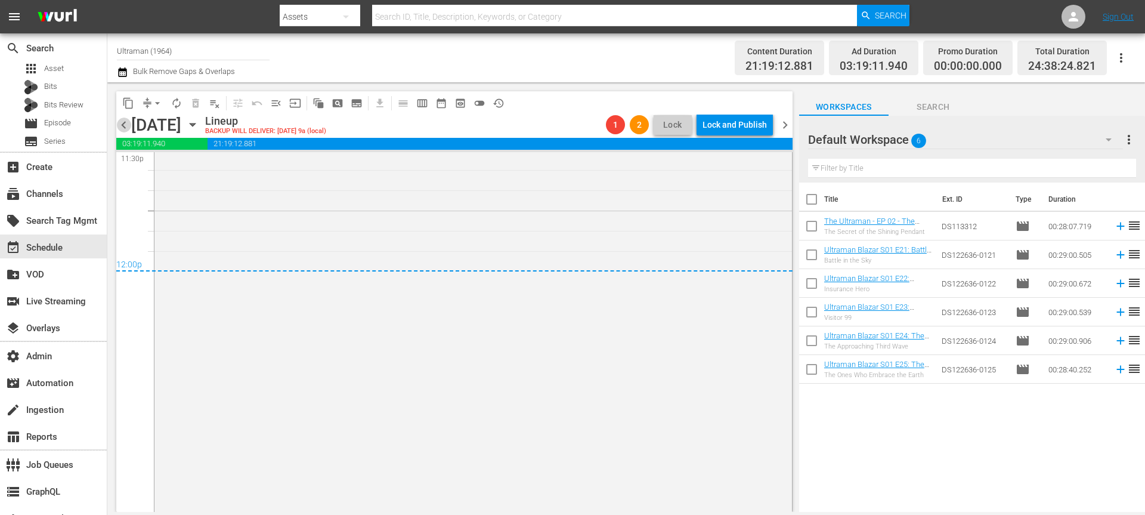
click at [123, 119] on span "chevron_left" at bounding box center [123, 124] width 15 height 15
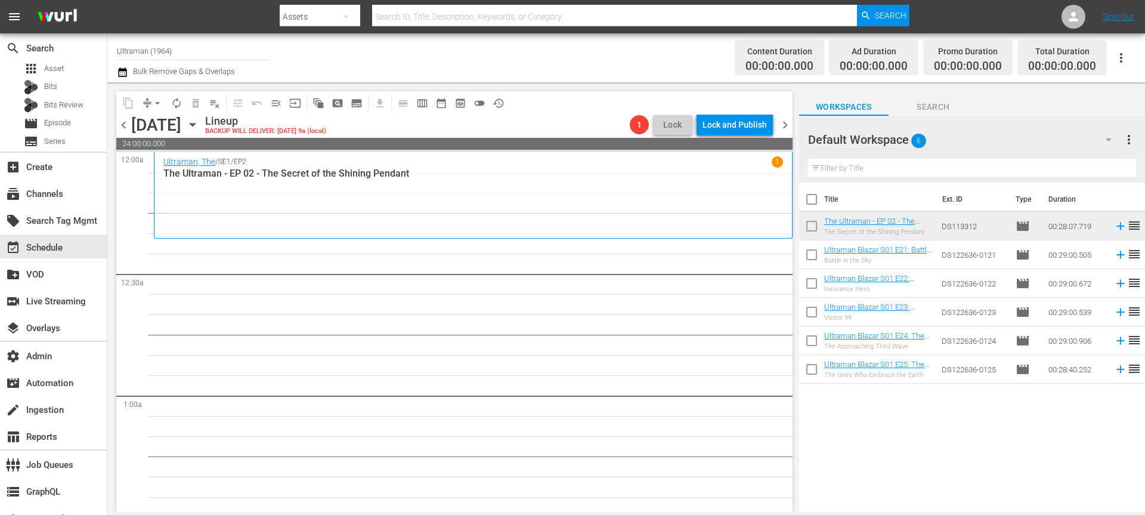
drag, startPoint x: 783, startPoint y: 126, endPoint x: 531, endPoint y: 116, distance: 251.9
click at [783, 126] on span "chevron_right" at bounding box center [785, 124] width 15 height 15
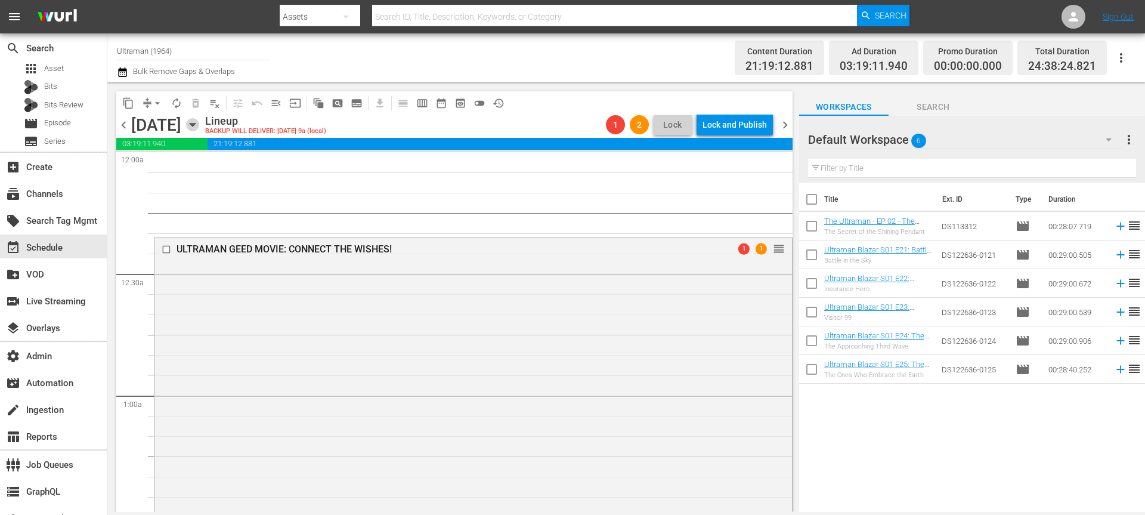
click at [199, 128] on icon "button" at bounding box center [192, 124] width 13 height 13
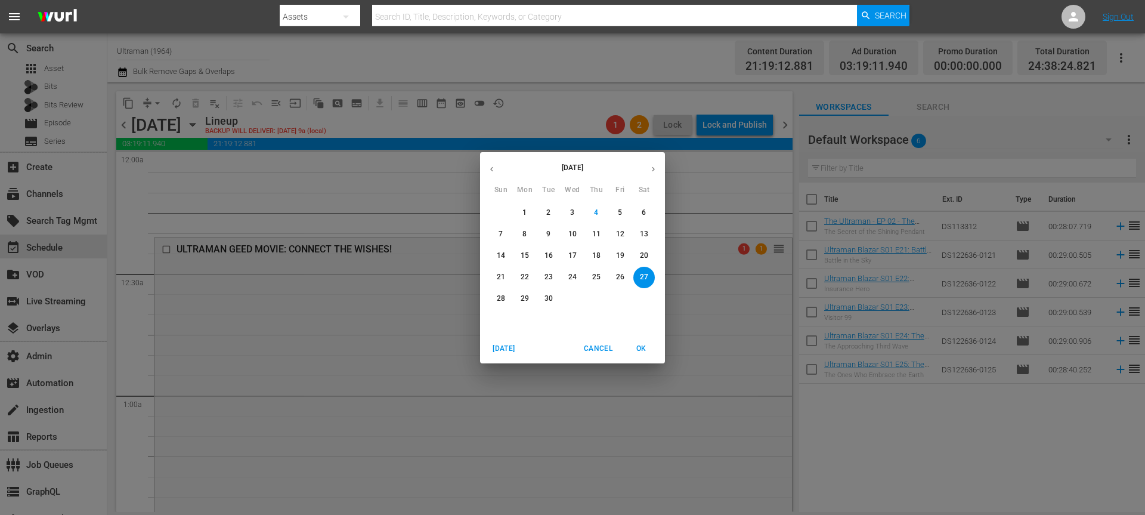
click at [648, 169] on button "button" at bounding box center [653, 168] width 23 height 23
click at [621, 210] on p "3" at bounding box center [620, 213] width 4 height 10
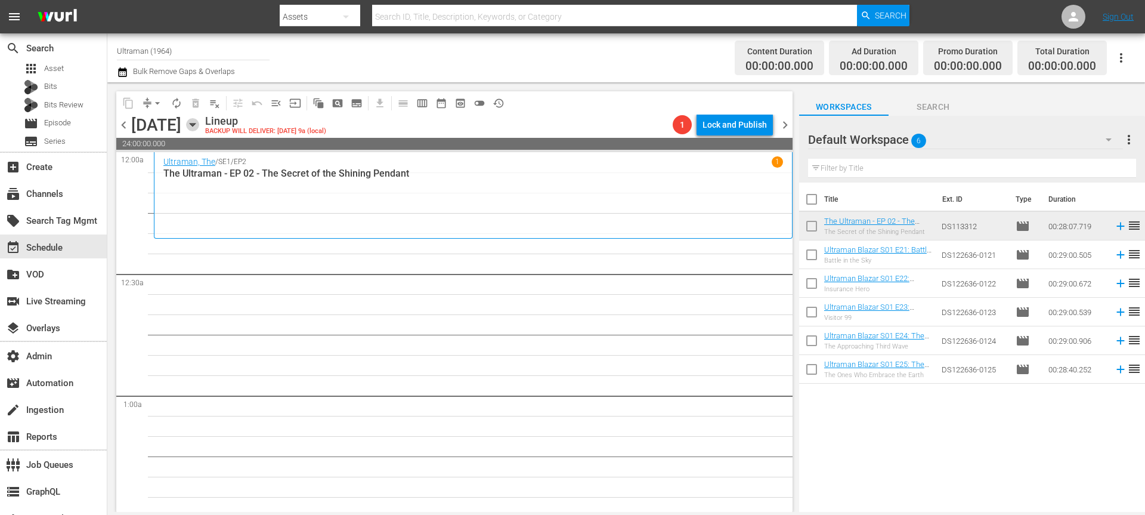
click at [195, 125] on icon "button" at bounding box center [192, 124] width 5 height 3
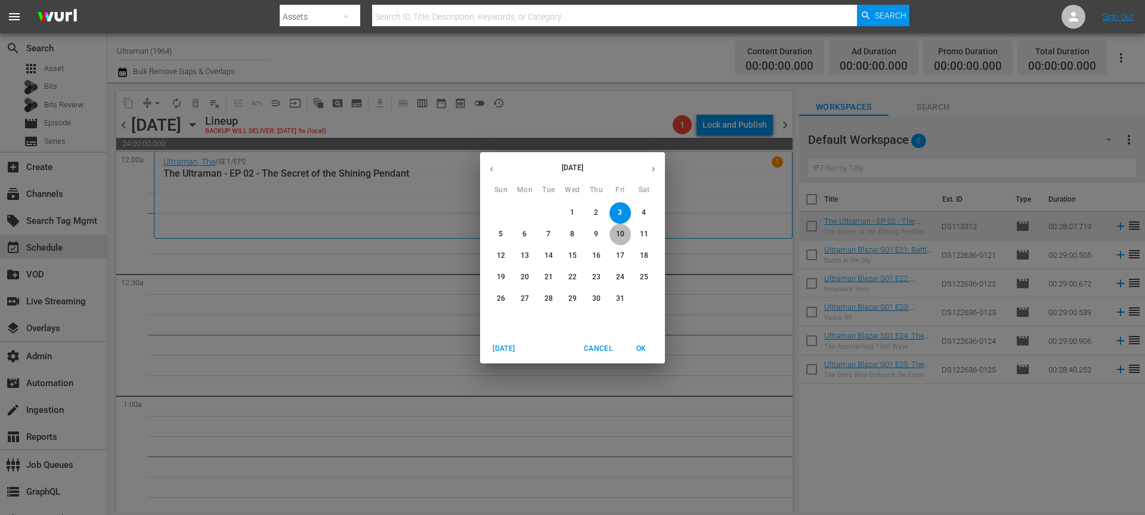
click at [623, 234] on p "10" at bounding box center [620, 234] width 8 height 10
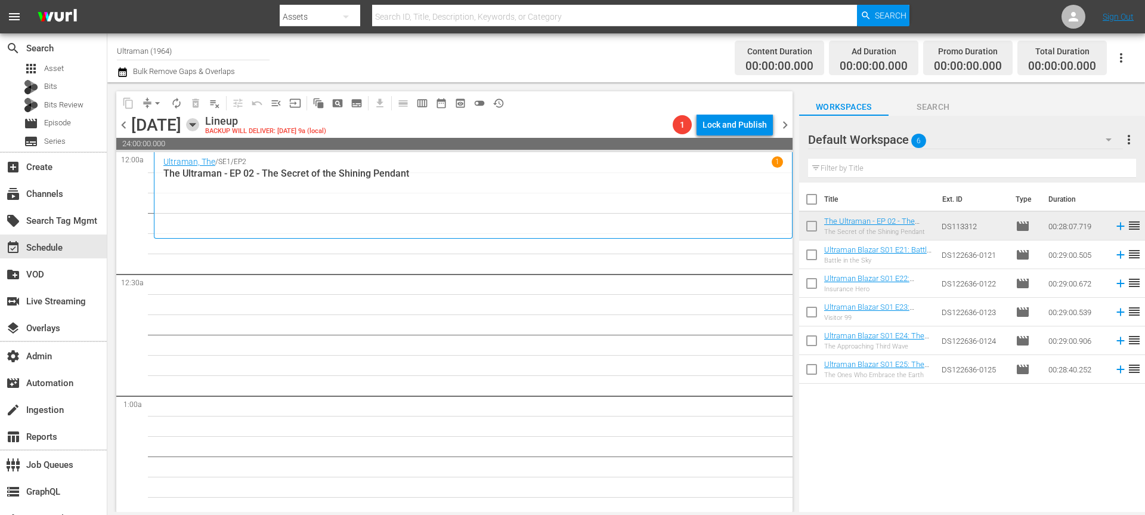
click at [195, 123] on icon "button" at bounding box center [192, 124] width 5 height 3
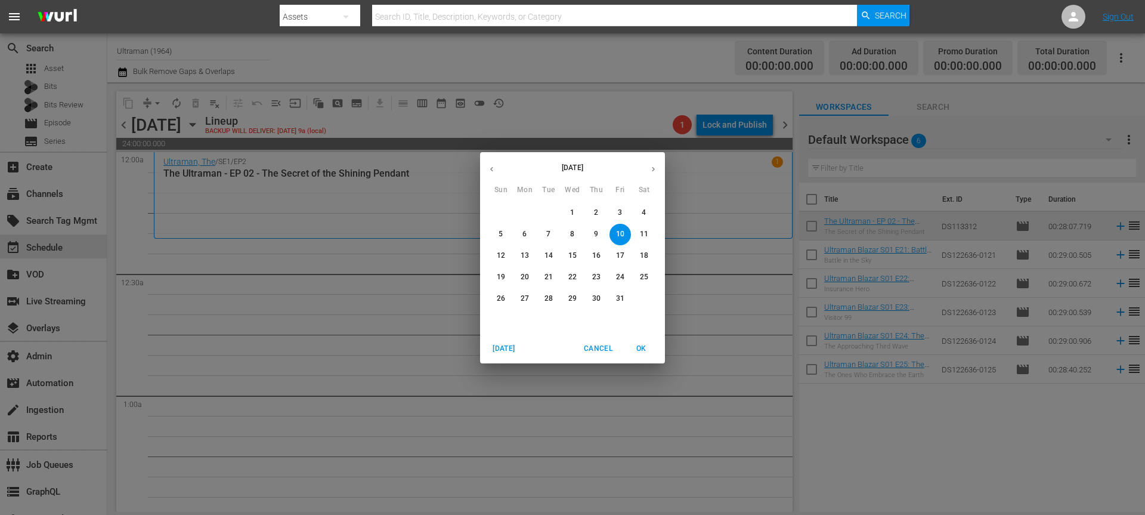
click at [648, 216] on span "4" at bounding box center [643, 213] width 21 height 10
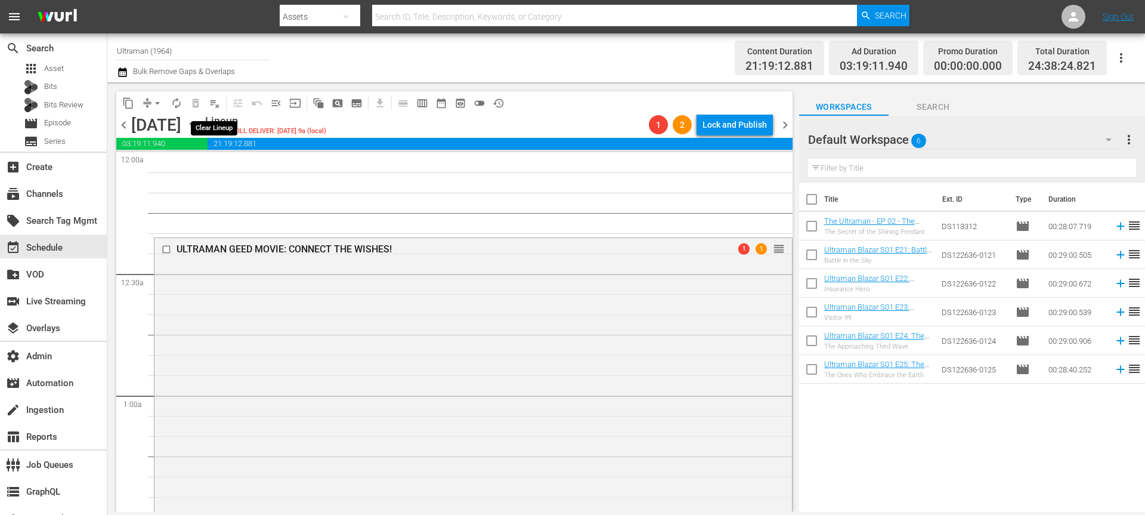
click at [210, 105] on span "playlist_remove_outlined" at bounding box center [215, 103] width 12 height 12
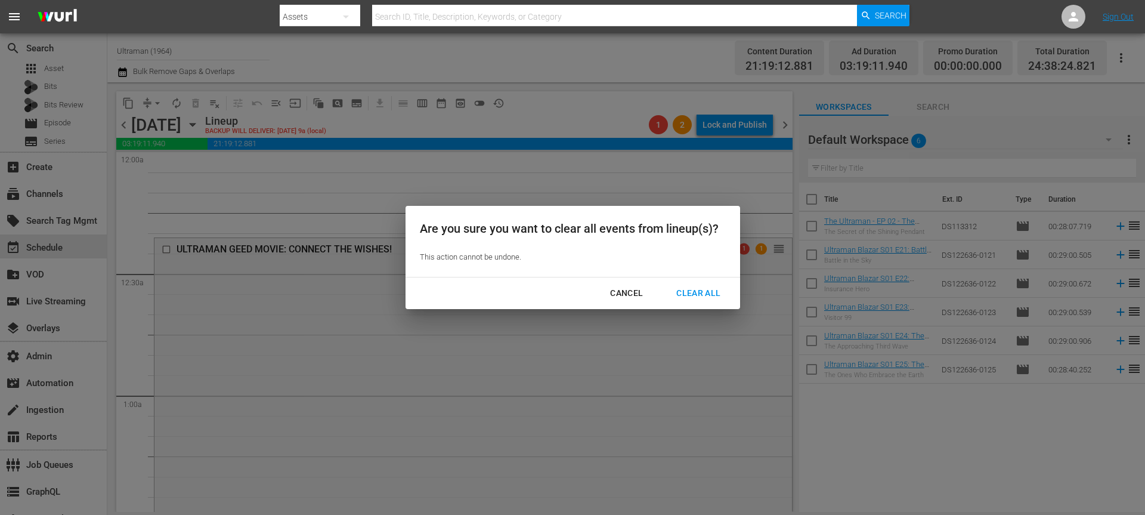
click at [690, 301] on button "Clear All" at bounding box center [698, 293] width 73 height 22
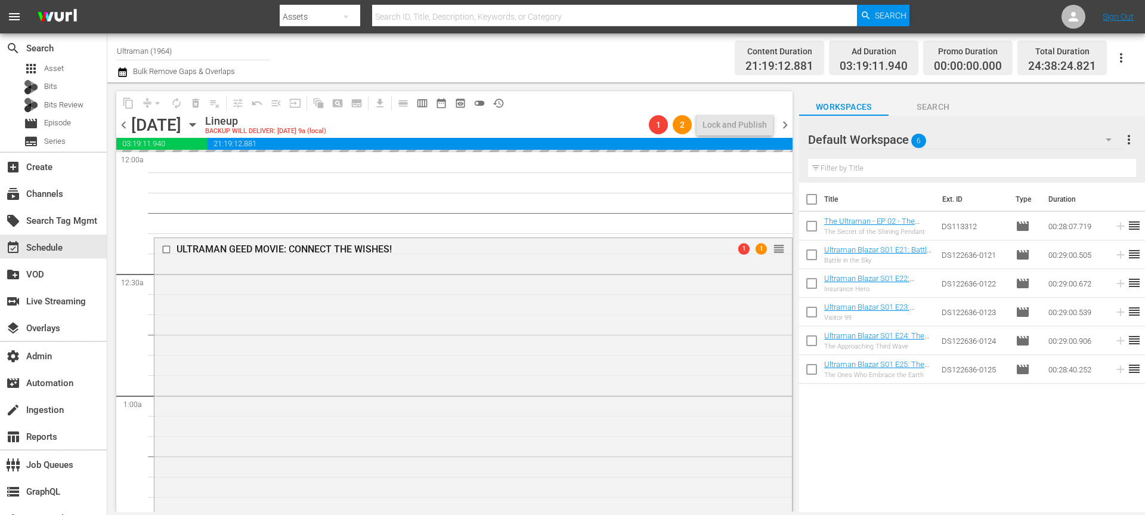
click at [195, 125] on icon "button" at bounding box center [192, 124] width 5 height 3
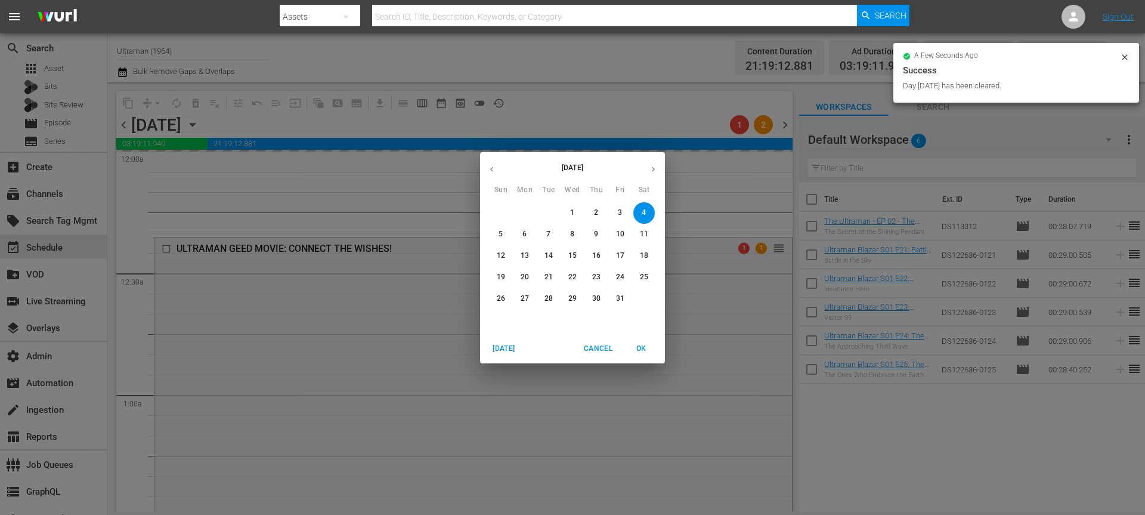
click at [652, 235] on span "11" at bounding box center [643, 234] width 21 height 10
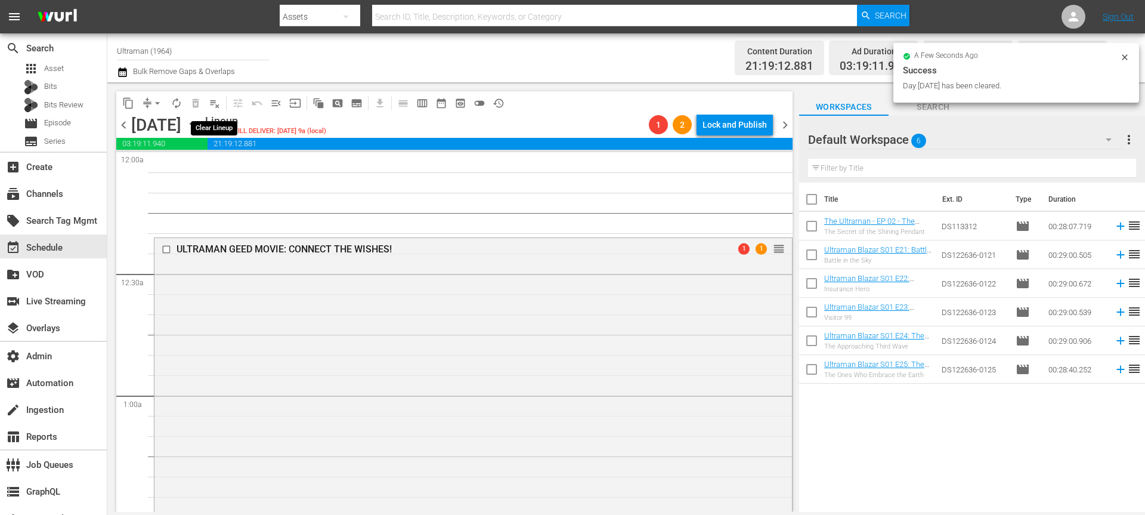
click at [213, 99] on span "playlist_remove_outlined" at bounding box center [215, 103] width 12 height 12
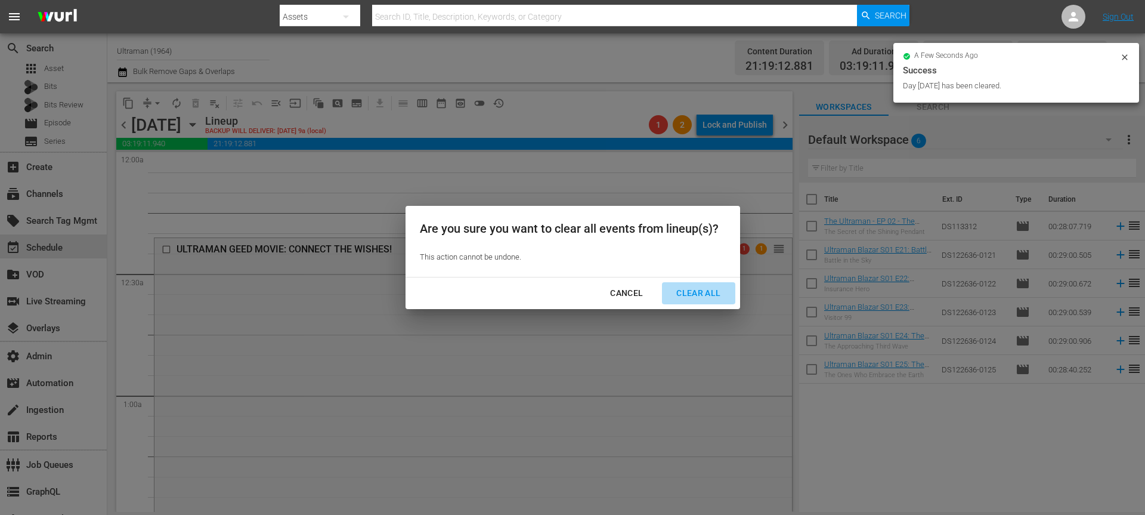
click at [710, 294] on div "Clear All" at bounding box center [698, 293] width 63 height 15
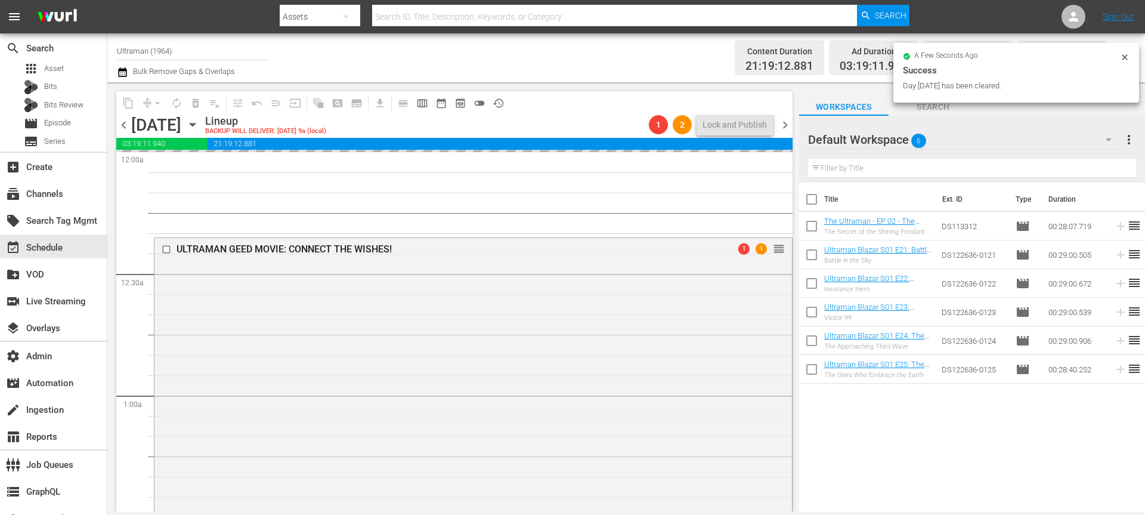
click at [199, 128] on icon "button" at bounding box center [192, 124] width 13 height 13
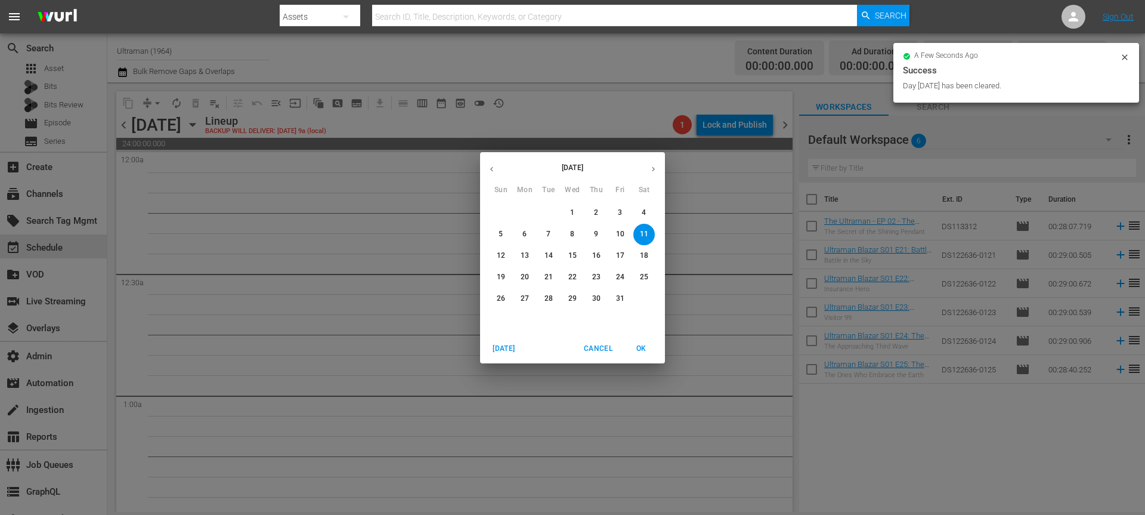
click at [650, 257] on span "18" at bounding box center [643, 255] width 21 height 10
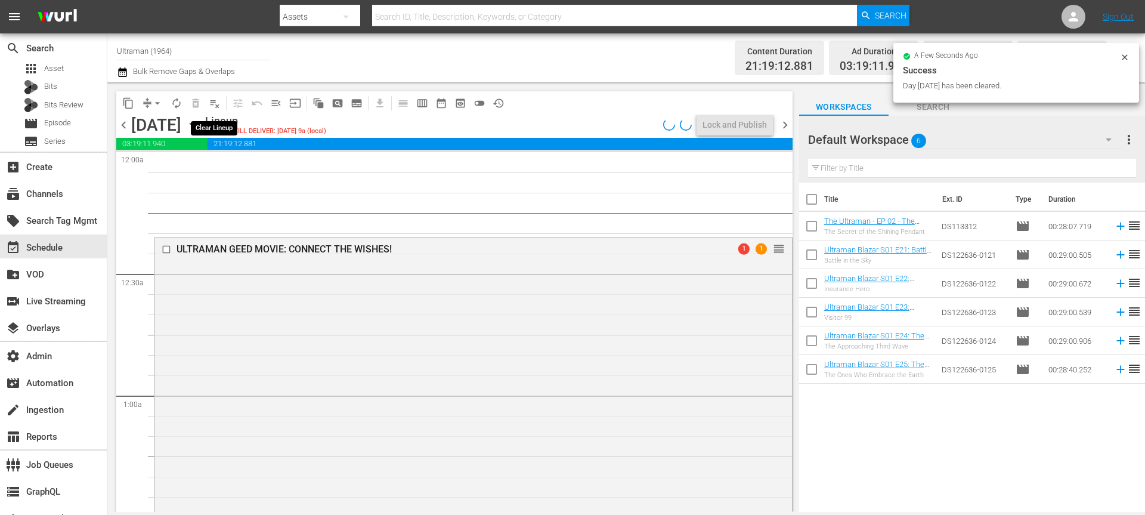
click at [217, 103] on span "playlist_remove_outlined" at bounding box center [215, 103] width 12 height 12
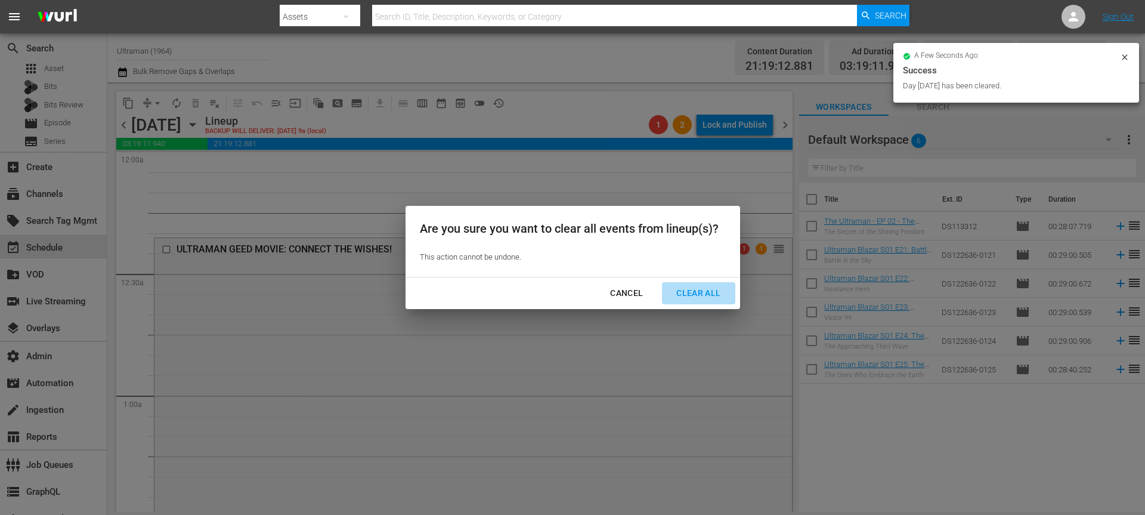
drag, startPoint x: 694, startPoint y: 295, endPoint x: 456, endPoint y: 123, distance: 293.4
click at [694, 295] on div "Clear All" at bounding box center [698, 293] width 63 height 15
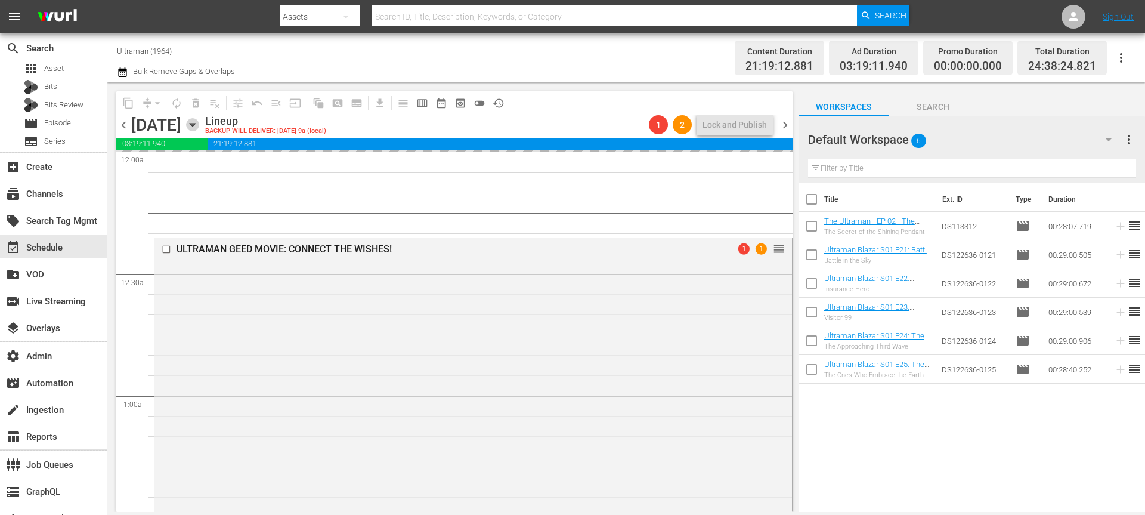
click at [199, 120] on icon "button" at bounding box center [192, 124] width 13 height 13
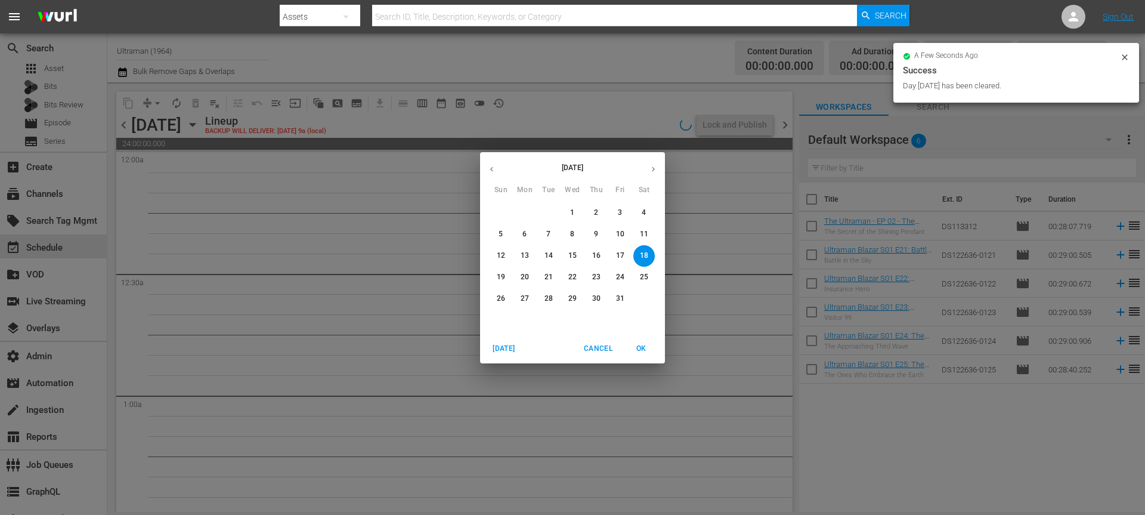
click at [643, 280] on p "25" at bounding box center [644, 277] width 8 height 10
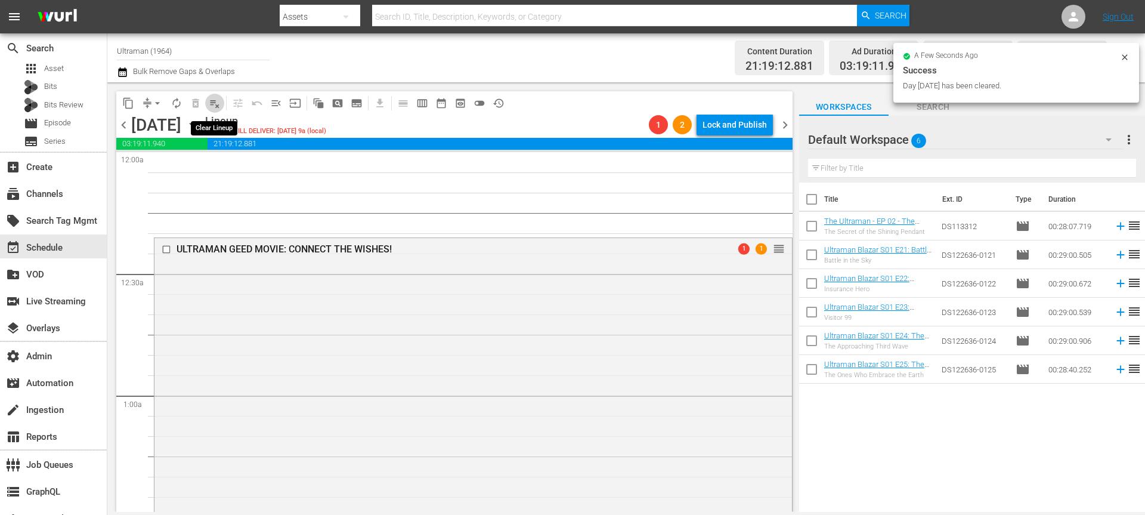
click at [218, 103] on span "playlist_remove_outlined" at bounding box center [215, 103] width 12 height 12
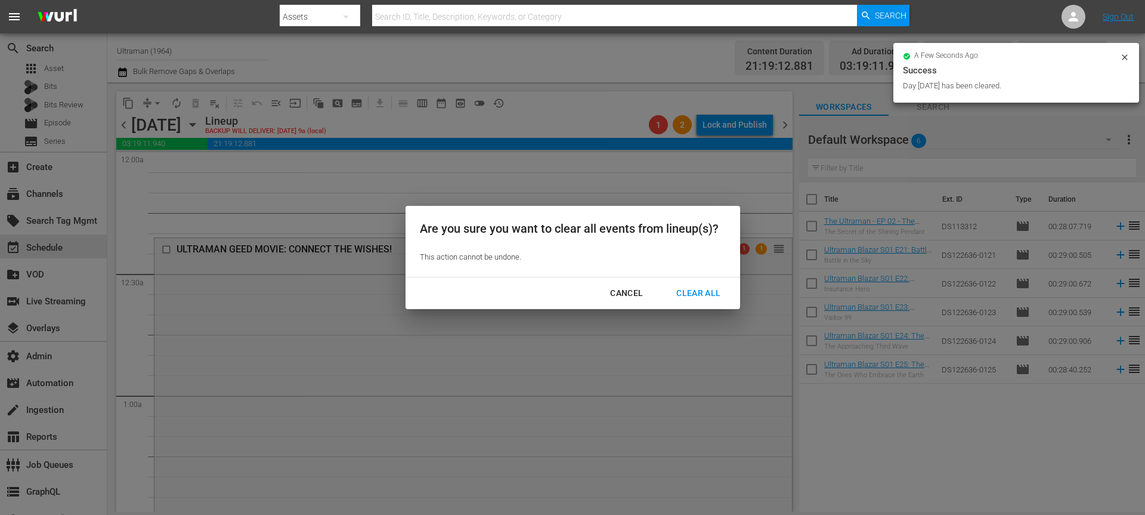
click at [710, 299] on div "Clear All" at bounding box center [698, 293] width 63 height 15
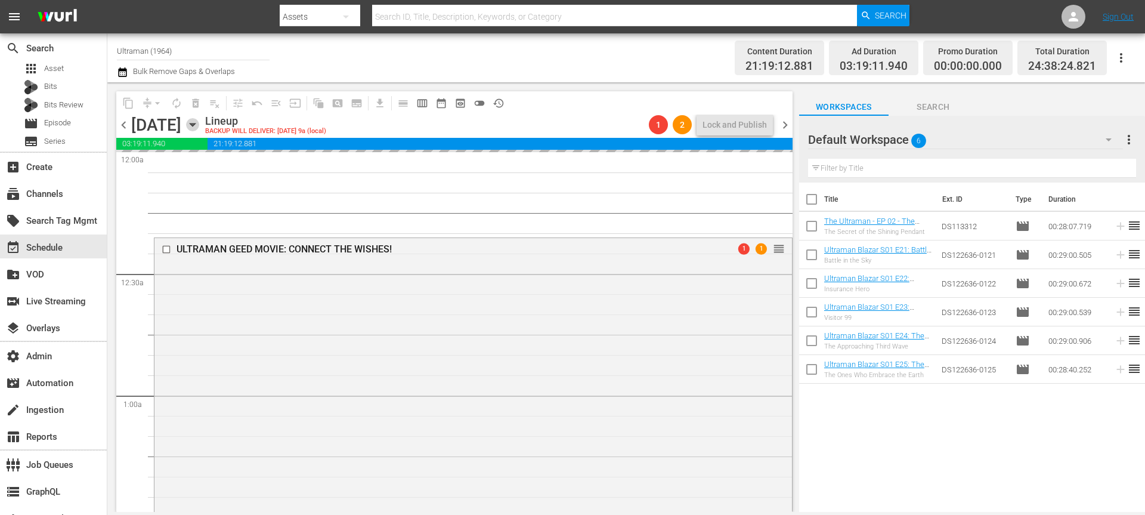
click at [199, 123] on icon "button" at bounding box center [192, 124] width 13 height 13
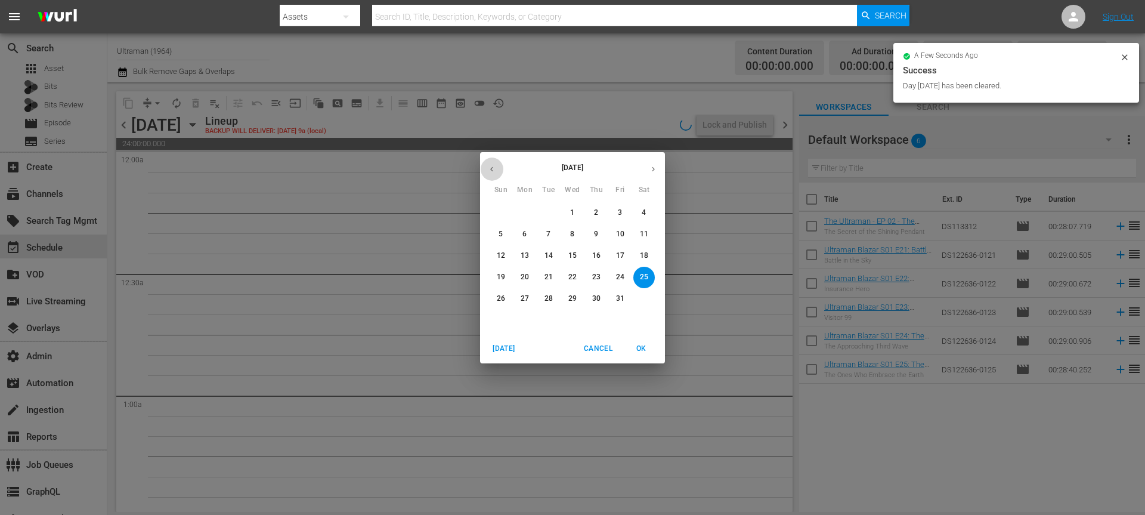
click at [484, 160] on button "button" at bounding box center [491, 168] width 23 height 23
click at [640, 274] on p "27" at bounding box center [644, 277] width 8 height 10
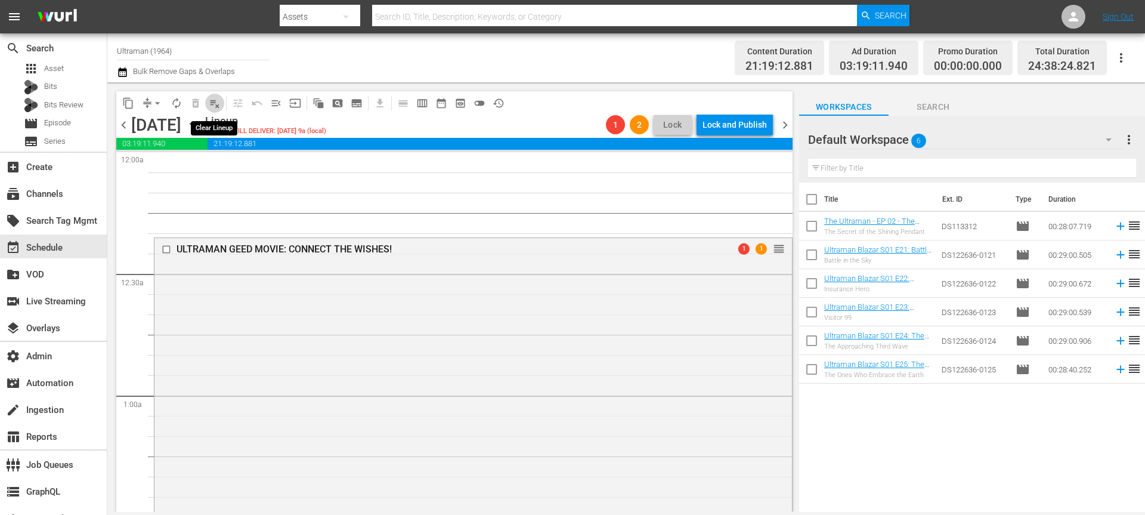
click at [210, 106] on span "playlist_remove_outlined" at bounding box center [215, 103] width 12 height 12
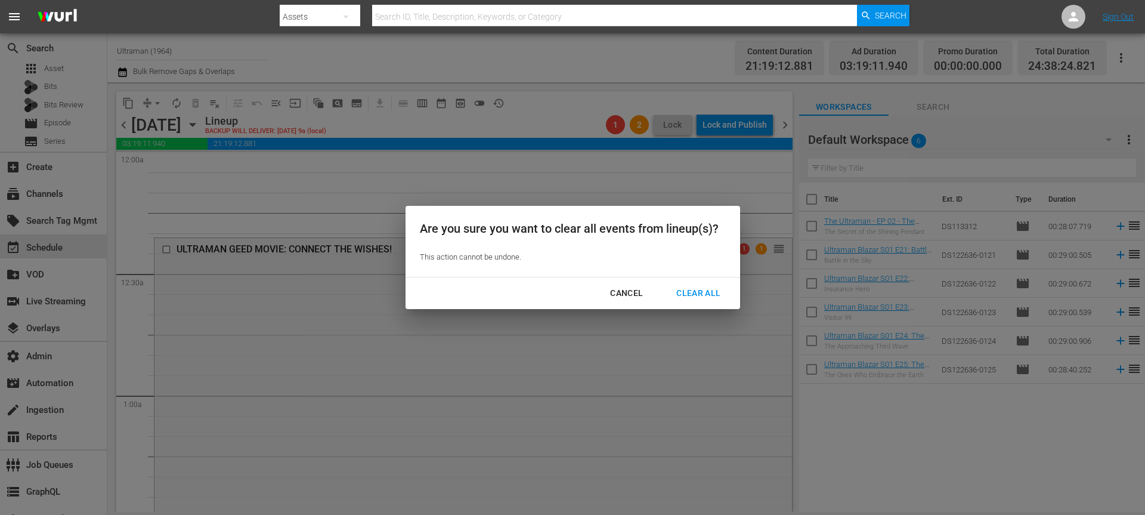
click at [682, 291] on div "Clear All" at bounding box center [698, 293] width 63 height 15
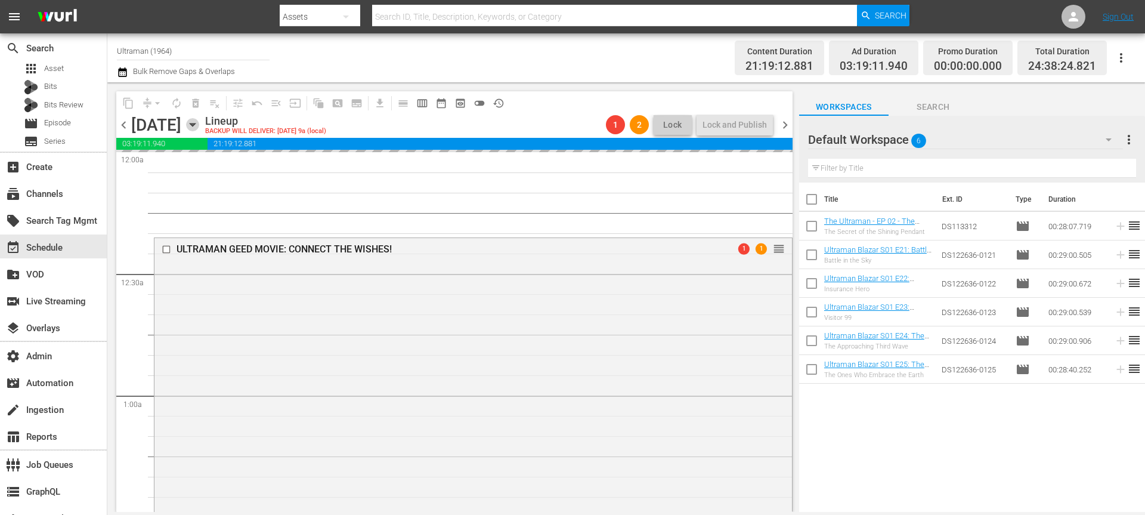
click at [199, 122] on icon "button" at bounding box center [192, 124] width 13 height 13
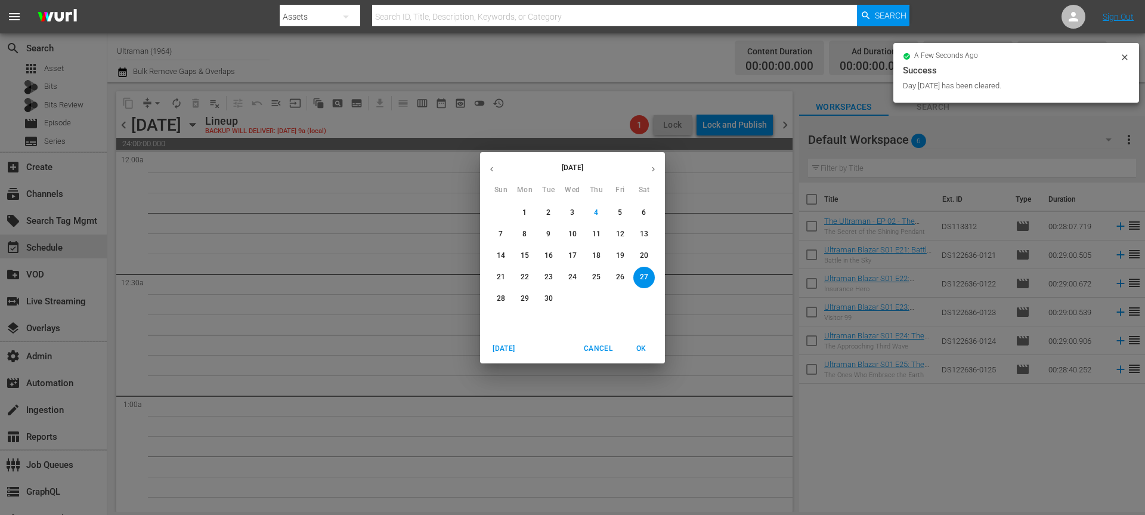
click at [652, 253] on span "20" at bounding box center [643, 255] width 21 height 10
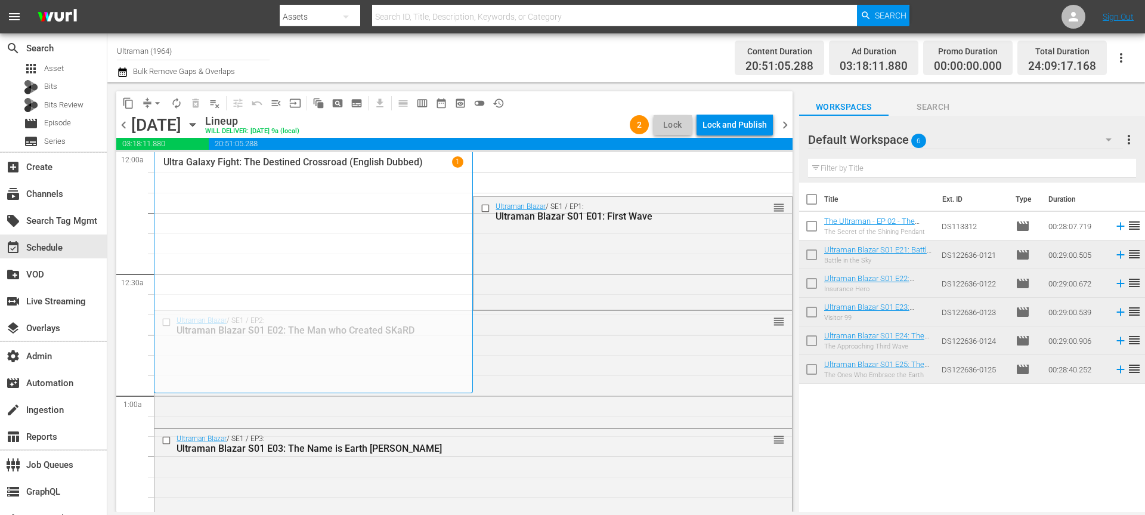
click at [195, 123] on icon "button" at bounding box center [192, 124] width 5 height 3
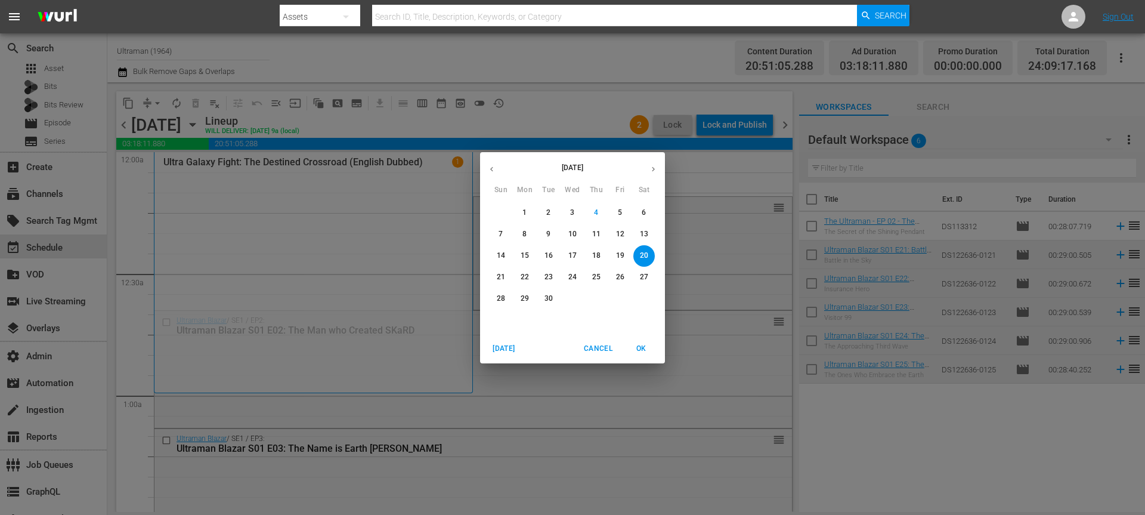
click at [623, 280] on p "26" at bounding box center [620, 277] width 8 height 10
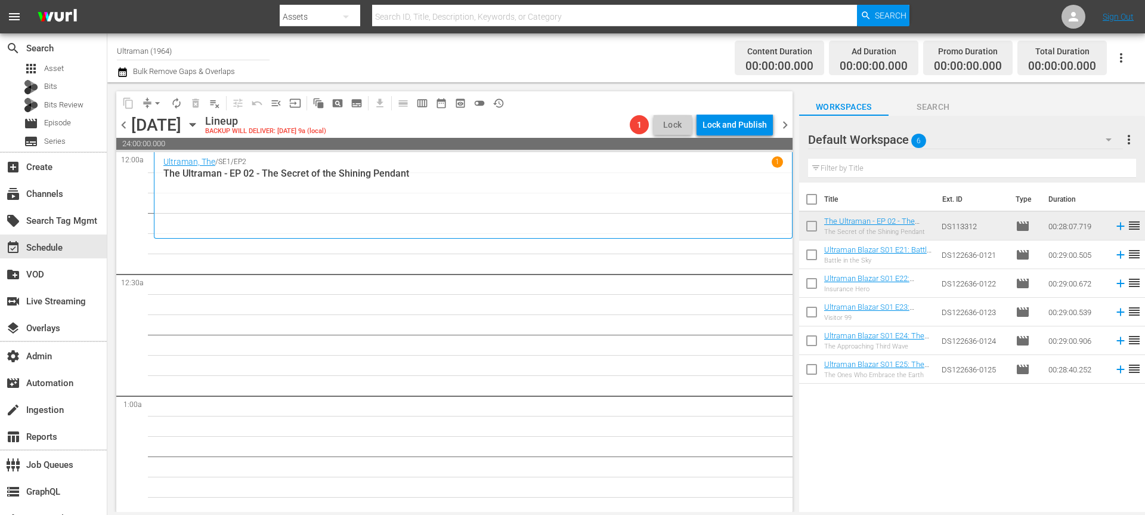
click at [195, 123] on icon "button" at bounding box center [192, 124] width 5 height 3
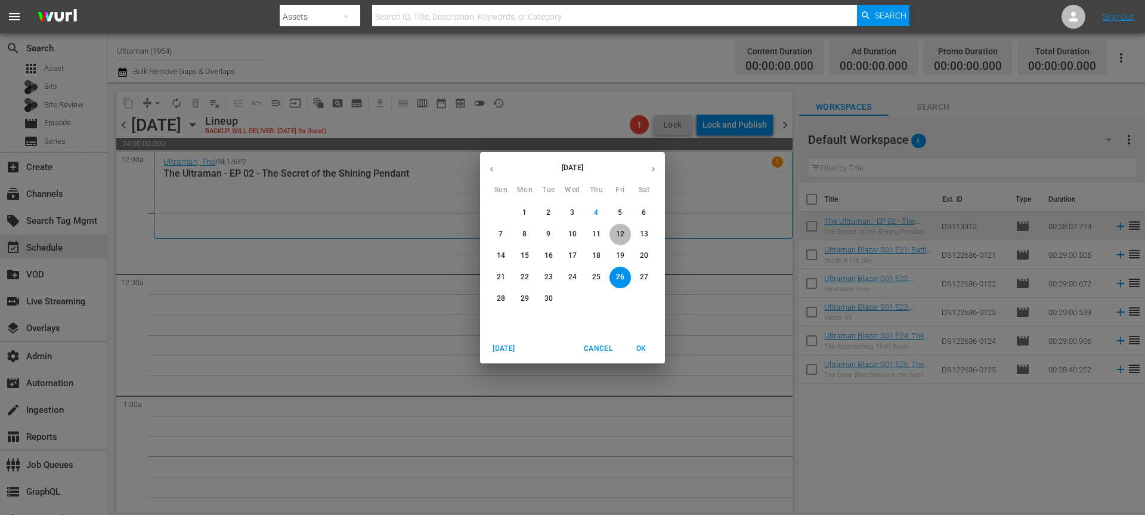
click at [620, 237] on p "12" at bounding box center [620, 234] width 8 height 10
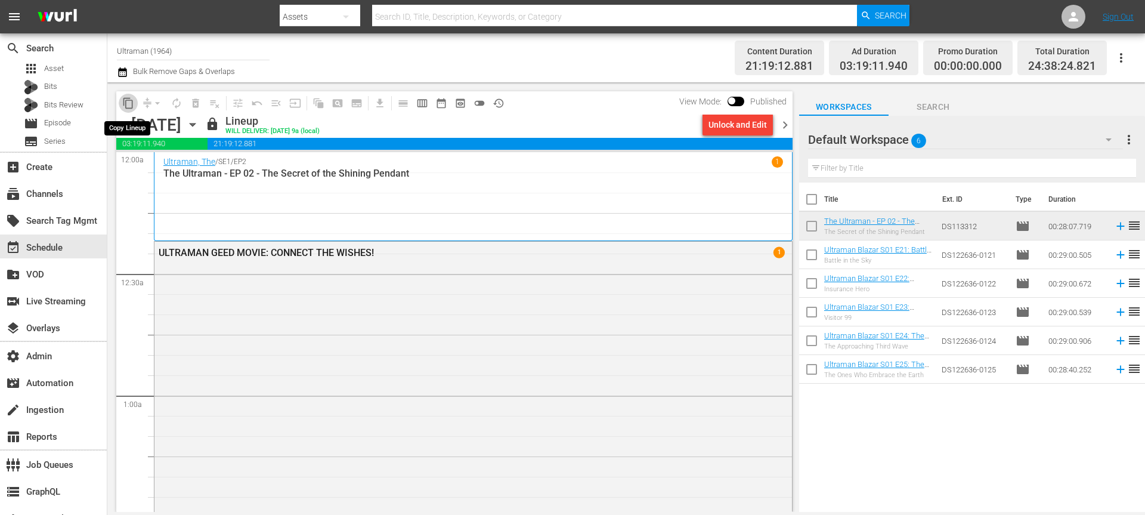
click at [127, 104] on span "content_copy" at bounding box center [128, 103] width 12 height 12
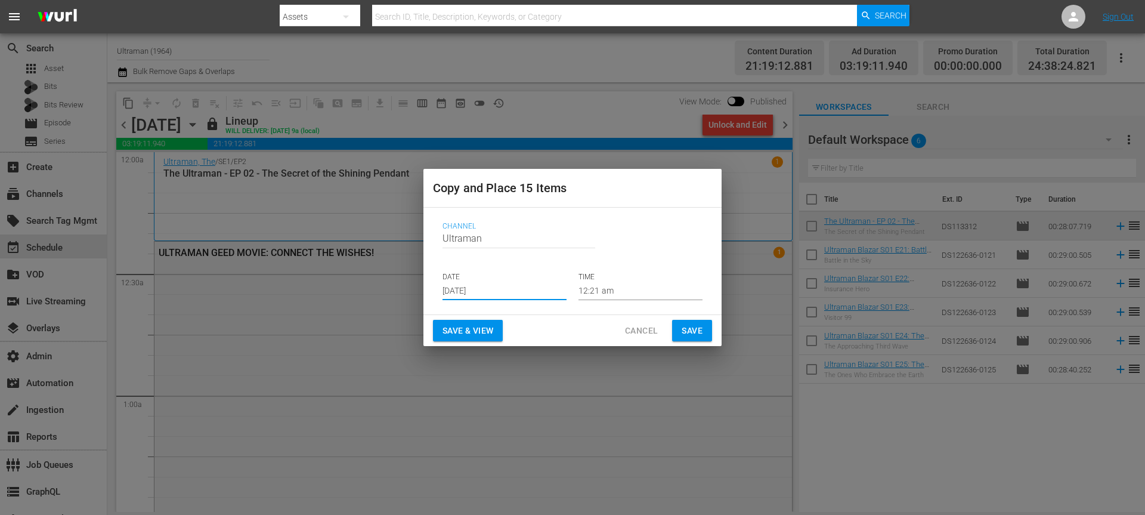
click at [476, 292] on input "Sep 6th 2025" at bounding box center [504, 291] width 124 height 18
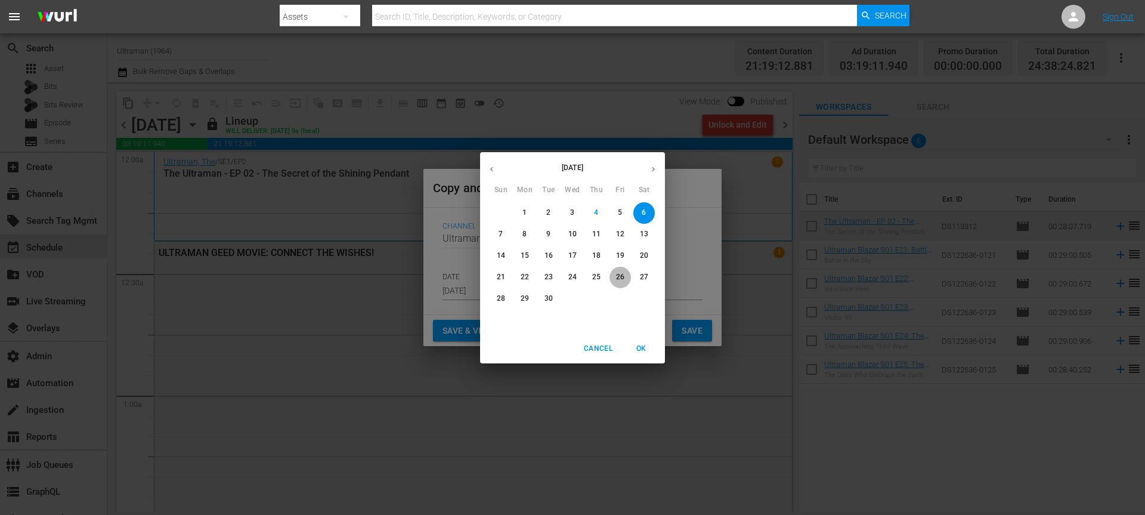
click at [616, 281] on p "26" at bounding box center [620, 277] width 8 height 10
type input "Sep 26th 2025"
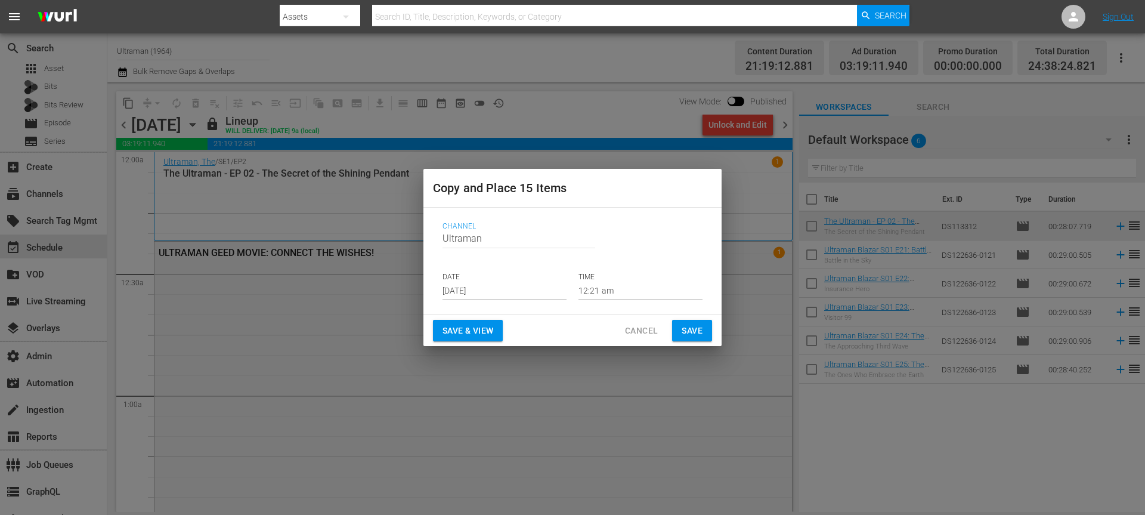
click at [683, 318] on div "Save & View Cancel Save" at bounding box center [572, 331] width 298 height 32
click at [693, 331] on span "Save" at bounding box center [692, 330] width 21 height 15
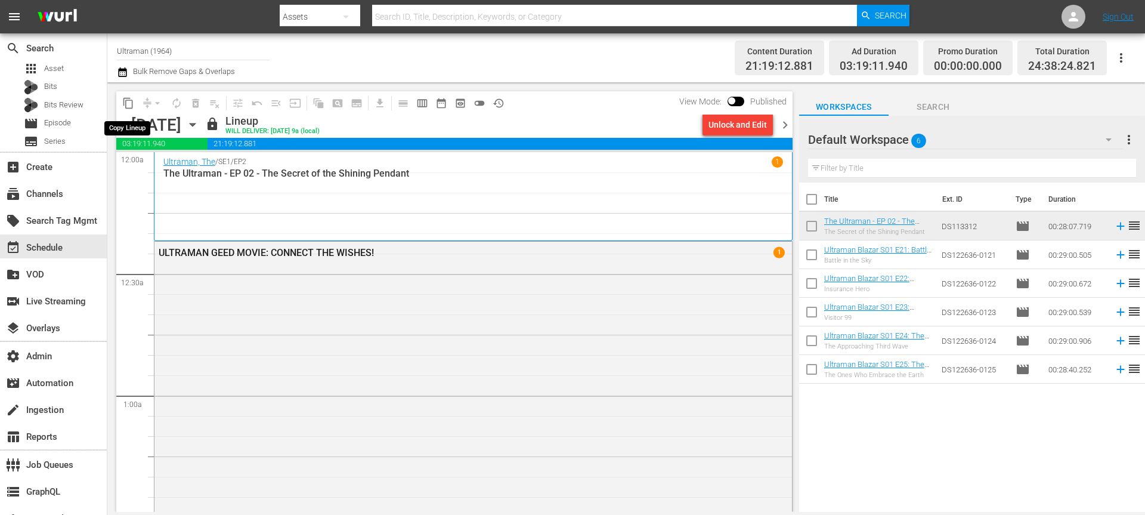
click at [125, 107] on span "content_copy" at bounding box center [128, 103] width 12 height 12
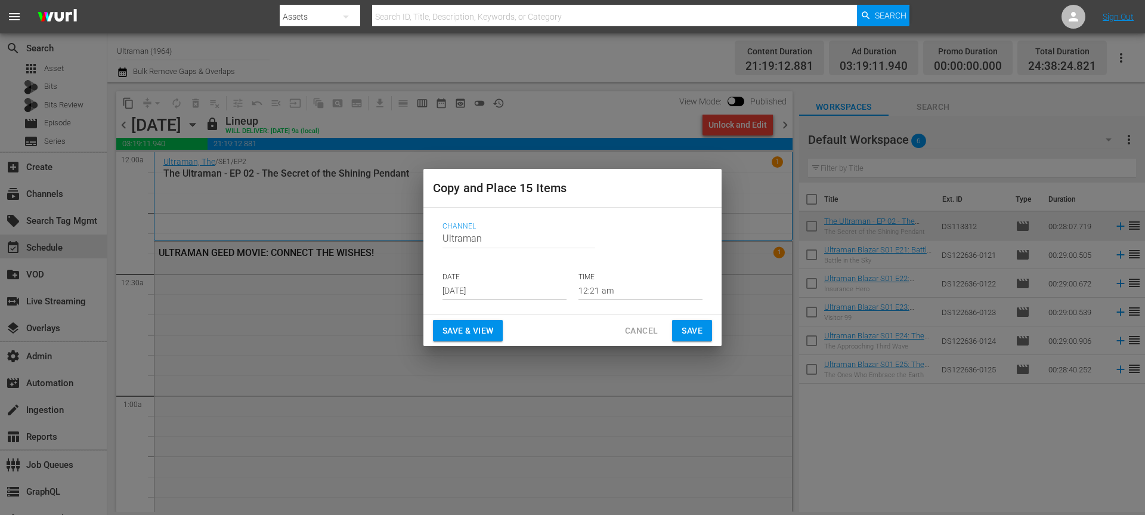
click at [455, 292] on input "Sep 6th 2025" at bounding box center [504, 291] width 124 height 18
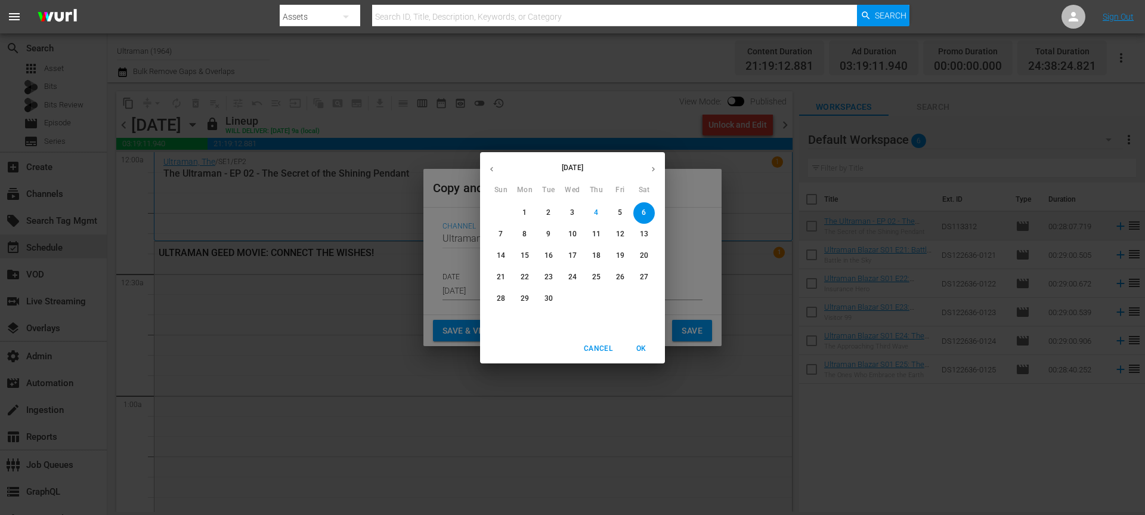
click at [655, 166] on icon "button" at bounding box center [653, 169] width 9 height 9
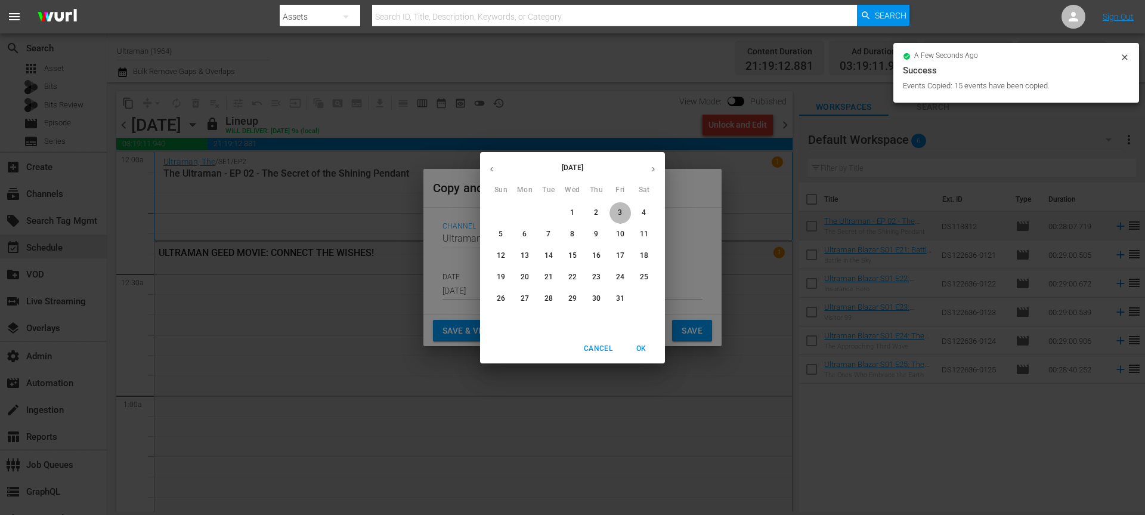
click at [623, 215] on span "3" at bounding box center [619, 213] width 21 height 10
type input "Oct 3rd 2025"
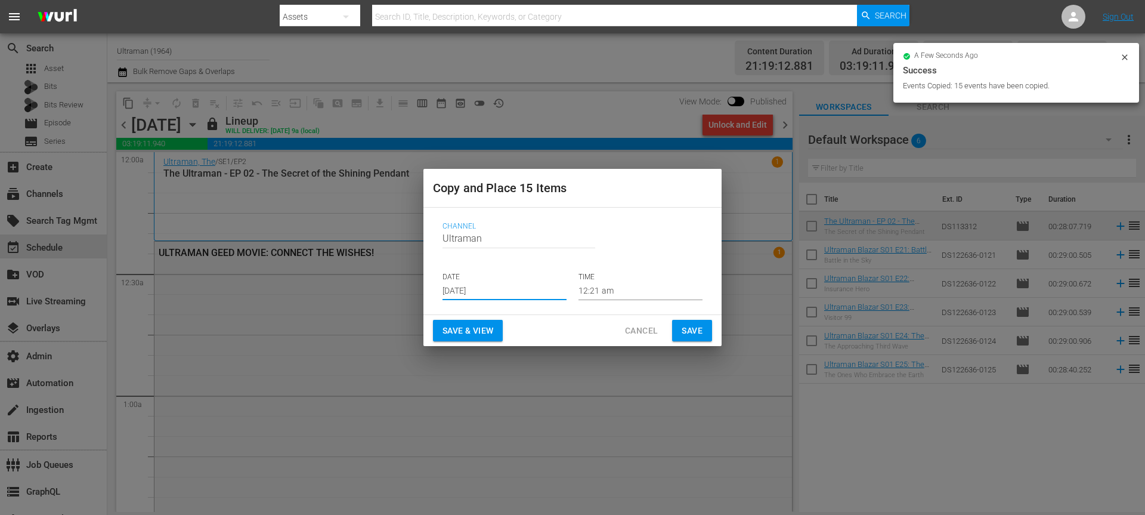
click at [691, 326] on span "Save" at bounding box center [692, 330] width 21 height 15
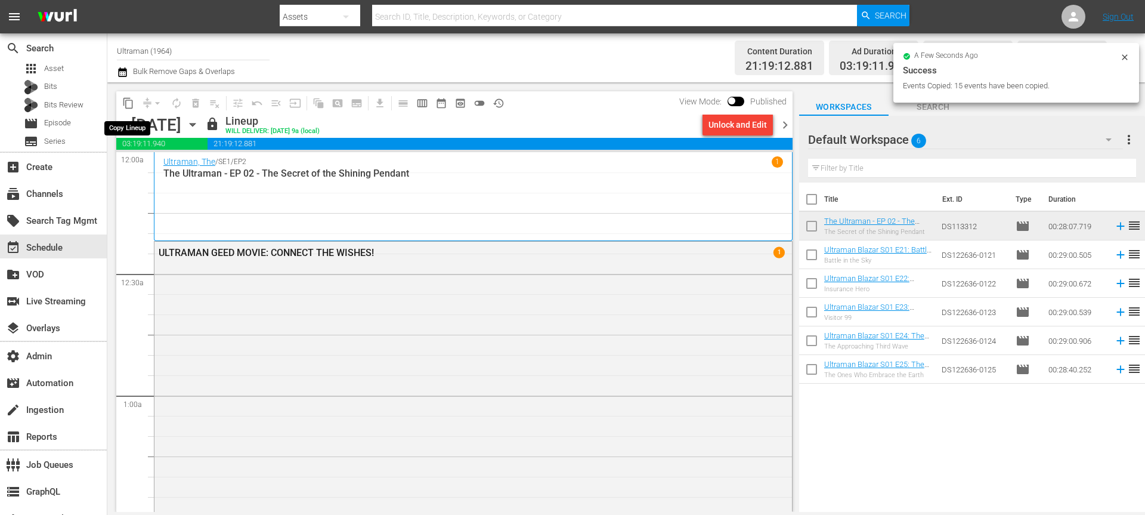
click at [123, 110] on button "content_copy" at bounding box center [128, 103] width 19 height 19
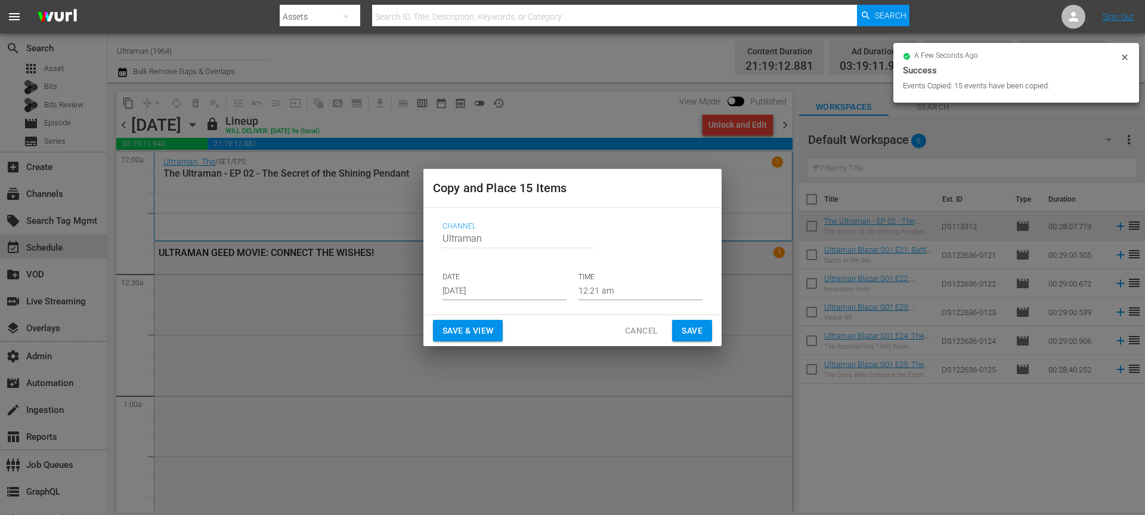
click at [474, 298] on input "Sep 6th 2025" at bounding box center [504, 291] width 124 height 18
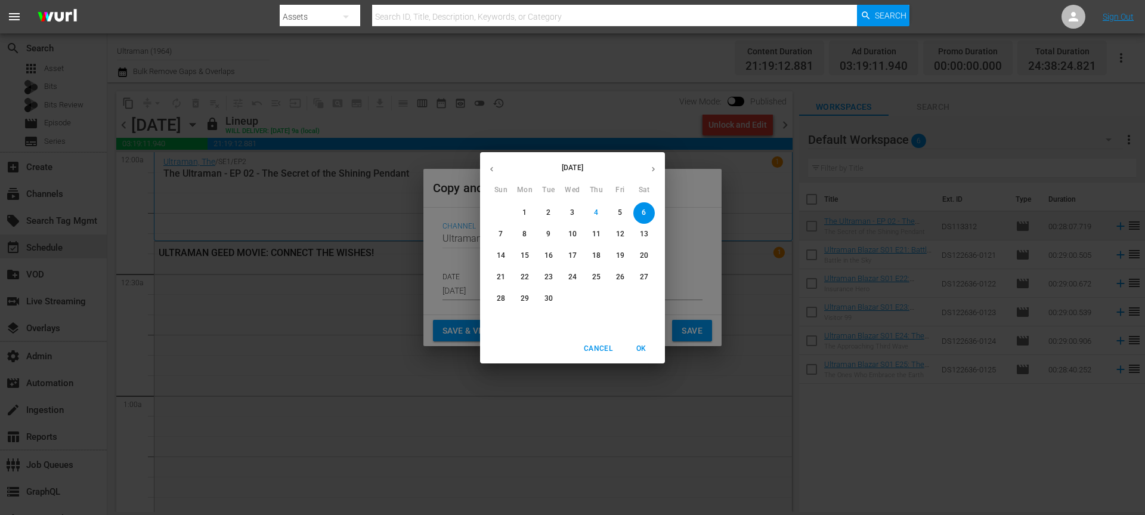
click at [654, 163] on button "button" at bounding box center [653, 168] width 23 height 23
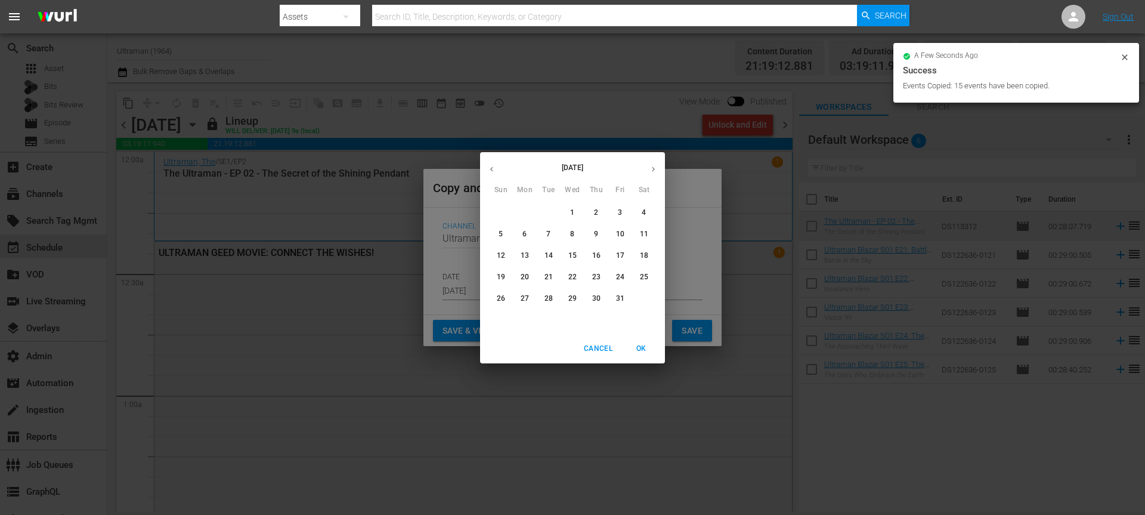
click at [621, 231] on p "10" at bounding box center [620, 234] width 8 height 10
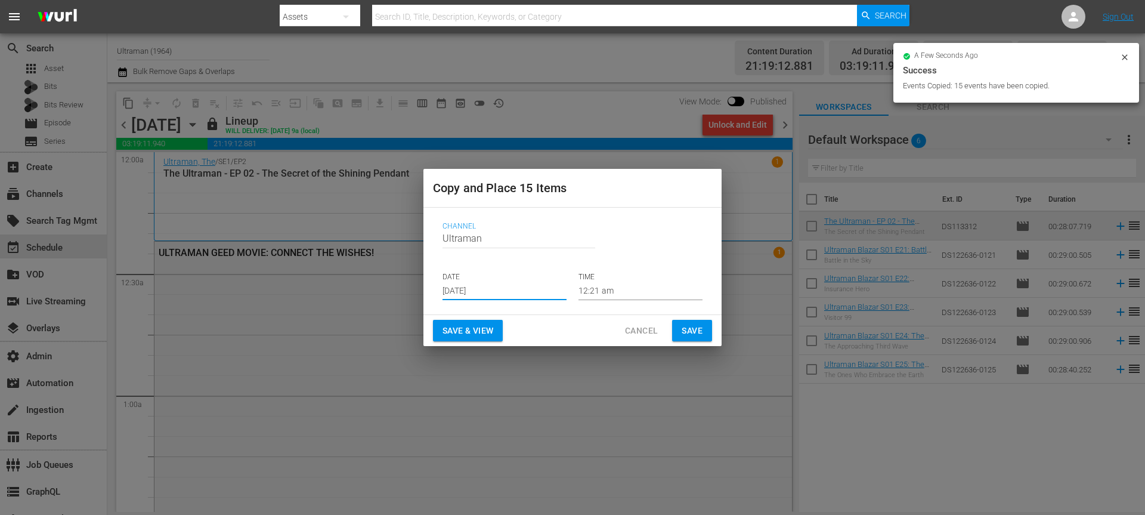
type input "Oct 10th 2025"
click at [686, 329] on span "Save" at bounding box center [692, 330] width 21 height 15
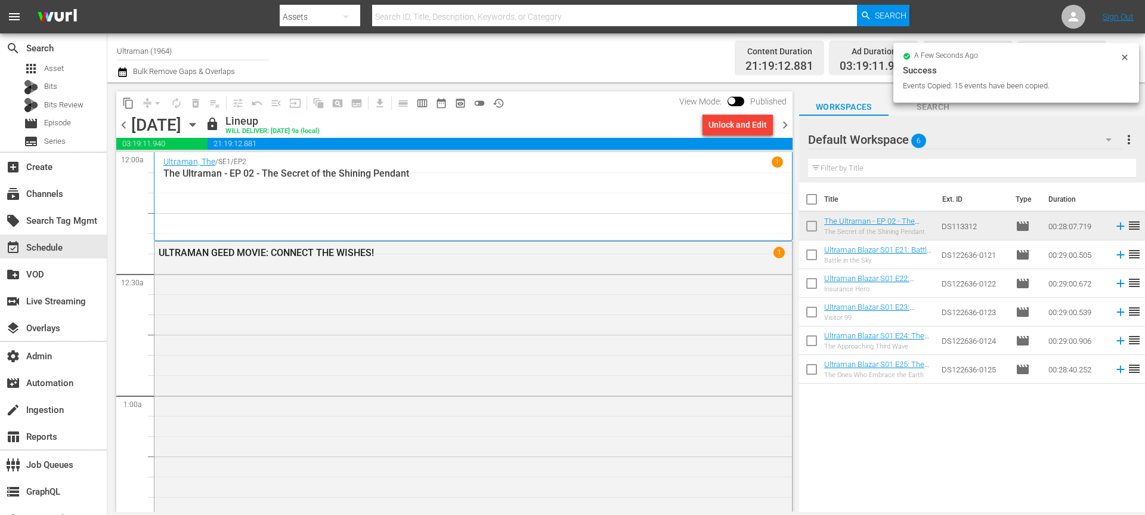
click at [121, 102] on button "content_copy" at bounding box center [128, 103] width 19 height 19
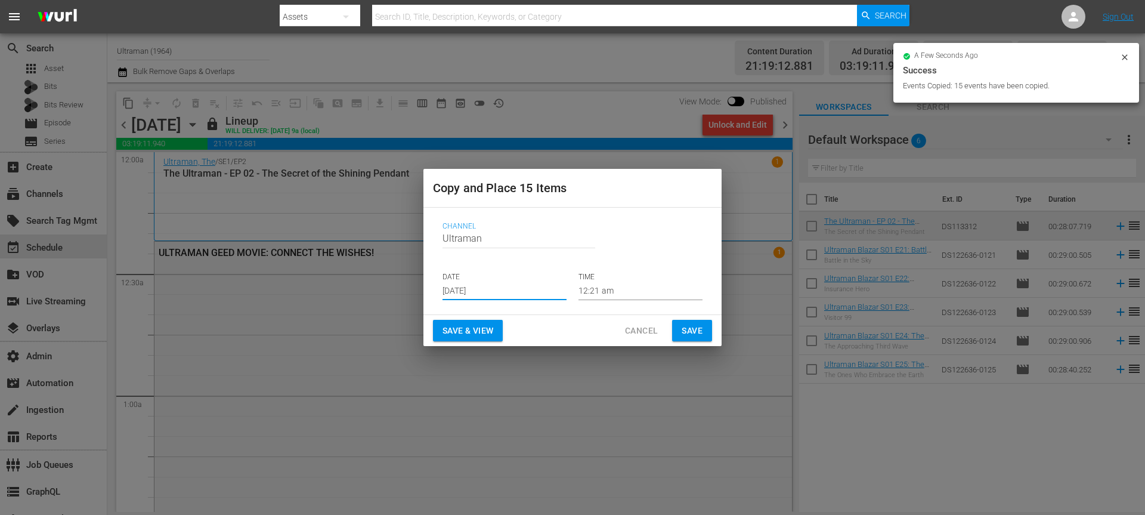
click at [459, 293] on input "Sep 6th 2025" at bounding box center [504, 291] width 124 height 18
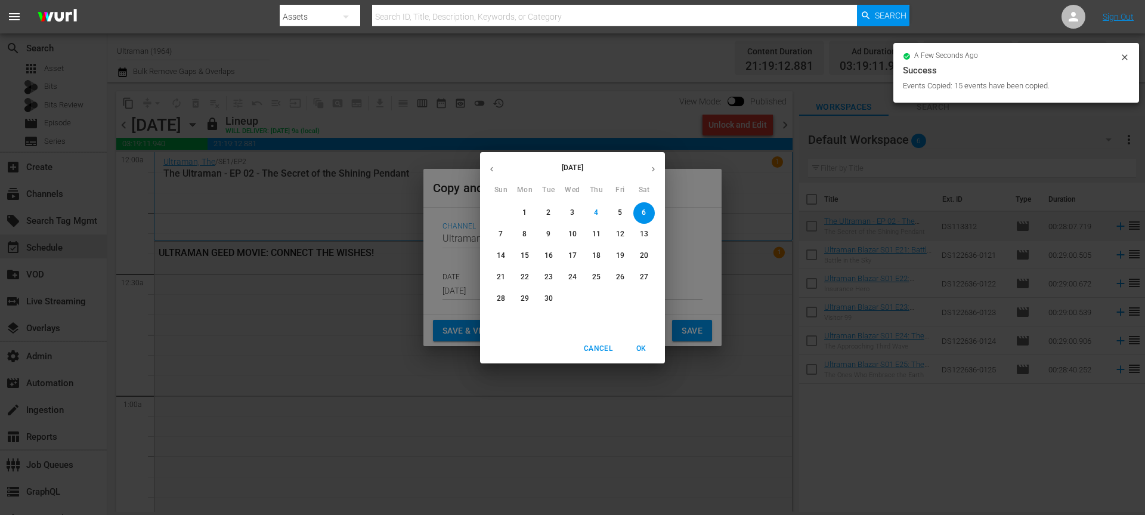
click at [656, 171] on icon "button" at bounding box center [653, 169] width 9 height 9
click at [621, 261] on button "17" at bounding box center [619, 255] width 21 height 21
type input "Oct 17th 2025"
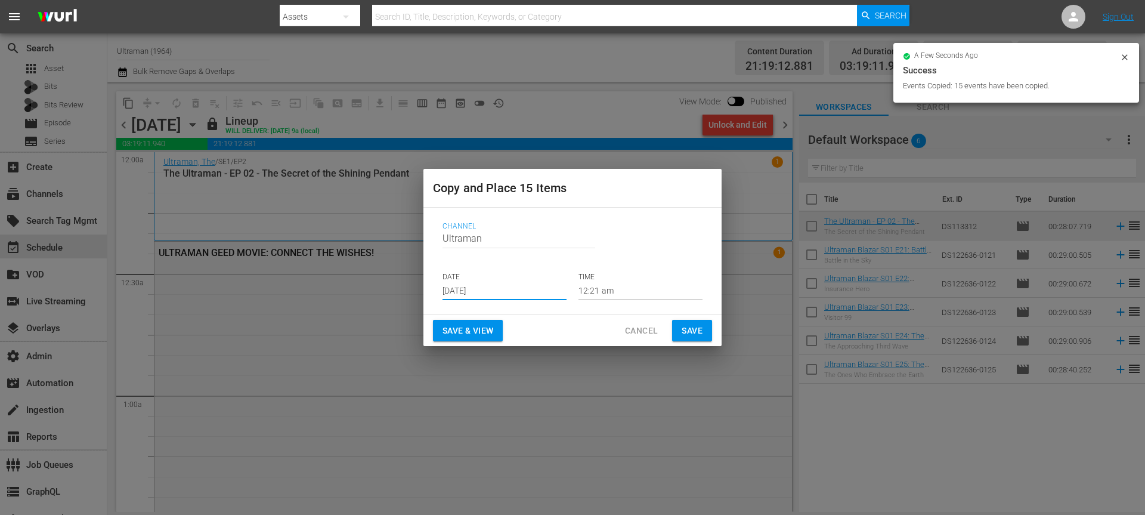
click at [699, 339] on button "Save" at bounding box center [692, 331] width 40 height 22
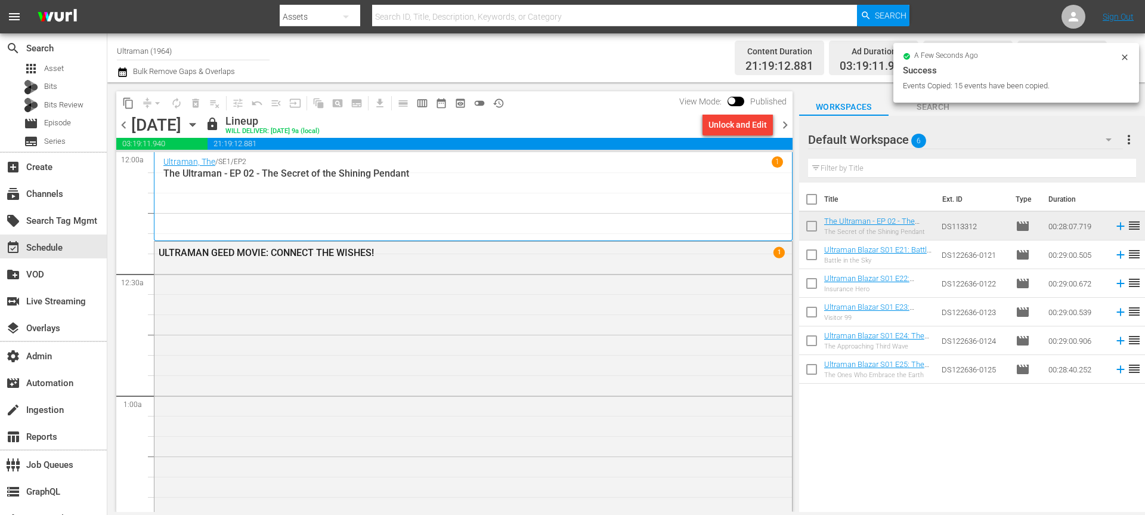
click at [123, 109] on button "content_copy" at bounding box center [128, 103] width 19 height 19
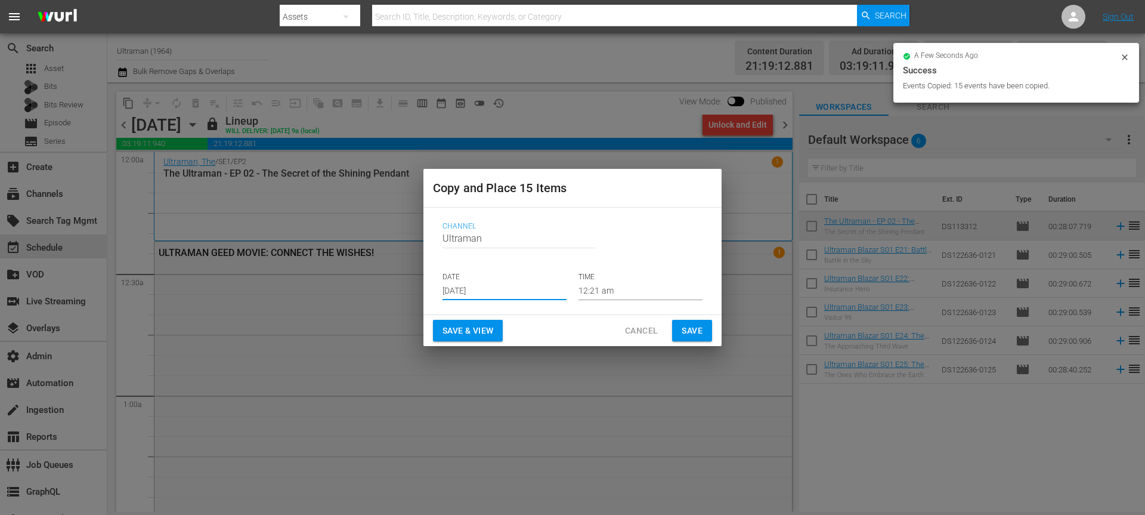
click at [487, 297] on input "Sep 6th 2025" at bounding box center [504, 291] width 124 height 18
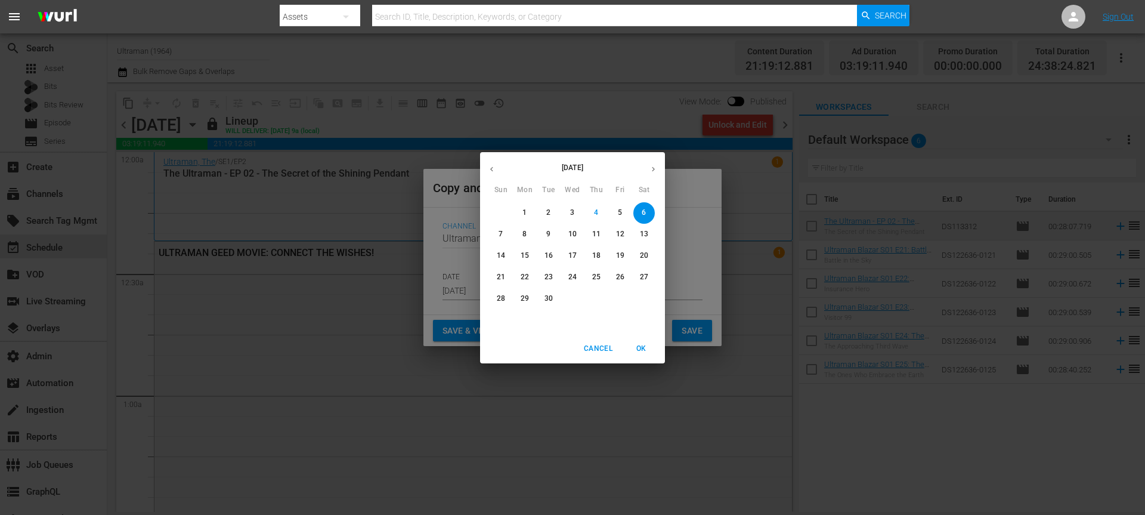
click at [658, 166] on button "button" at bounding box center [653, 168] width 23 height 23
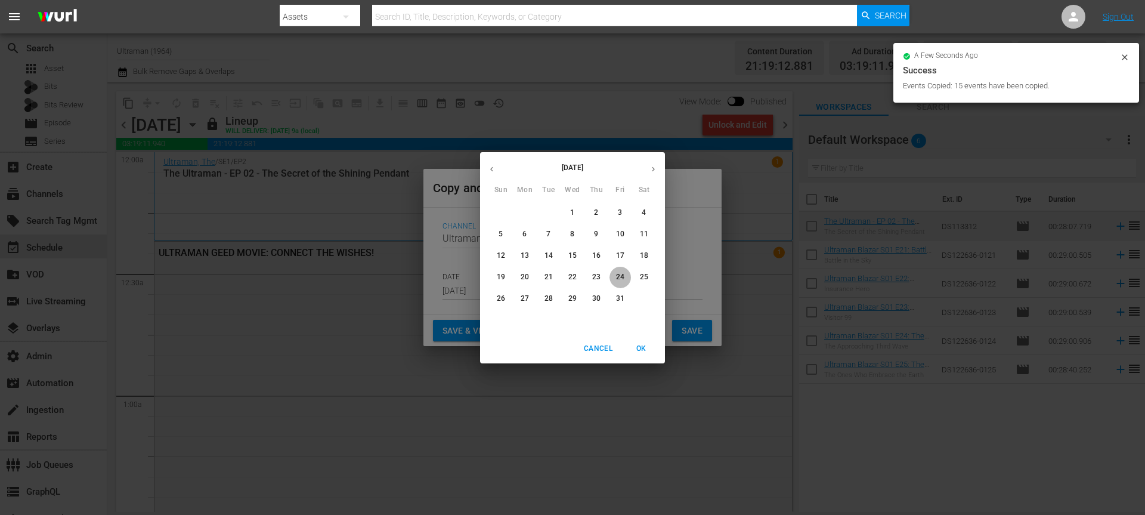
click at [623, 275] on p "24" at bounding box center [620, 277] width 8 height 10
type input "Oct 24th 2025"
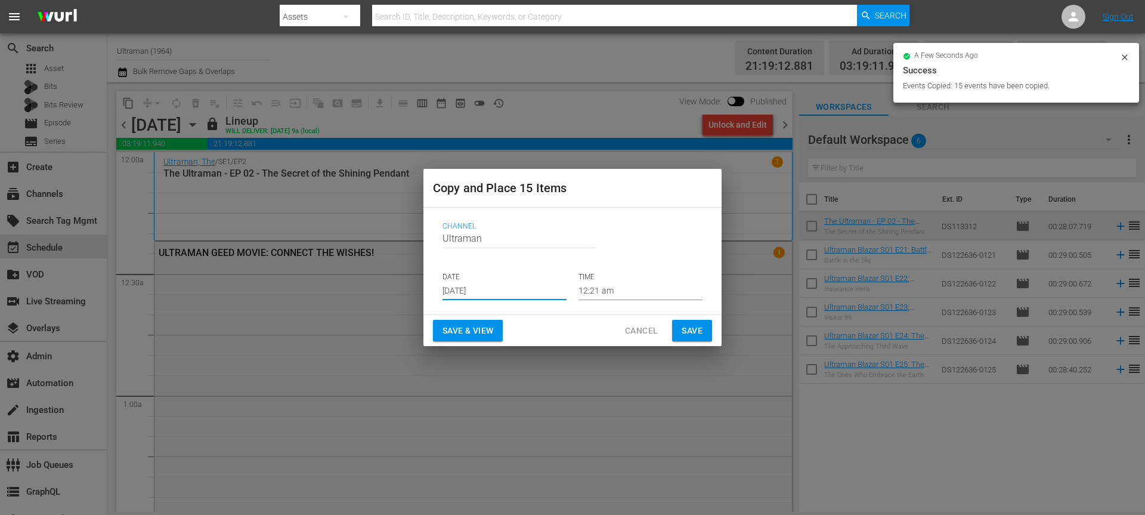
click at [686, 338] on button "Save" at bounding box center [692, 331] width 40 height 22
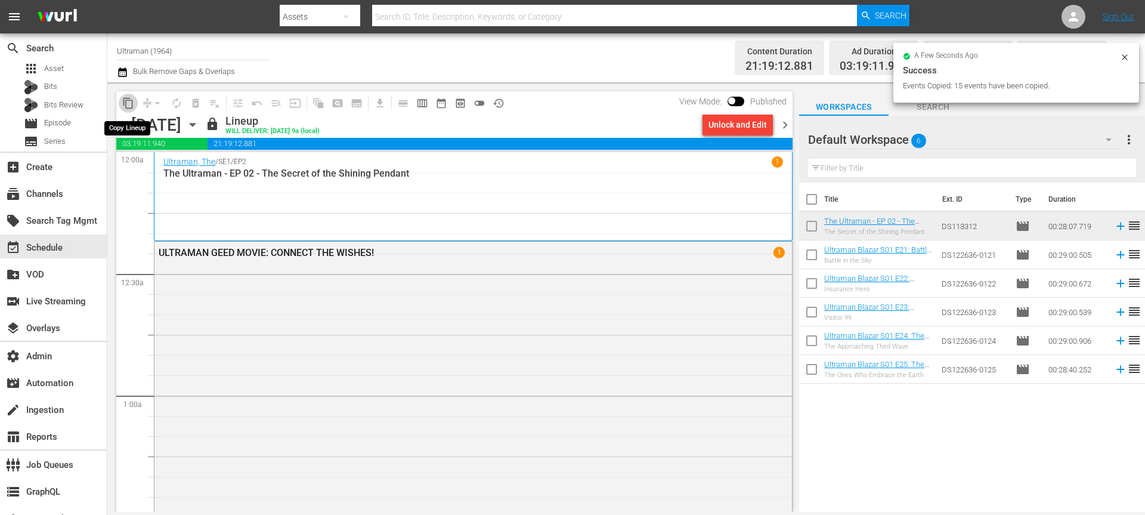
click at [129, 96] on button "content_copy" at bounding box center [128, 103] width 19 height 19
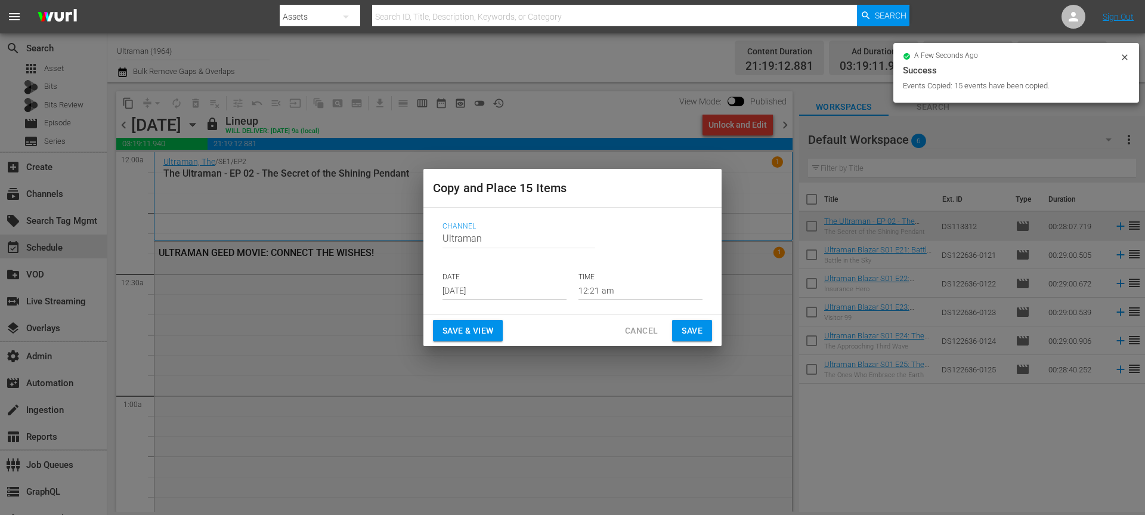
click at [459, 293] on input "Sep 6th 2025" at bounding box center [504, 291] width 124 height 18
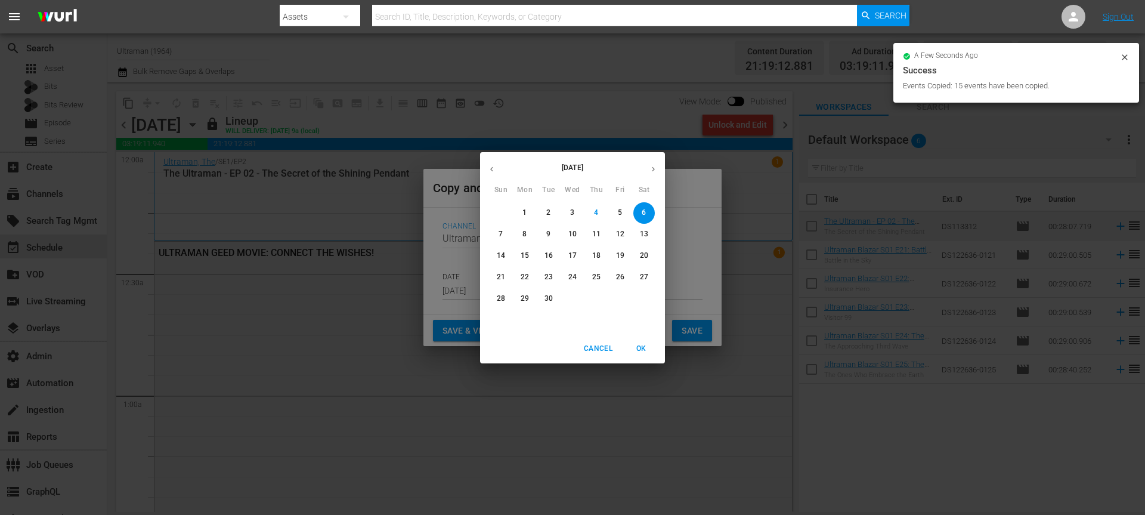
click at [656, 166] on icon "button" at bounding box center [653, 169] width 9 height 9
click at [614, 296] on span "31" at bounding box center [619, 298] width 21 height 10
type input "Oct 31st 2025"
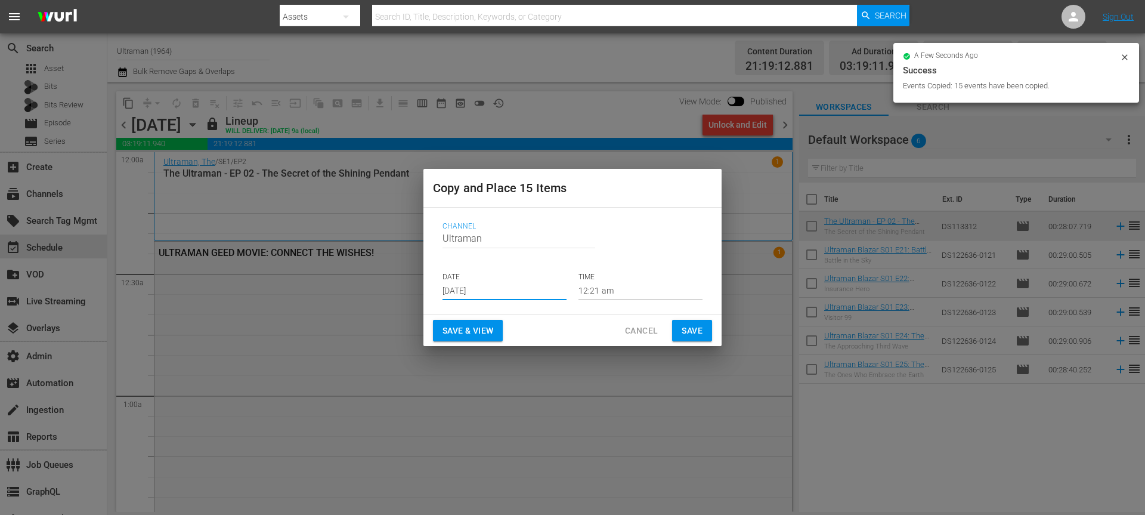
click at [692, 329] on span "Save" at bounding box center [692, 330] width 21 height 15
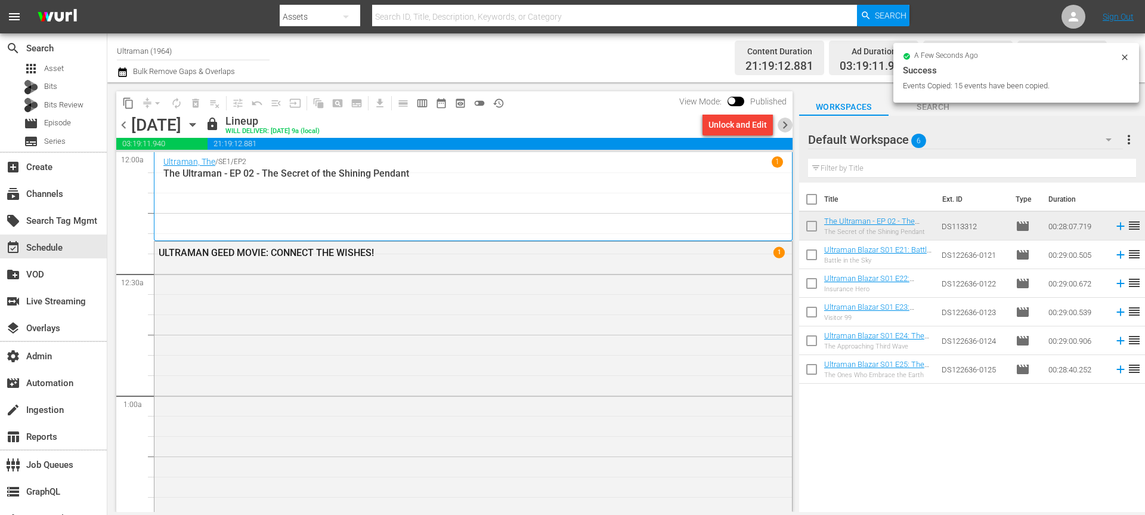
click at [784, 126] on span "chevron_right" at bounding box center [785, 124] width 15 height 15
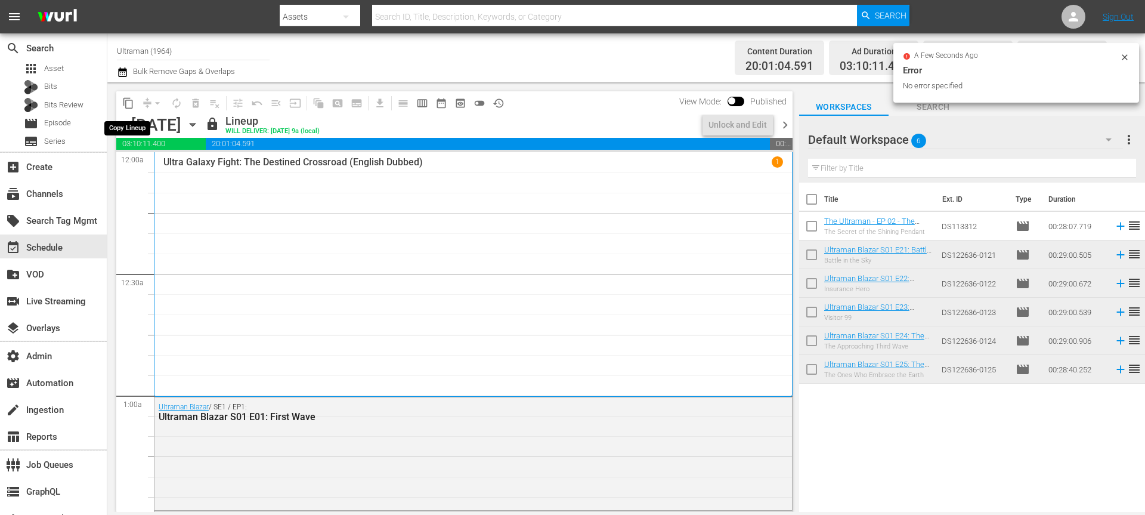
click at [128, 103] on span "content_copy" at bounding box center [128, 103] width 12 height 12
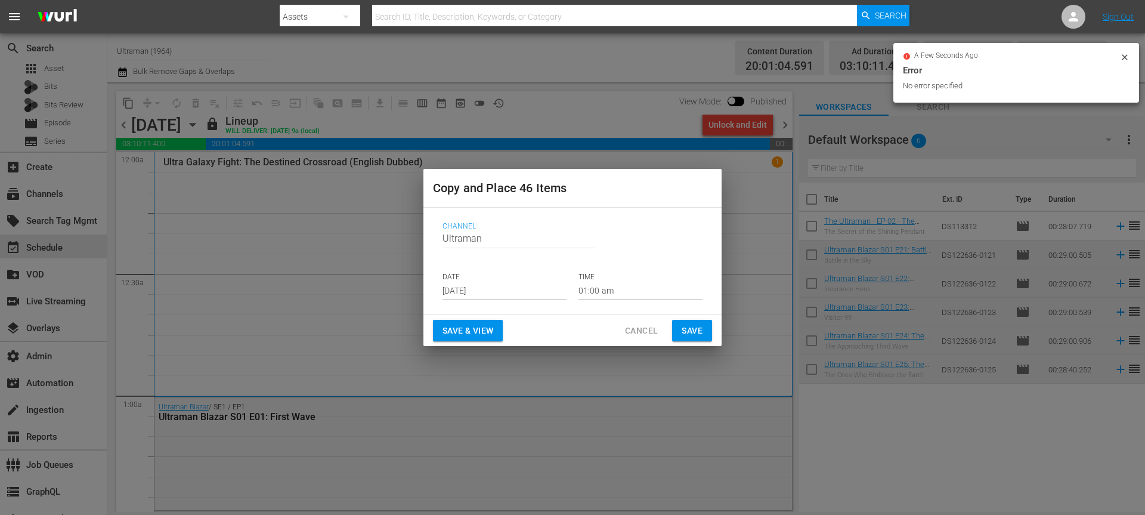
click at [467, 291] on input "Sep 6th 2025" at bounding box center [504, 291] width 124 height 18
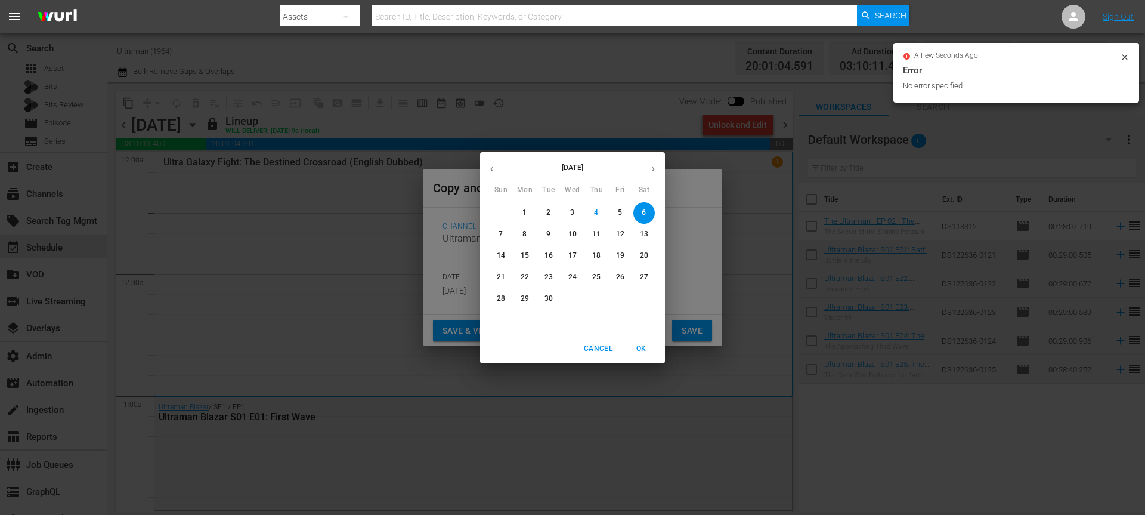
click at [649, 259] on span "20" at bounding box center [643, 255] width 21 height 10
type input "Sep 20th 2025"
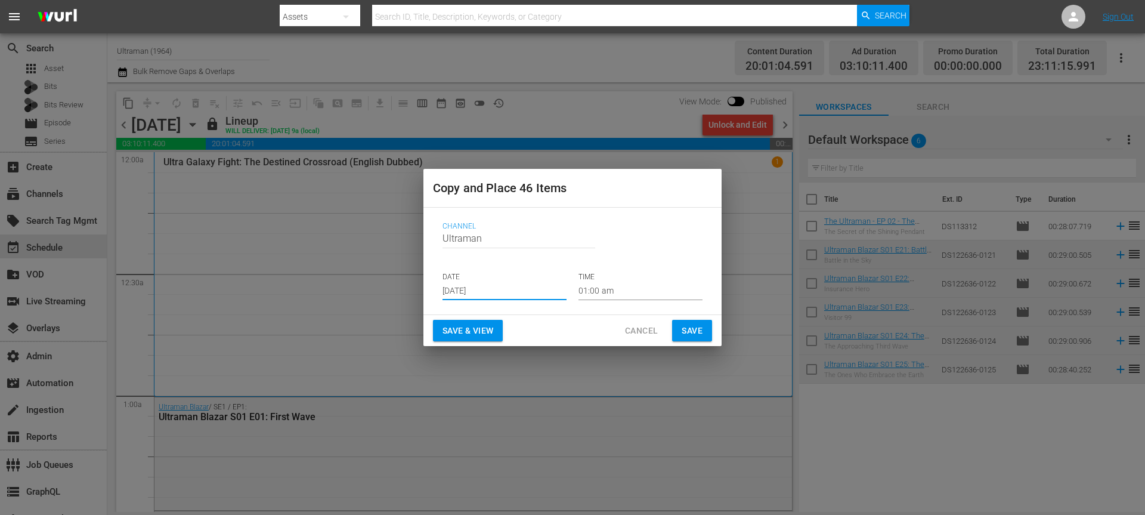
click at [688, 329] on span "Save" at bounding box center [692, 330] width 21 height 15
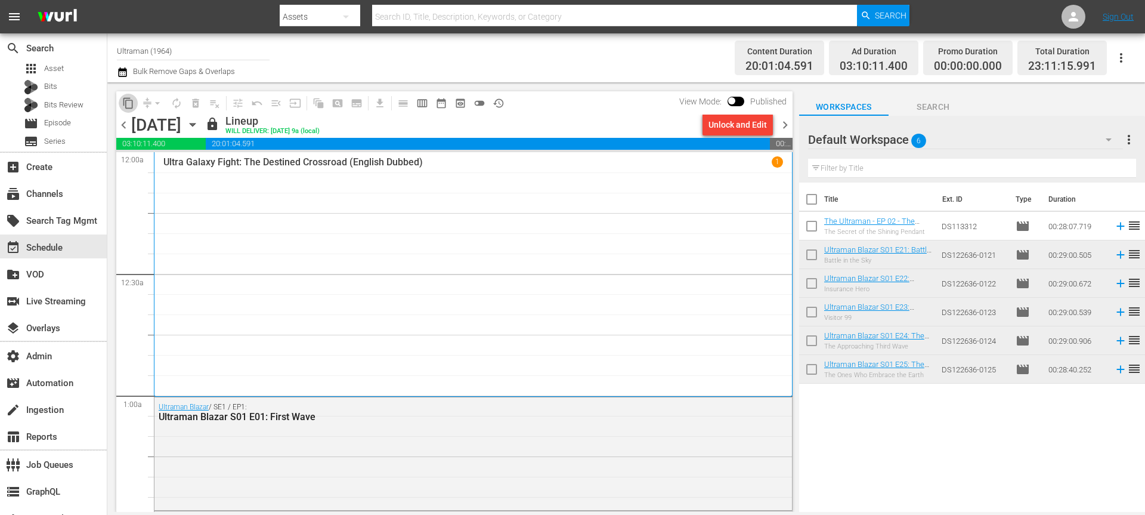
click at [123, 110] on button "content_copy" at bounding box center [128, 103] width 19 height 19
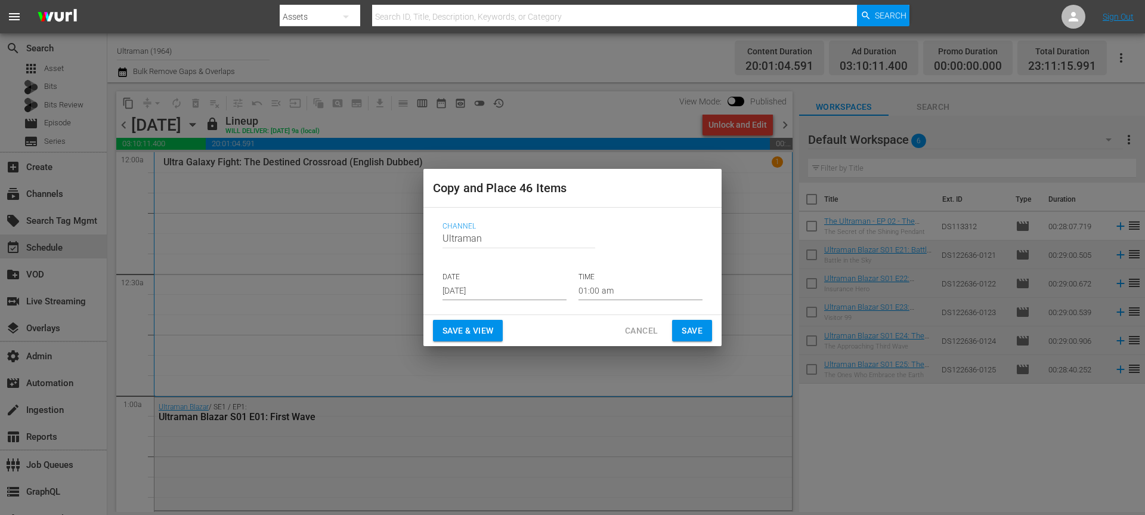
click at [484, 297] on input "Sep 6th 2025" at bounding box center [504, 291] width 124 height 18
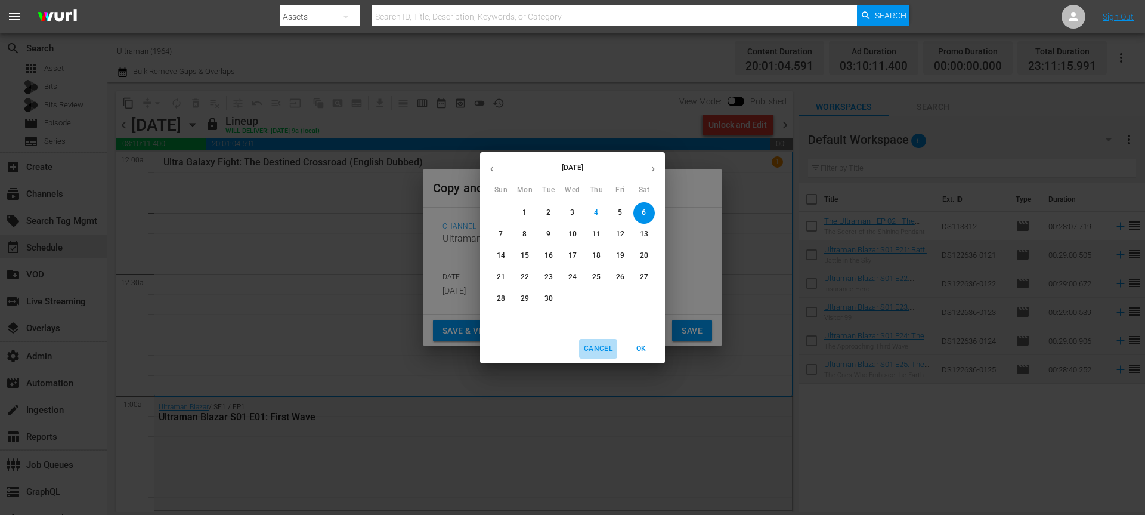
click at [597, 346] on span "Cancel" at bounding box center [598, 348] width 29 height 13
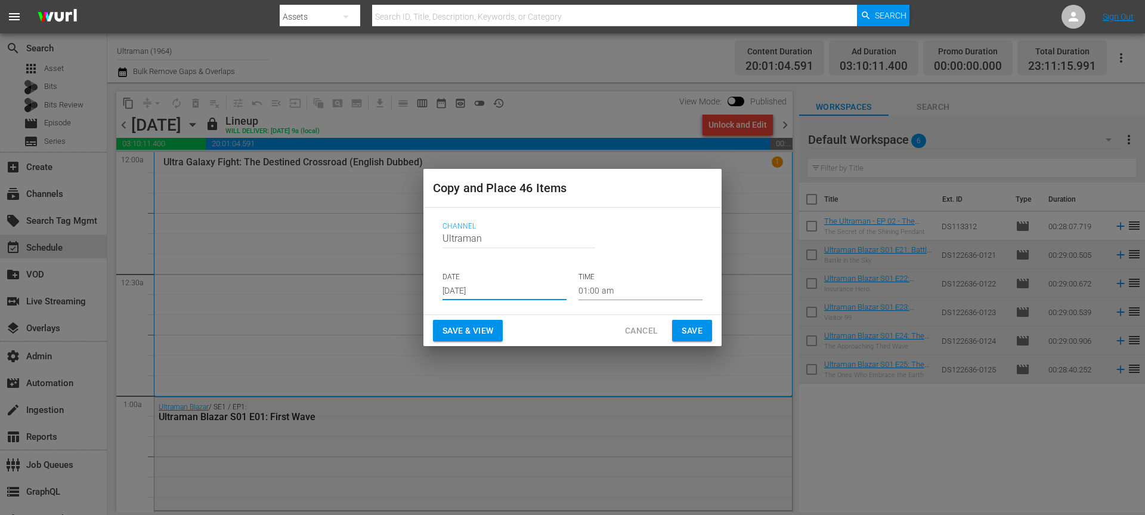
click at [651, 326] on span "Cancel" at bounding box center [641, 330] width 33 height 15
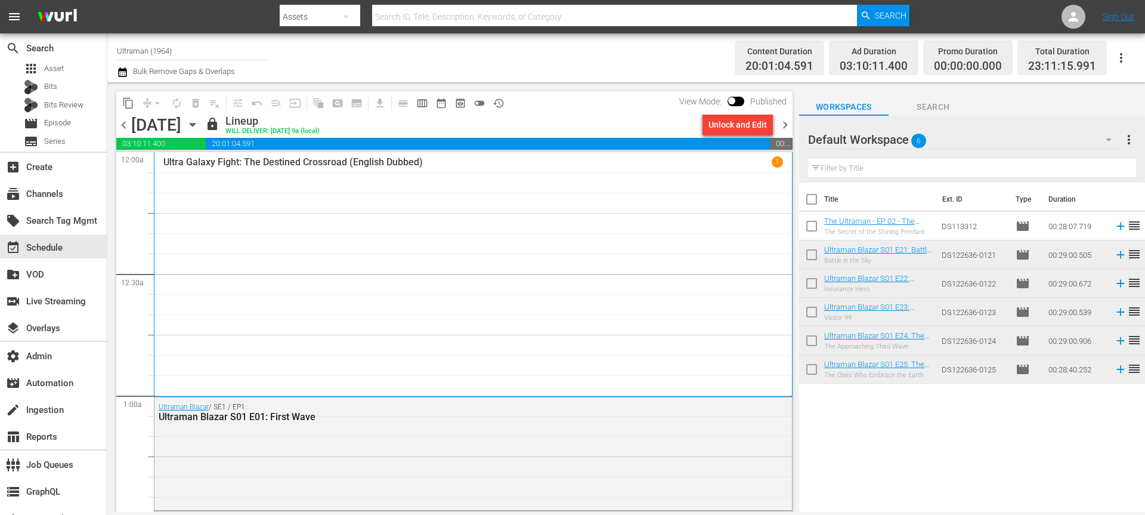
click at [199, 129] on icon "button" at bounding box center [192, 124] width 13 height 13
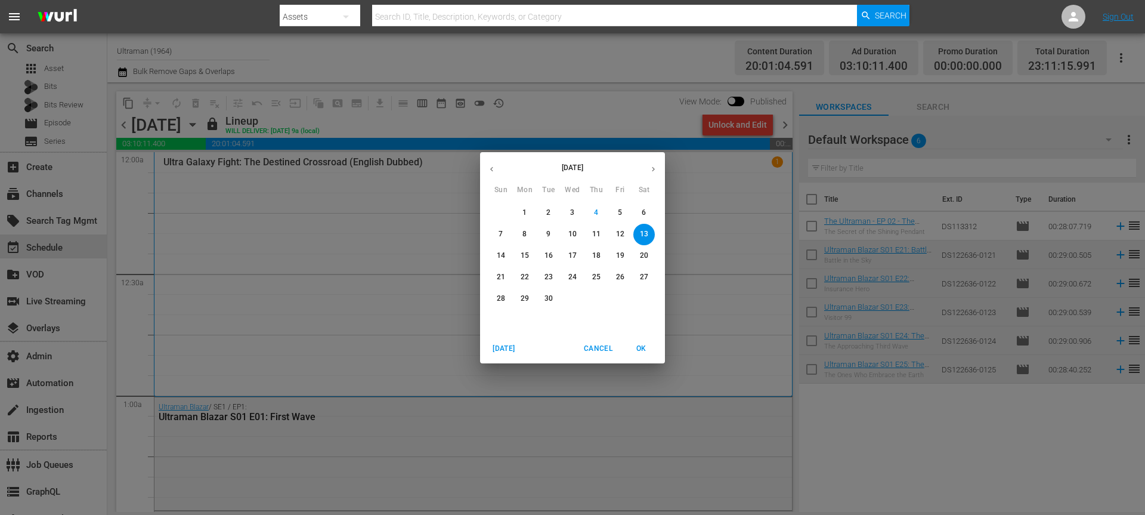
click at [634, 254] on span "20" at bounding box center [643, 255] width 21 height 10
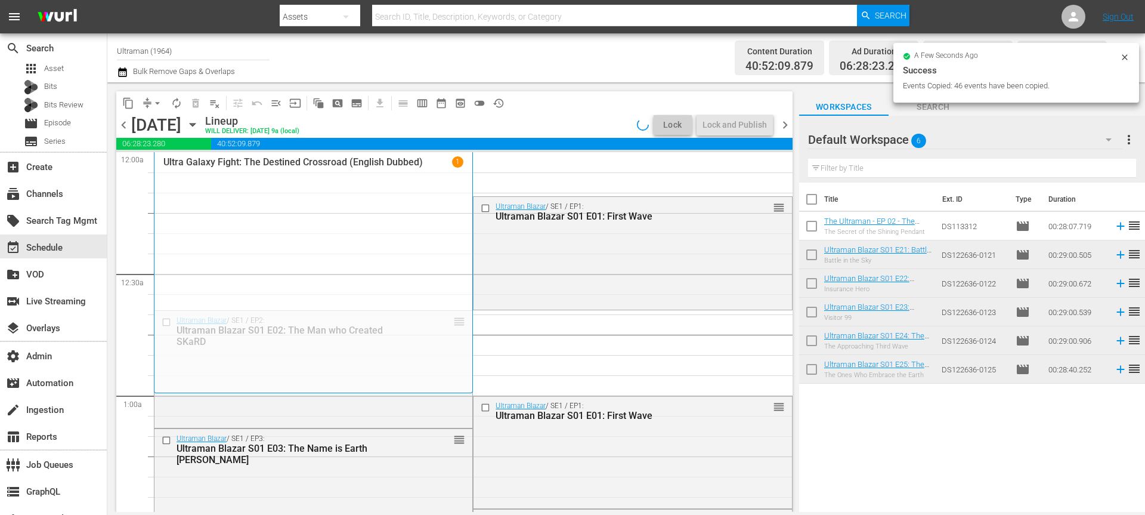
click at [1126, 54] on icon at bounding box center [1125, 57] width 10 height 10
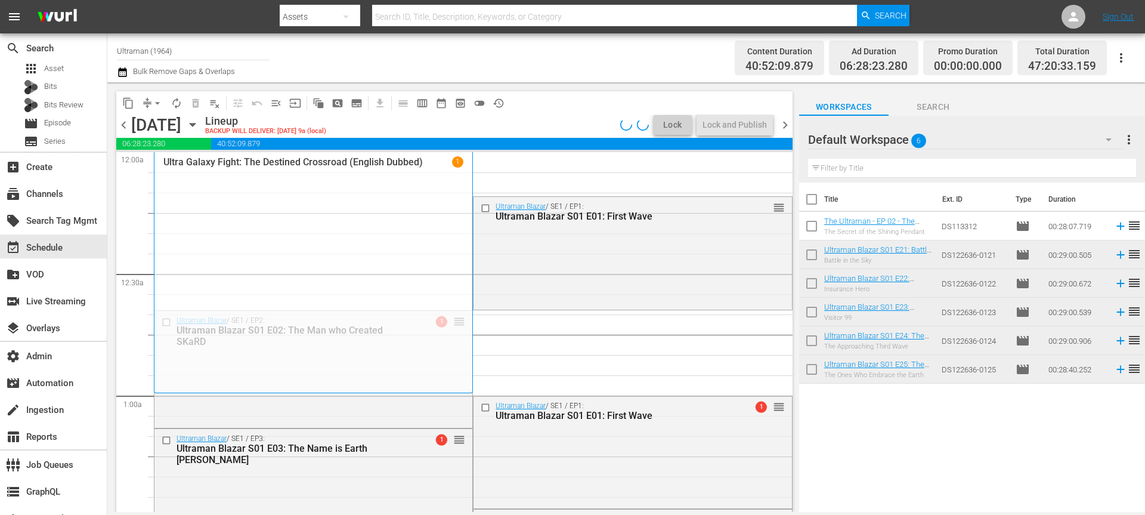
click at [212, 100] on span "playlist_remove_outlined" at bounding box center [215, 103] width 12 height 12
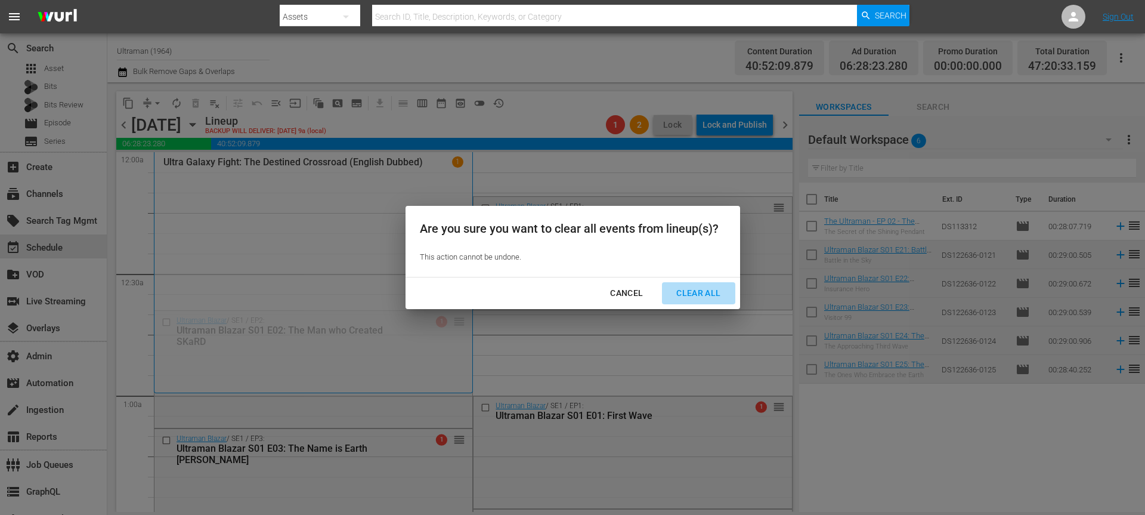
click at [708, 293] on div "Clear All" at bounding box center [698, 293] width 63 height 15
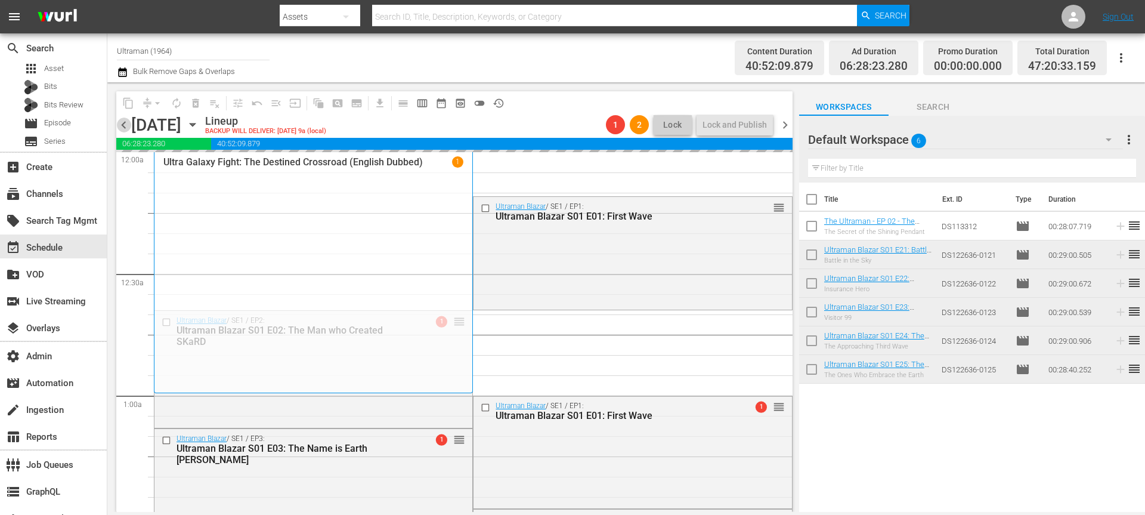
click at [125, 127] on span "chevron_left" at bounding box center [123, 124] width 15 height 15
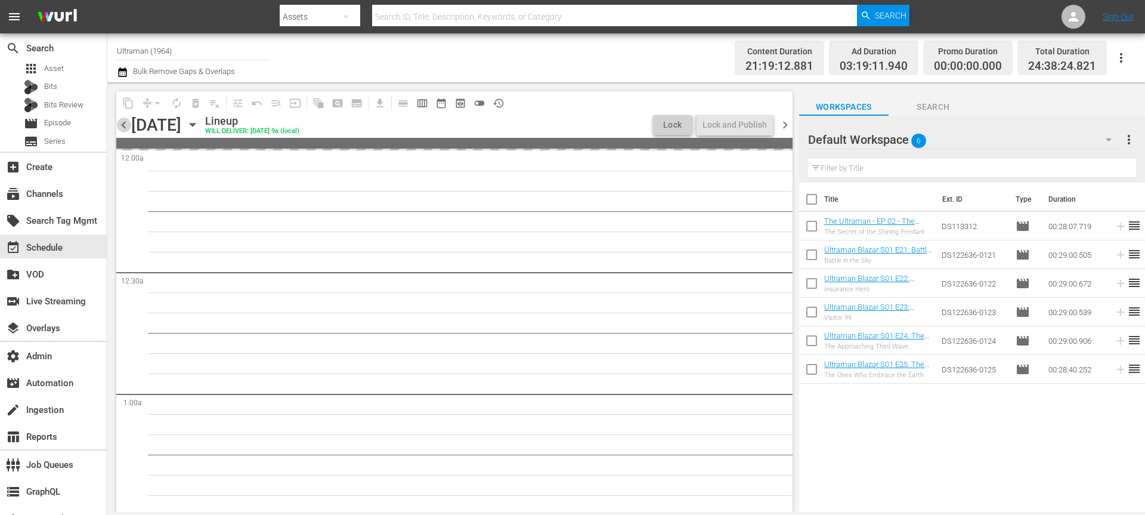
click at [125, 127] on span "chevron_left" at bounding box center [123, 124] width 15 height 15
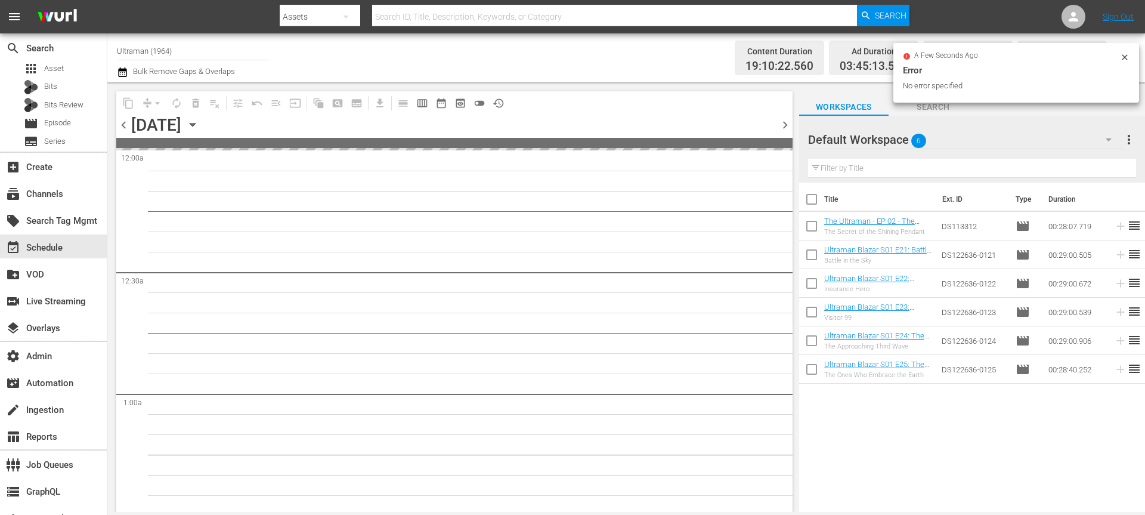
click at [125, 127] on span "chevron_left" at bounding box center [123, 124] width 15 height 15
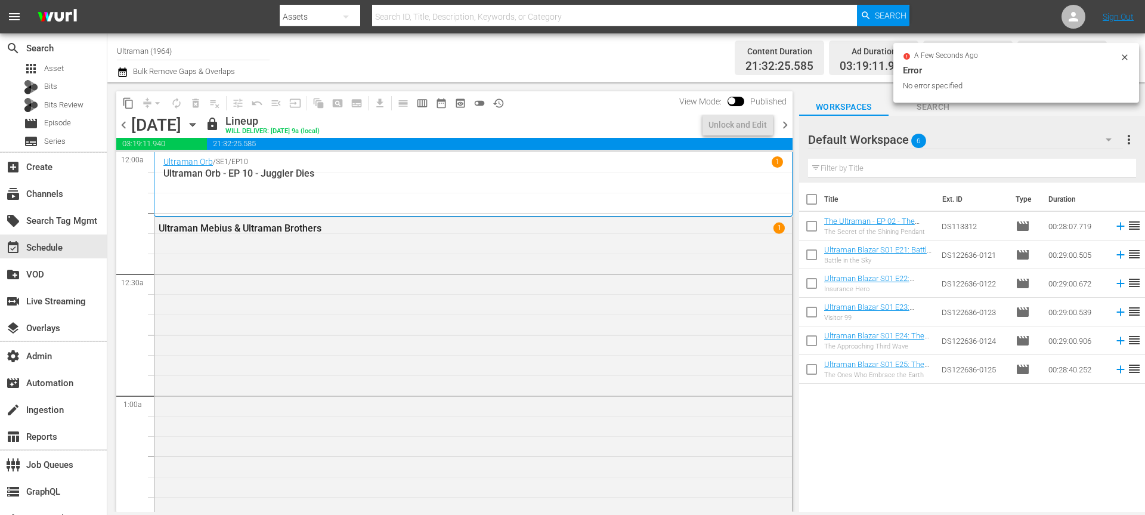
click at [1126, 57] on icon at bounding box center [1125, 57] width 10 height 10
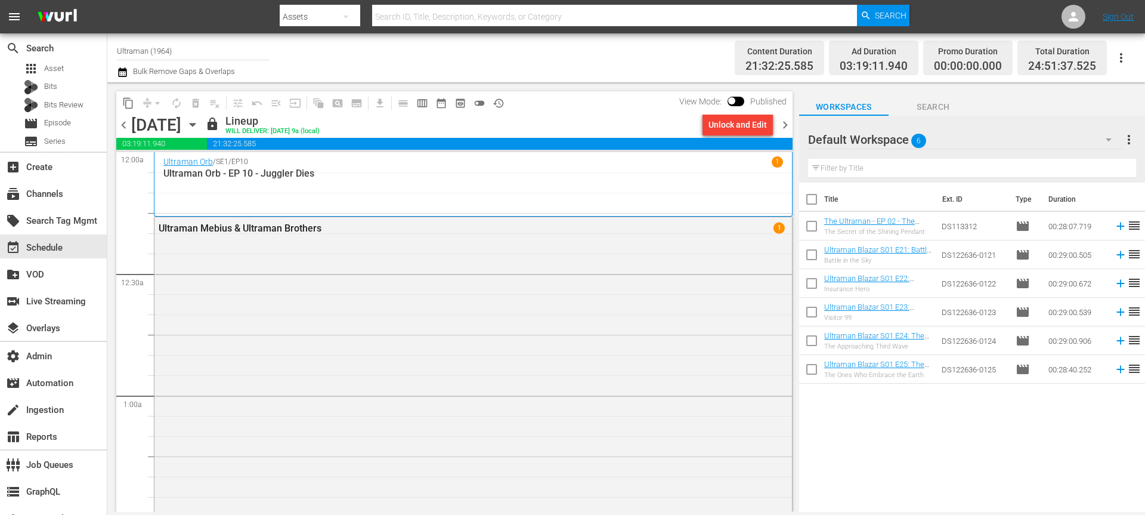
click at [199, 126] on icon "button" at bounding box center [192, 124] width 13 height 13
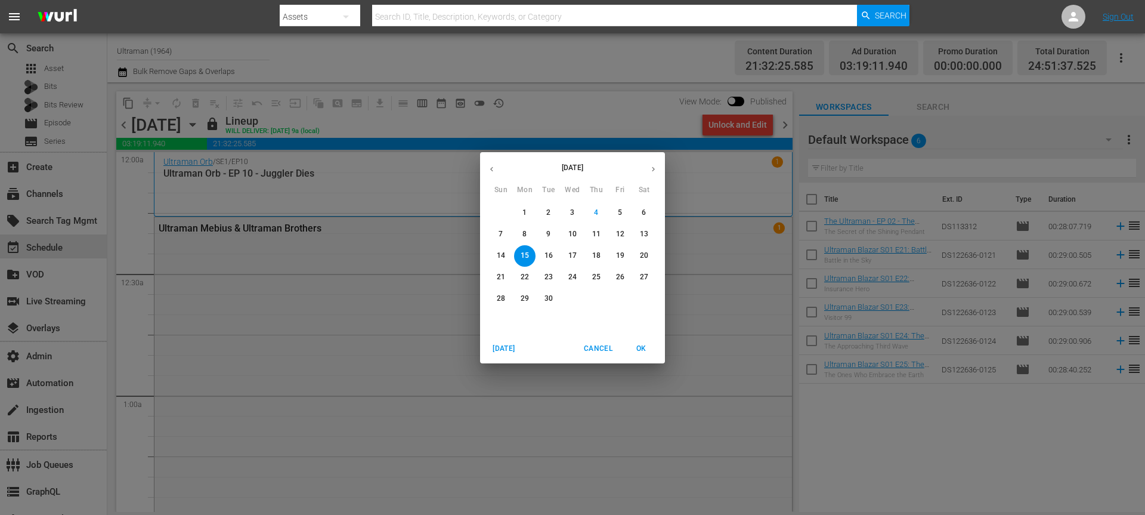
click at [646, 233] on p "13" at bounding box center [644, 234] width 8 height 10
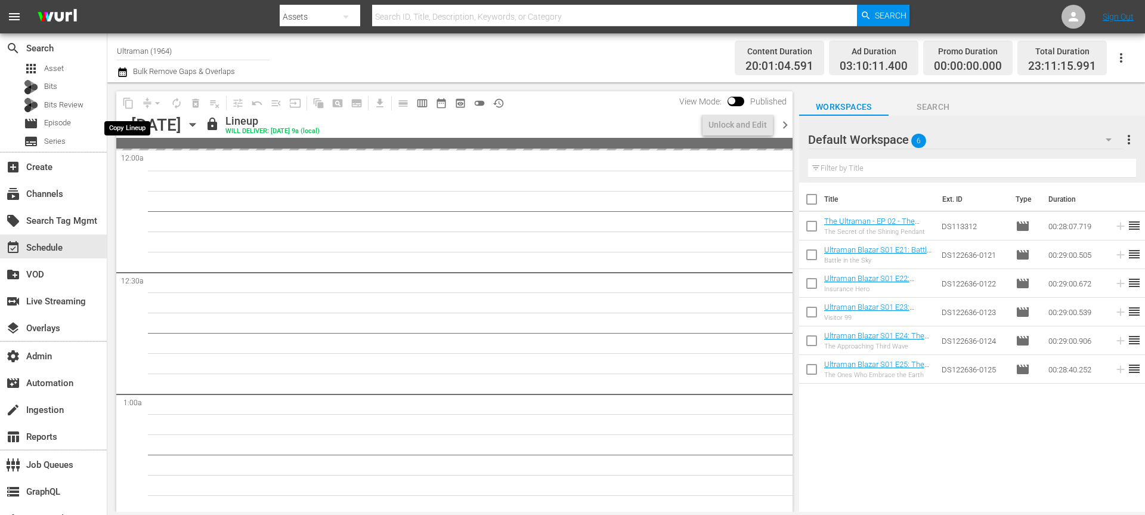
click at [125, 102] on span "content_copy" at bounding box center [128, 103] width 19 height 19
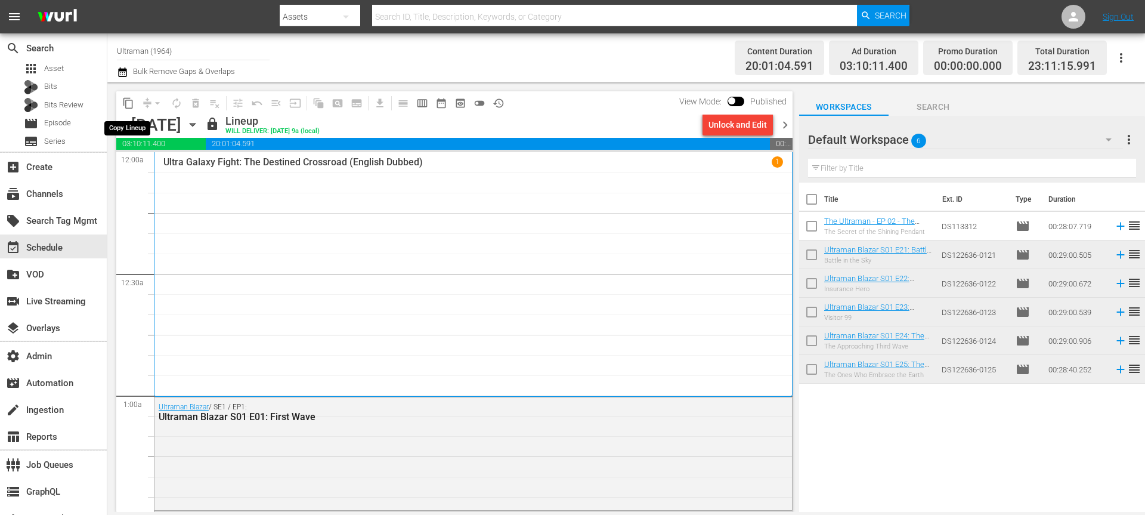
click at [123, 106] on span "content_copy" at bounding box center [128, 103] width 12 height 12
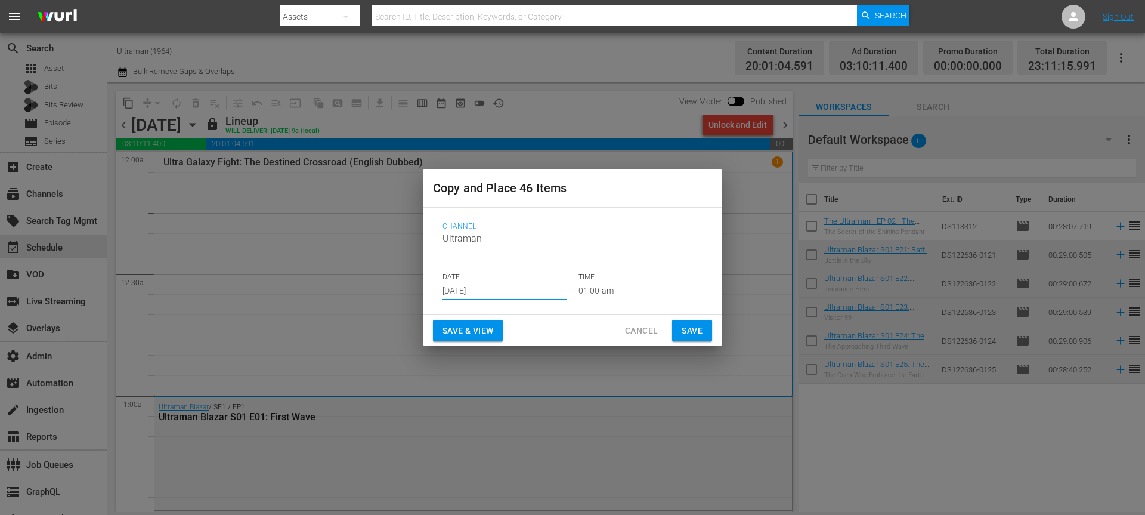
click at [485, 290] on input "Sep 6th 2025" at bounding box center [504, 291] width 124 height 18
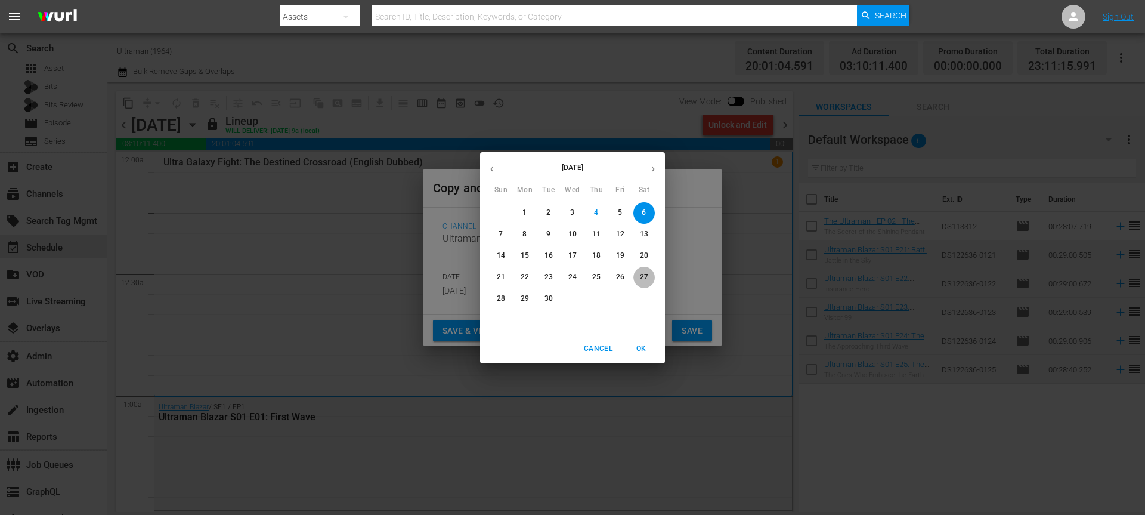
click at [645, 279] on p "27" at bounding box center [644, 277] width 8 height 10
type input "Sep 27th 2025"
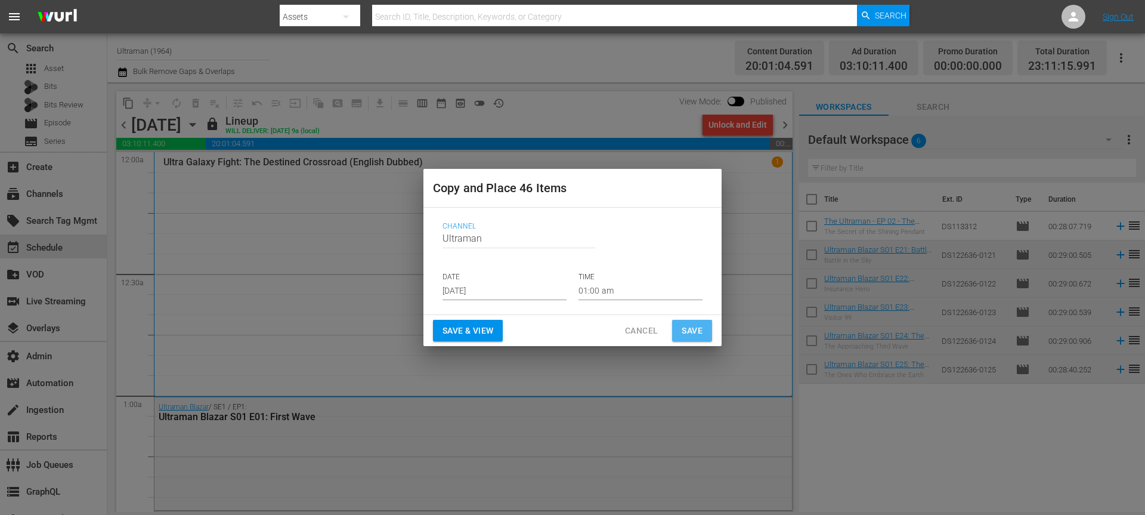
click at [683, 327] on span "Save" at bounding box center [692, 330] width 21 height 15
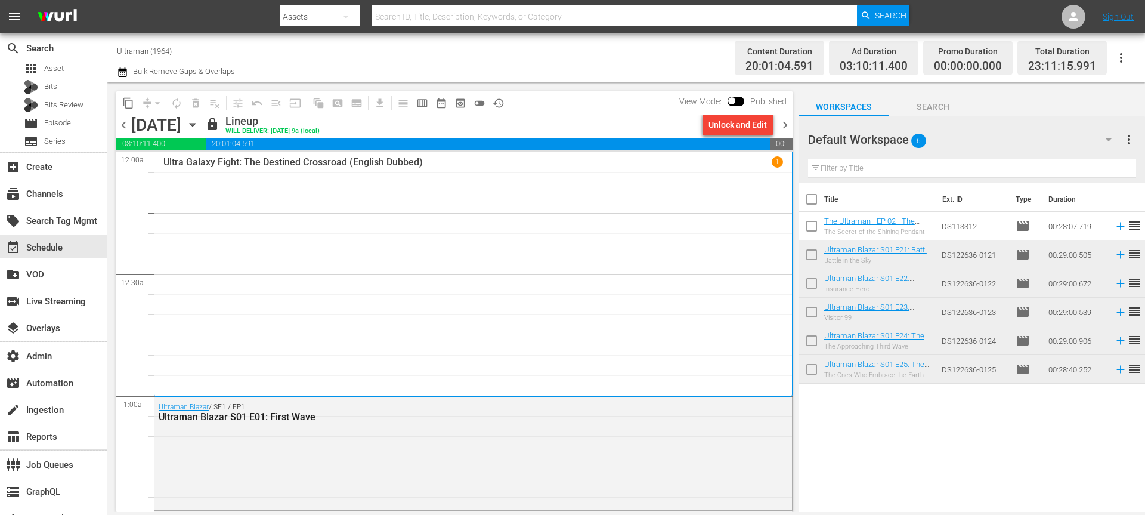
click at [788, 127] on span "chevron_right" at bounding box center [785, 124] width 15 height 15
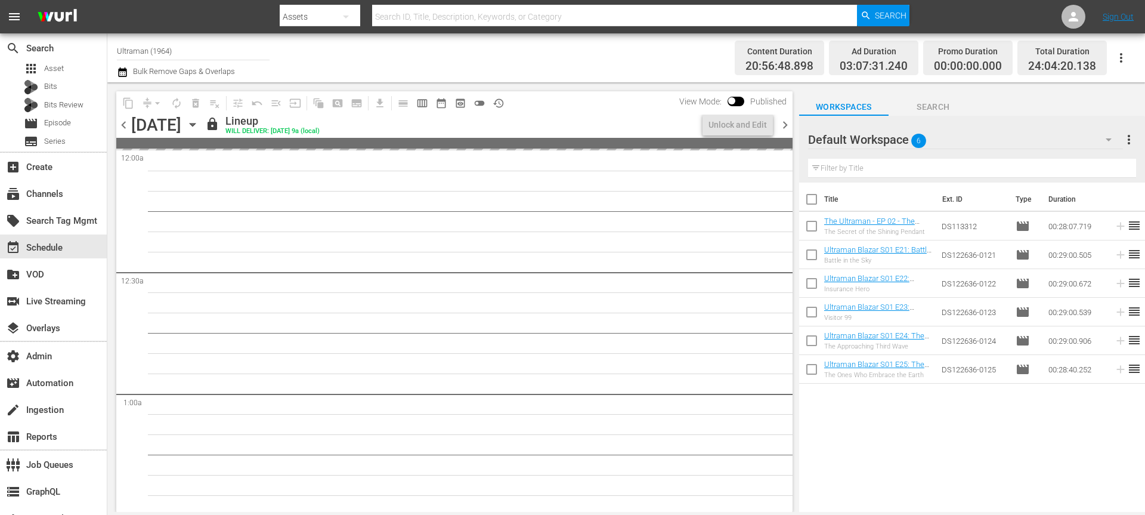
click at [127, 129] on span "chevron_left" at bounding box center [123, 124] width 15 height 15
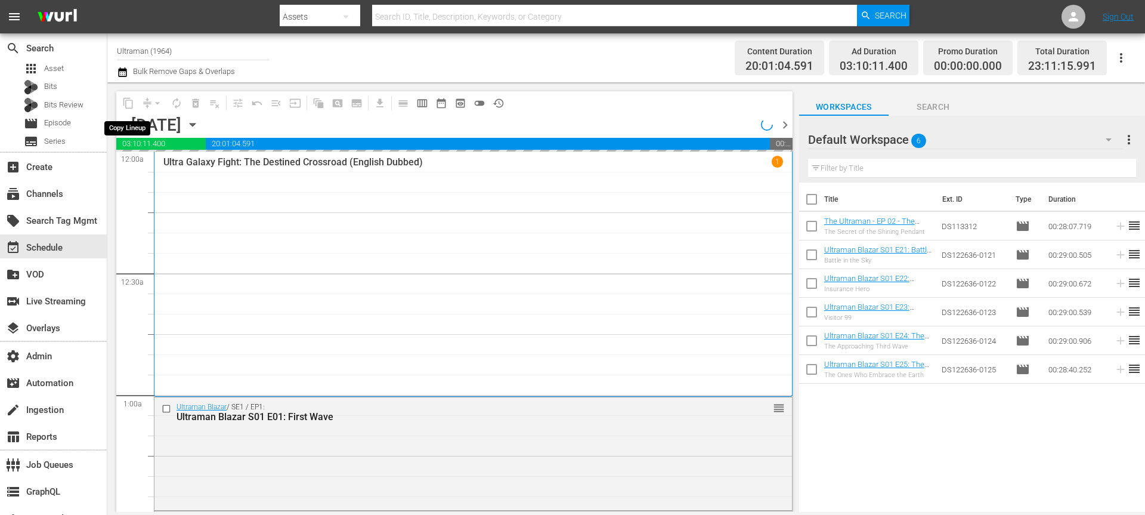
click at [128, 101] on span "content_copy" at bounding box center [128, 103] width 19 height 19
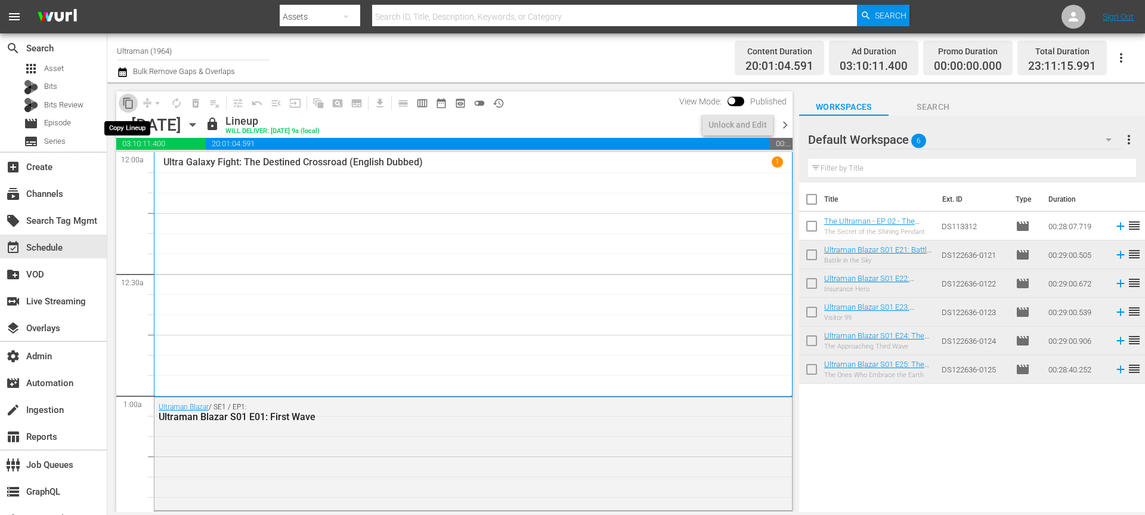
click at [129, 104] on span "content_copy" at bounding box center [128, 103] width 12 height 12
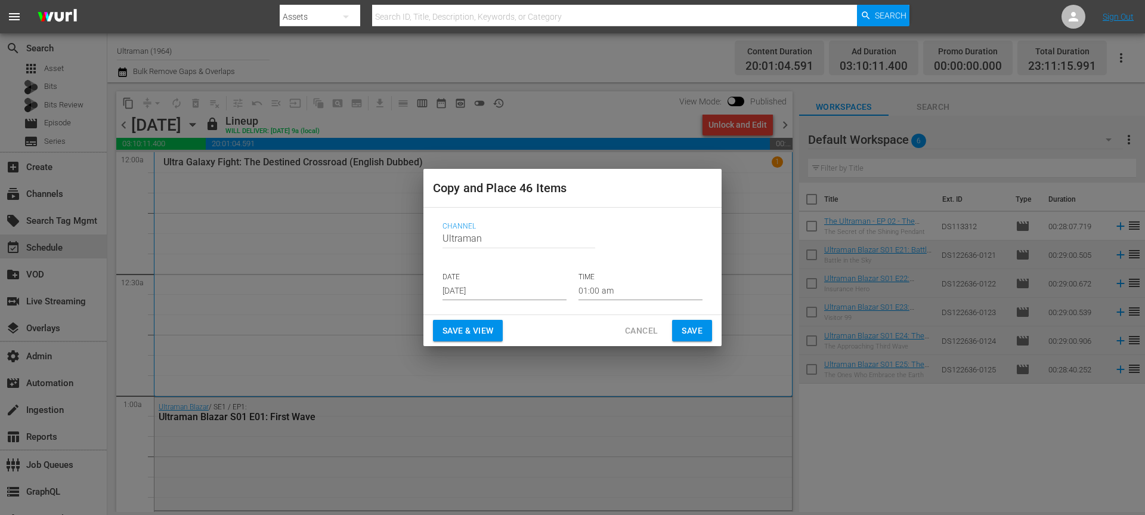
click at [490, 289] on input "Sep 6th 2025" at bounding box center [504, 291] width 124 height 18
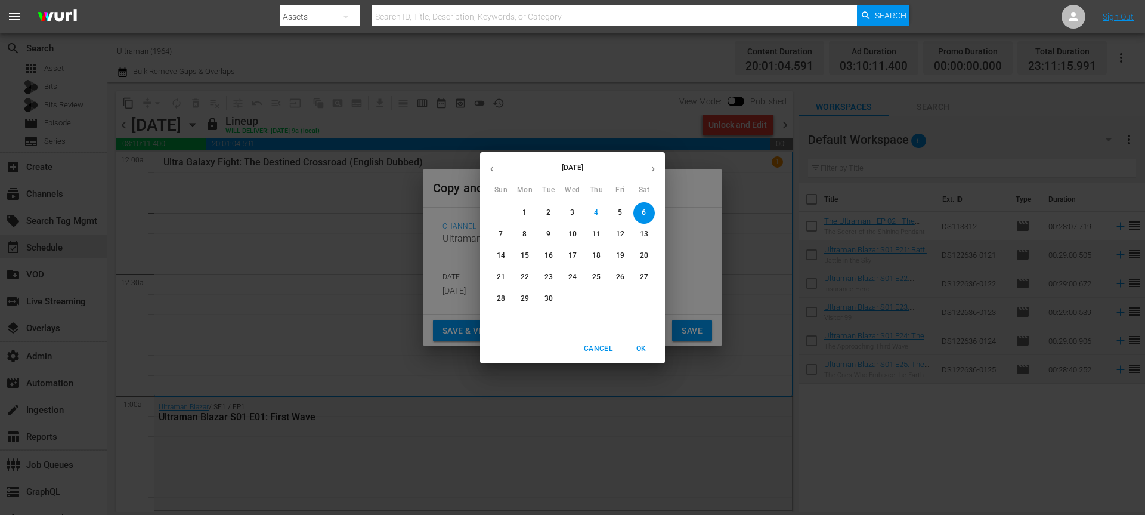
click at [651, 173] on icon "button" at bounding box center [653, 169] width 9 height 9
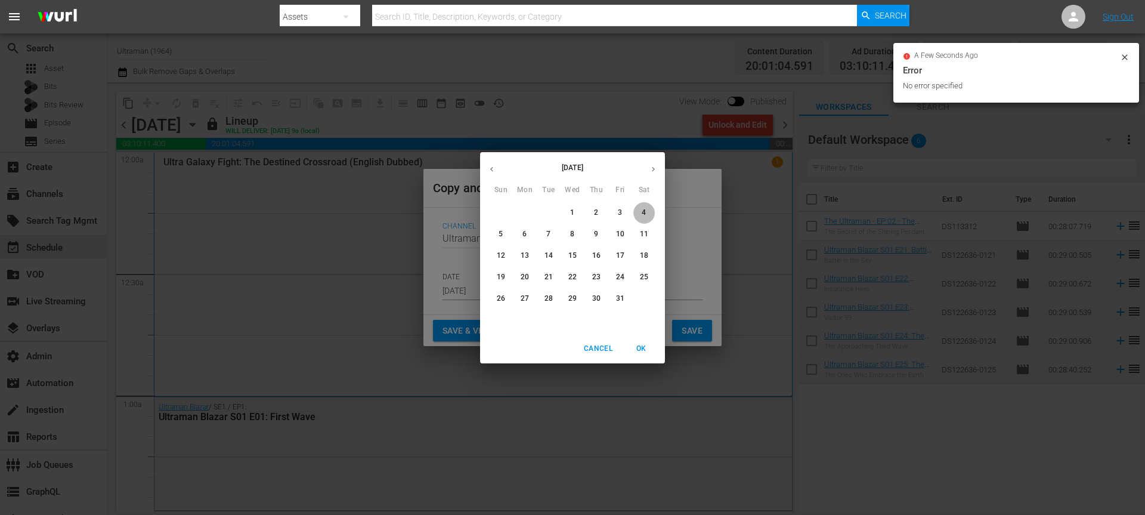
click at [645, 215] on p "4" at bounding box center [644, 213] width 4 height 10
type input "Oct 4th 2025"
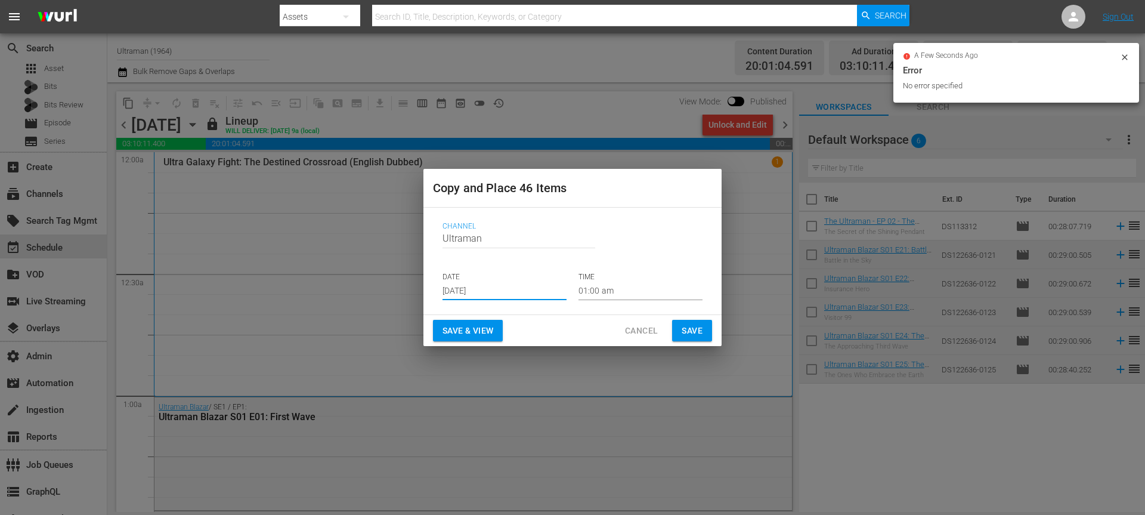
click at [709, 335] on button "Save" at bounding box center [692, 331] width 40 height 22
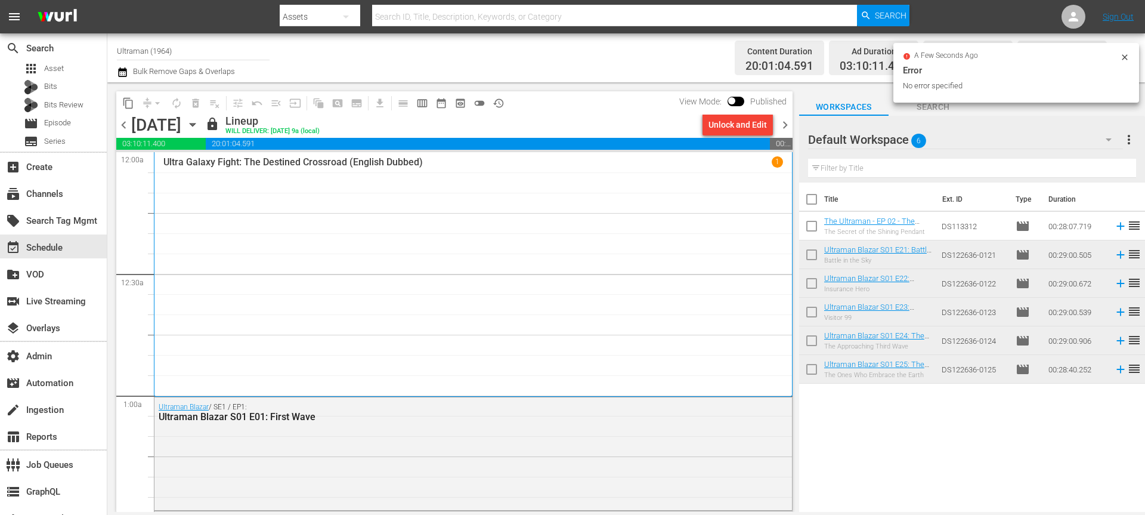
click at [123, 94] on span "content_copy" at bounding box center [128, 103] width 19 height 19
click at [128, 107] on span "content_copy" at bounding box center [128, 103] width 12 height 12
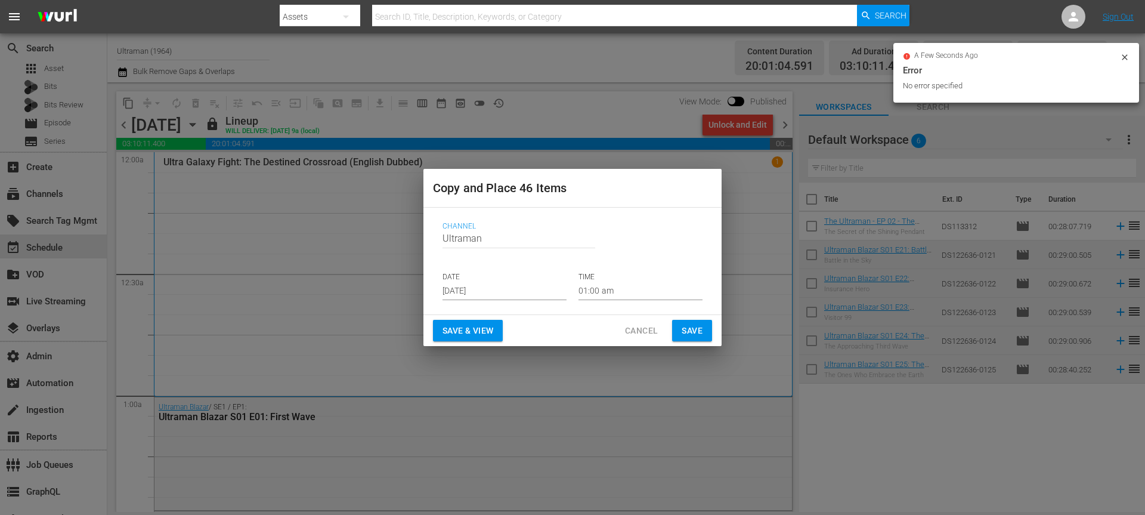
click at [483, 293] on input "Sep 6th 2025" at bounding box center [504, 291] width 124 height 18
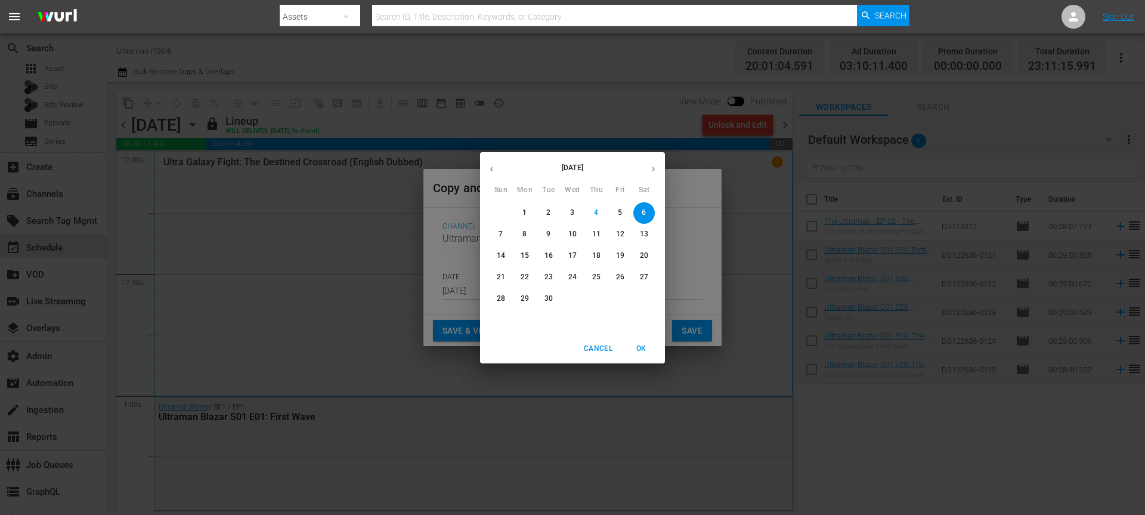
click at [655, 168] on icon "button" at bounding box center [653, 169] width 9 height 9
click at [646, 231] on p "11" at bounding box center [644, 234] width 8 height 10
type input "Oct 11th 2025"
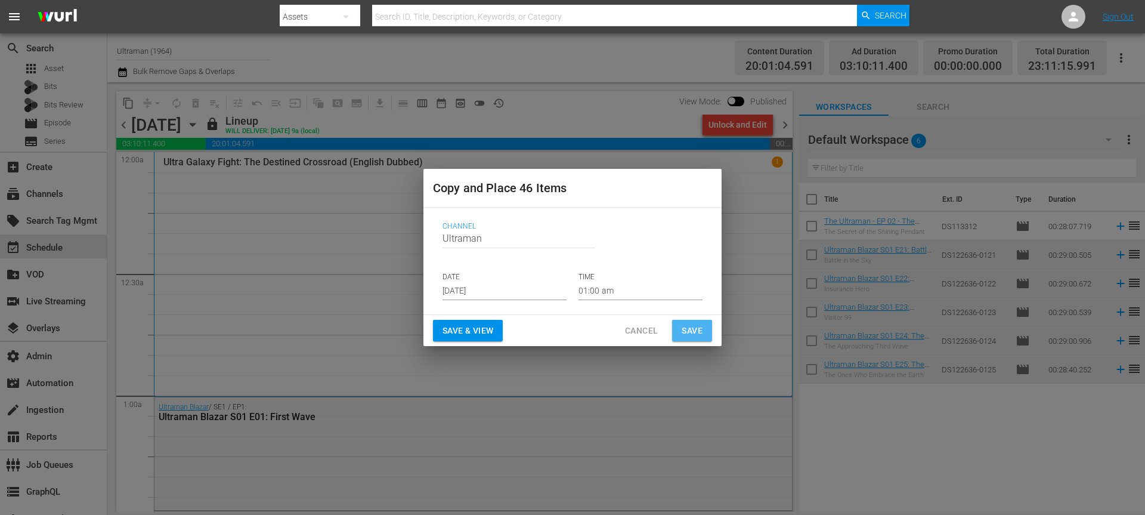
click at [686, 331] on span "Save" at bounding box center [692, 330] width 21 height 15
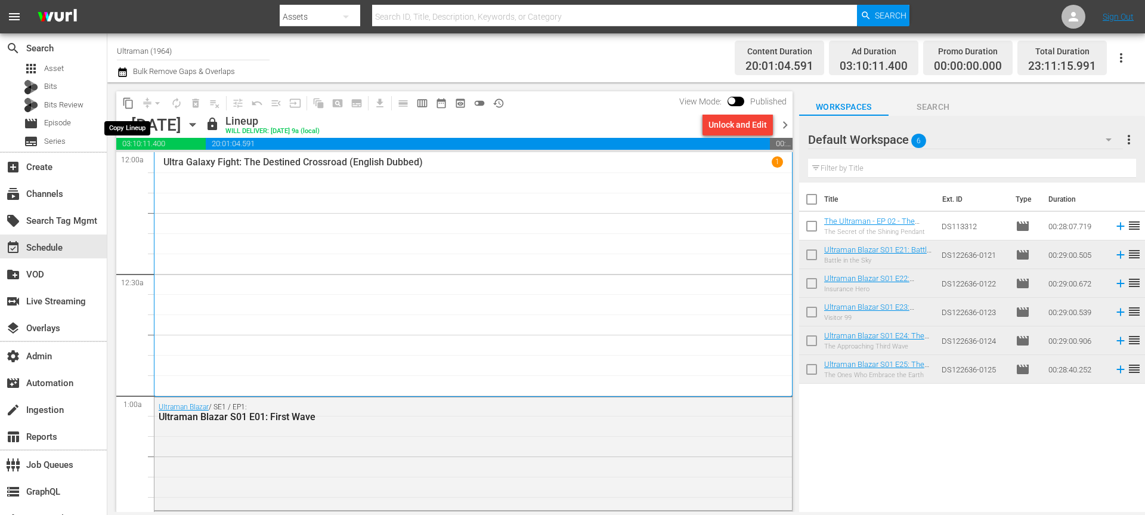
click at [123, 101] on span "content_copy" at bounding box center [128, 103] width 12 height 12
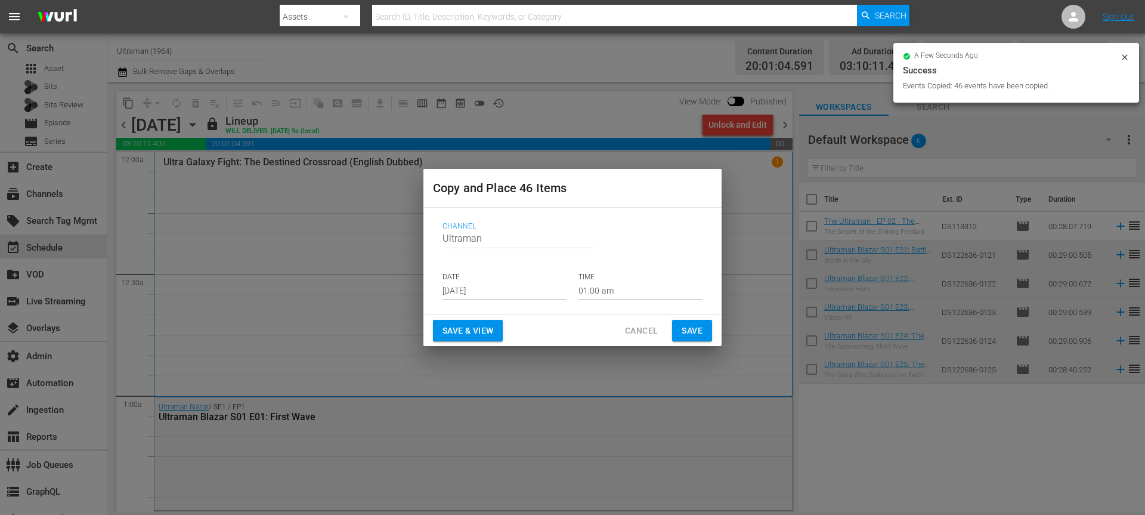
click at [466, 292] on input "Sep 6th 2025" at bounding box center [504, 291] width 124 height 18
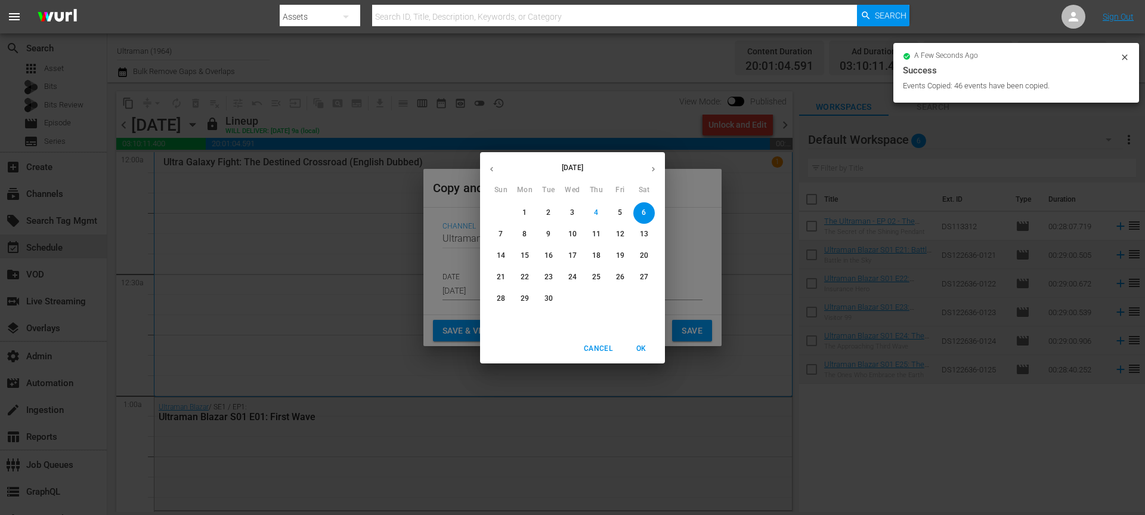
click at [651, 169] on icon "button" at bounding box center [653, 169] width 9 height 9
click at [642, 259] on p "18" at bounding box center [644, 255] width 8 height 10
type input "Oct 18th 2025"
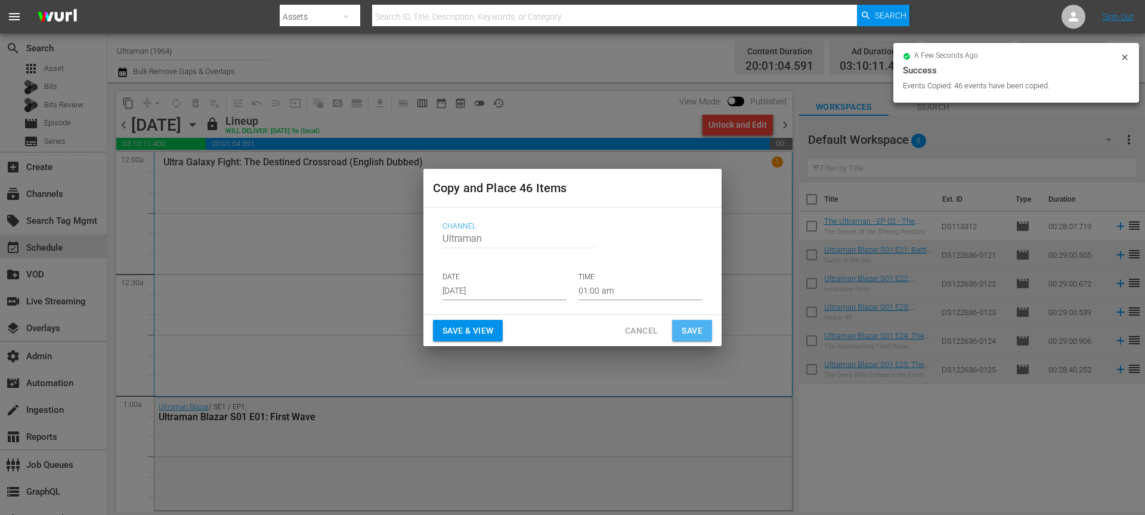
click at [680, 324] on button "Save" at bounding box center [692, 331] width 40 height 22
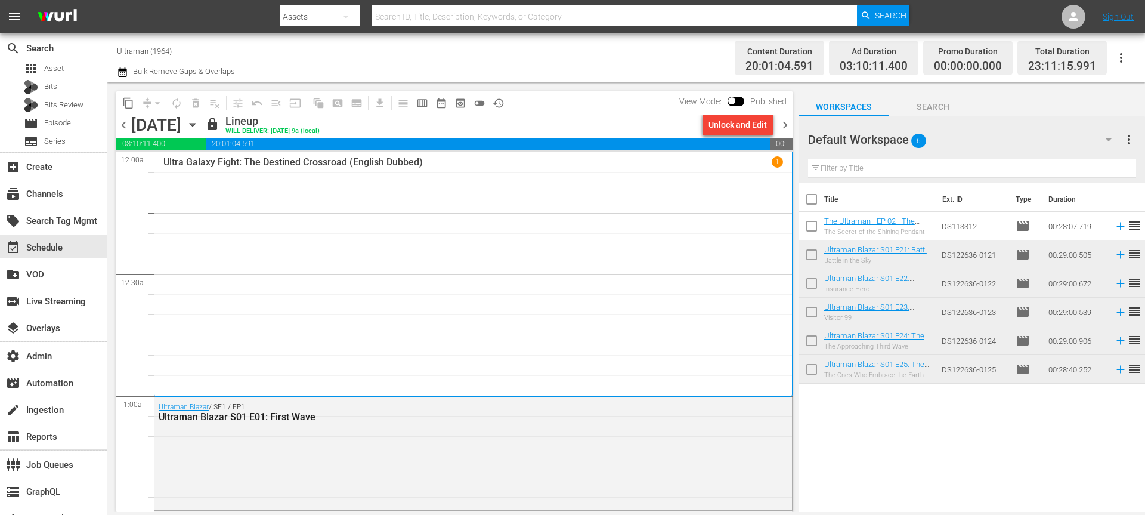
click at [128, 100] on span "content_copy" at bounding box center [128, 103] width 12 height 12
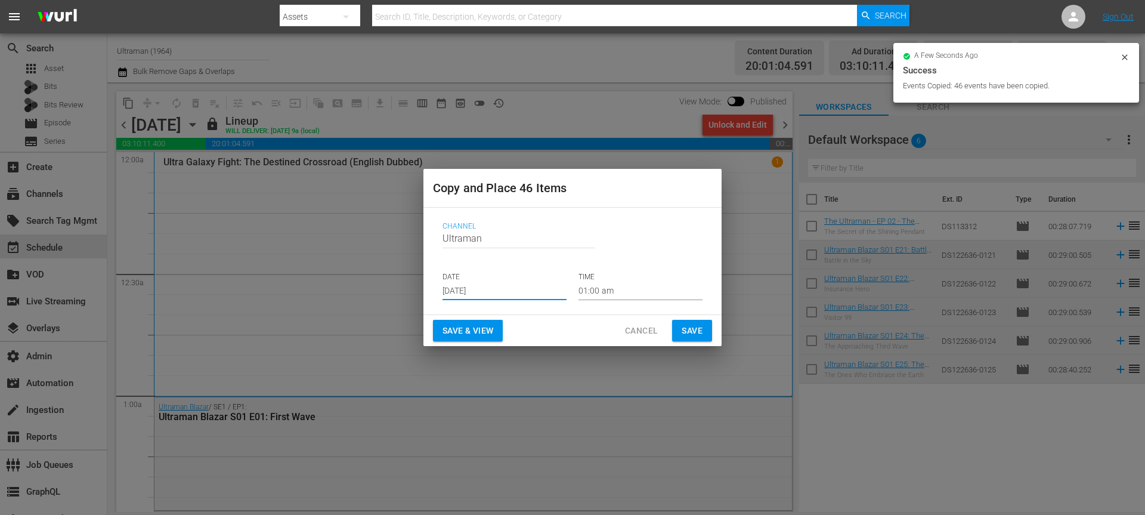
click at [484, 293] on input "Sep 6th 2025" at bounding box center [504, 291] width 124 height 18
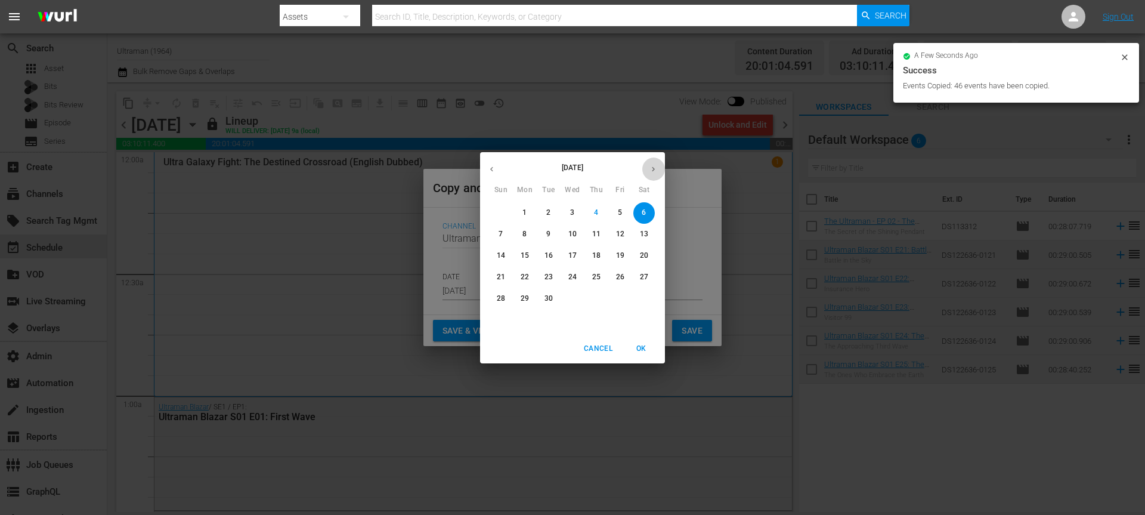
click at [655, 169] on icon "button" at bounding box center [653, 169] width 9 height 9
click at [645, 279] on p "25" at bounding box center [644, 277] width 8 height 10
type input "Oct 25th 2025"
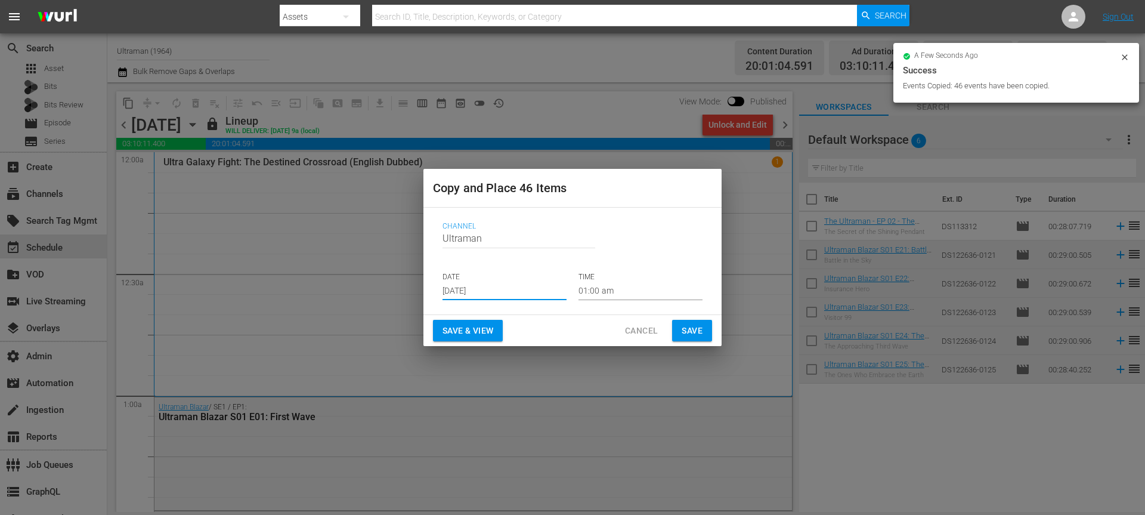
click at [693, 329] on span "Save" at bounding box center [692, 330] width 21 height 15
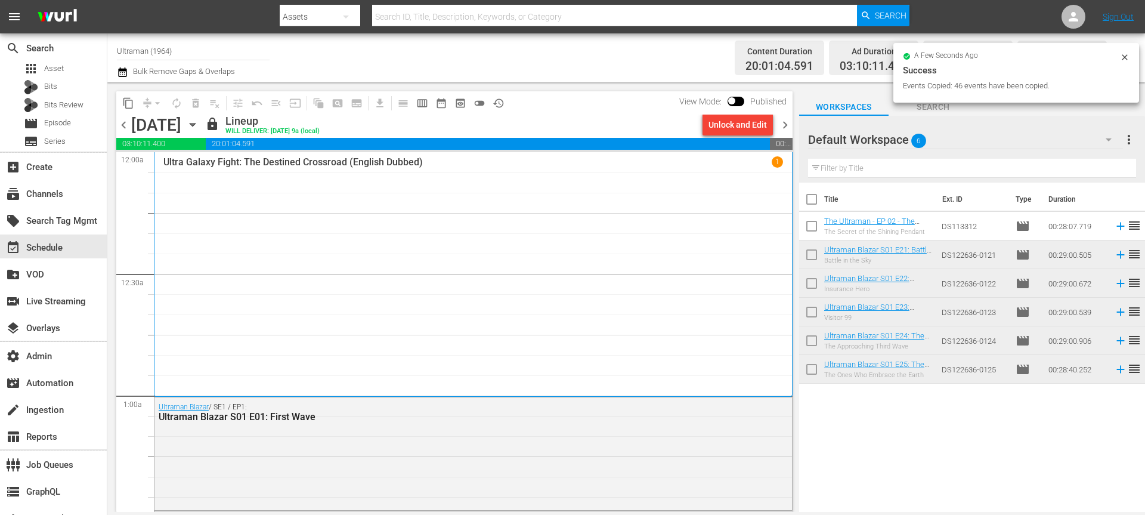
click at [199, 120] on icon "button" at bounding box center [192, 124] width 13 height 13
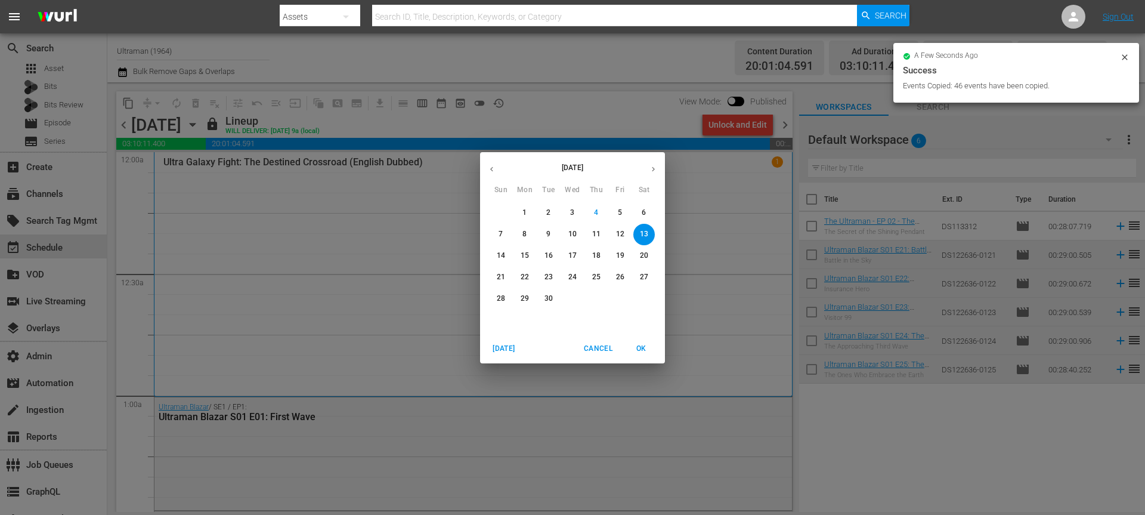
click at [497, 278] on p "21" at bounding box center [501, 277] width 8 height 10
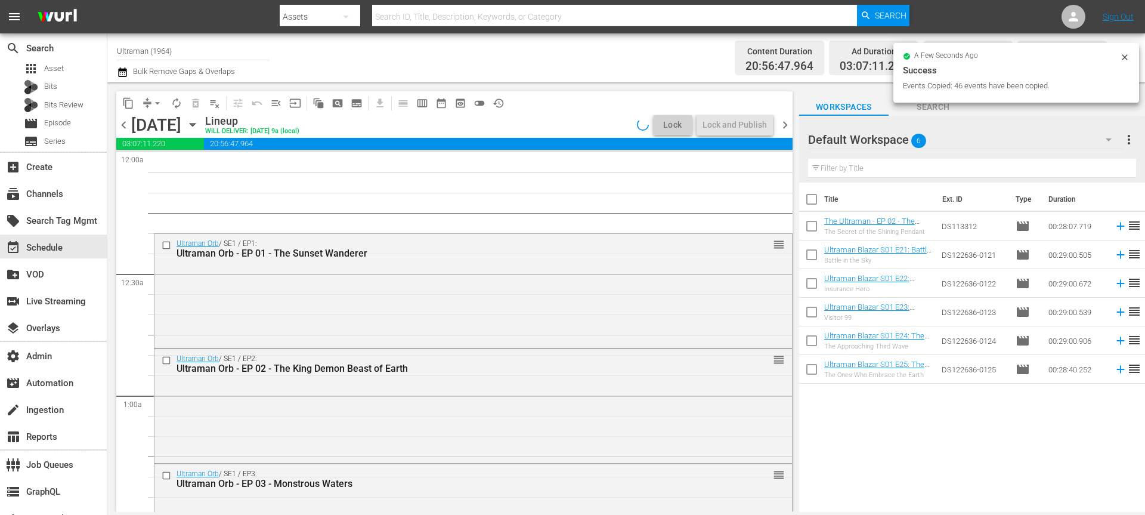
click at [1125, 61] on icon at bounding box center [1125, 57] width 10 height 10
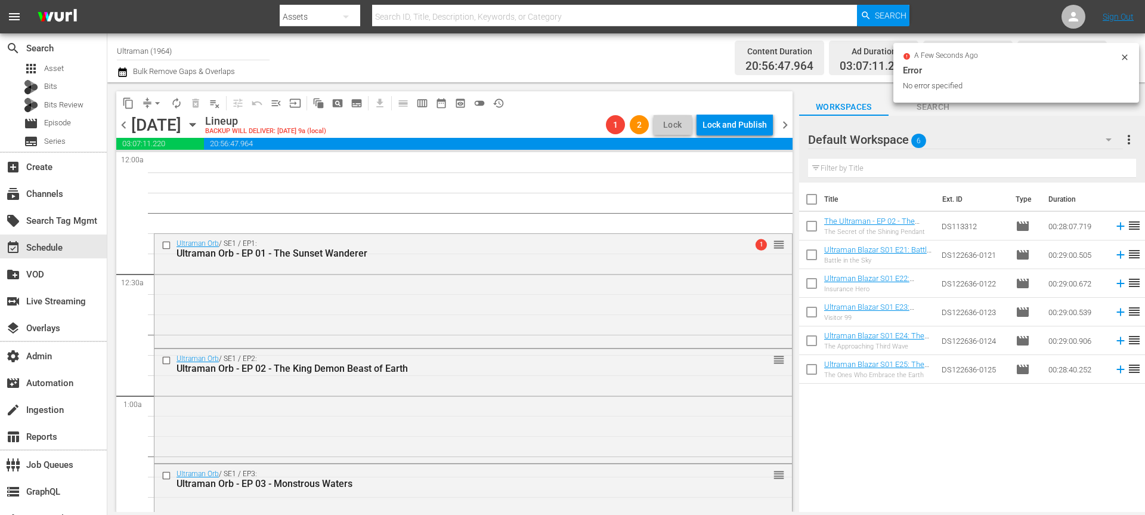
click at [199, 119] on icon "button" at bounding box center [192, 124] width 13 height 13
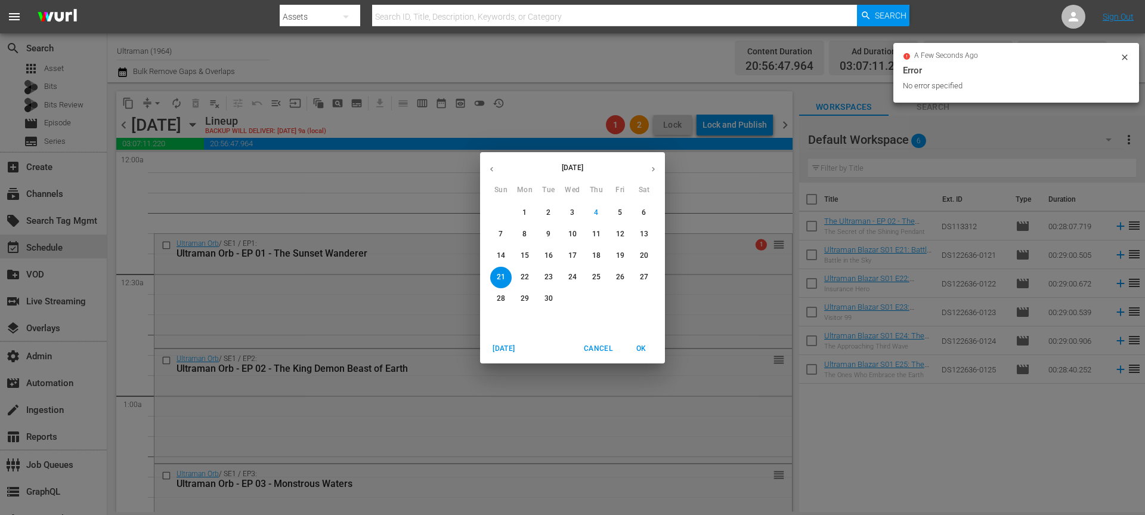
click at [498, 253] on p "14" at bounding box center [501, 255] width 8 height 10
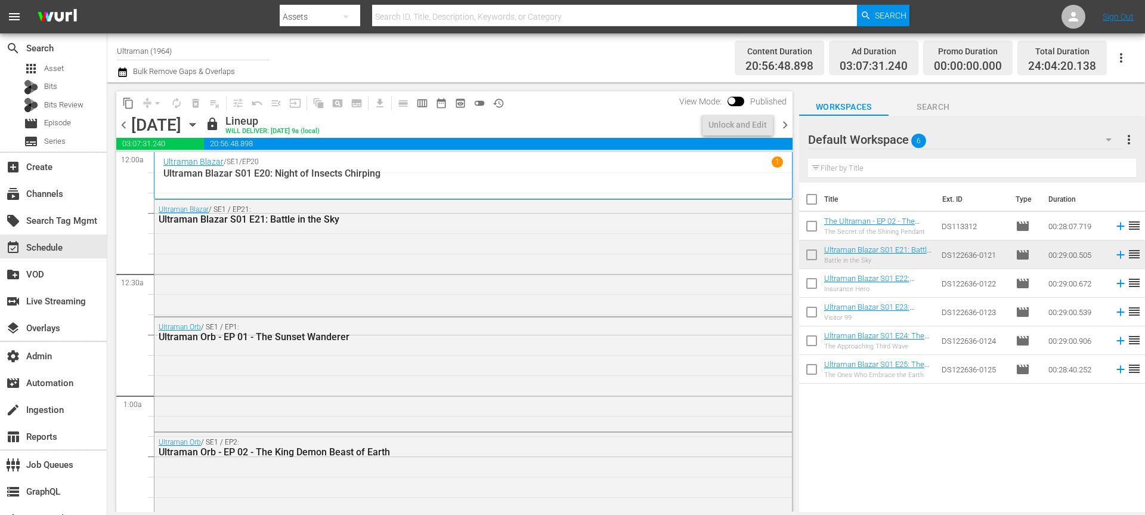
click at [195, 125] on icon "button" at bounding box center [192, 124] width 5 height 3
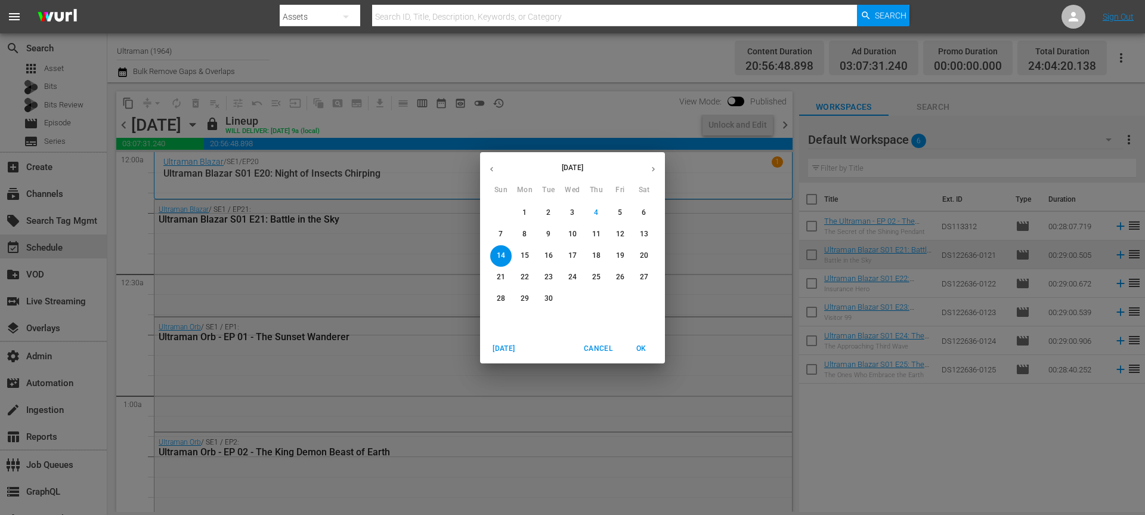
click at [541, 298] on span "30" at bounding box center [548, 298] width 21 height 10
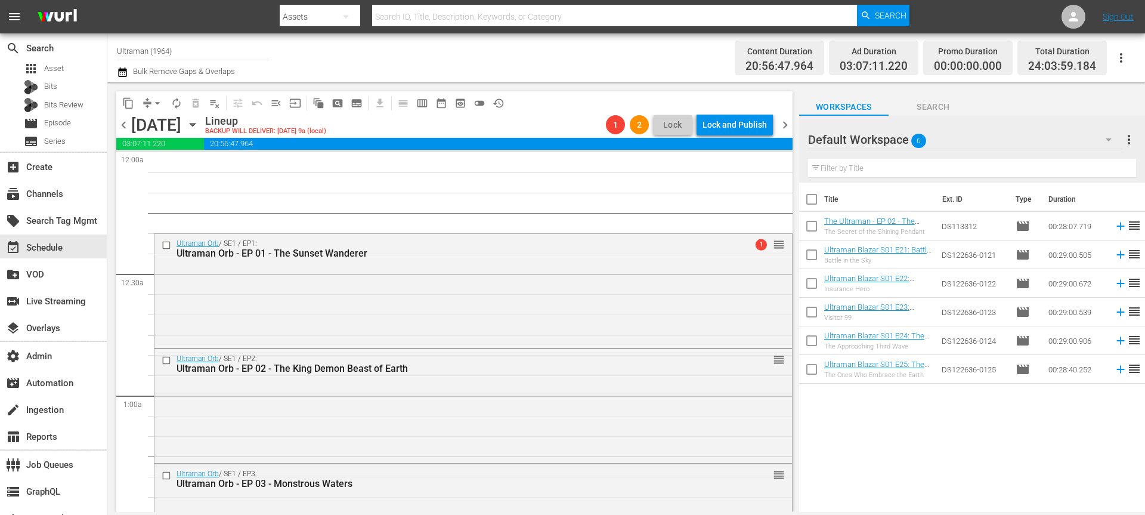
click at [199, 121] on icon "button" at bounding box center [192, 124] width 13 height 13
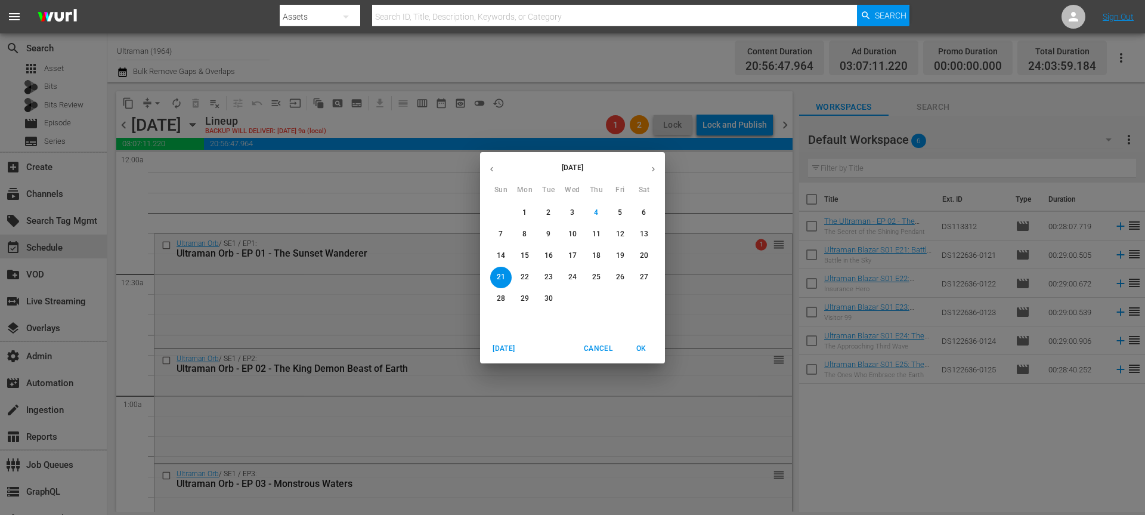
drag, startPoint x: 622, startPoint y: 232, endPoint x: 643, endPoint y: 229, distance: 21.7
click at [643, 229] on div "7 8 9 10 11 12 13" at bounding box center [572, 234] width 185 height 21
click at [643, 229] on p "13" at bounding box center [644, 234] width 8 height 10
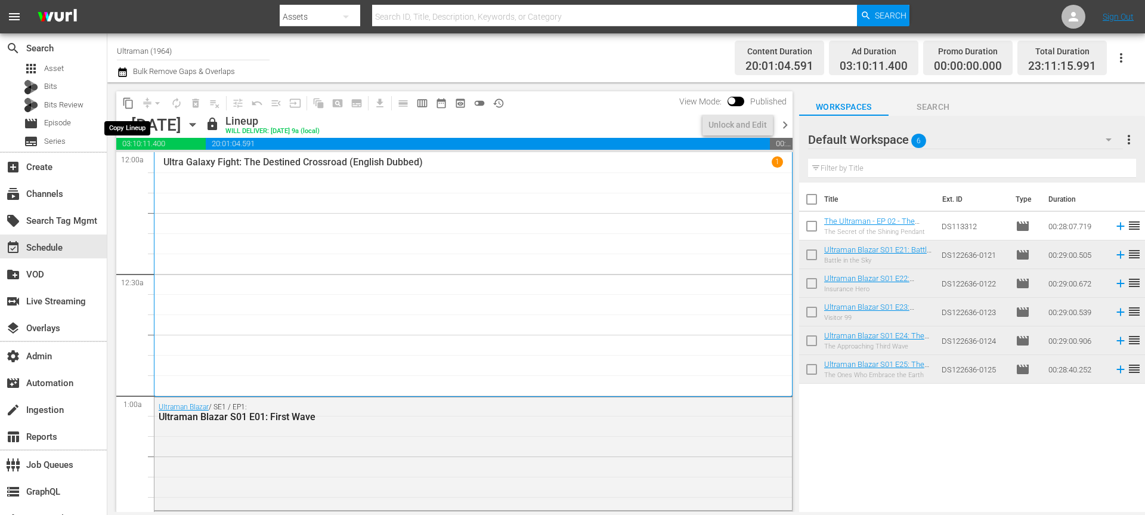
click at [128, 99] on span "content_copy" at bounding box center [128, 103] width 12 height 12
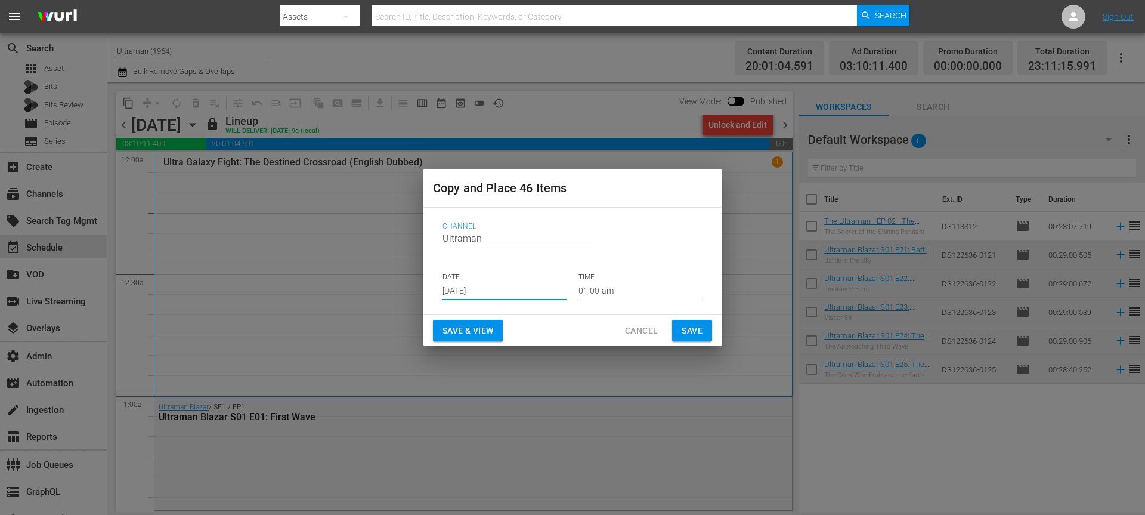
click at [497, 291] on input "[DATE]" at bounding box center [504, 291] width 124 height 18
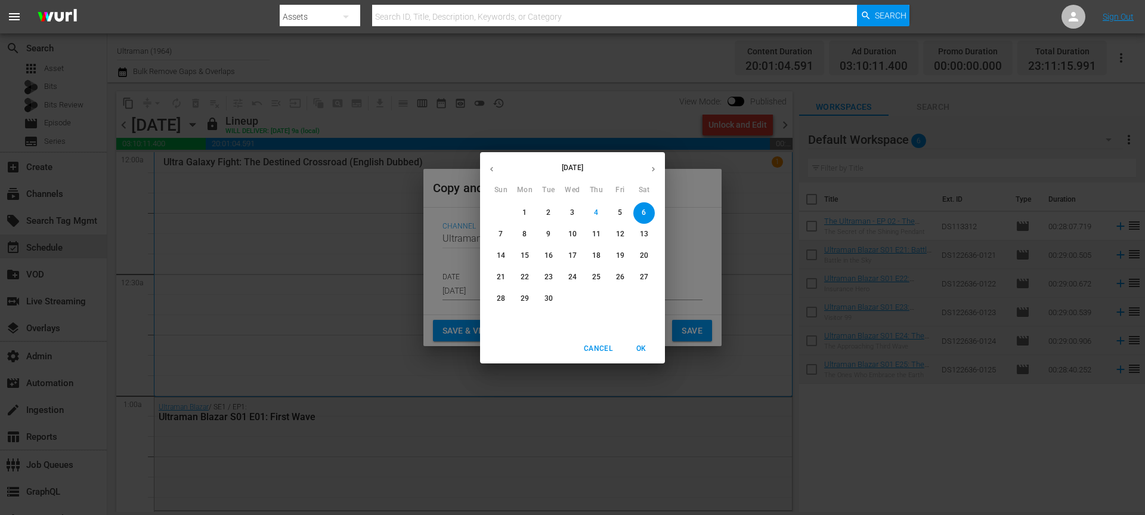
click at [633, 252] on span "20" at bounding box center [643, 255] width 21 height 10
type input "[DATE]"
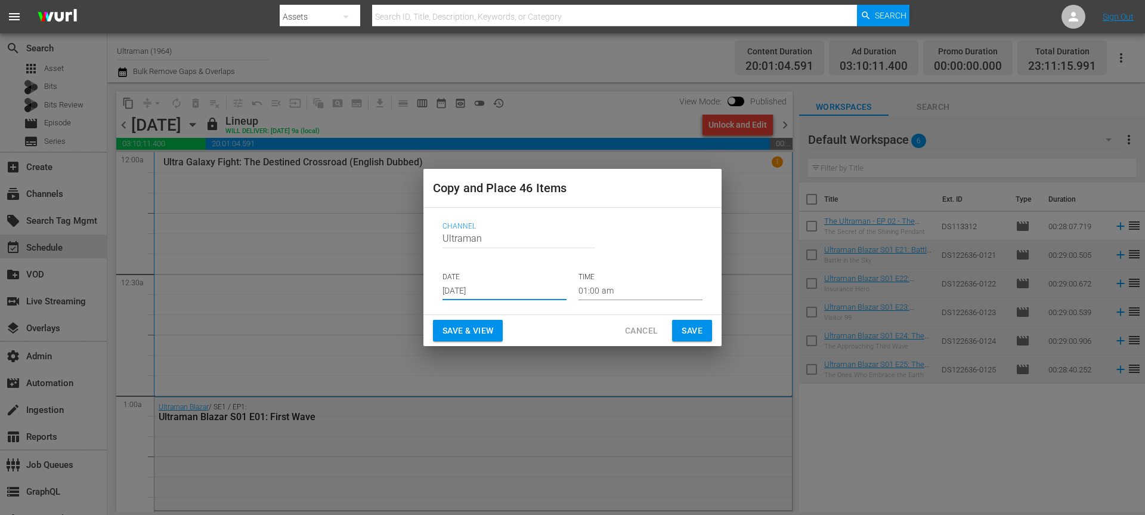
click at [698, 336] on span "Save" at bounding box center [692, 330] width 21 height 15
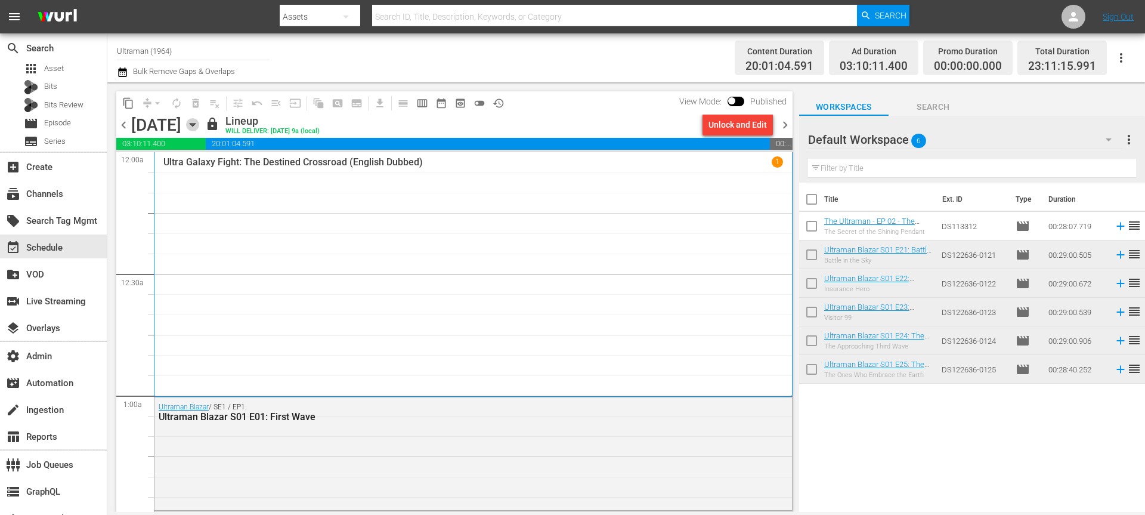
click at [199, 121] on icon "button" at bounding box center [192, 124] width 13 height 13
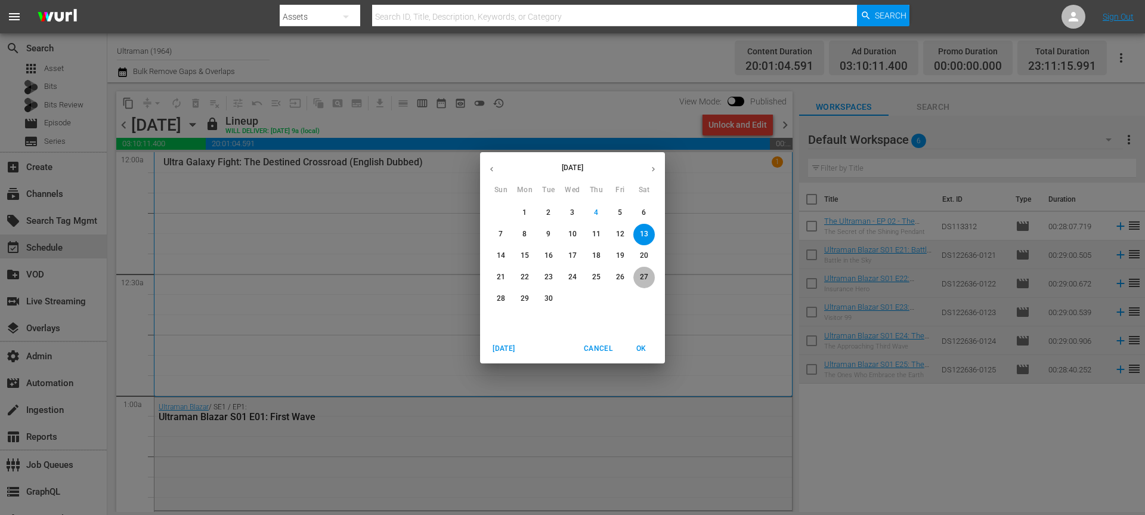
click at [646, 273] on p "27" at bounding box center [644, 277] width 8 height 10
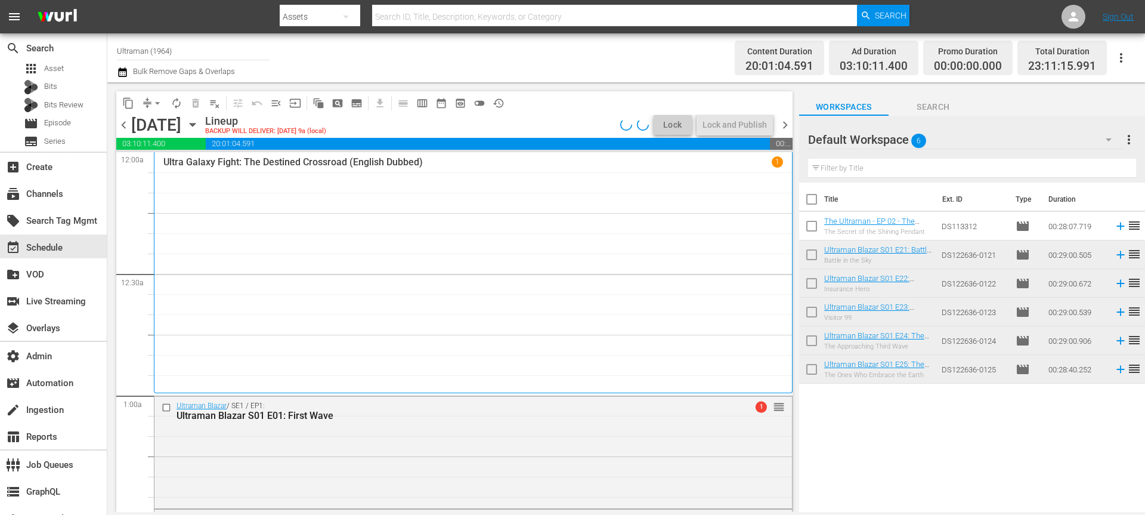
drag, startPoint x: 332, startPoint y: 133, endPoint x: 358, endPoint y: 126, distance: 27.2
click at [202, 133] on div "[DATE] [DATE]" at bounding box center [166, 125] width 71 height 20
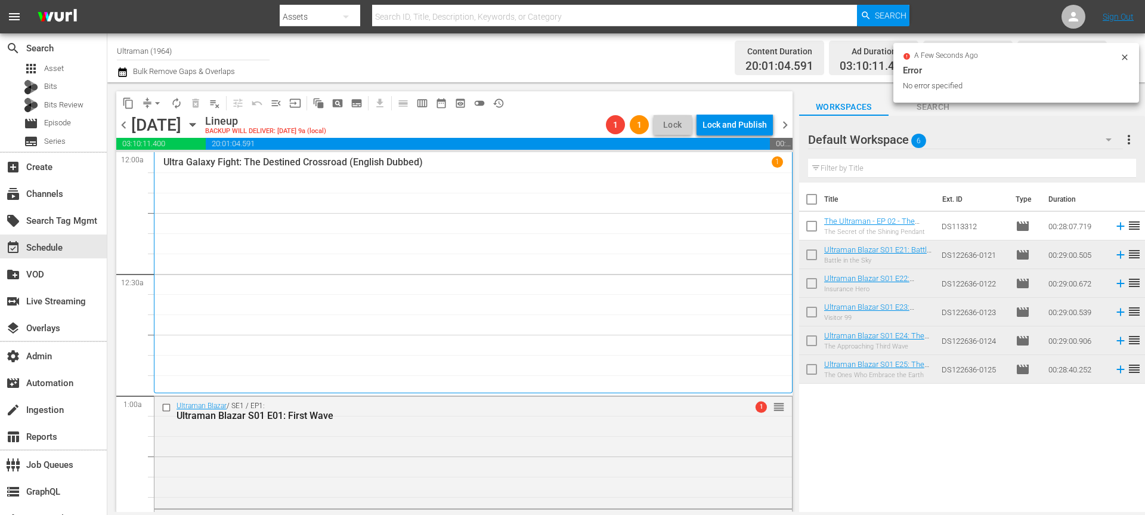
click at [117, 61] on input "Ultraman (1964)" at bounding box center [193, 50] width 153 height 29
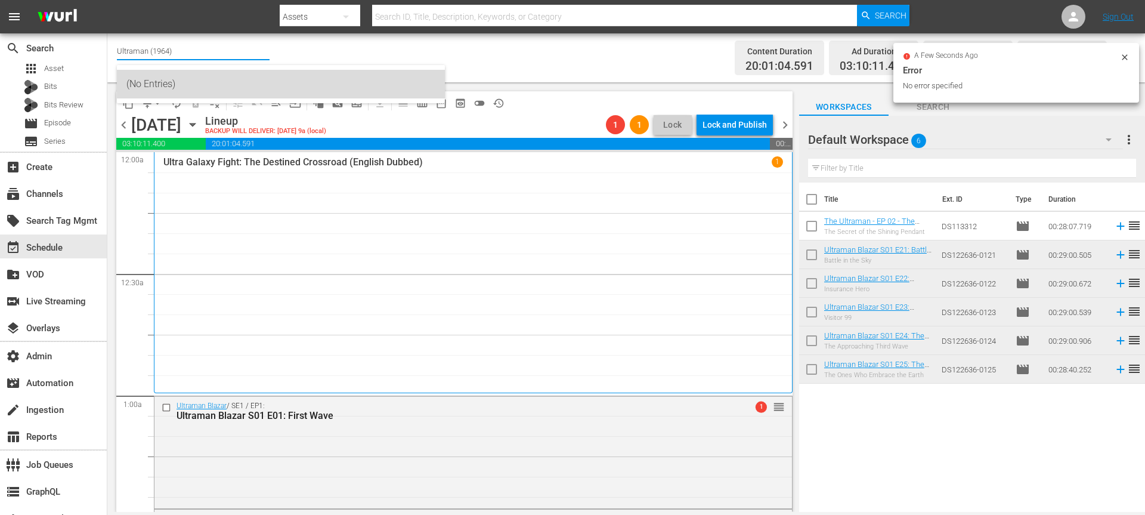
click at [117, 73] on div "(No Entries)" at bounding box center [281, 84] width 328 height 29
type input "(No Entries)"
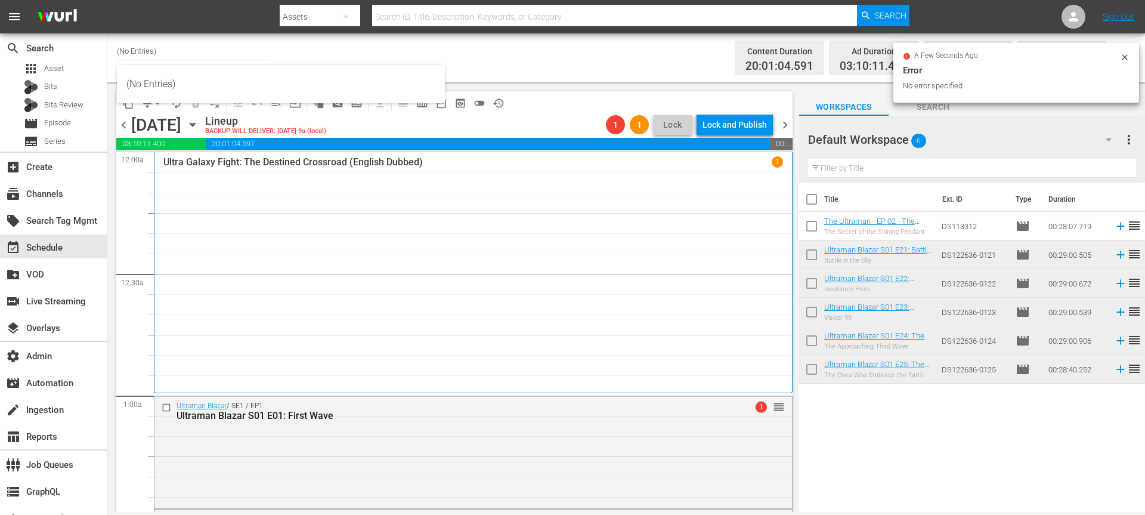
click at [305, 49] on div "Channel Title (No Entries) Bulk Remove Gaps & Overlaps" at bounding box center [395, 57] width 556 height 43
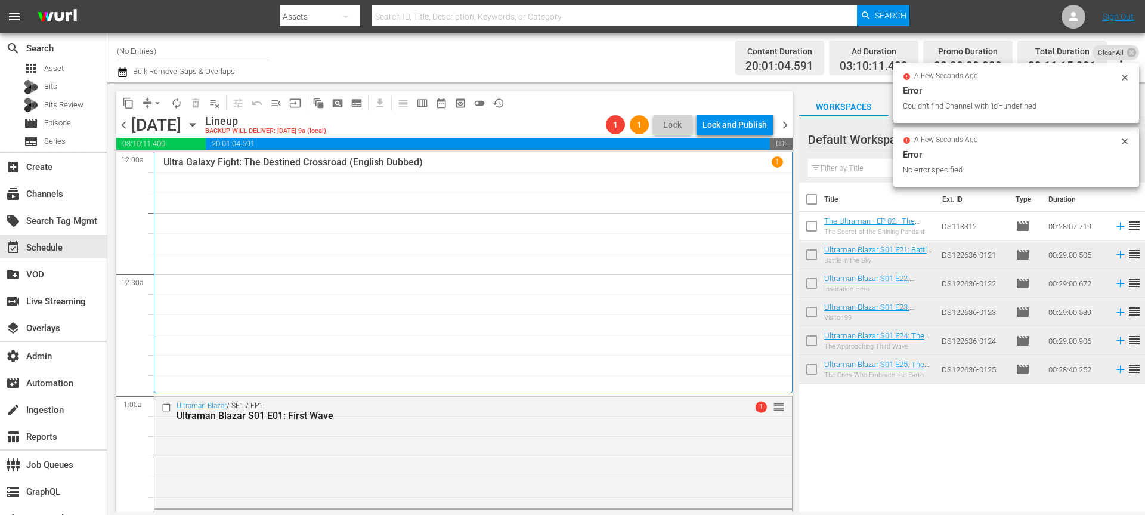
click at [120, 99] on button "content_copy" at bounding box center [128, 103] width 19 height 19
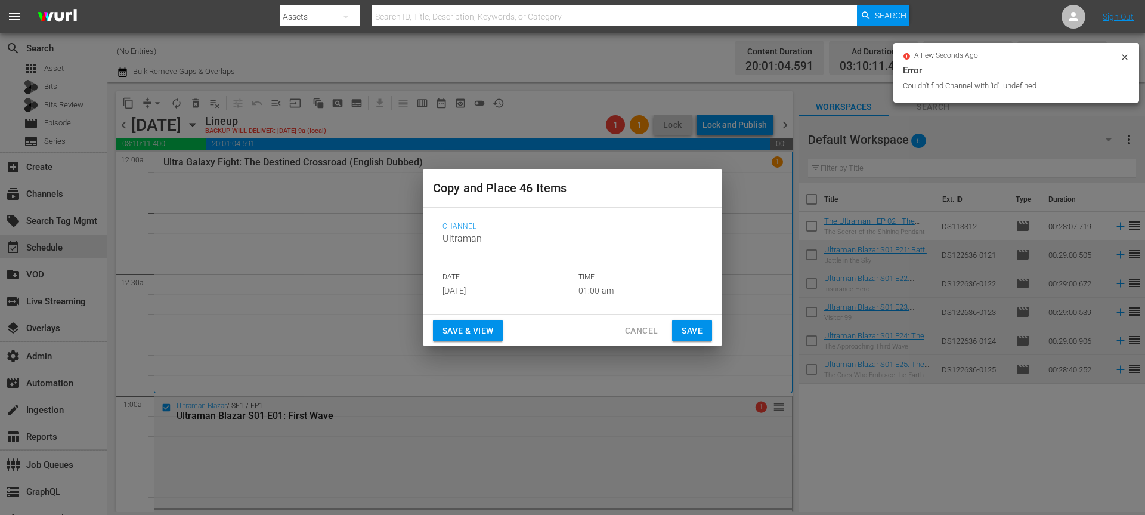
drag, startPoint x: 637, startPoint y: 323, endPoint x: 496, endPoint y: 265, distance: 151.9
click at [637, 323] on span "Cancel" at bounding box center [641, 330] width 33 height 15
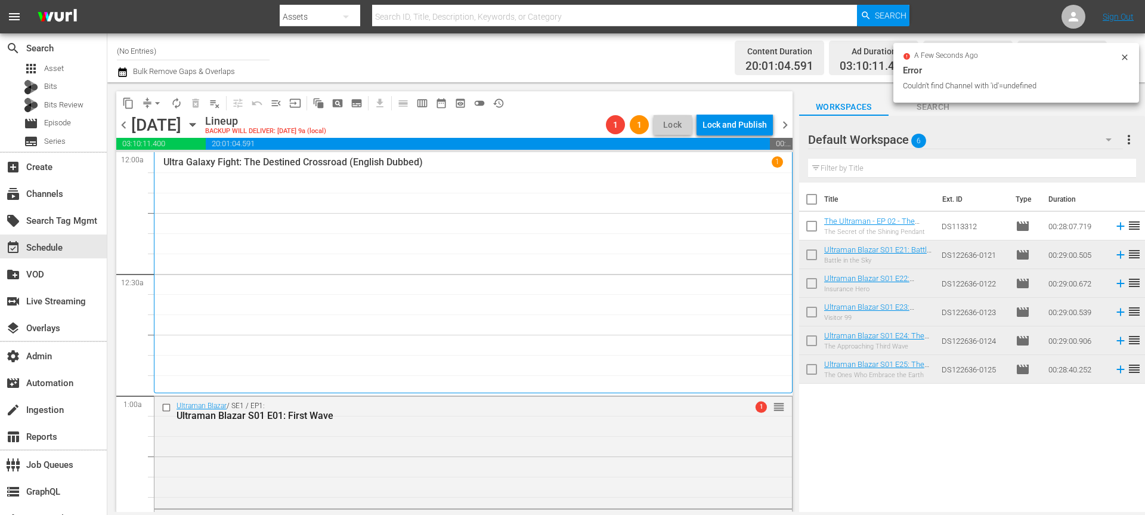
click at [120, 80] on div "Channel Title (No Entries) Bulk Remove Gaps & Overlaps Content Duration 20:01:0…" at bounding box center [626, 57] width 1038 height 49
click at [120, 75] on icon "button" at bounding box center [122, 72] width 11 height 14
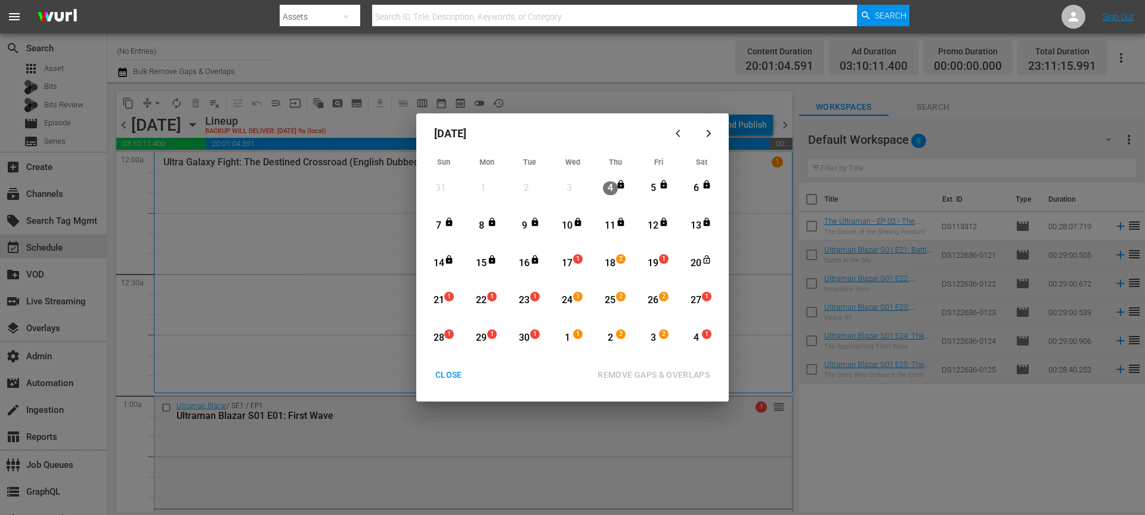
click at [577, 256] on span "1" at bounding box center [578, 259] width 8 height 10
click at [701, 339] on div "4" at bounding box center [696, 338] width 15 height 14
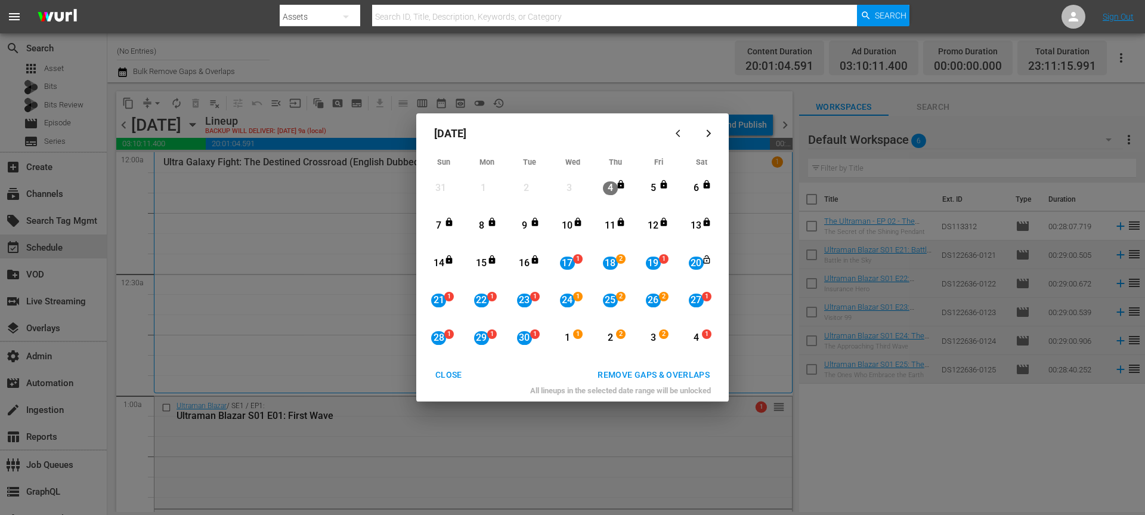
click at [680, 376] on div "REMOVE GAPS & OVERLAPS" at bounding box center [653, 374] width 131 height 15
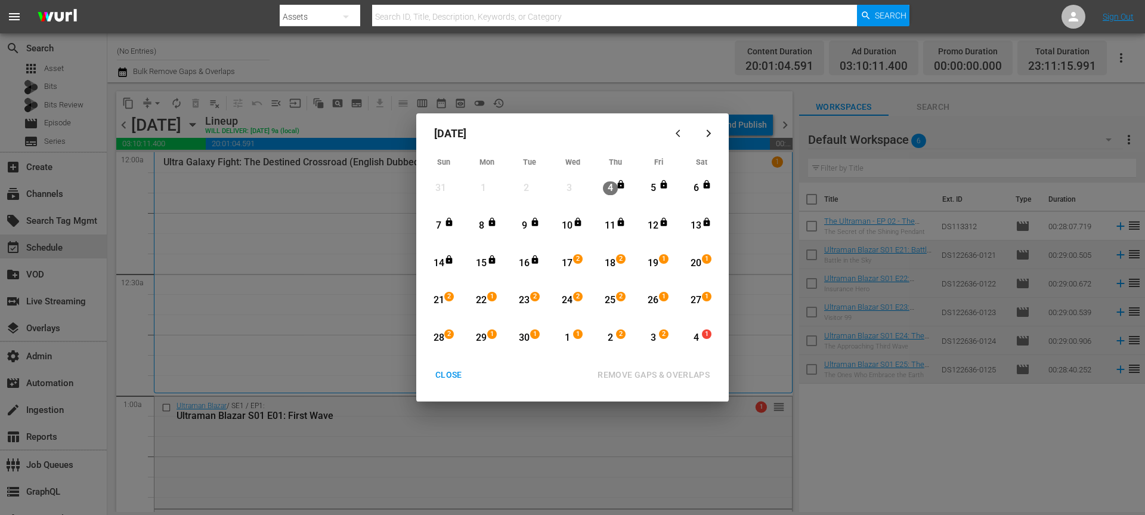
click at [574, 262] on span "2" at bounding box center [578, 259] width 8 height 10
click at [698, 335] on div "4" at bounding box center [696, 338] width 15 height 14
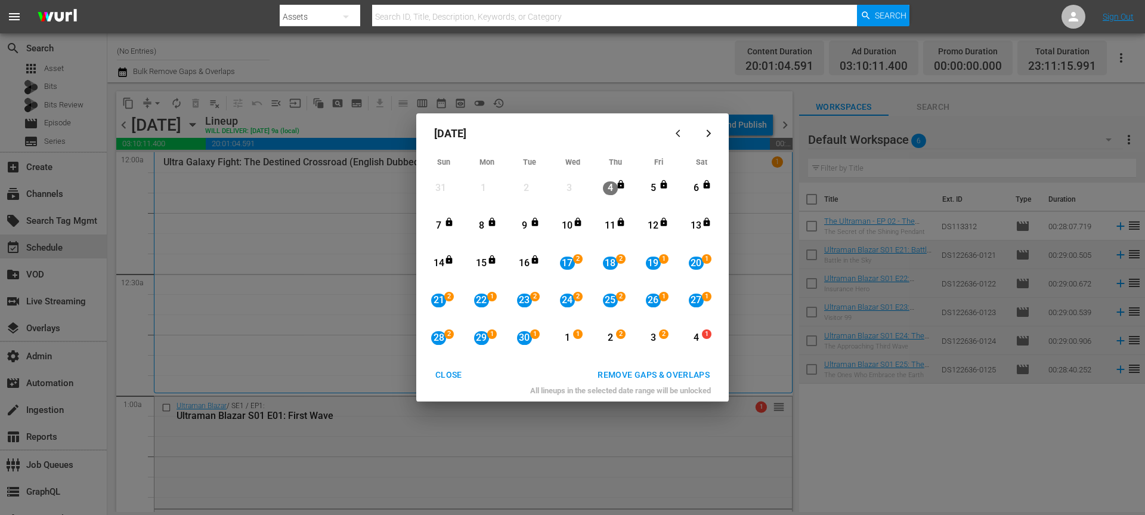
click at [521, 332] on div "30" at bounding box center [524, 338] width 15 height 14
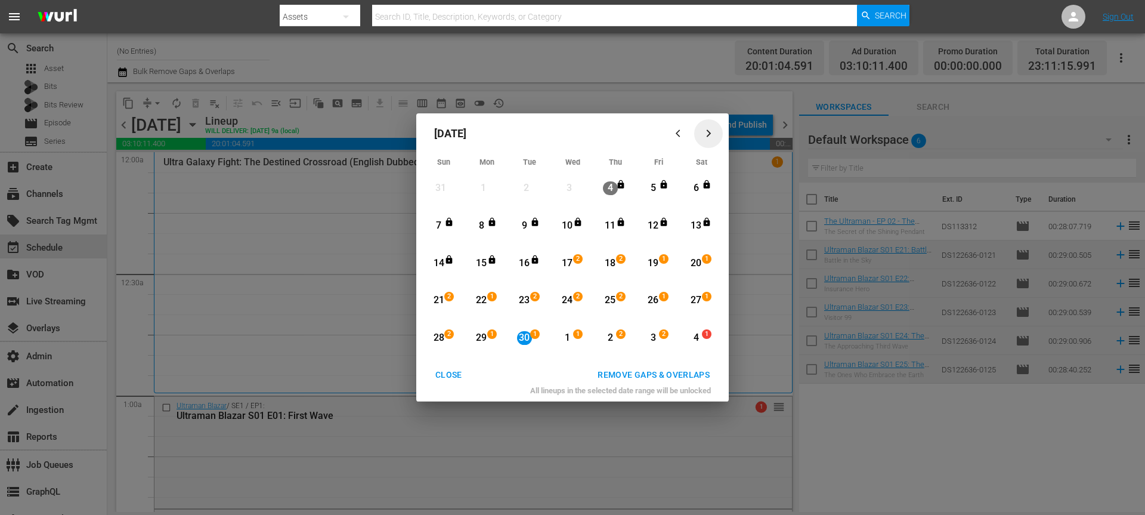
click at [710, 132] on icon "button" at bounding box center [708, 133] width 9 height 9
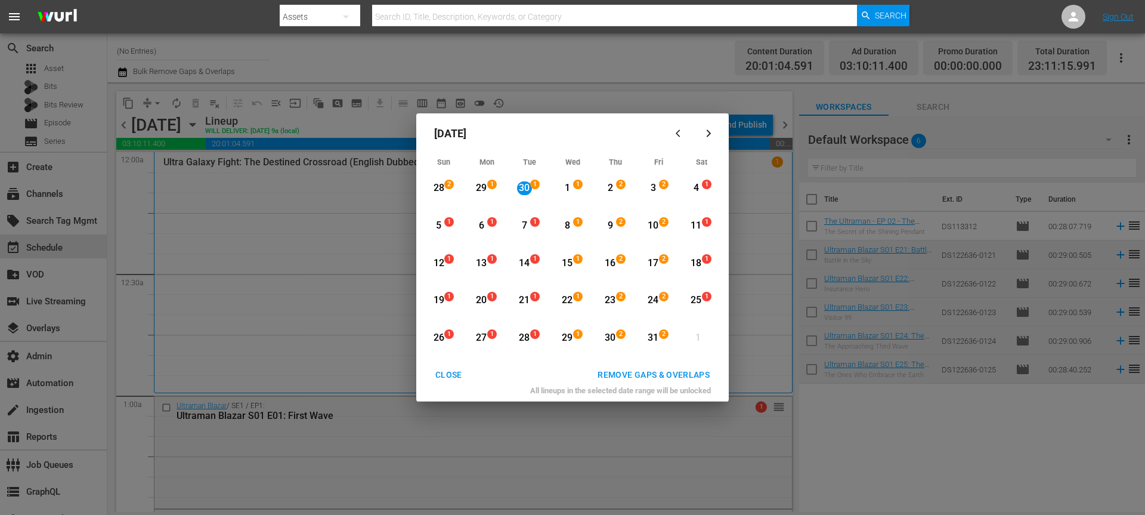
click at [699, 346] on div "1" at bounding box center [698, 337] width 15 height 33
drag, startPoint x: 527, startPoint y: 186, endPoint x: 642, endPoint y: 287, distance: 153.4
click at [527, 186] on div "30" at bounding box center [524, 188] width 15 height 14
click at [662, 334] on span "2" at bounding box center [664, 334] width 8 height 10
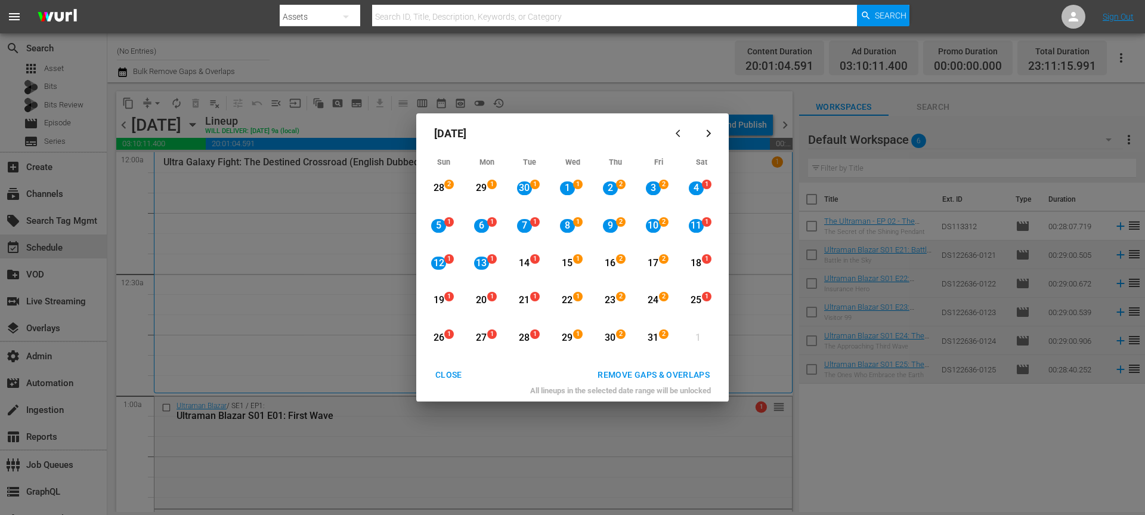
click at [661, 378] on div "REMOVE GAPS & OVERLAPS" at bounding box center [653, 374] width 131 height 15
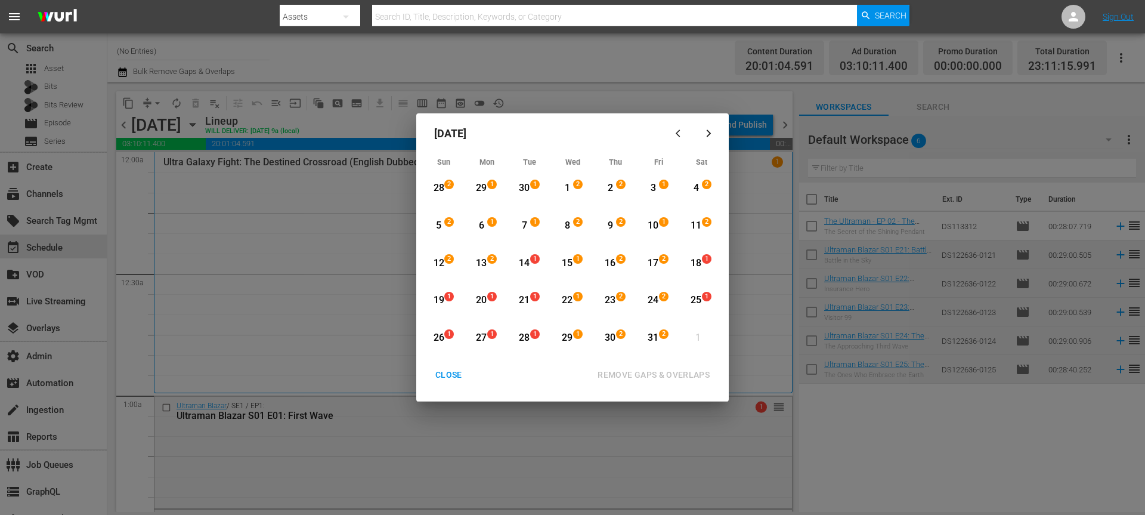
click at [484, 262] on div "13" at bounding box center [481, 263] width 15 height 14
click at [652, 336] on div "31" at bounding box center [653, 338] width 15 height 14
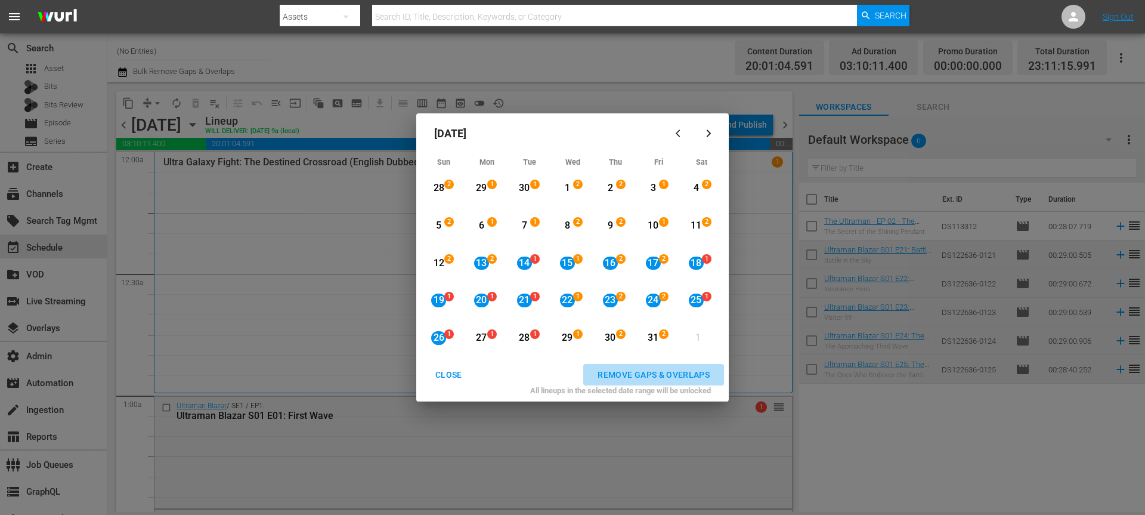
click at [669, 376] on div "REMOVE GAPS & OVERLAPS" at bounding box center [653, 374] width 131 height 15
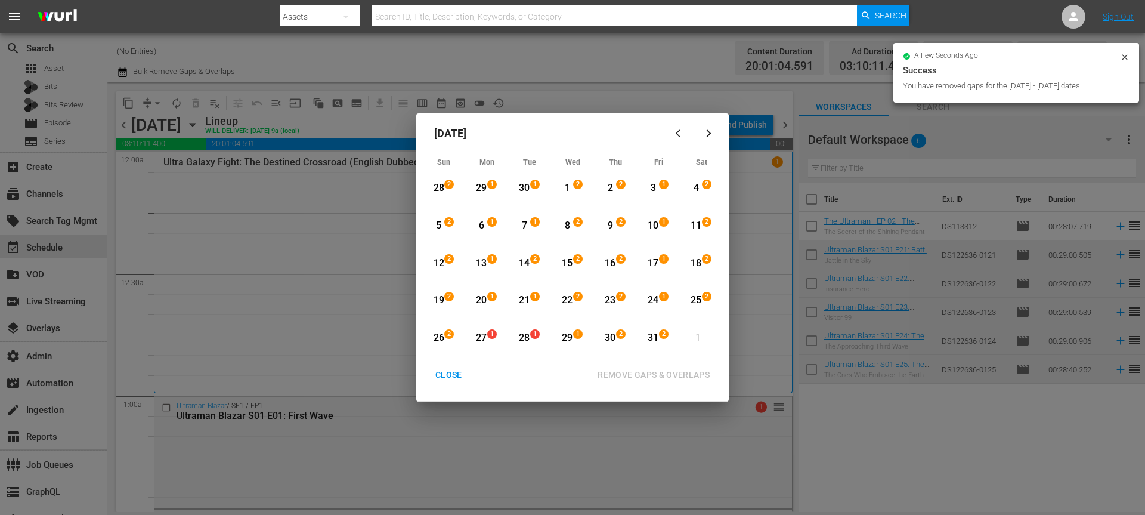
click at [448, 338] on span "2" at bounding box center [449, 334] width 8 height 10
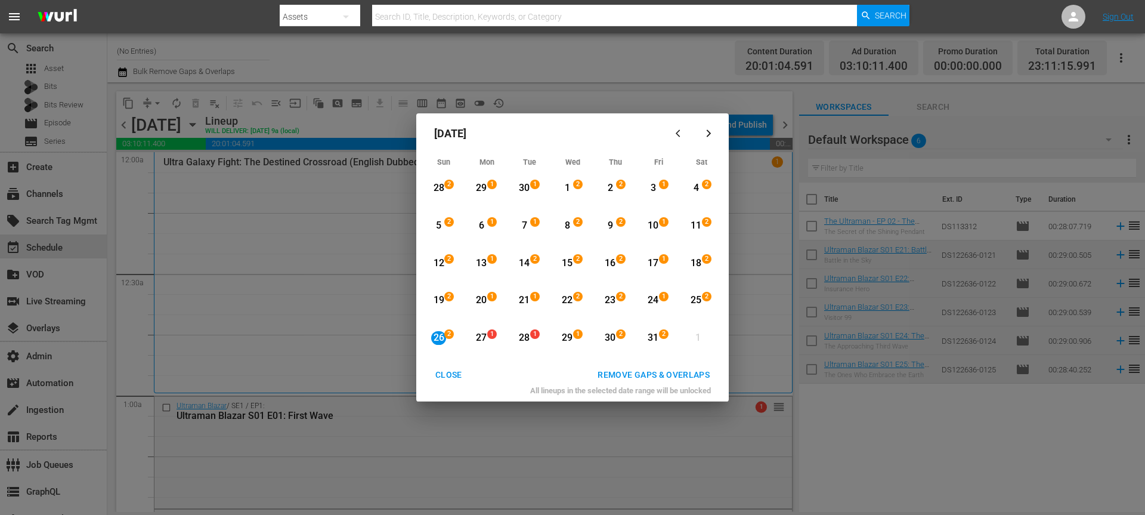
click at [660, 346] on div "31" at bounding box center [653, 337] width 15 height 33
click at [676, 372] on div "REMOVE GAPS & OVERLAPS" at bounding box center [653, 374] width 131 height 15
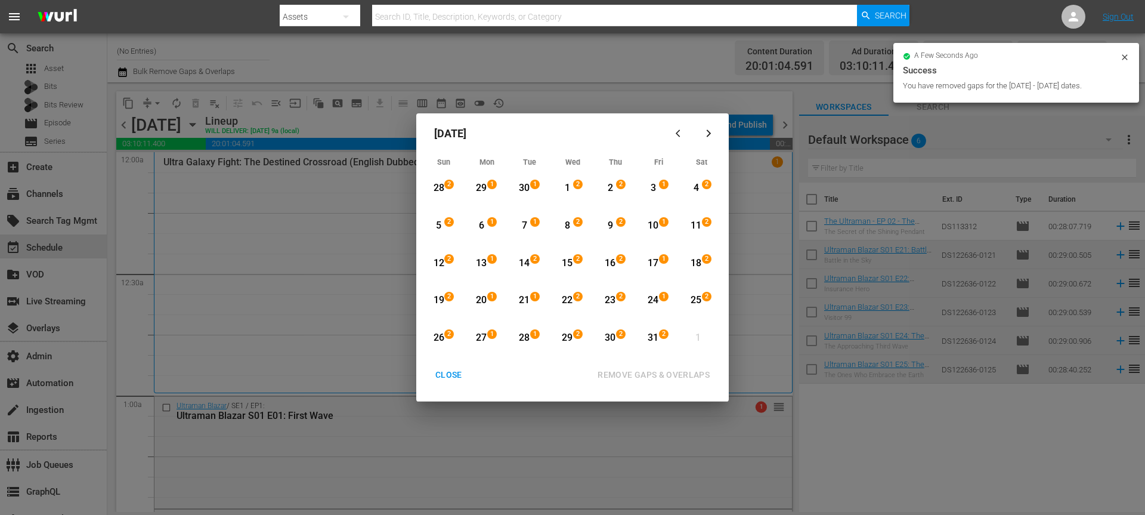
click at [459, 379] on div "CLOSE" at bounding box center [449, 374] width 46 height 15
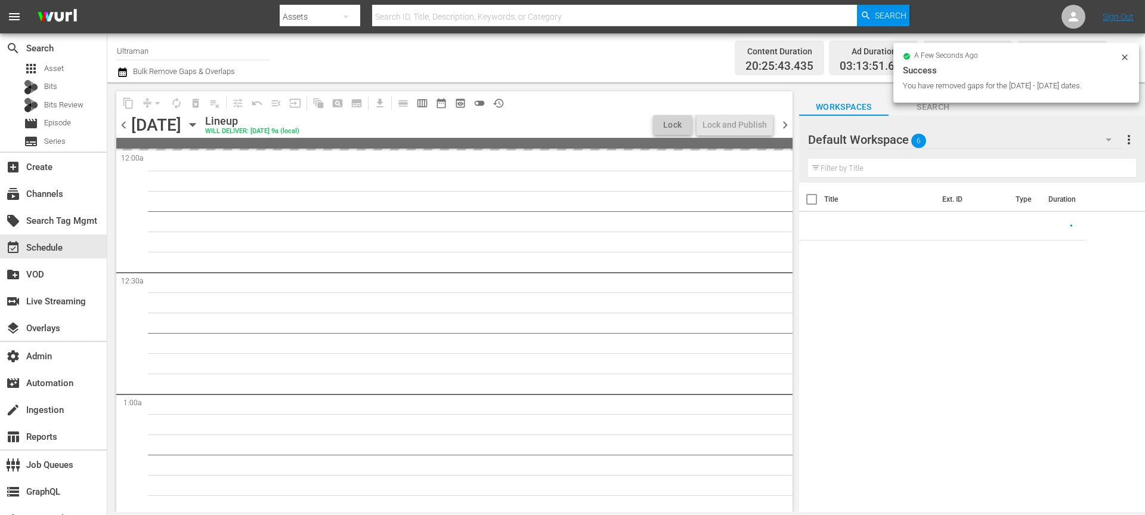
click at [202, 116] on div "Saturday, September 27th September 27th" at bounding box center [166, 125] width 71 height 20
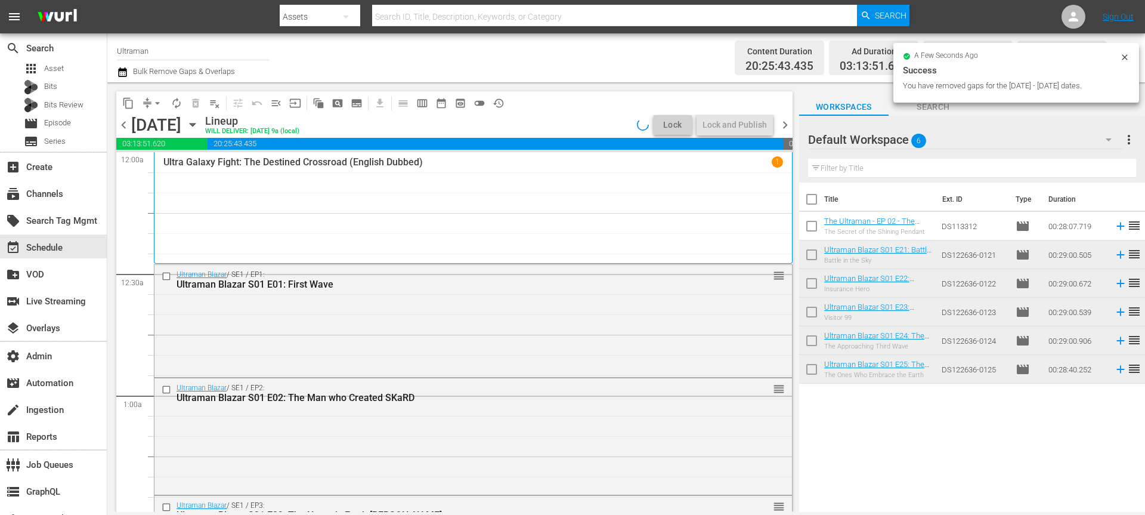
click at [195, 125] on icon "button" at bounding box center [192, 124] width 5 height 3
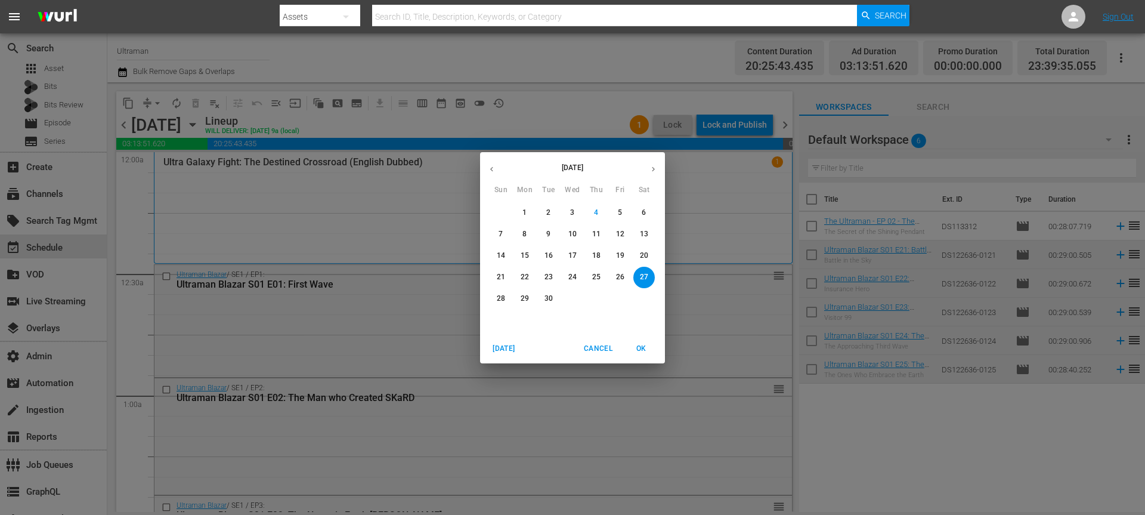
click at [648, 173] on button "button" at bounding box center [653, 168] width 23 height 23
click at [617, 302] on p "31" at bounding box center [620, 298] width 8 height 10
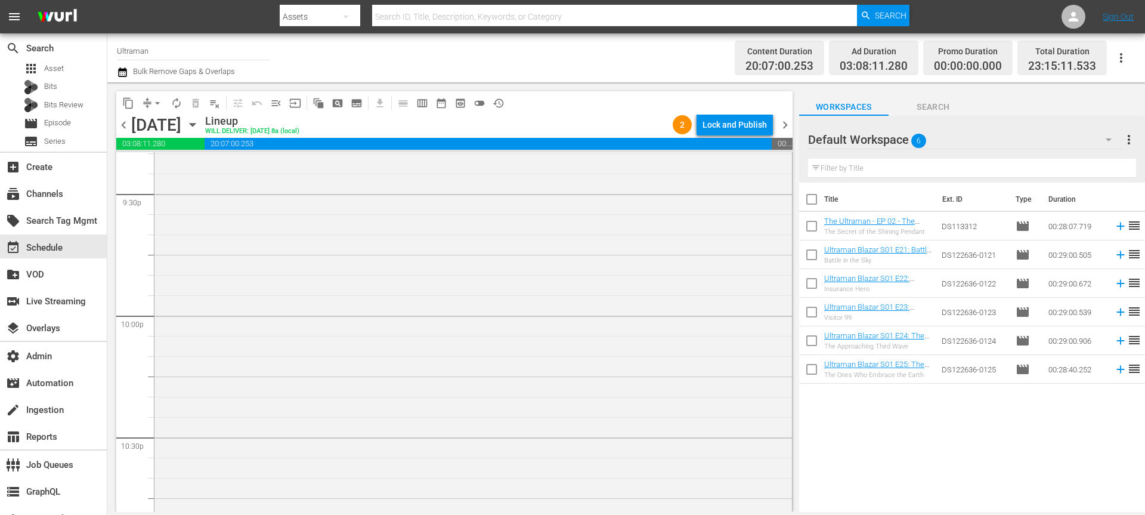
scroll to position [5479, 0]
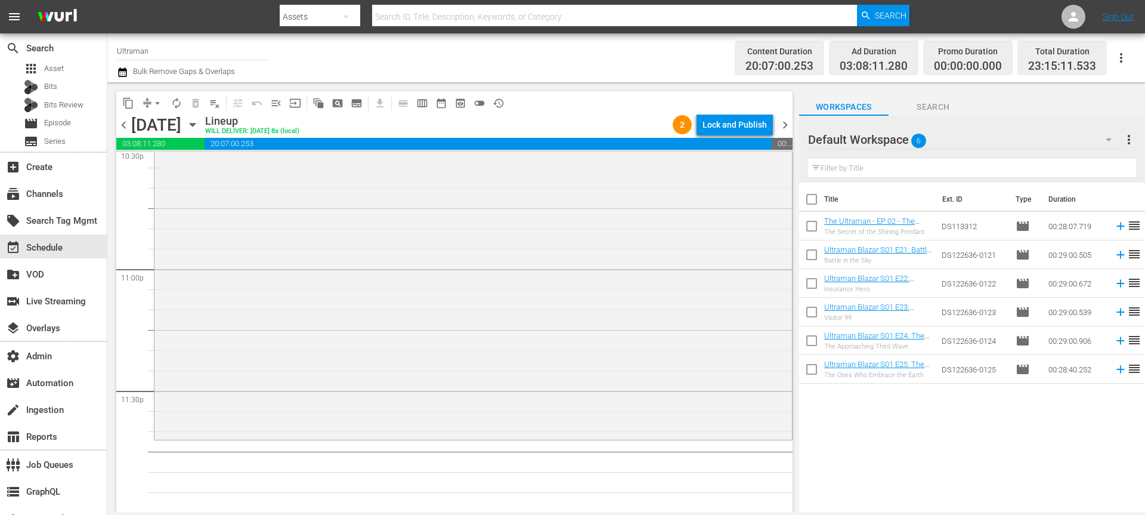
click at [785, 123] on span "chevron_right" at bounding box center [785, 124] width 15 height 15
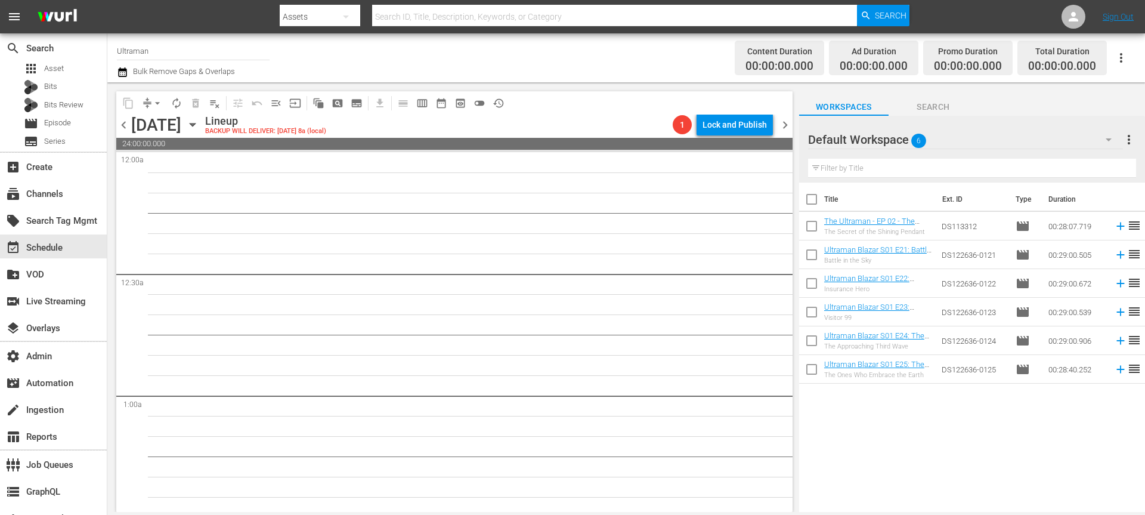
click at [117, 129] on span "chevron_left" at bounding box center [123, 124] width 15 height 15
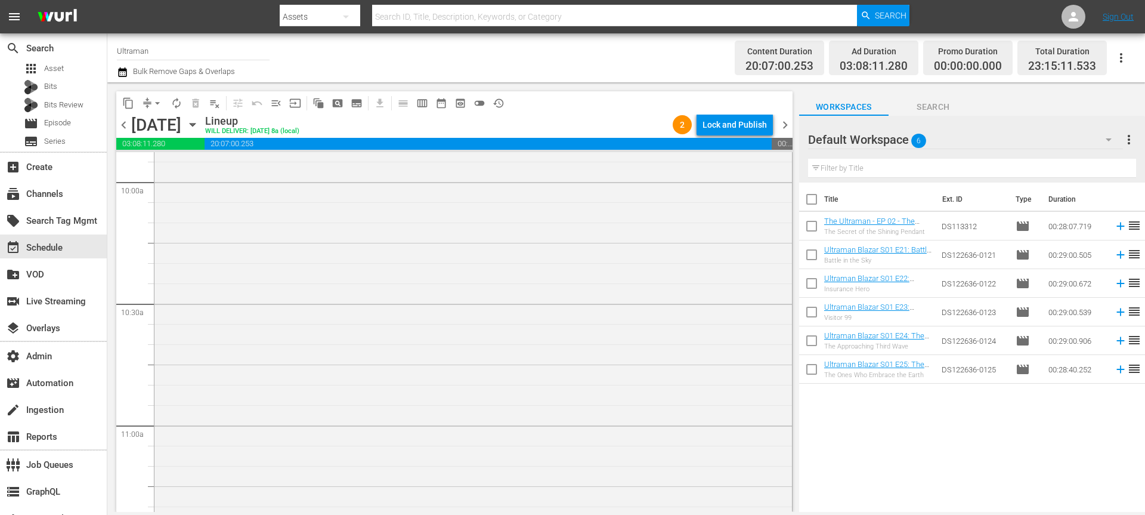
scroll to position [4730, 0]
click at [179, 99] on span "autorenew_outlined" at bounding box center [177, 103] width 12 height 12
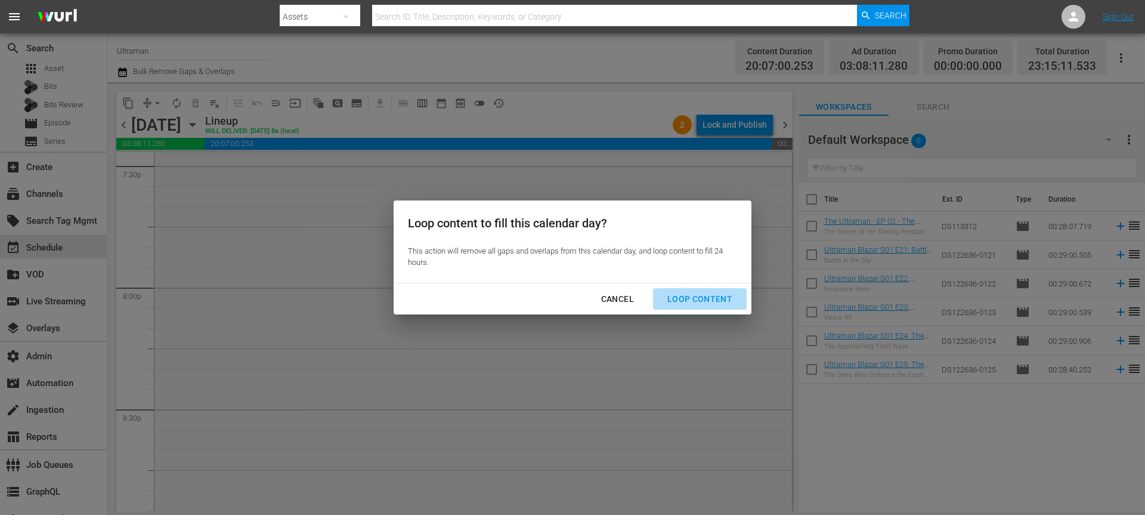
click at [703, 295] on div "Loop Content" at bounding box center [700, 299] width 84 height 15
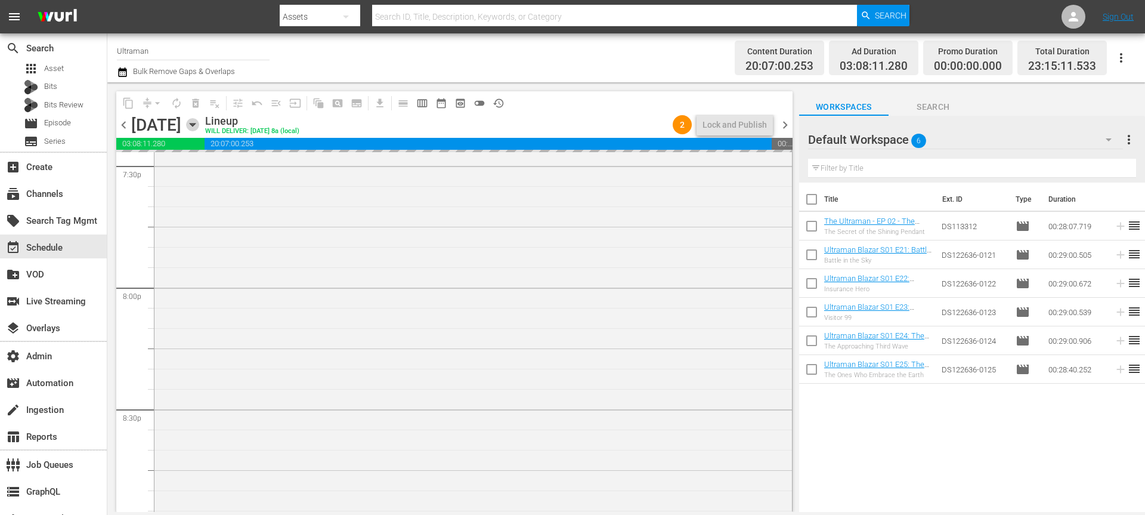
click at [199, 124] on icon "button" at bounding box center [192, 124] width 13 height 13
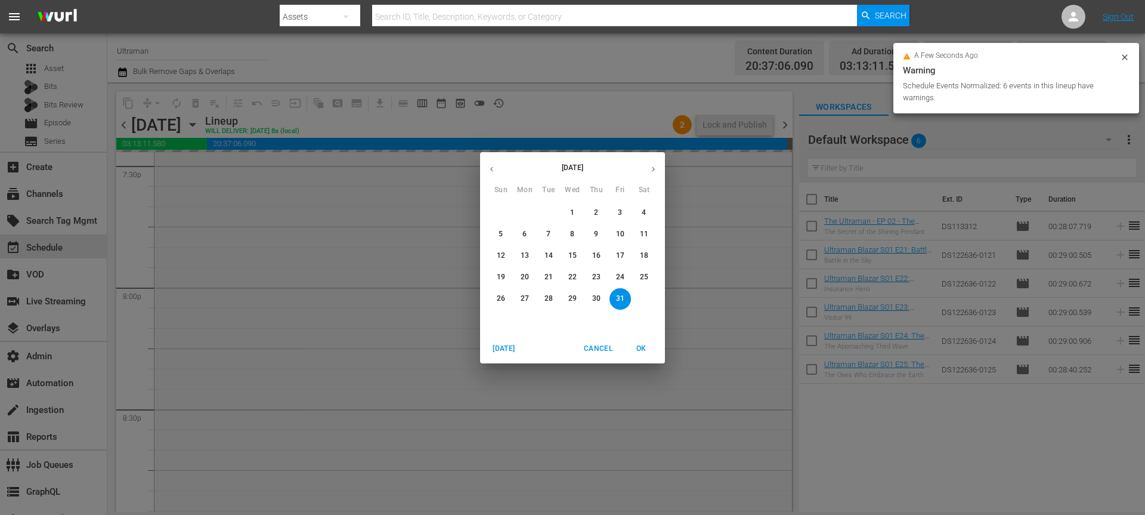
click at [576, 212] on span "1" at bounding box center [572, 213] width 21 height 10
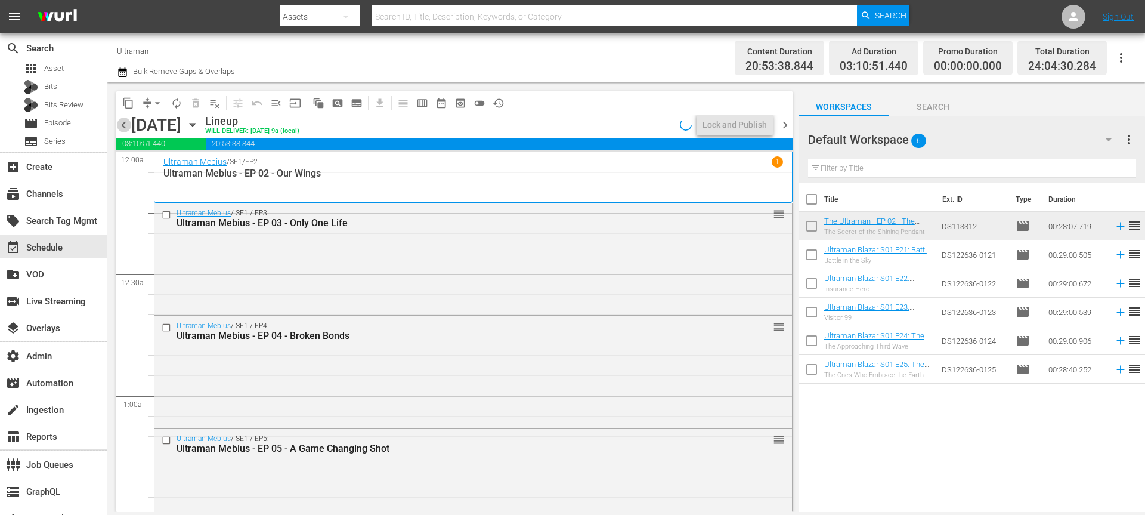
click at [125, 128] on span "chevron_left" at bounding box center [123, 124] width 15 height 15
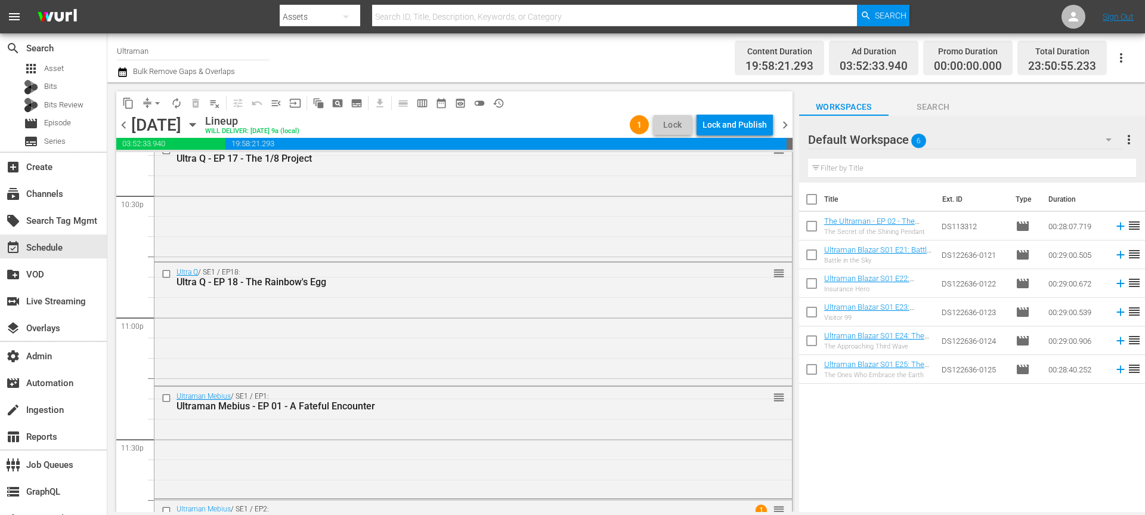
scroll to position [5404, 0]
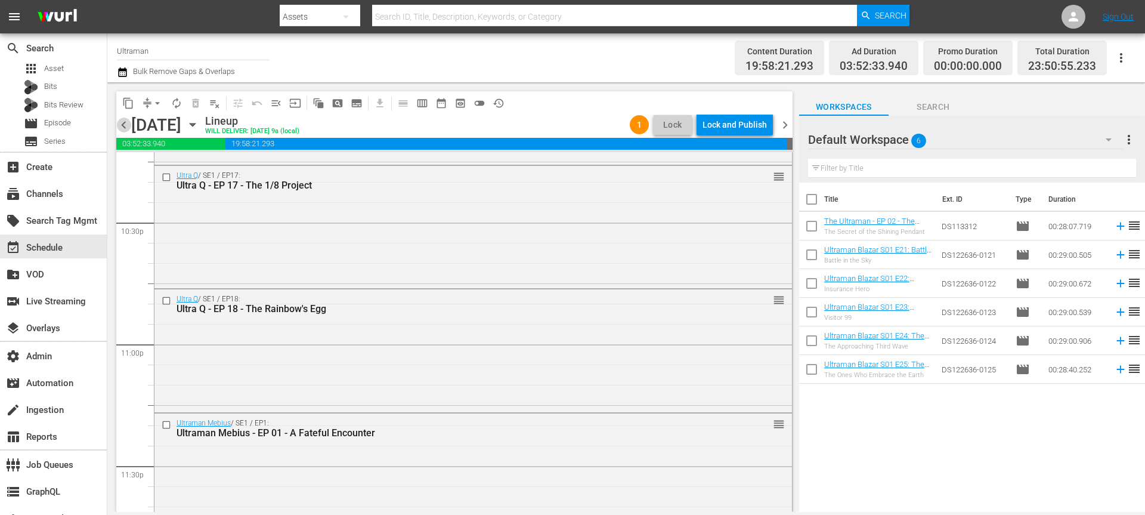
click at [123, 123] on span "chevron_left" at bounding box center [123, 124] width 15 height 15
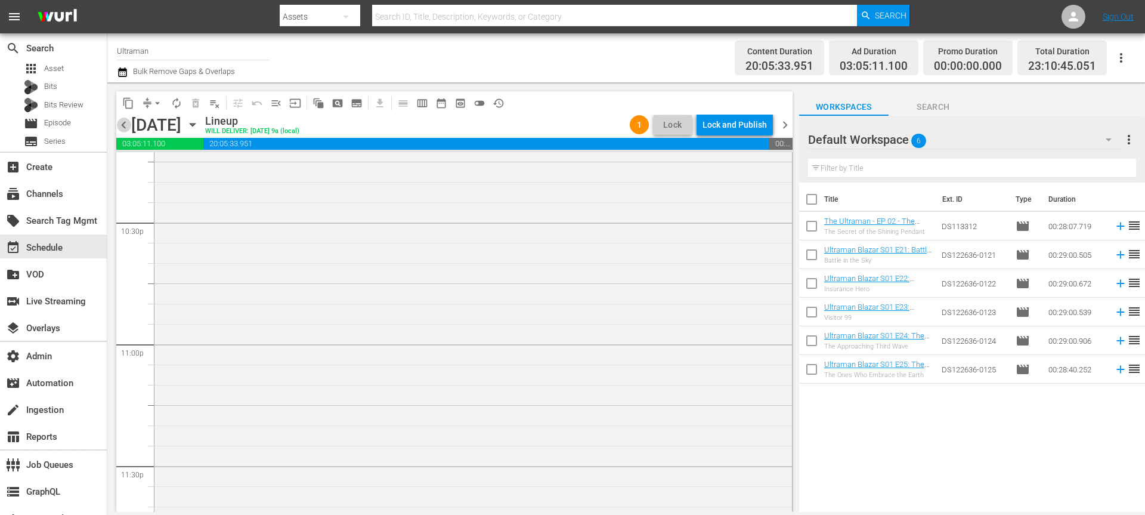
click at [123, 123] on span "chevron_left" at bounding box center [123, 124] width 15 height 15
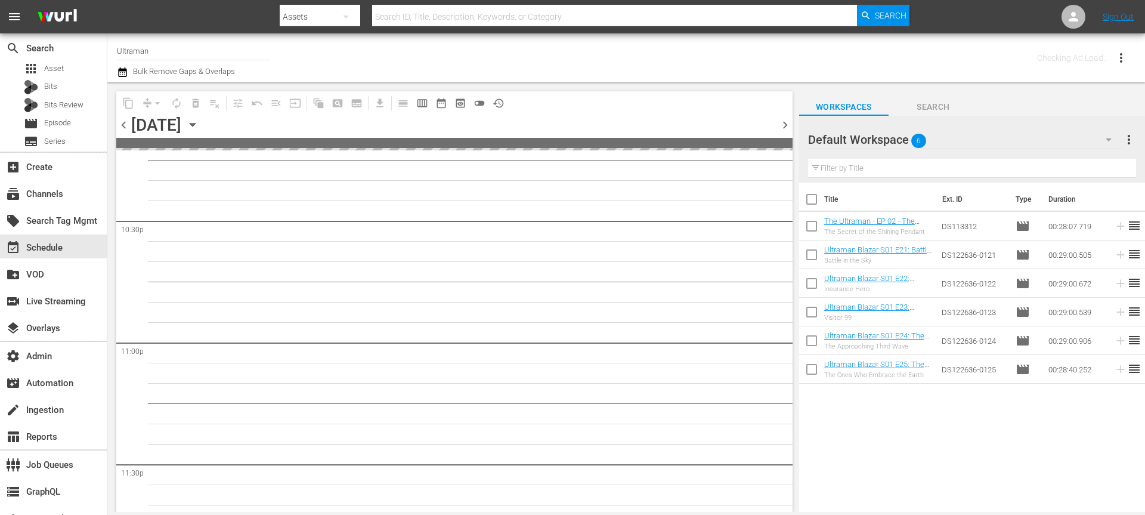
click at [123, 123] on span "chevron_left" at bounding box center [123, 124] width 15 height 15
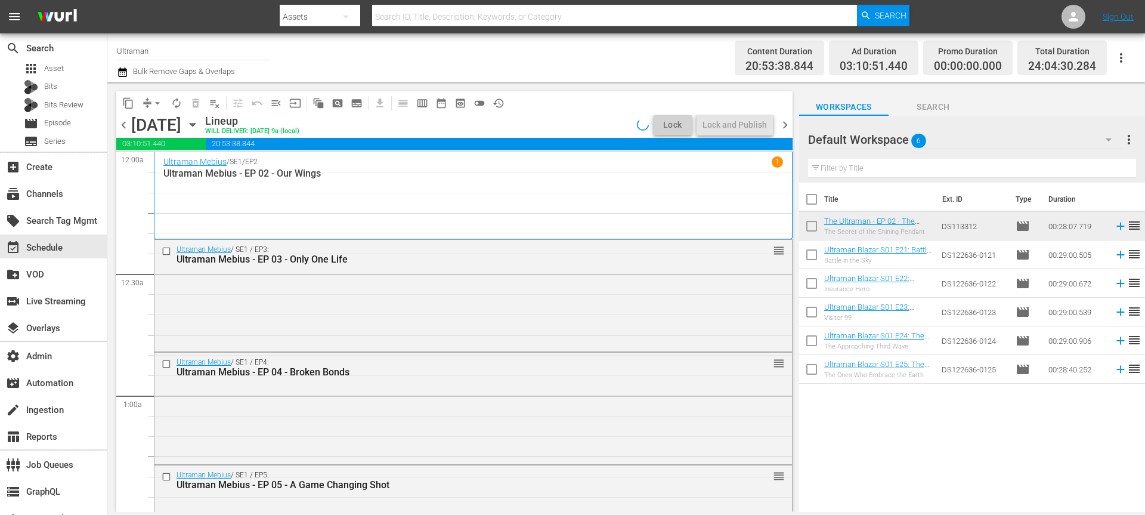
click at [123, 123] on span "chevron_left" at bounding box center [123, 124] width 15 height 15
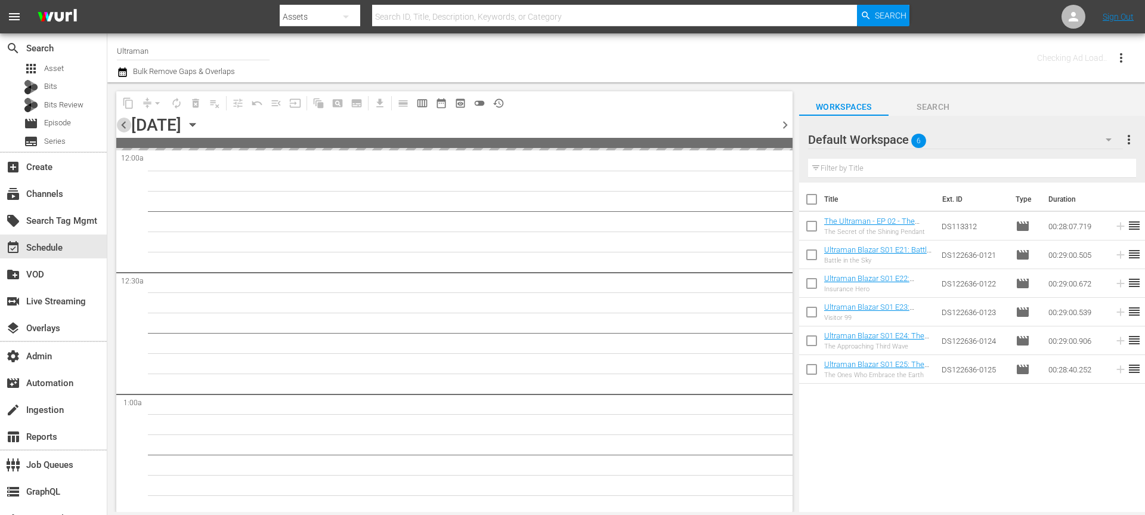
click at [123, 123] on span "chevron_left" at bounding box center [123, 124] width 15 height 15
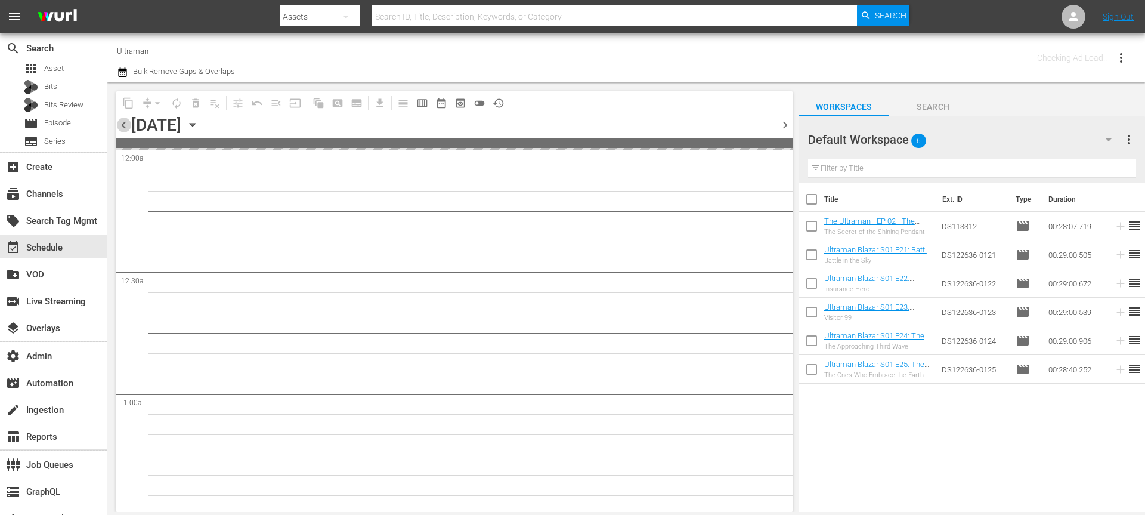
click at [123, 123] on span "chevron_left" at bounding box center [123, 124] width 15 height 15
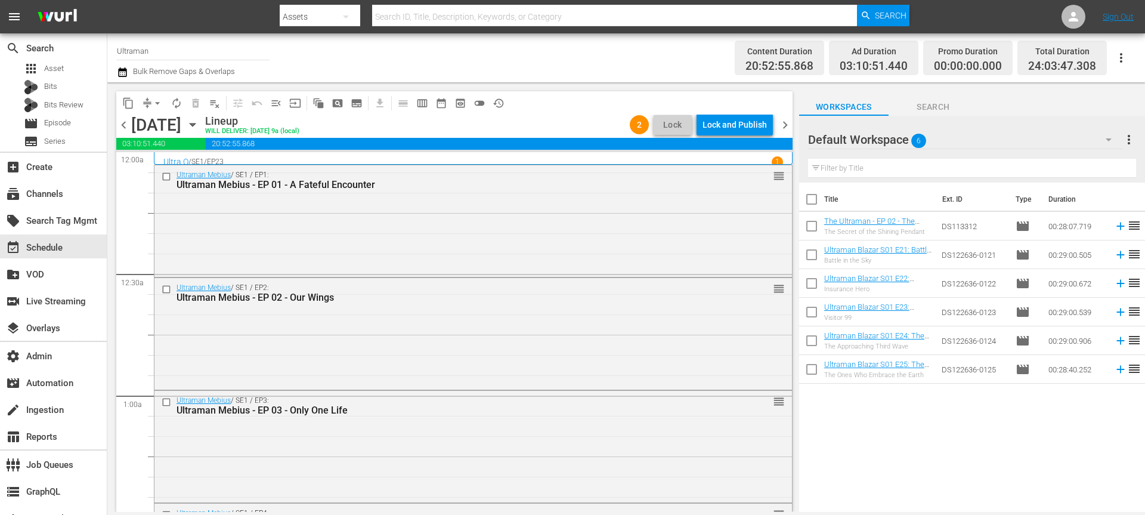
click at [788, 124] on span "chevron_right" at bounding box center [785, 124] width 15 height 15
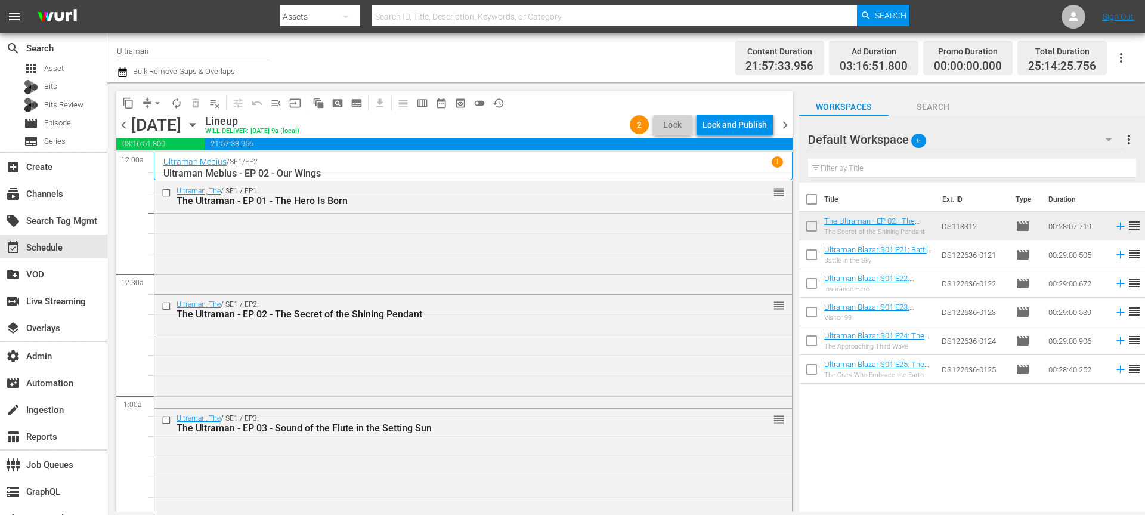
click at [125, 122] on span "chevron_left" at bounding box center [123, 124] width 15 height 15
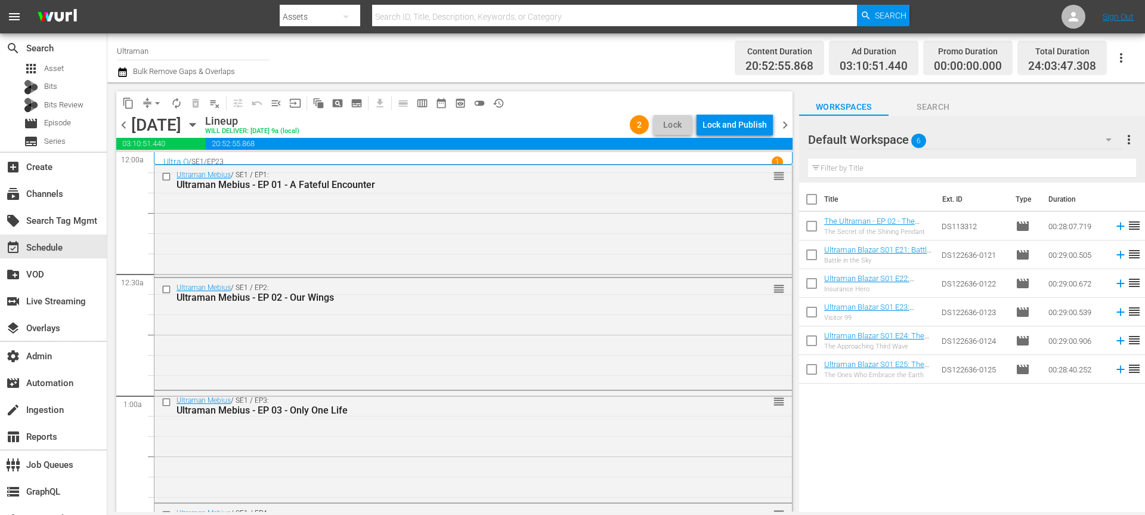
click at [129, 122] on span "chevron_left" at bounding box center [123, 124] width 15 height 15
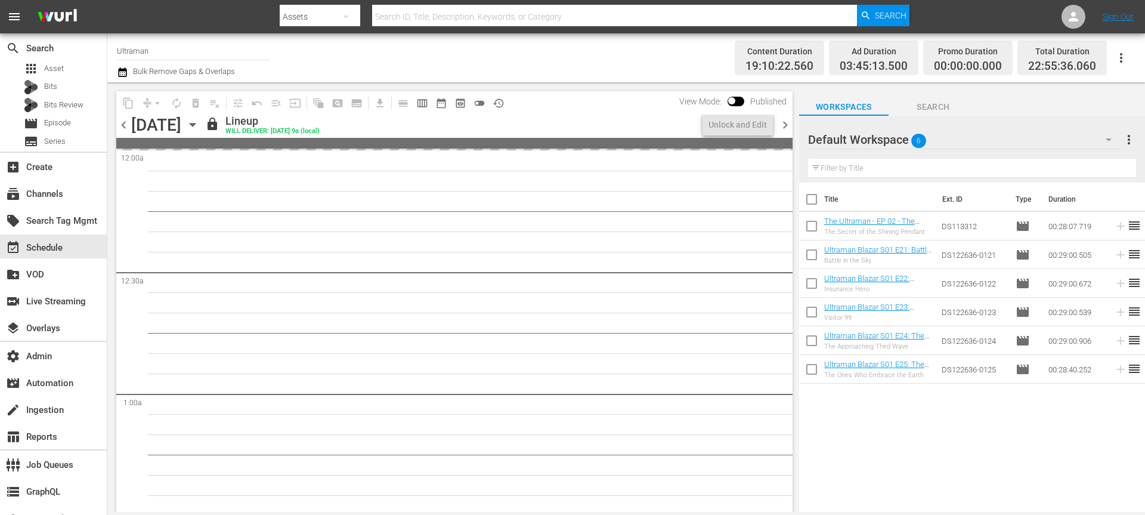
click at [786, 129] on span "chevron_right" at bounding box center [785, 124] width 15 height 15
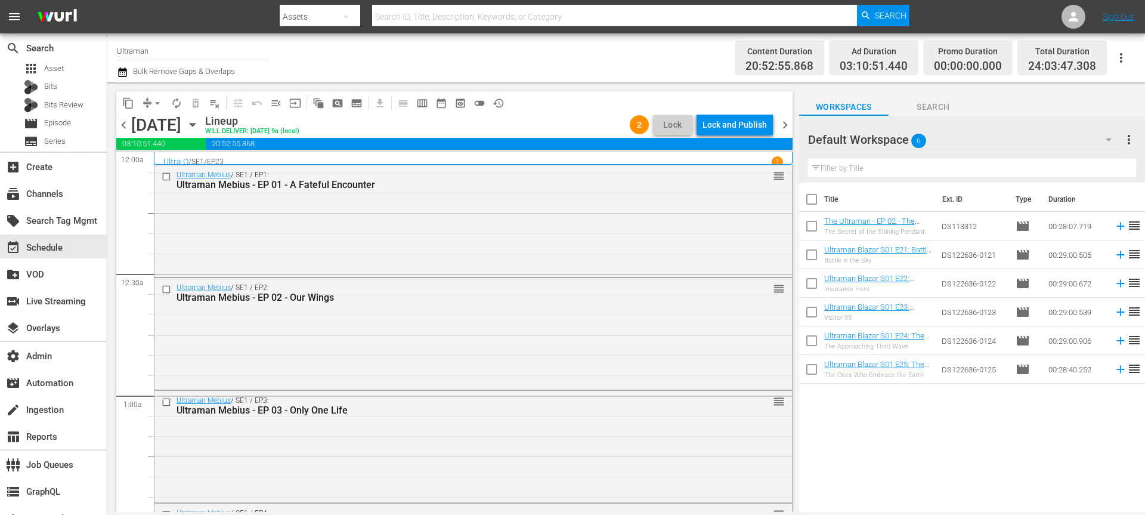
click at [727, 124] on div "Lock and Publish" at bounding box center [734, 124] width 64 height 21
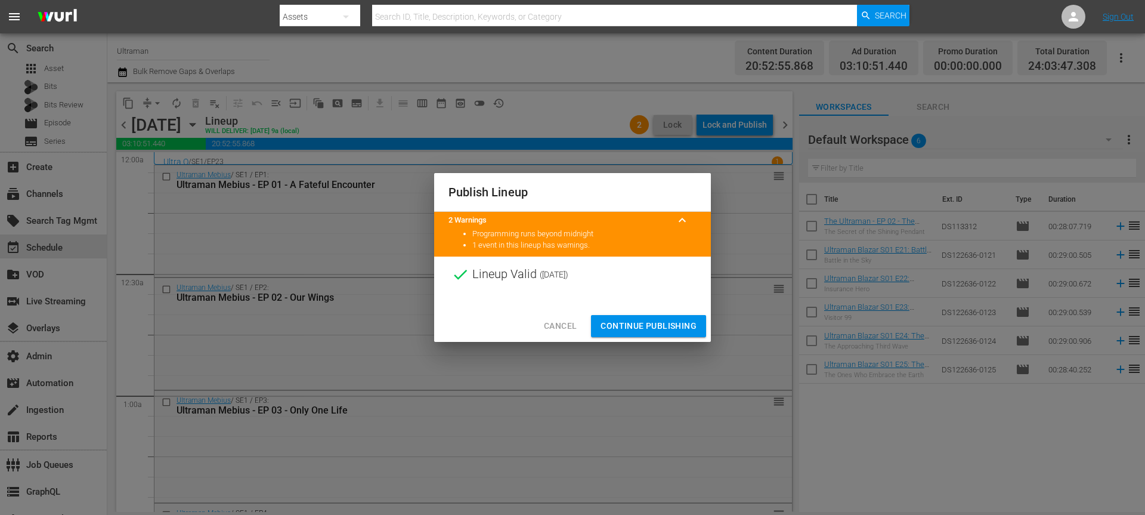
click at [643, 335] on button "Continue Publishing" at bounding box center [648, 326] width 115 height 22
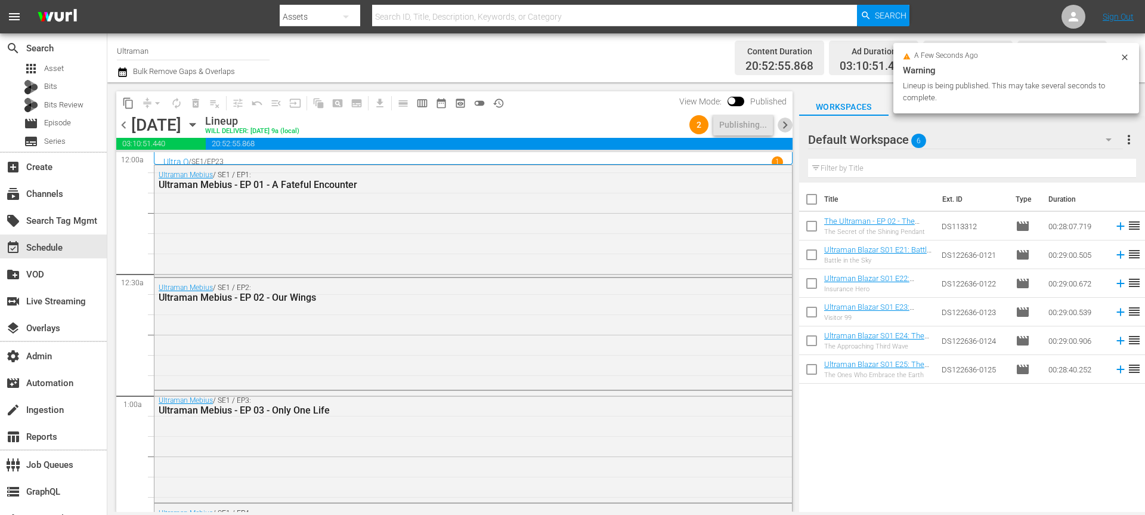
click at [787, 126] on span "chevron_right" at bounding box center [785, 124] width 15 height 15
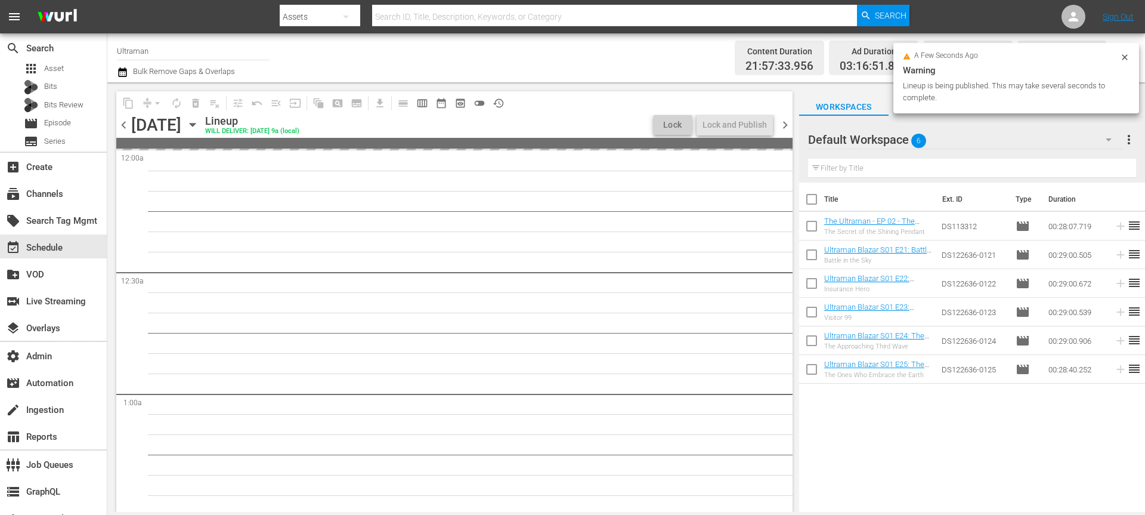
click at [1128, 61] on icon at bounding box center [1125, 57] width 10 height 10
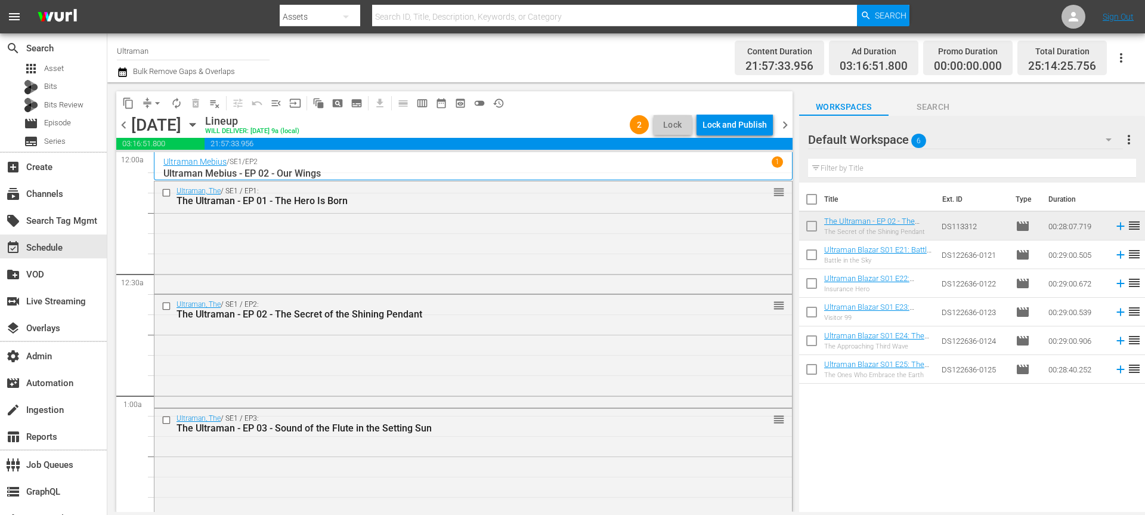
click at [734, 125] on div "Lock and Publish" at bounding box center [734, 124] width 64 height 21
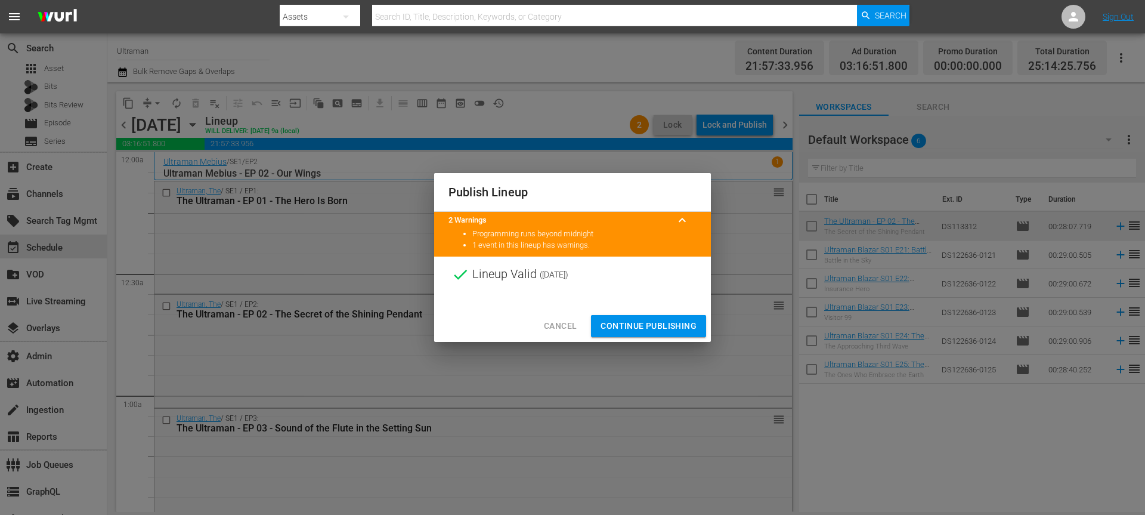
click at [663, 319] on span "Continue Publishing" at bounding box center [648, 325] width 96 height 15
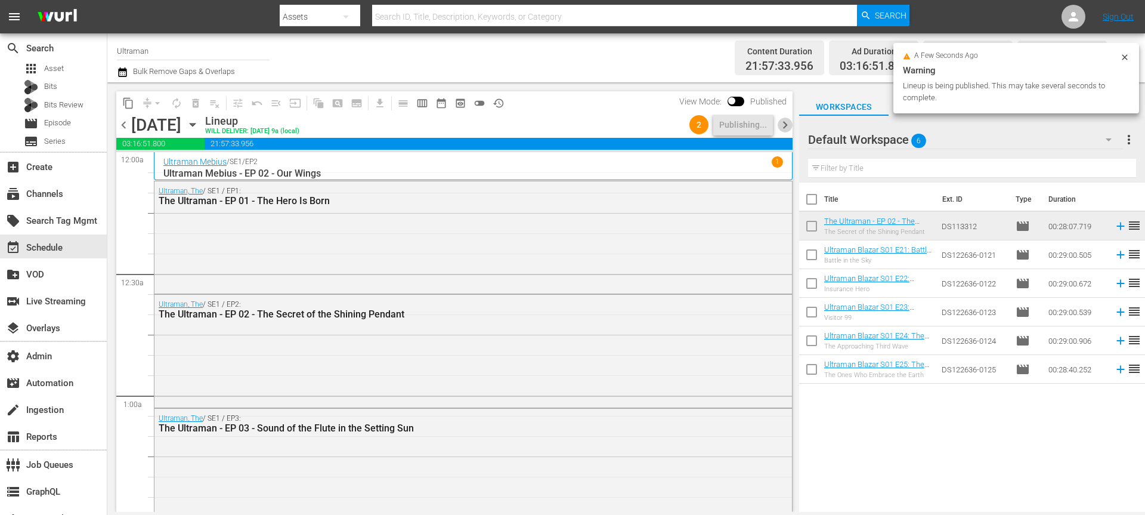
click at [783, 126] on span "chevron_right" at bounding box center [785, 124] width 15 height 15
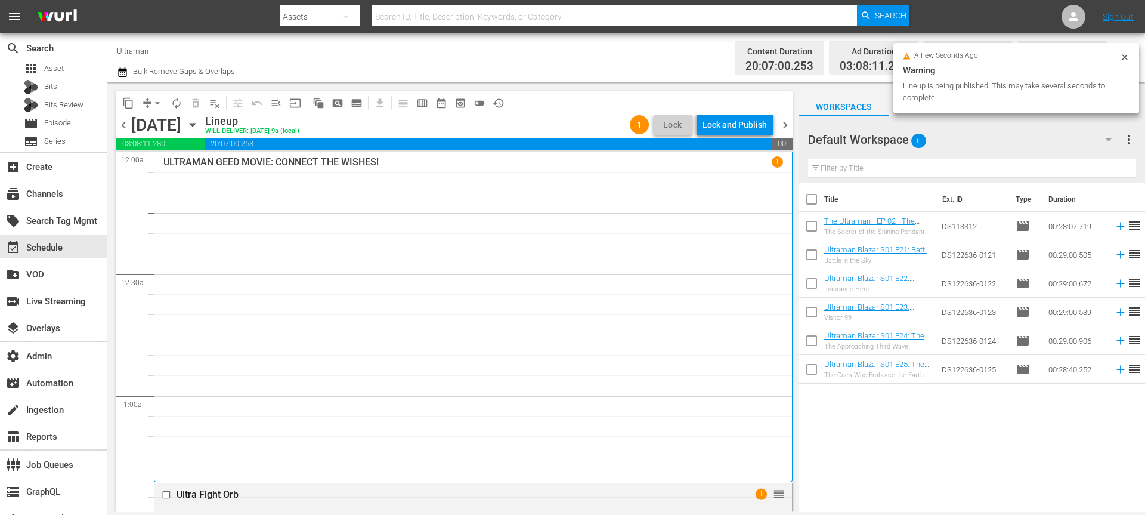
click at [742, 117] on div "Lock and Publish" at bounding box center [734, 124] width 64 height 21
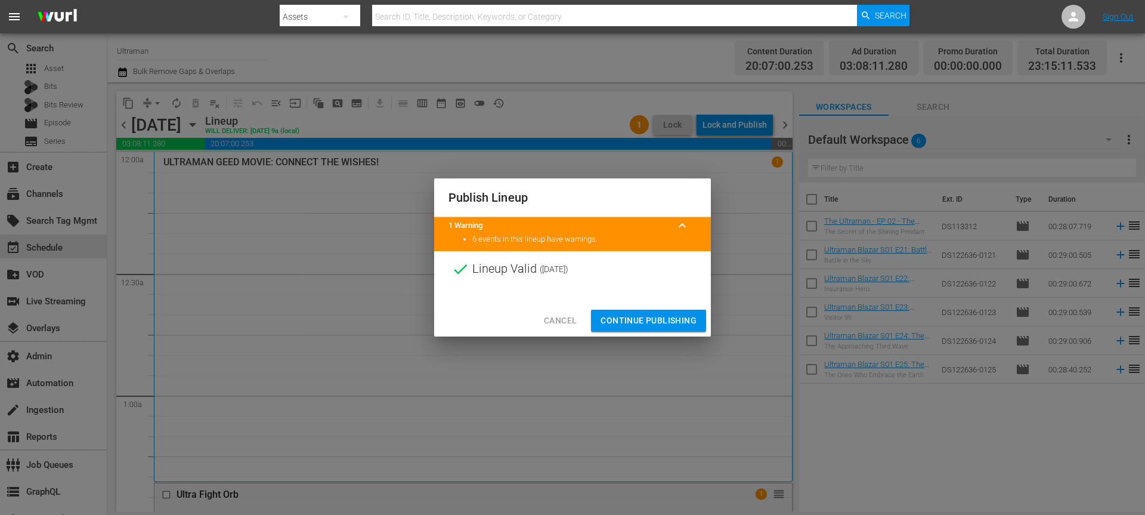
click at [628, 315] on span "Continue Publishing" at bounding box center [648, 320] width 96 height 15
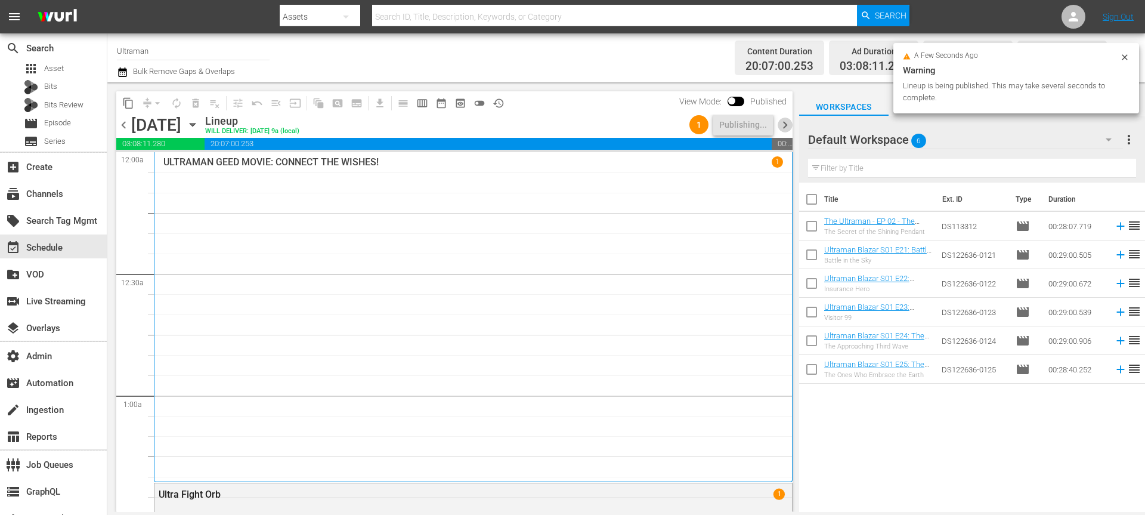
click at [781, 122] on span "chevron_right" at bounding box center [785, 124] width 15 height 15
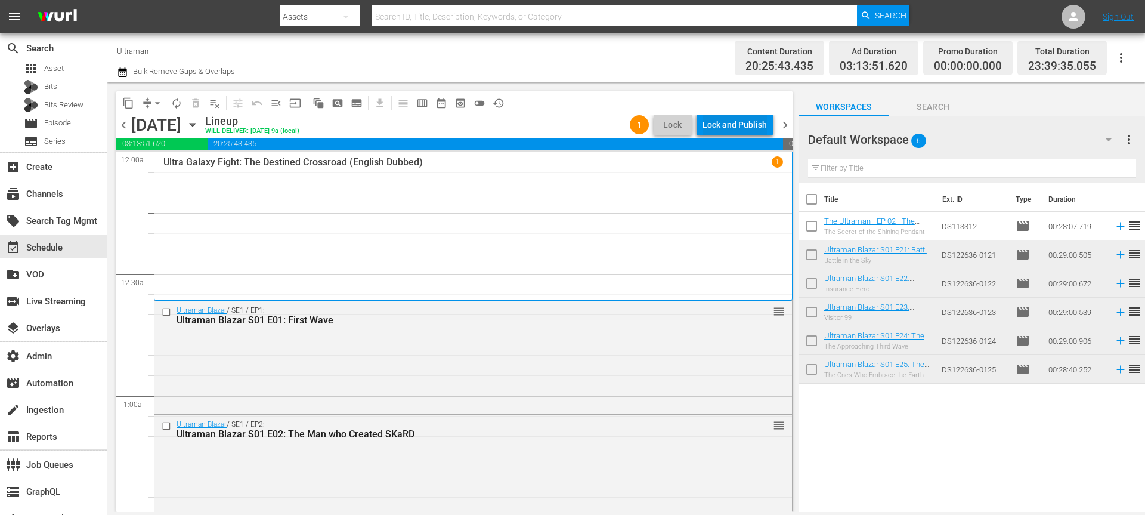
click at [732, 116] on div "Lock and Publish" at bounding box center [734, 124] width 64 height 21
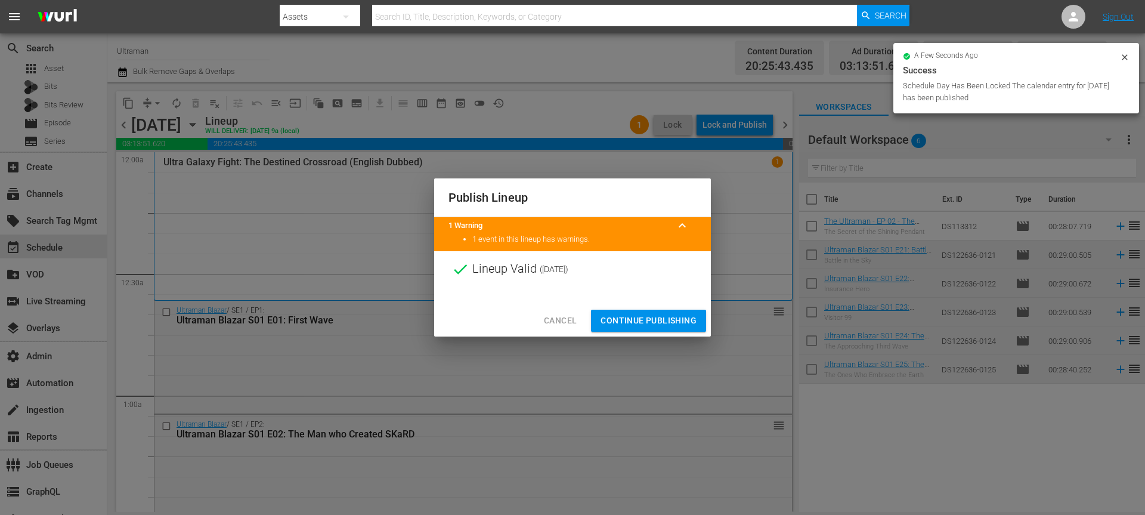
click at [658, 314] on span "Continue Publishing" at bounding box center [648, 320] width 96 height 15
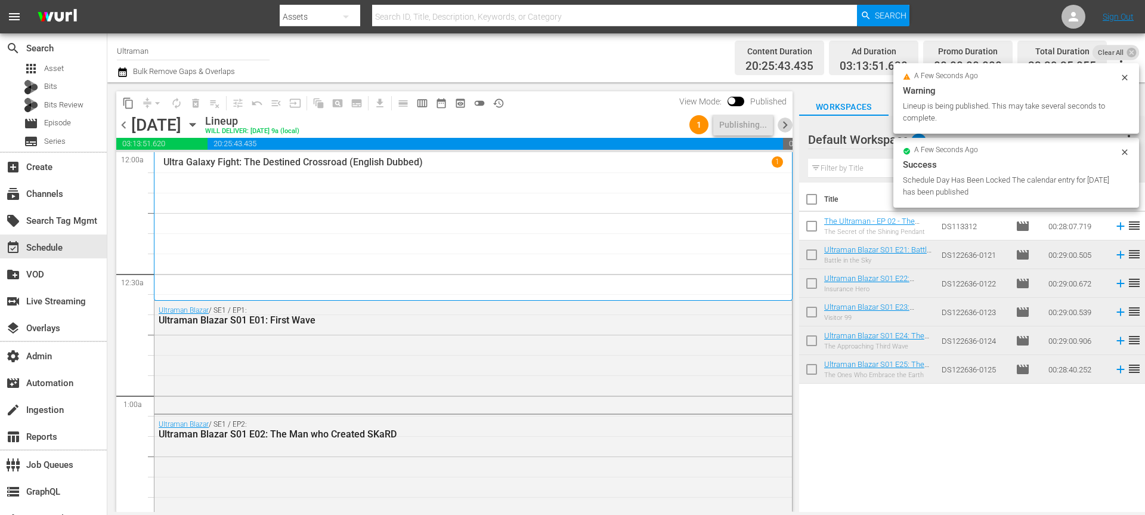
click at [789, 122] on span "chevron_right" at bounding box center [785, 124] width 15 height 15
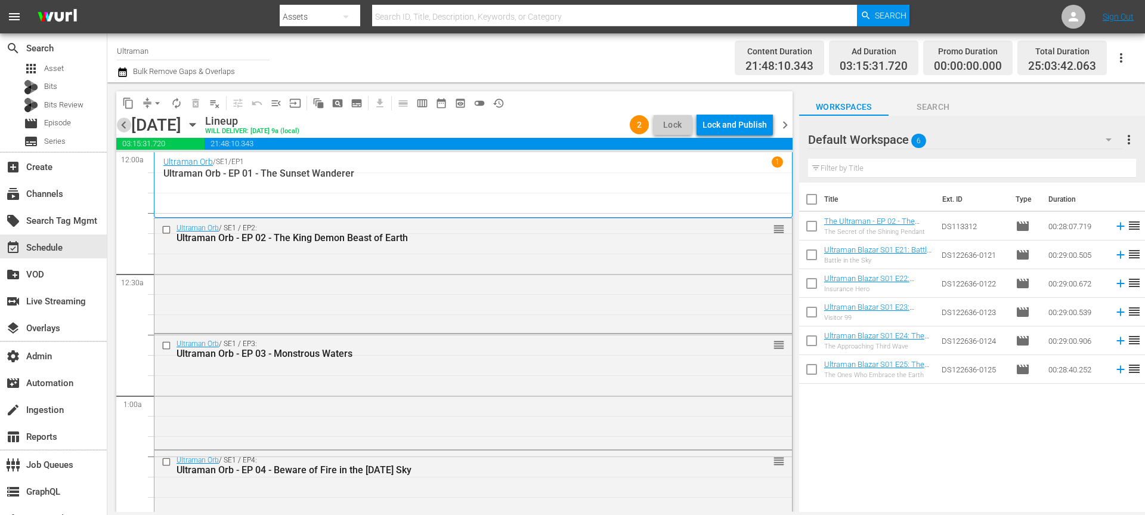
click at [117, 131] on span "chevron_left" at bounding box center [123, 124] width 15 height 15
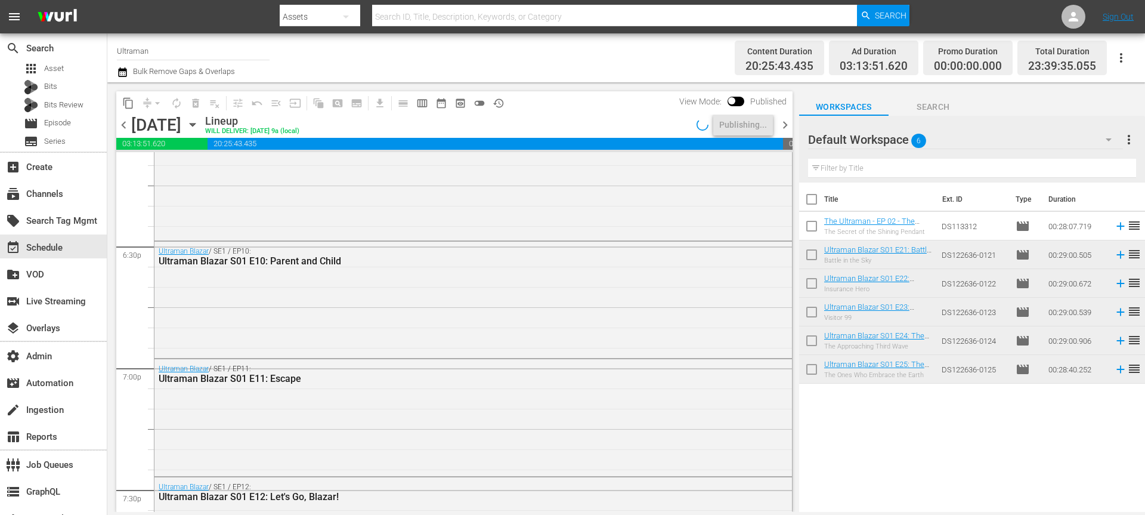
scroll to position [5545, 0]
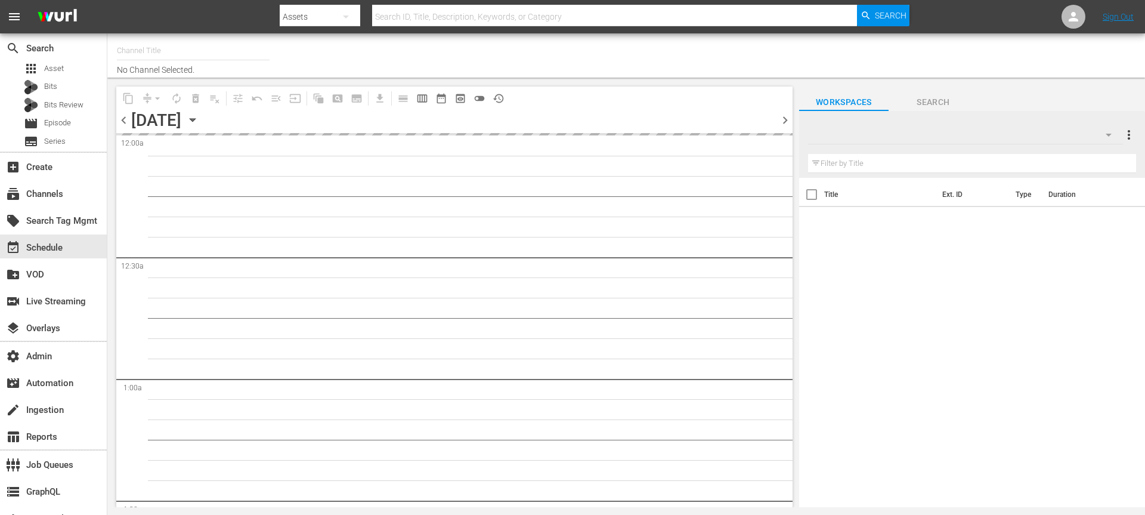
type input "Ultraman (1964)"
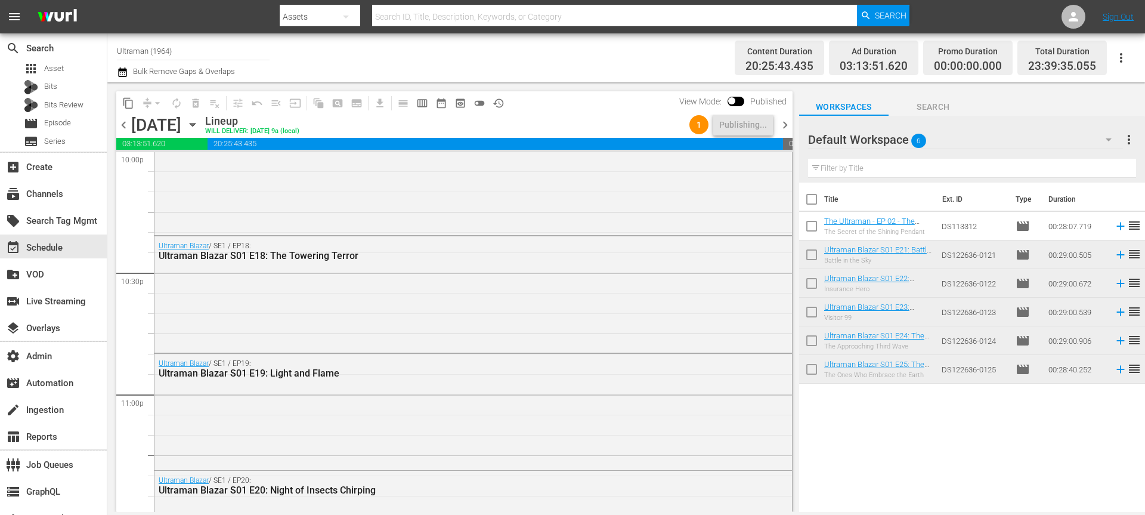
scroll to position [5545, 0]
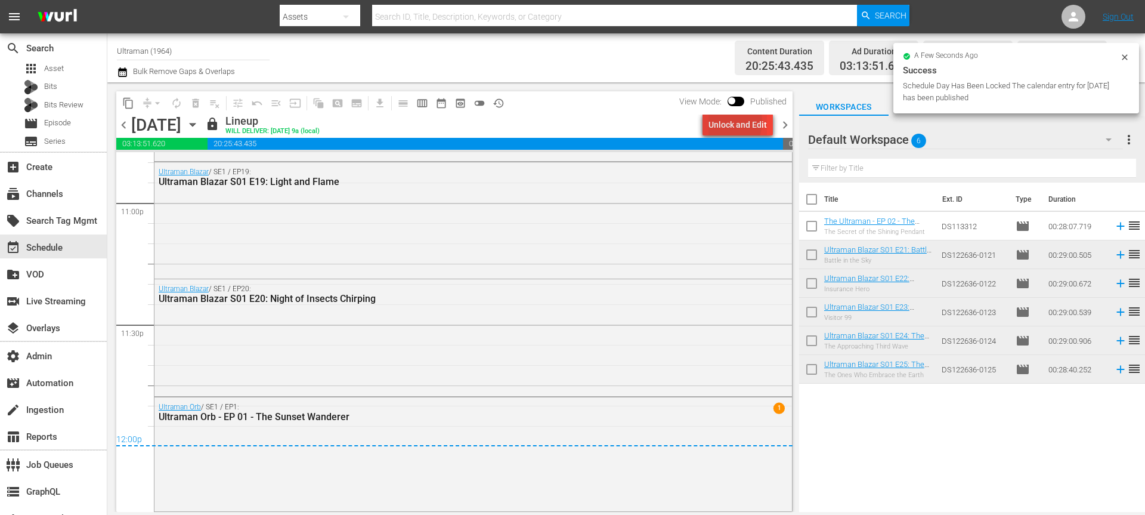
click at [723, 122] on div "Unlock and Edit" at bounding box center [737, 124] width 58 height 21
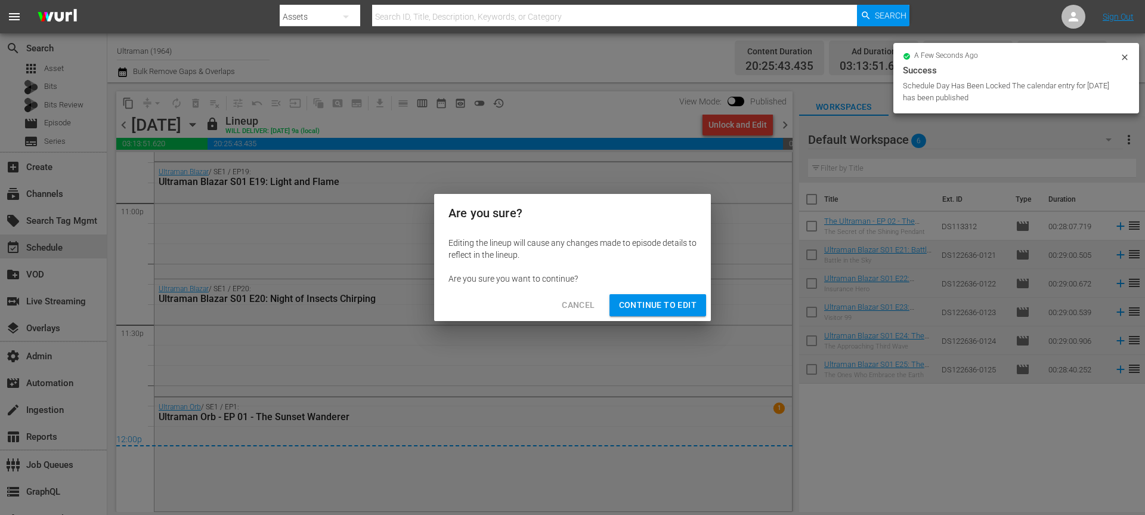
click at [678, 301] on span "Continue to Edit" at bounding box center [658, 305] width 78 height 15
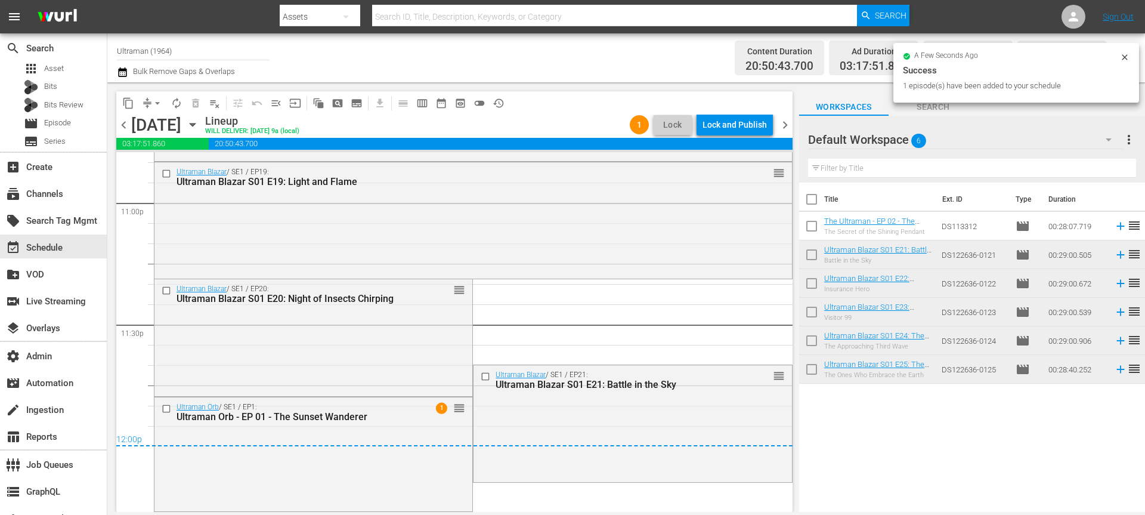
click at [124, 75] on icon "button" at bounding box center [122, 72] width 11 height 14
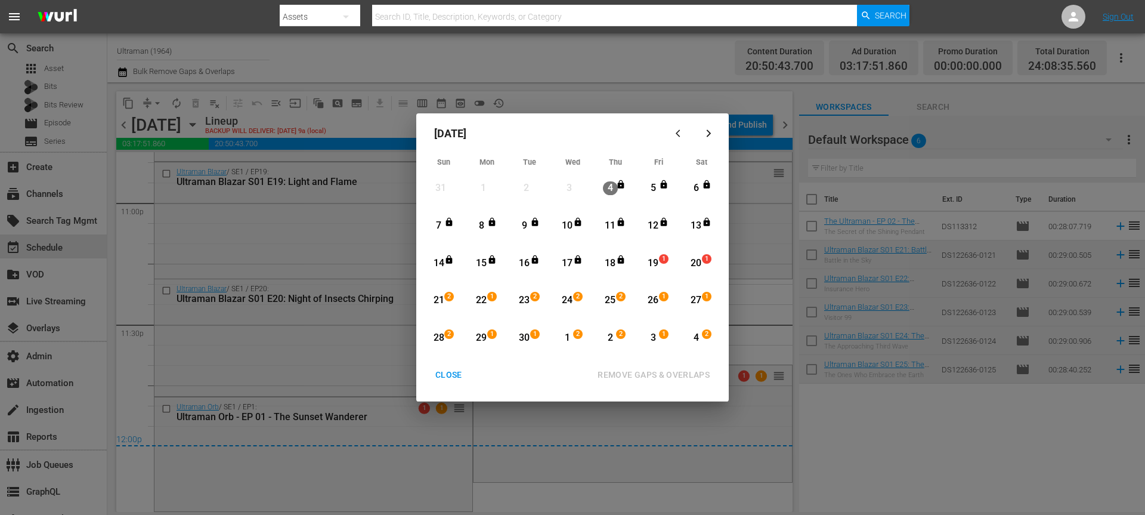
click at [657, 262] on div "19" at bounding box center [653, 263] width 15 height 14
click at [698, 342] on div "4" at bounding box center [696, 338] width 15 height 14
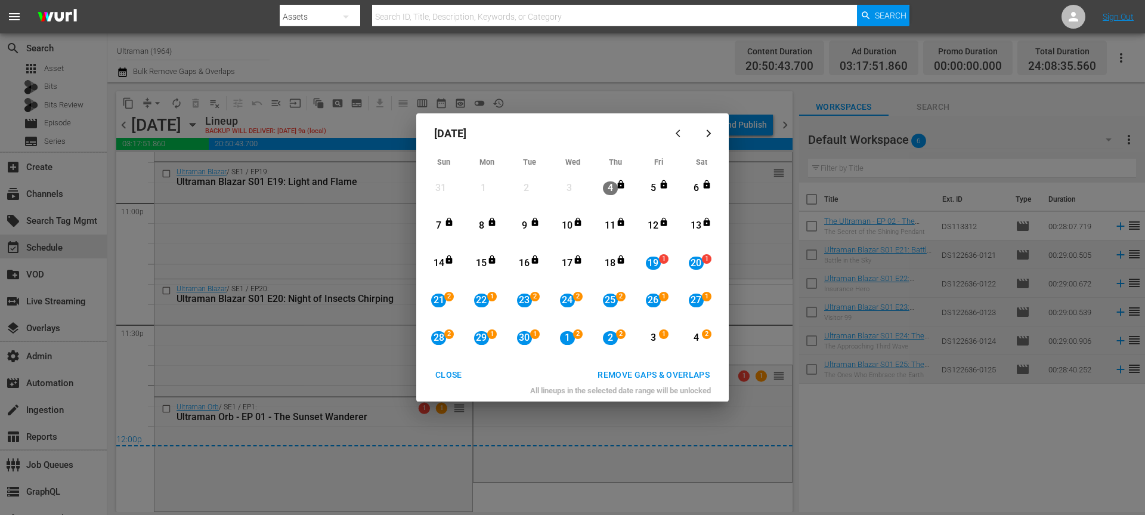
click at [697, 371] on div "REMOVE GAPS & OVERLAPS" at bounding box center [653, 374] width 131 height 15
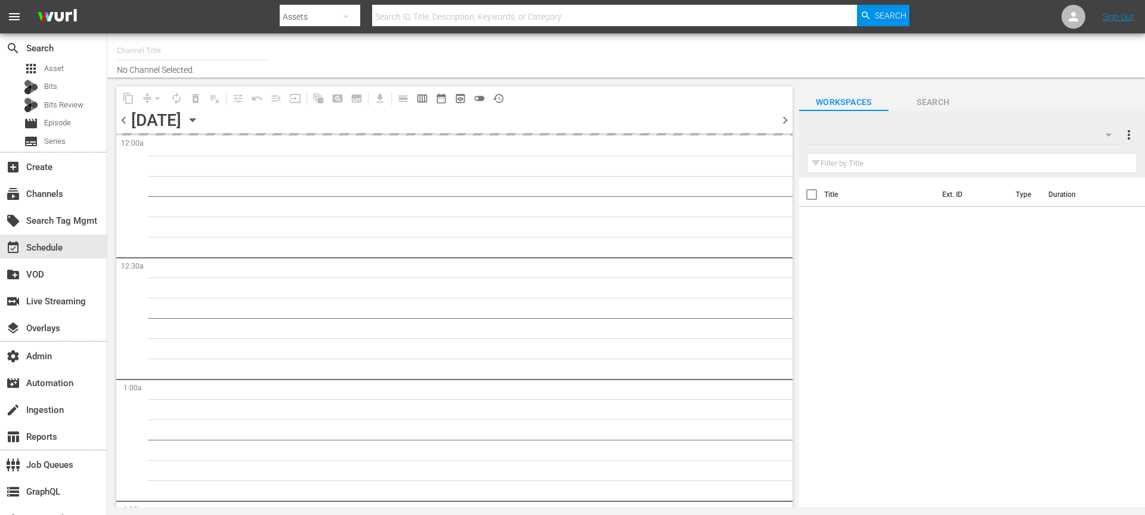
type input "Ultraman (1964)"
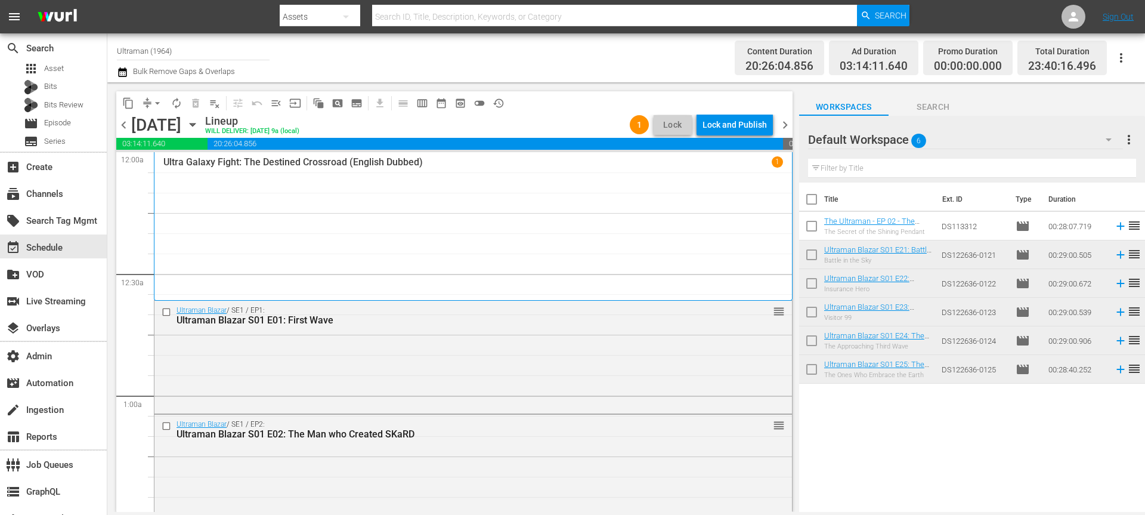
click at [739, 123] on div "Lock and Publish" at bounding box center [734, 124] width 64 height 21
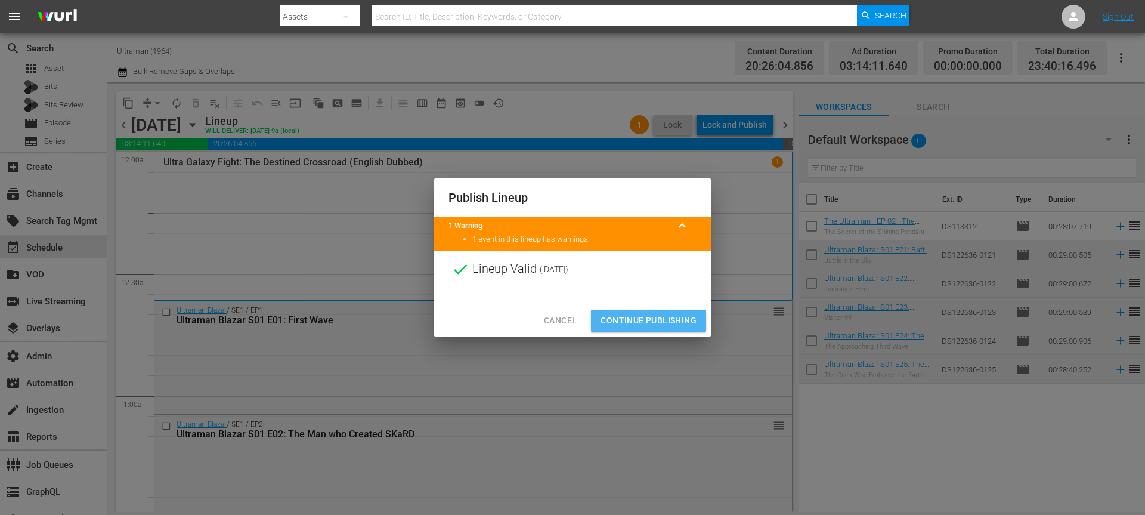
click at [670, 318] on span "Continue Publishing" at bounding box center [648, 320] width 96 height 15
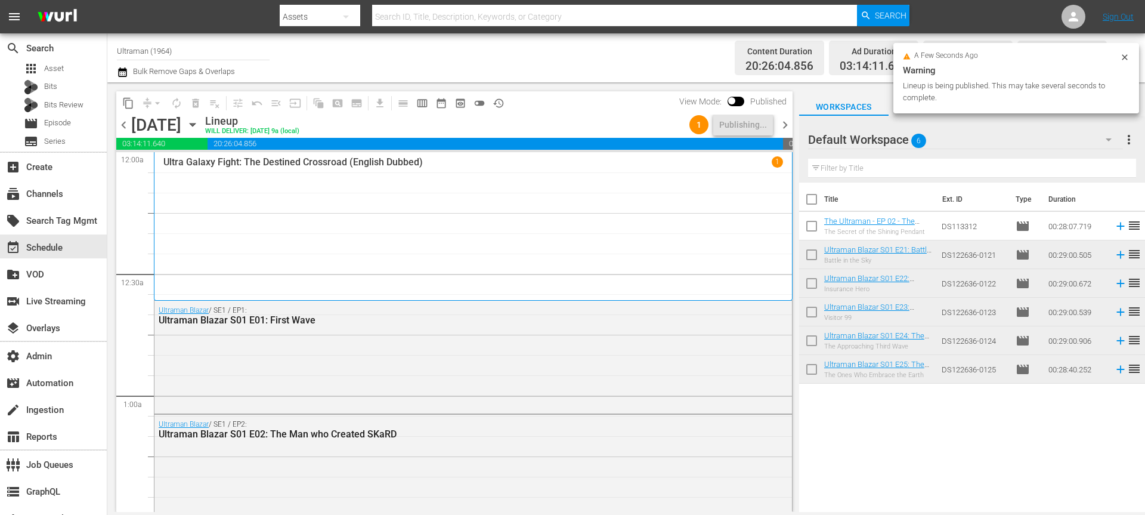
click at [790, 132] on span "chevron_right" at bounding box center [785, 124] width 15 height 15
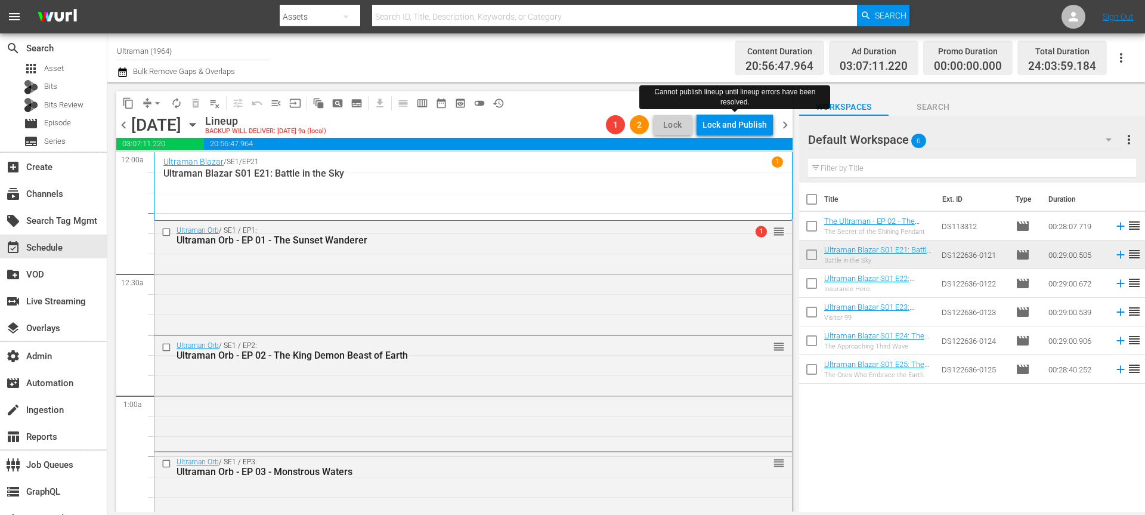
drag, startPoint x: 750, startPoint y: 126, endPoint x: 516, endPoint y: -13, distance: 271.9
click at [516, 0] on html "menu Search By Assets Search ID, Title, Description, Keywords, or Category Sear…" at bounding box center [572, 257] width 1145 height 515
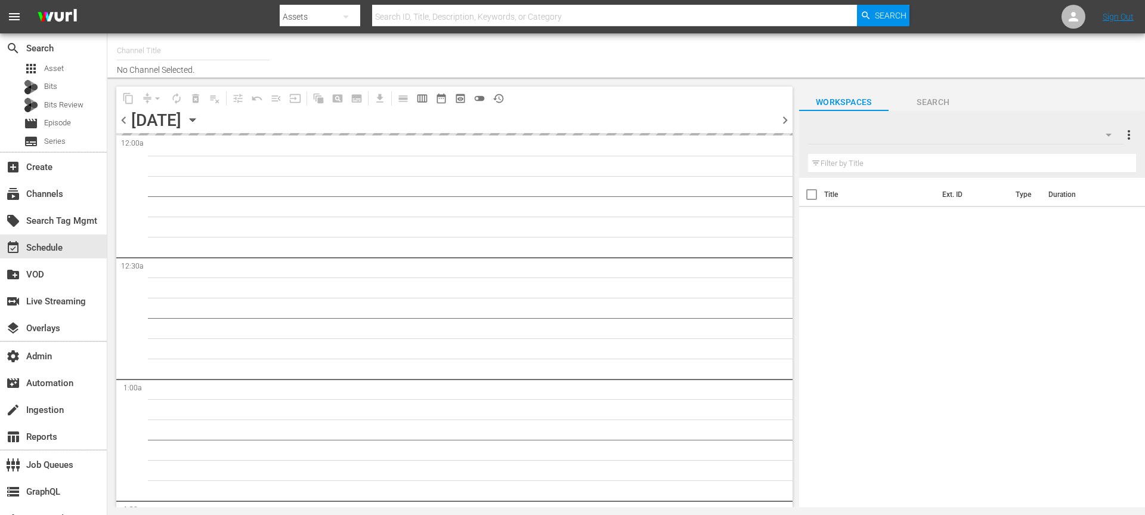
type input "Ultraman (1964)"
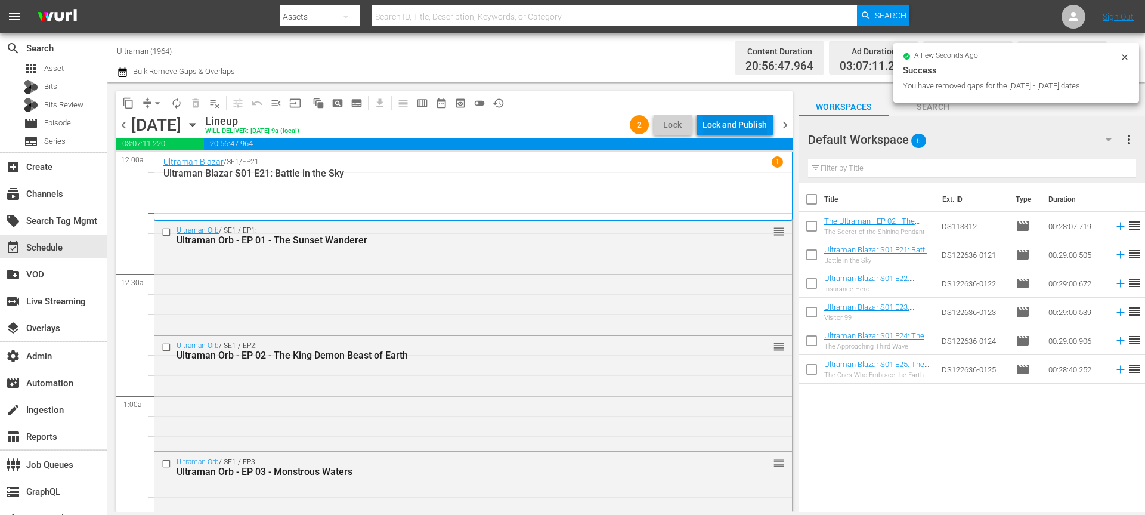
click at [732, 130] on div "Lock and Publish" at bounding box center [734, 124] width 64 height 21
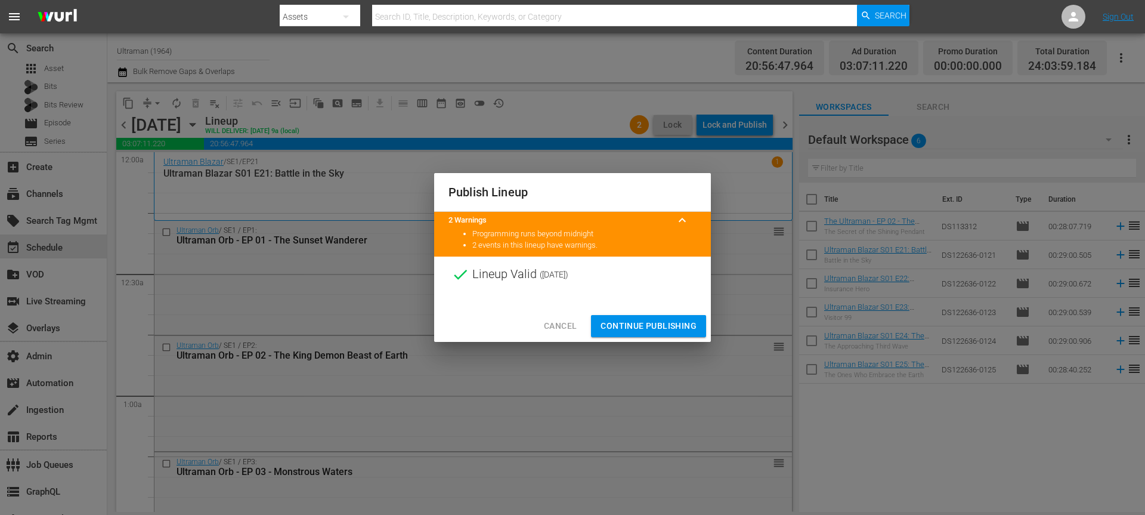
click at [637, 327] on span "Continue Publishing" at bounding box center [648, 325] width 96 height 15
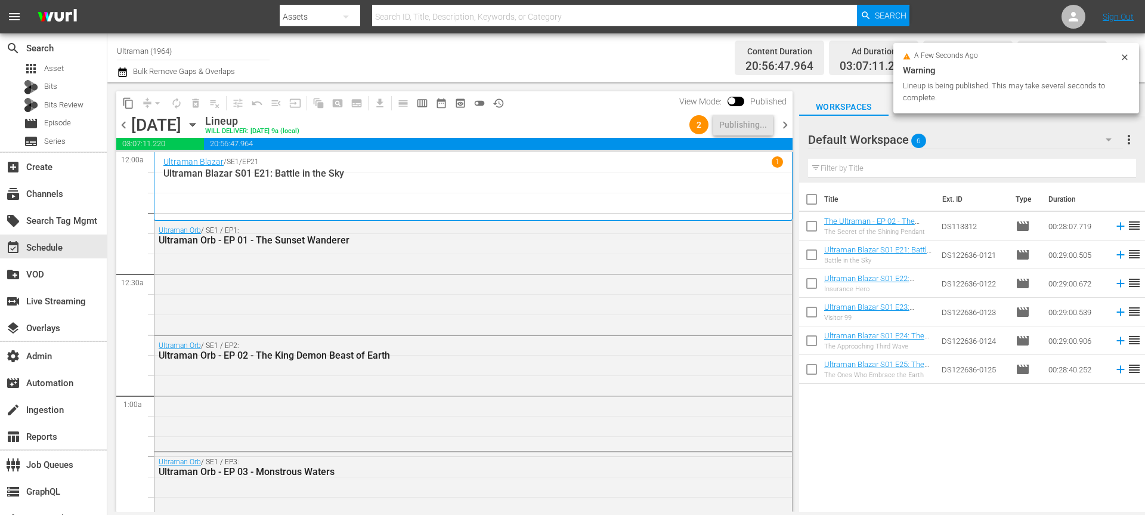
click at [787, 130] on span "chevron_right" at bounding box center [785, 124] width 15 height 15
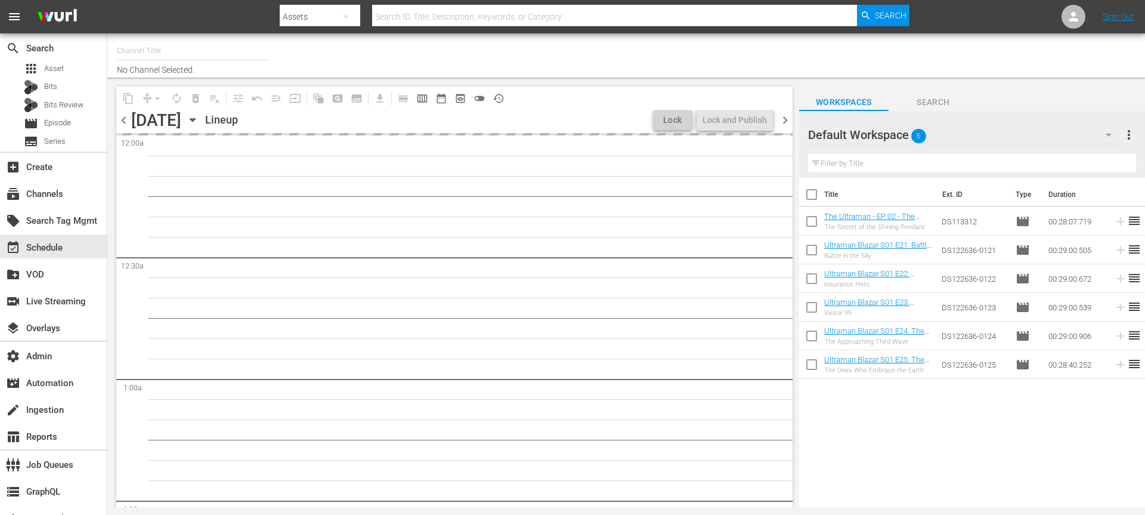
type input "Ultraman (1964)"
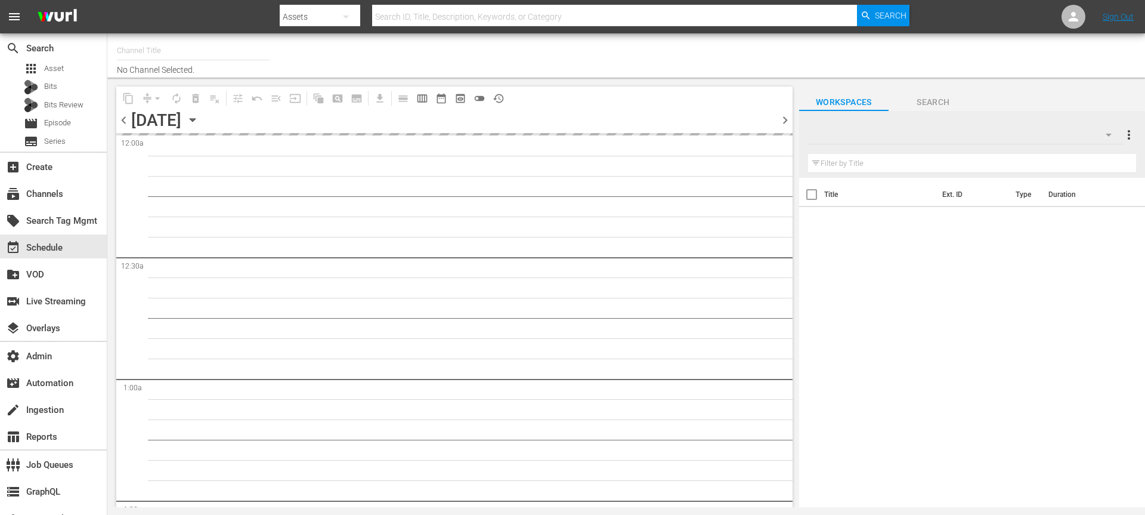
type input "Ultraman (1964)"
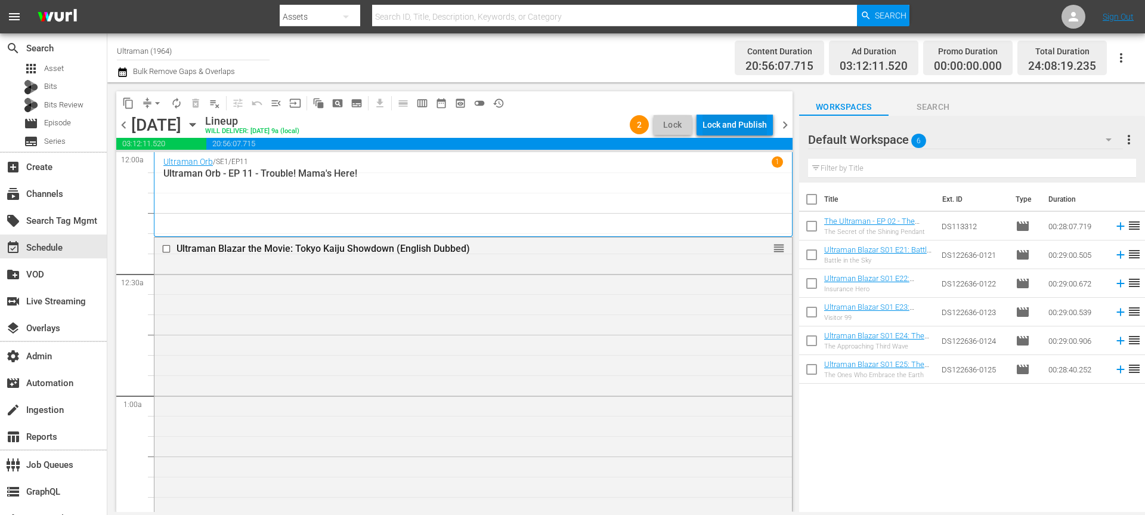
click at [748, 120] on div "Lock and Publish" at bounding box center [734, 124] width 64 height 21
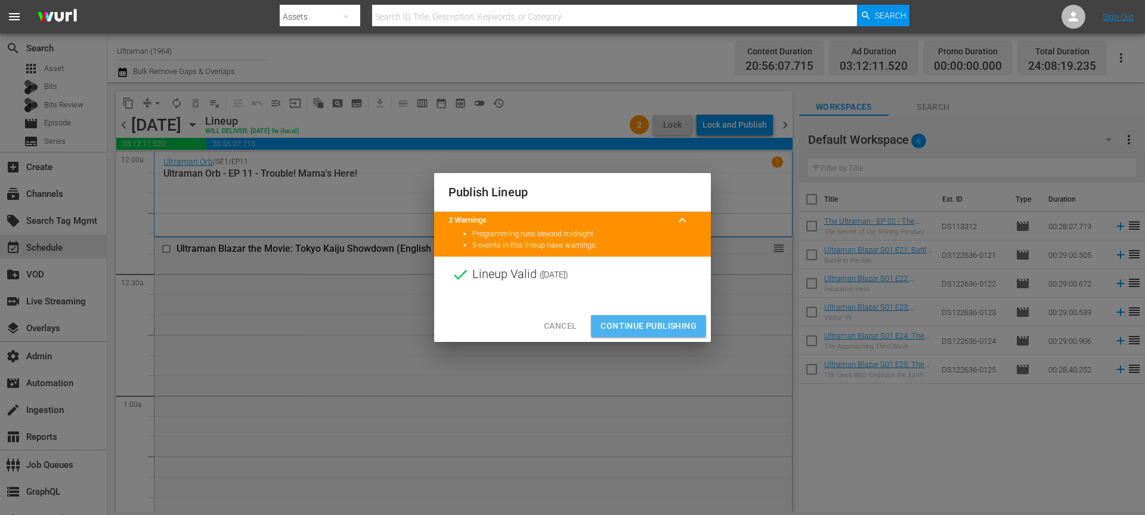
click at [654, 319] on span "Continue Publishing" at bounding box center [648, 325] width 96 height 15
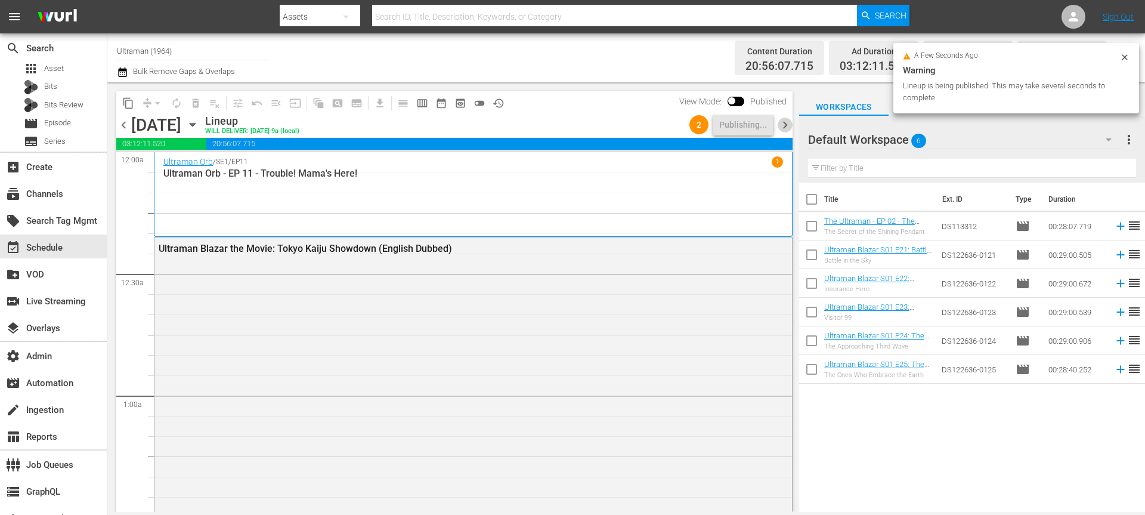
click at [784, 130] on span "chevron_right" at bounding box center [785, 124] width 15 height 15
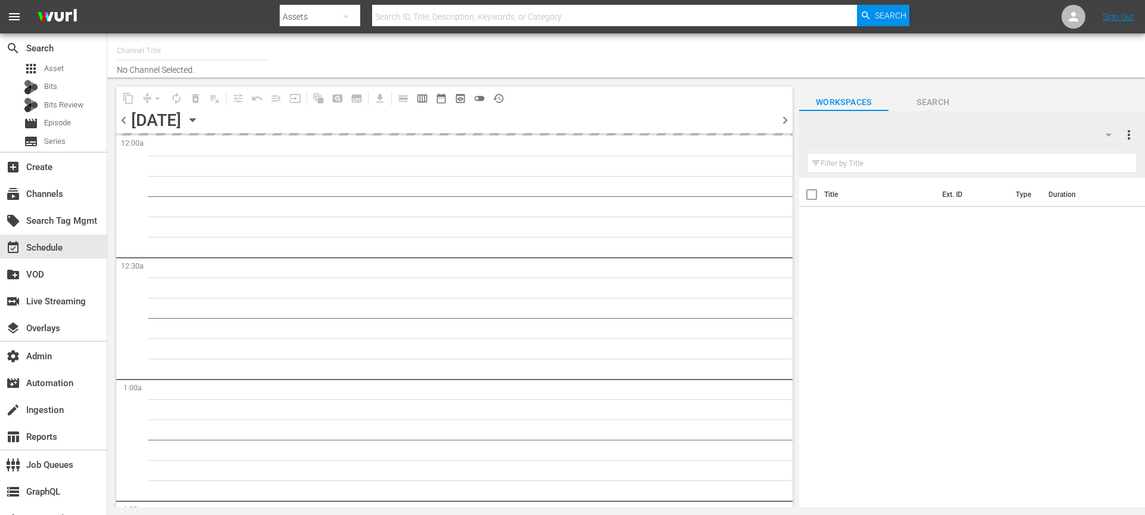
type input "Ultraman (1964)"
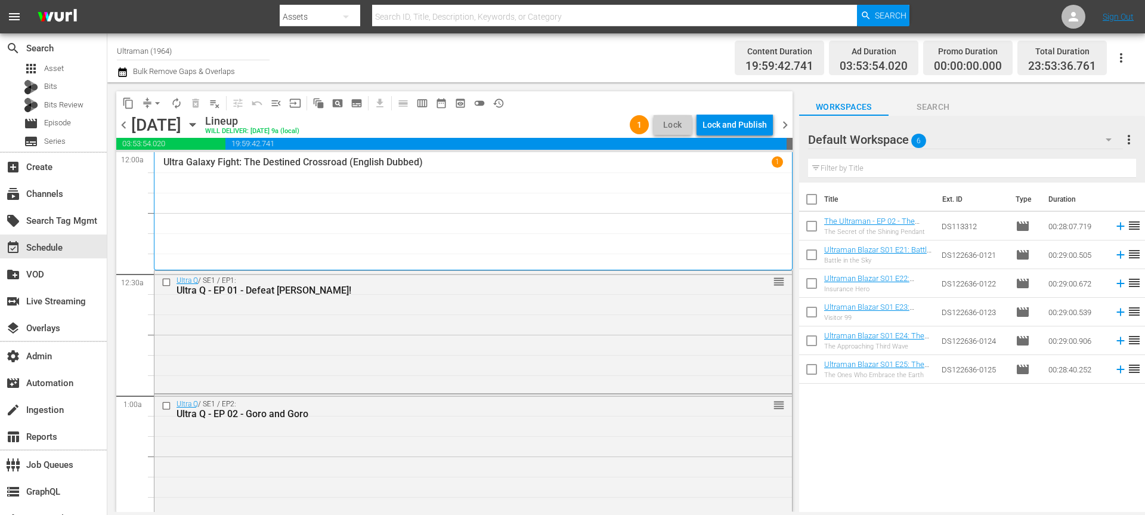
click at [737, 126] on div "Lock and Publish" at bounding box center [734, 124] width 64 height 21
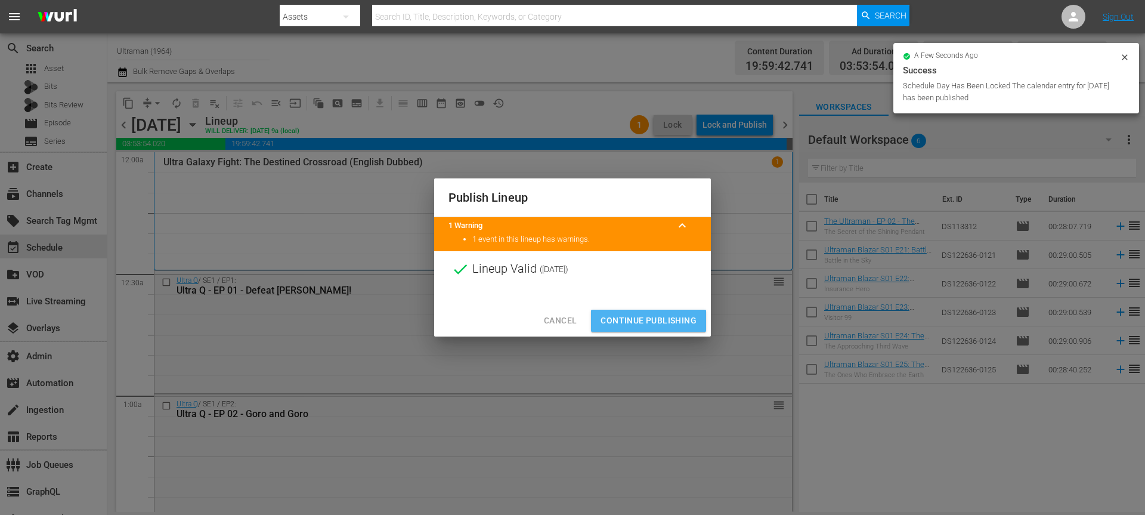
click at [667, 318] on span "Continue Publishing" at bounding box center [648, 320] width 96 height 15
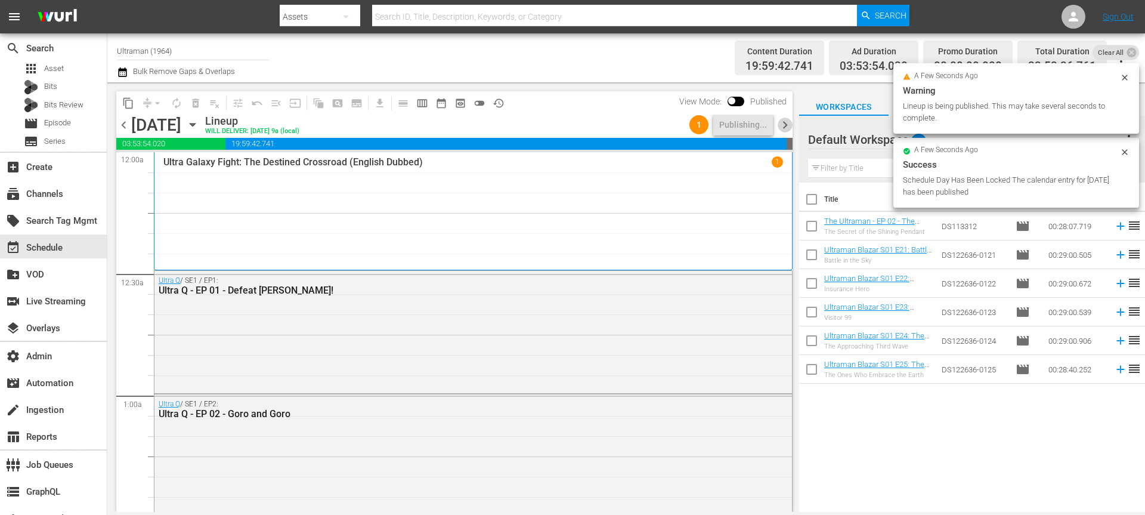
click at [785, 129] on span "chevron_right" at bounding box center [785, 124] width 15 height 15
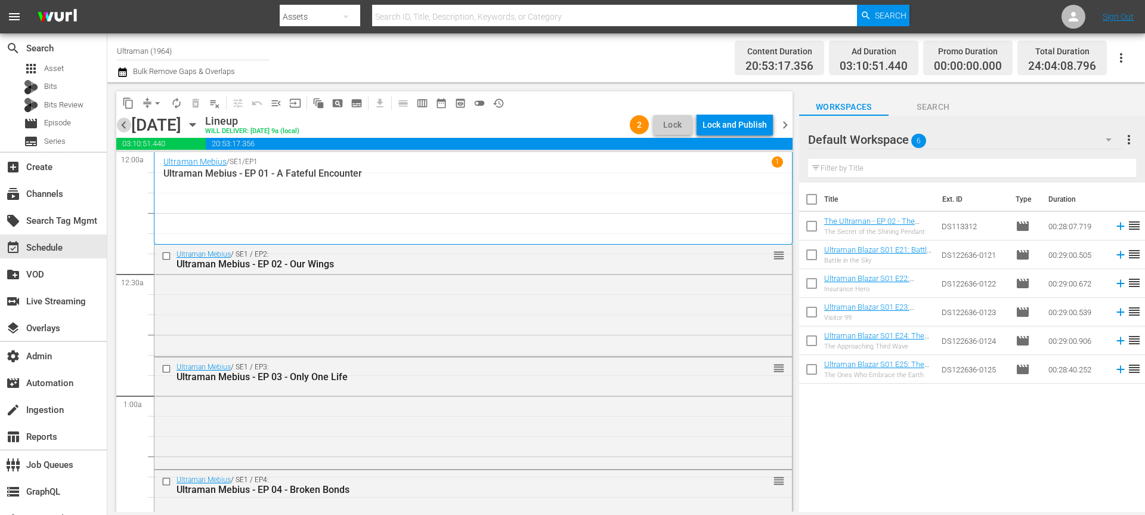
click at [123, 122] on span "chevron_left" at bounding box center [123, 124] width 15 height 15
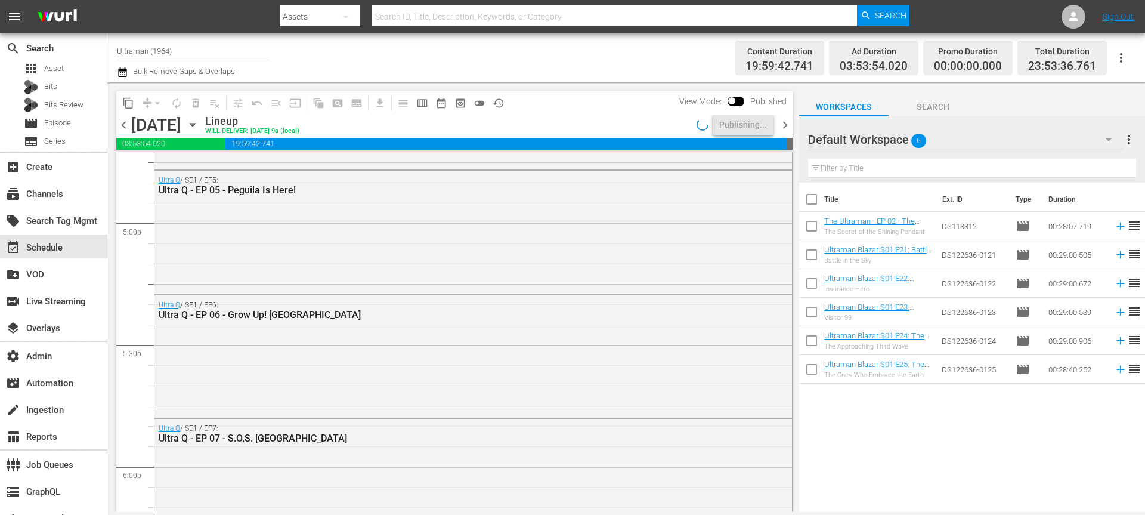
scroll to position [5571, 0]
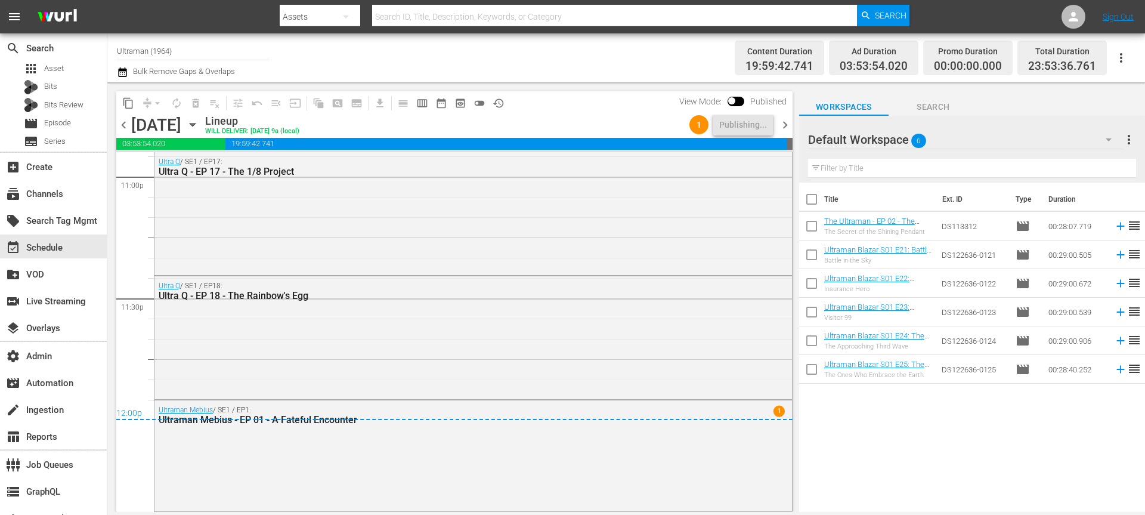
click at [785, 126] on span "chevron_right" at bounding box center [785, 124] width 15 height 15
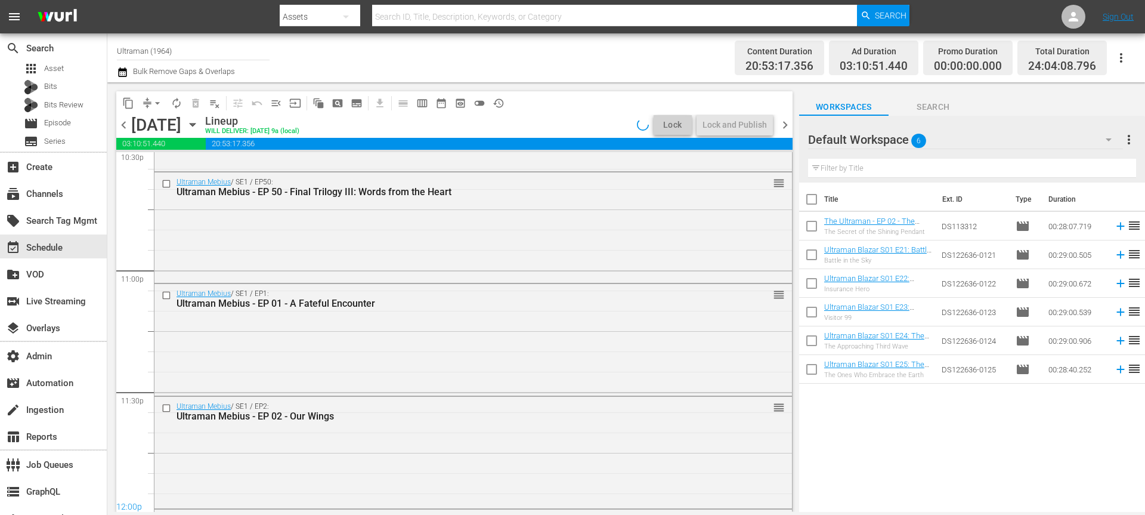
scroll to position [5588, 0]
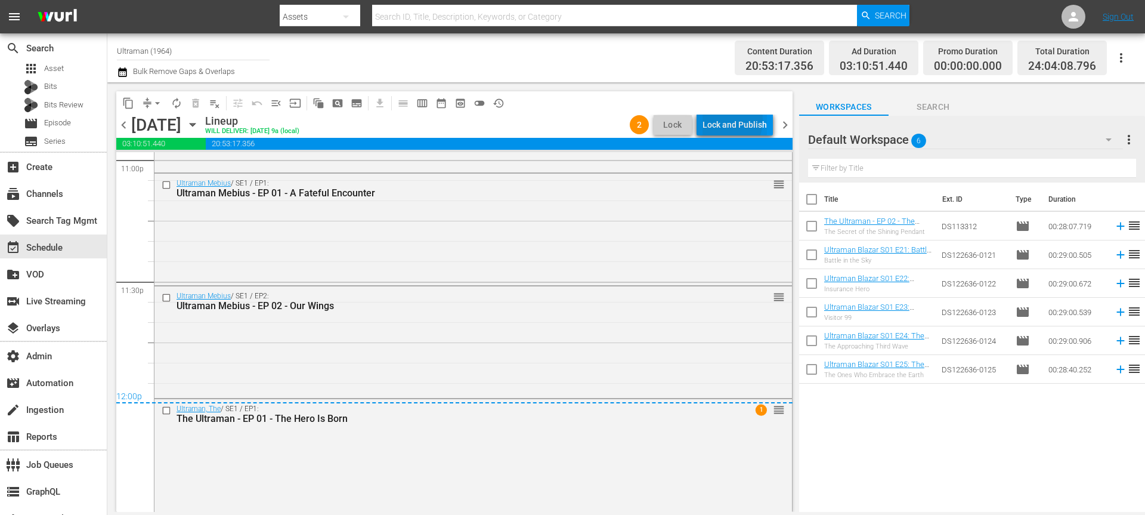
click at [722, 120] on div "Lock and Publish" at bounding box center [734, 124] width 64 height 21
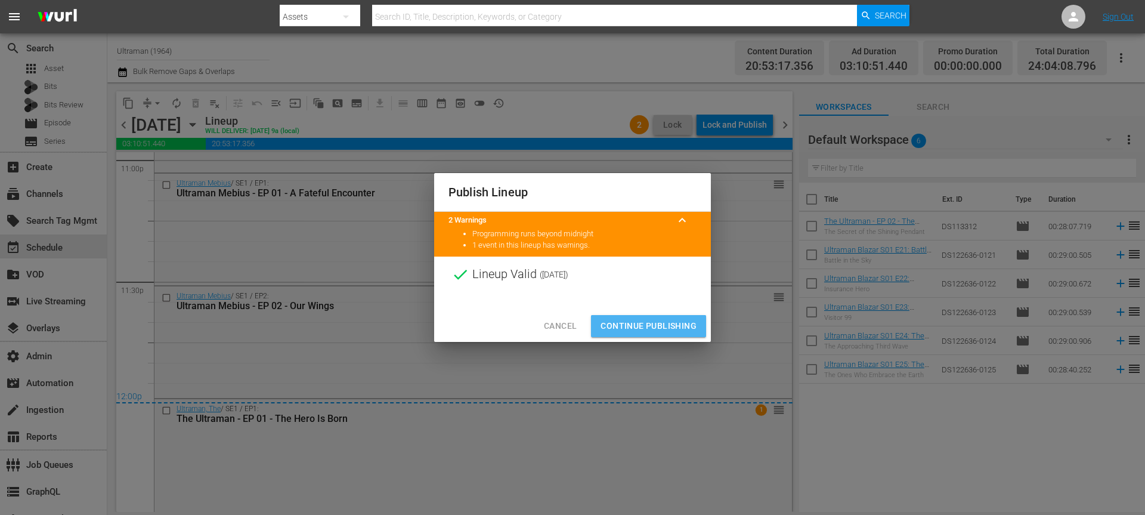
click at [679, 315] on button "Continue Publishing" at bounding box center [648, 326] width 115 height 22
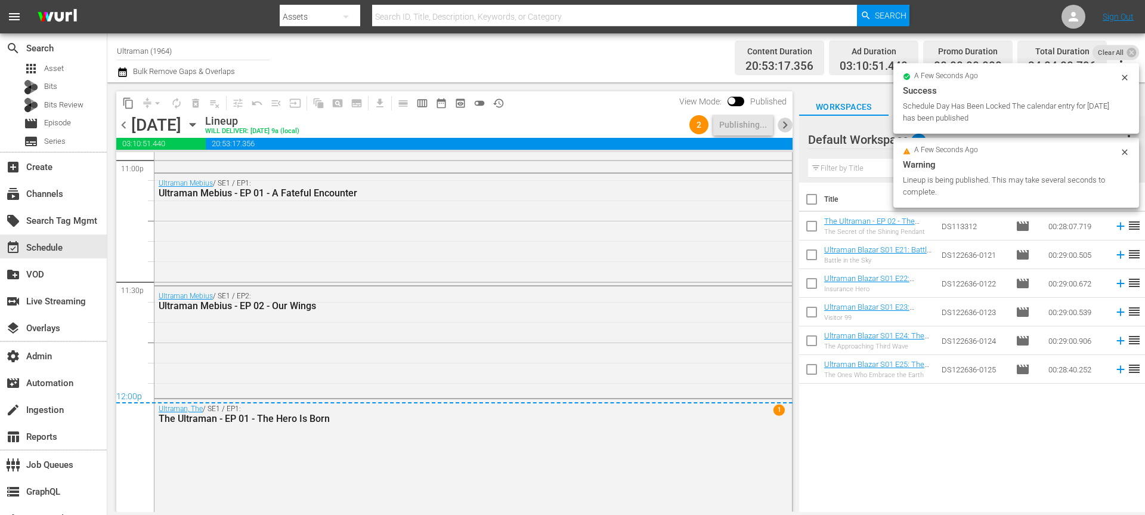
click at [782, 126] on span "chevron_right" at bounding box center [785, 124] width 15 height 15
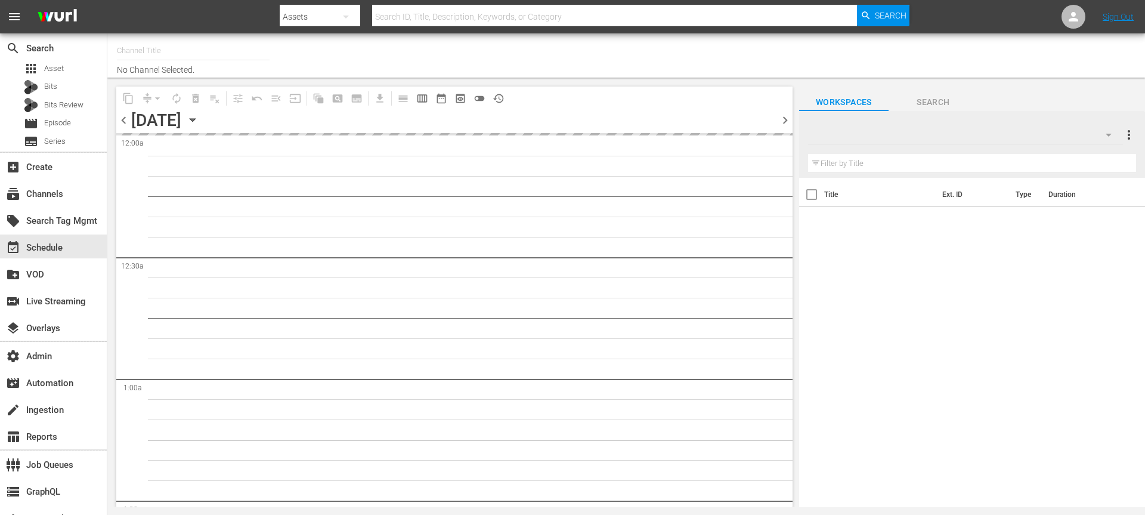
type input "Ultraman (1964)"
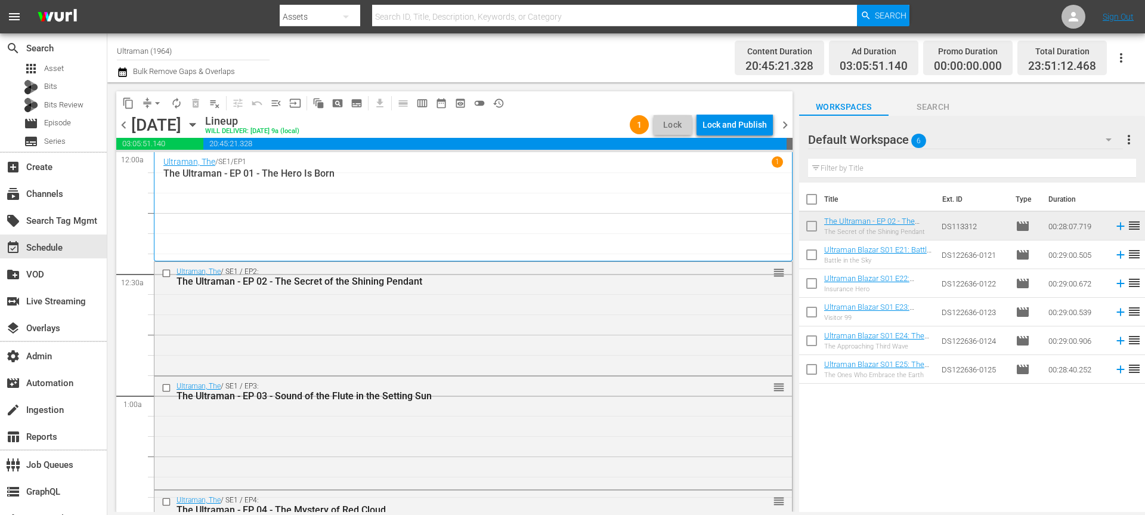
click at [737, 128] on div "Lock and Publish" at bounding box center [734, 124] width 64 height 21
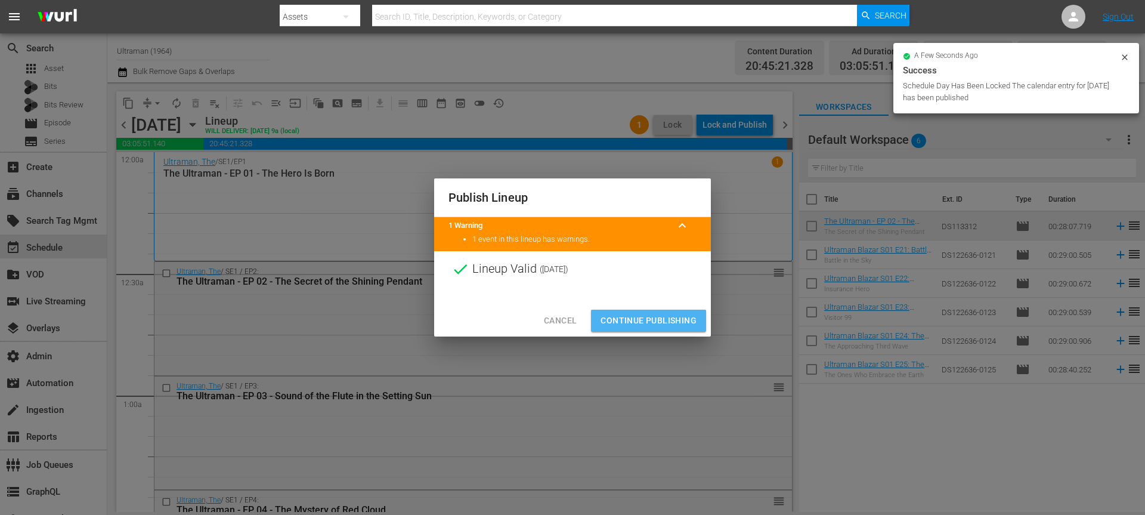
click at [668, 317] on span "Continue Publishing" at bounding box center [648, 320] width 96 height 15
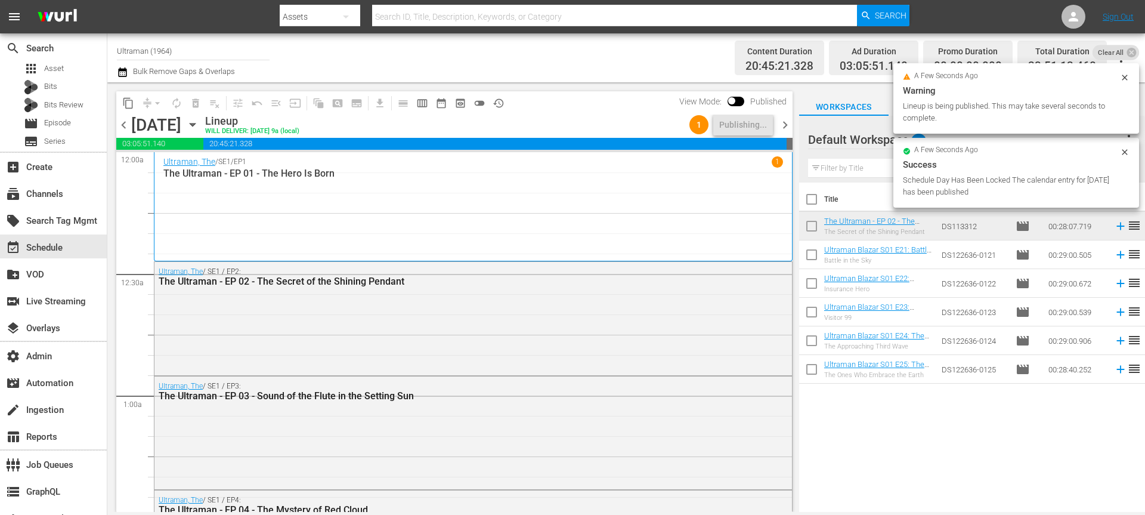
click at [782, 125] on span "chevron_right" at bounding box center [785, 124] width 15 height 15
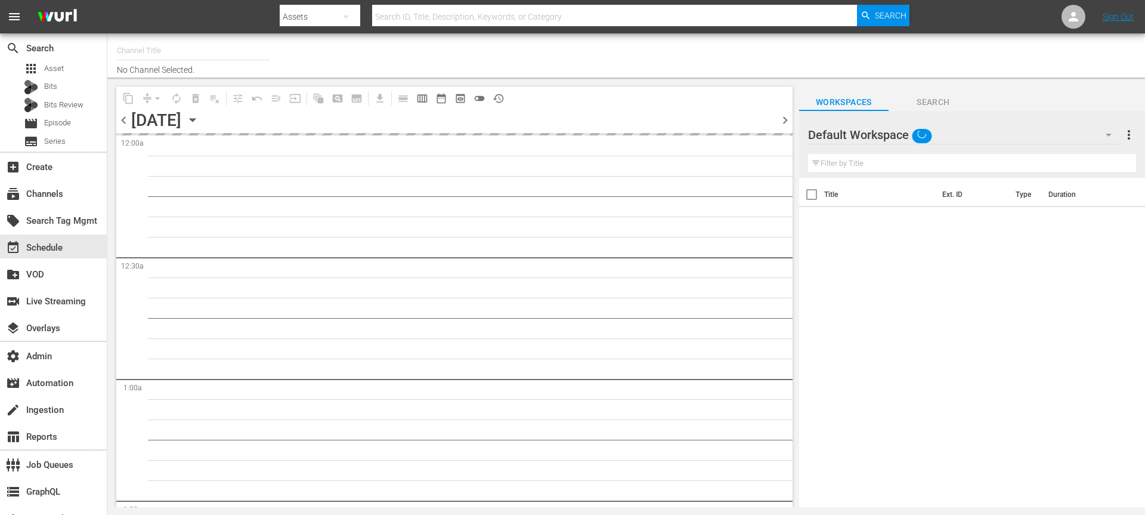
type input "Ultraman (1964)"
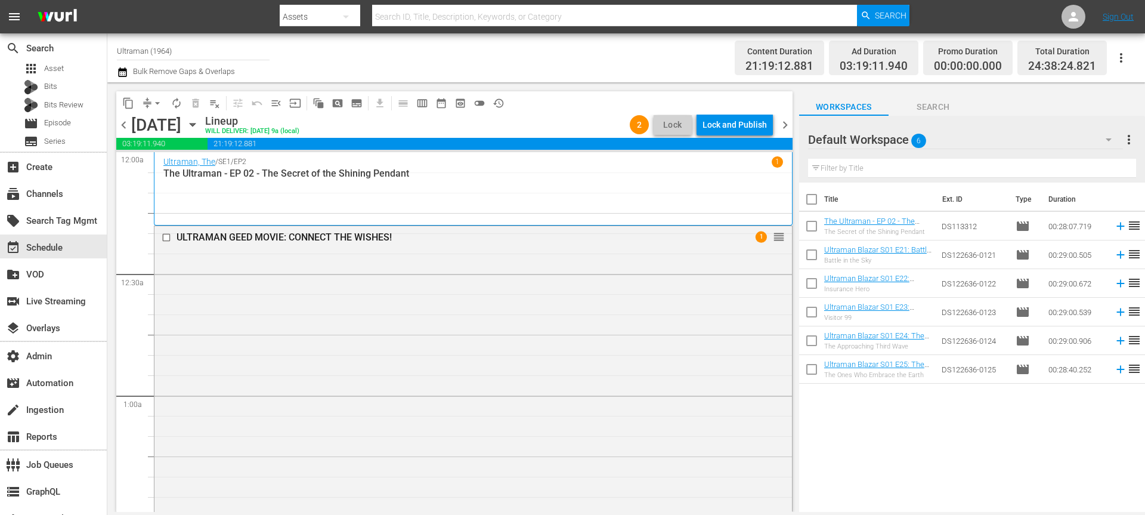
click at [746, 130] on div "Lock and Publish" at bounding box center [734, 124] width 64 height 21
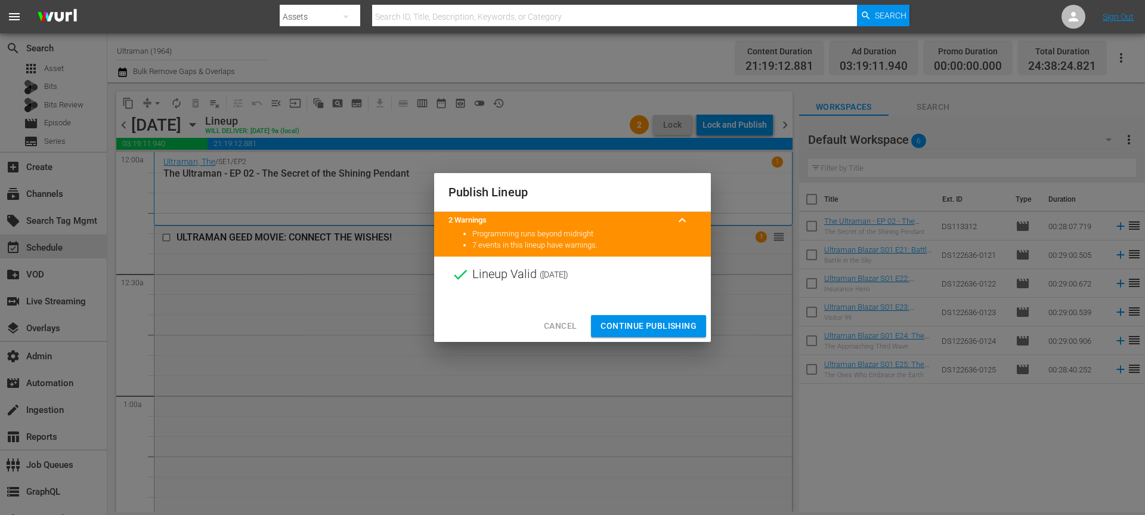
click at [666, 323] on span "Continue Publishing" at bounding box center [648, 325] width 96 height 15
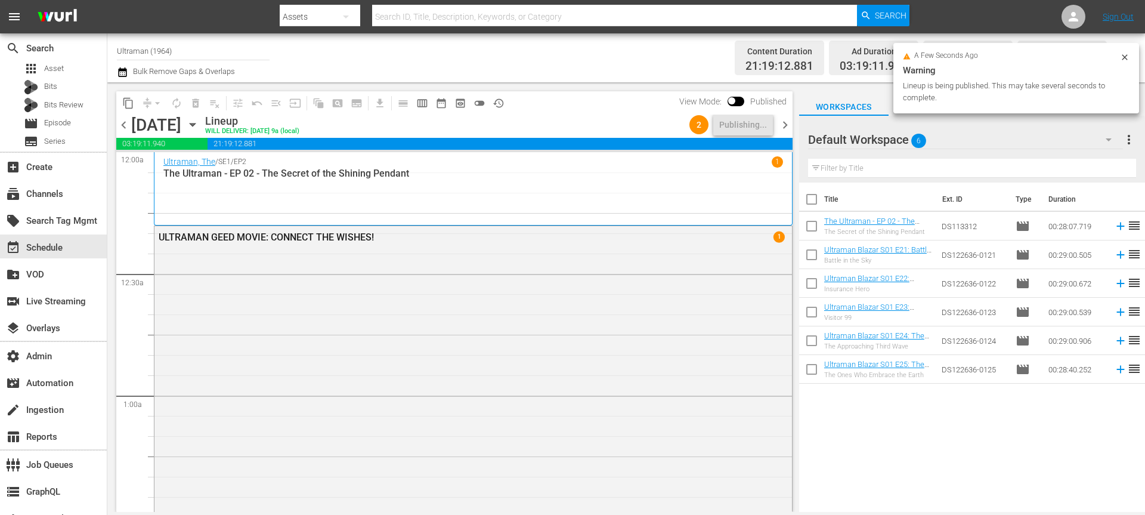
click at [789, 126] on span "chevron_right" at bounding box center [785, 124] width 15 height 15
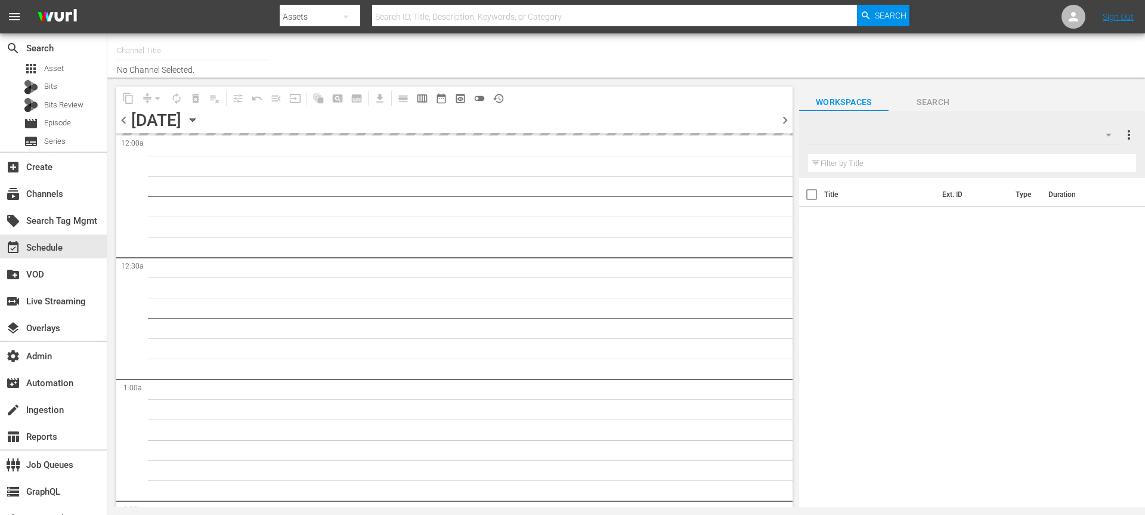
type input "Ultraman (1964)"
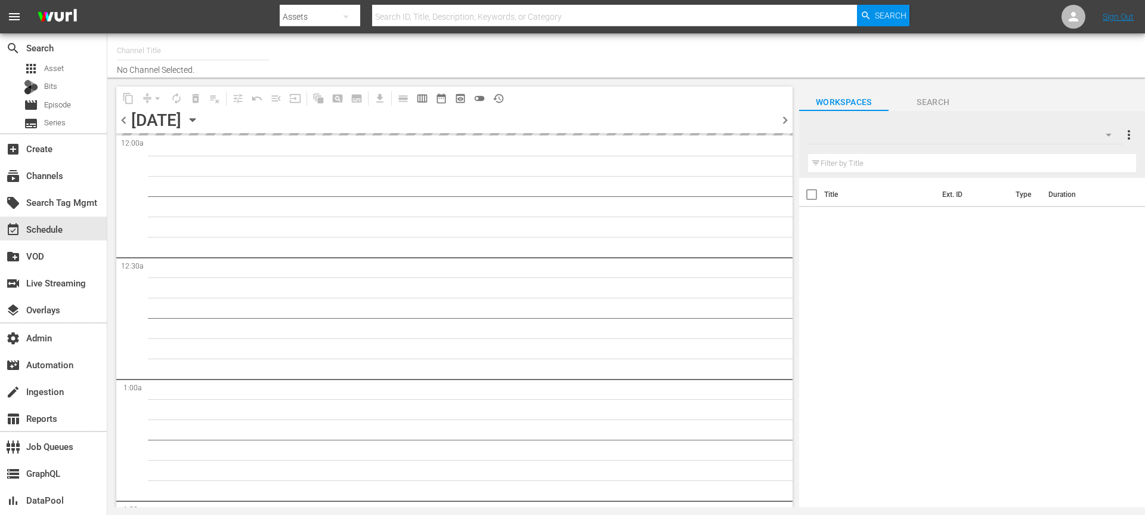
type input "Ultraman (1964)"
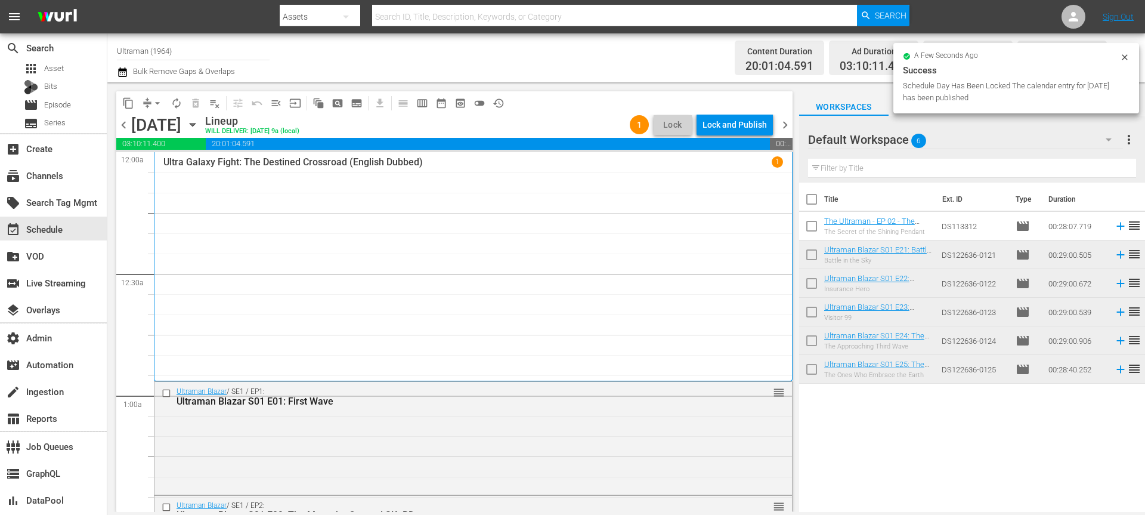
click at [736, 130] on div "Lock and Publish" at bounding box center [734, 124] width 64 height 21
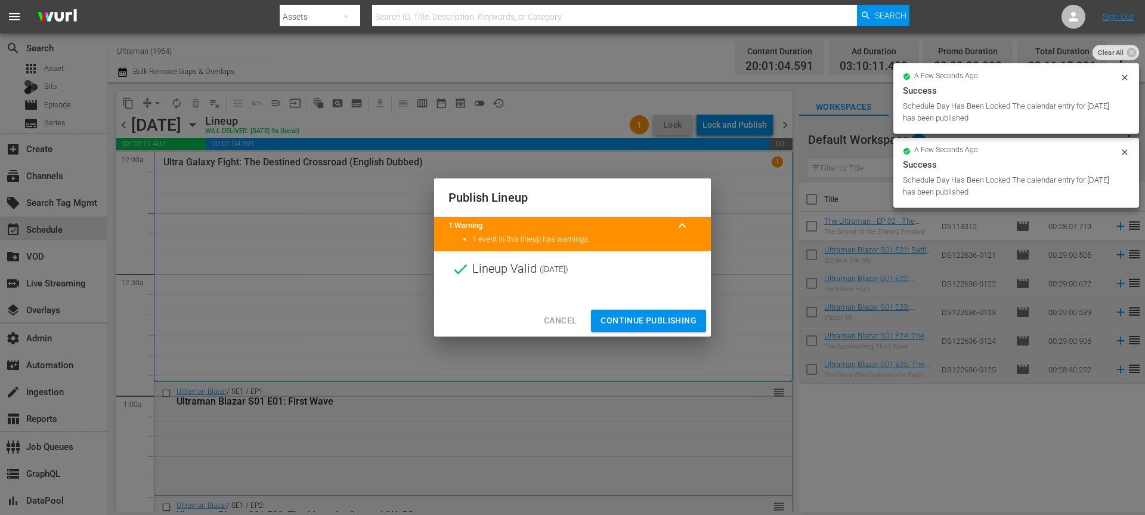
click at [658, 321] on span "Continue Publishing" at bounding box center [648, 320] width 96 height 15
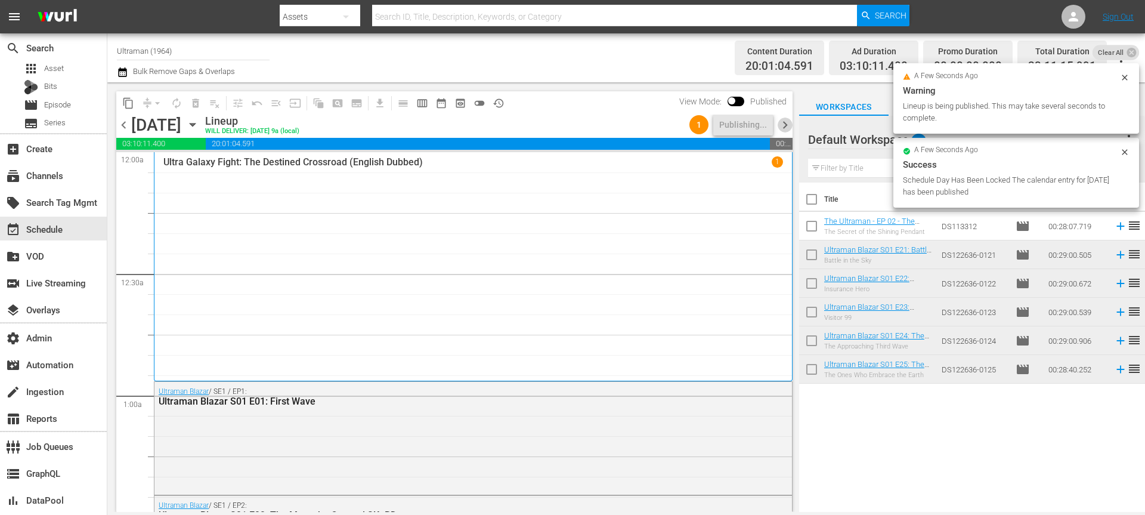
click at [781, 126] on span "chevron_right" at bounding box center [785, 124] width 15 height 15
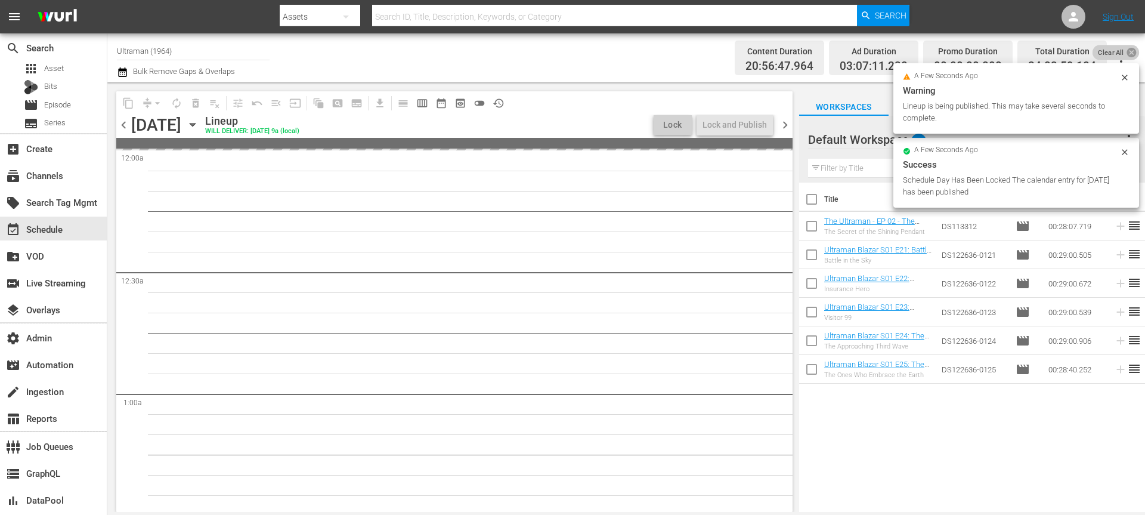
click at [1134, 54] on icon at bounding box center [1131, 53] width 10 height 10
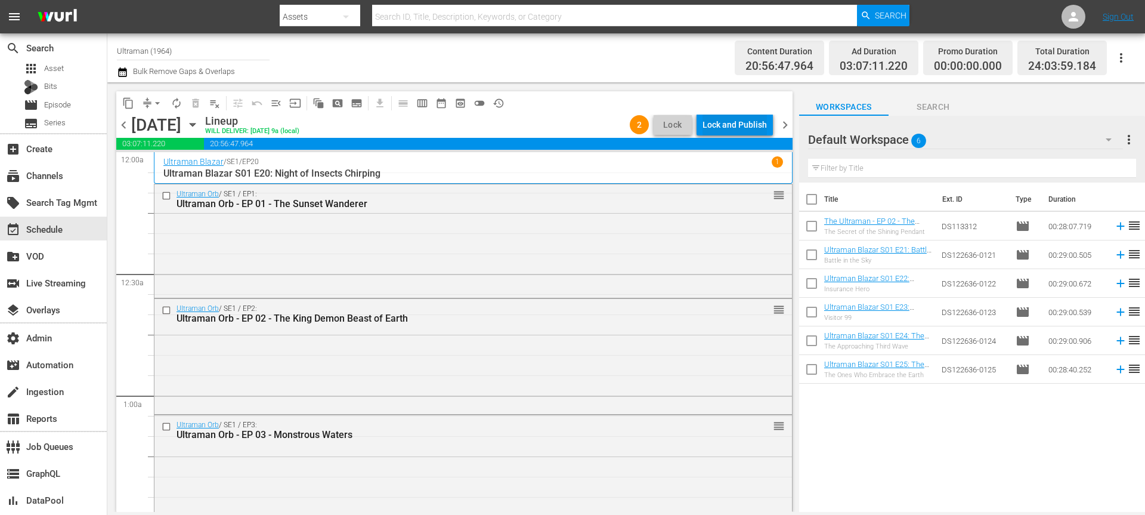
click at [718, 122] on div "Lock and Publish" at bounding box center [734, 124] width 64 height 21
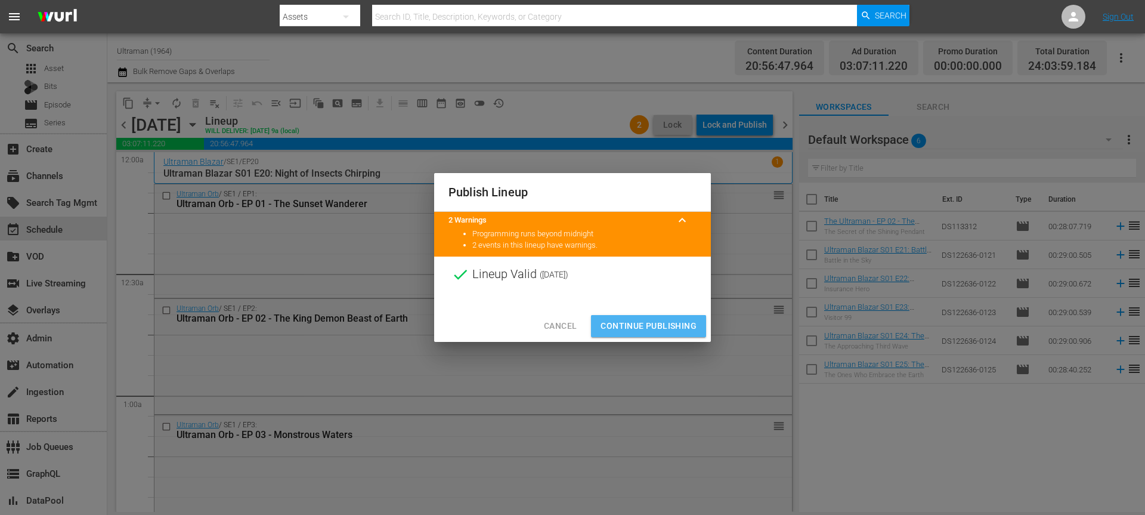
click at [655, 317] on button "Continue Publishing" at bounding box center [648, 326] width 115 height 22
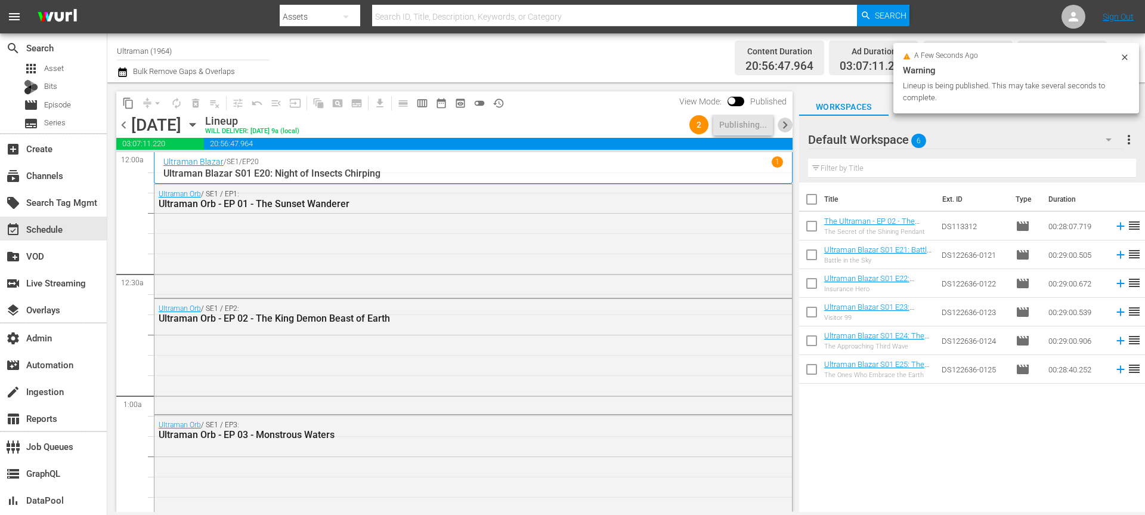
click at [786, 124] on span "chevron_right" at bounding box center [785, 124] width 15 height 15
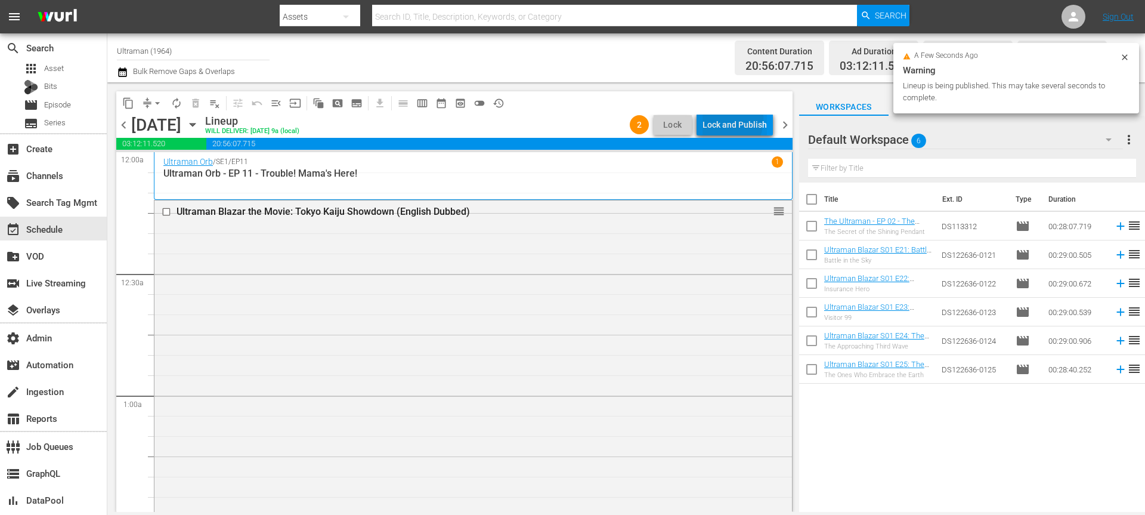
click at [722, 119] on div "Lock and Publish" at bounding box center [734, 124] width 64 height 21
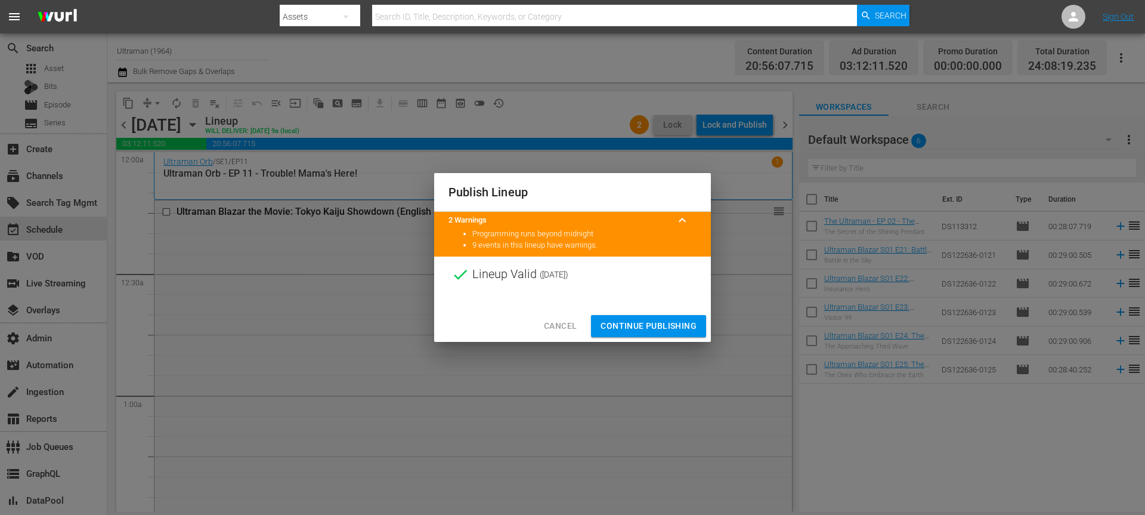
click at [655, 322] on span "Continue Publishing" at bounding box center [648, 325] width 96 height 15
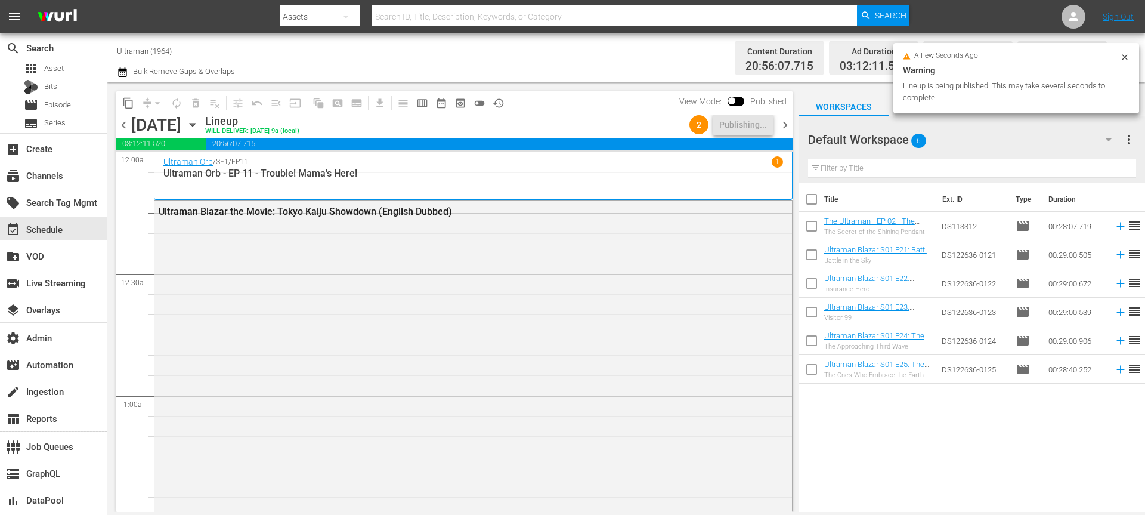
click at [787, 120] on span "chevron_right" at bounding box center [785, 124] width 15 height 15
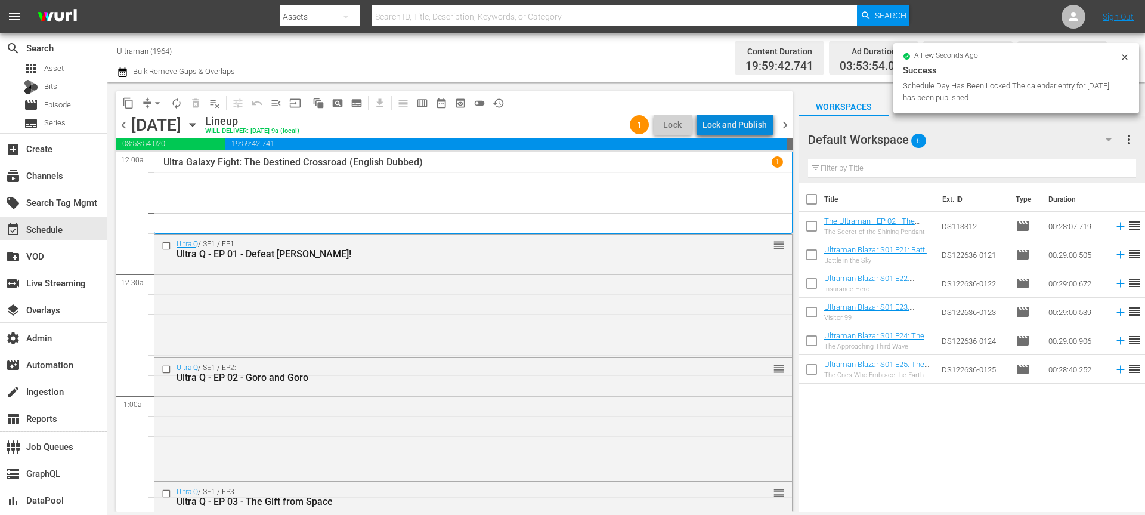
click at [753, 127] on div "Lock and Publish" at bounding box center [734, 124] width 64 height 21
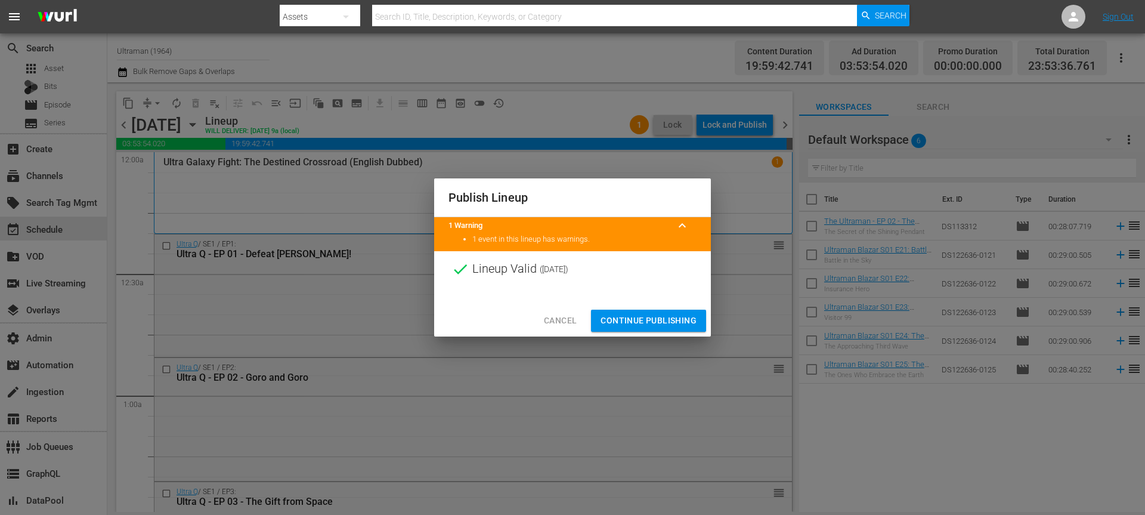
click at [657, 317] on span "Continue Publishing" at bounding box center [648, 320] width 96 height 15
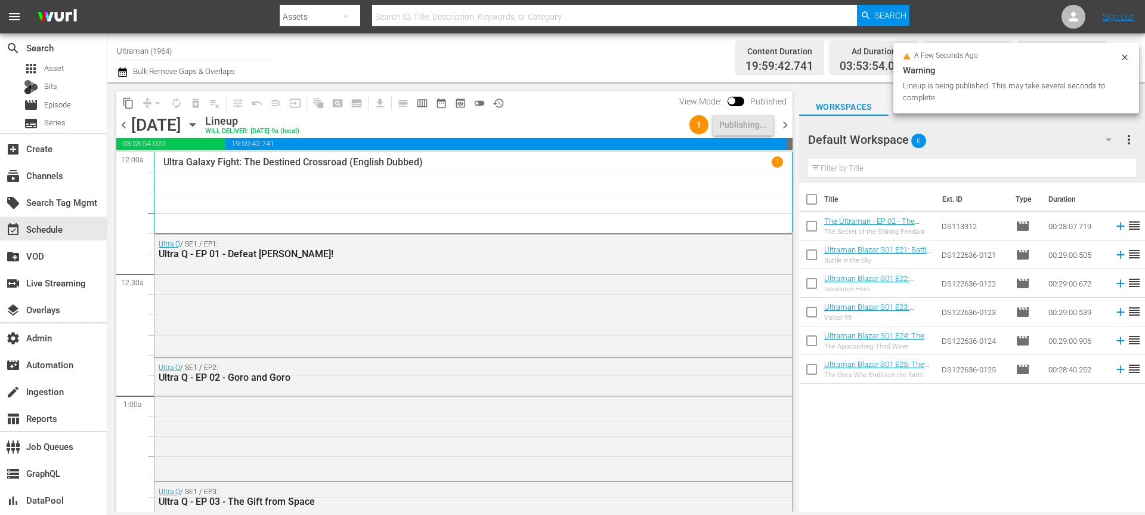
click at [785, 126] on span "chevron_right" at bounding box center [785, 124] width 15 height 15
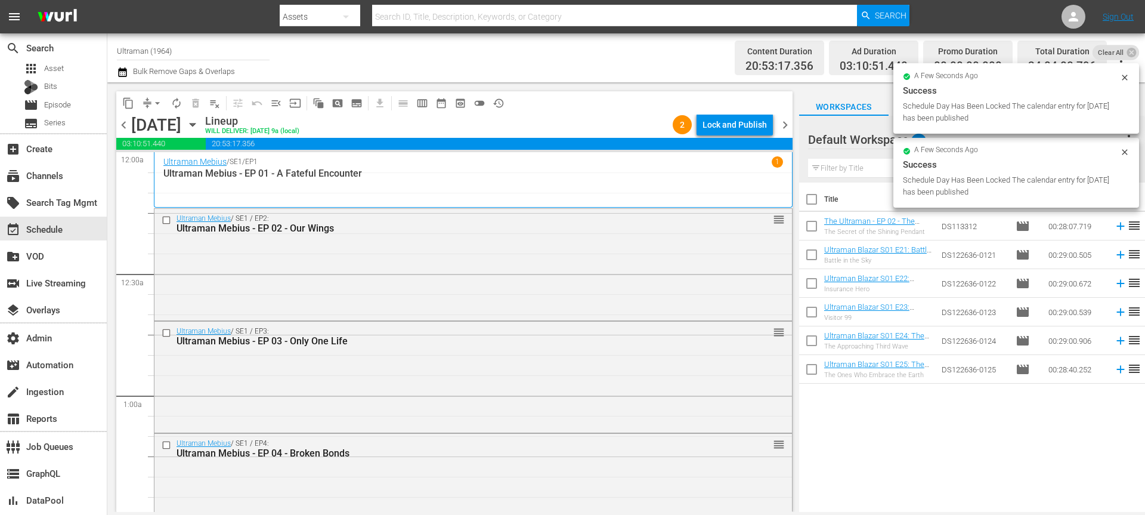
click at [123, 123] on span "chevron_left" at bounding box center [123, 124] width 15 height 15
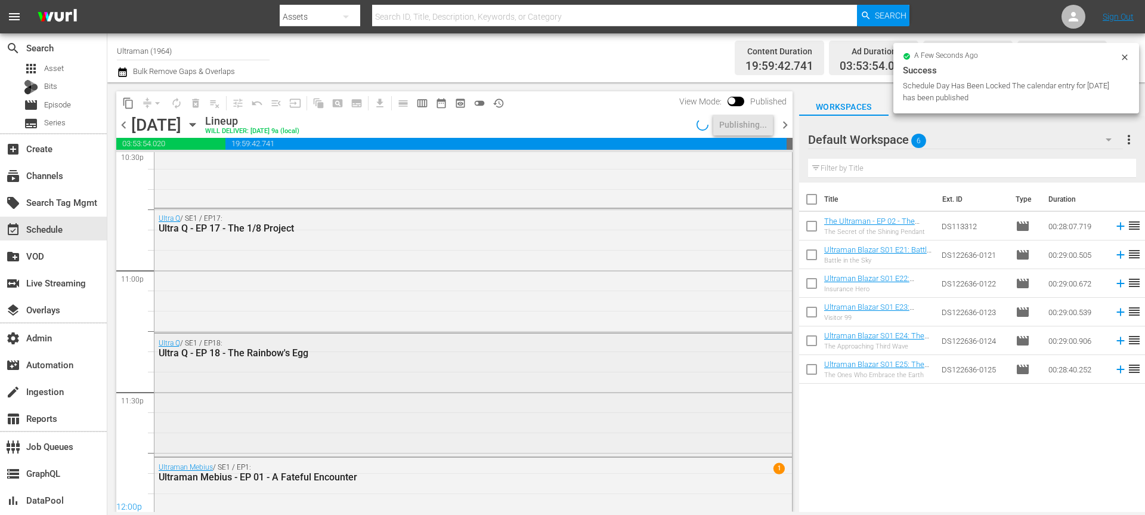
scroll to position [5535, 0]
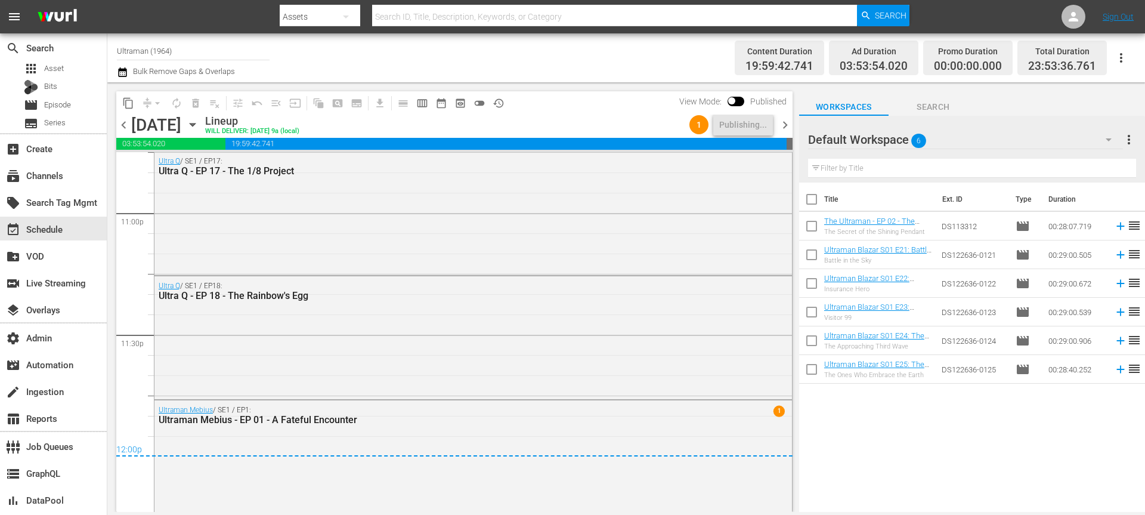
click at [287, 348] on div "Ultra Q / SE1 / EP18: Ultra Q - EP 18 - The Rainbow's Egg" at bounding box center [472, 336] width 637 height 120
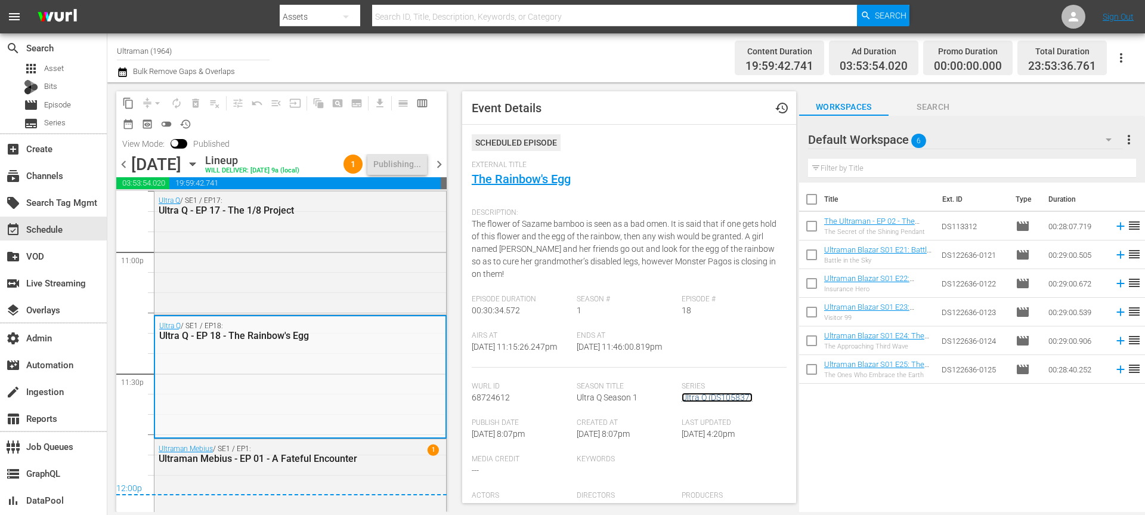
click at [723, 394] on link "Ultra Q (DS105837)" at bounding box center [717, 397] width 71 height 10
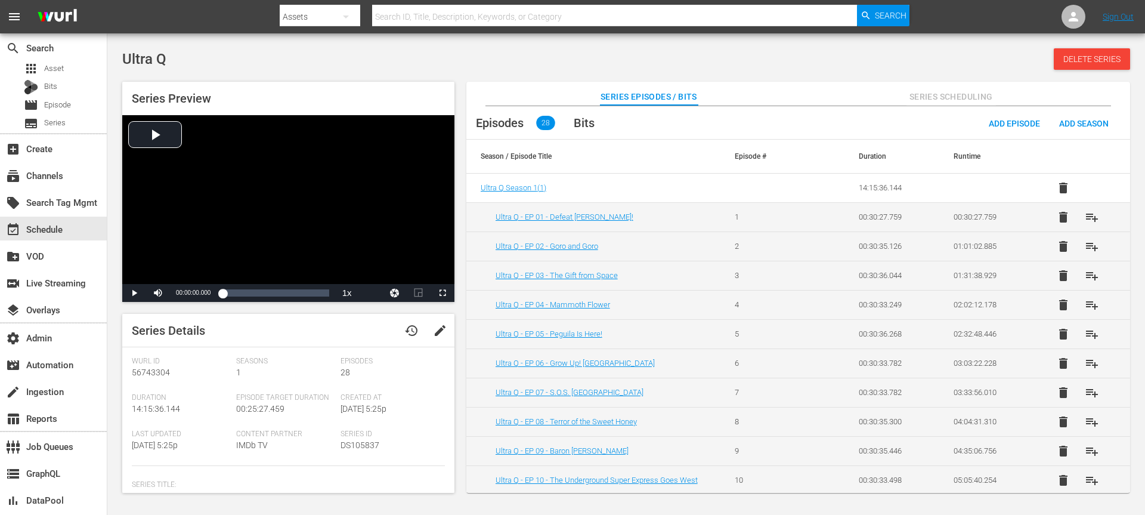
scroll to position [291, 0]
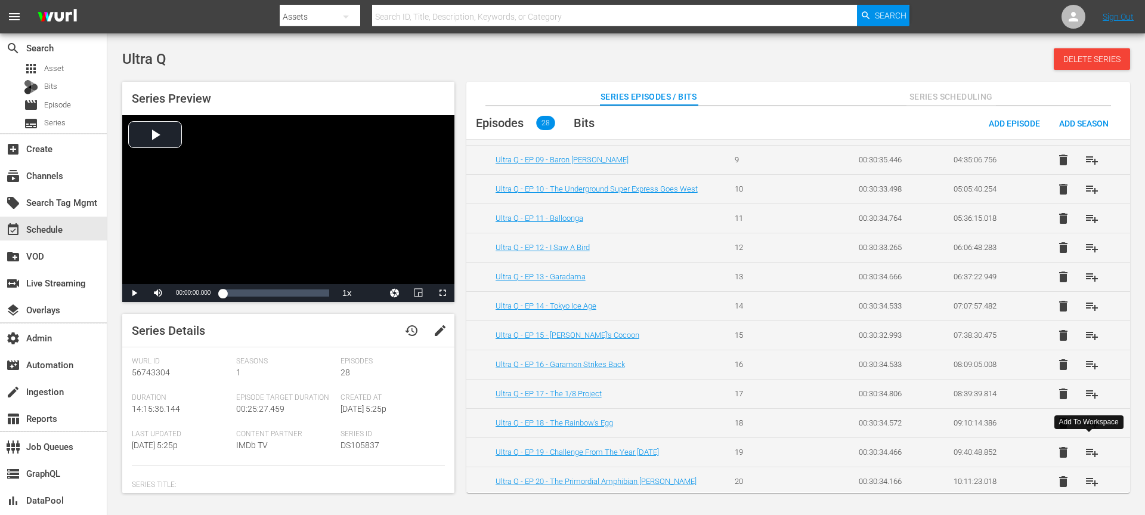
click at [1086, 445] on span "playlist_add" at bounding box center [1092, 452] width 14 height 14
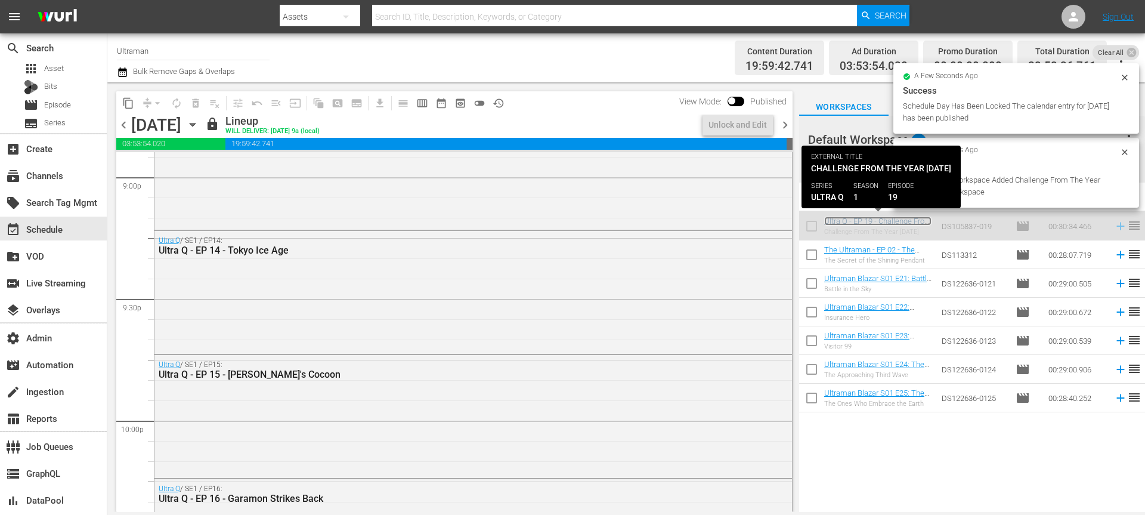
scroll to position [5535, 0]
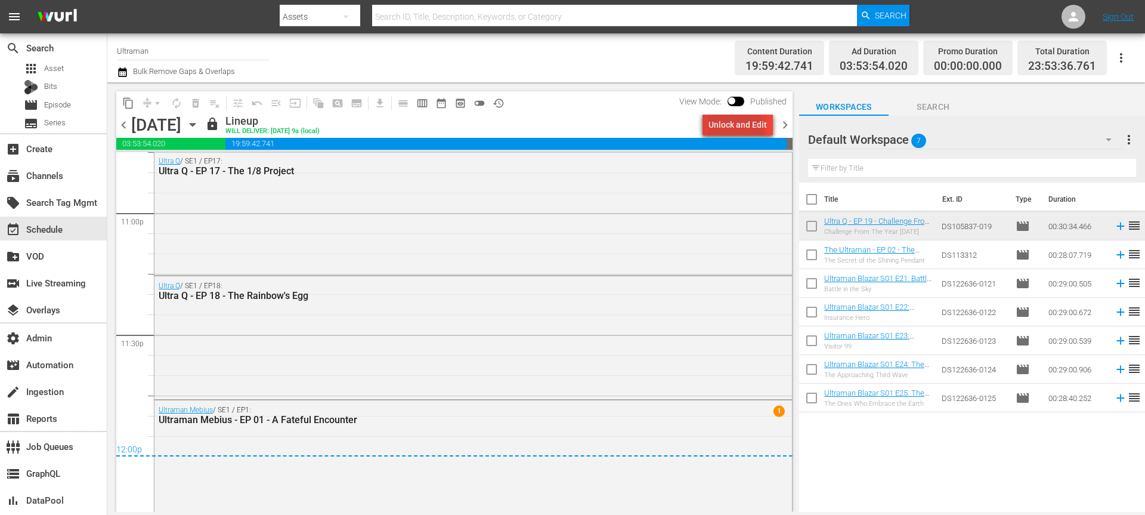
click at [732, 131] on div "Unlock and Edit" at bounding box center [737, 124] width 58 height 21
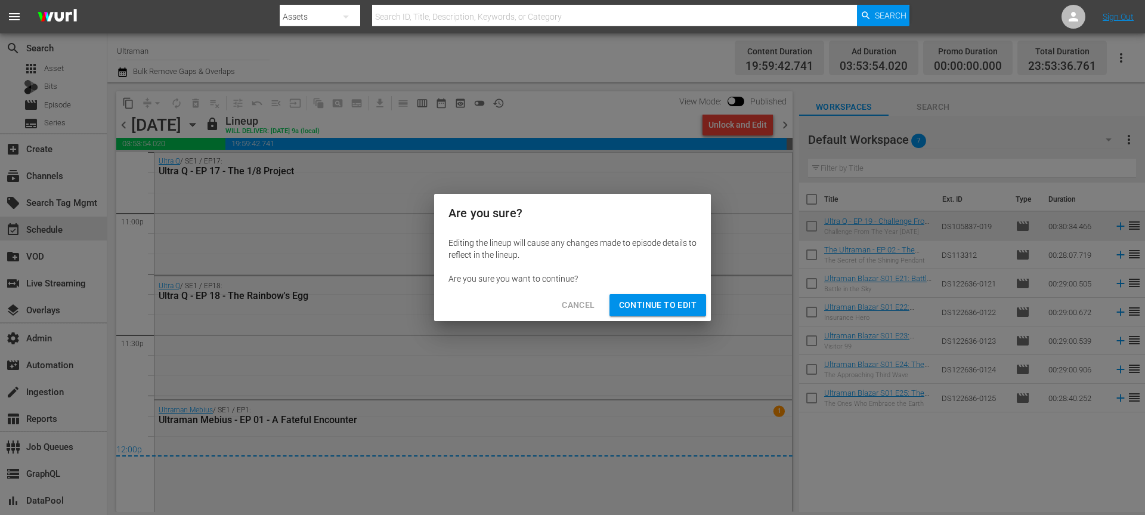
click at [683, 298] on span "Continue to Edit" at bounding box center [658, 305] width 78 height 15
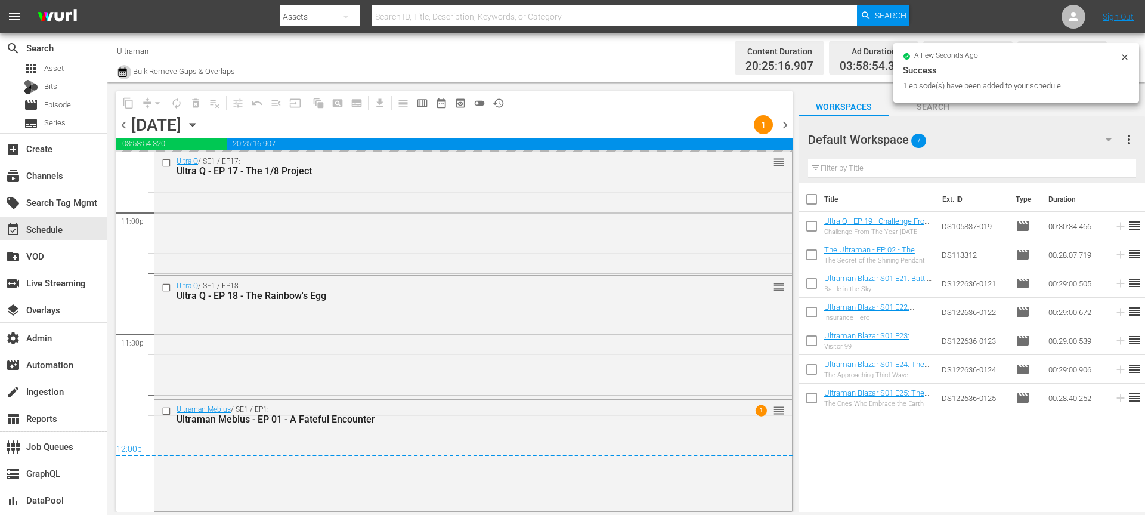
click at [125, 70] on icon "button" at bounding box center [122, 72] width 8 height 10
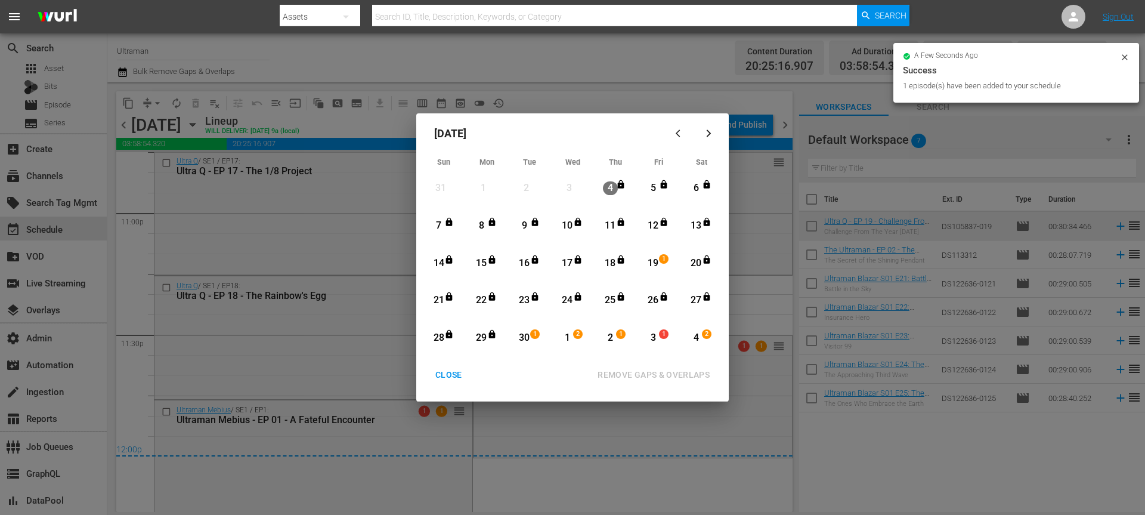
click at [517, 331] on div "30" at bounding box center [524, 338] width 15 height 14
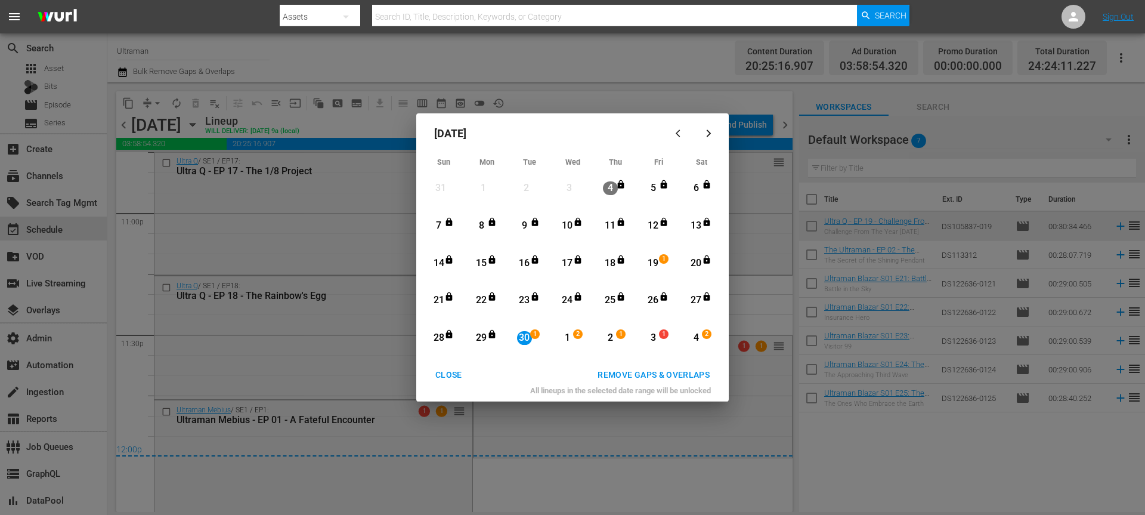
click at [701, 139] on button "button" at bounding box center [708, 133] width 29 height 29
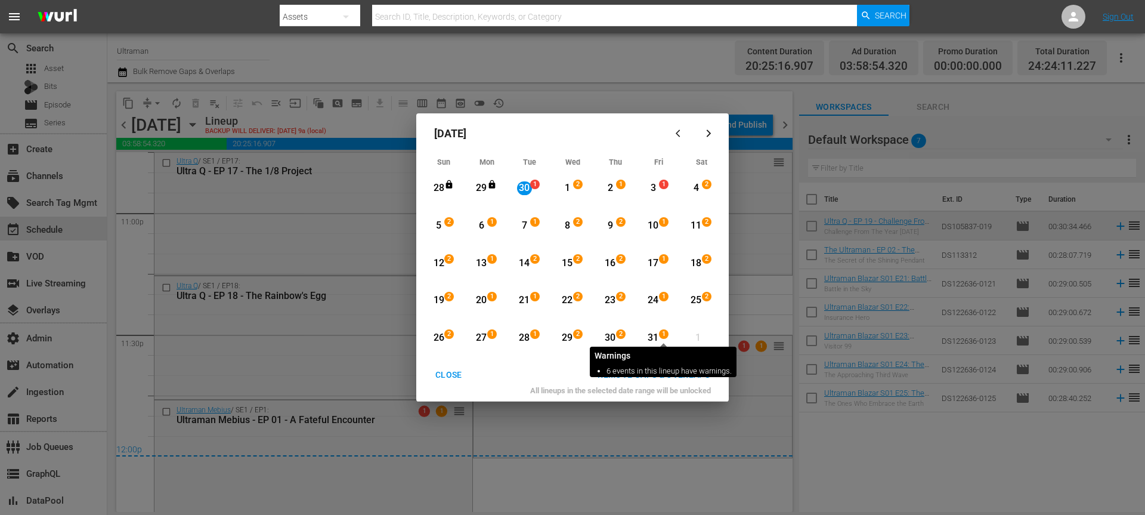
click at [661, 335] on span "1" at bounding box center [664, 334] width 8 height 10
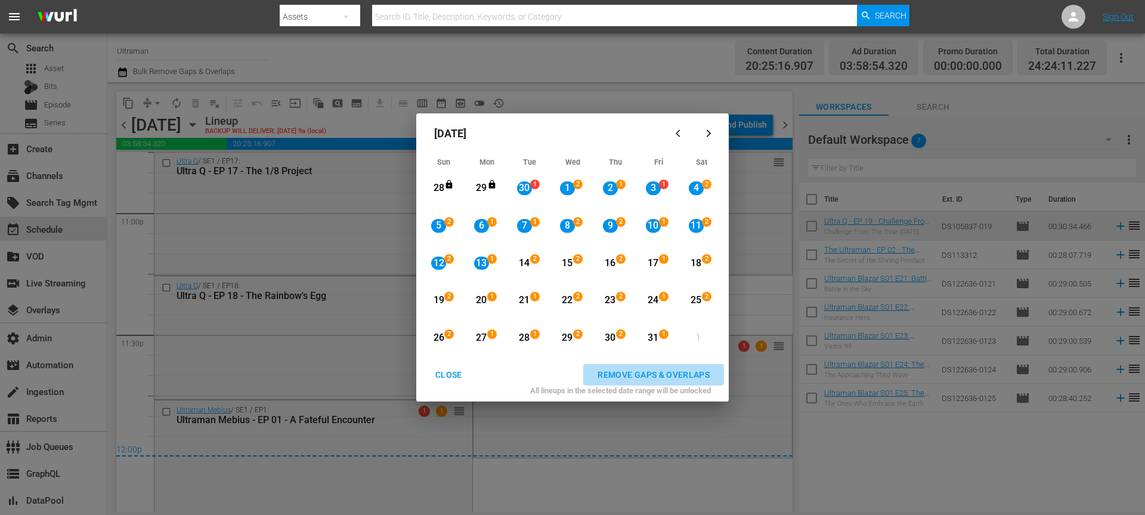
click at [651, 371] on div "REMOVE GAPS & OVERLAPS" at bounding box center [653, 374] width 131 height 15
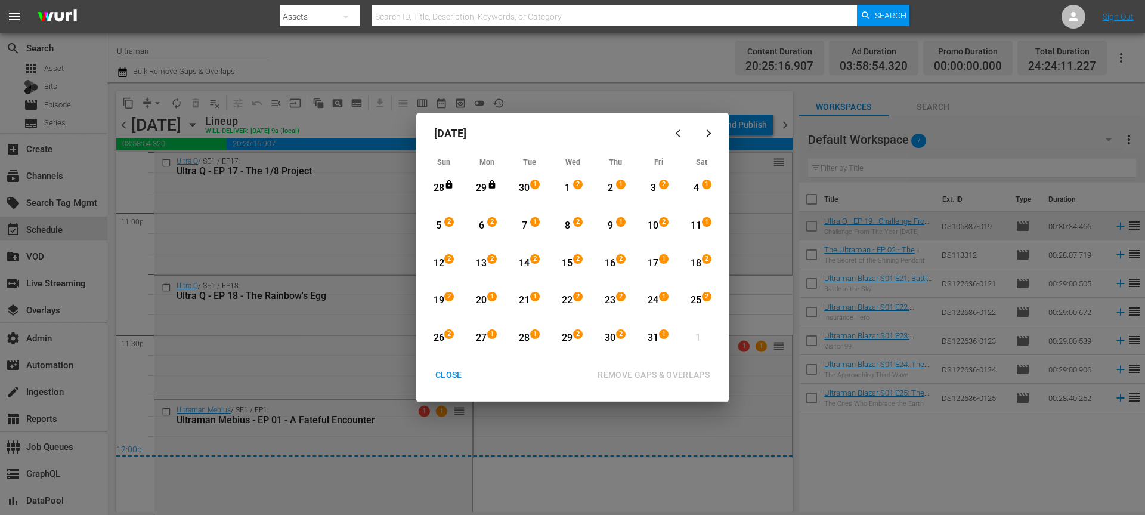
click at [441, 382] on button "CLOSE" at bounding box center [448, 375] width 55 height 22
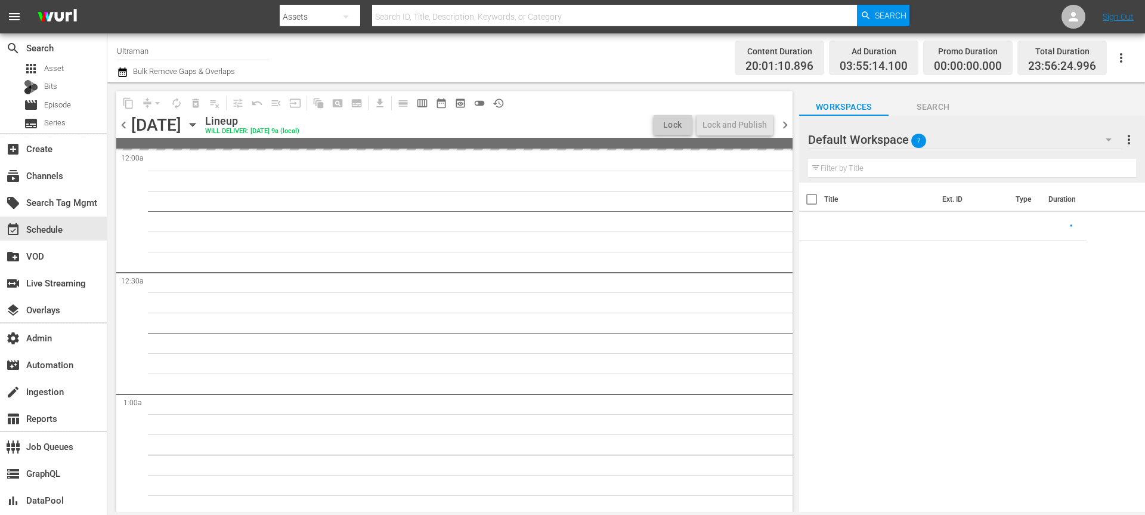
click at [199, 125] on icon "button" at bounding box center [192, 124] width 13 height 13
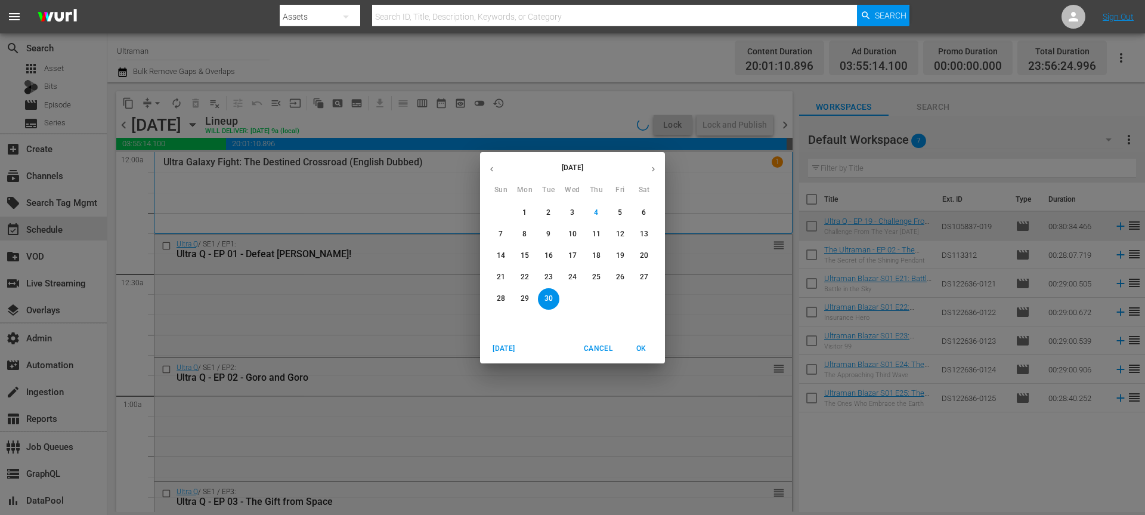
click at [618, 248] on button "19" at bounding box center [619, 255] width 21 height 21
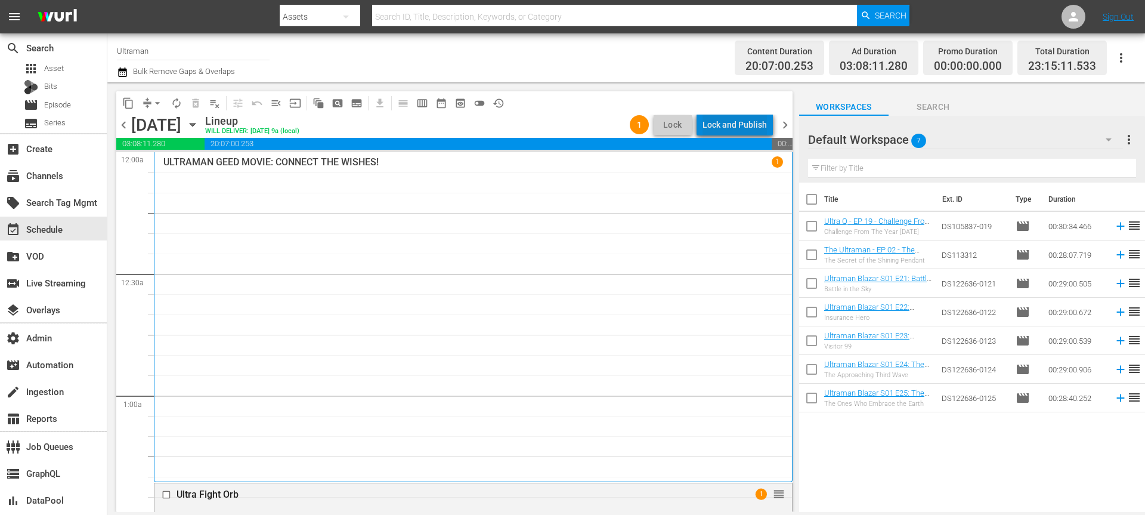
click at [742, 121] on div "Lock and Publish" at bounding box center [734, 124] width 64 height 21
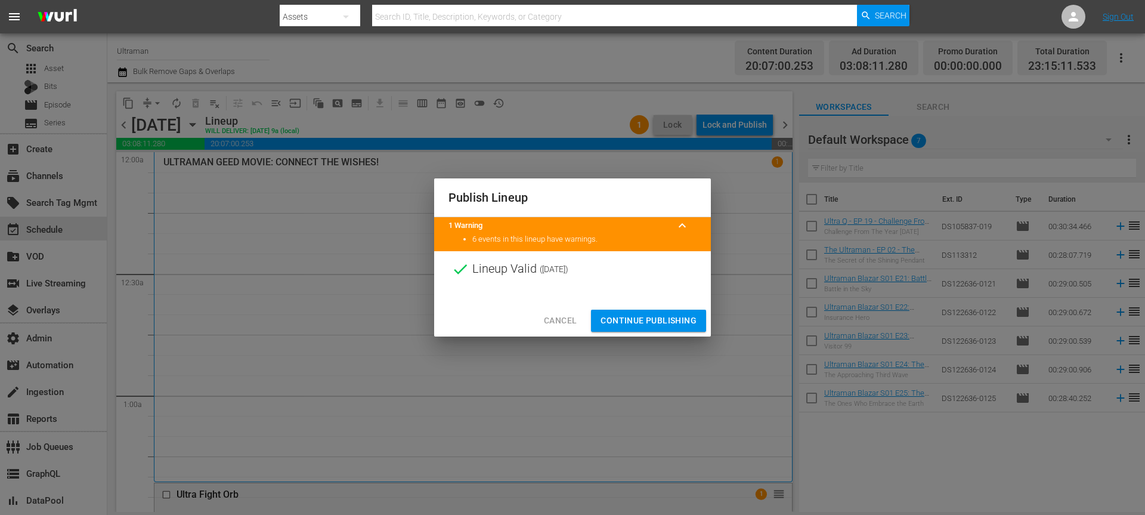
click at [657, 317] on span "Continue Publishing" at bounding box center [648, 320] width 96 height 15
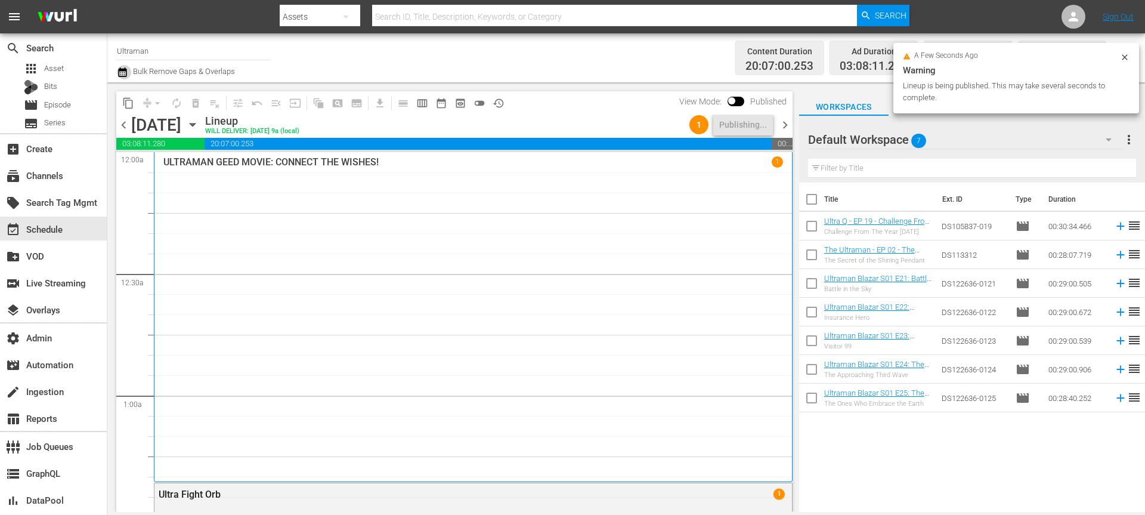
click at [125, 70] on icon "button" at bounding box center [122, 72] width 8 height 10
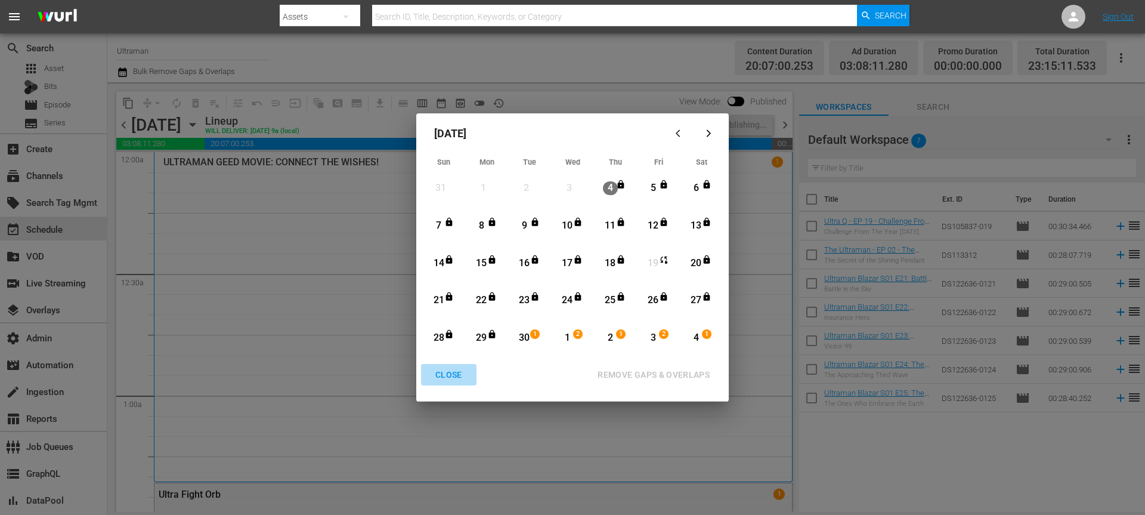
click at [442, 373] on div "CLOSE" at bounding box center [449, 374] width 46 height 15
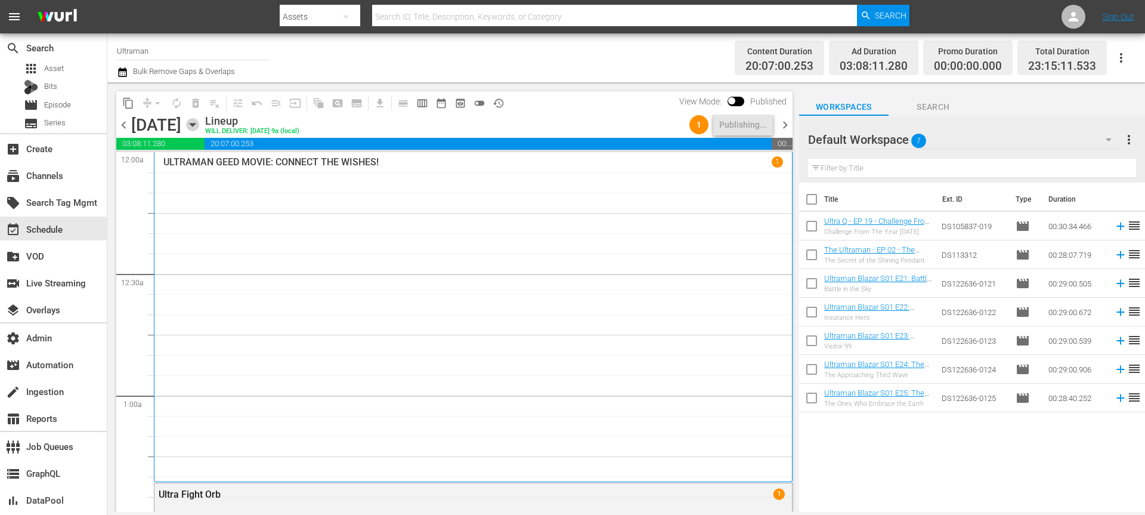
click at [195, 125] on icon "button" at bounding box center [192, 124] width 5 height 3
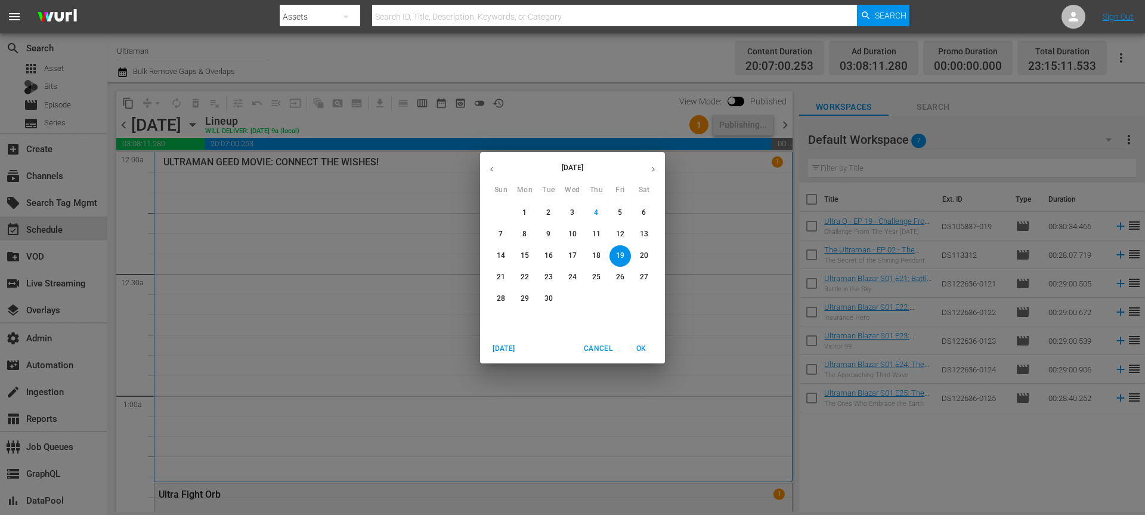
click at [546, 292] on button "30" at bounding box center [548, 298] width 21 height 21
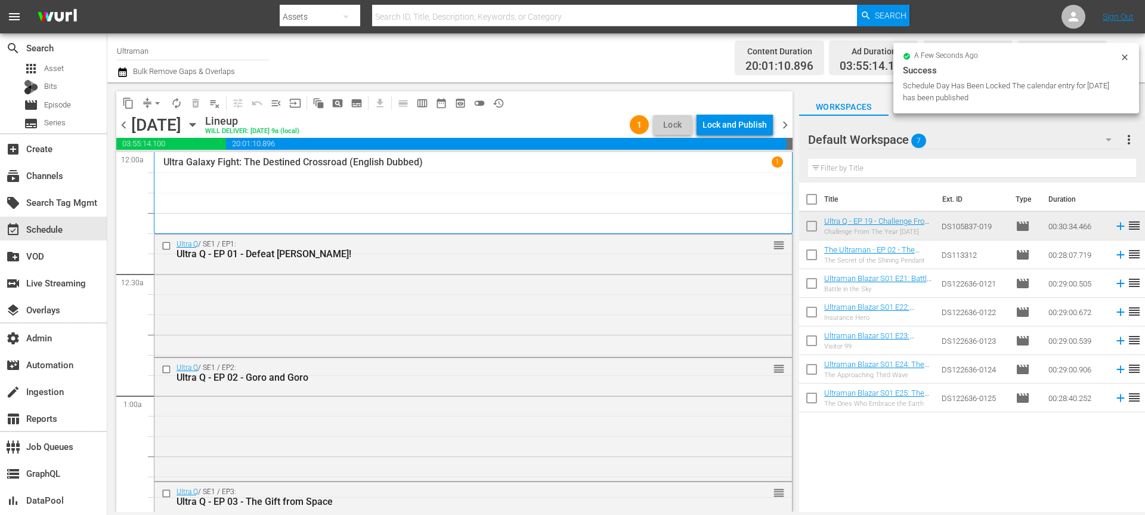
click at [730, 126] on div "Lock and Publish" at bounding box center [734, 124] width 64 height 21
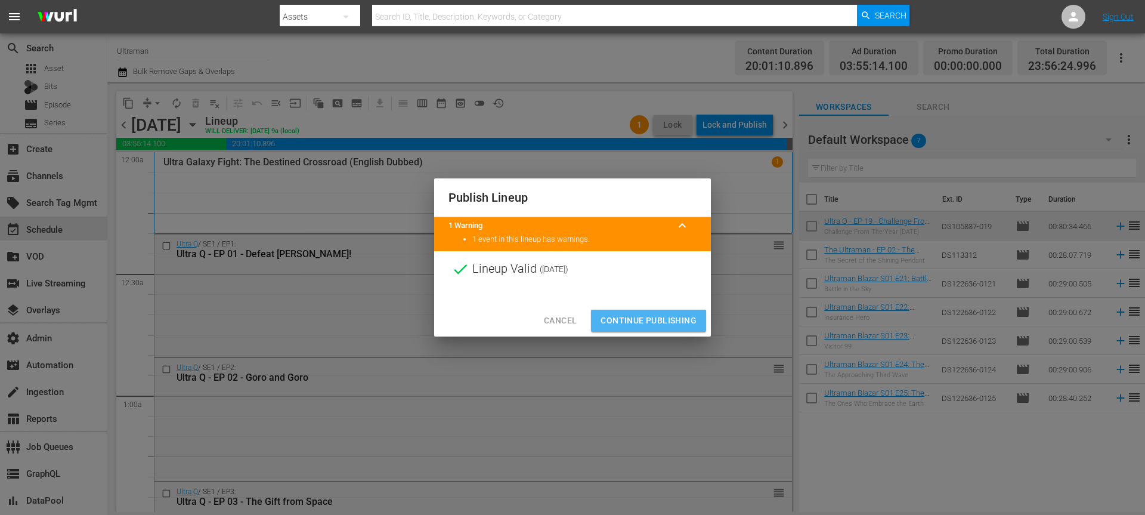
click at [632, 318] on span "Continue Publishing" at bounding box center [648, 320] width 96 height 15
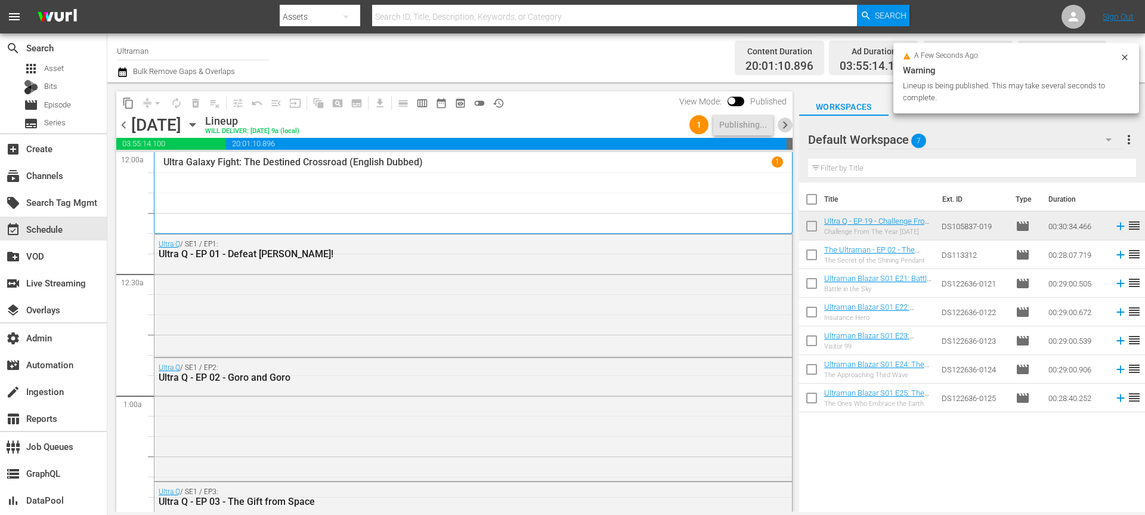
click at [785, 117] on span "chevron_right" at bounding box center [785, 124] width 15 height 15
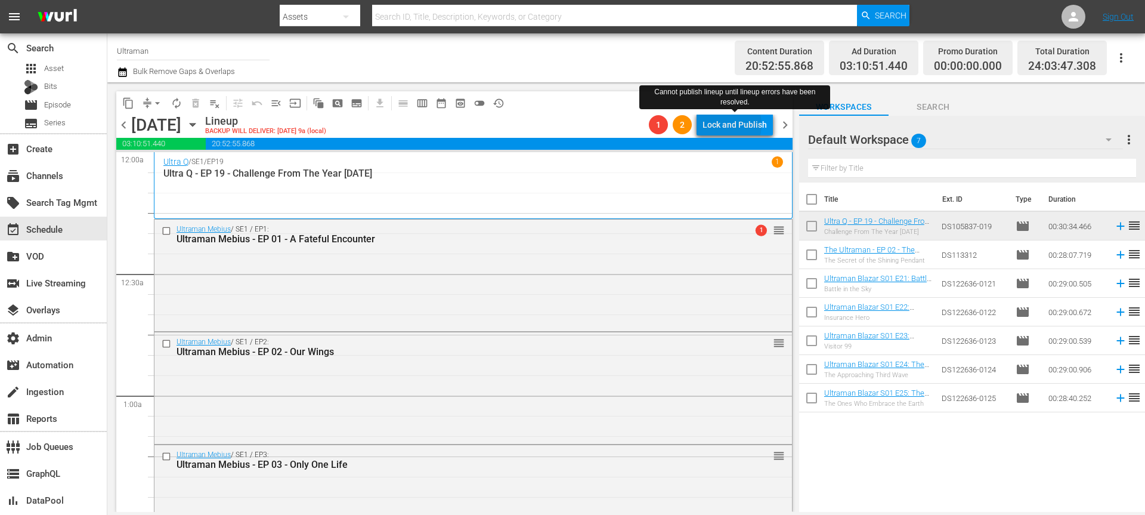
click at [726, 125] on div "Lock and Publish" at bounding box center [734, 124] width 64 height 21
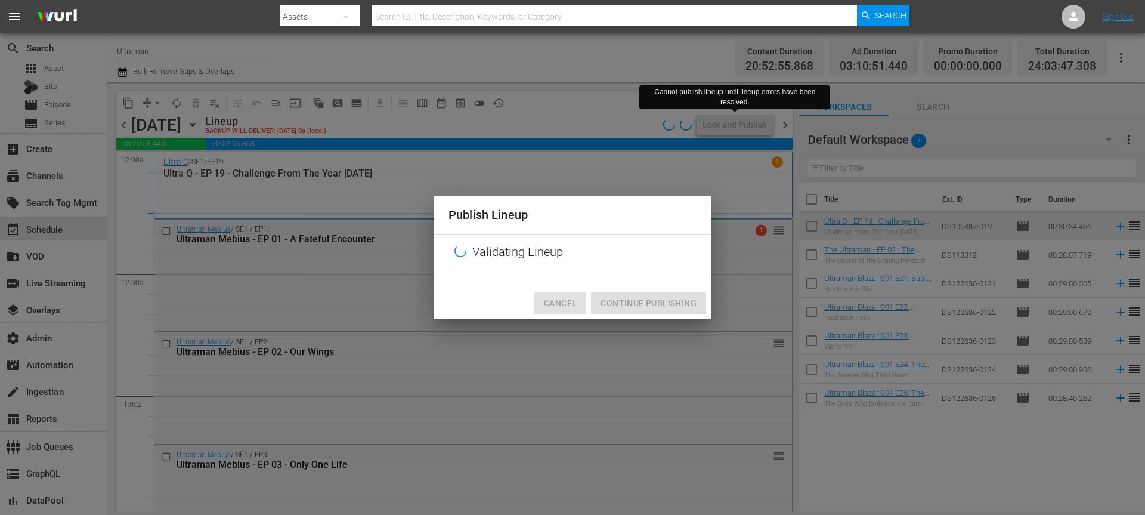
click at [581, 303] on button "Cancel" at bounding box center [560, 303] width 52 height 22
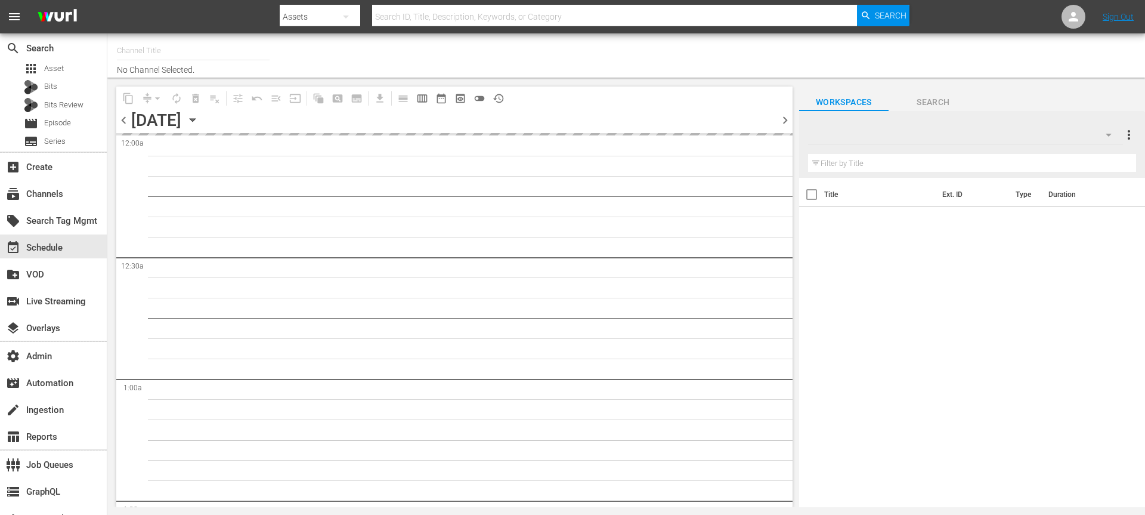
type input "Ultraman (1964)"
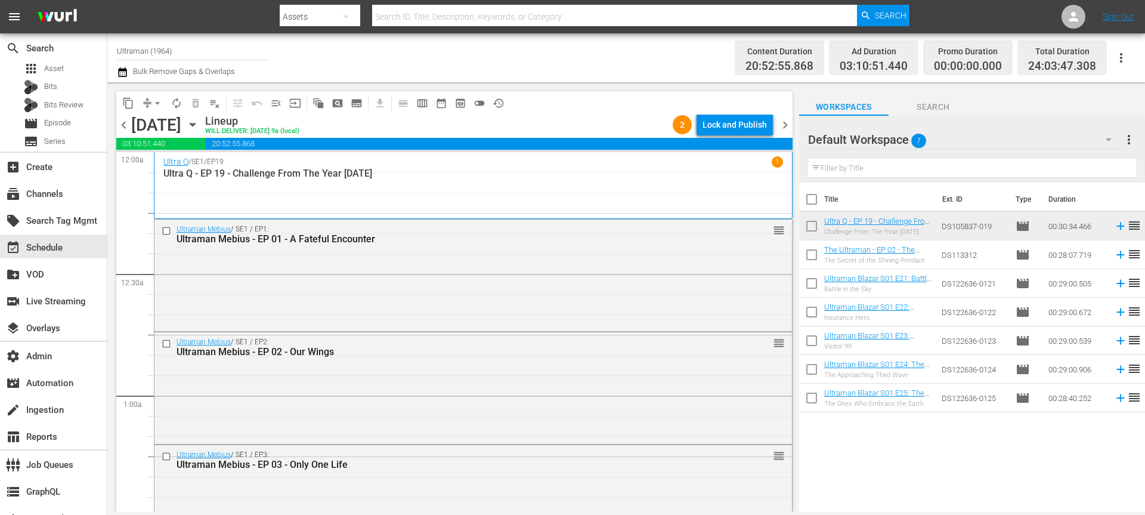
click at [728, 125] on div "Lock and Publish" at bounding box center [734, 124] width 64 height 21
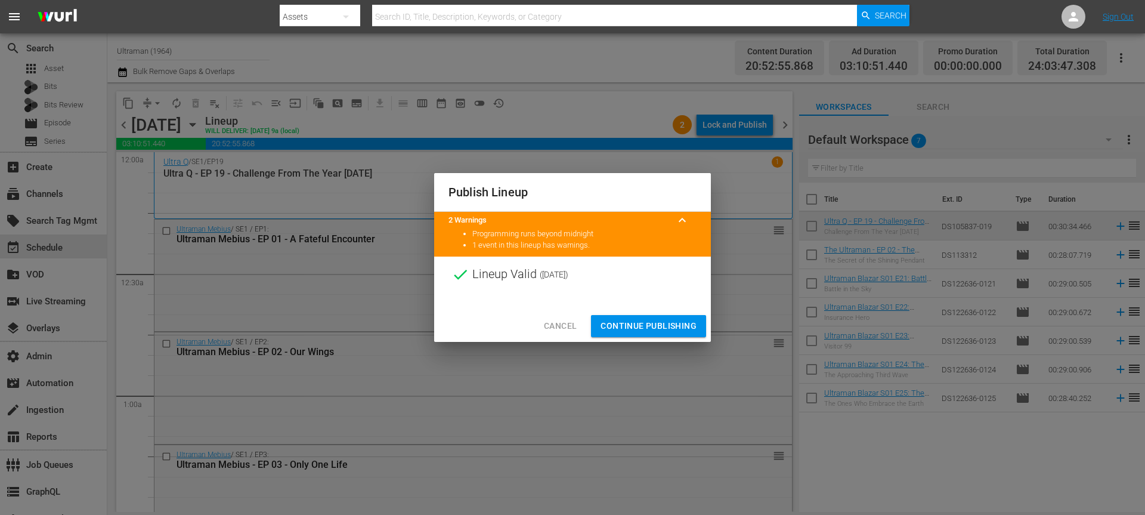
click at [649, 320] on span "Continue Publishing" at bounding box center [648, 325] width 96 height 15
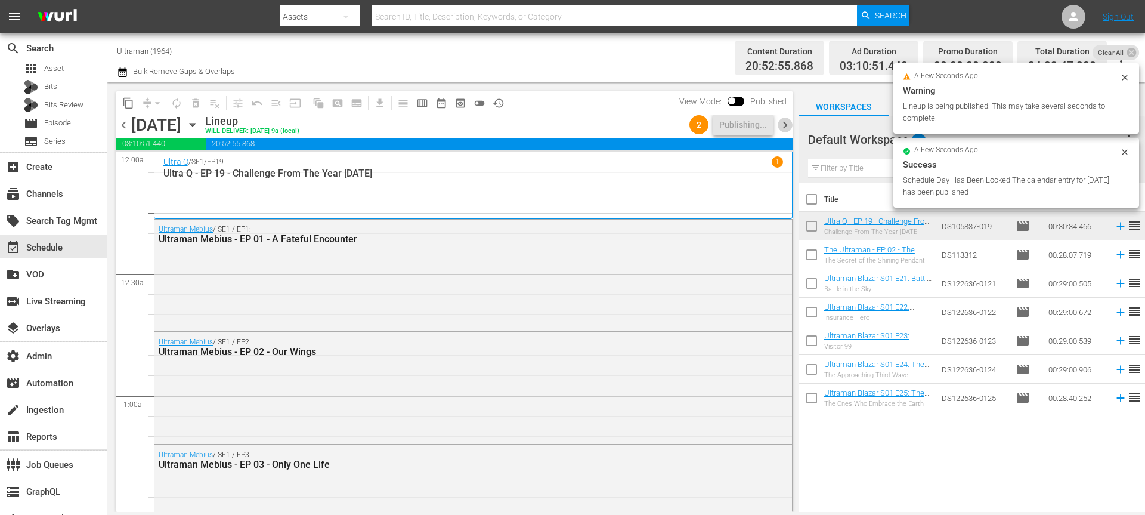
click at [781, 122] on span "chevron_right" at bounding box center [785, 124] width 15 height 15
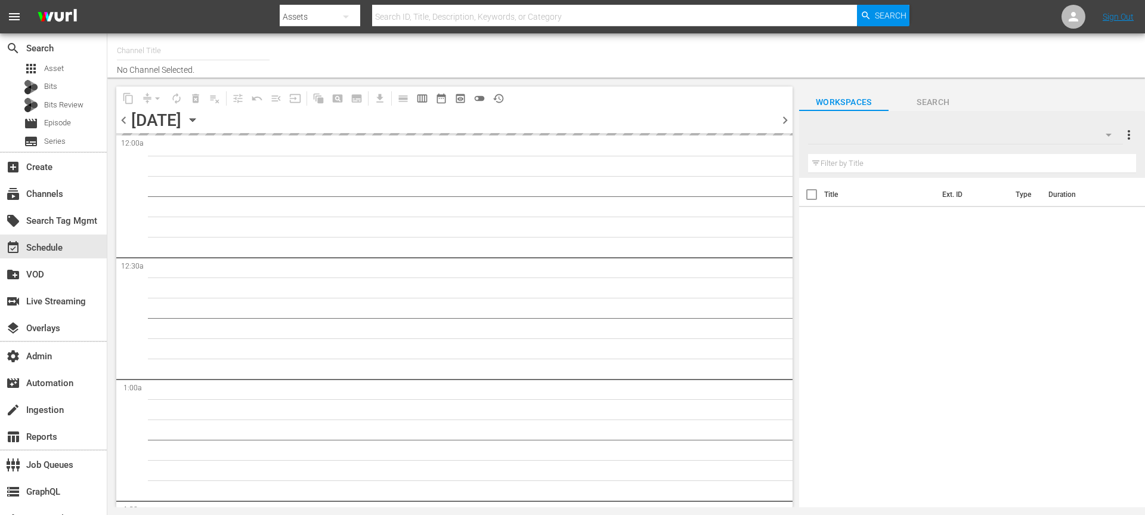
type input "Ultraman (1964)"
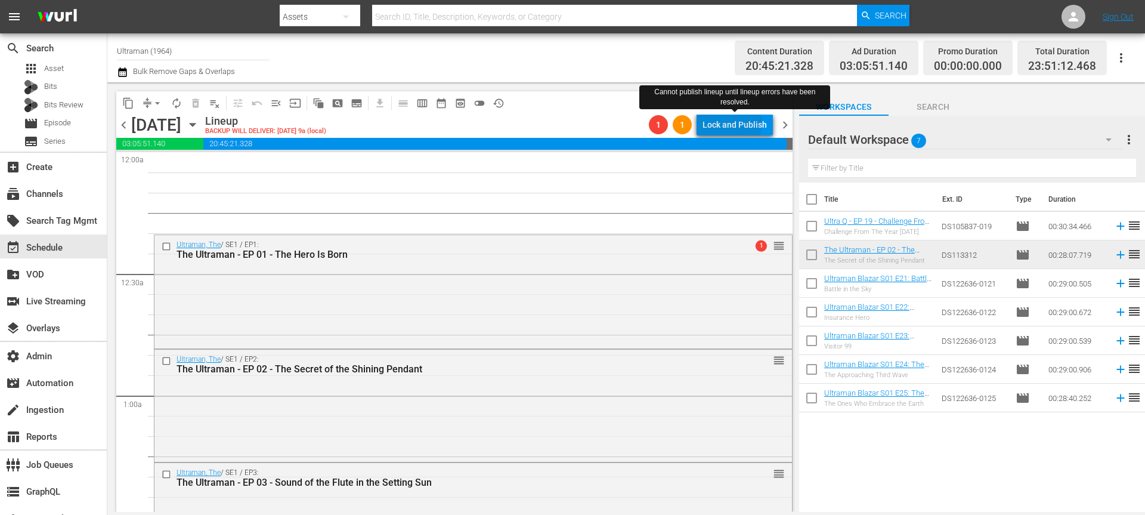
click at [719, 123] on div "Lock and Publish" at bounding box center [734, 124] width 64 height 21
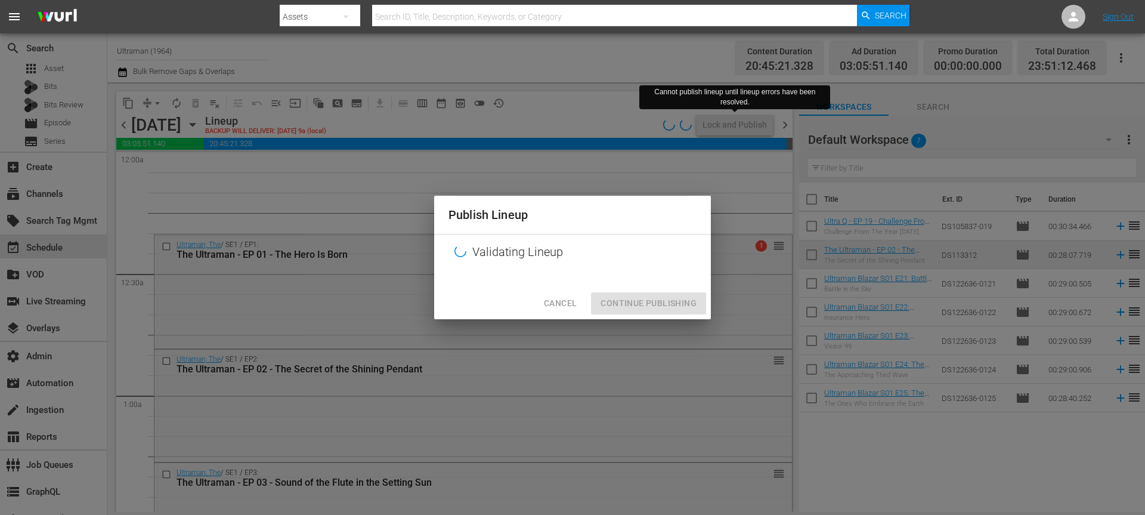
click at [561, 296] on span "Cancel" at bounding box center [560, 303] width 33 height 15
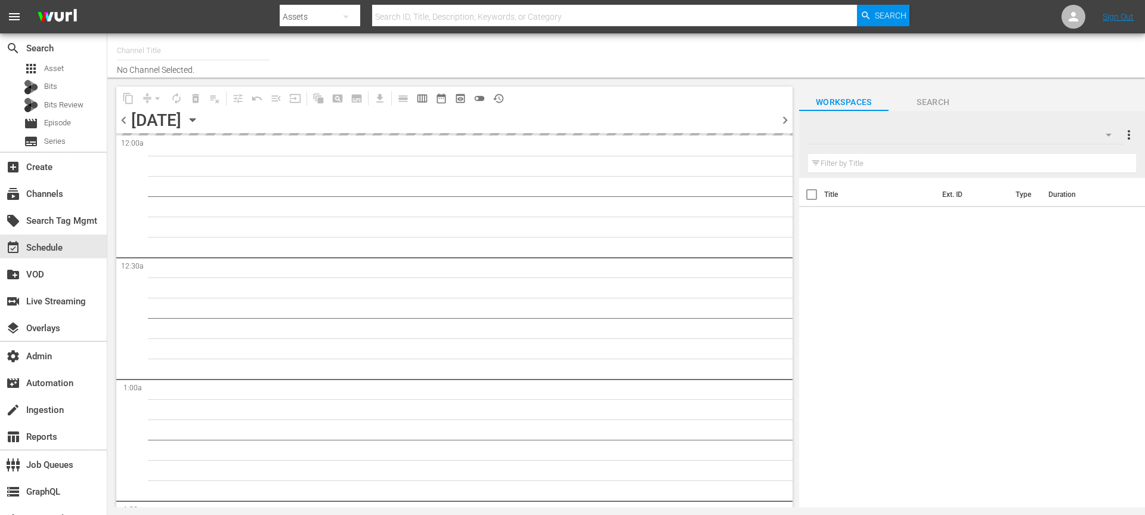
type input "Ultraman (1964)"
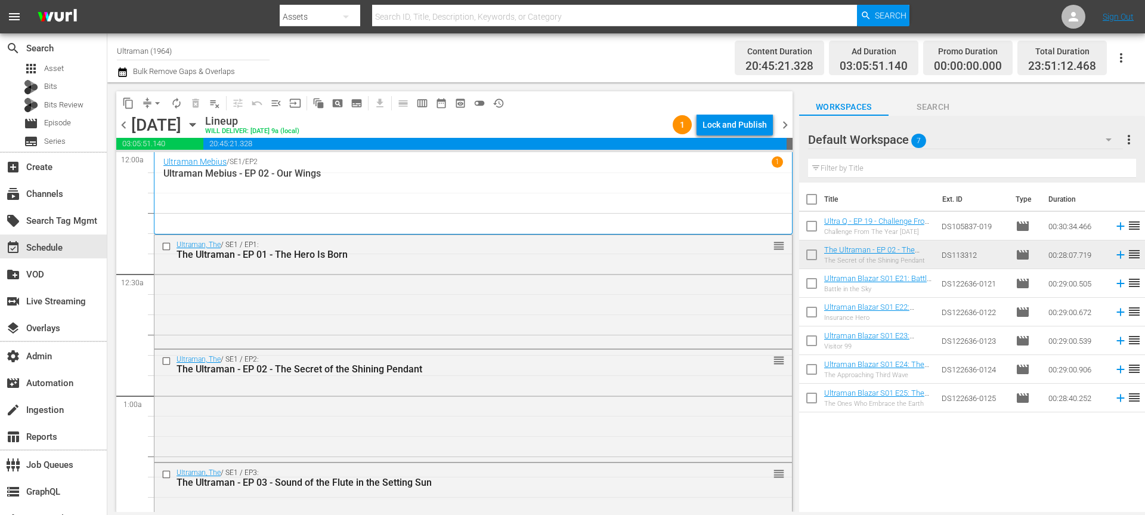
click at [735, 122] on div "Lock and Publish" at bounding box center [734, 124] width 64 height 21
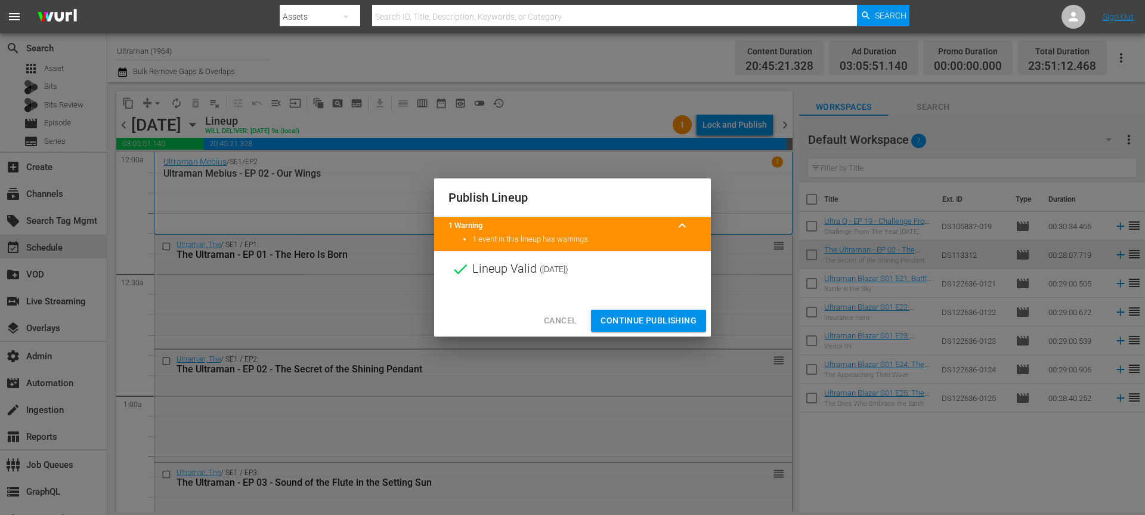
drag, startPoint x: 671, startPoint y: 314, endPoint x: 698, endPoint y: 262, distance: 59.2
click at [671, 314] on span "Continue Publishing" at bounding box center [648, 320] width 96 height 15
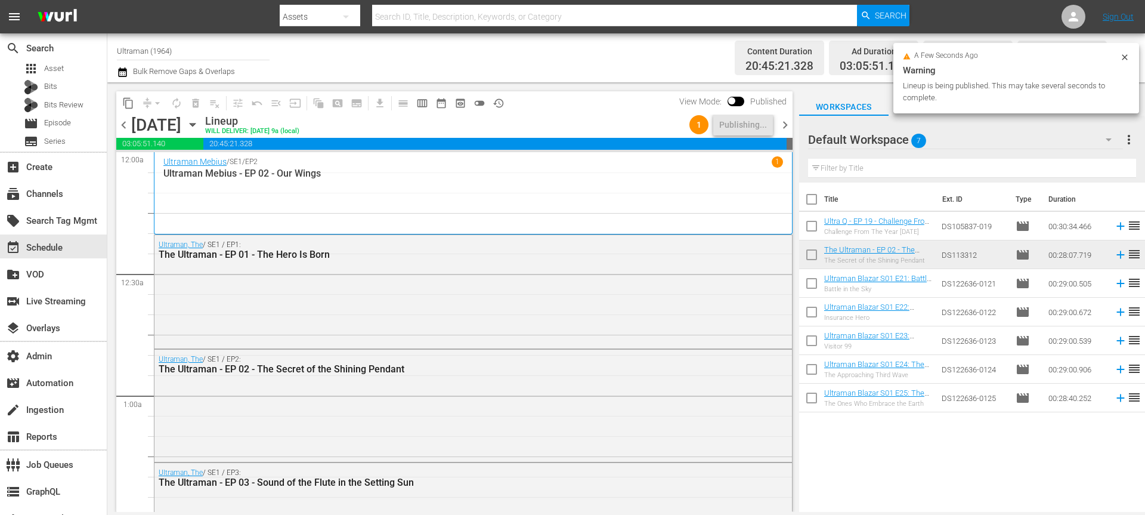
click at [784, 126] on span "chevron_right" at bounding box center [785, 124] width 15 height 15
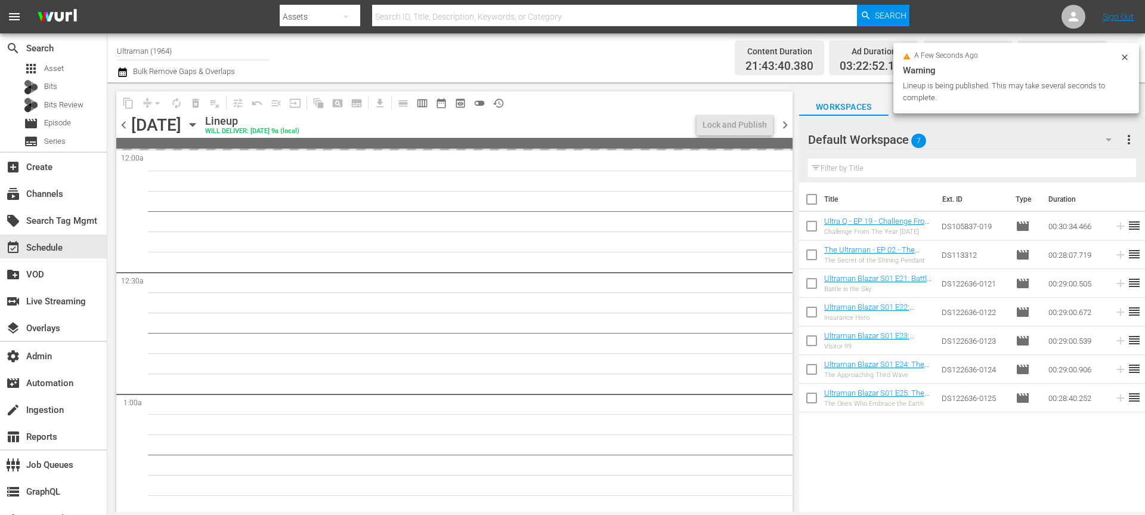
click at [1124, 53] on icon at bounding box center [1125, 57] width 10 height 10
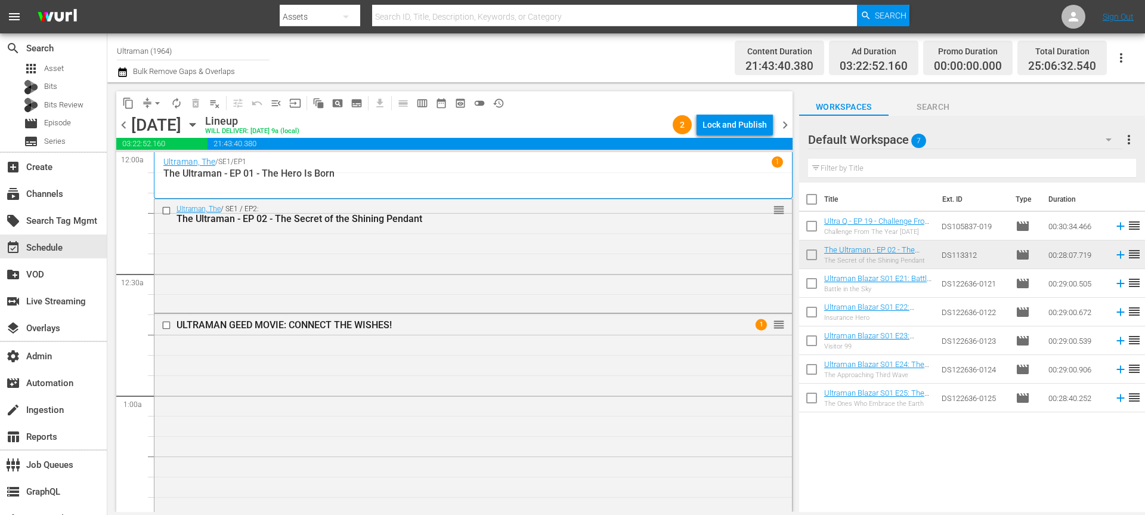
click at [122, 70] on icon "button" at bounding box center [122, 72] width 8 height 10
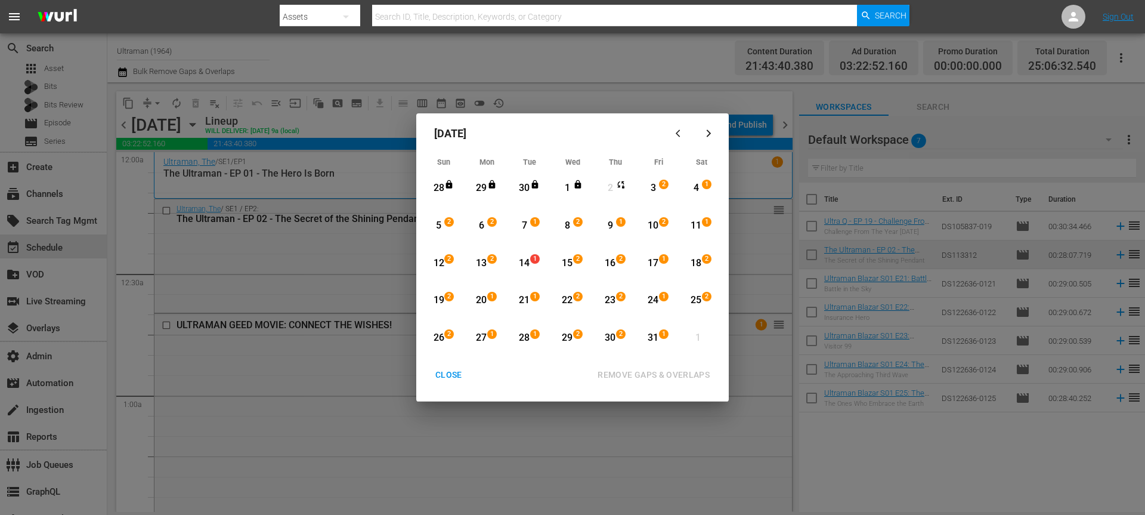
click at [658, 193] on div "3" at bounding box center [653, 188] width 15 height 14
click at [652, 348] on div "31" at bounding box center [653, 337] width 15 height 33
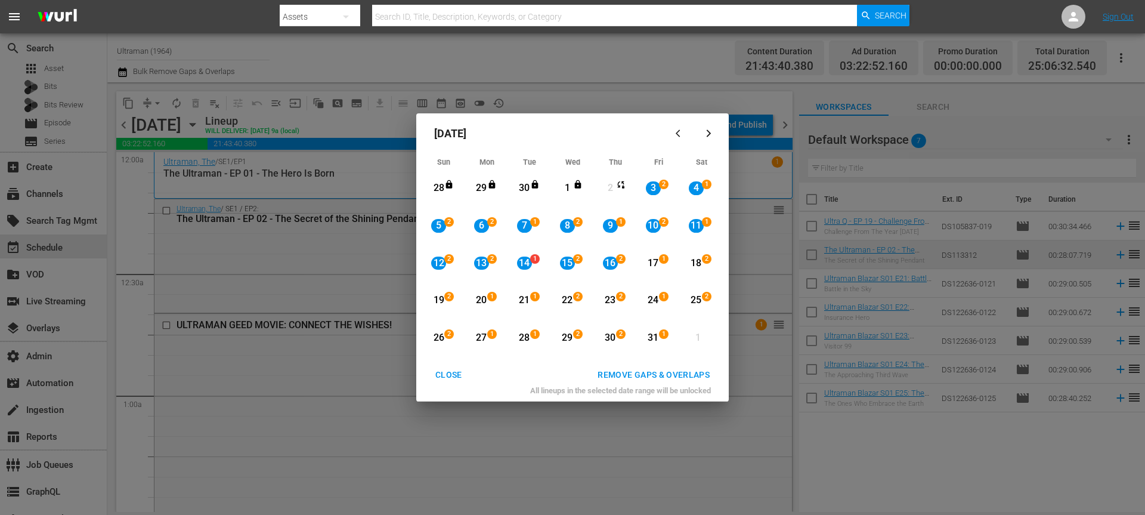
click at [664, 385] on button "REMOVE GAPS & OVERLAPS" at bounding box center [653, 375] width 141 height 22
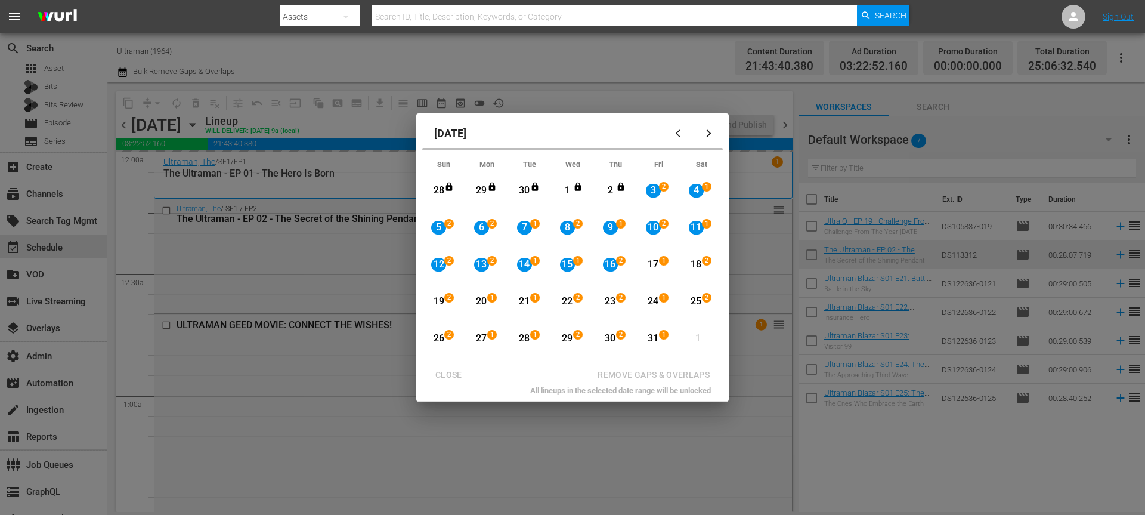
click at [613, 263] on div "16" at bounding box center [610, 265] width 15 height 14
click at [659, 340] on div "31" at bounding box center [653, 339] width 15 height 14
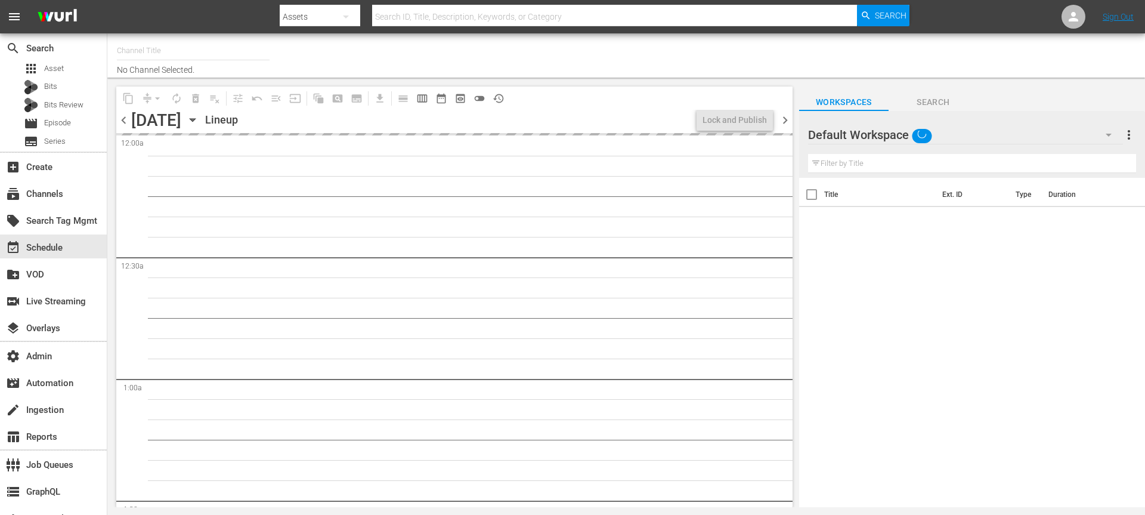
type input "Ultraman (1964)"
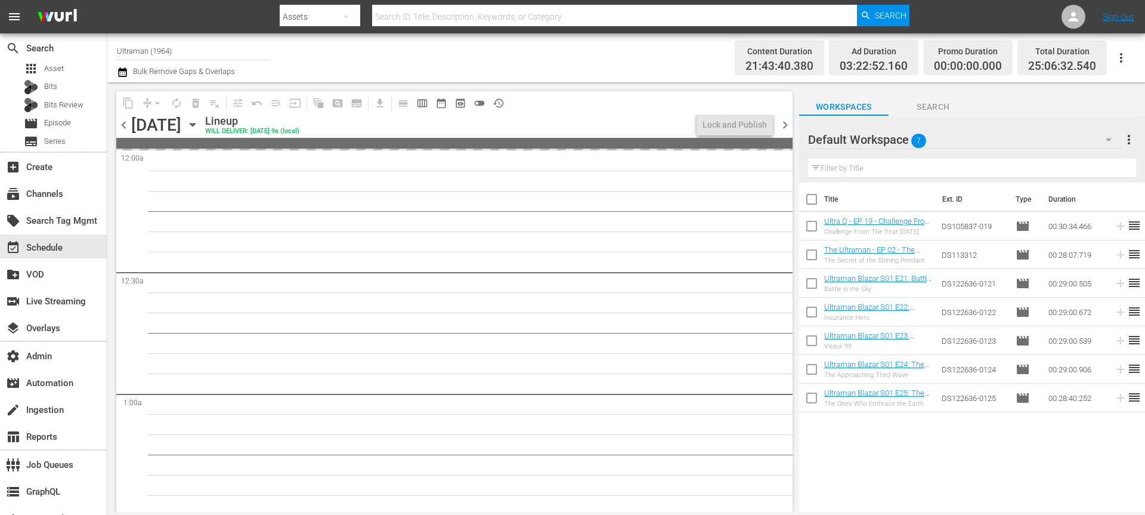
click at [123, 79] on div "Channel Title Ultraman (1964) Bulk Remove Gaps & Overlaps Content Duration 21:4…" at bounding box center [626, 57] width 1038 height 49
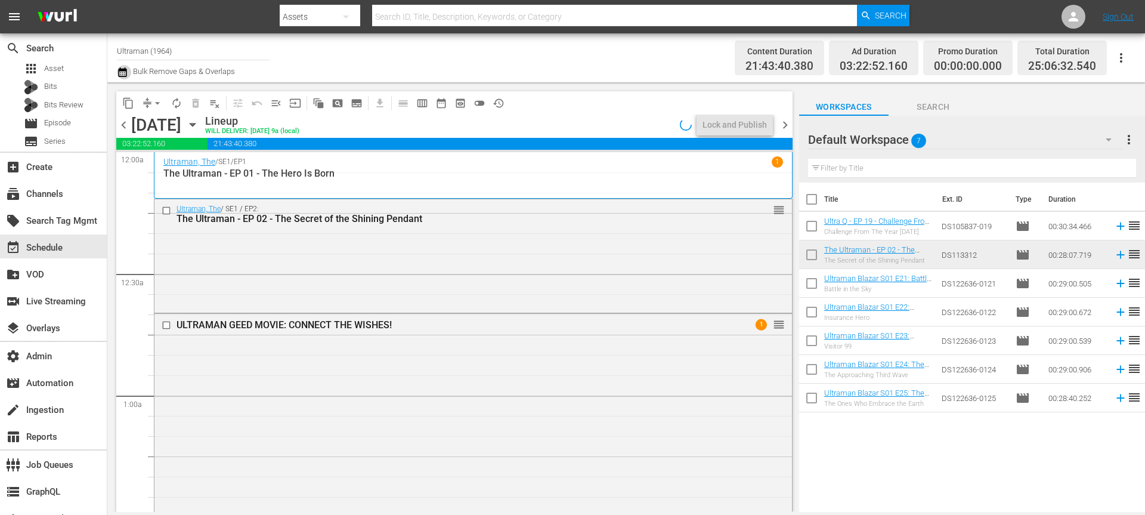
click at [123, 75] on icon "button" at bounding box center [122, 72] width 11 height 14
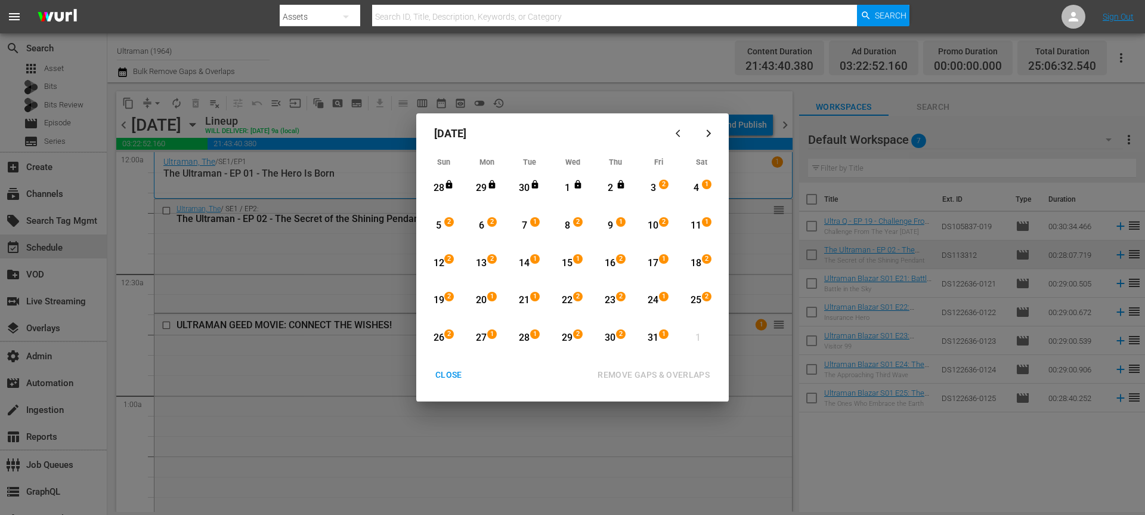
click at [606, 259] on div "16" at bounding box center [610, 263] width 15 height 14
click at [670, 335] on div "31 1 View Lineup" at bounding box center [658, 337] width 36 height 33
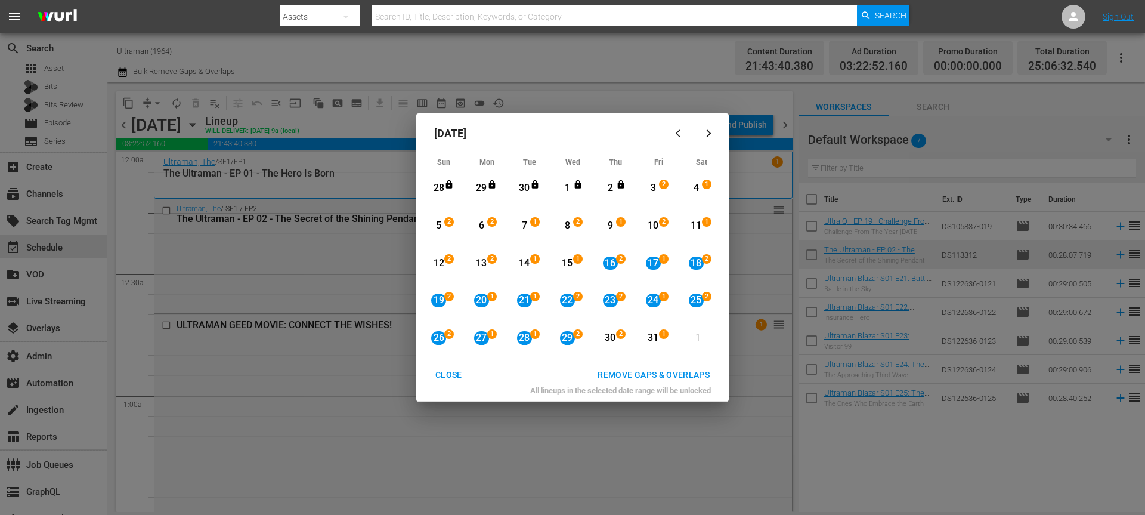
click at [658, 371] on div "REMOVE GAPS & OVERLAPS" at bounding box center [653, 374] width 131 height 15
click at [613, 265] on div "16" at bounding box center [610, 263] width 15 height 14
click at [650, 337] on div "31" at bounding box center [653, 338] width 15 height 14
click at [650, 374] on div "REMOVE GAPS & OVERLAPS" at bounding box center [653, 374] width 131 height 15
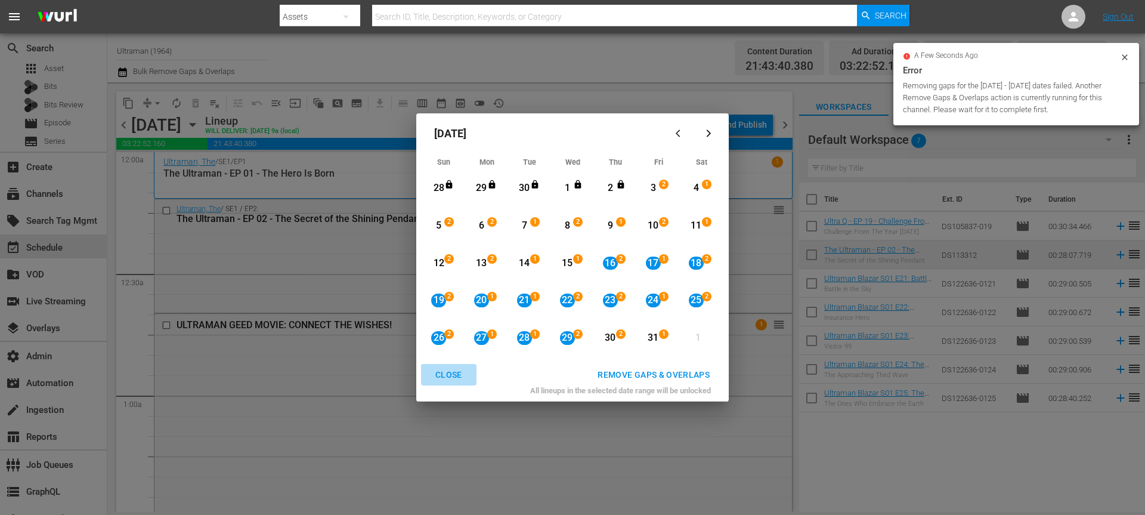
click at [433, 374] on div "CLOSE" at bounding box center [449, 374] width 46 height 15
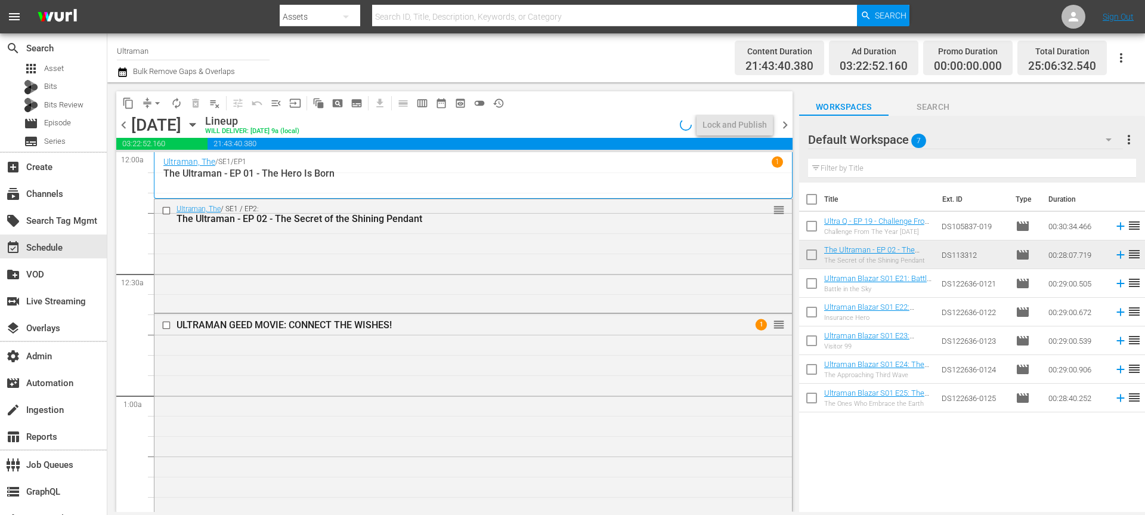
click at [532, 136] on div "chevron_left [DATE] [DATE] Lineup WILL DELIVER: [DATE] 9a (local) Lock and Publ…" at bounding box center [454, 125] width 676 height 23
click at [711, 121] on div "Lock and Publish" at bounding box center [734, 124] width 64 height 21
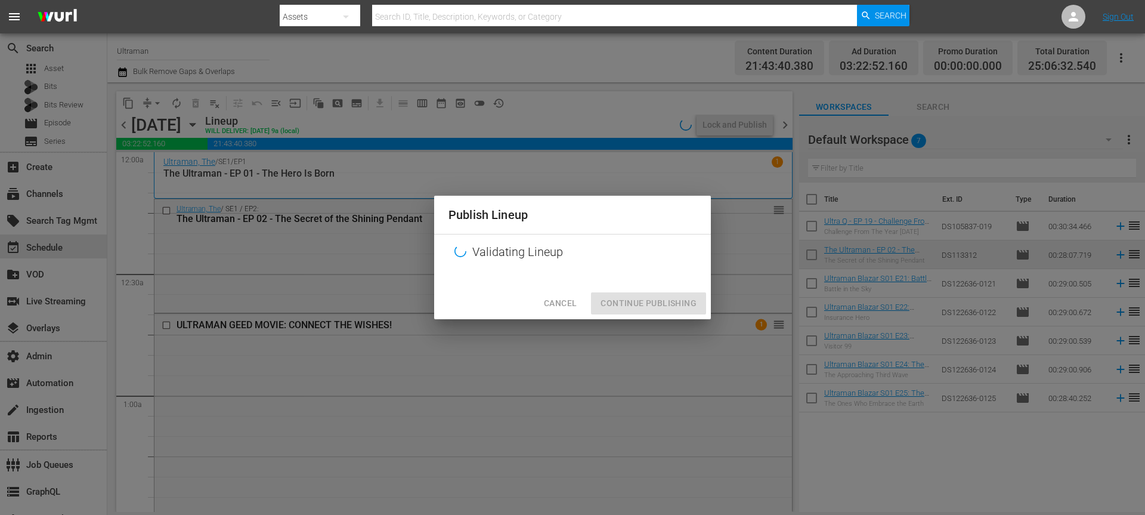
click at [586, 312] on div "Cancel Continue Publishing" at bounding box center [572, 303] width 277 height 32
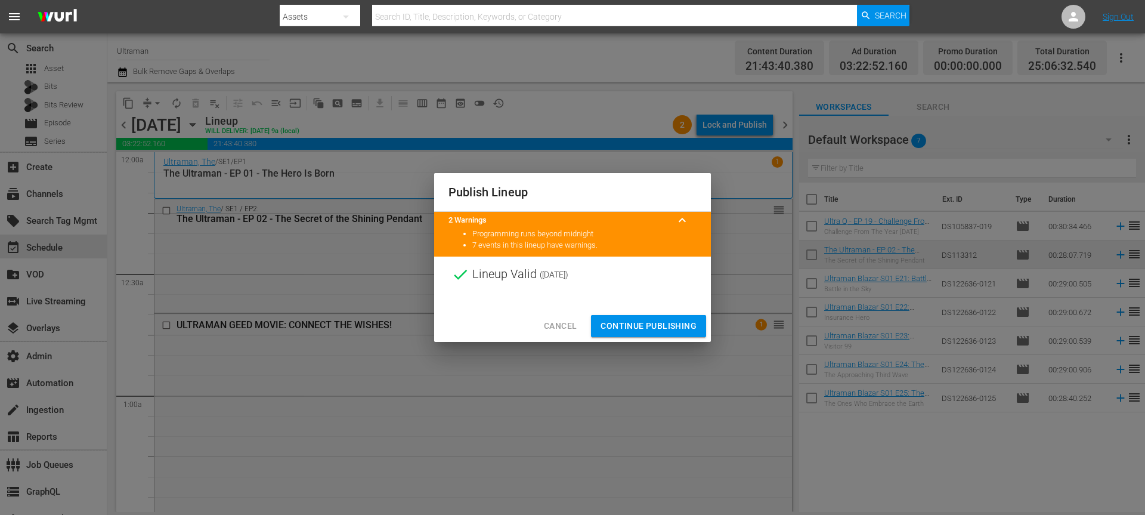
drag, startPoint x: 568, startPoint y: 323, endPoint x: 512, endPoint y: 301, distance: 60.0
click at [568, 323] on span "Cancel" at bounding box center [560, 325] width 33 height 15
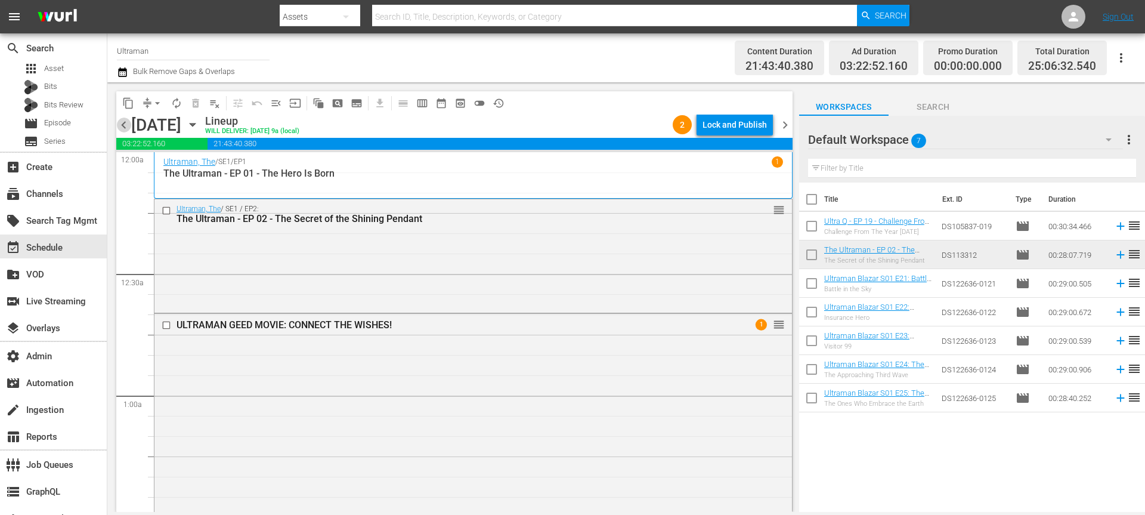
click at [125, 124] on span "chevron_left" at bounding box center [123, 124] width 15 height 15
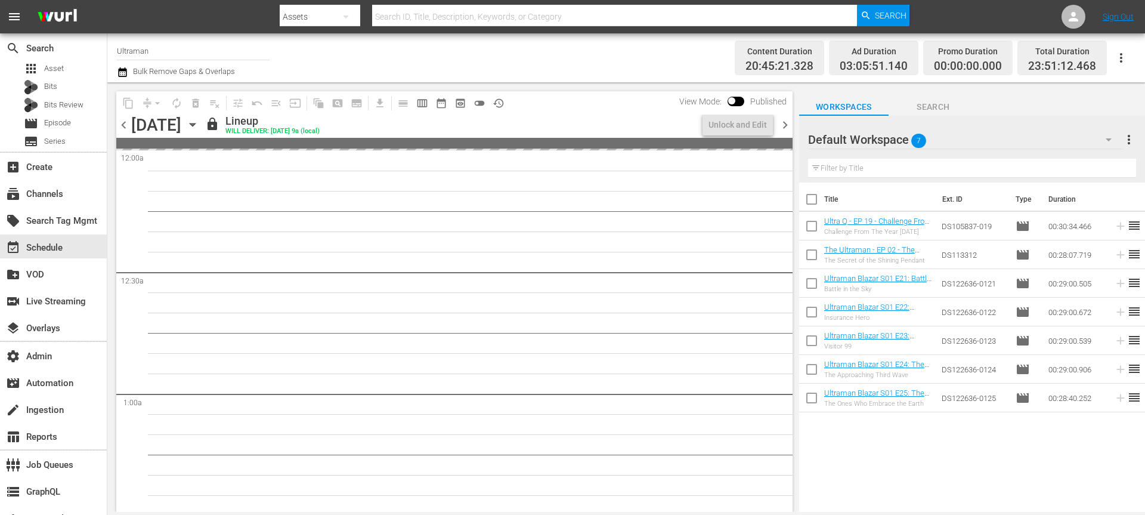
click at [785, 125] on span "chevron_right" at bounding box center [785, 124] width 15 height 15
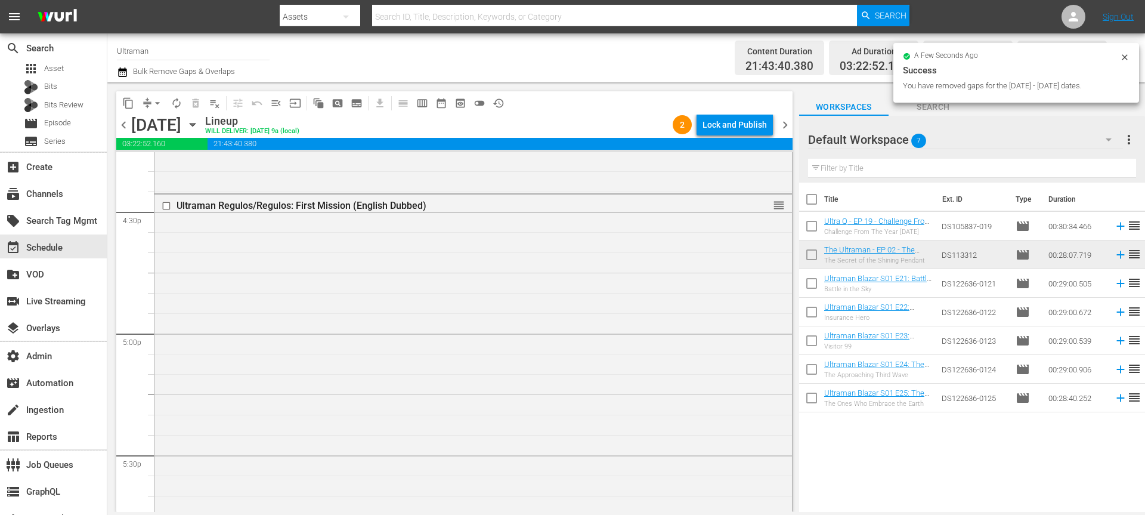
scroll to position [4763, 0]
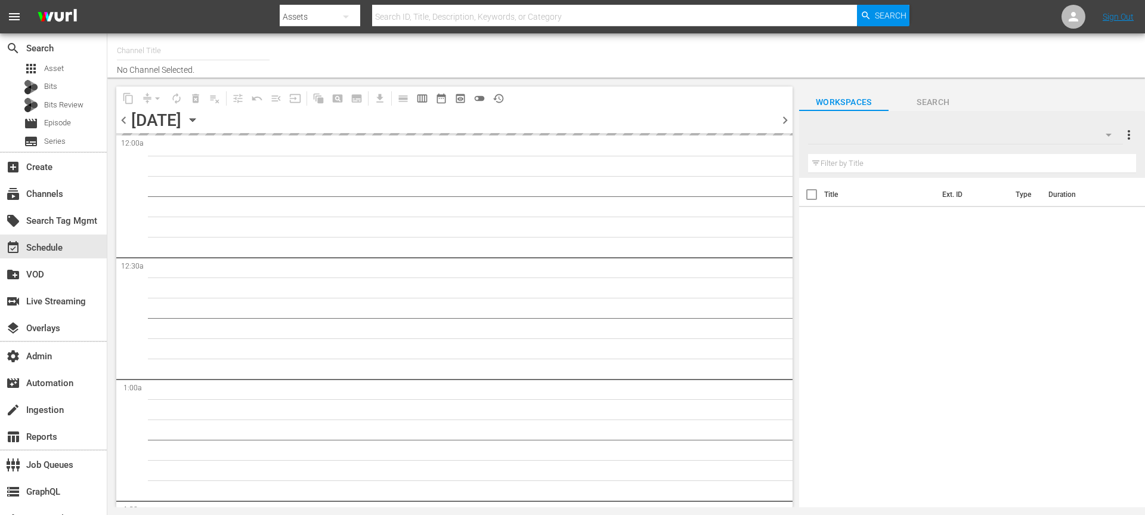
type input "Ultraman (1964)"
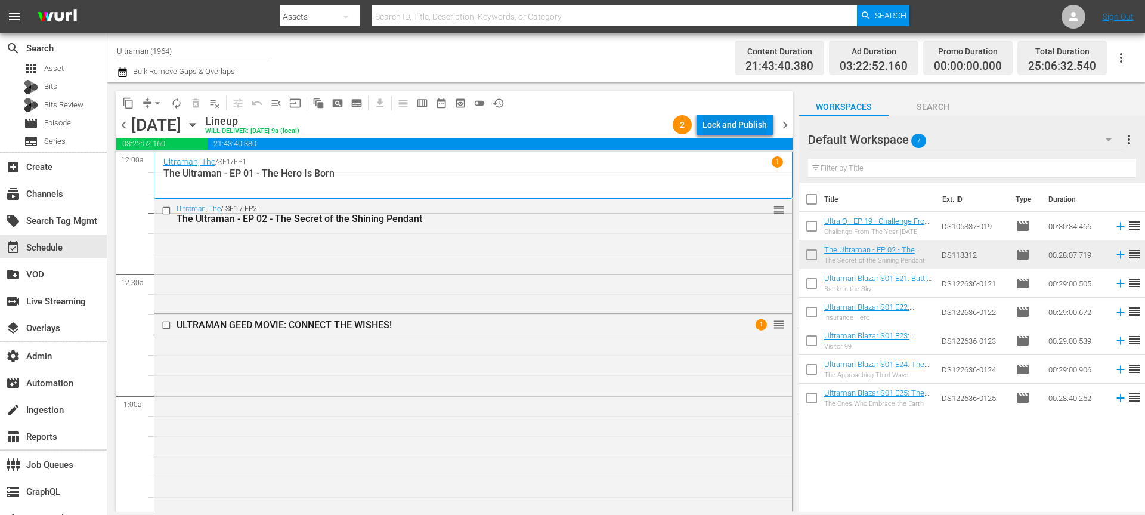
click at [717, 126] on div "Lock and Publish" at bounding box center [734, 124] width 64 height 21
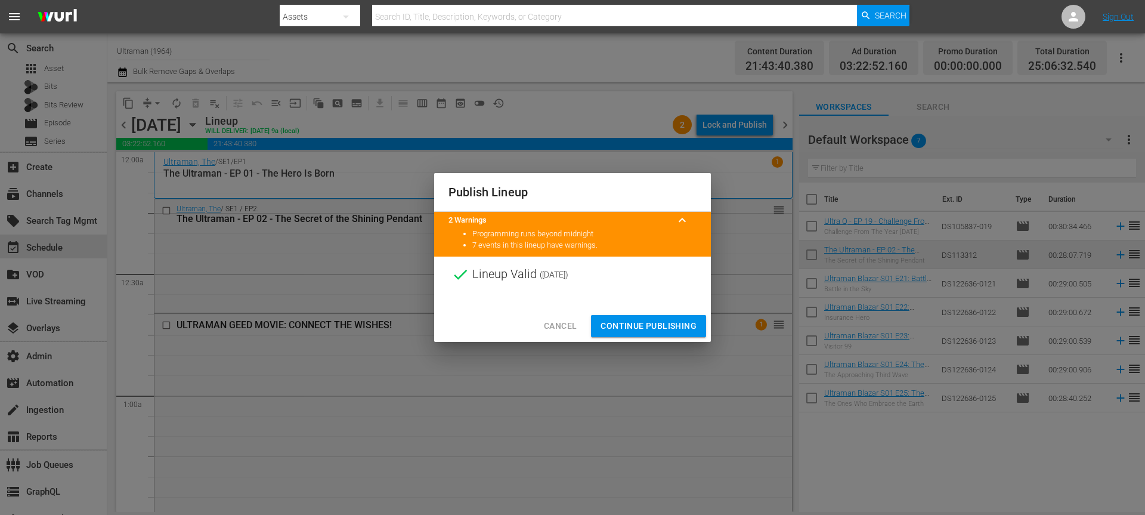
click at [651, 324] on span "Continue Publishing" at bounding box center [648, 325] width 96 height 15
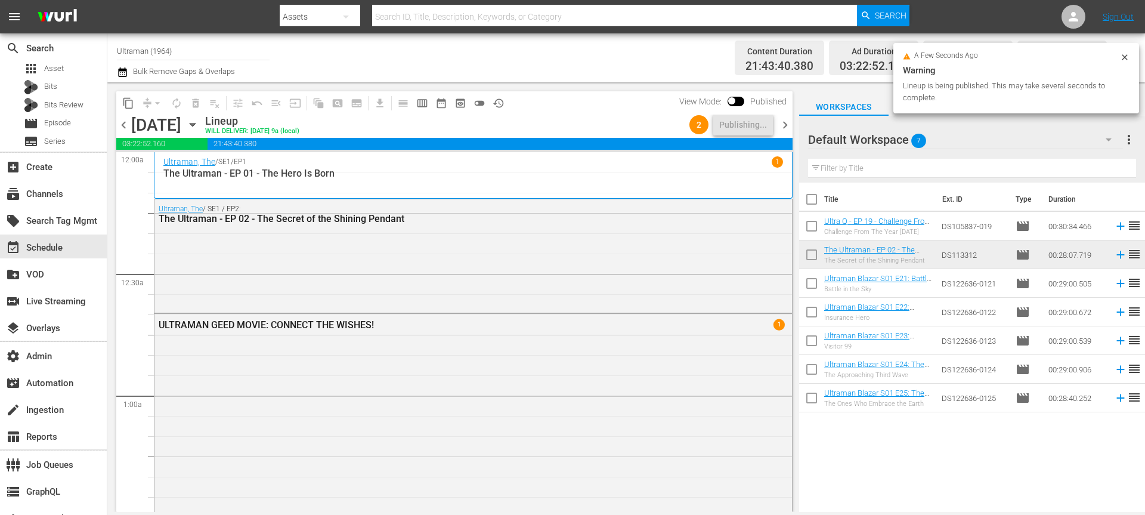
click at [785, 125] on span "chevron_right" at bounding box center [785, 124] width 15 height 15
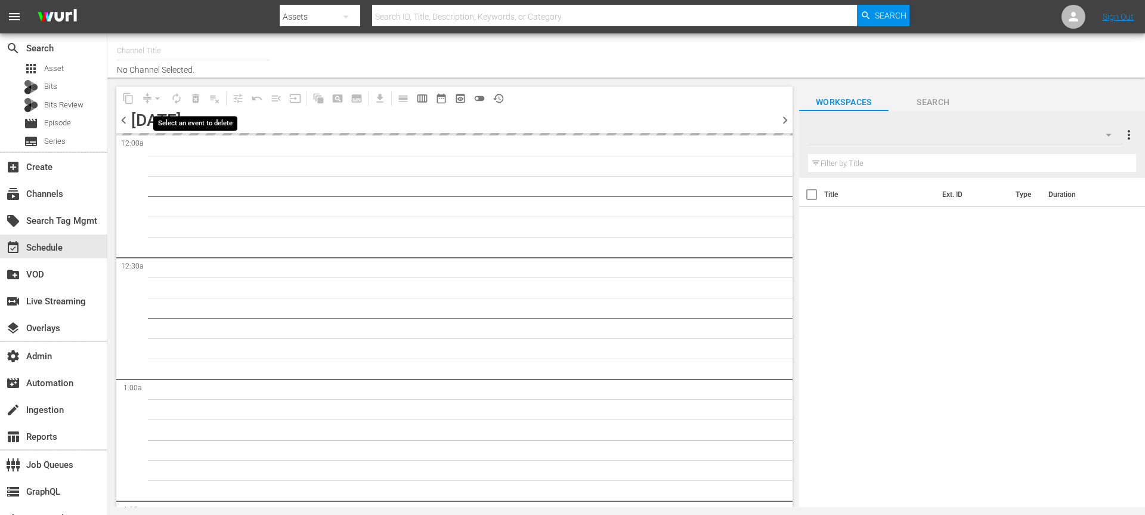
type input "Ultraman (1964)"
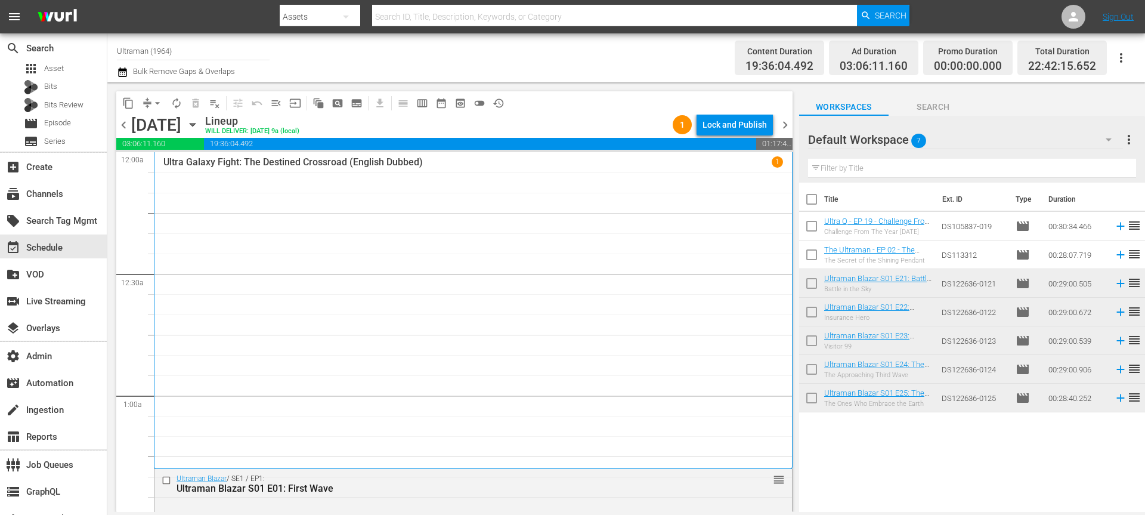
click at [717, 126] on div "Lock and Publish" at bounding box center [734, 124] width 64 height 21
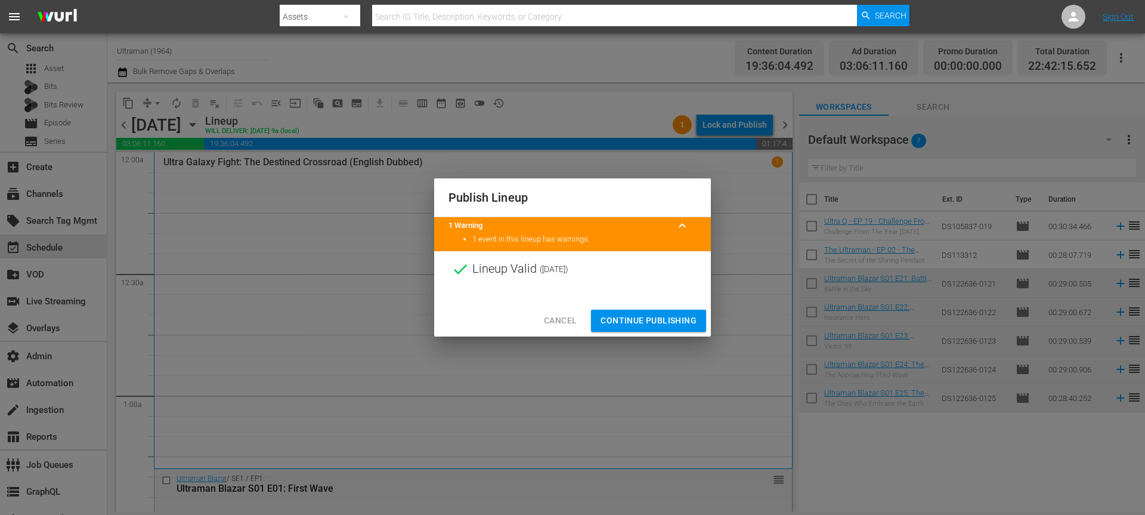
click at [651, 318] on span "Continue Publishing" at bounding box center [648, 320] width 96 height 15
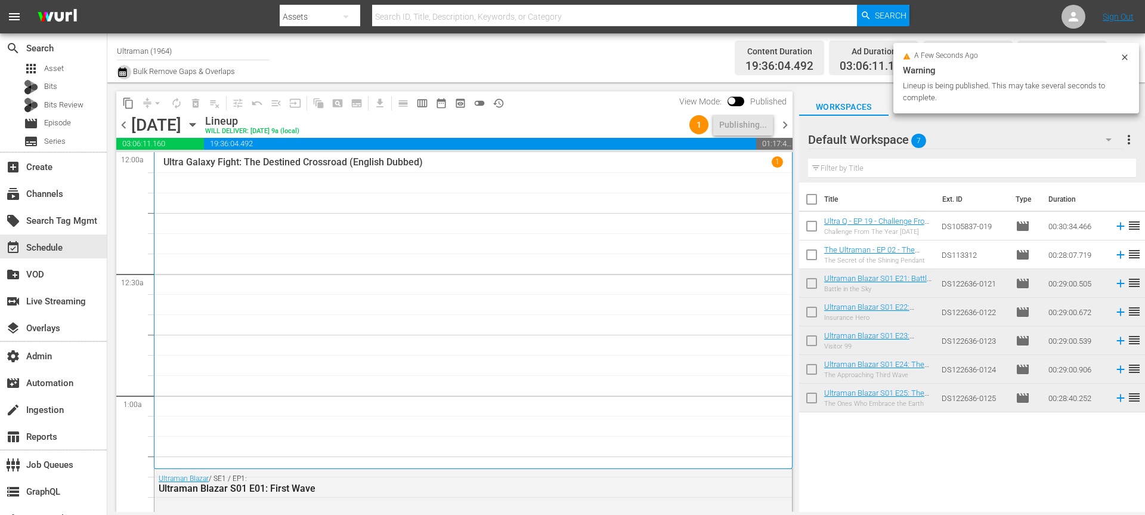
click at [122, 71] on icon "button" at bounding box center [122, 72] width 8 height 10
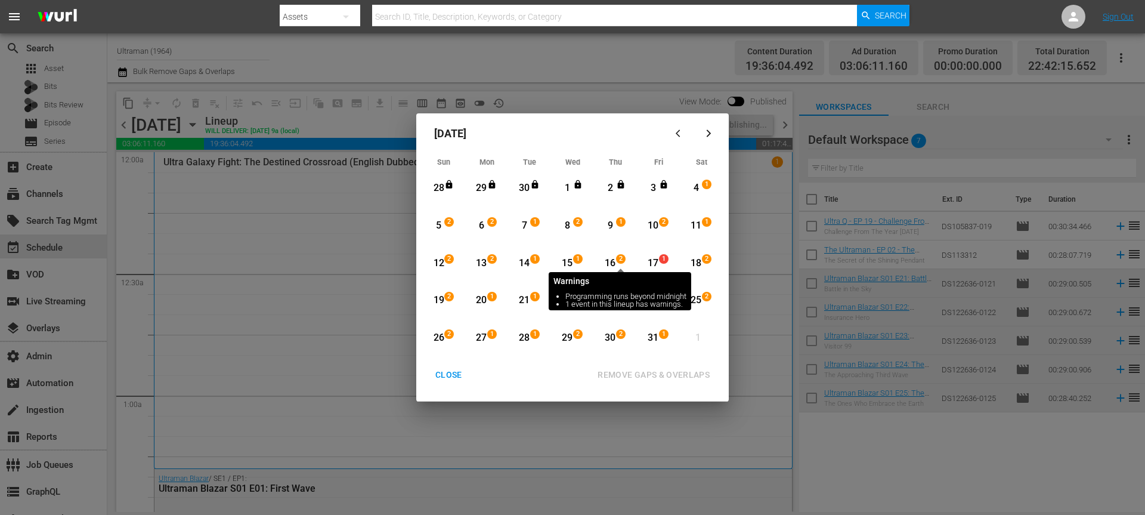
click at [618, 262] on span "2" at bounding box center [621, 259] width 8 height 10
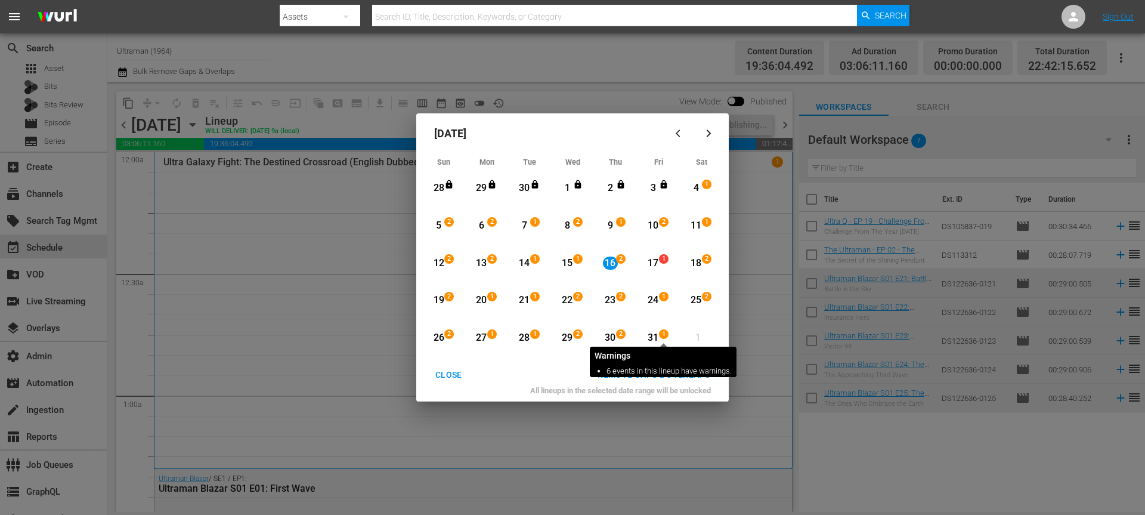
click at [658, 334] on div "31" at bounding box center [653, 338] width 15 height 14
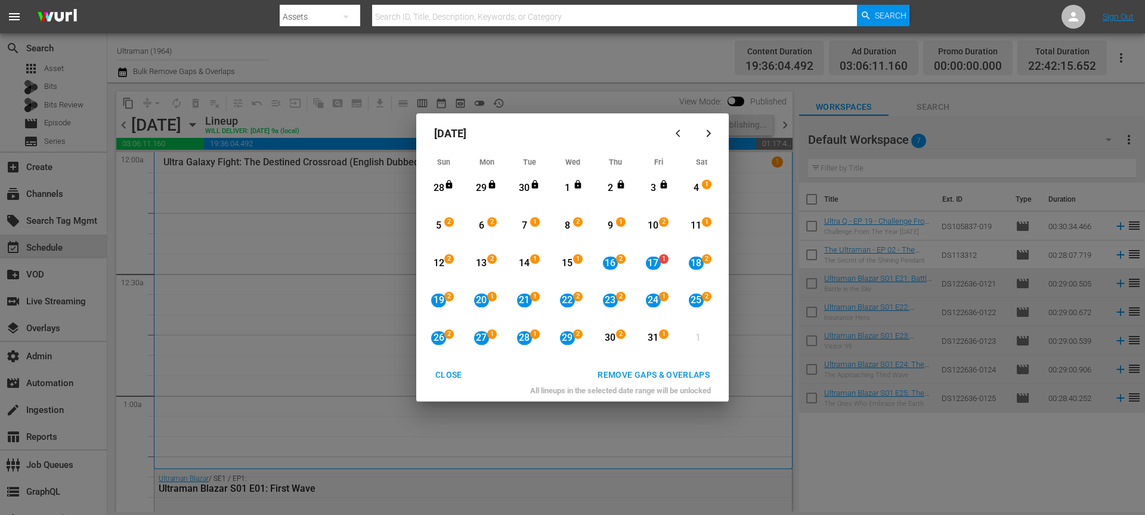
click at [657, 380] on div "REMOVE GAPS & OVERLAPS" at bounding box center [653, 374] width 131 height 15
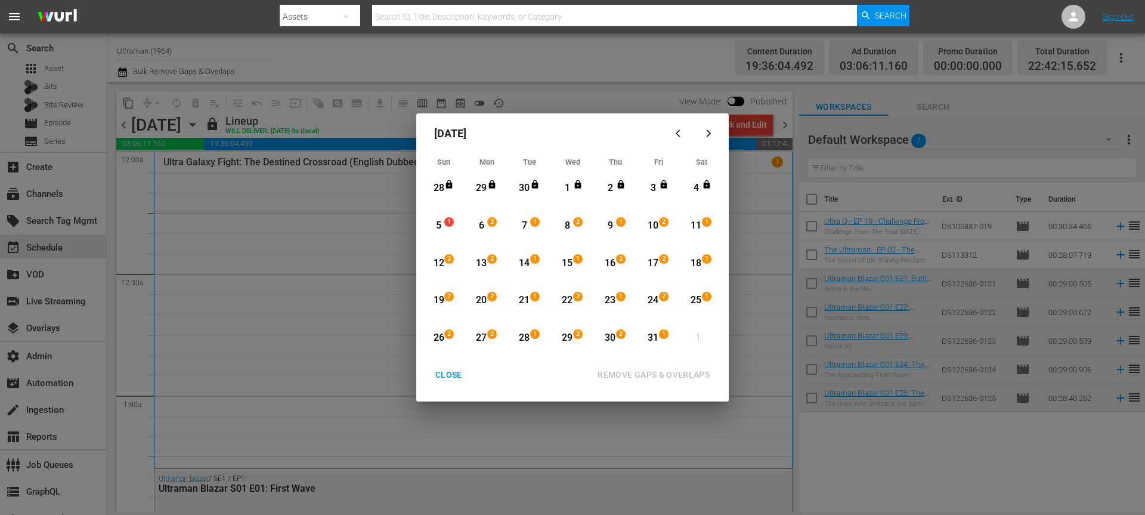
click at [447, 336] on span "2" at bounding box center [449, 334] width 8 height 10
click at [655, 335] on div "31" at bounding box center [653, 338] width 15 height 14
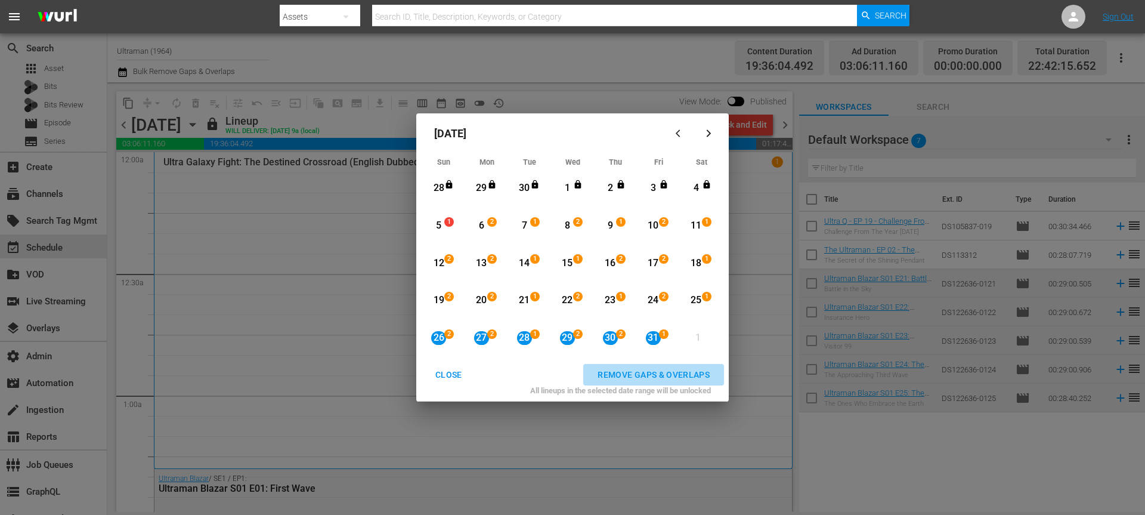
click at [654, 381] on div "REMOVE GAPS & OVERLAPS" at bounding box center [653, 374] width 131 height 15
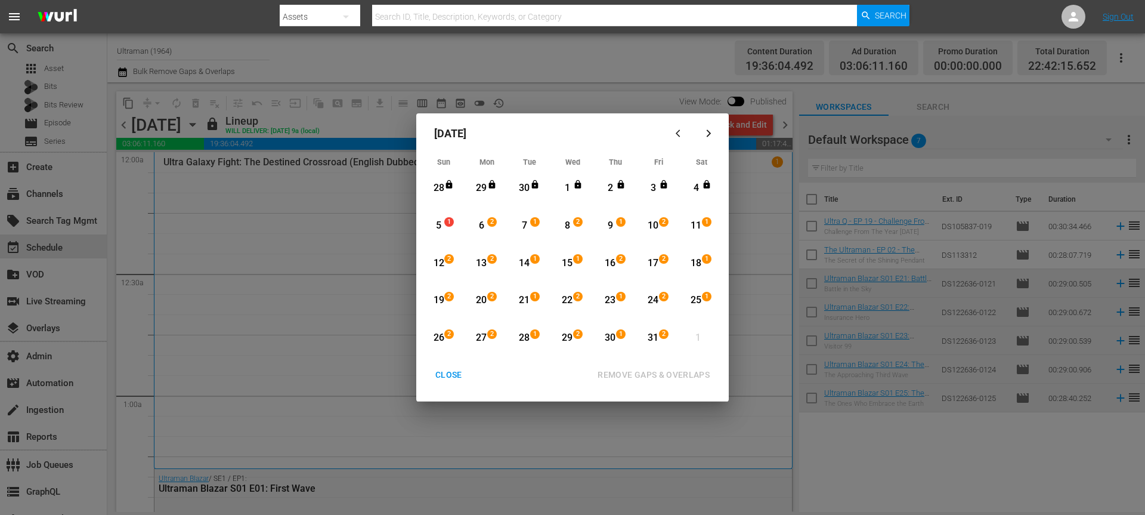
click at [442, 373] on div "CLOSE" at bounding box center [449, 374] width 46 height 15
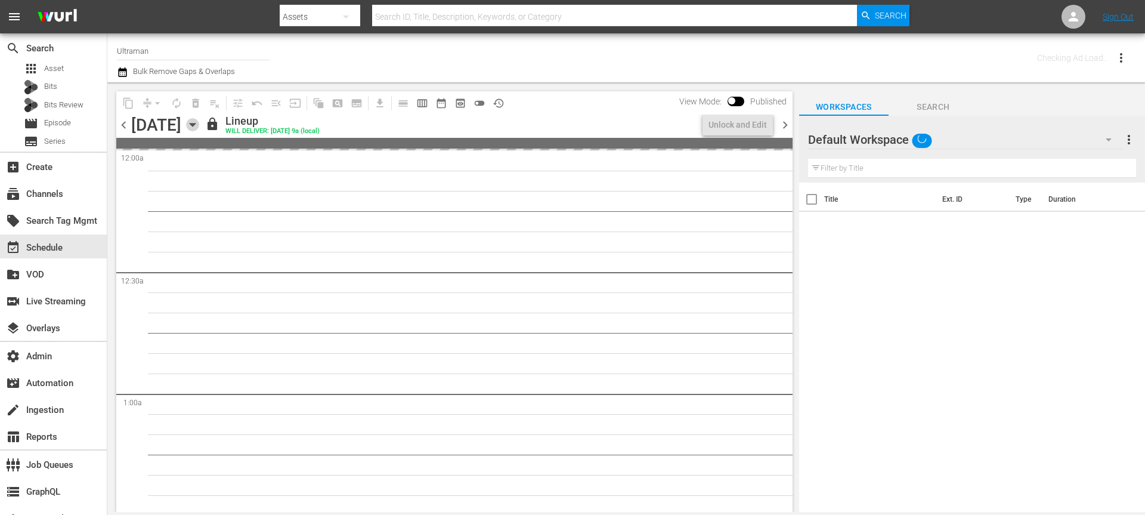
click at [199, 119] on icon "button" at bounding box center [192, 124] width 13 height 13
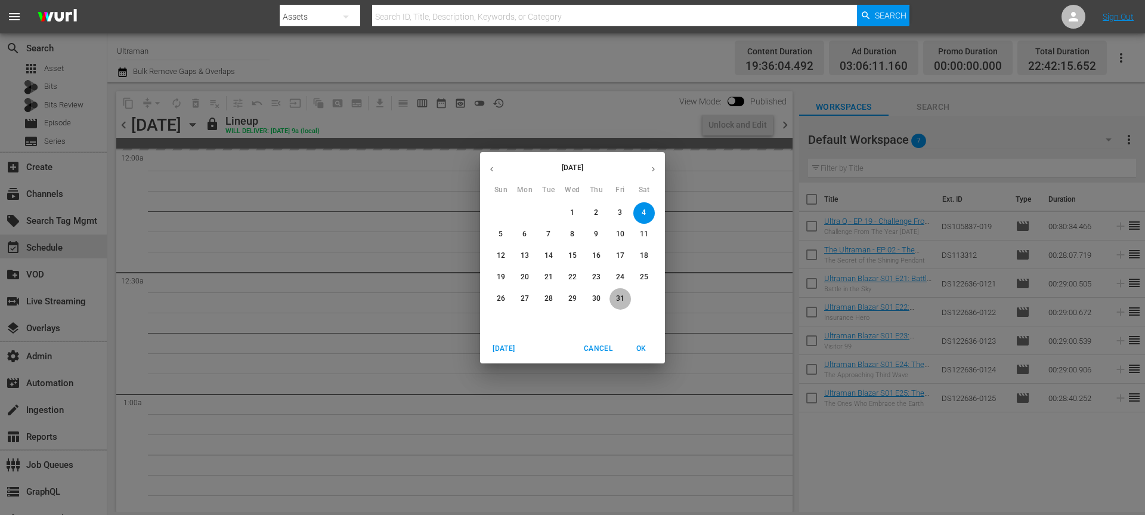
click at [619, 299] on p "31" at bounding box center [620, 298] width 8 height 10
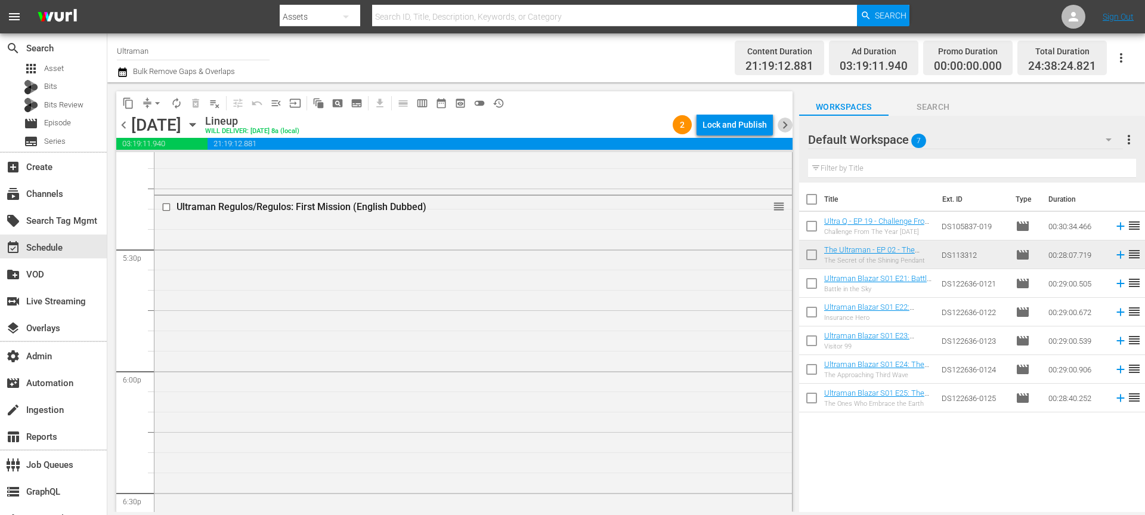
click at [783, 118] on span "chevron_right" at bounding box center [785, 124] width 15 height 15
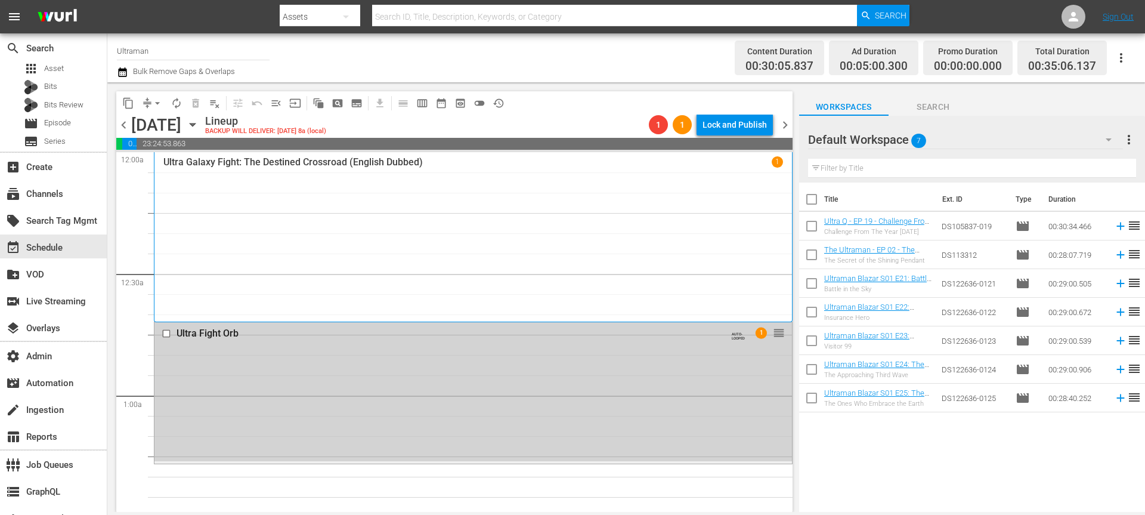
click at [165, 330] on input "checkbox" at bounding box center [168, 334] width 13 height 10
click at [197, 106] on span "delete_forever_outlined" at bounding box center [196, 103] width 12 height 12
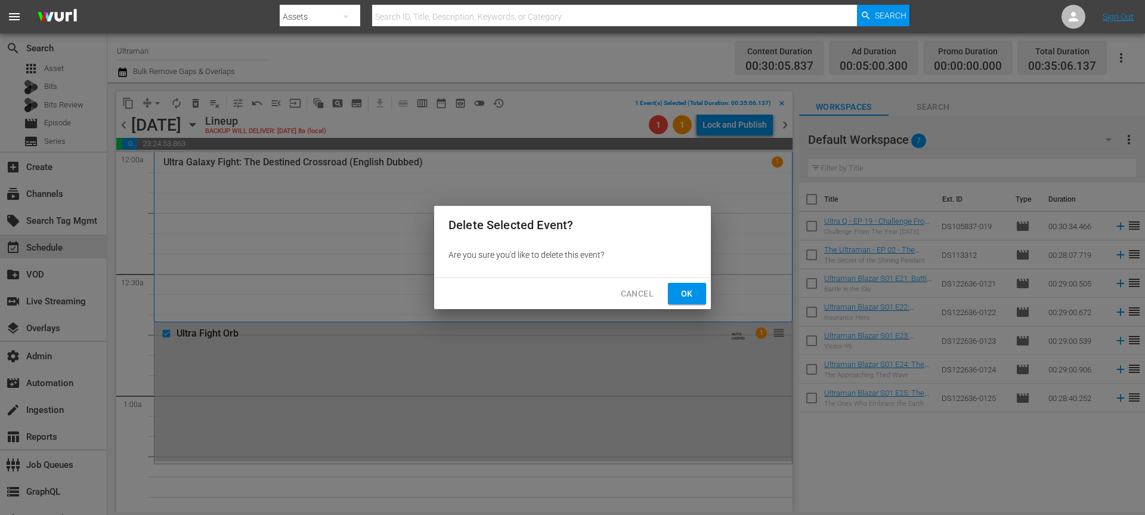
click at [690, 299] on span "Ok" at bounding box center [686, 293] width 19 height 15
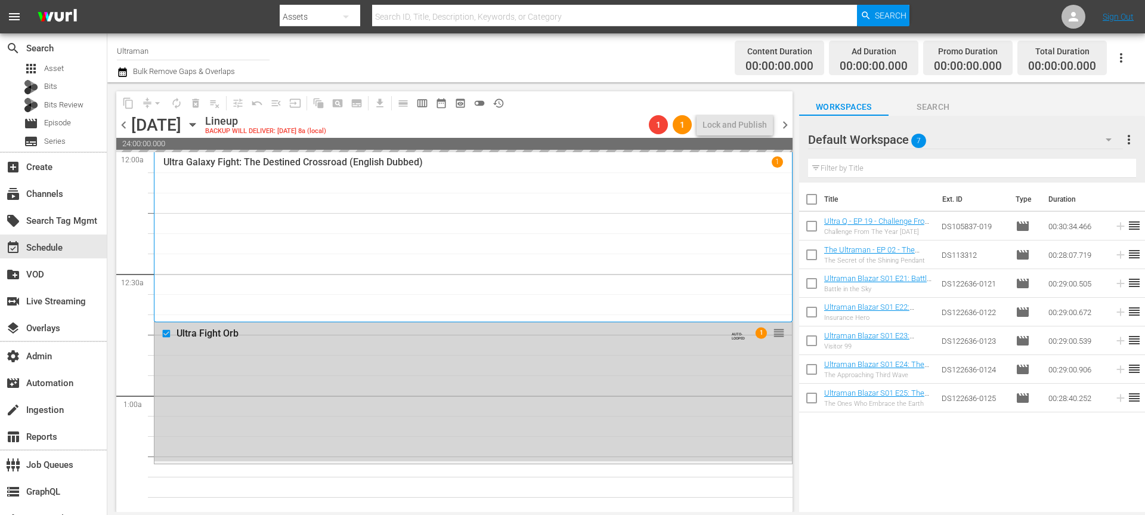
click at [195, 124] on icon "button" at bounding box center [192, 124] width 5 height 3
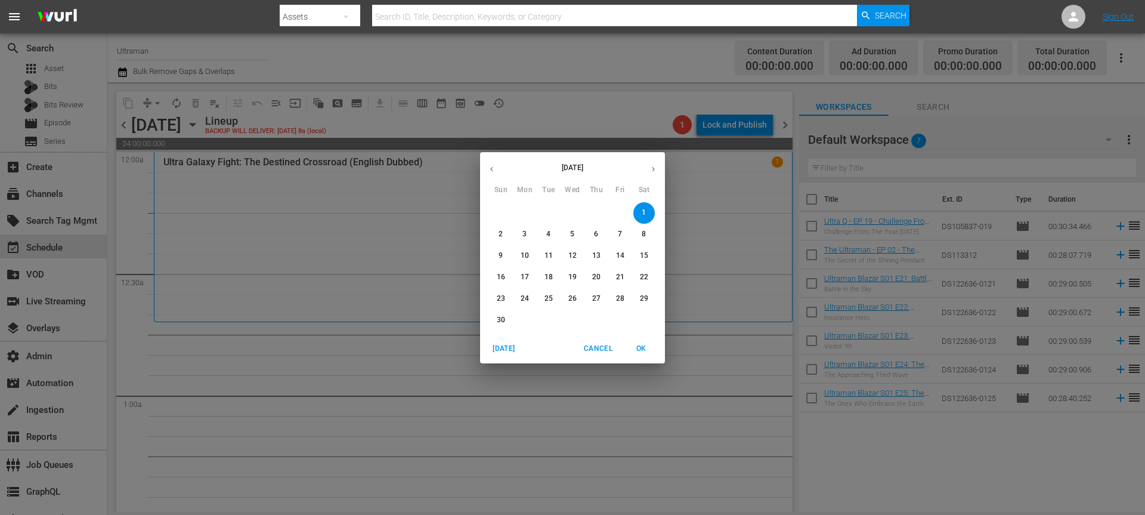
click at [494, 167] on icon "button" at bounding box center [491, 169] width 9 height 9
click at [573, 212] on p "1" at bounding box center [572, 213] width 4 height 10
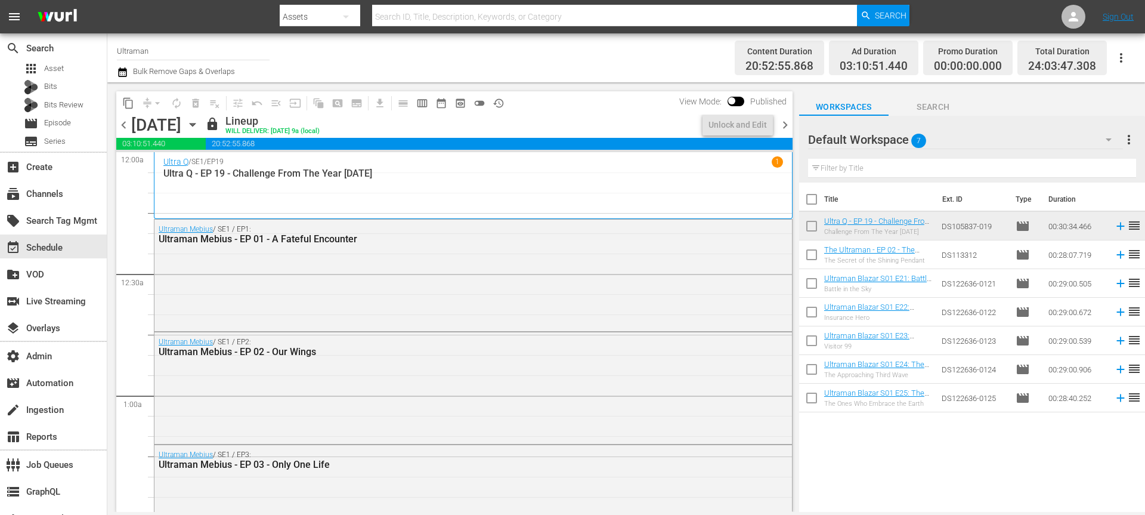
click at [123, 76] on icon "button" at bounding box center [122, 72] width 8 height 10
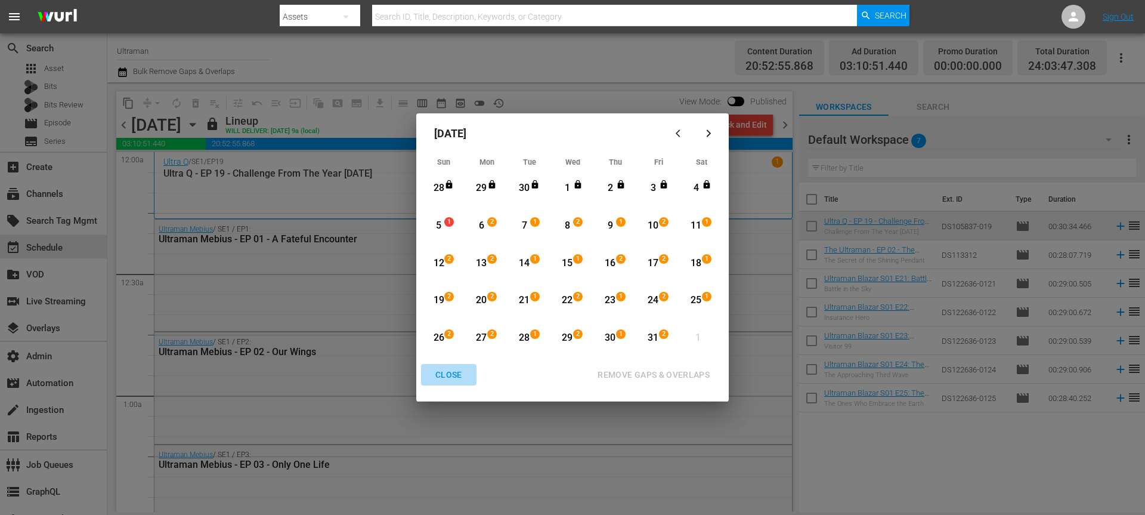
click at [445, 375] on div "CLOSE" at bounding box center [449, 374] width 46 height 15
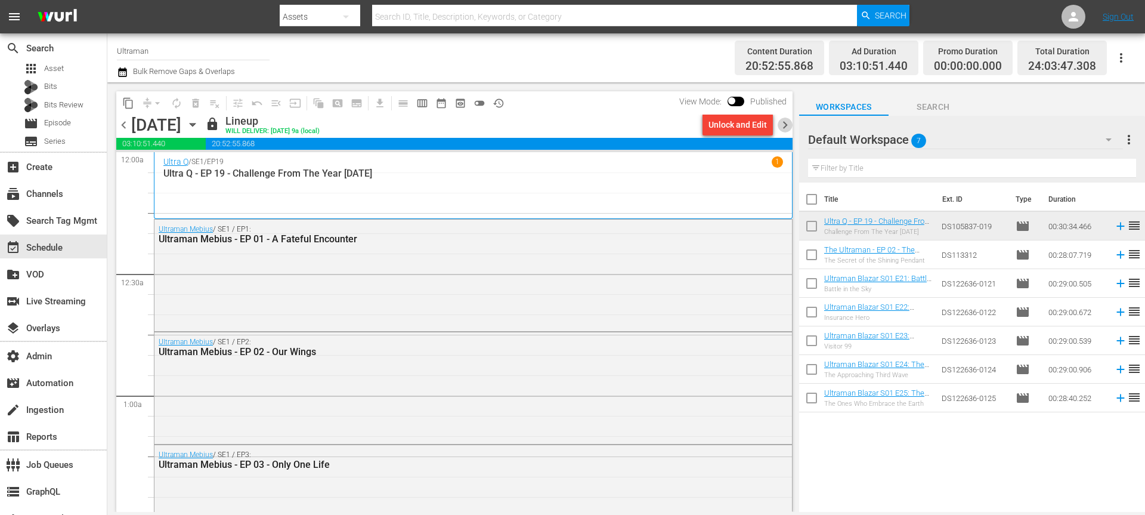
click at [785, 122] on span "chevron_right" at bounding box center [785, 124] width 15 height 15
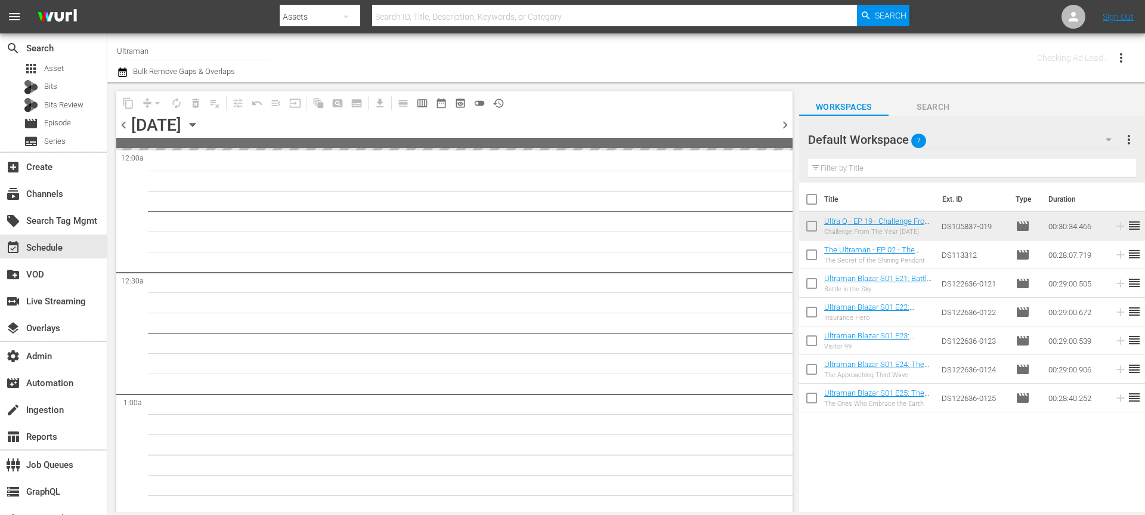
click at [785, 122] on span "chevron_right" at bounding box center [785, 124] width 15 height 15
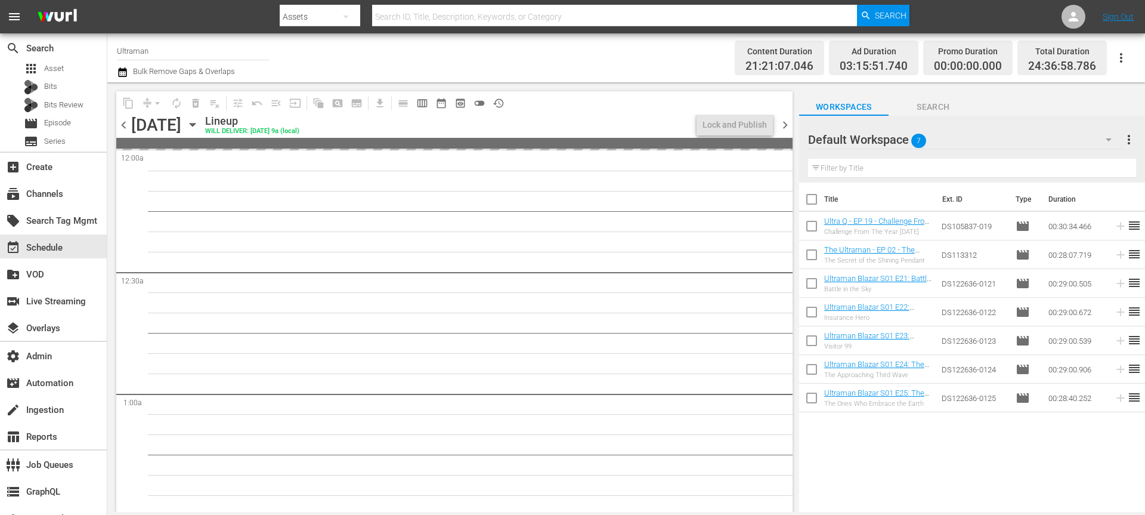
click at [129, 131] on span "chevron_left" at bounding box center [123, 124] width 15 height 15
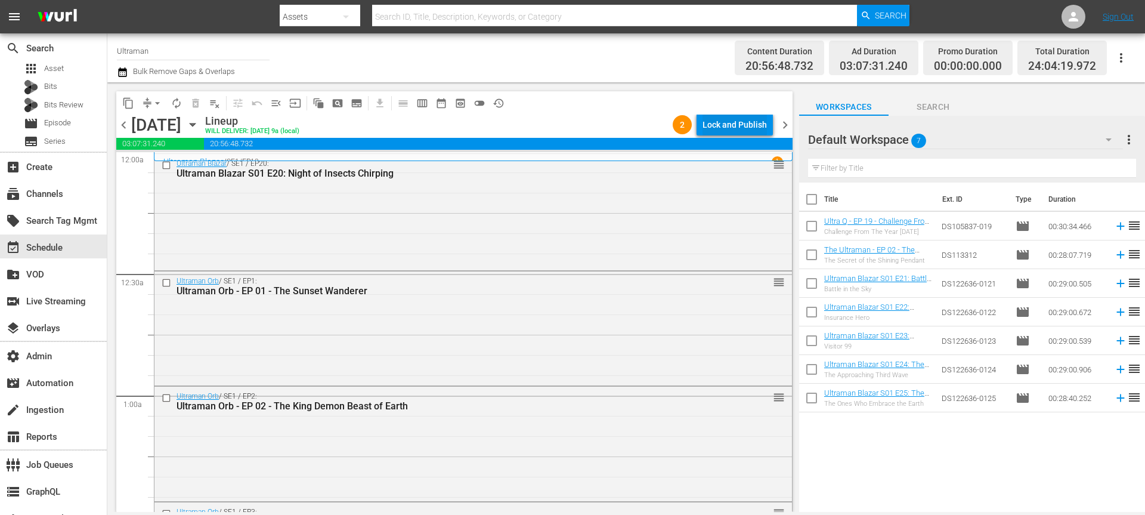
click at [723, 119] on div "Lock and Publish" at bounding box center [734, 124] width 64 height 21
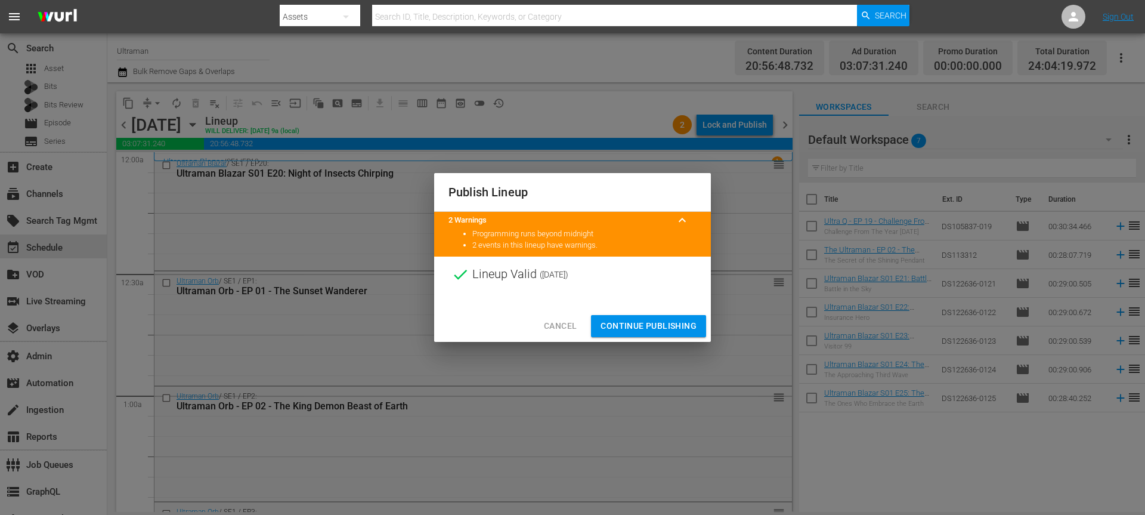
click at [637, 328] on span "Continue Publishing" at bounding box center [648, 325] width 96 height 15
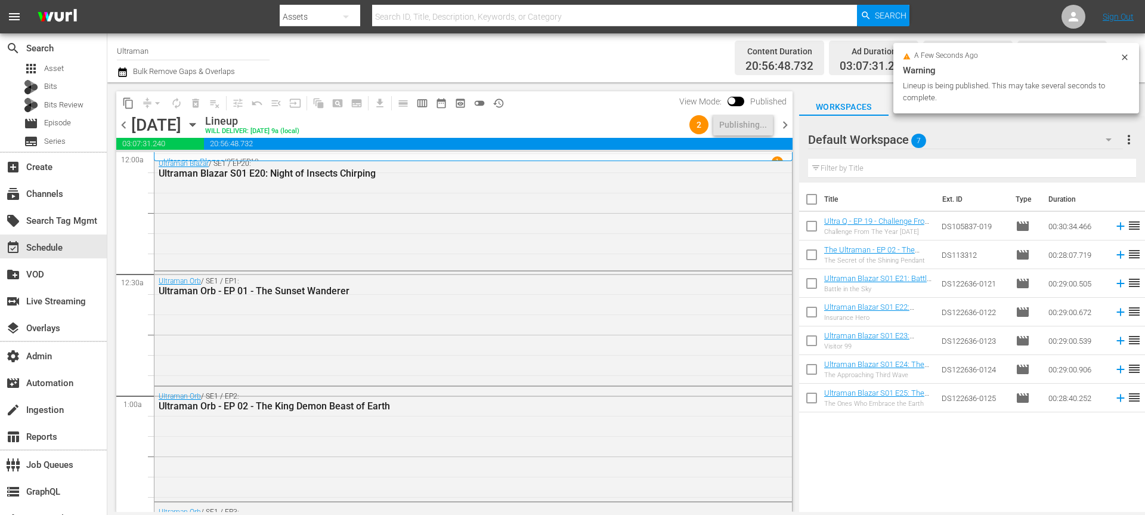
click at [383, 157] on div "Ultraman Blazar / SE1 / EP19 1" at bounding box center [473, 161] width 620 height 11
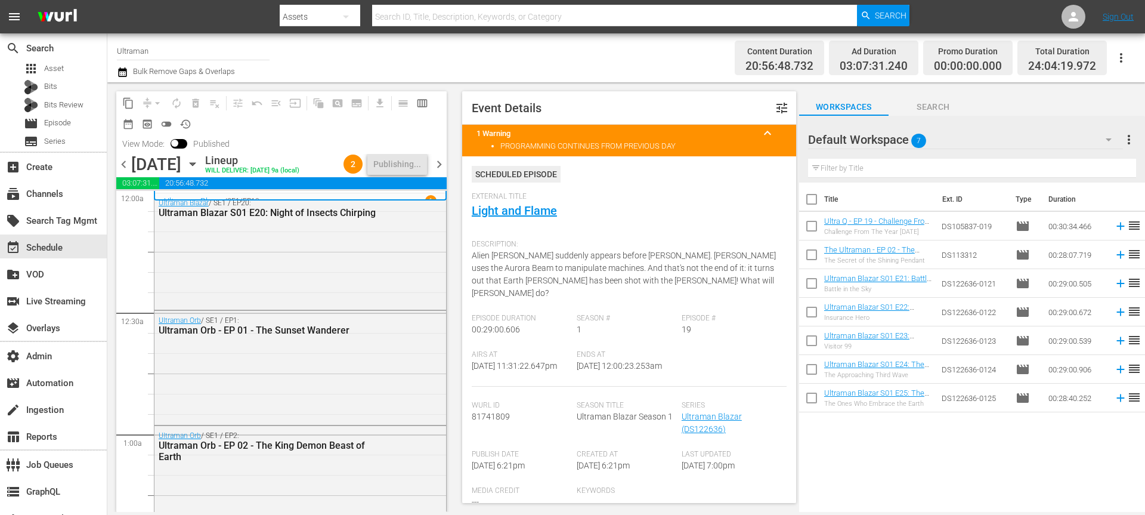
drag, startPoint x: 119, startPoint y: 160, endPoint x: 428, endPoint y: 174, distance: 309.2
click at [426, 175] on div "chevron_left [DATE] [DATE] Lineup WILL DELIVER: [DATE] 9a (local) 2 Publishing.…" at bounding box center [281, 165] width 330 height 23
click at [443, 165] on span "chevron_right" at bounding box center [439, 164] width 15 height 15
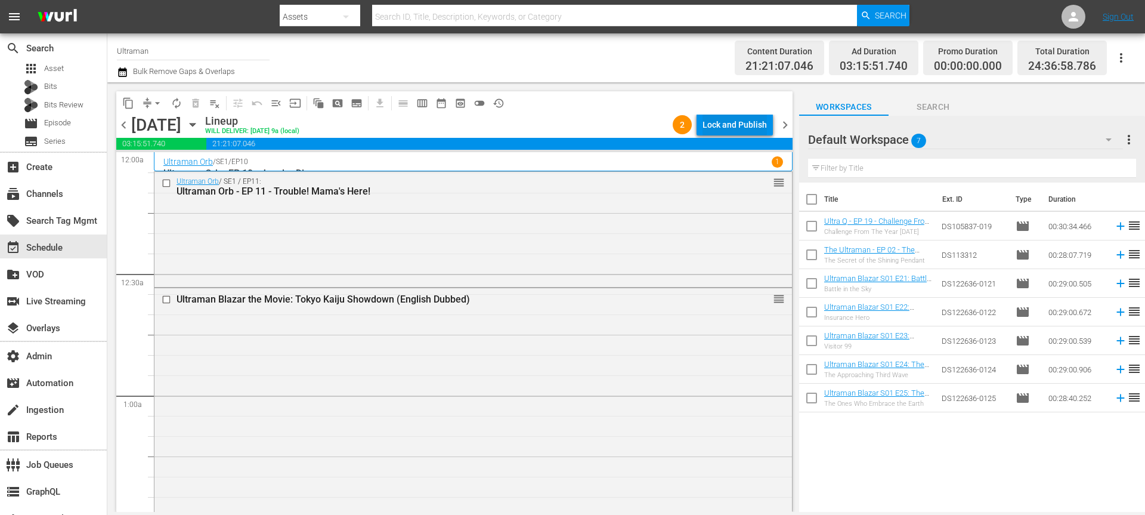
click at [727, 120] on div "Lock and Publish" at bounding box center [734, 124] width 64 height 21
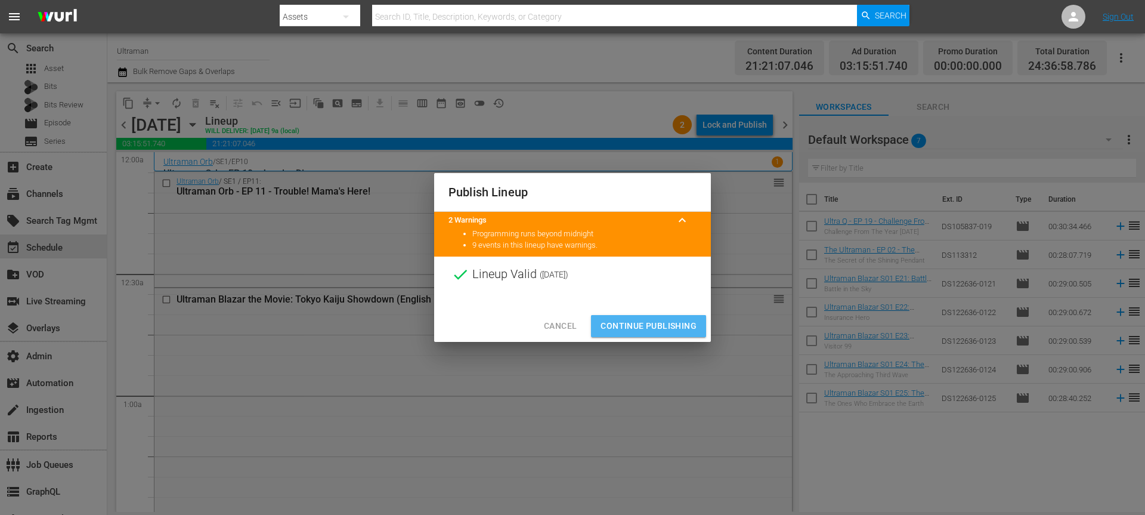
click at [643, 321] on span "Continue Publishing" at bounding box center [648, 325] width 96 height 15
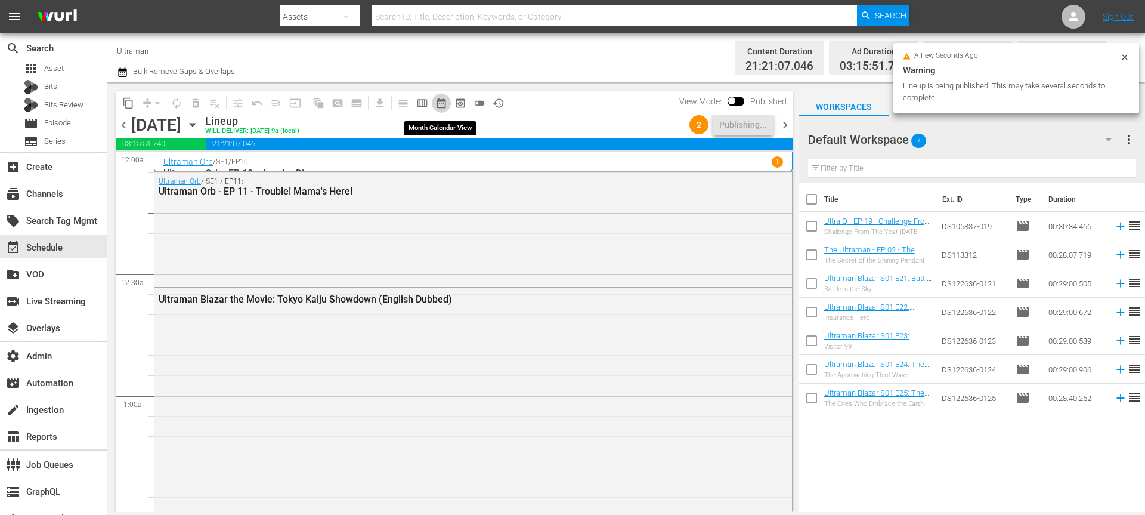
click at [441, 100] on span "date_range_outlined" at bounding box center [441, 103] width 12 height 12
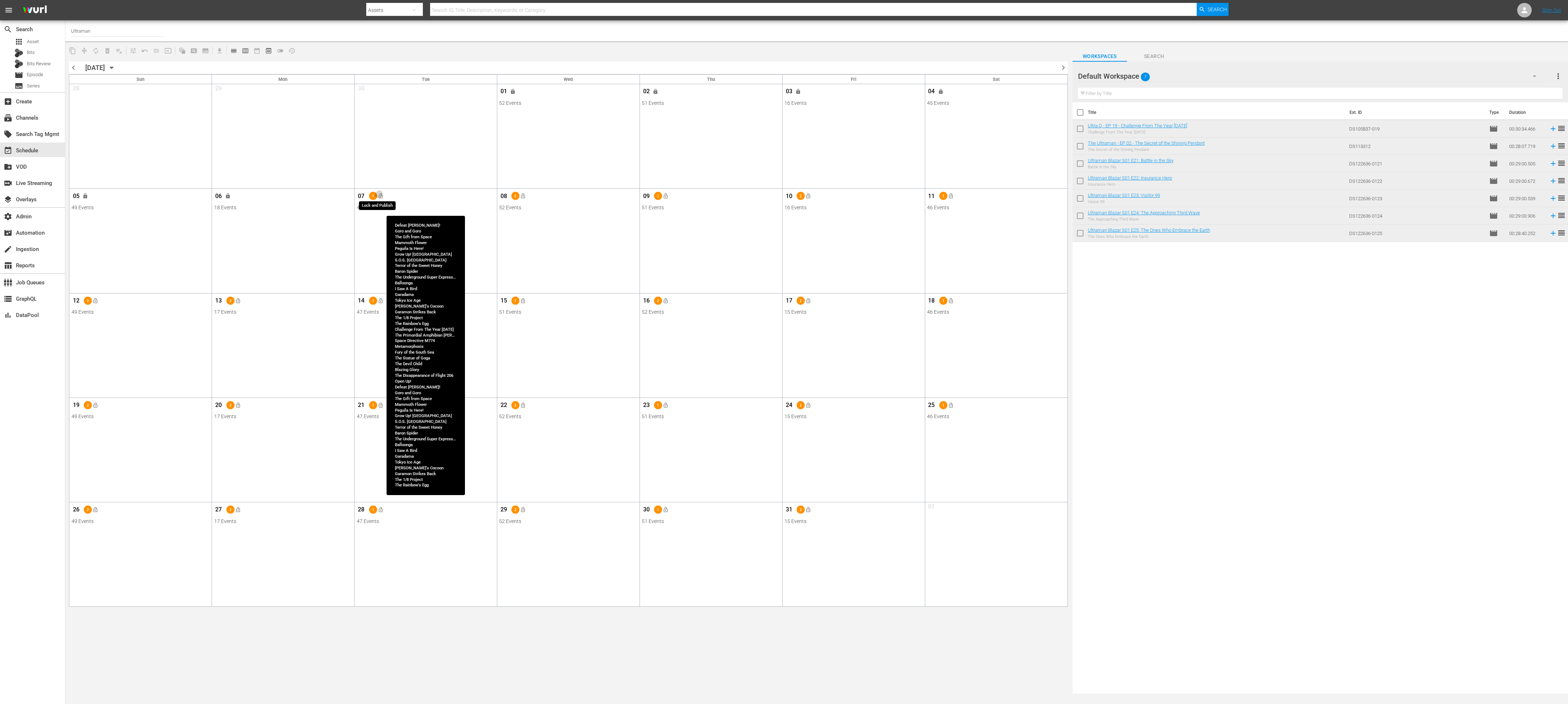
click at [382, 198] on span "lock_open" at bounding box center [380, 197] width 6 height 6
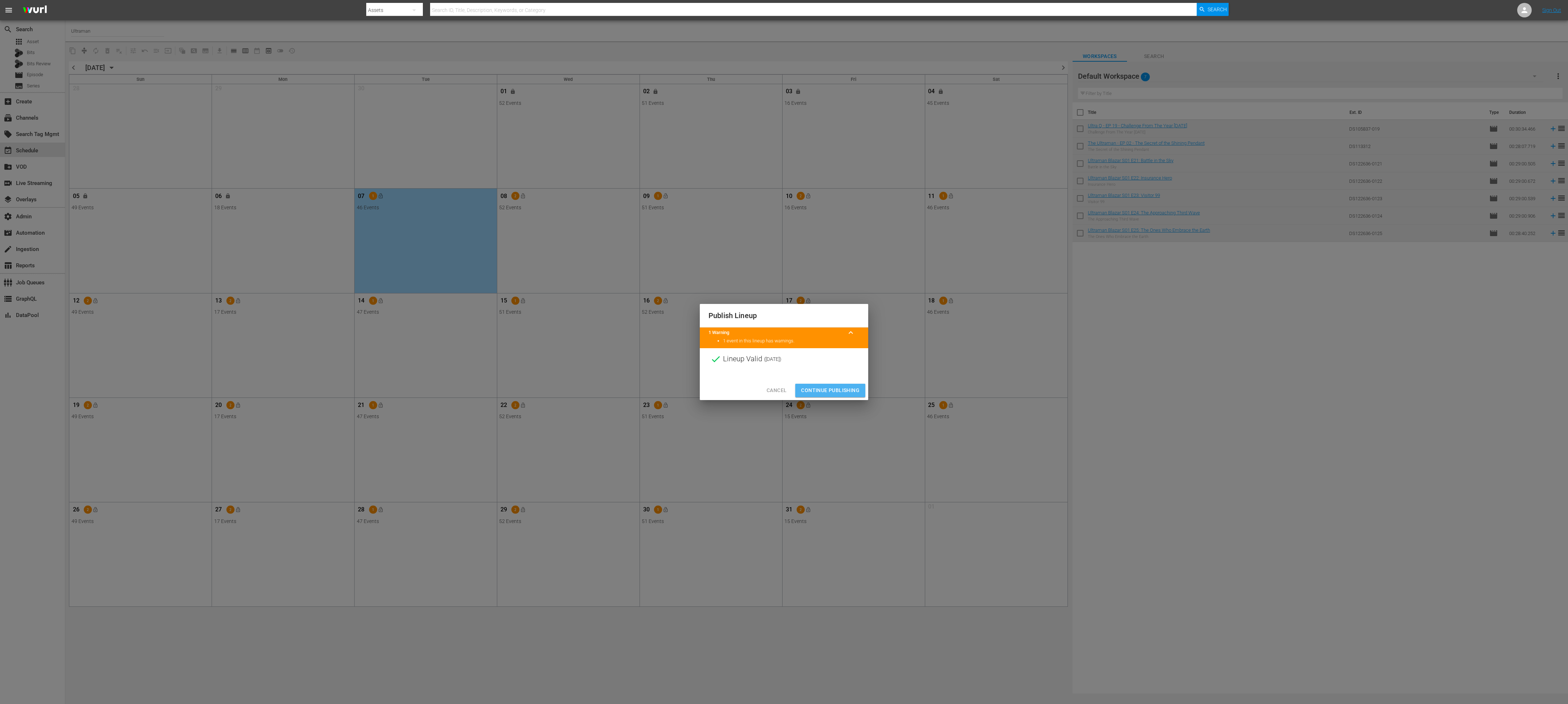
click at [696, 313] on span "Continue Publishing" at bounding box center [830, 390] width 58 height 9
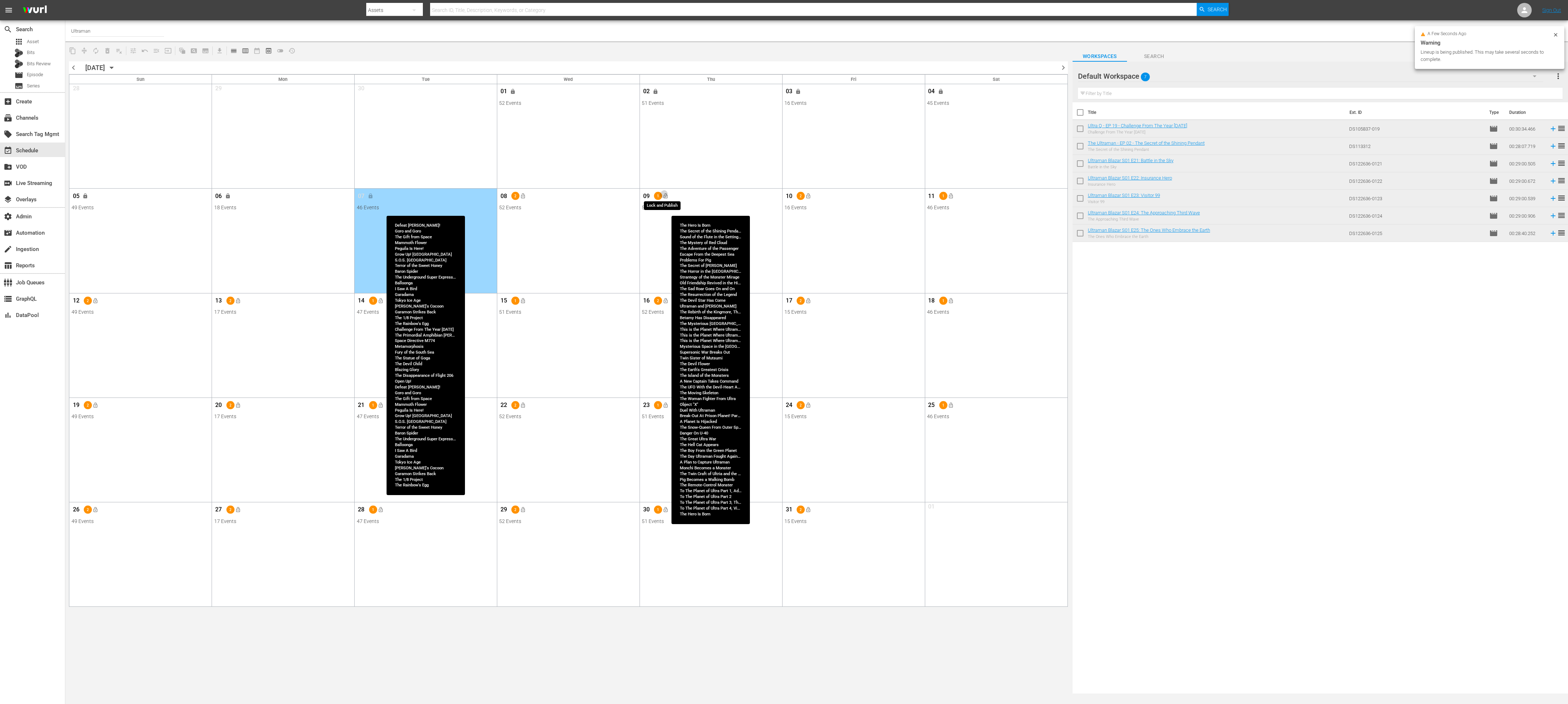
click at [660, 193] on button "lock_open" at bounding box center [665, 196] width 12 height 12
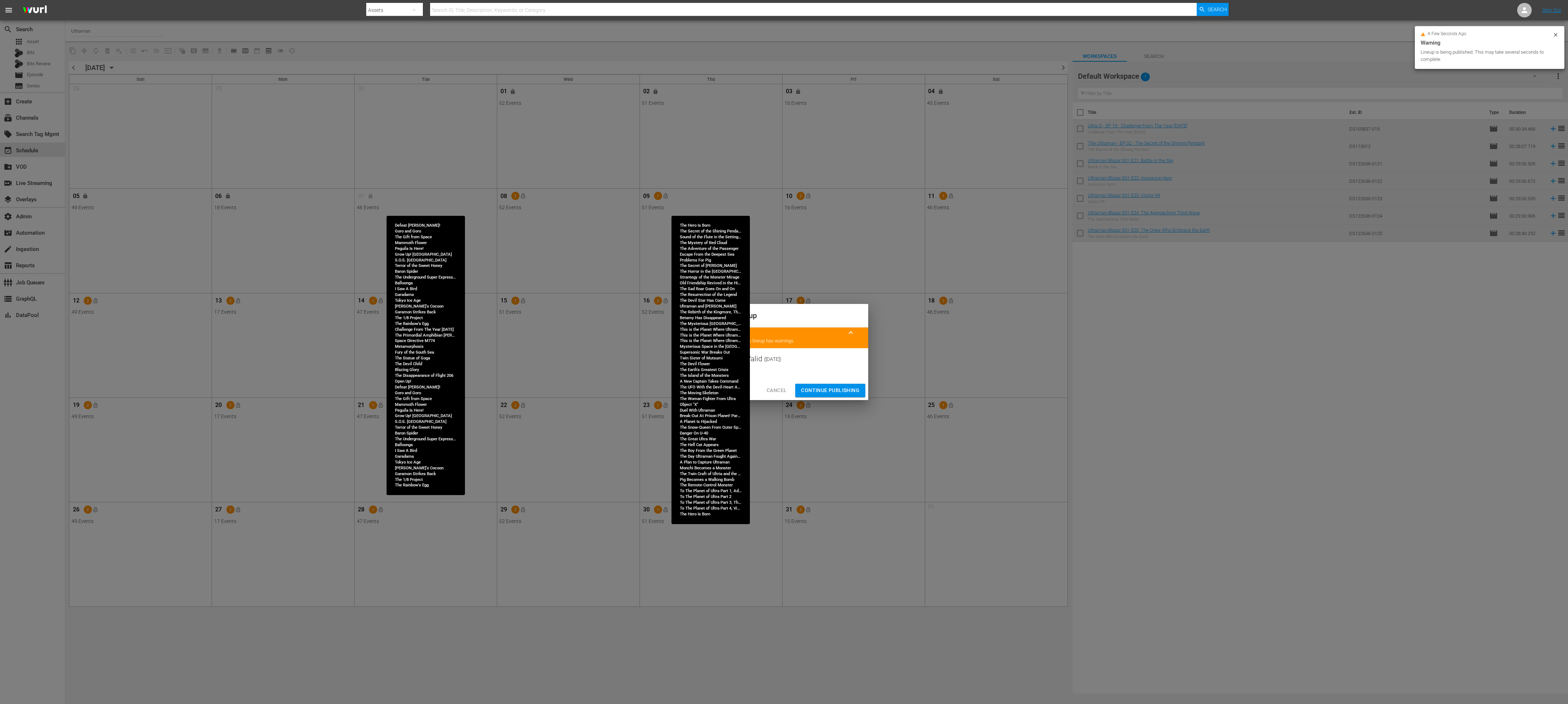
click at [696, 313] on span "Continue Publishing" at bounding box center [830, 390] width 58 height 9
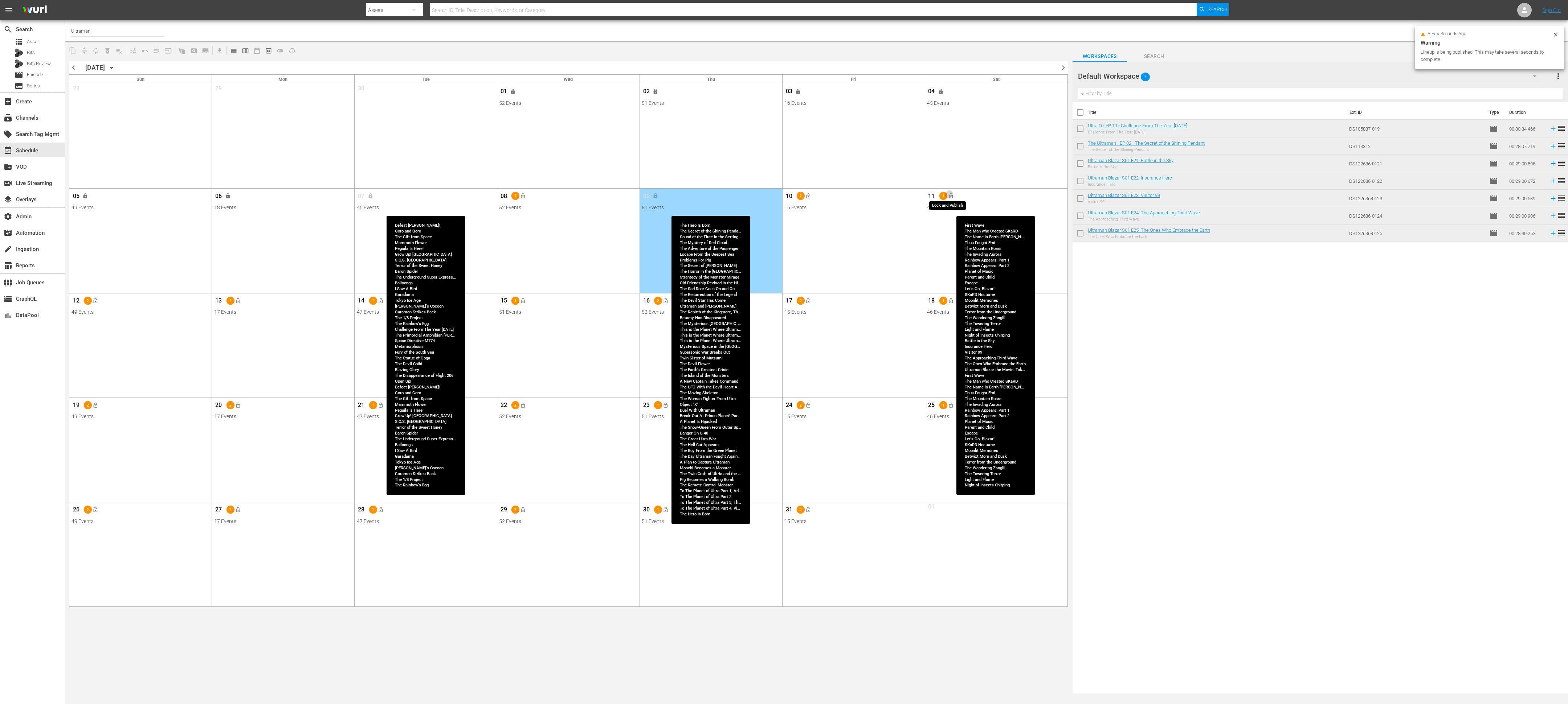
click at [696, 194] on span "lock_open" at bounding box center [951, 197] width 6 height 6
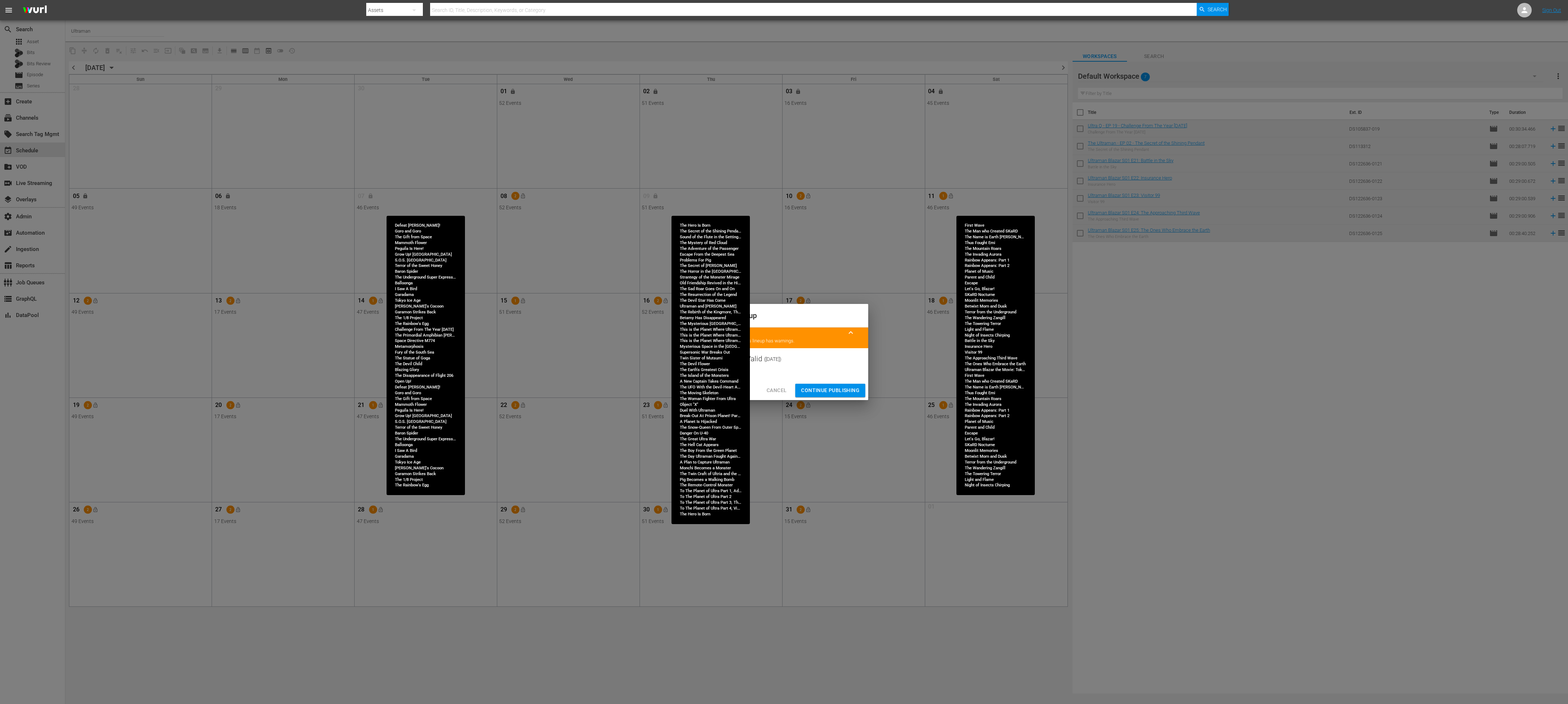
click at [696, 313] on span "Continue Publishing" at bounding box center [830, 390] width 58 height 9
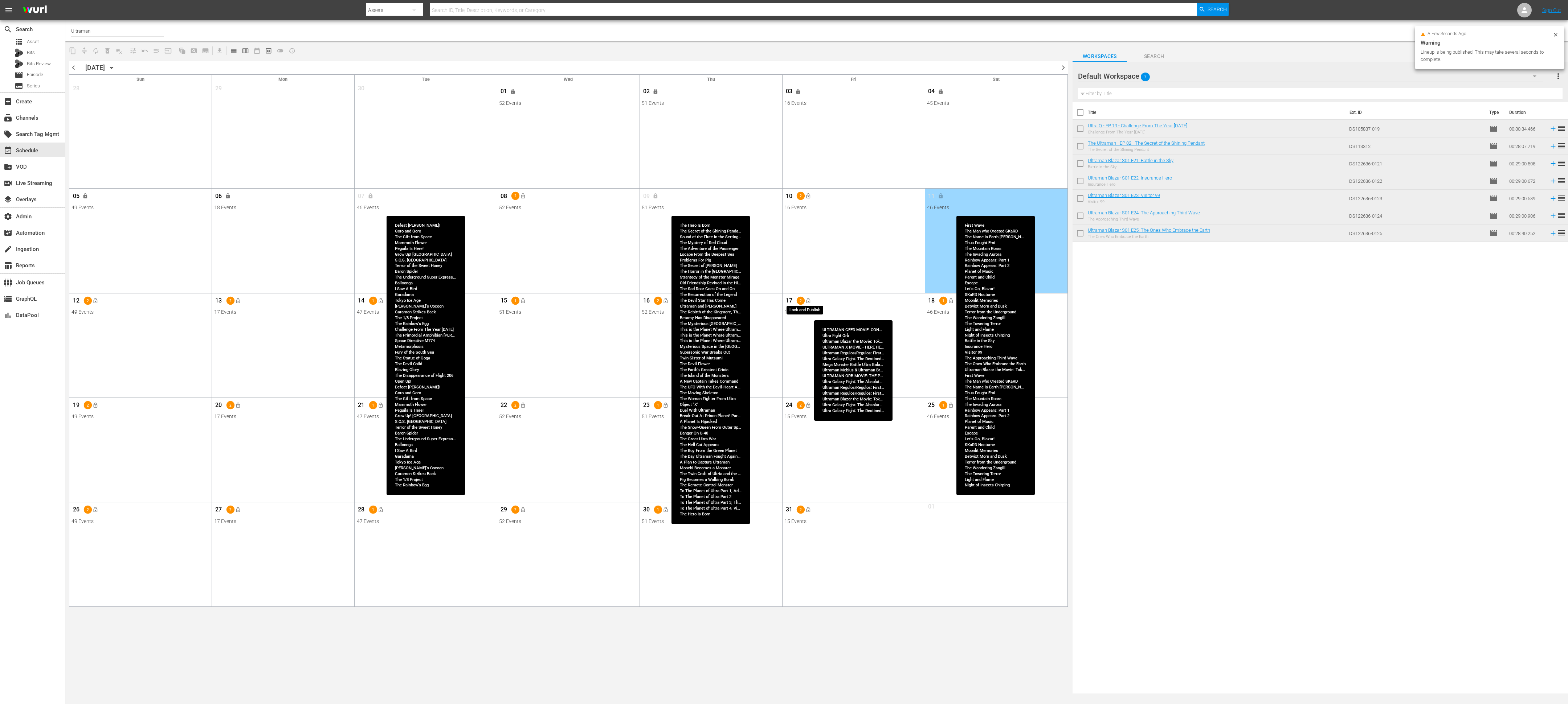
click at [696, 300] on span "lock_open" at bounding box center [808, 301] width 6 height 6
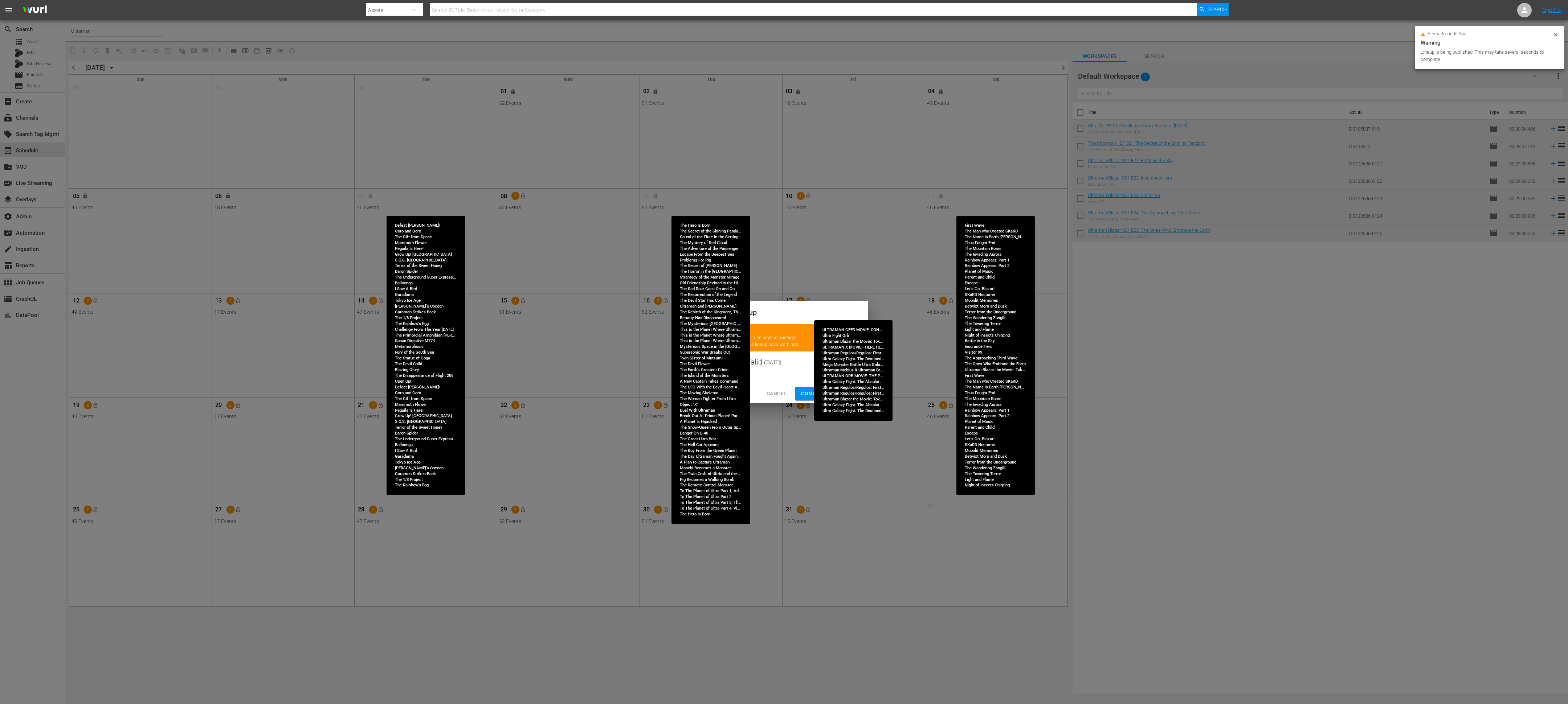
click at [696, 313] on span "Continue Publishing" at bounding box center [830, 394] width 58 height 9
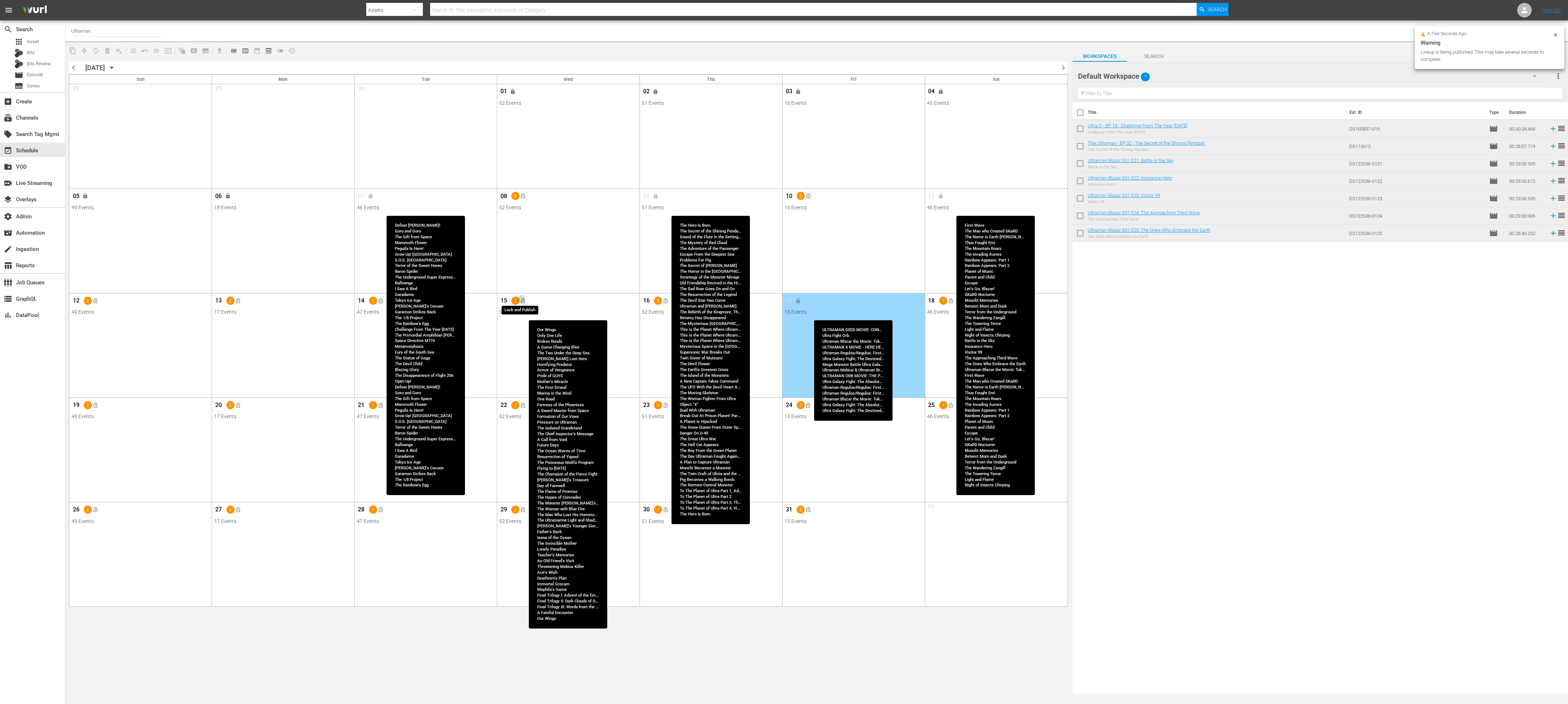
click at [525, 302] on span "lock_open" at bounding box center [523, 301] width 6 height 6
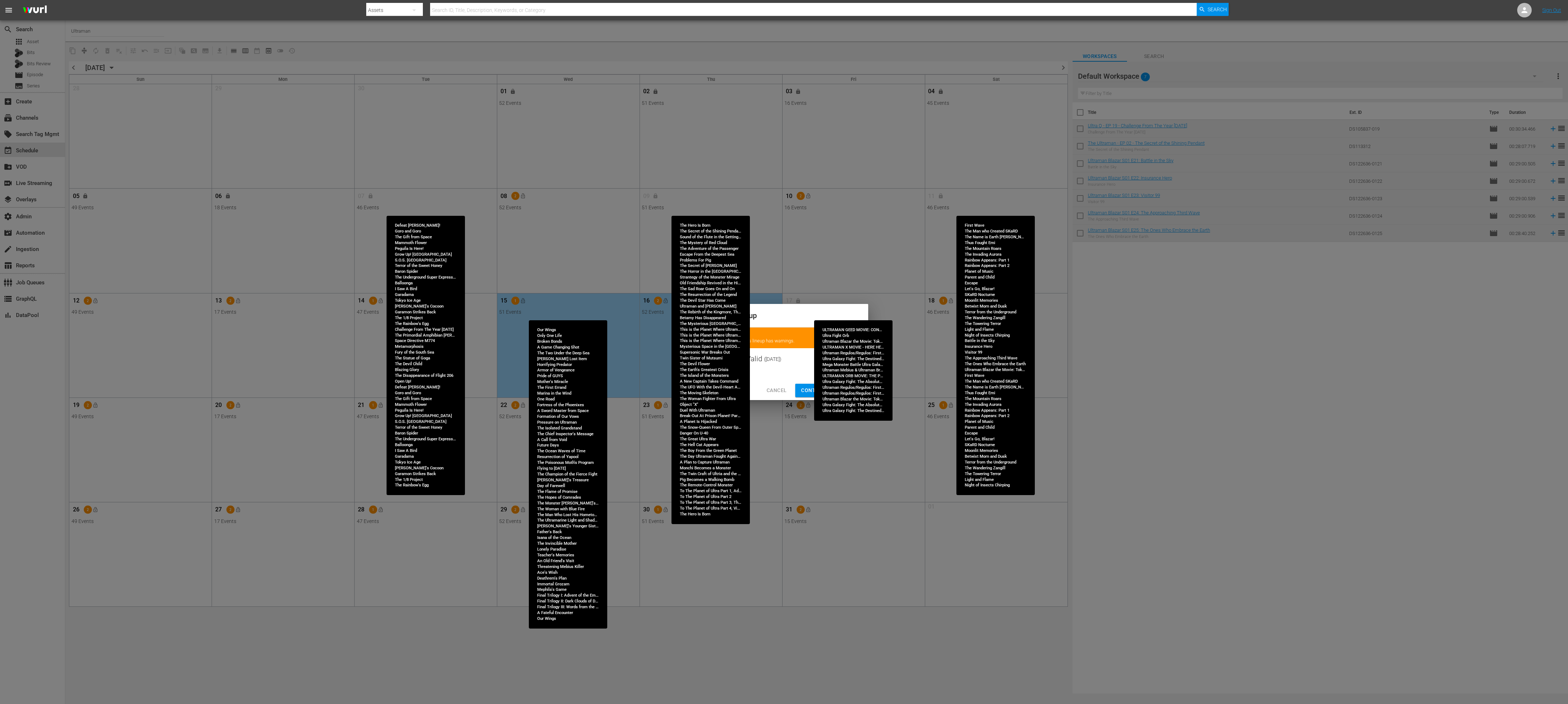
click at [696, 313] on span "Continue Publishing" at bounding box center [830, 390] width 58 height 9
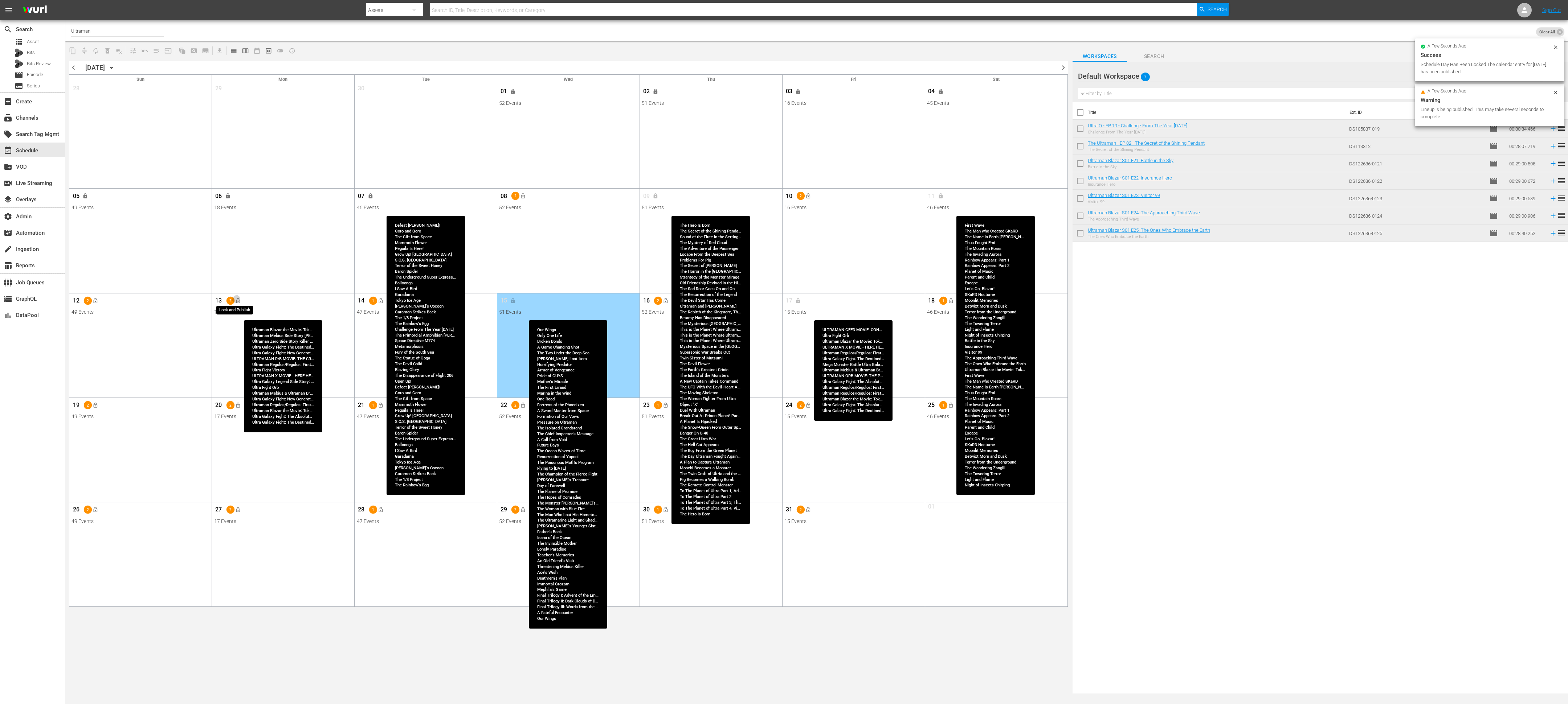
click at [239, 301] on span "lock_open" at bounding box center [238, 301] width 6 height 6
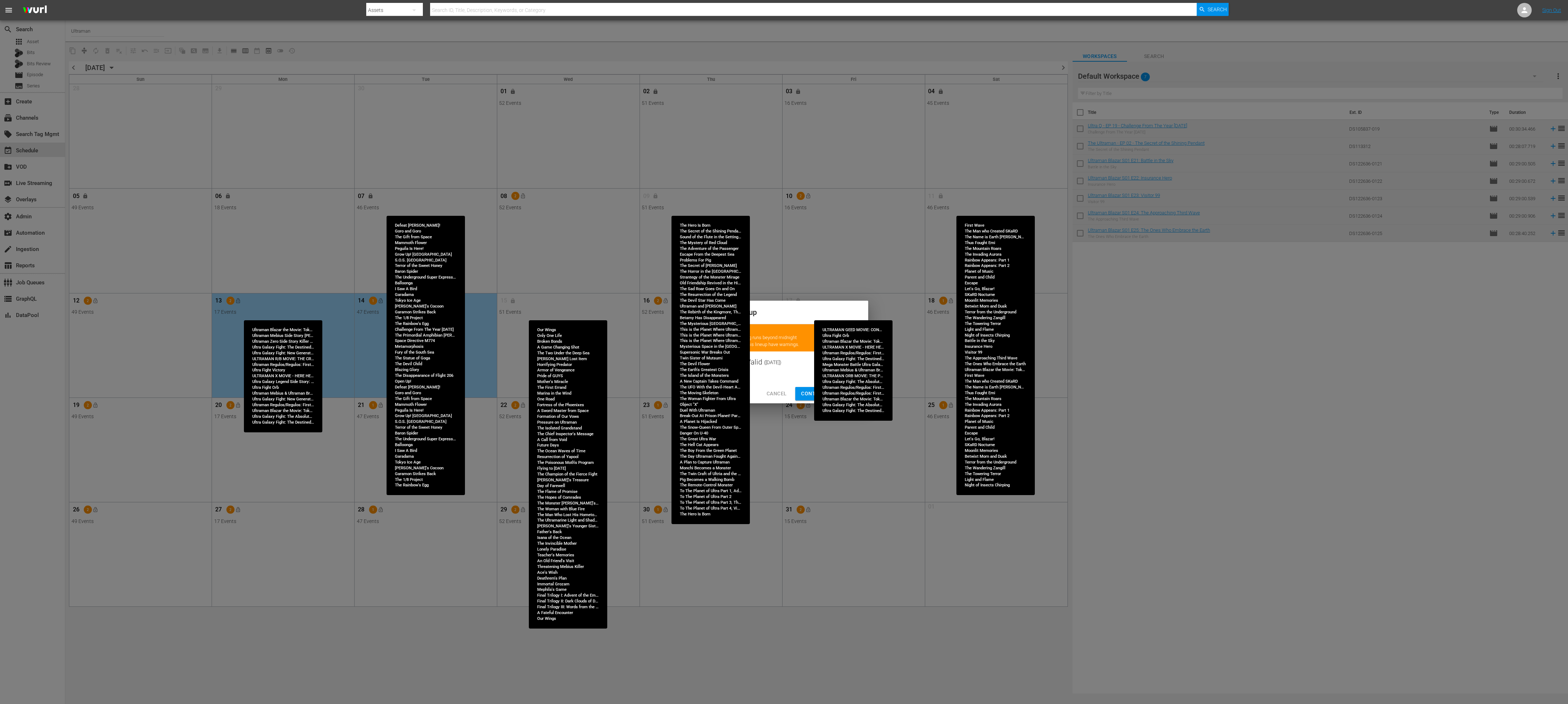
click at [696, 313] on span "Continue Publishing" at bounding box center [830, 394] width 58 height 9
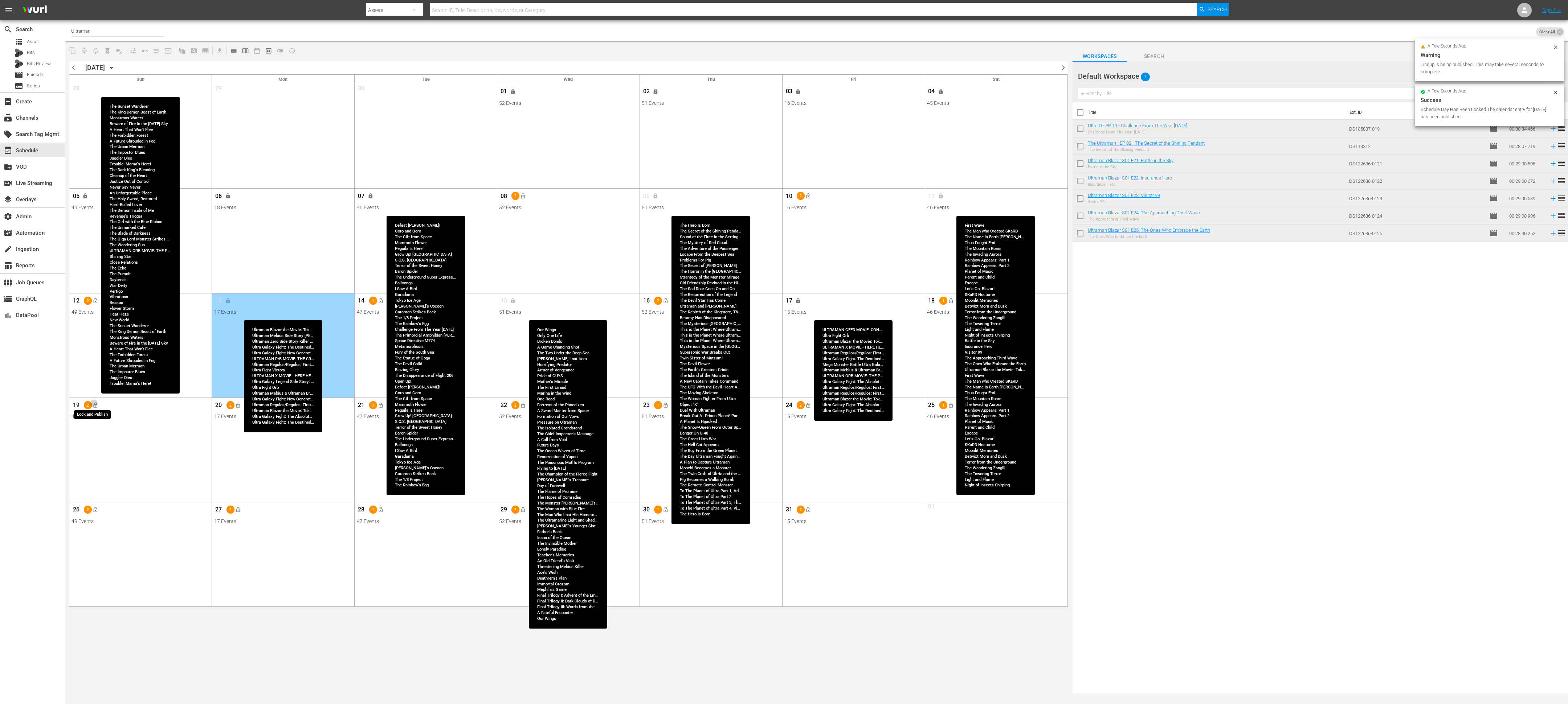
click at [97, 313] on button "lock_open" at bounding box center [96, 406] width 12 height 12
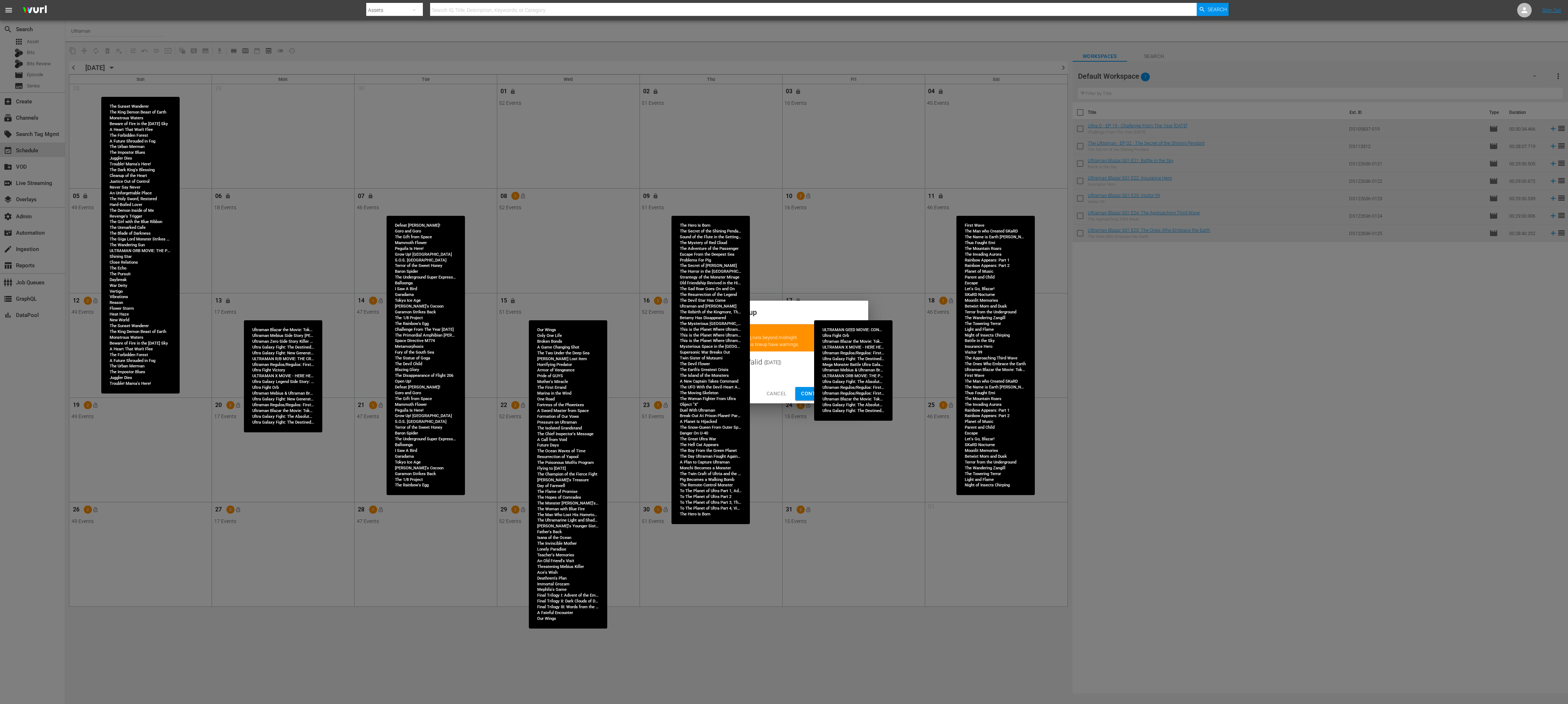
click at [696, 313] on div "Publish Lineup 2 Warnings keyboard_arrow_up Programming runs beyond midnight 2 …" at bounding box center [784, 352] width 1568 height 704
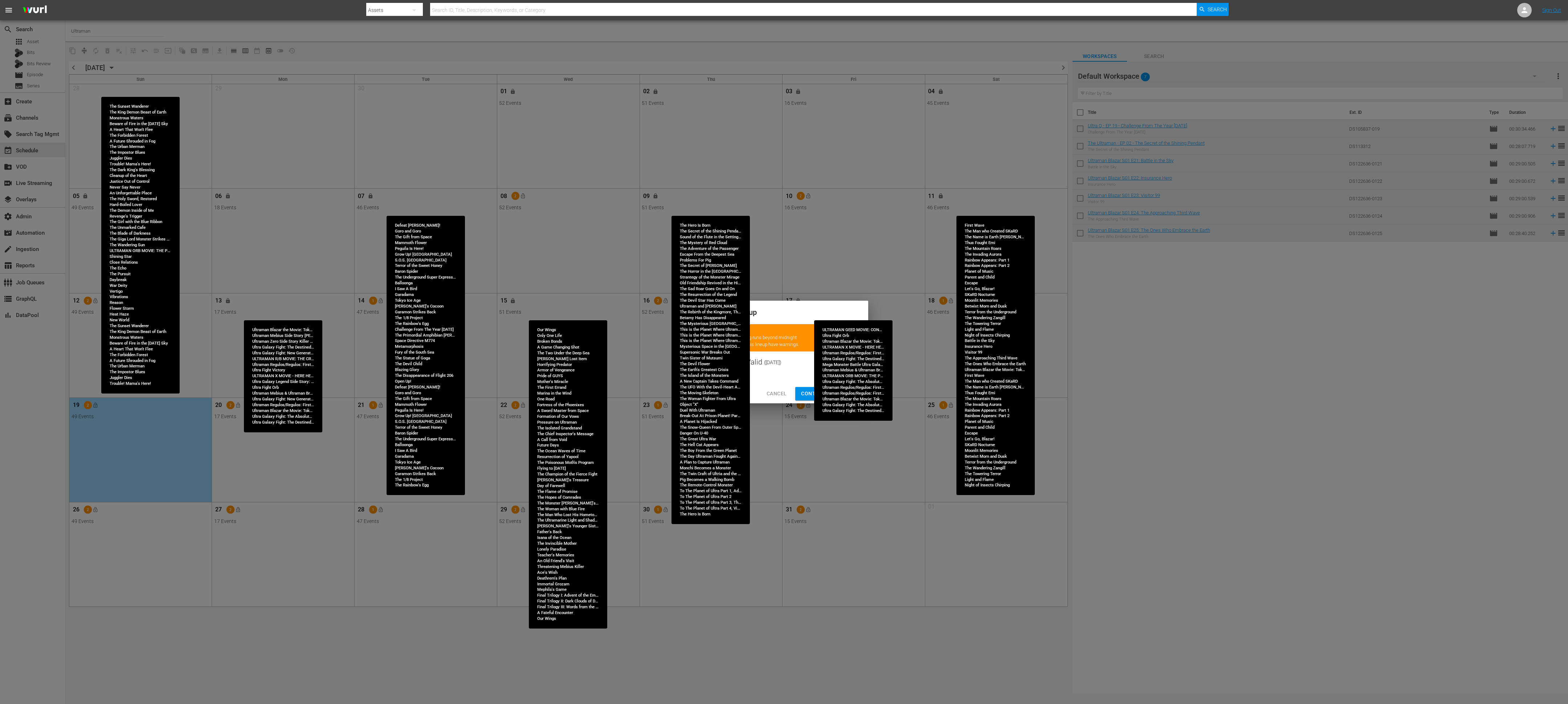
click at [696, 313] on span "Continue Publishing" at bounding box center [830, 394] width 58 height 9
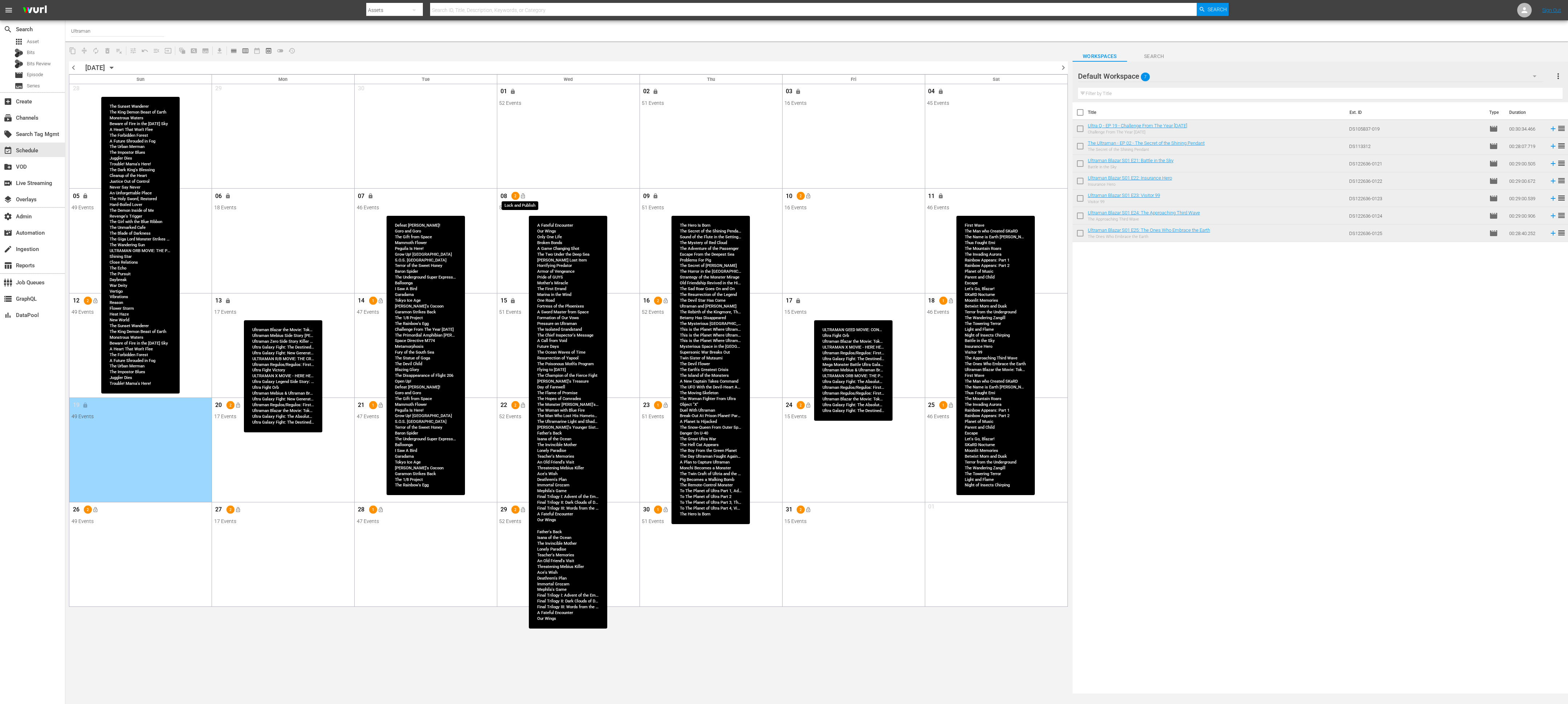
click at [524, 199] on span "lock_open" at bounding box center [523, 197] width 6 height 6
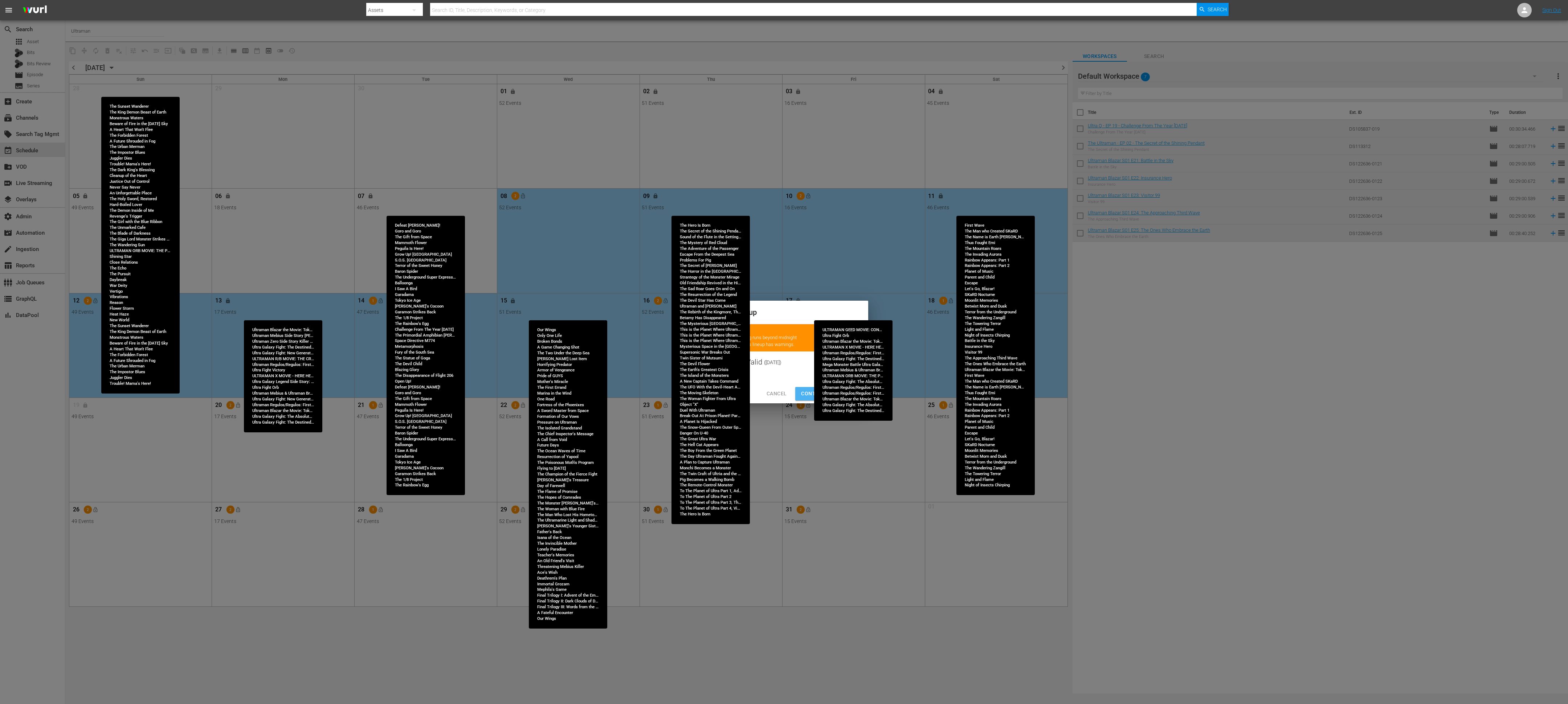
click at [696, 313] on button "Continue Publishing" at bounding box center [830, 394] width 70 height 13
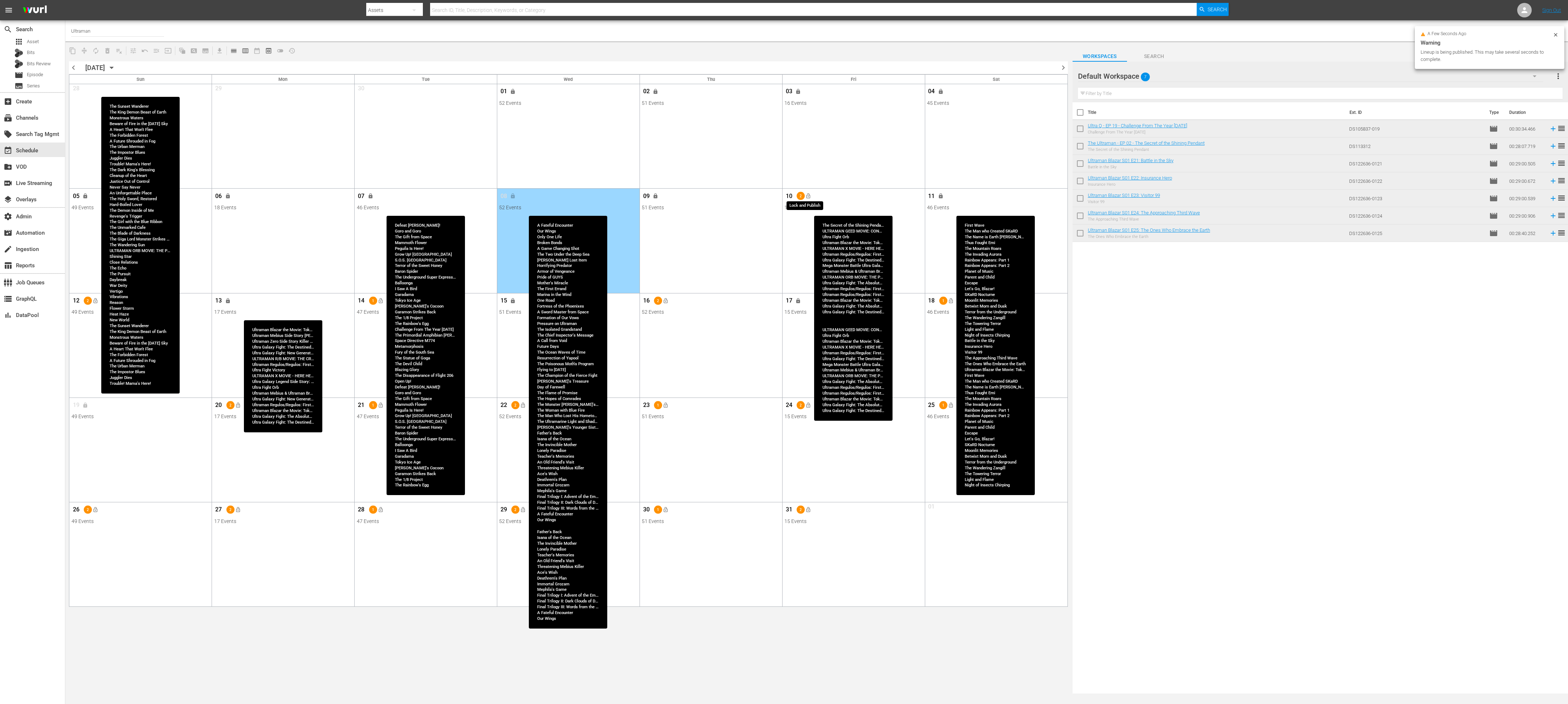
click at [696, 195] on span "lock_open" at bounding box center [808, 197] width 6 height 6
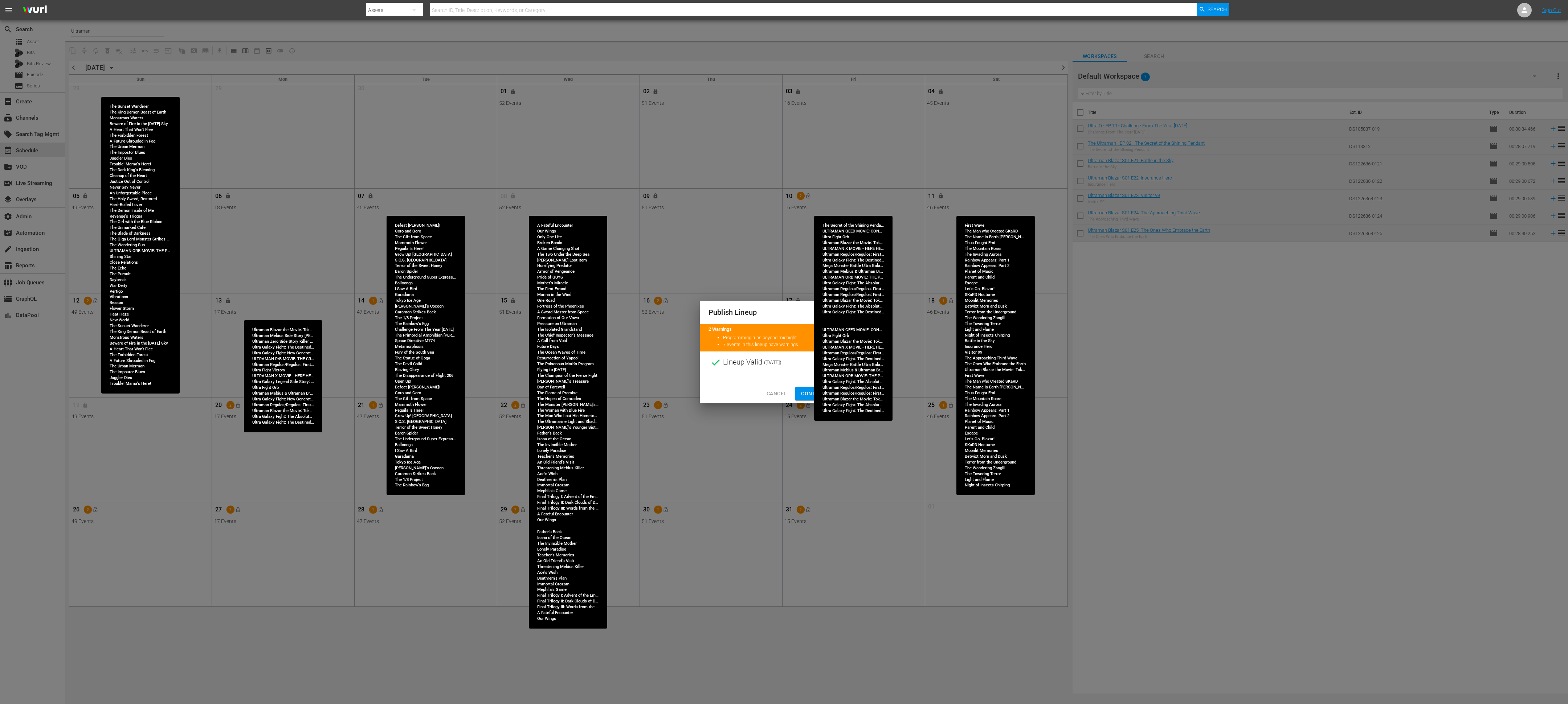
click at [696, 313] on span "Continue Publishing" at bounding box center [830, 394] width 58 height 9
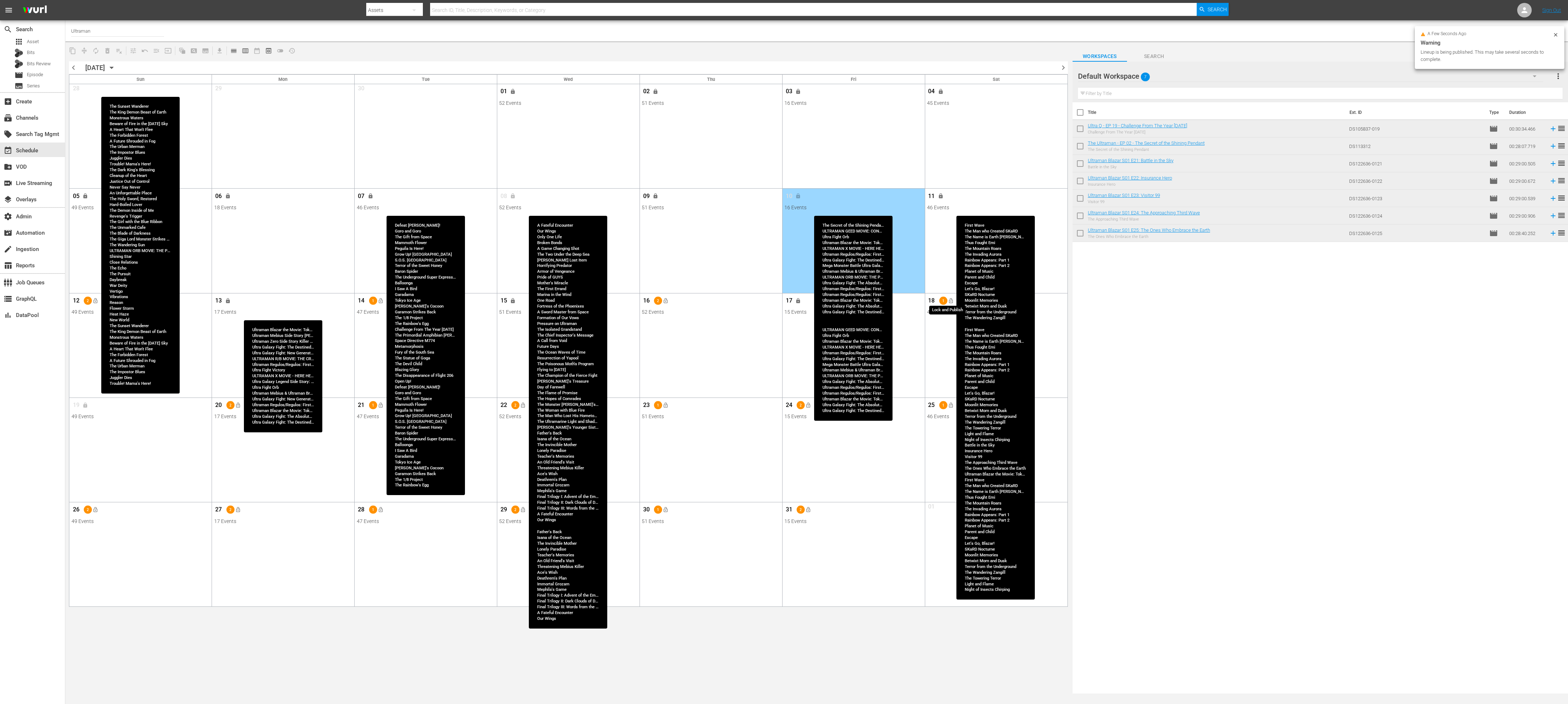
click at [696, 300] on span "lock_open" at bounding box center [951, 301] width 6 height 6
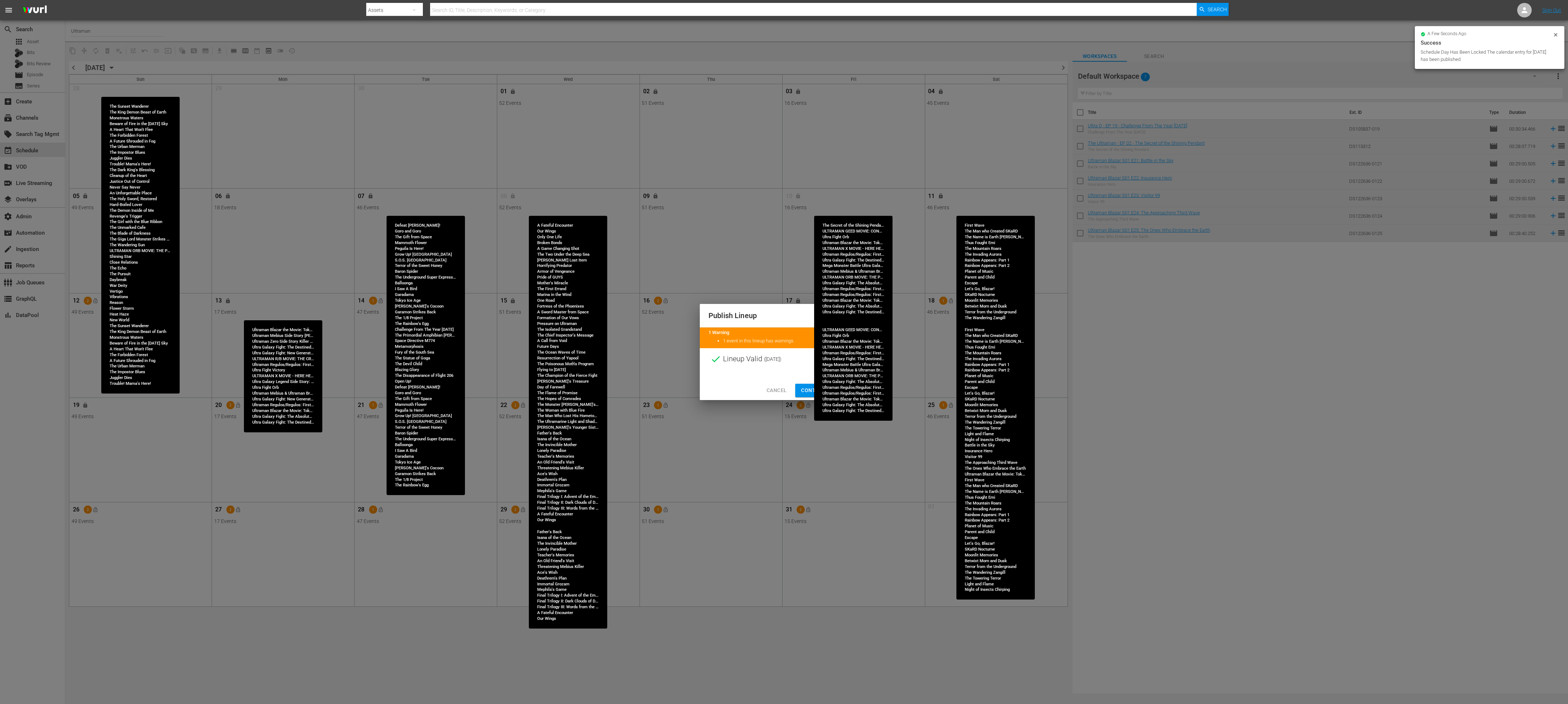
drag, startPoint x: 809, startPoint y: 397, endPoint x: 757, endPoint y: 352, distance: 68.8
click at [696, 313] on button "Continue Publishing" at bounding box center [830, 391] width 70 height 13
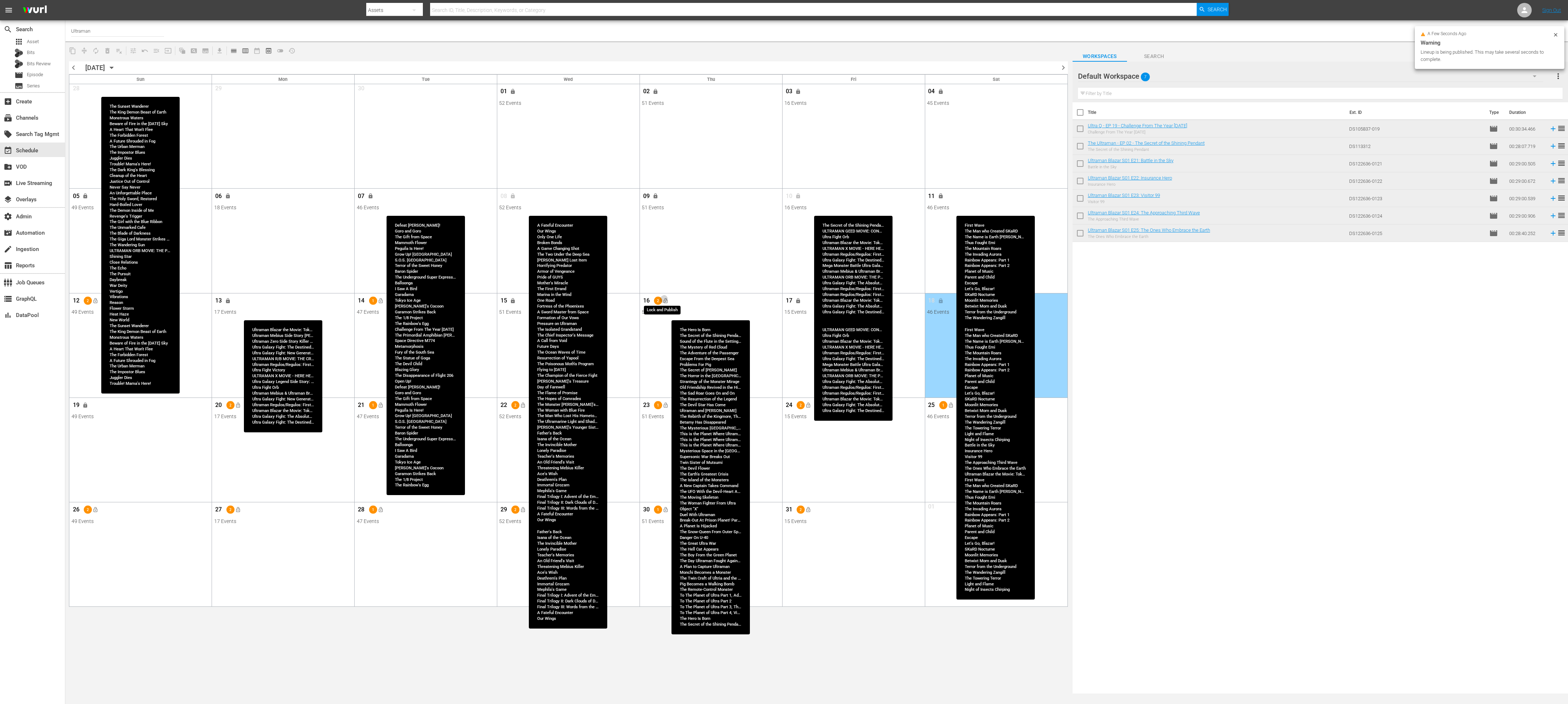
click at [668, 302] on button "lock_open" at bounding box center [665, 301] width 12 height 12
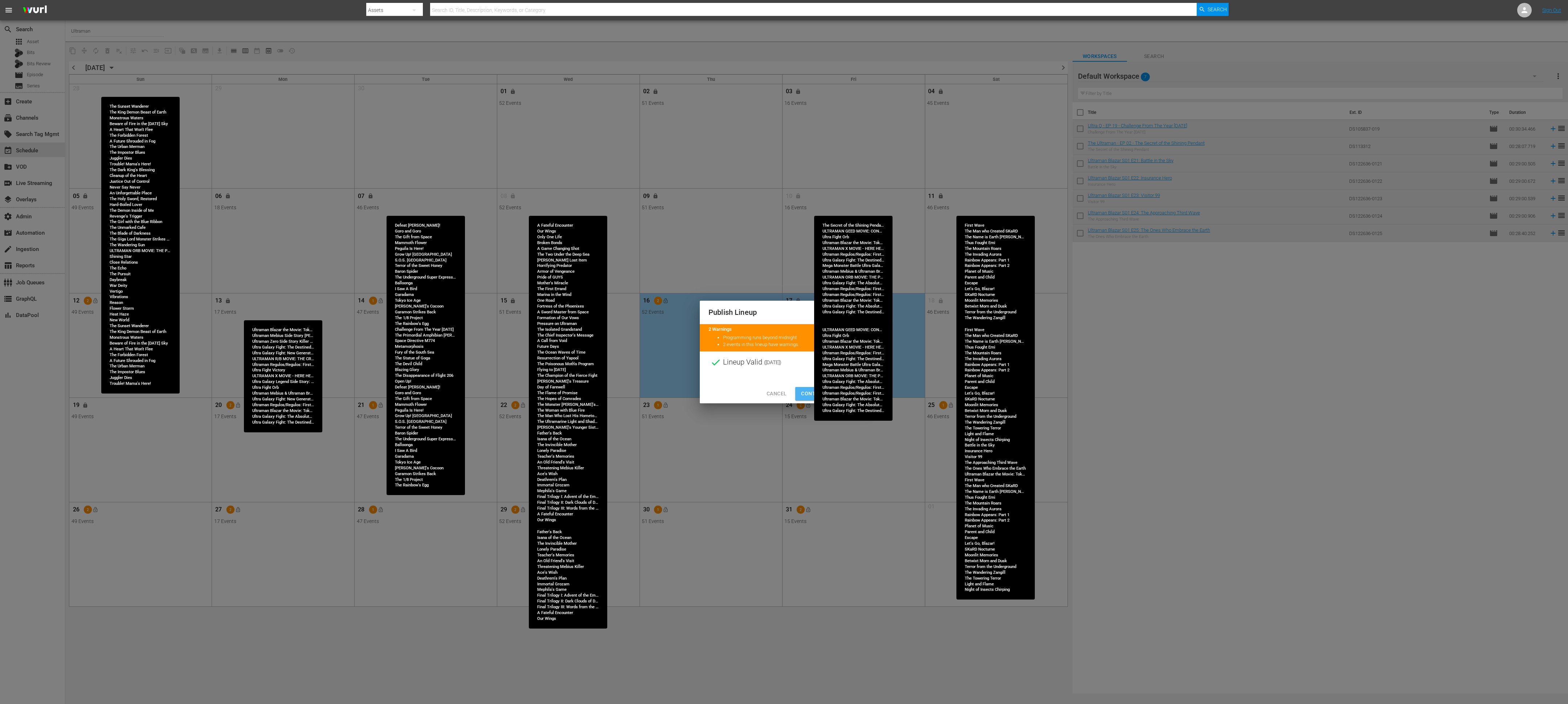
click at [696, 313] on span "Continue Publishing" at bounding box center [830, 394] width 58 height 9
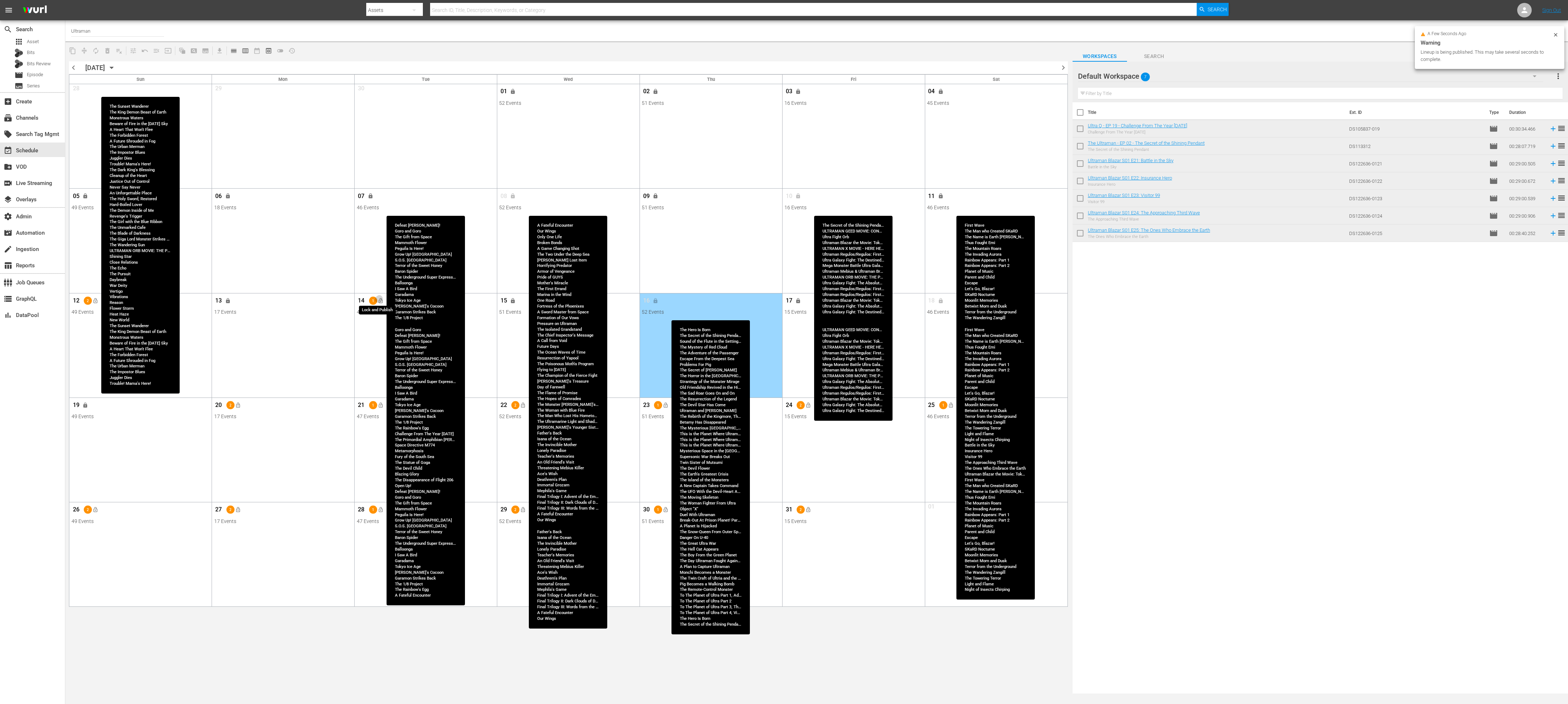
click at [384, 299] on button "lock_open" at bounding box center [380, 301] width 12 height 12
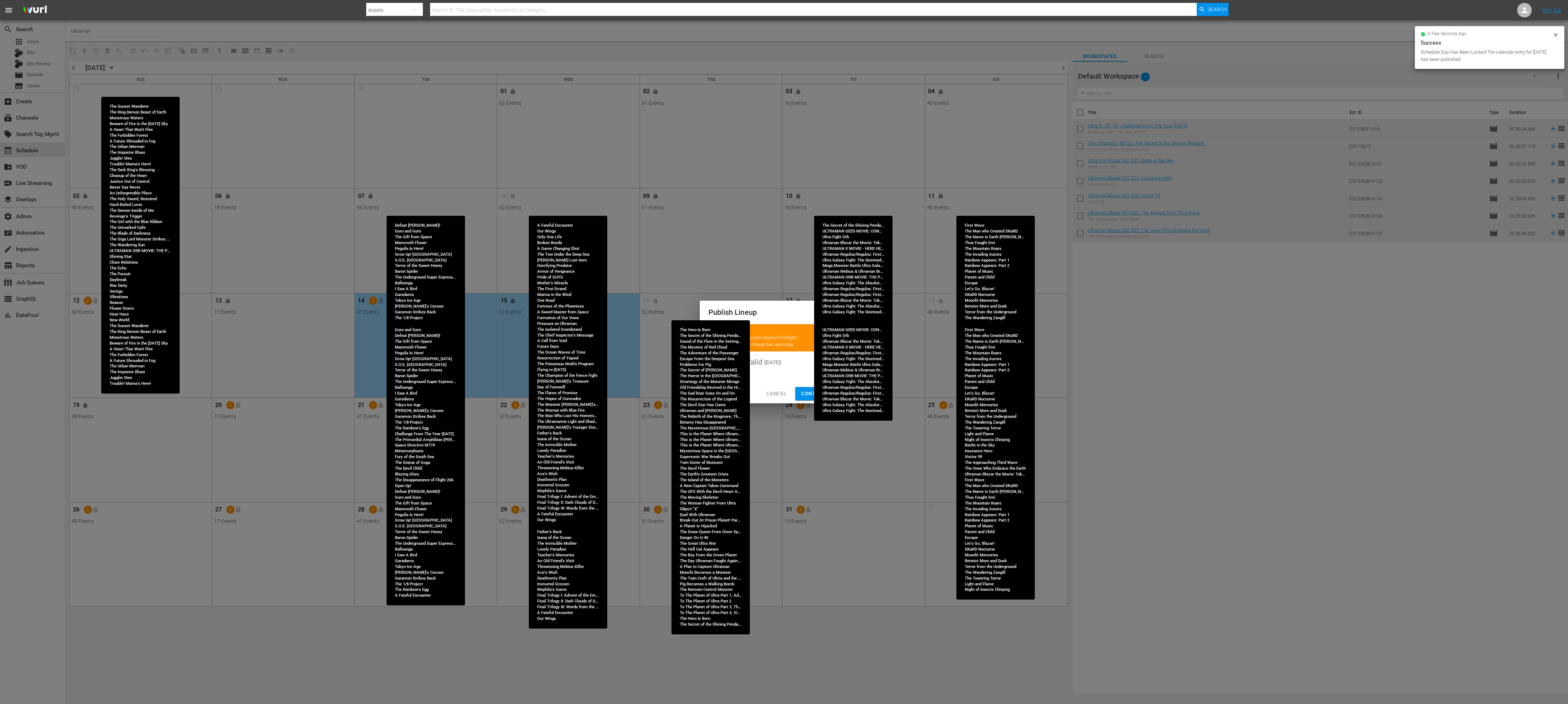
click at [696, 313] on span "Continue Publishing" at bounding box center [830, 394] width 58 height 9
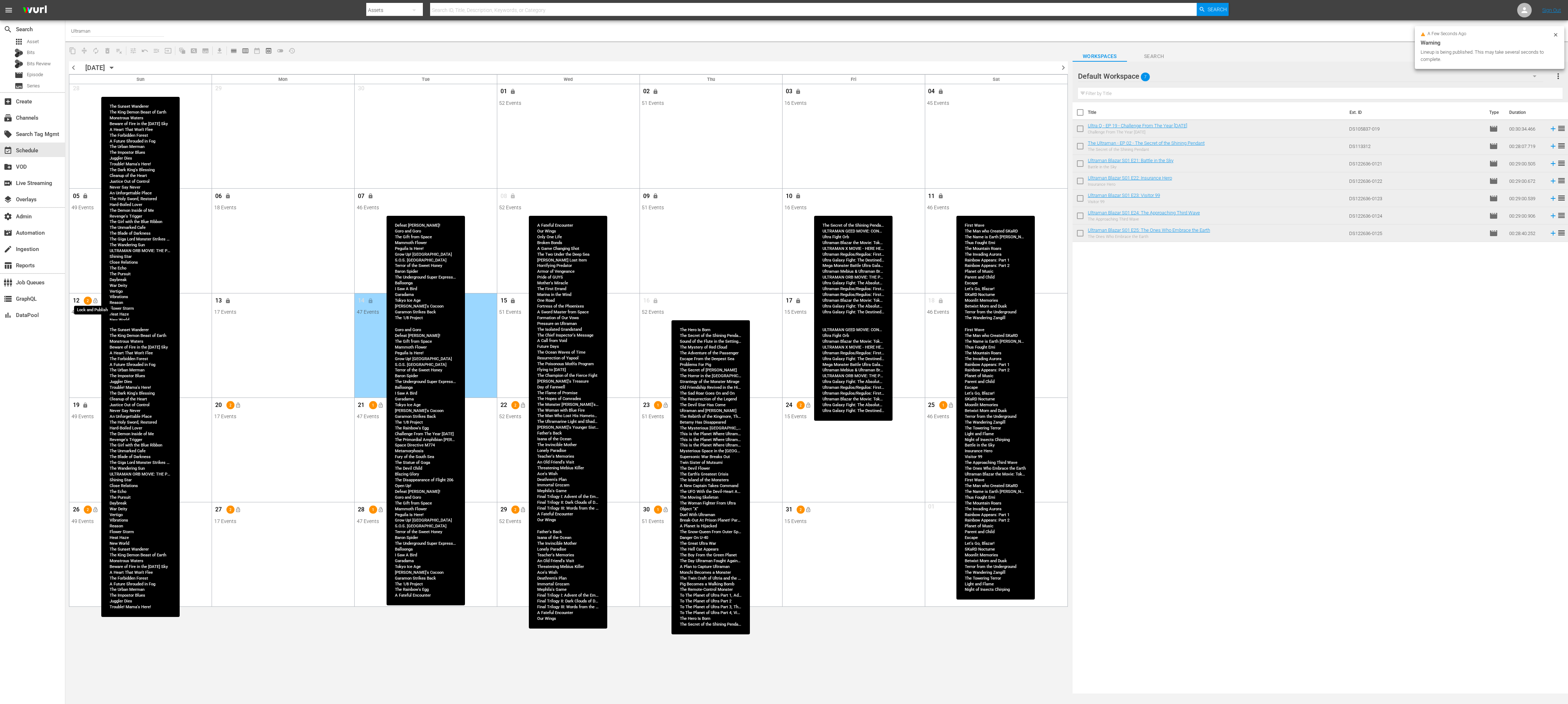
click at [99, 302] on button "lock_open" at bounding box center [96, 301] width 12 height 12
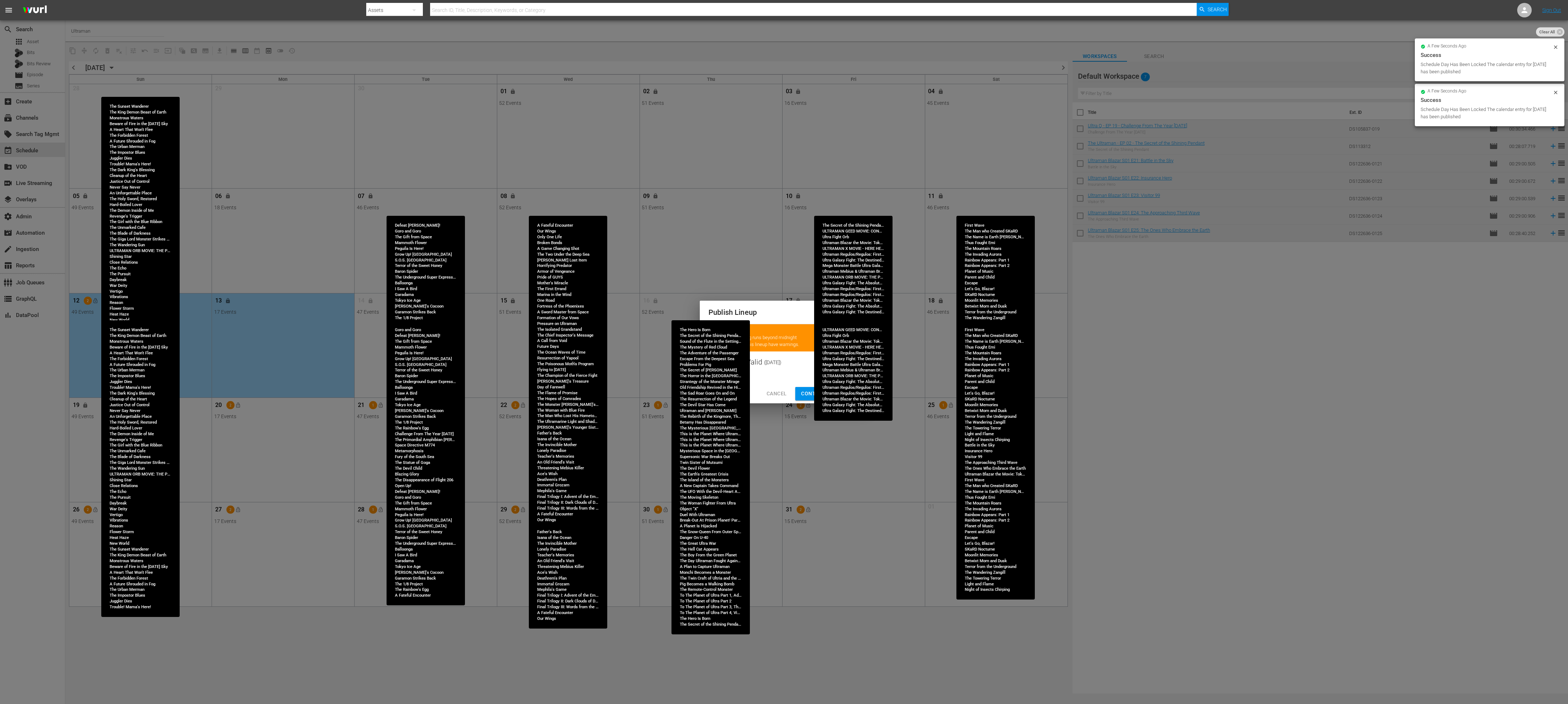
click at [696, 313] on span "Continue Publishing" at bounding box center [830, 394] width 58 height 9
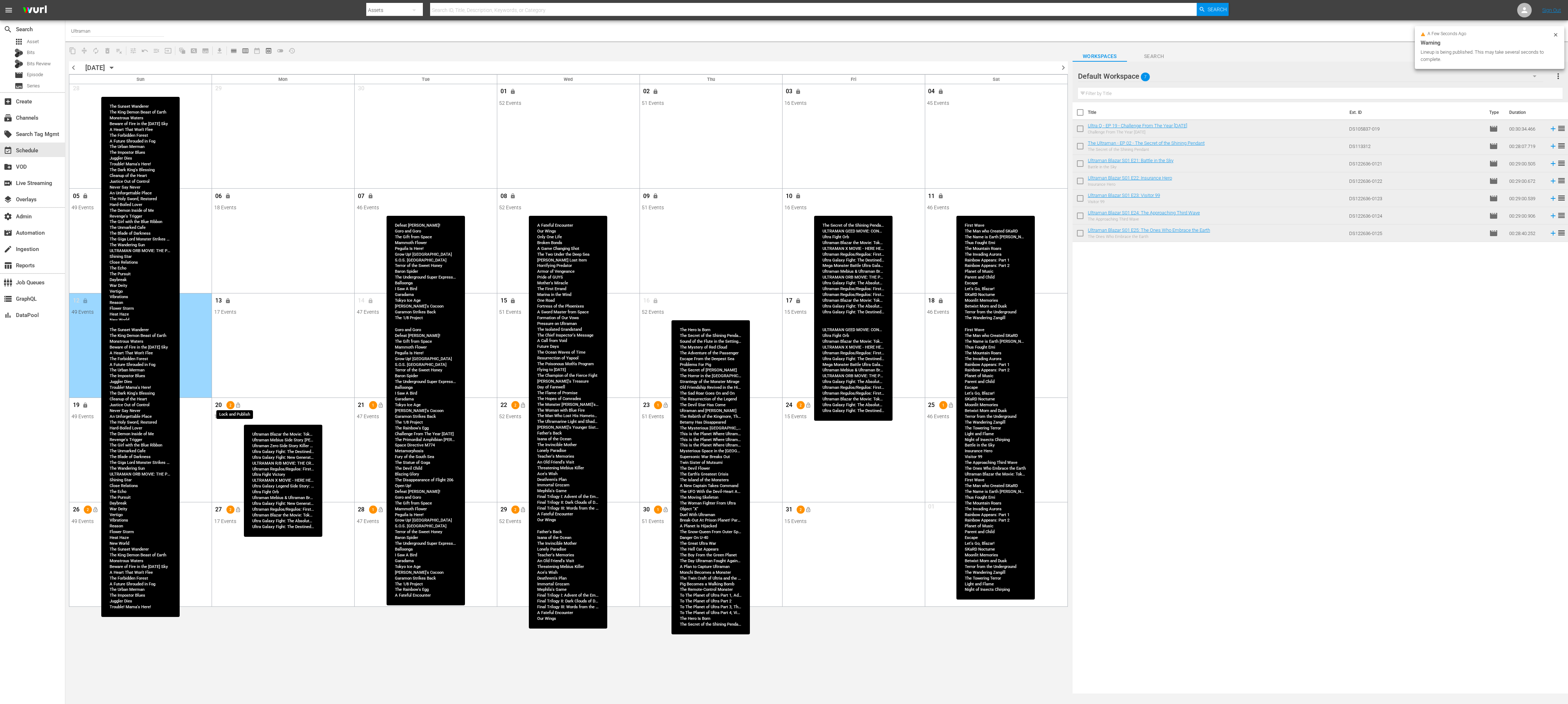
click at [239, 313] on span "lock_open" at bounding box center [238, 405] width 6 height 6
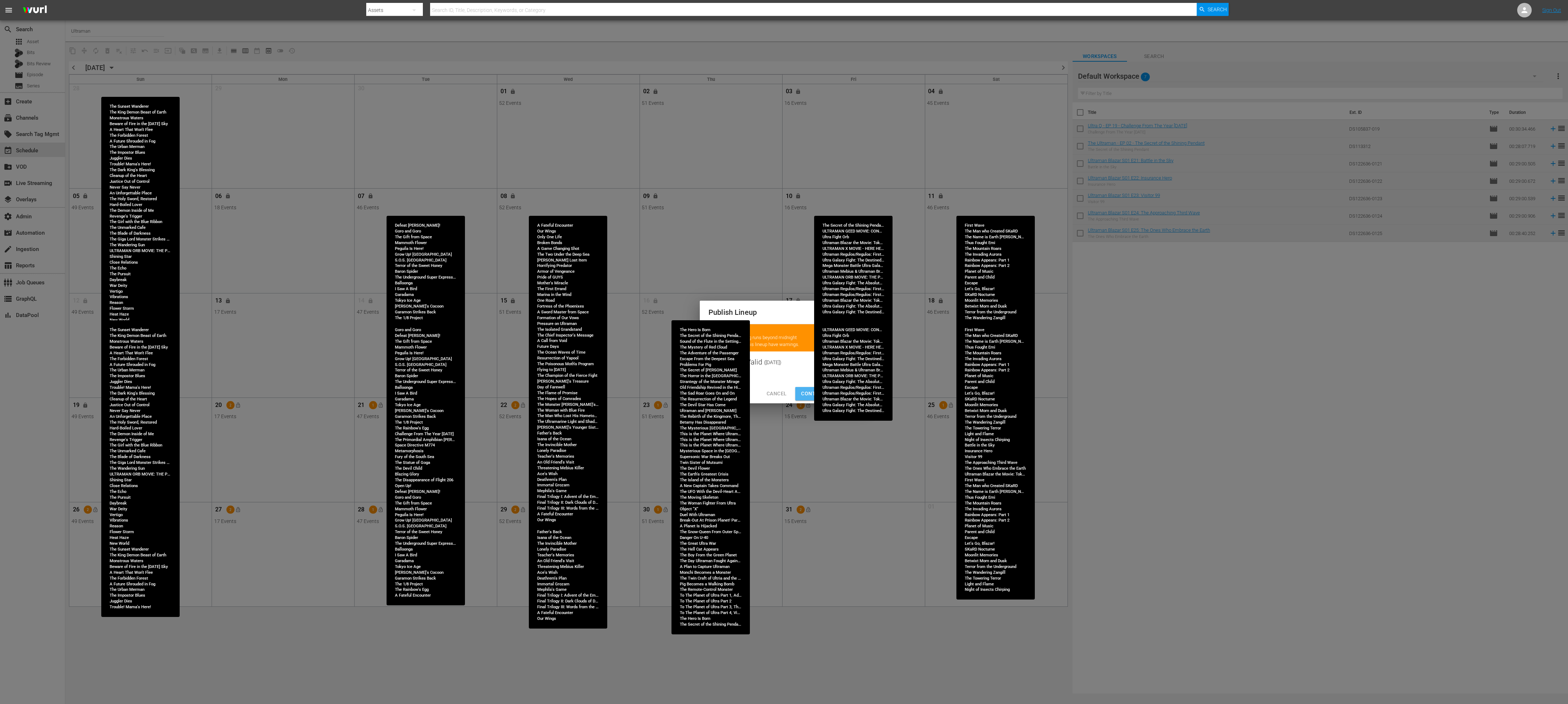
click at [696, 313] on span "Continue Publishing" at bounding box center [830, 394] width 58 height 9
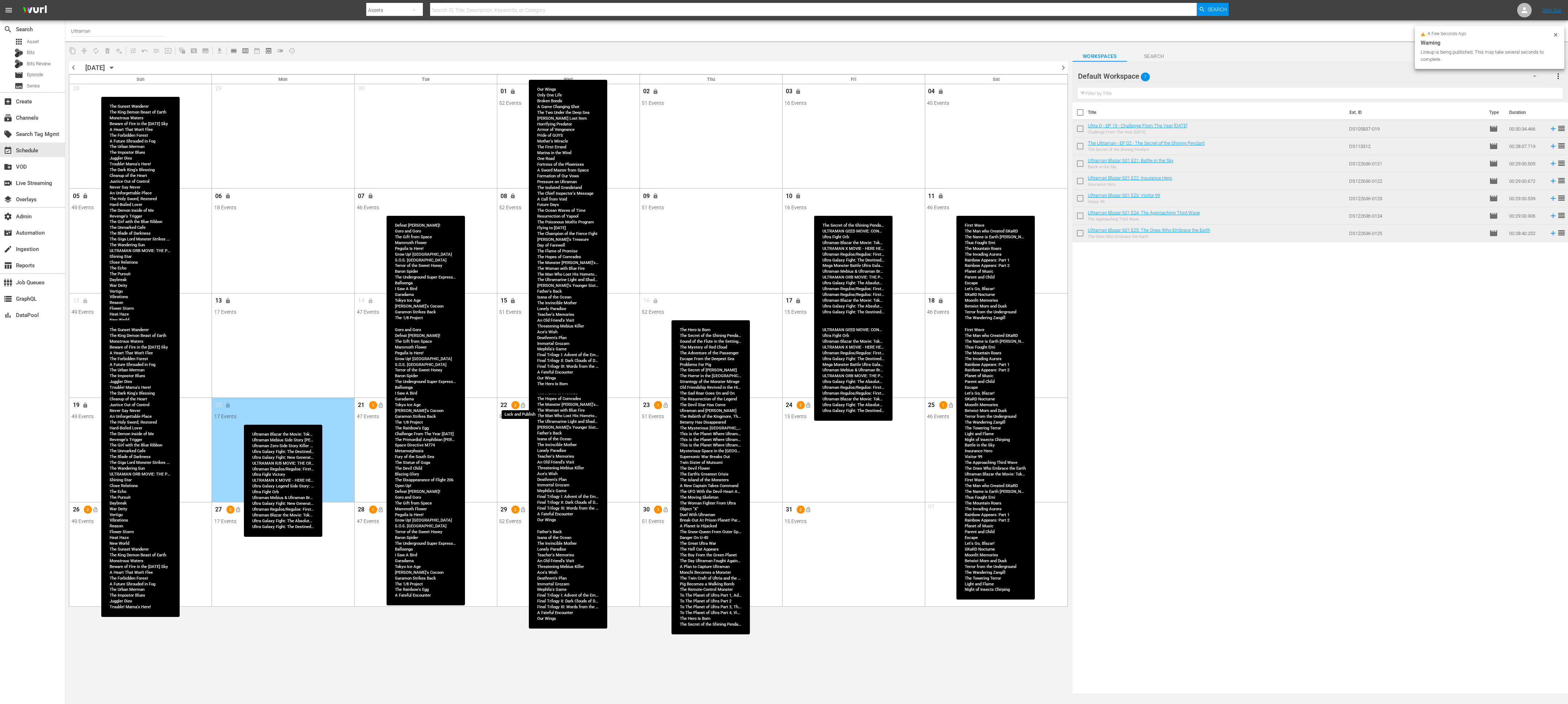
click at [527, 313] on button "lock_open" at bounding box center [523, 406] width 12 height 12
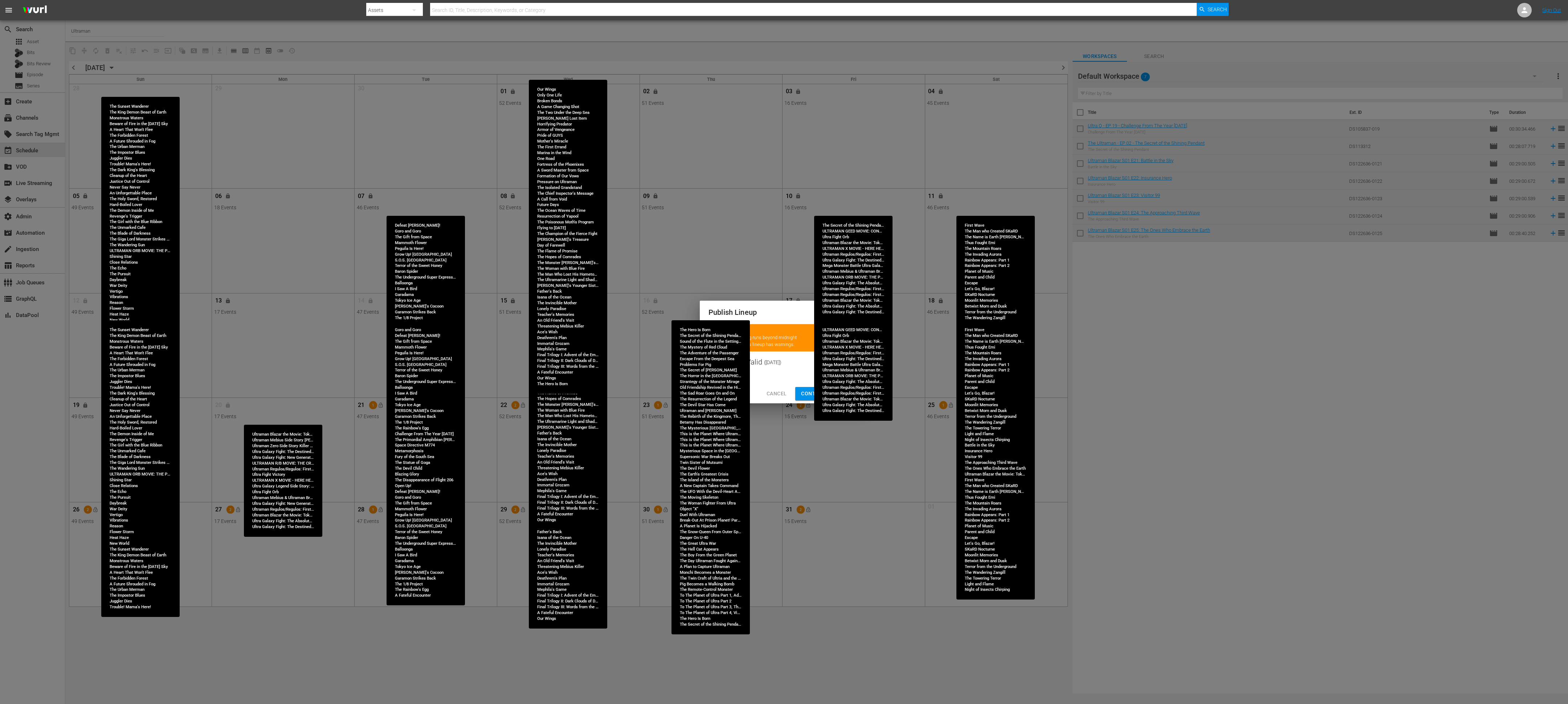
click at [696, 313] on span "Continue Publishing" at bounding box center [830, 394] width 58 height 9
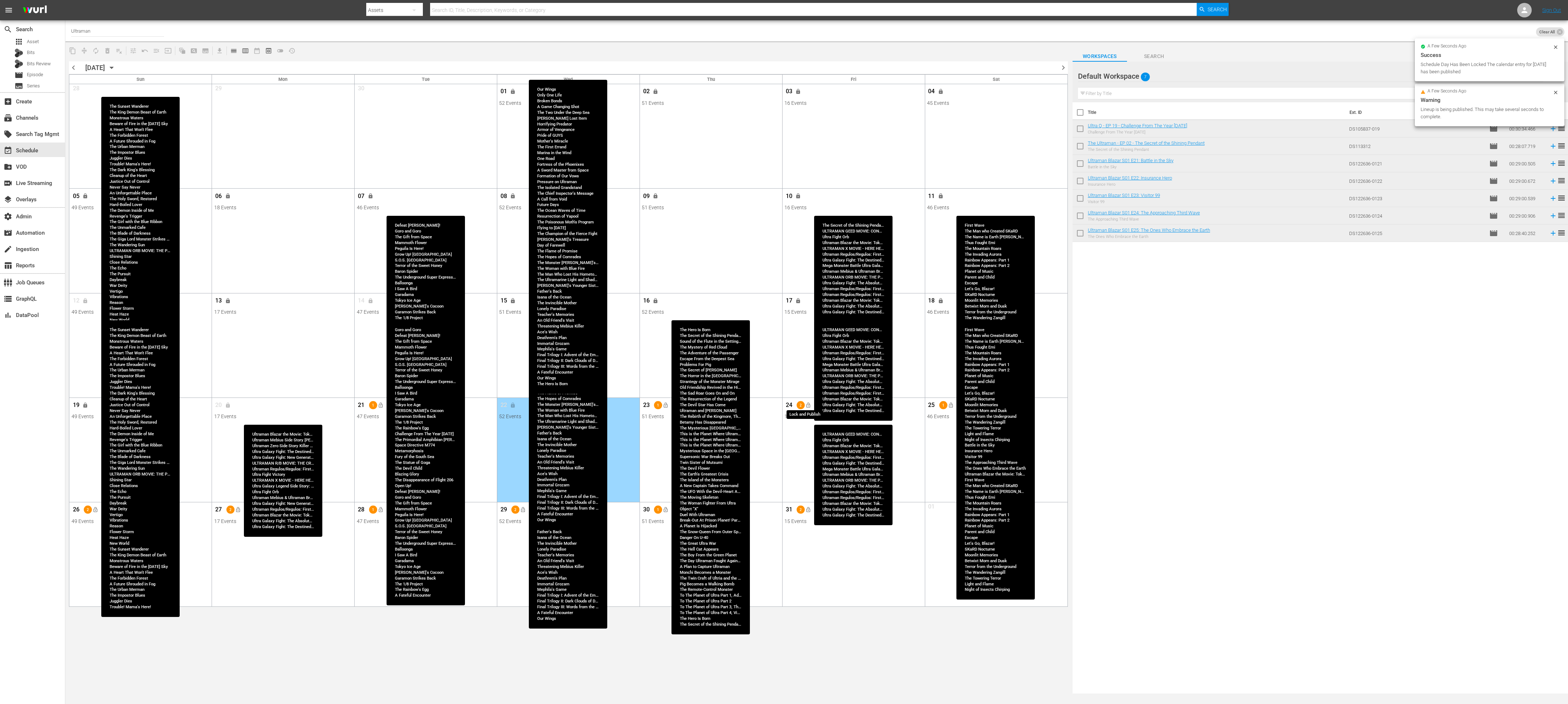
click at [696, 313] on span "lock_open" at bounding box center [808, 405] width 6 height 6
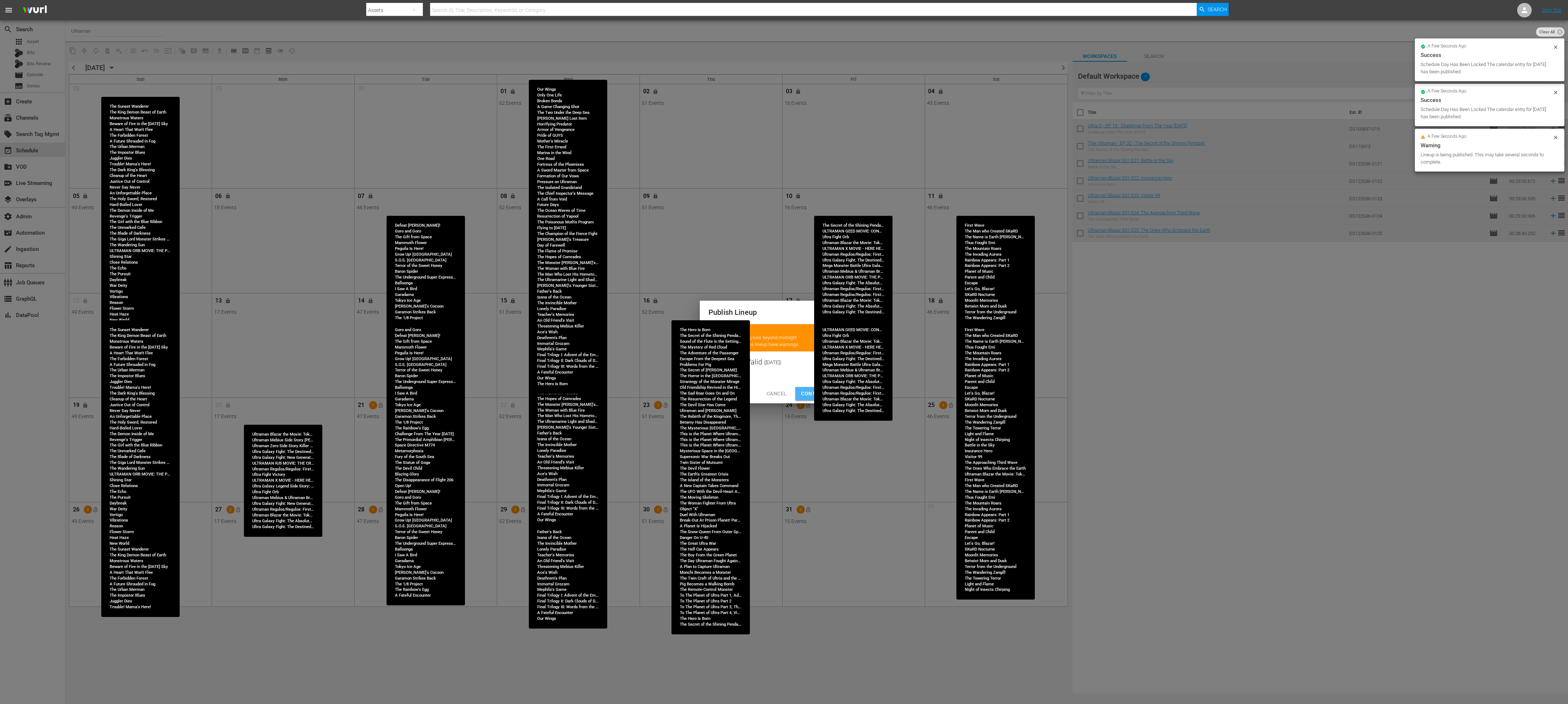
click at [696, 313] on span "Continue Publishing" at bounding box center [830, 394] width 58 height 9
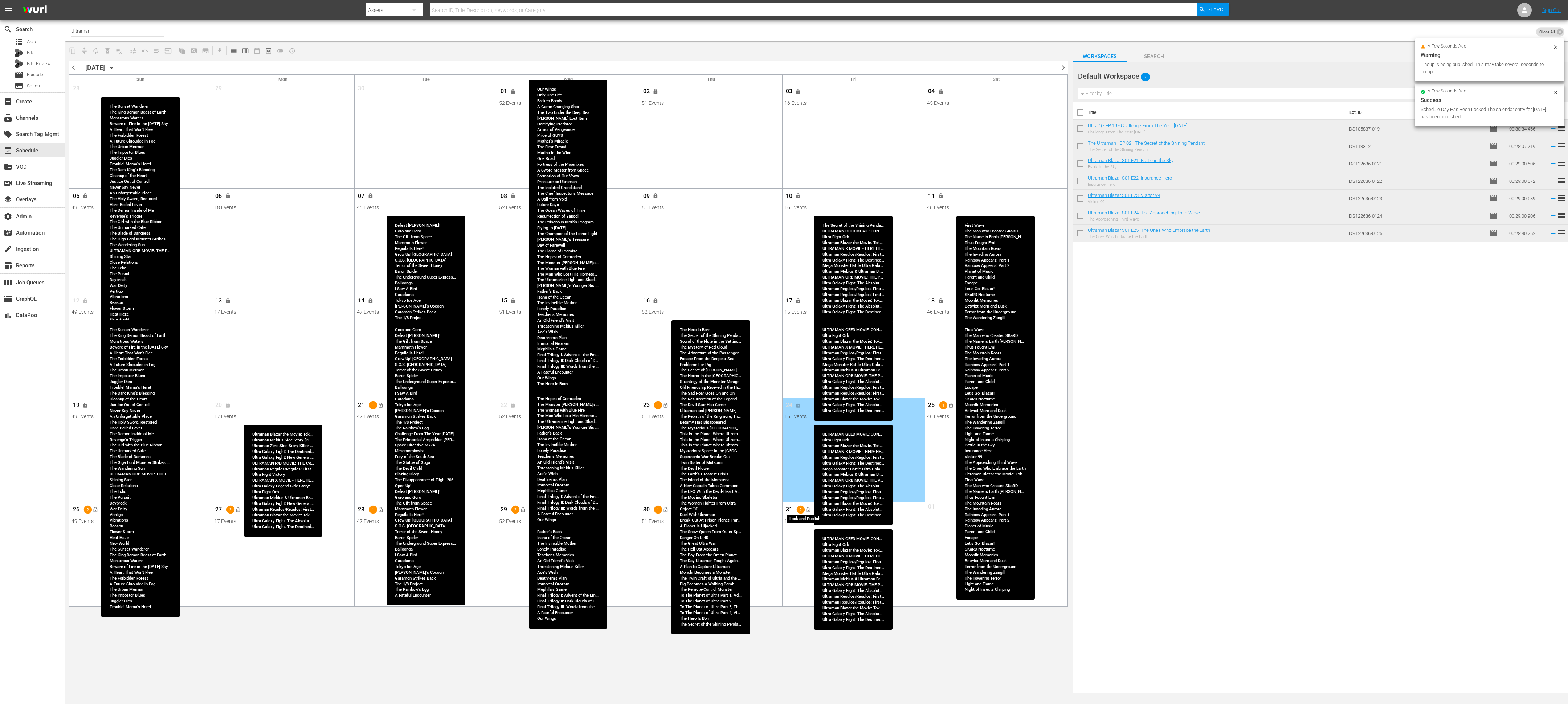
click at [696, 313] on button "lock_open" at bounding box center [808, 510] width 12 height 12
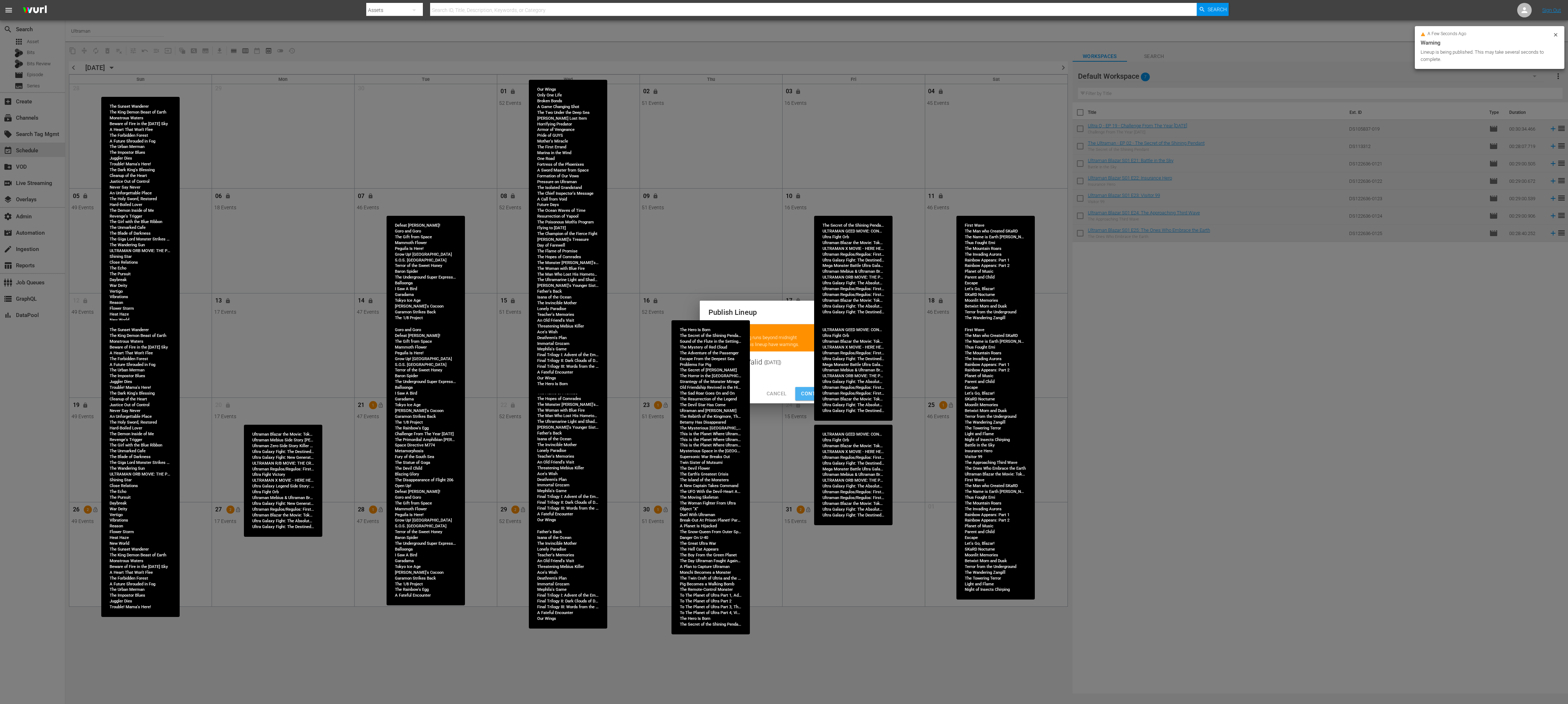
click at [696, 313] on span "Continue Publishing" at bounding box center [830, 394] width 58 height 9
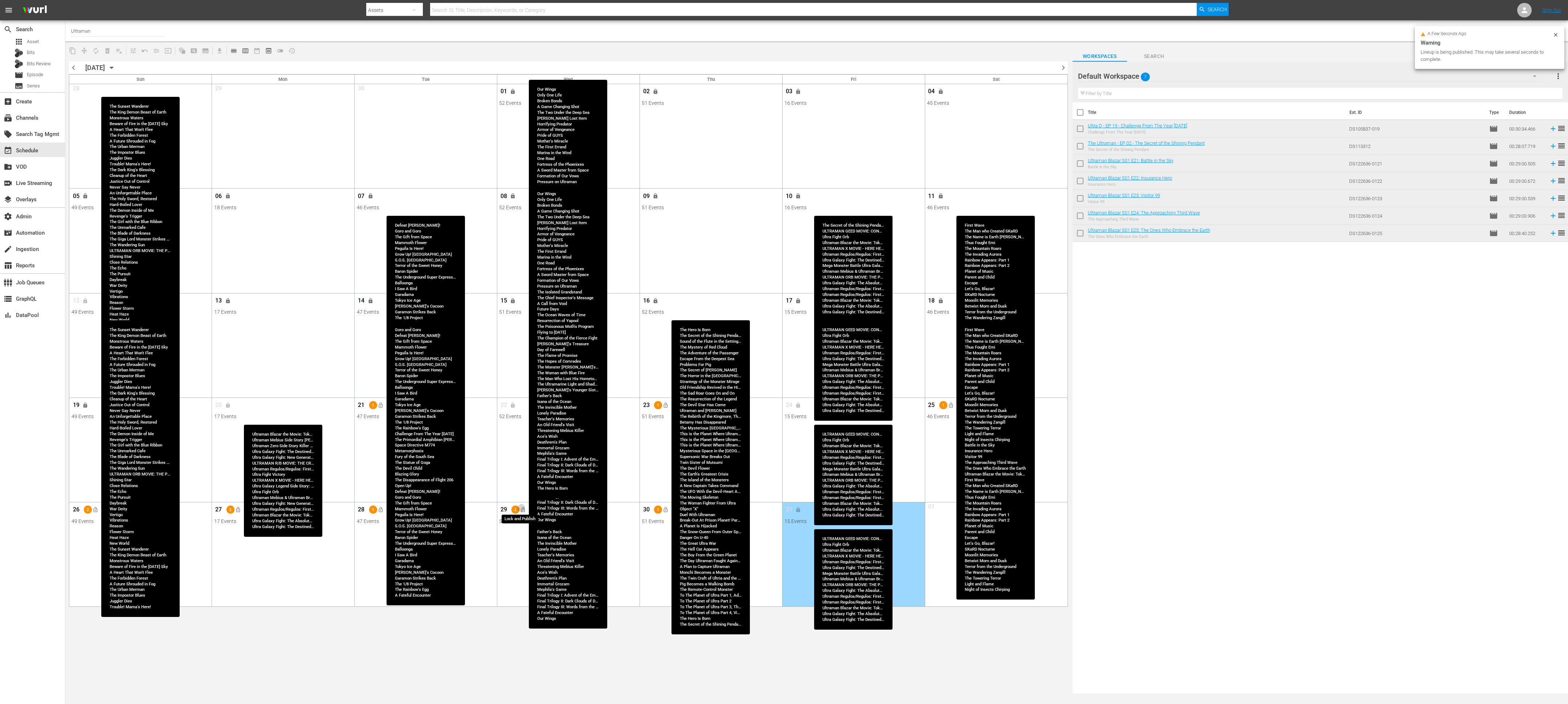
click at [523, 313] on span "lock_open" at bounding box center [523, 510] width 6 height 6
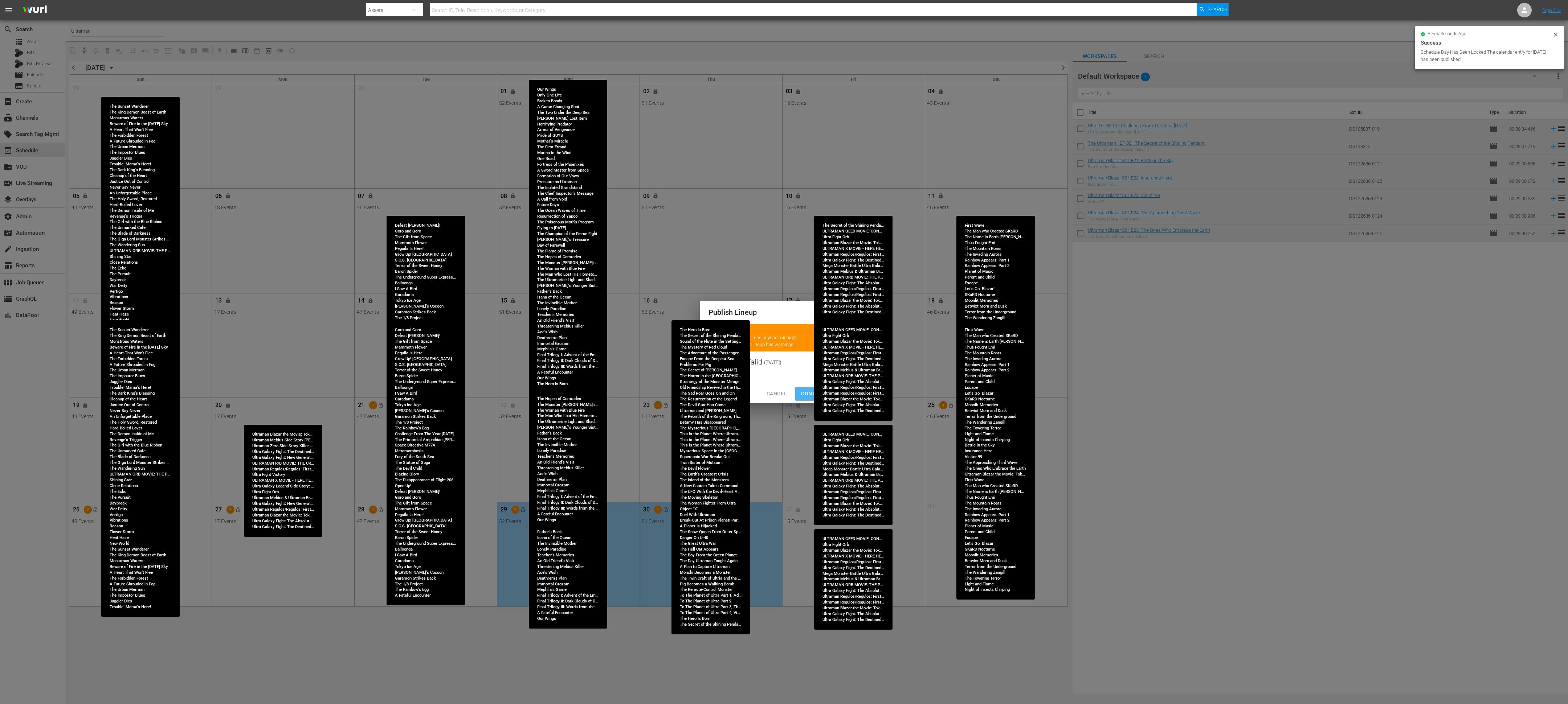
click at [696, 313] on span "Continue Publishing" at bounding box center [830, 394] width 58 height 9
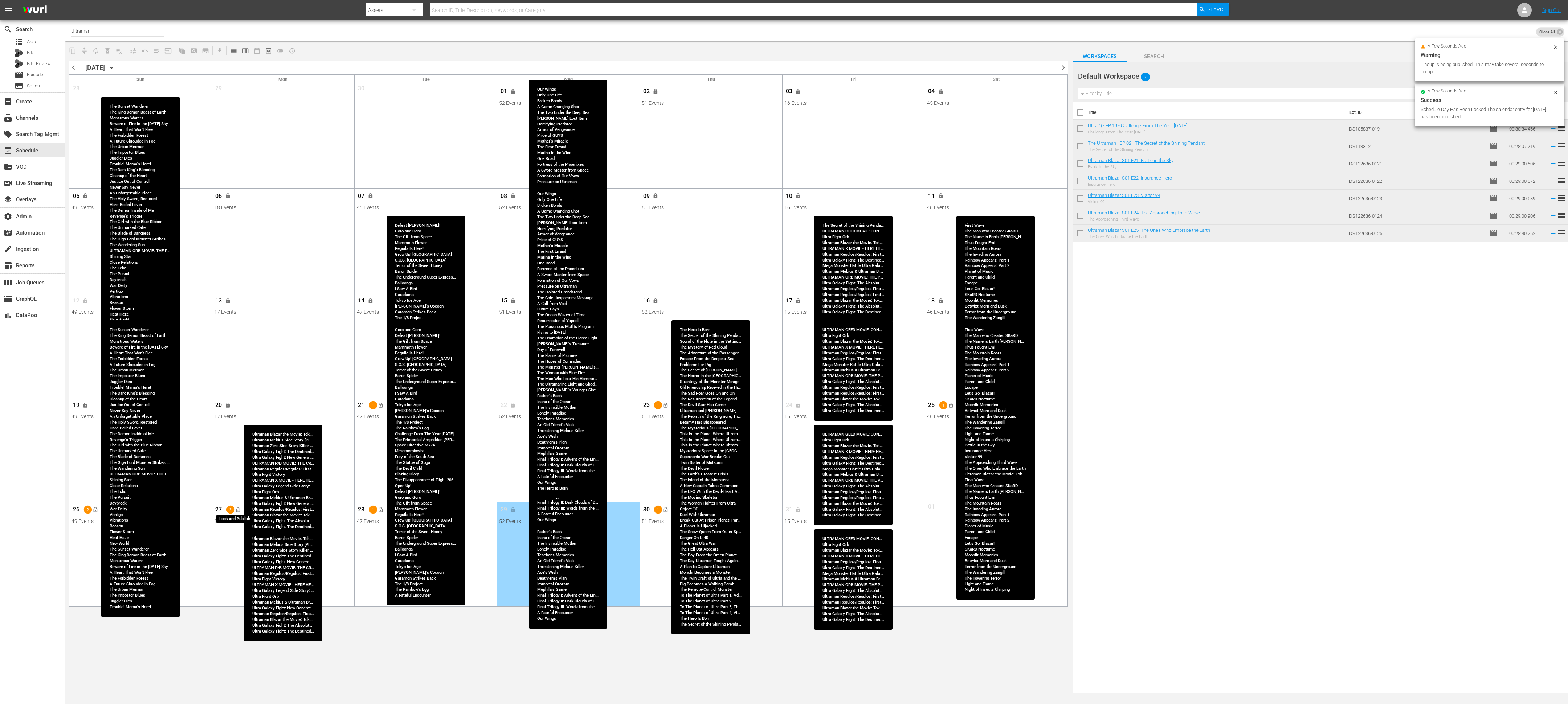
click at [243, 313] on button "lock_open" at bounding box center [238, 510] width 12 height 12
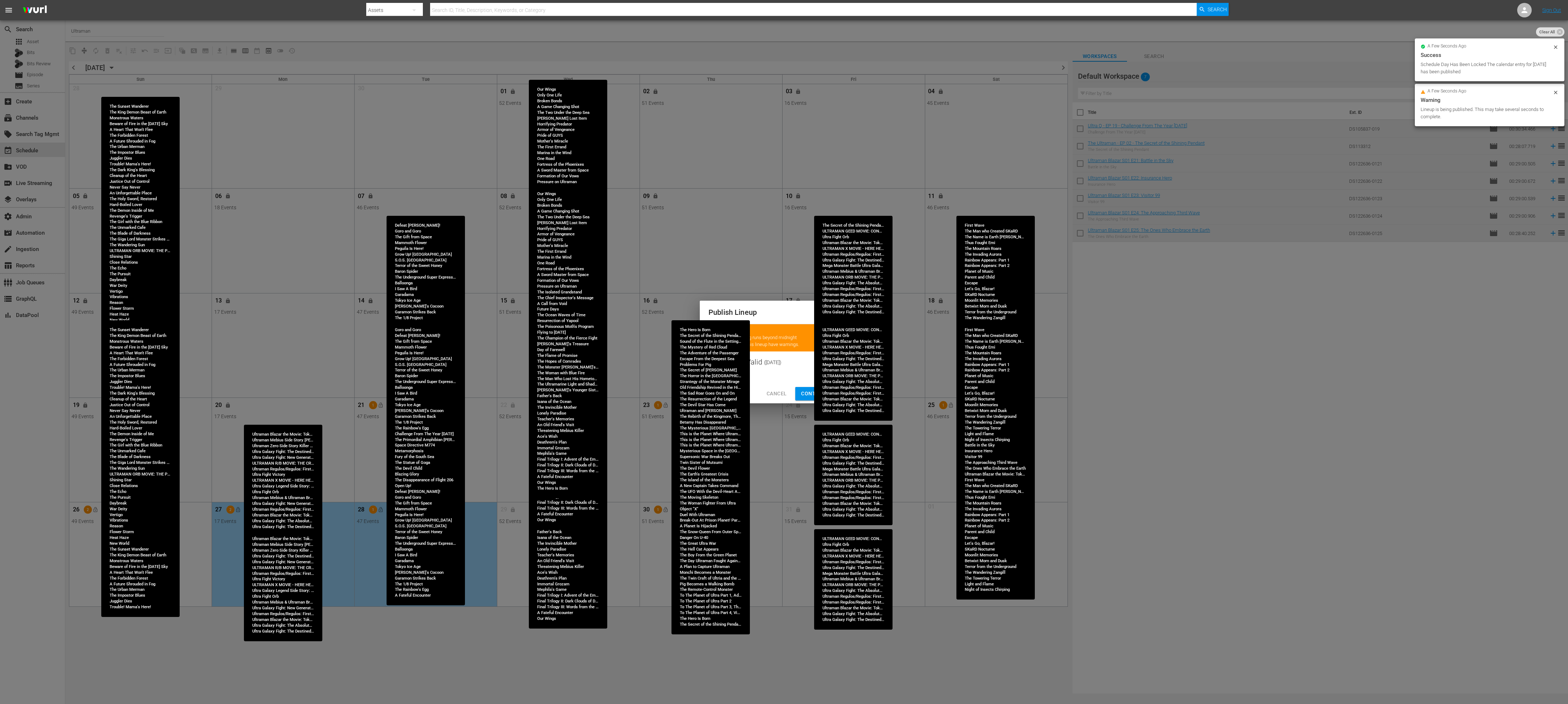
click at [696, 313] on span "Continue Publishing" at bounding box center [830, 394] width 58 height 9
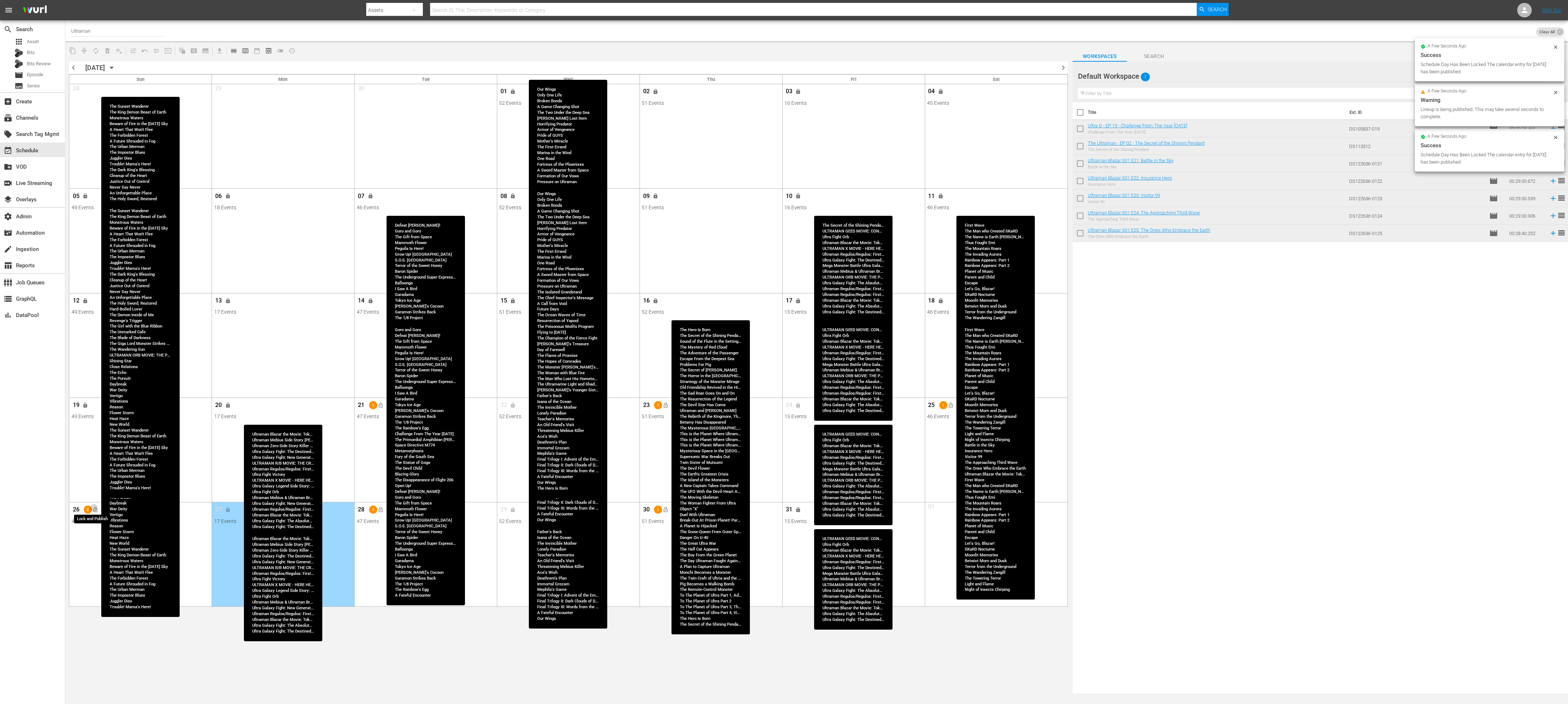
click at [93, 313] on span "lock_open" at bounding box center [96, 510] width 6 height 6
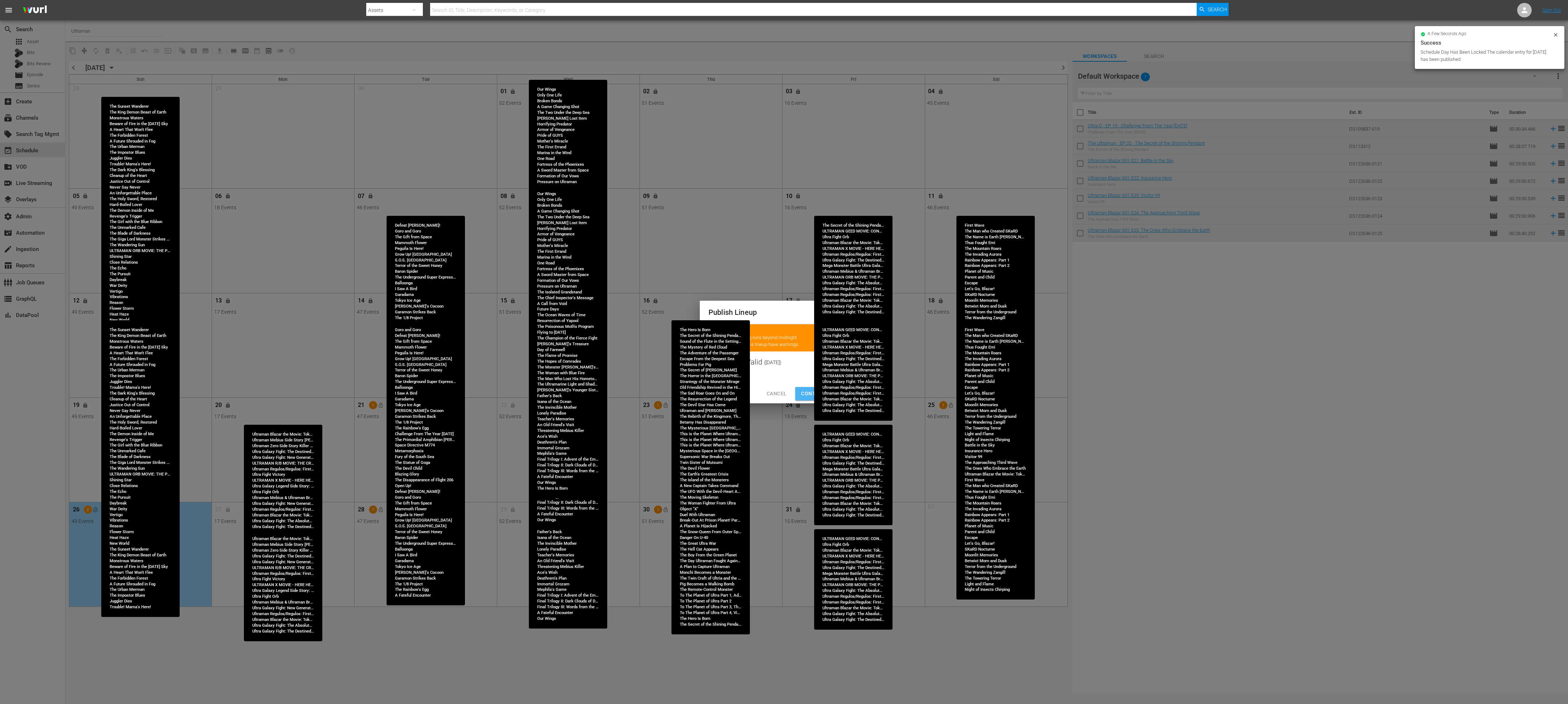
click at [696, 313] on span "Continue Publishing" at bounding box center [830, 394] width 58 height 9
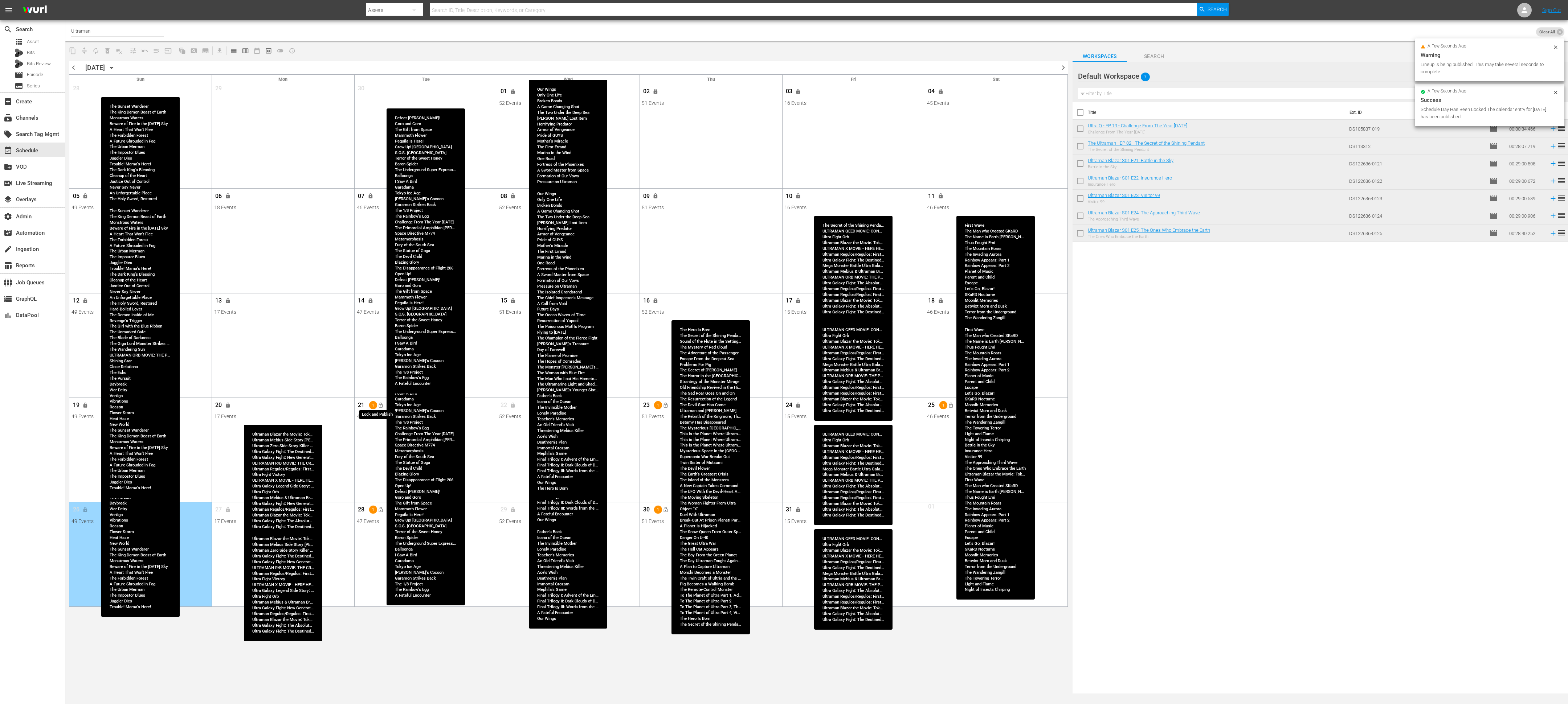
click at [380, 313] on span "lock_open" at bounding box center [380, 405] width 6 height 6
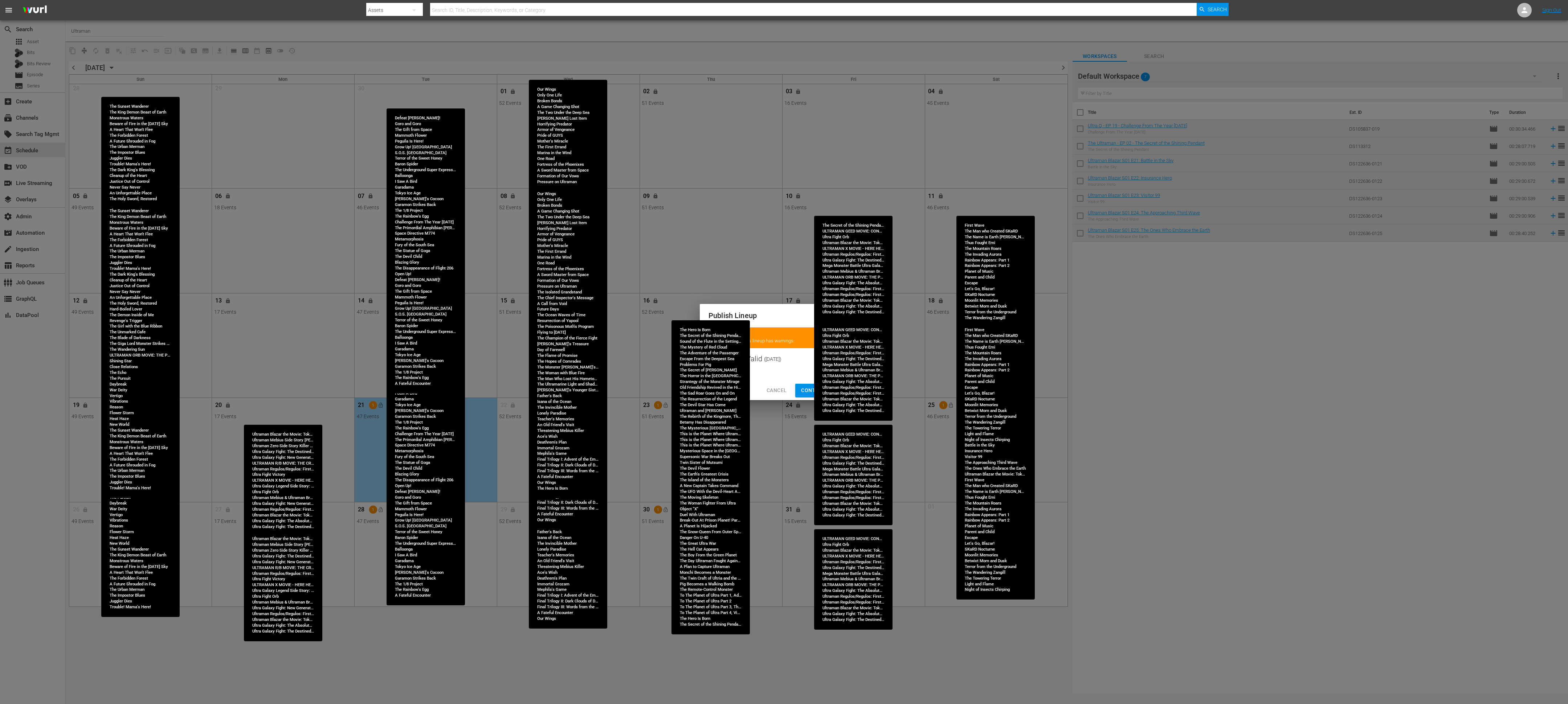
click at [696, 313] on span "Continue Publishing" at bounding box center [830, 390] width 58 height 9
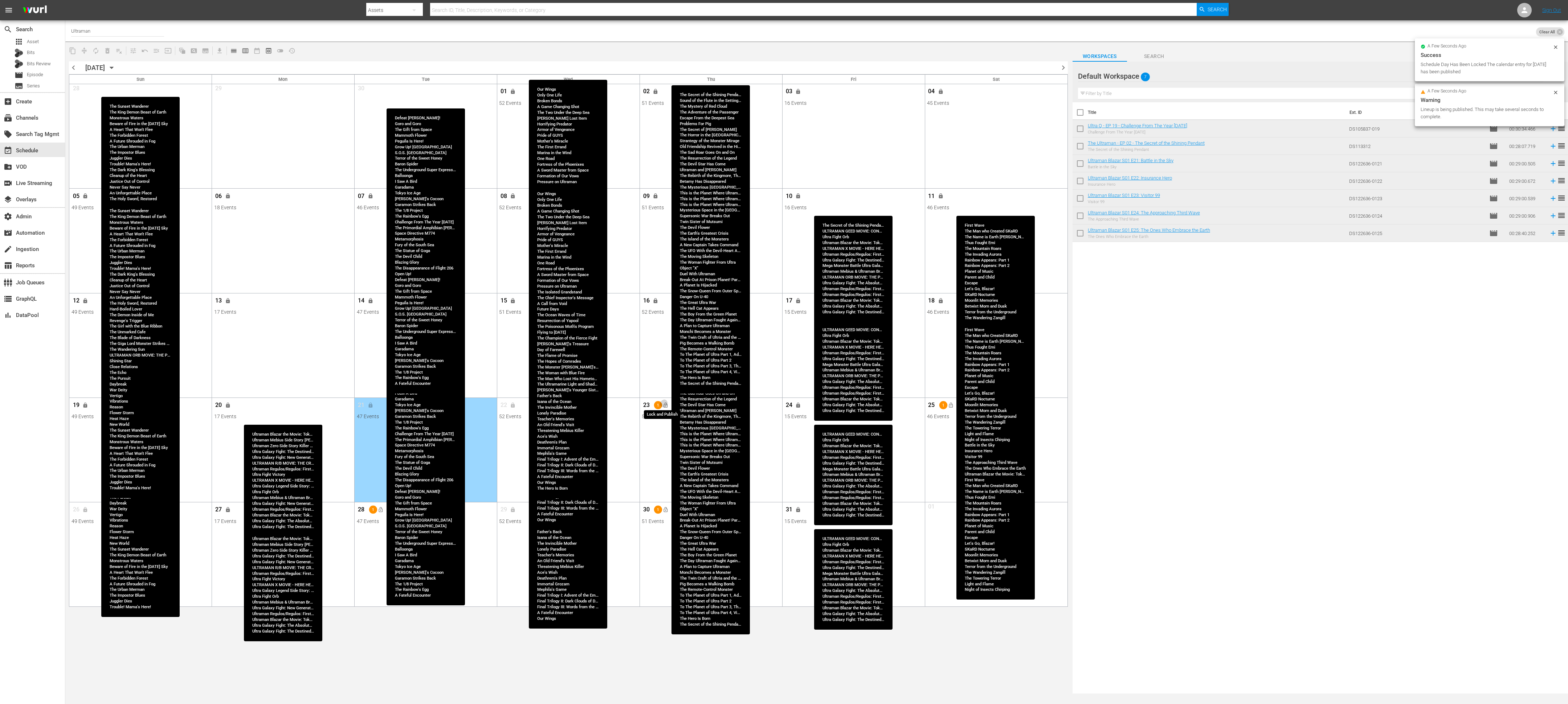
click at [666, 313] on span "lock_open" at bounding box center [666, 405] width 6 height 6
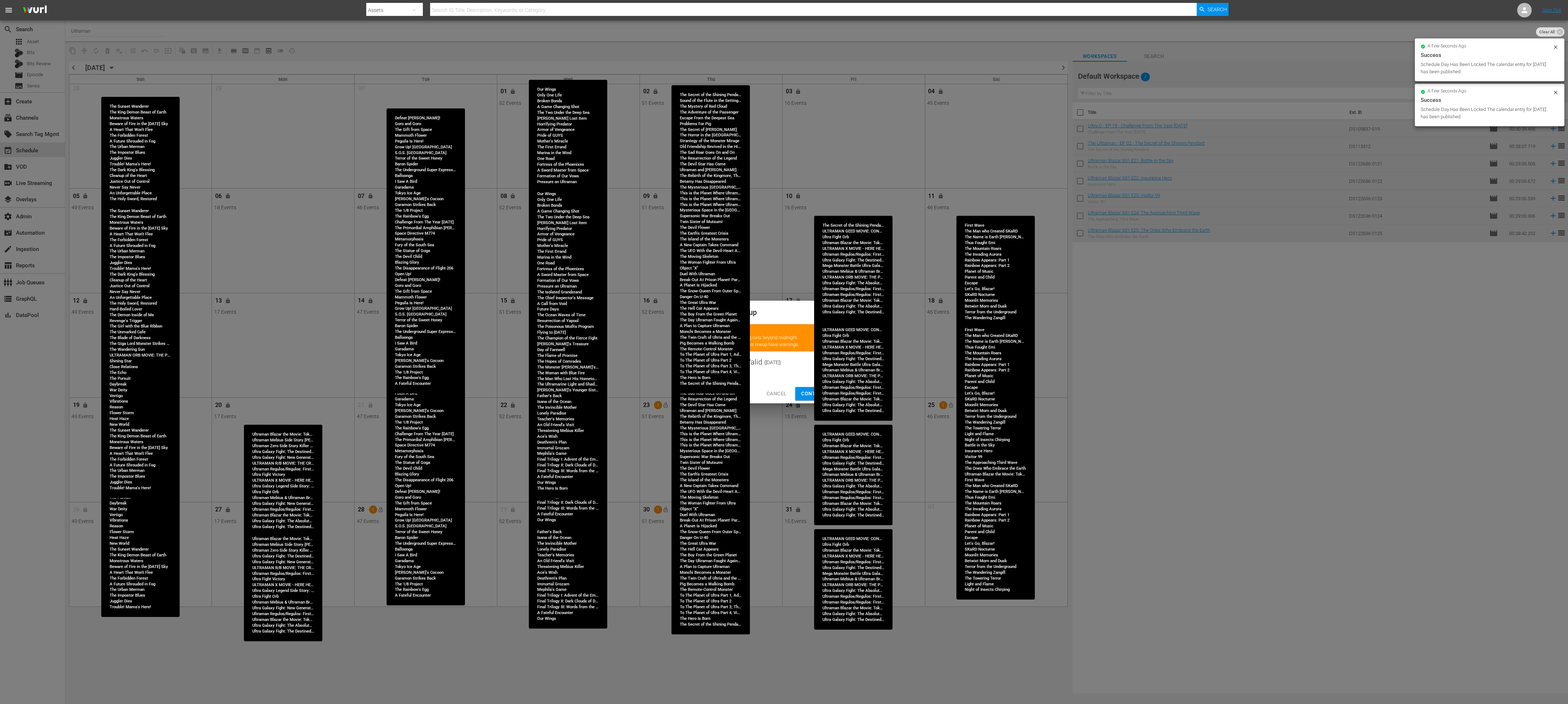
click at [696, 313] on span "Continue Publishing" at bounding box center [830, 394] width 58 height 9
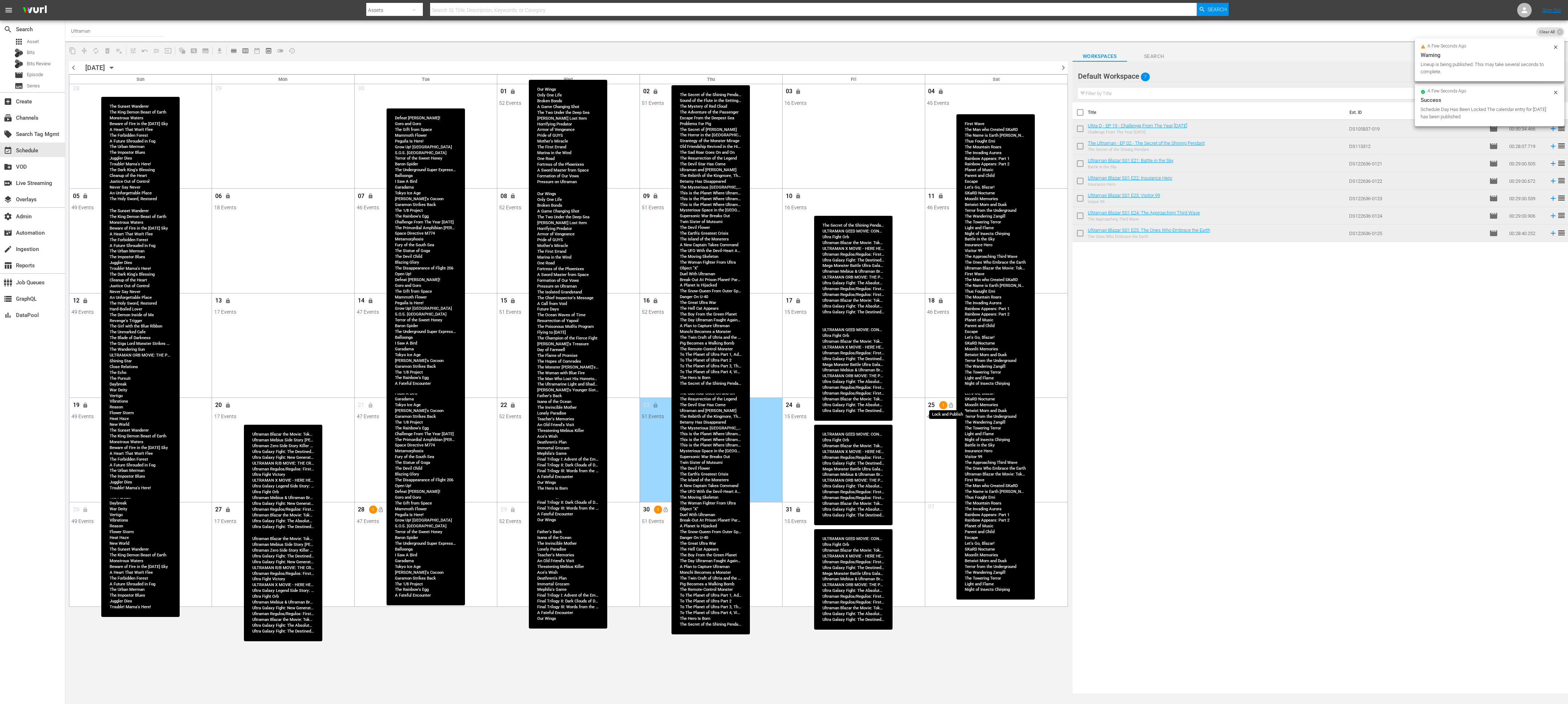
click at [696, 313] on button "lock_open" at bounding box center [951, 406] width 12 height 12
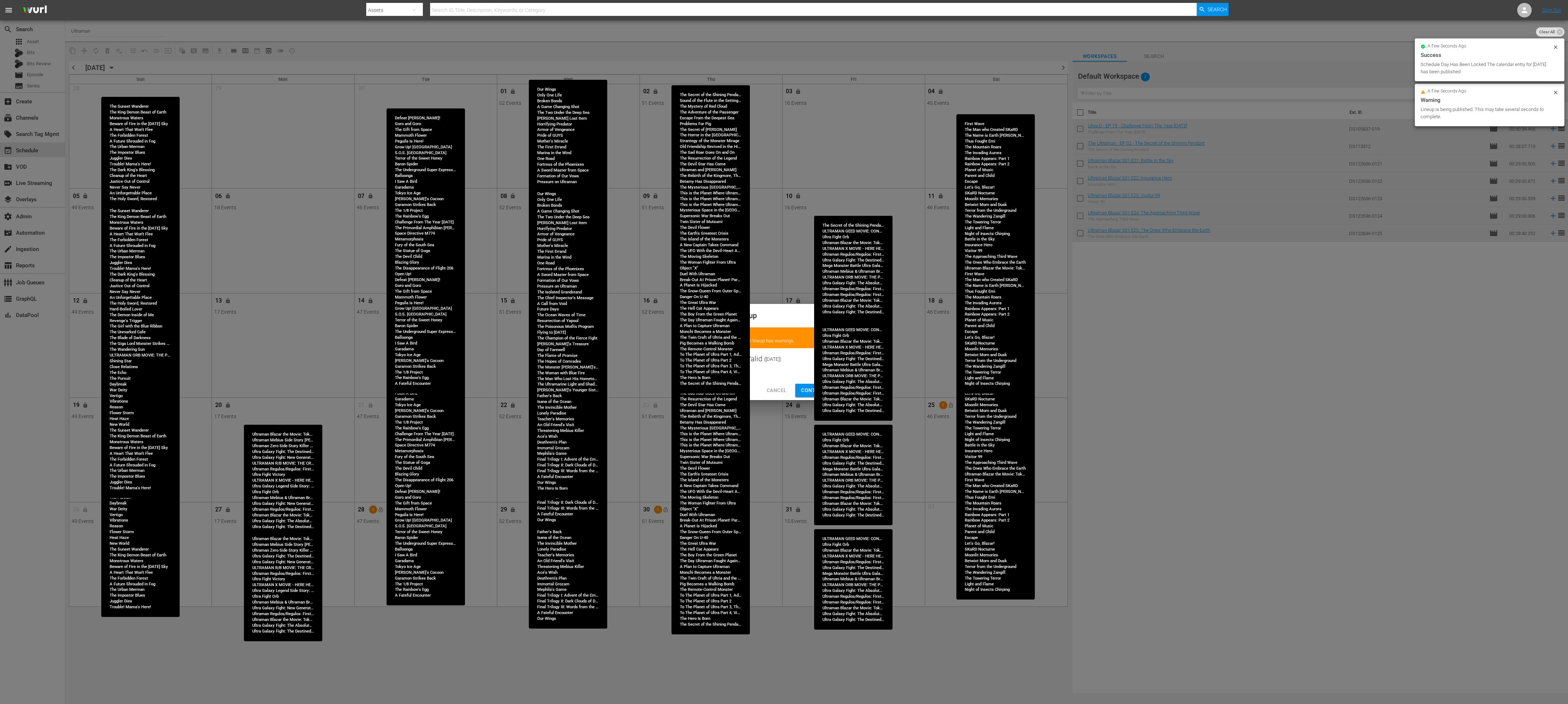
click at [696, 313] on span "Continue Publishing" at bounding box center [830, 390] width 58 height 9
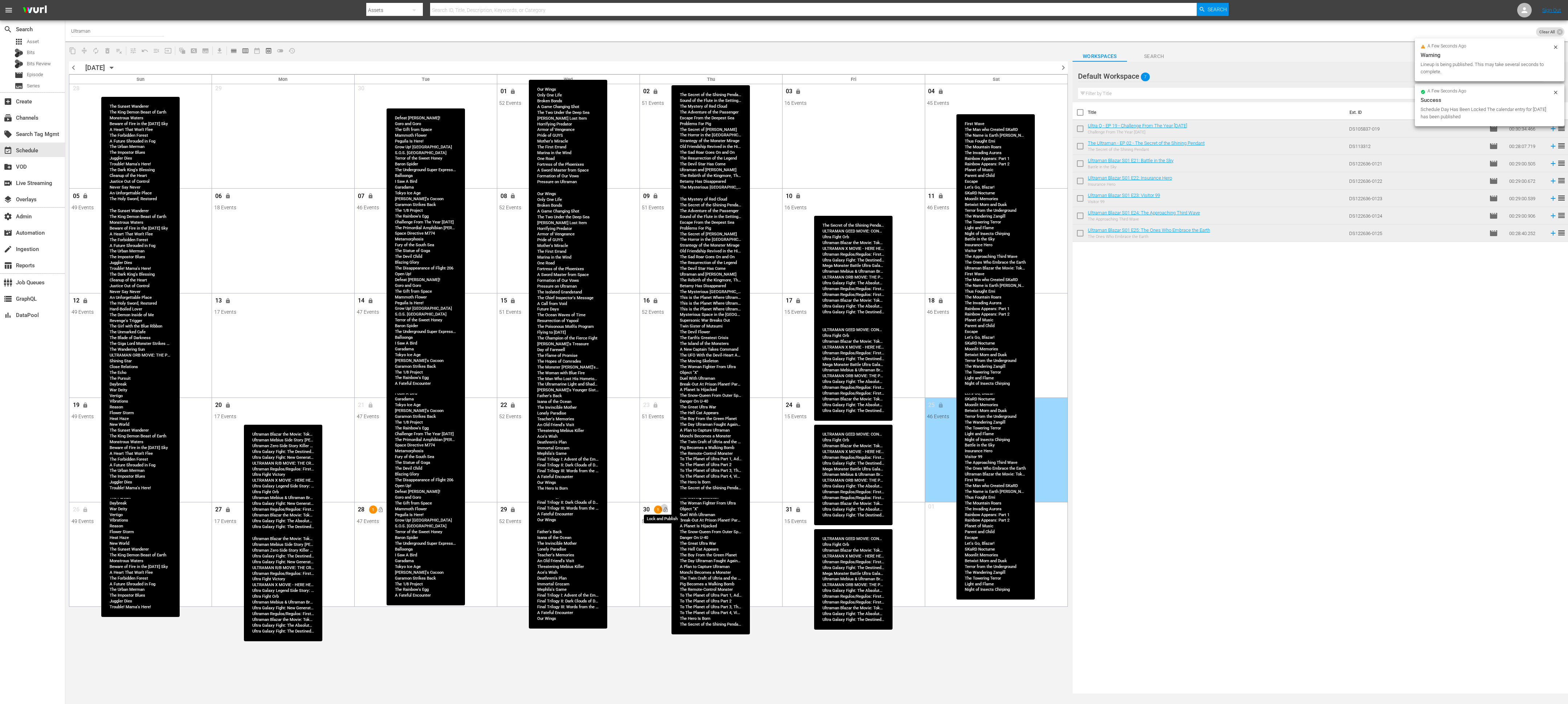
click at [665, 313] on span "lock_open" at bounding box center [666, 510] width 6 height 6
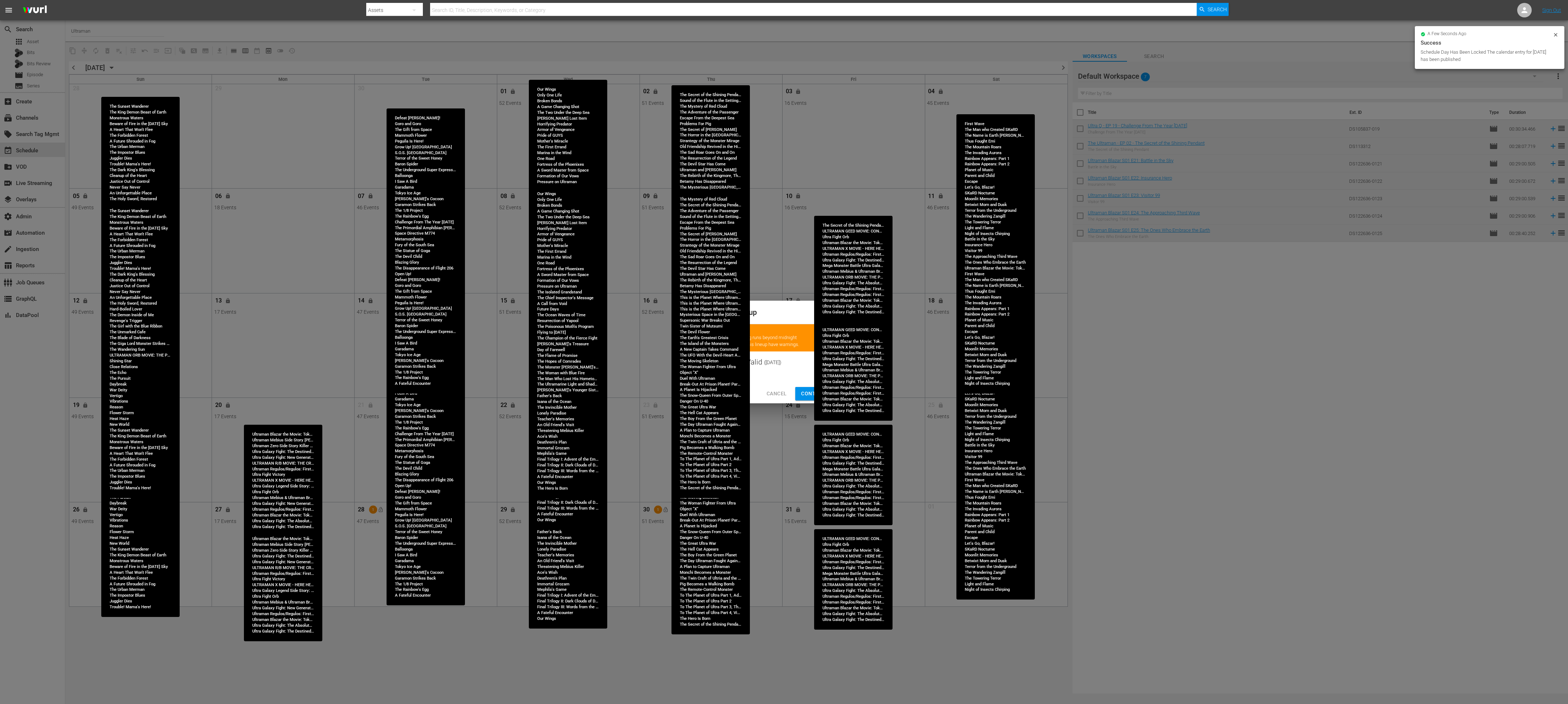
click at [696, 313] on span "Continue Publishing" at bounding box center [830, 394] width 58 height 9
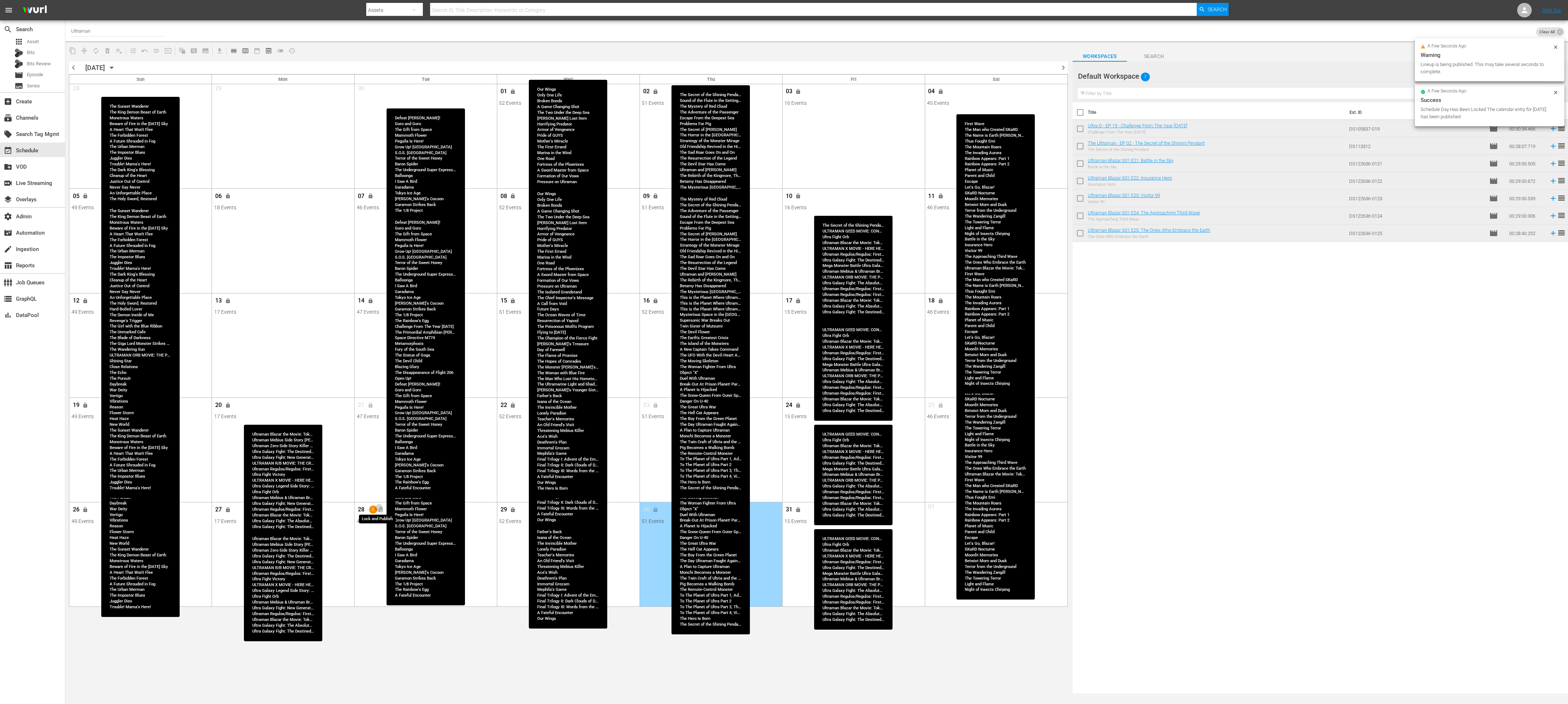
click at [384, 313] on button "lock_open" at bounding box center [380, 510] width 12 height 12
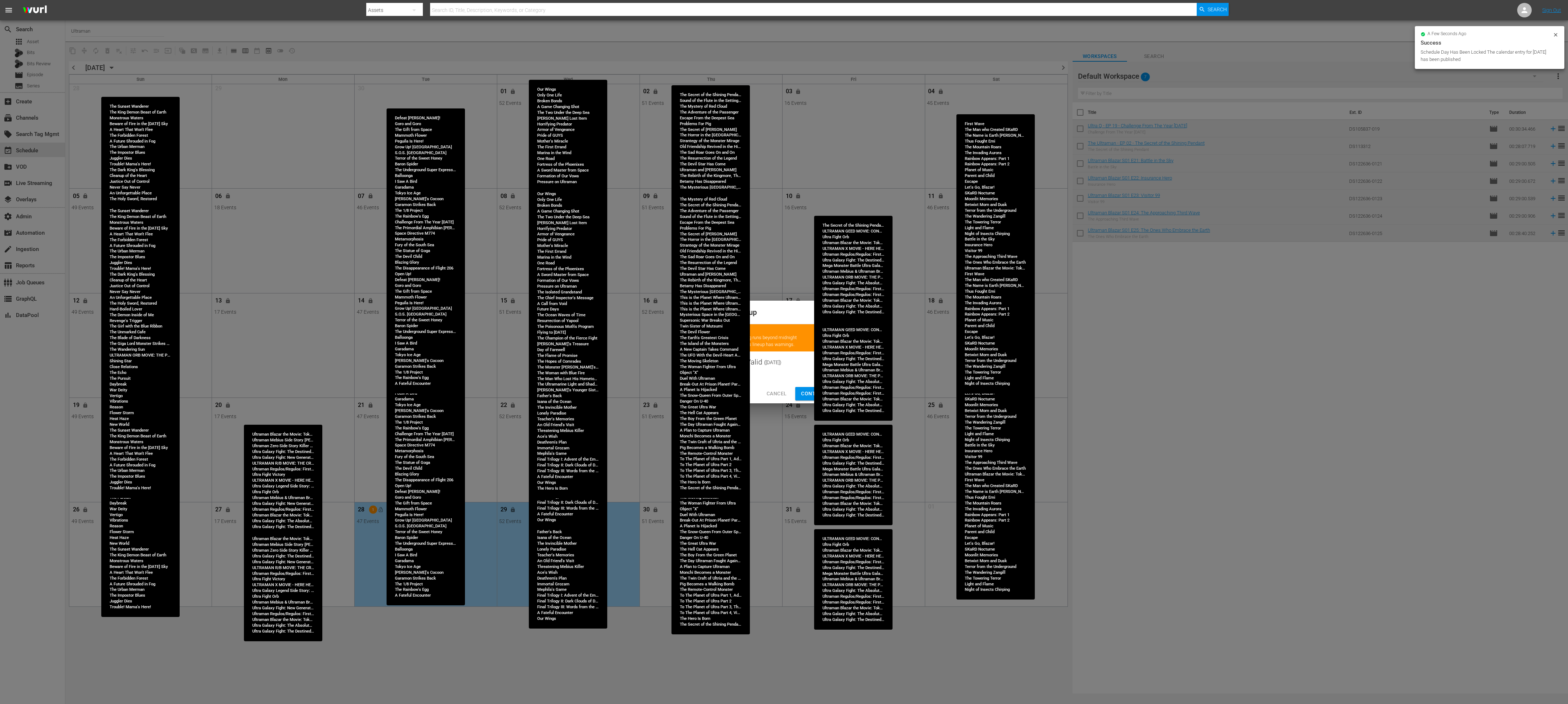
click at [696, 313] on span "Continue Publishing" at bounding box center [830, 394] width 58 height 9
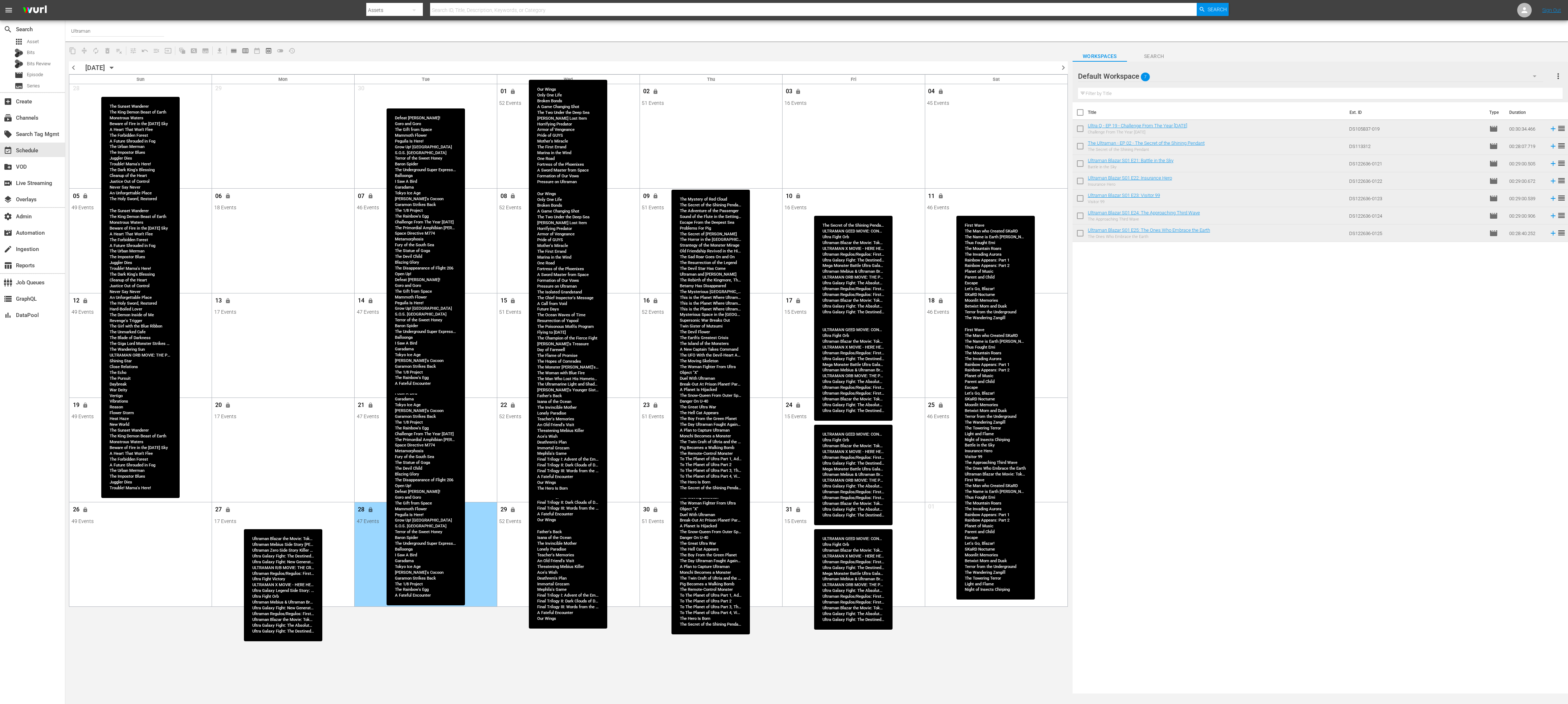
click at [696, 313] on div "Title Ext. ID Type Duration Ultra Q - EP 19 - Challenge From The Year [DATE] Ch…" at bounding box center [1320, 399] width 495 height 593
